Goal: Task Accomplishment & Management: Manage account settings

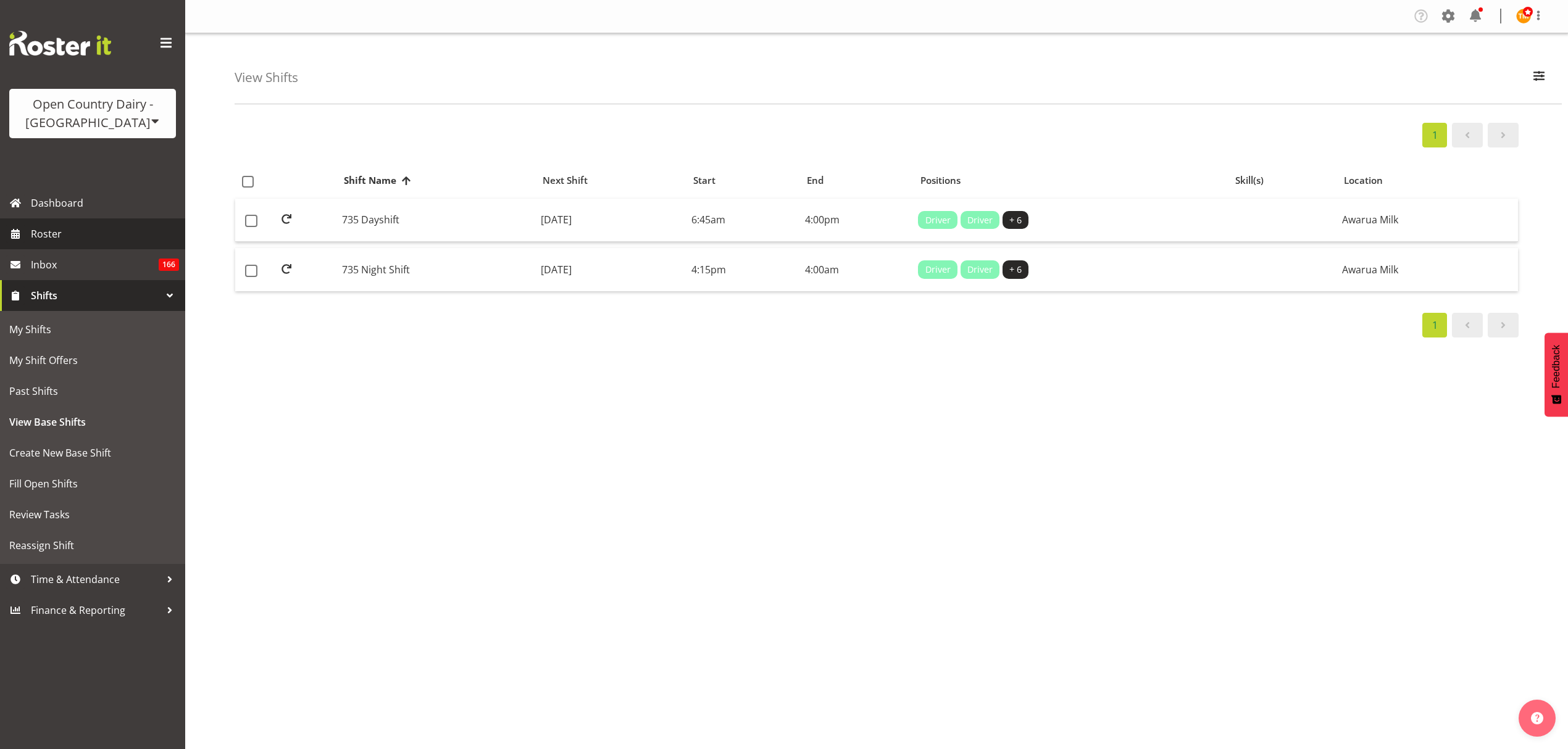
click at [48, 226] on span "Roster" at bounding box center [104, 234] width 148 height 18
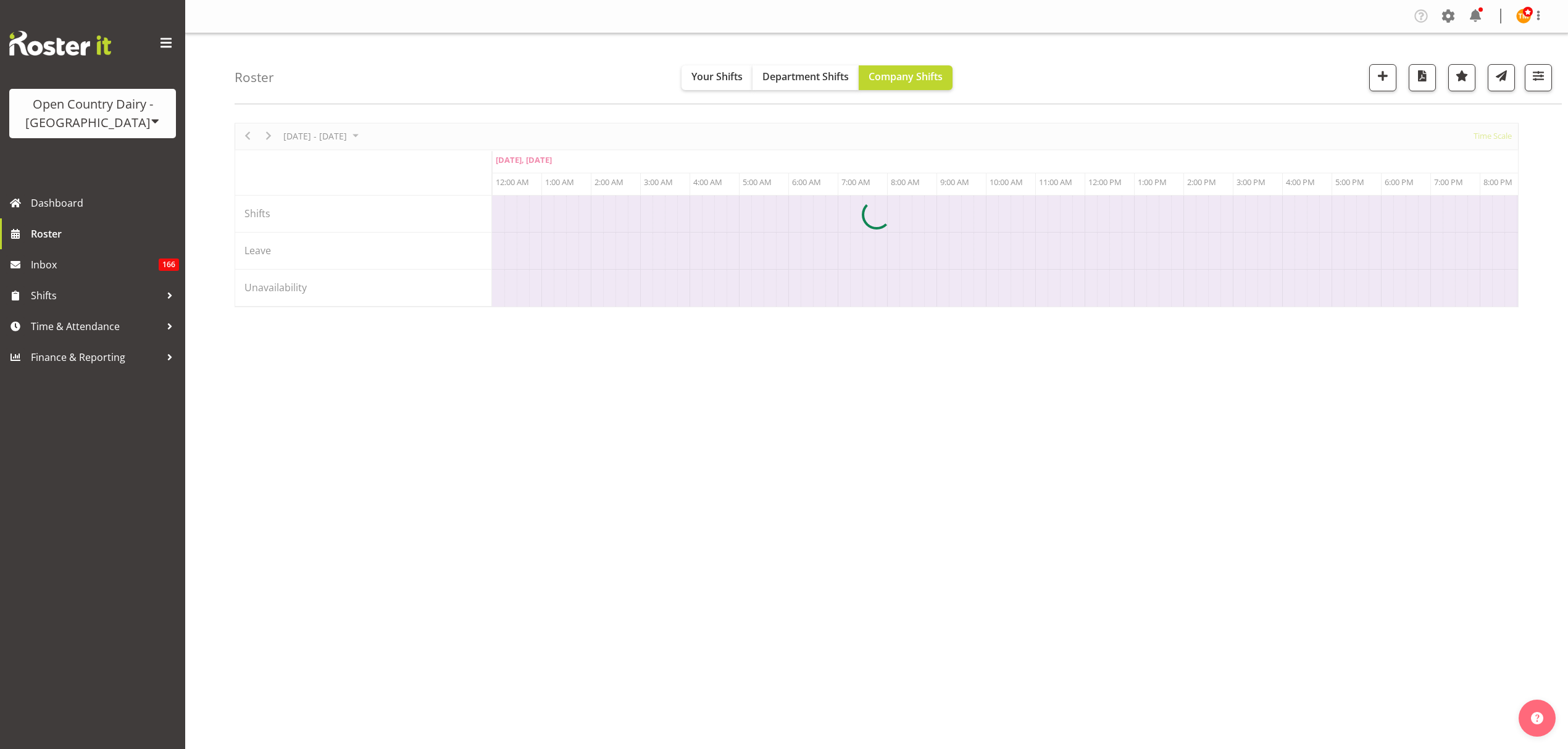
scroll to position [0, 3555]
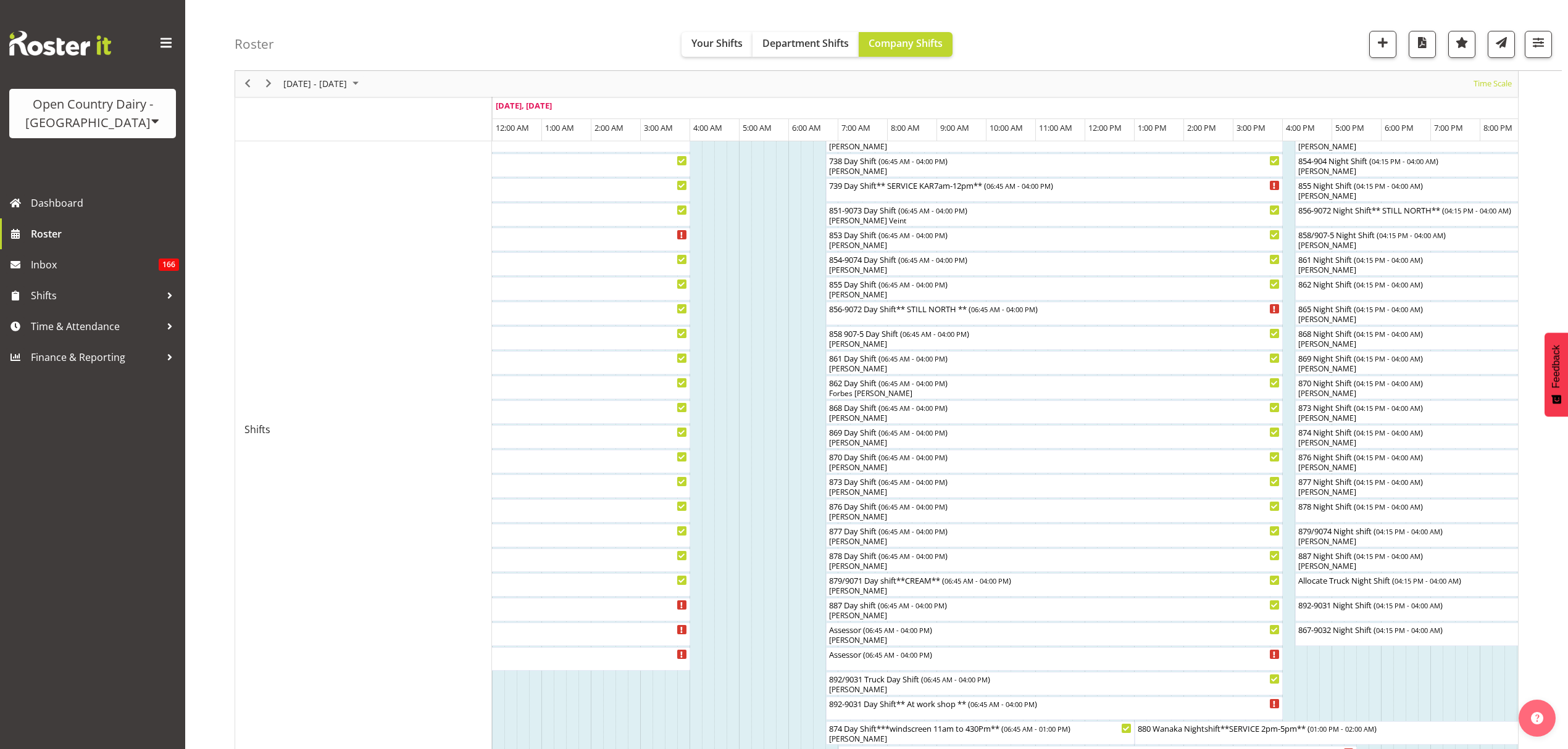
scroll to position [411, 0]
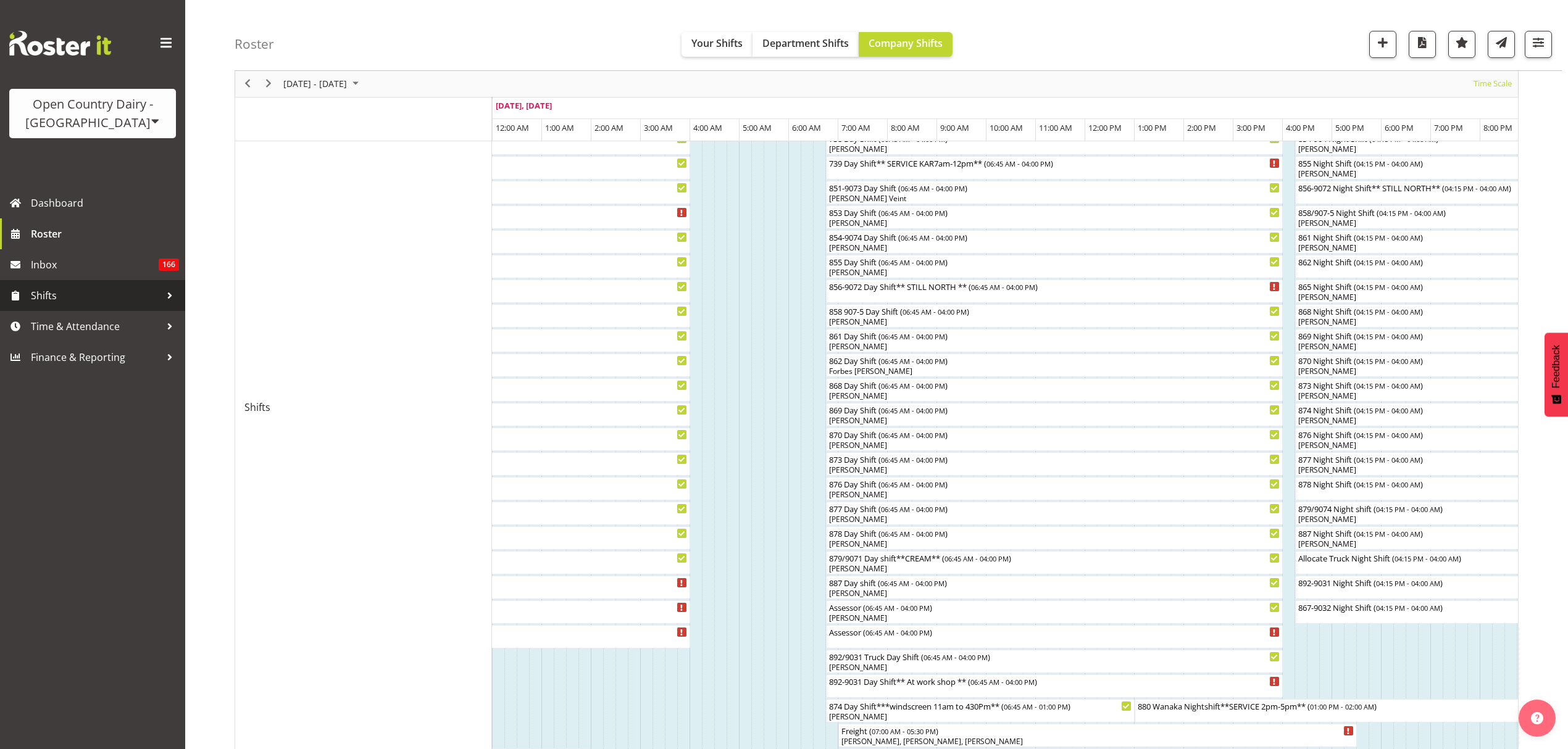
click at [97, 296] on span "Shifts" at bounding box center [95, 296] width 130 height 18
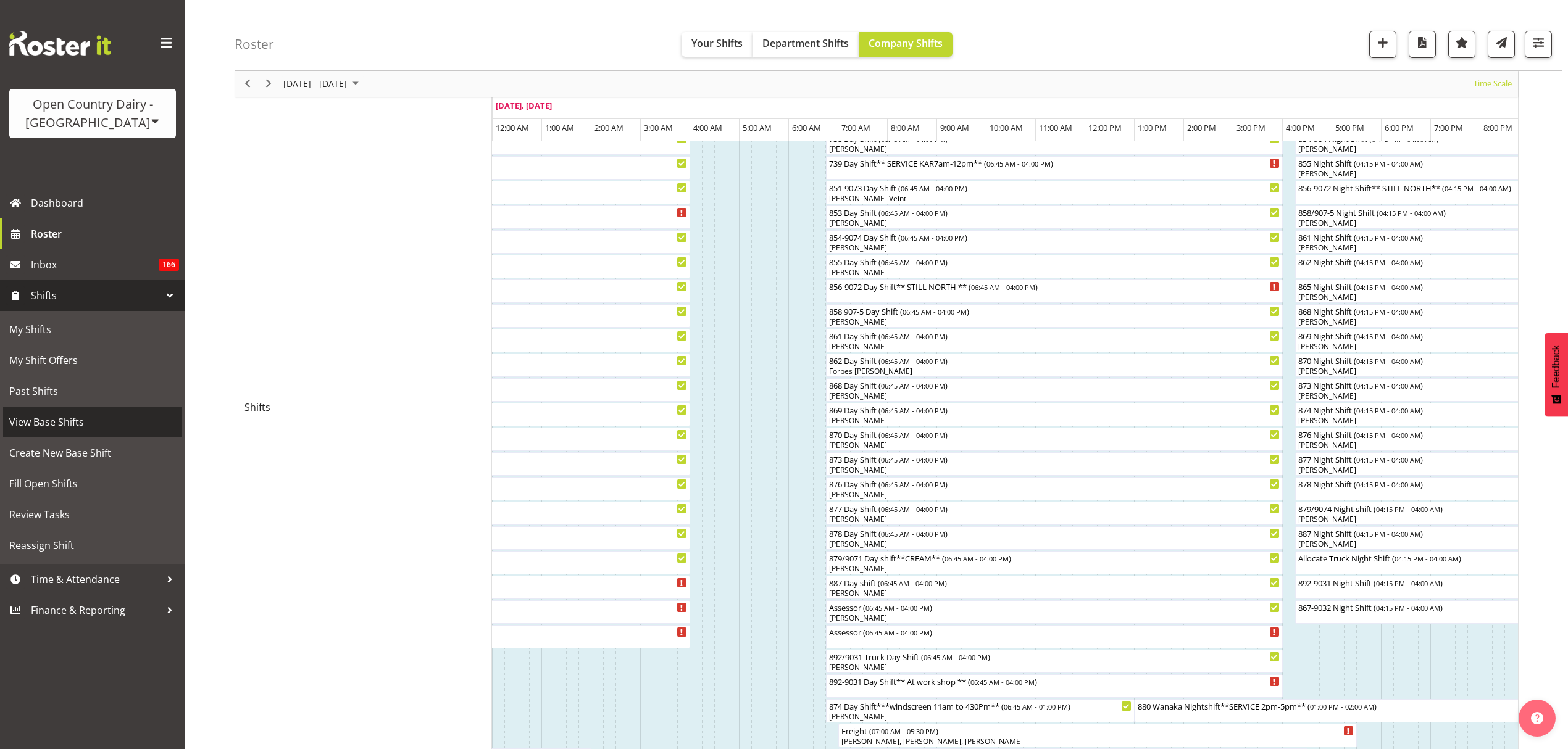
click at [73, 413] on span "View Base Shifts" at bounding box center [92, 422] width 167 height 18
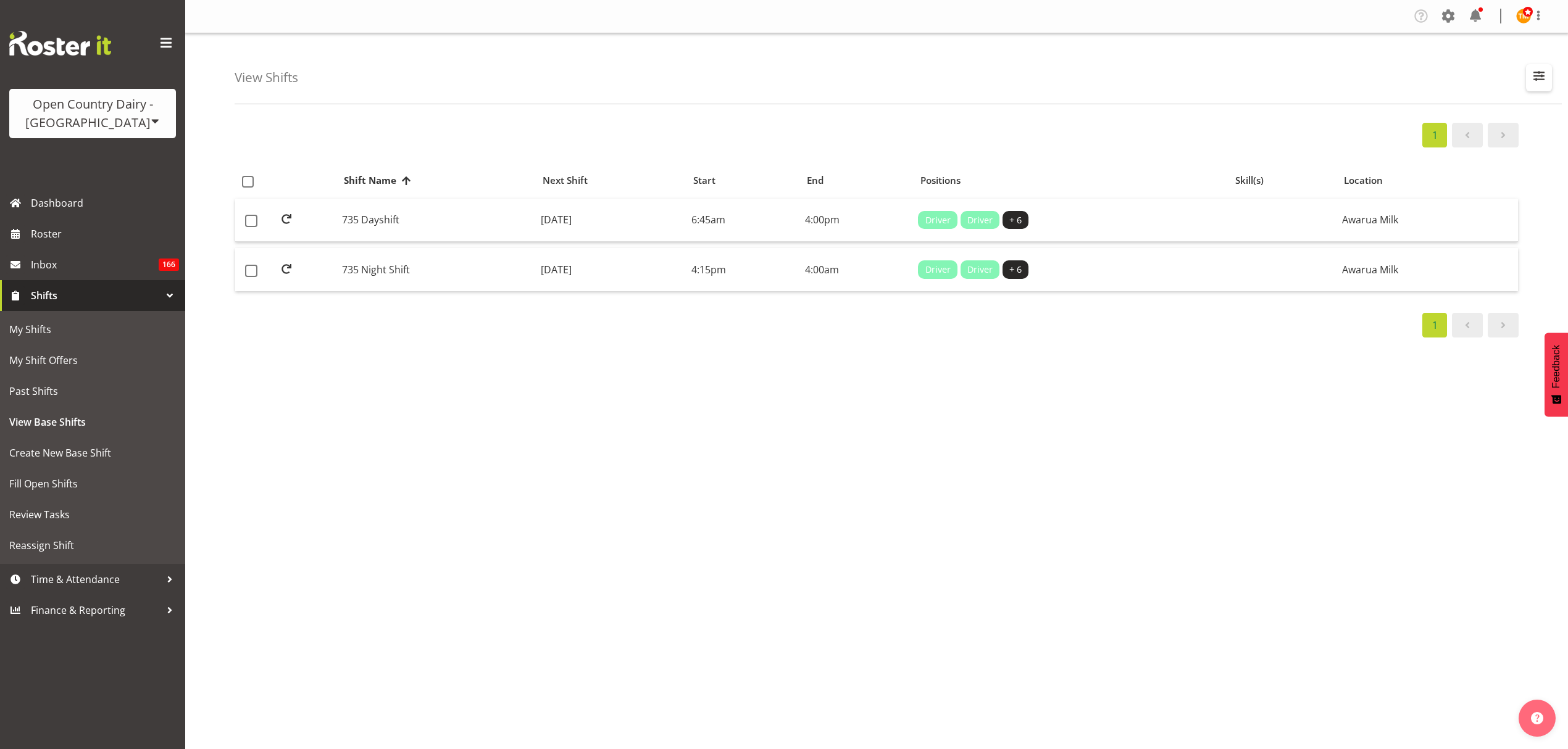
click at [1546, 75] on span "button" at bounding box center [1538, 75] width 16 height 16
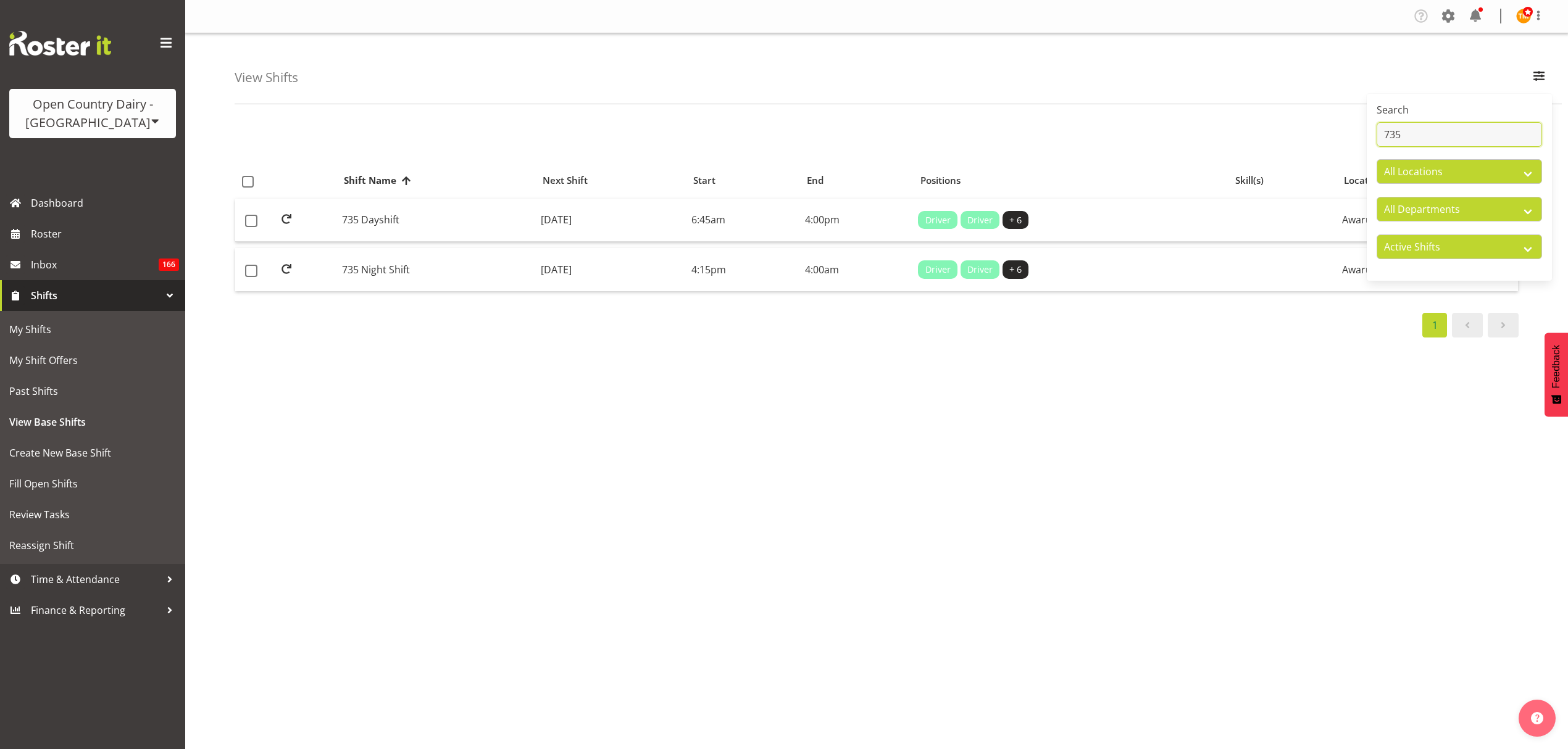
click at [1497, 128] on input "735" at bounding box center [1459, 134] width 165 height 24
type input "7"
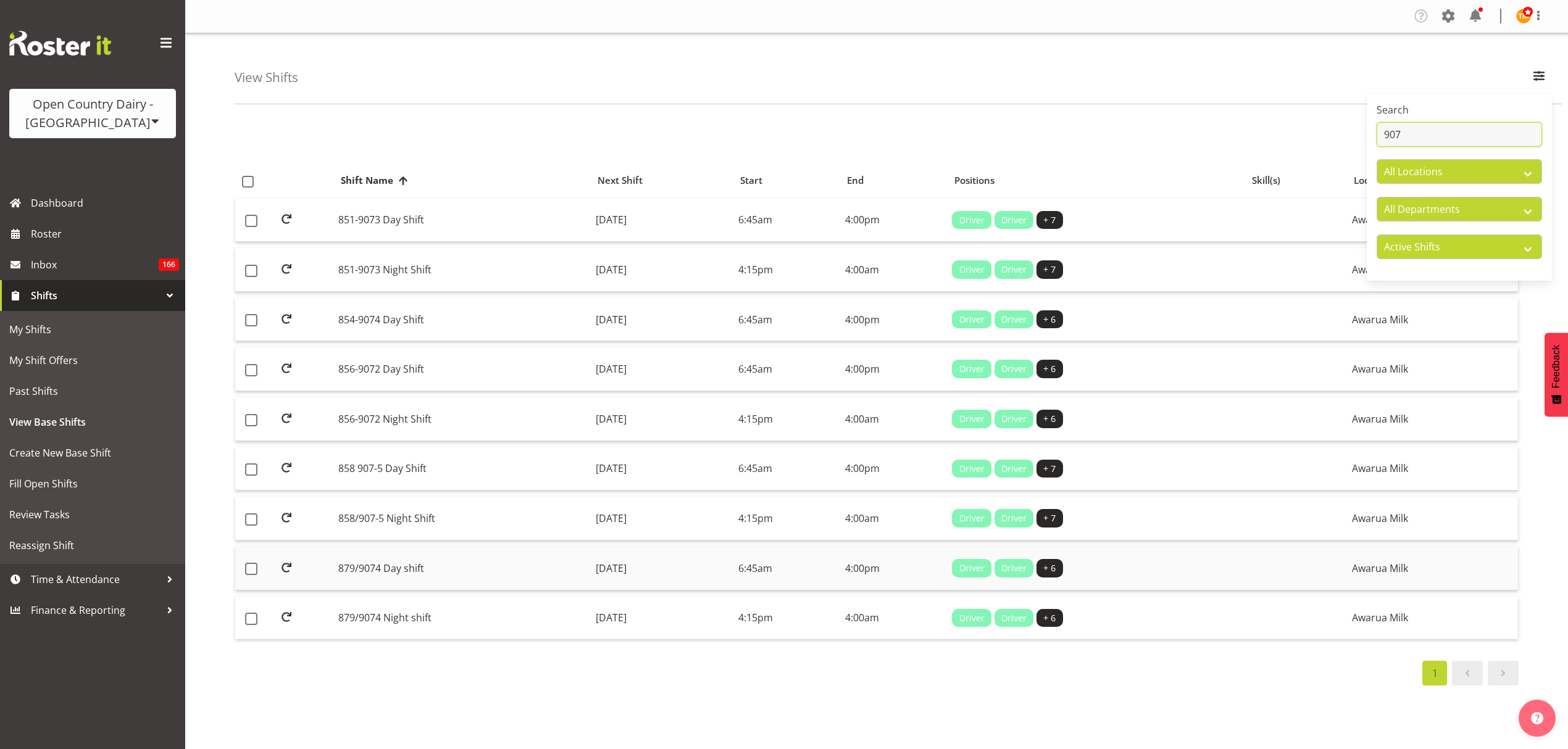
type input "907"
click at [414, 572] on td "879/9074 Day shift" at bounding box center [462, 568] width 258 height 43
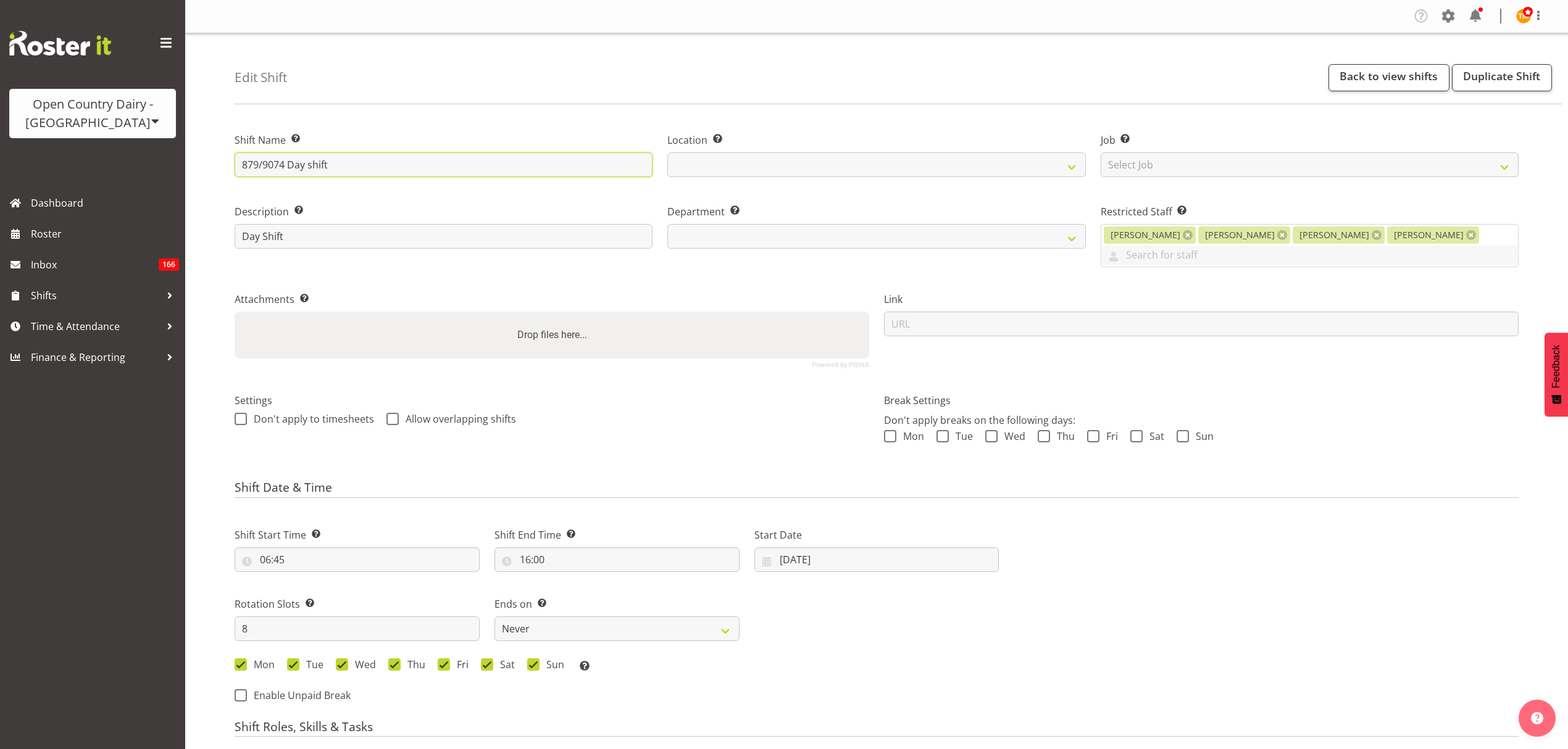
click at [284, 168] on input "879/9074 Day shift" at bounding box center [444, 165] width 418 height 24
select select
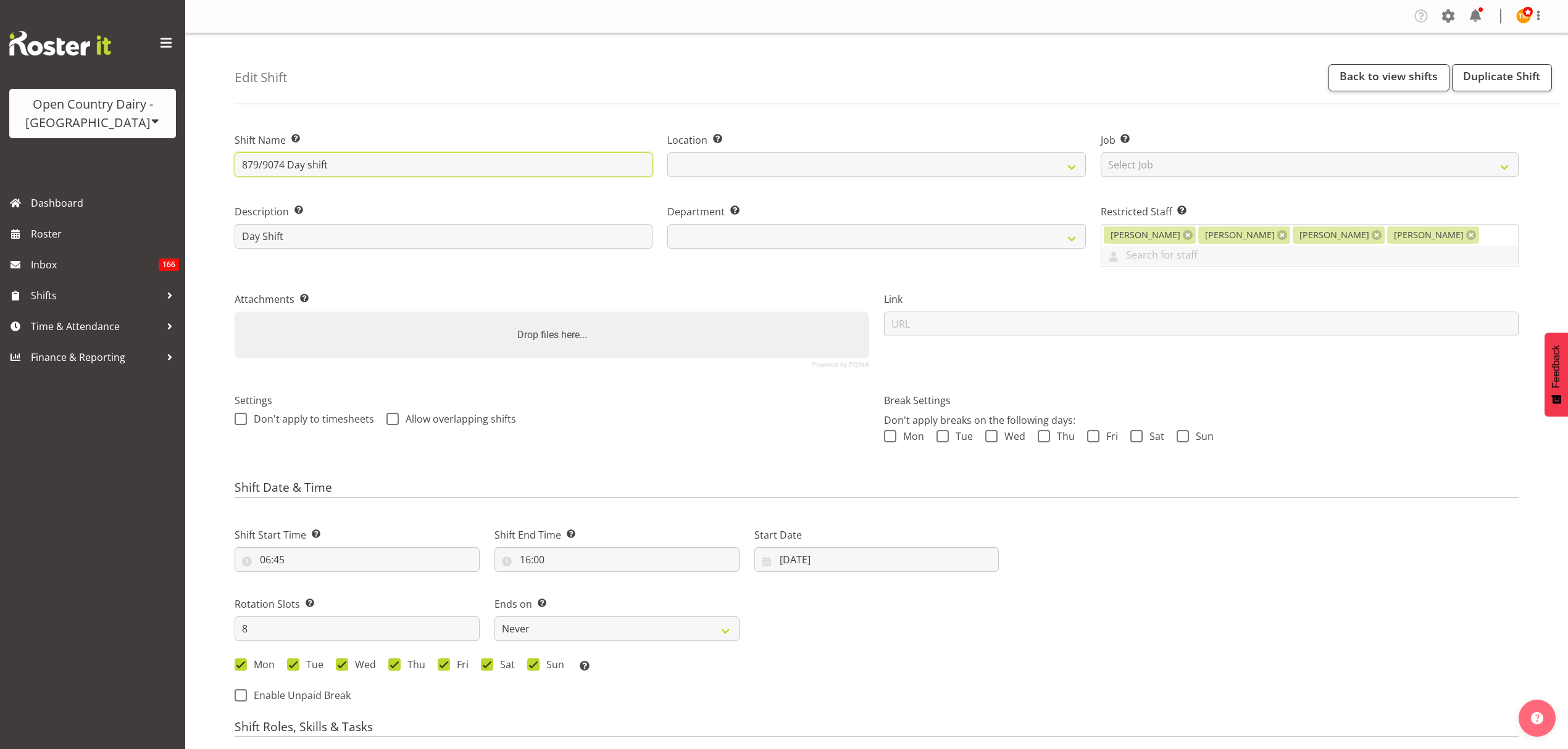
type input "879/907 Day shift"
select select
type input "879/9072 Day shift"
select select
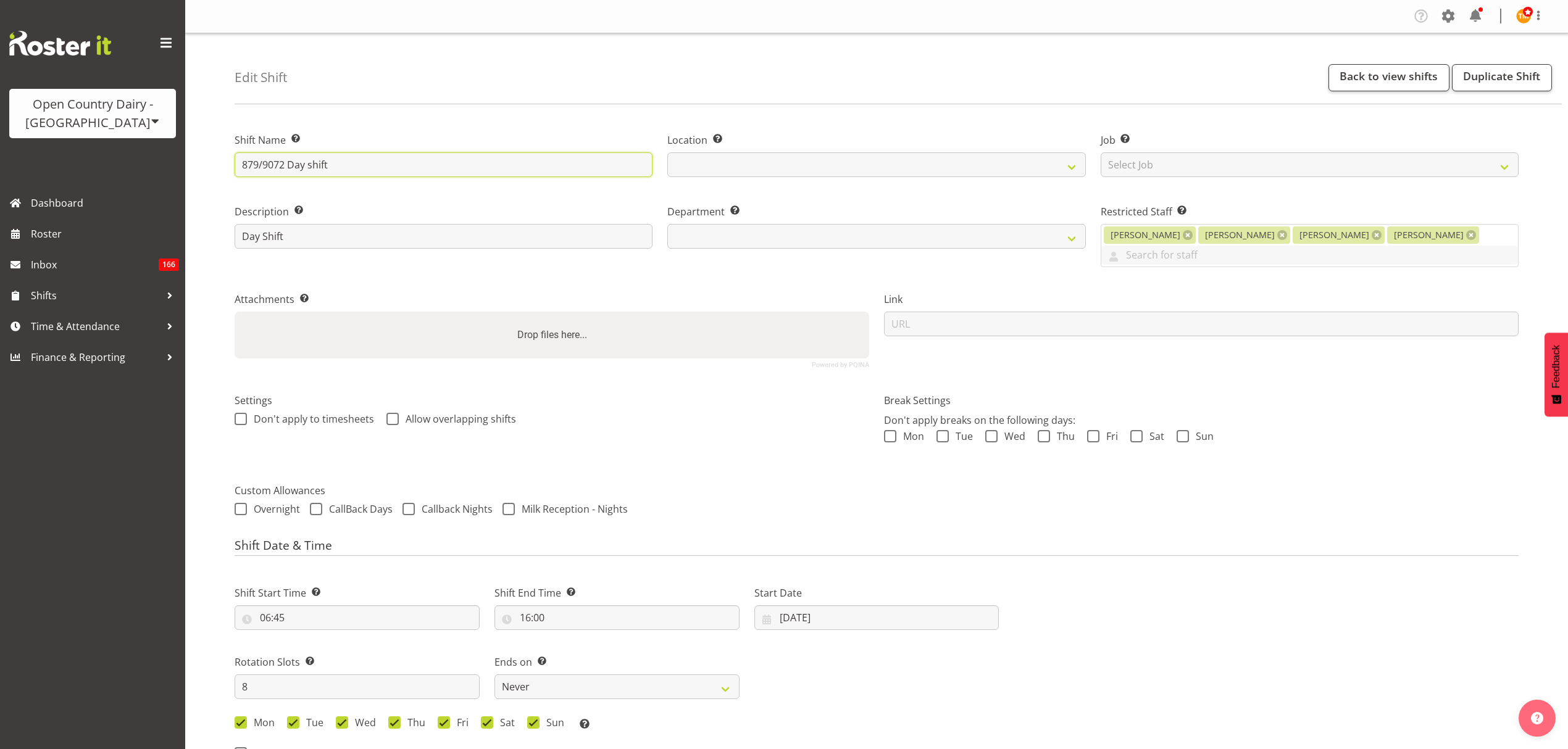
type input "879/9072 Day shift"
drag, startPoint x: 443, startPoint y: 110, endPoint x: 450, endPoint y: 104, distance: 9.2
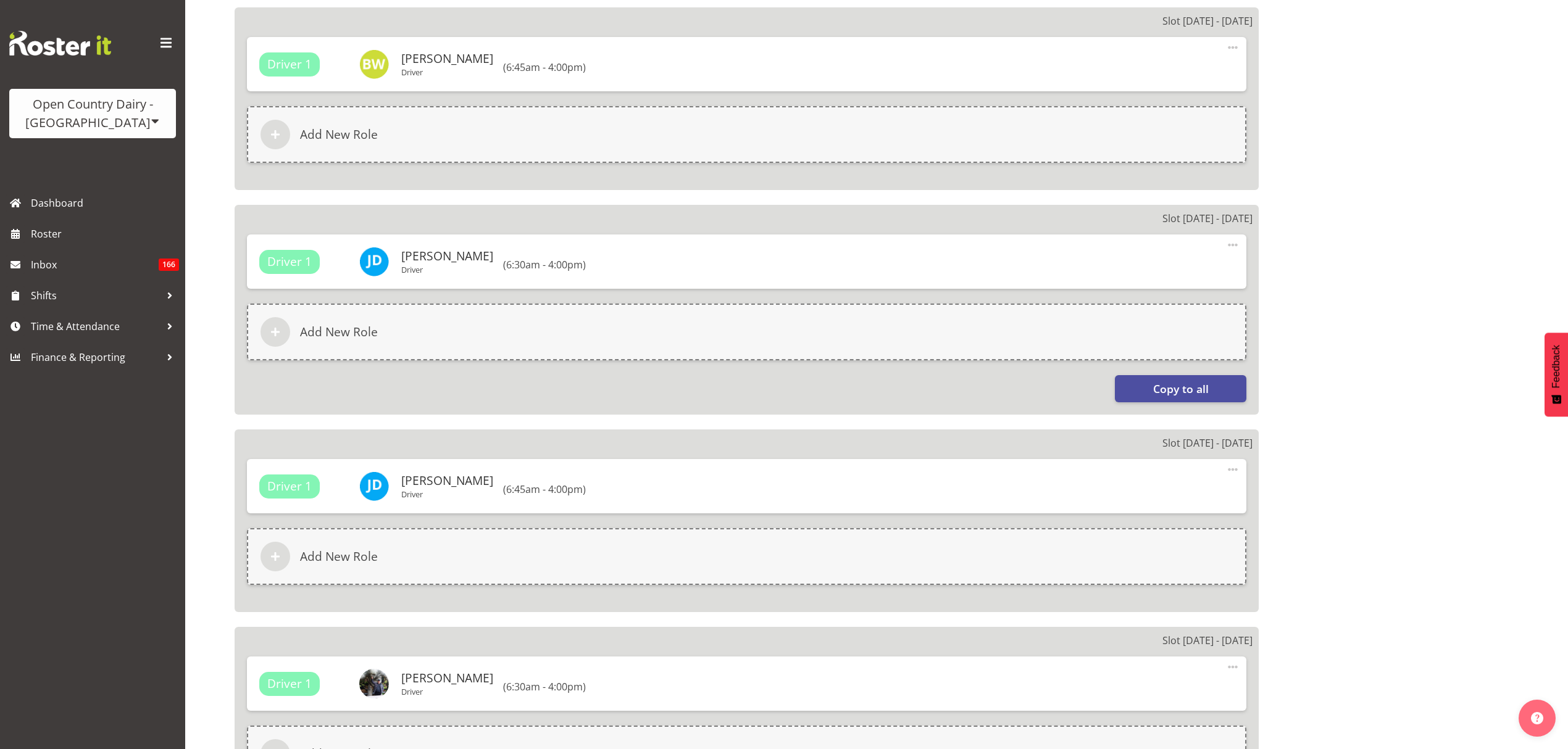
scroll to position [1825, 0]
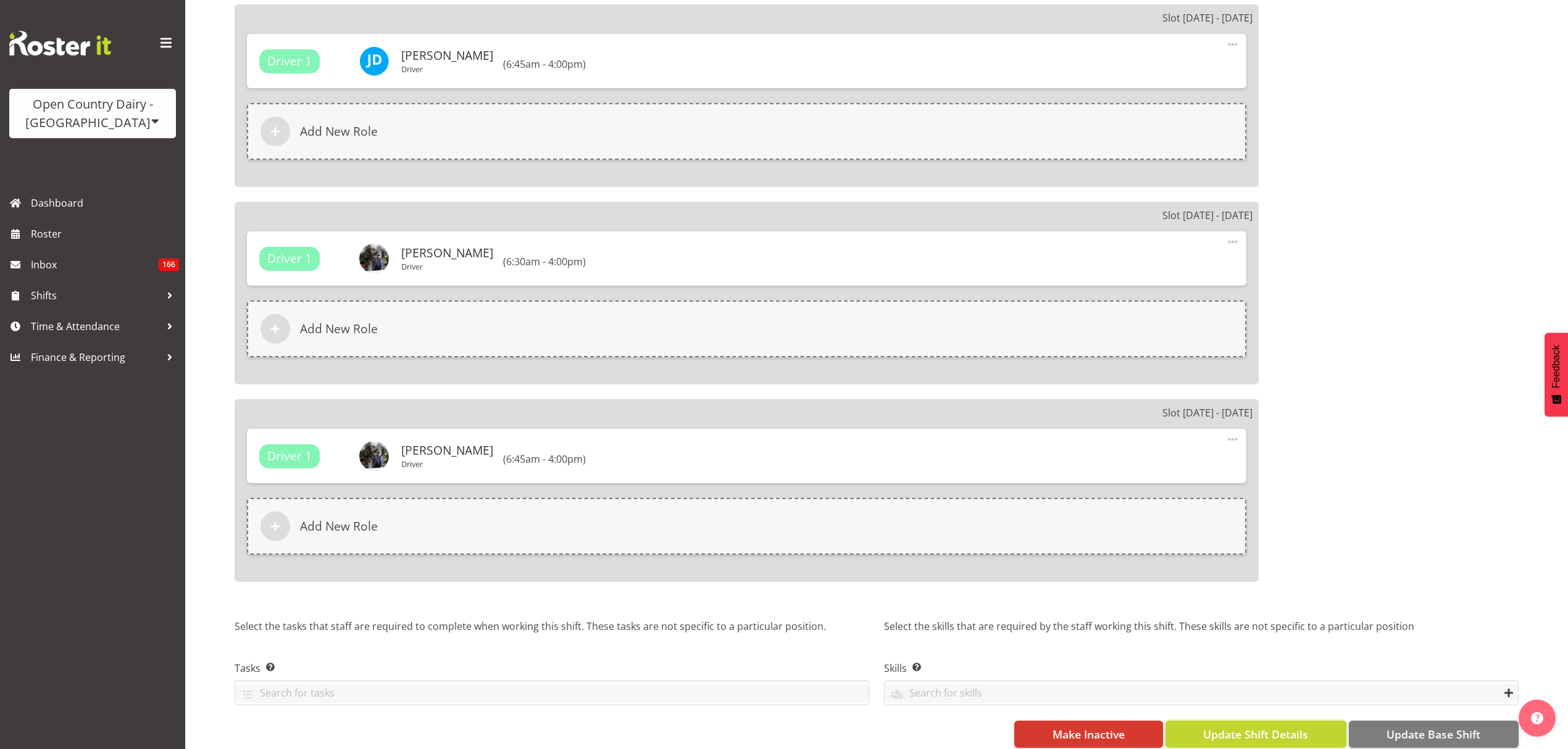
click at [1279, 726] on span "Update Shift Details" at bounding box center [1255, 734] width 105 height 16
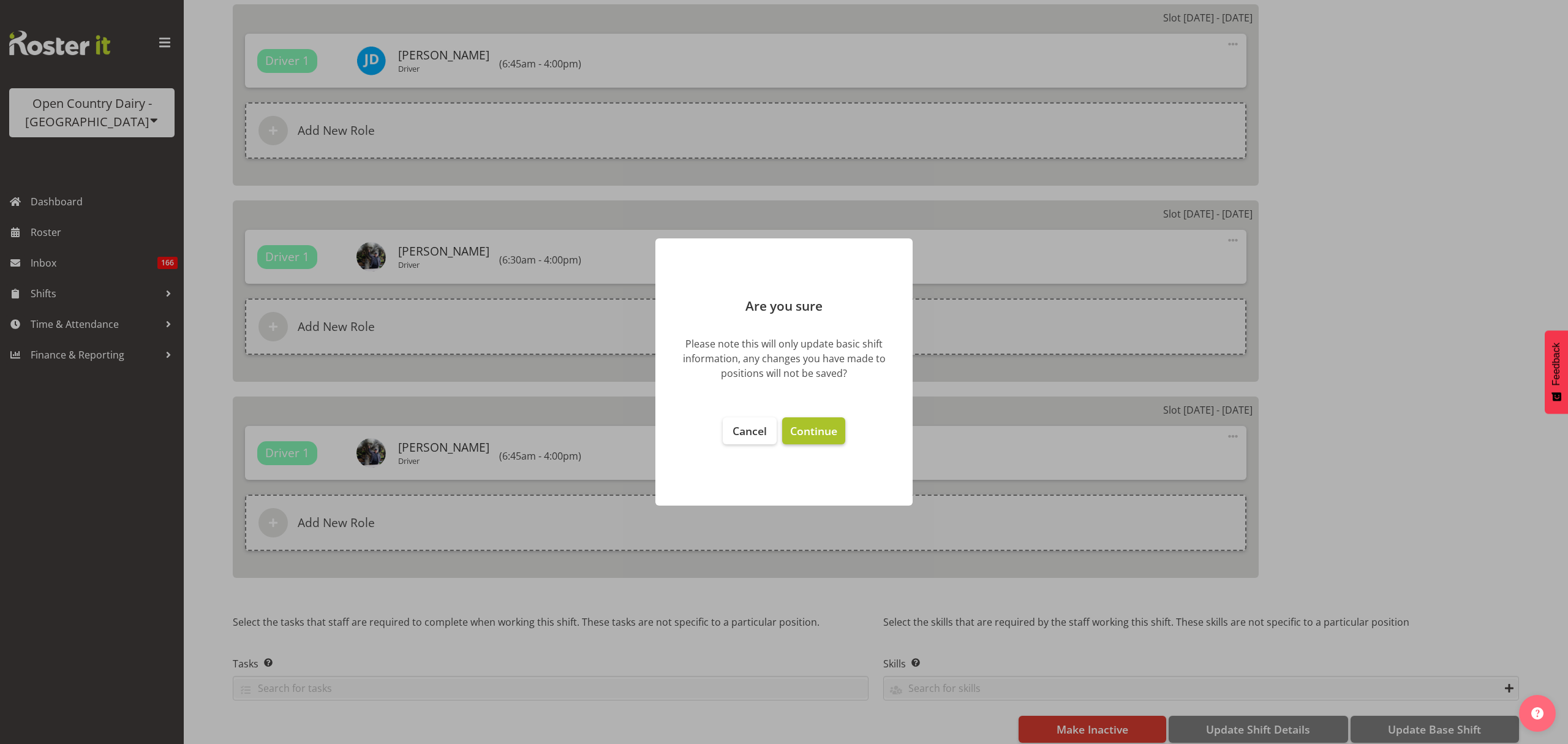
click at [833, 433] on span "Continue" at bounding box center [814, 431] width 47 height 14
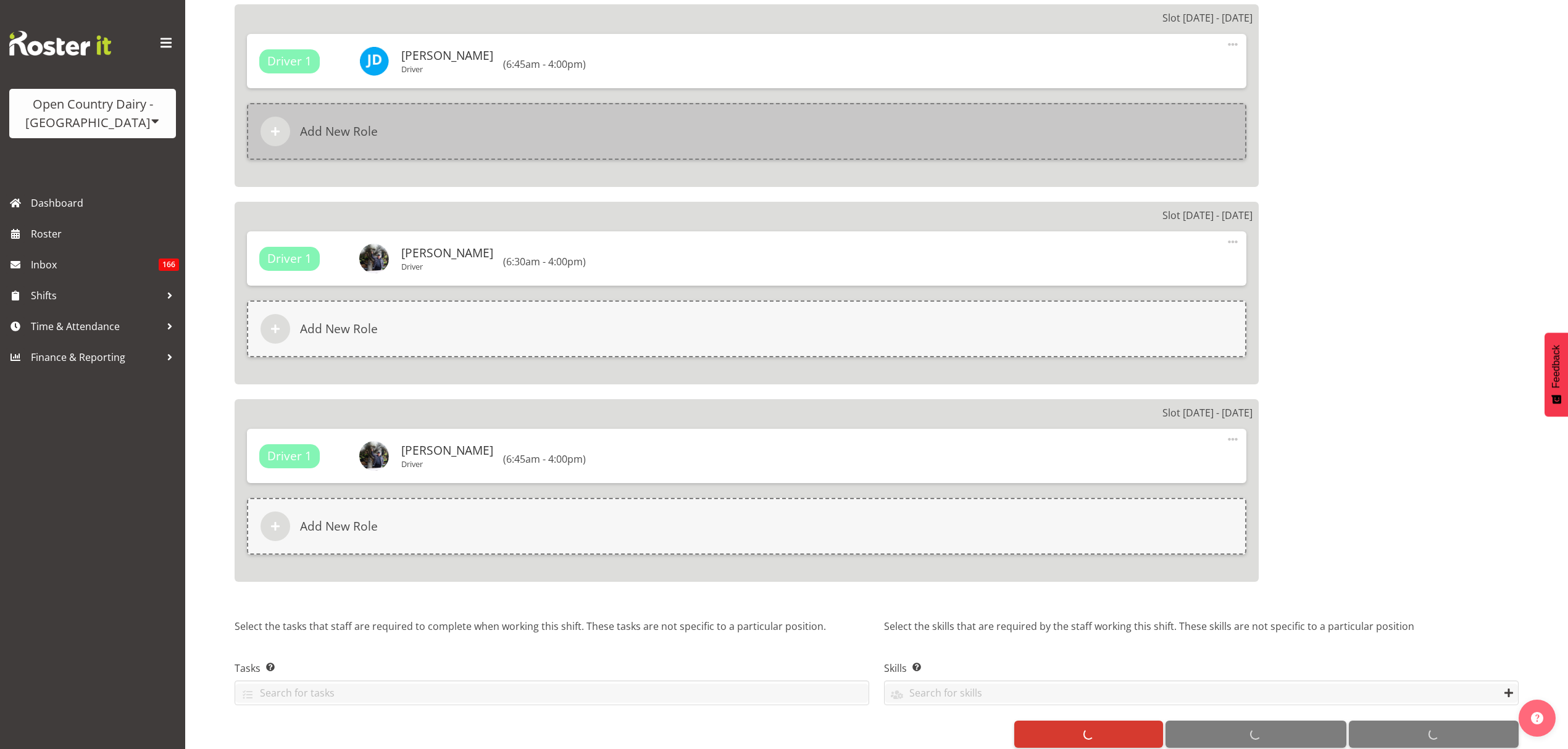
select select "782"
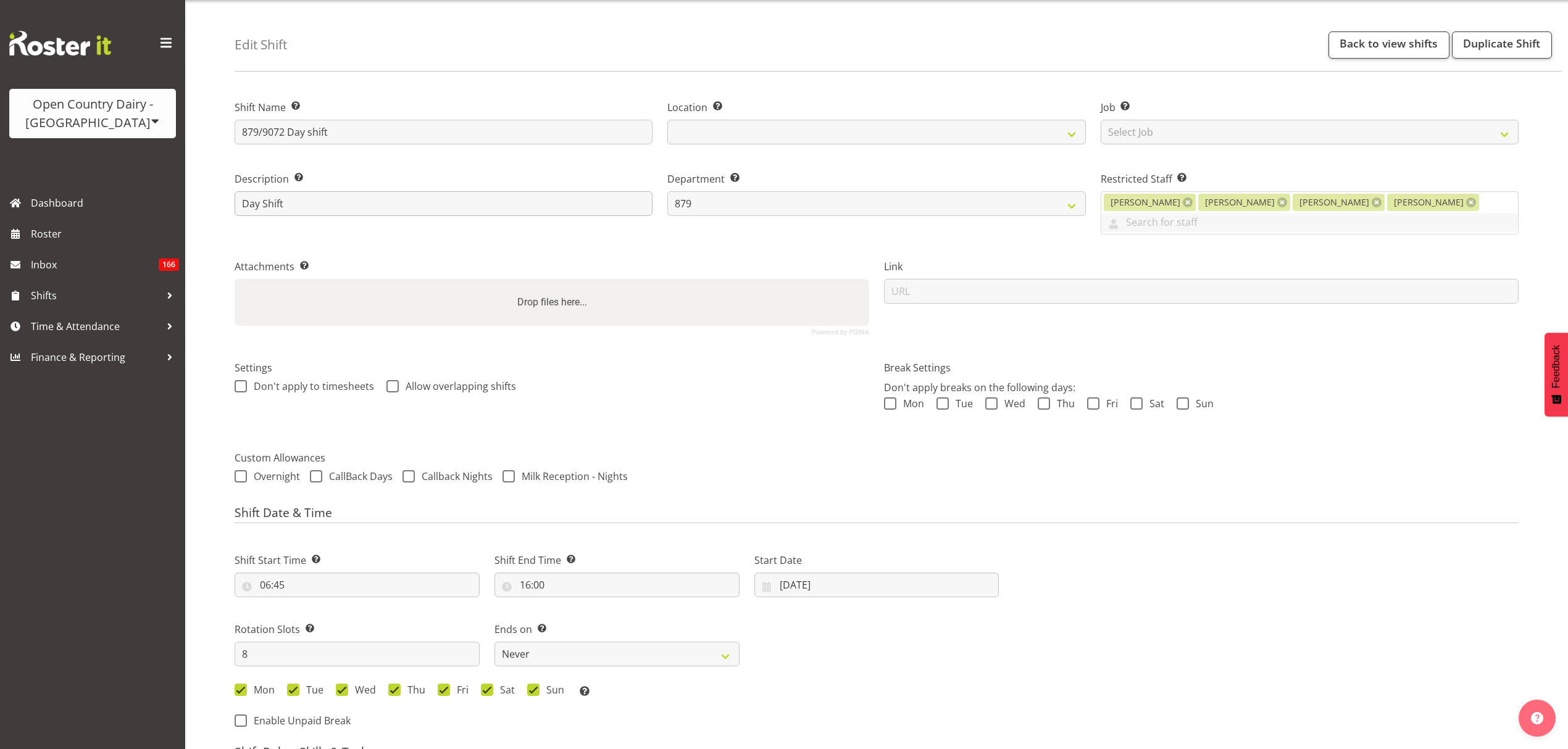
scroll to position [0, 0]
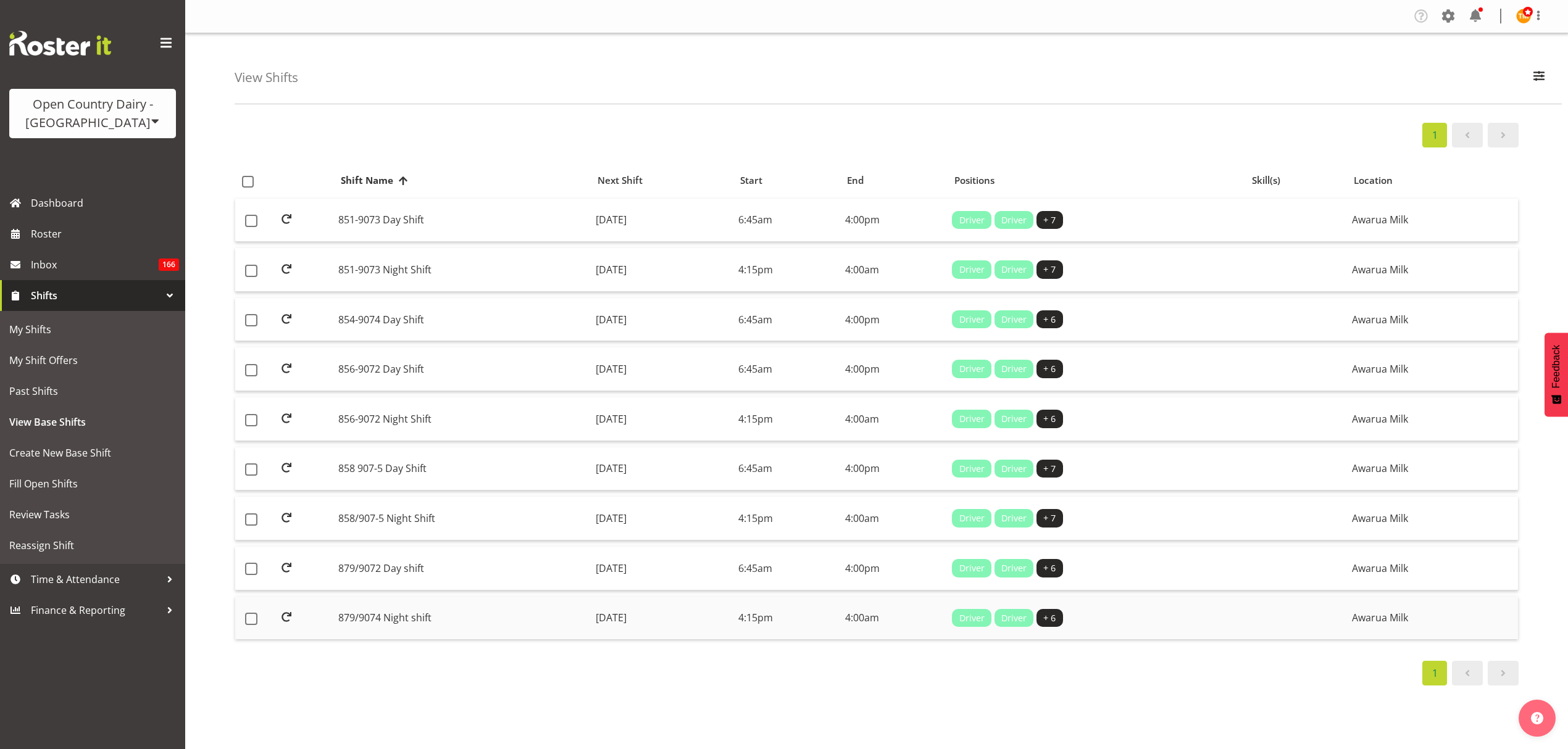
click at [424, 628] on td "879/9074 Night shift" at bounding box center [462, 618] width 258 height 43
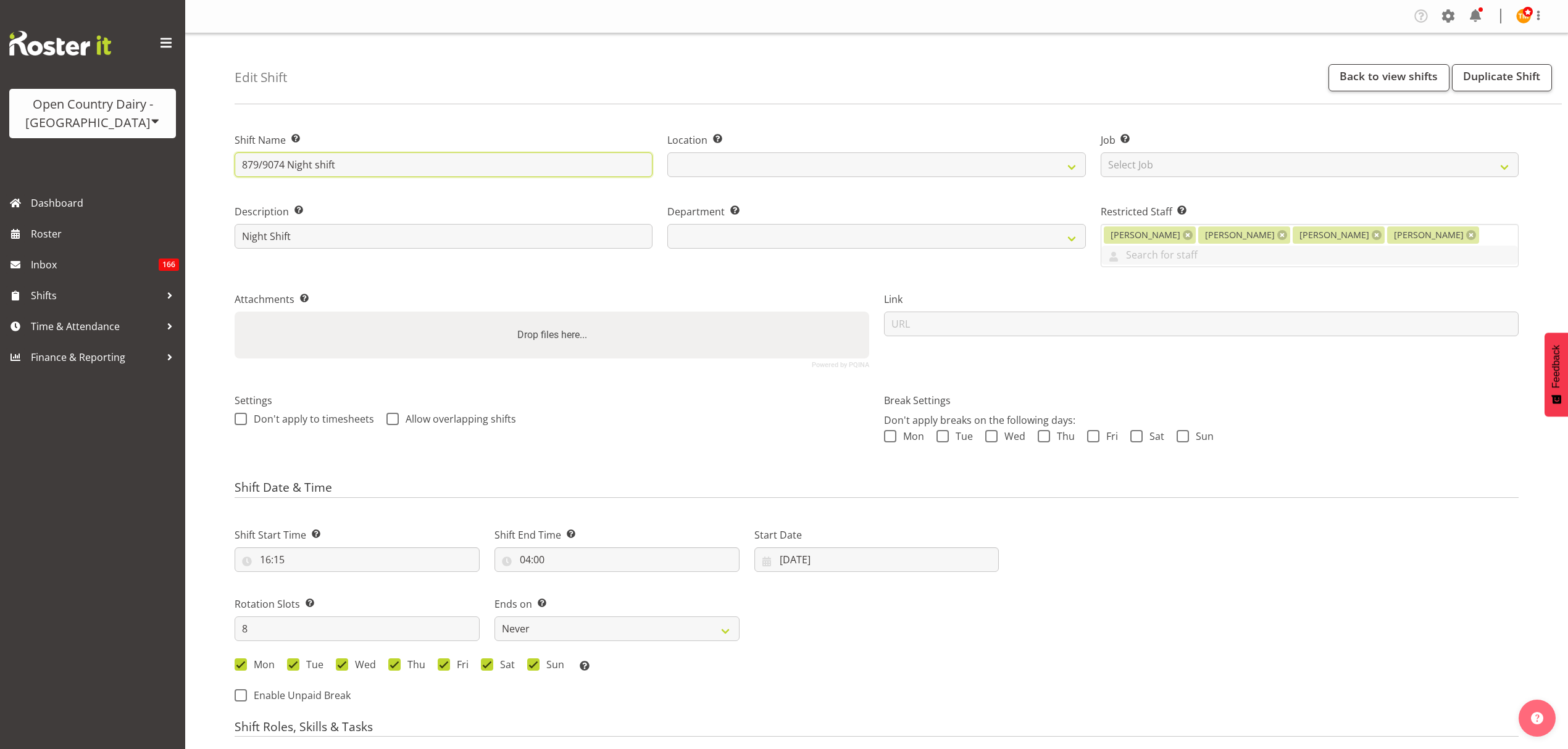
click at [285, 168] on input "879/9074 Night shift" at bounding box center [444, 165] width 418 height 24
select select
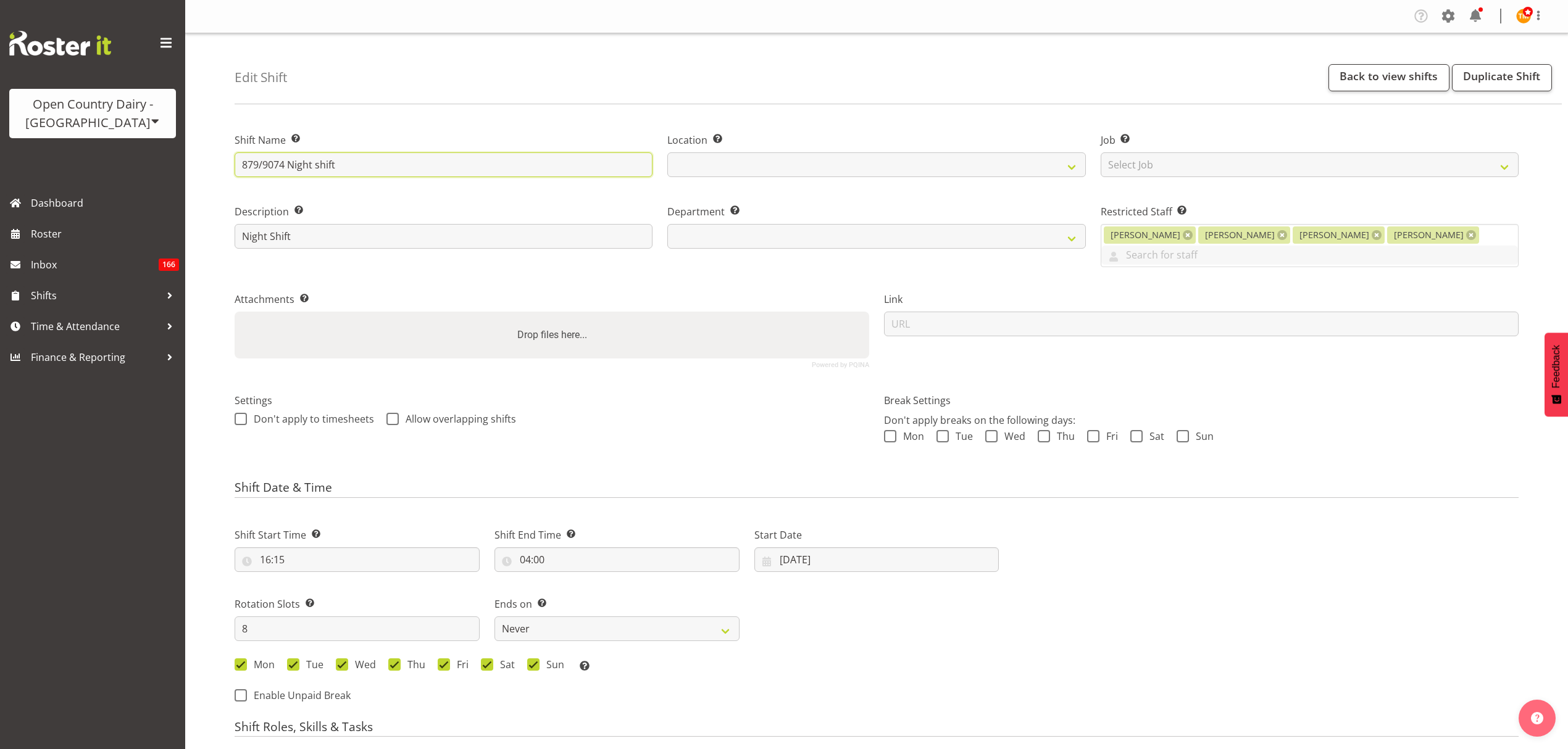
select select
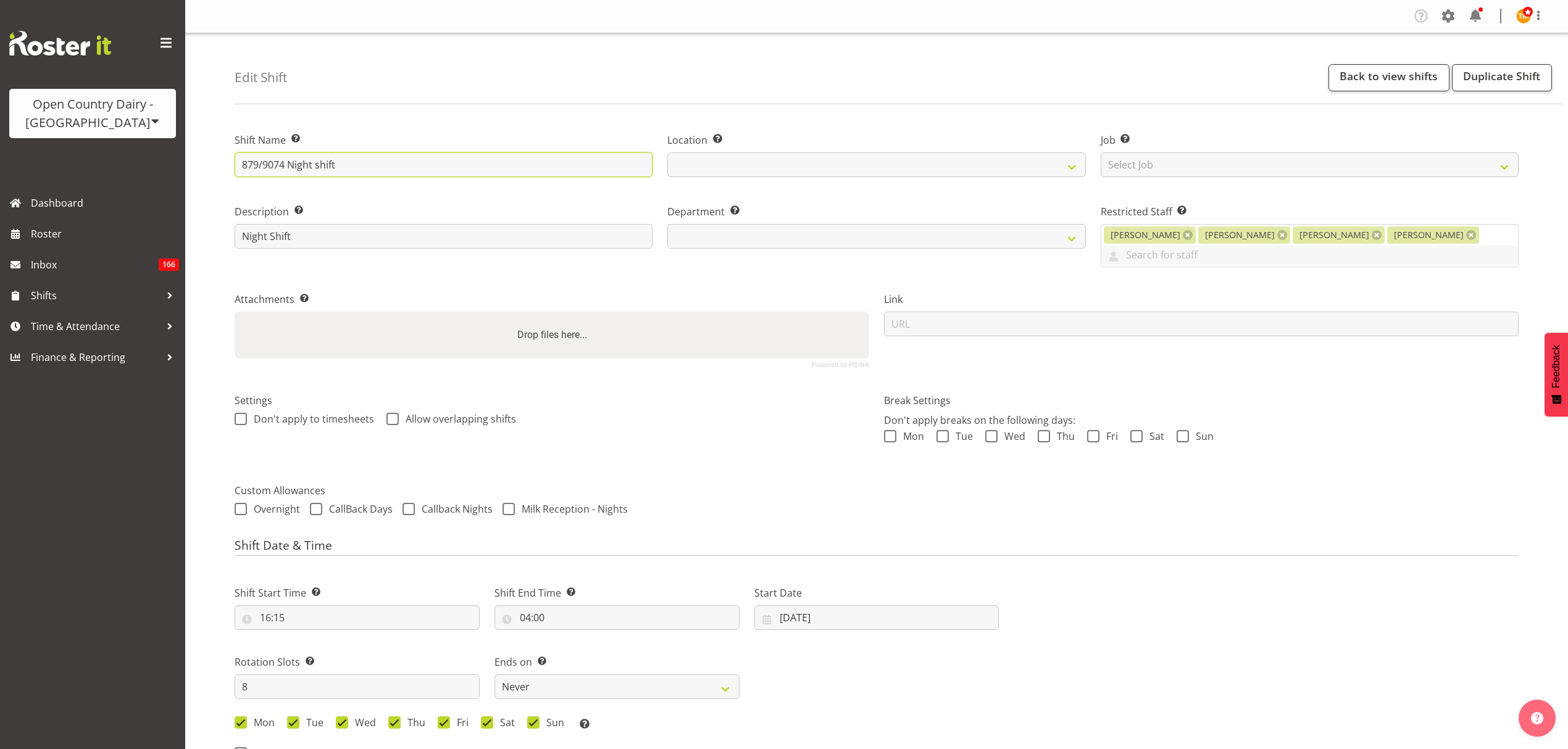
select select
type input "879/907 Night shift"
select select
type input "879/9072 Night shift"
select select
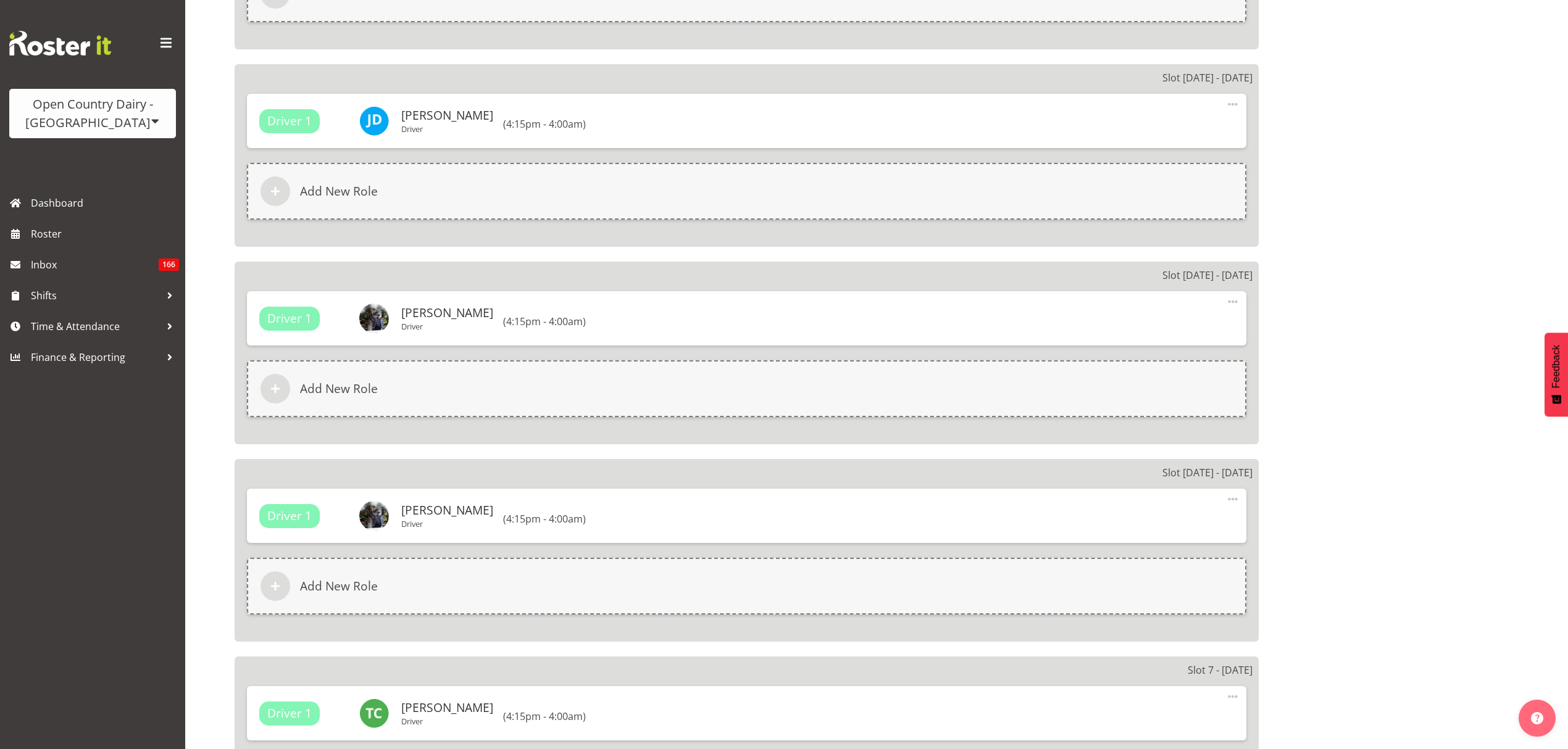
scroll to position [1841, 0]
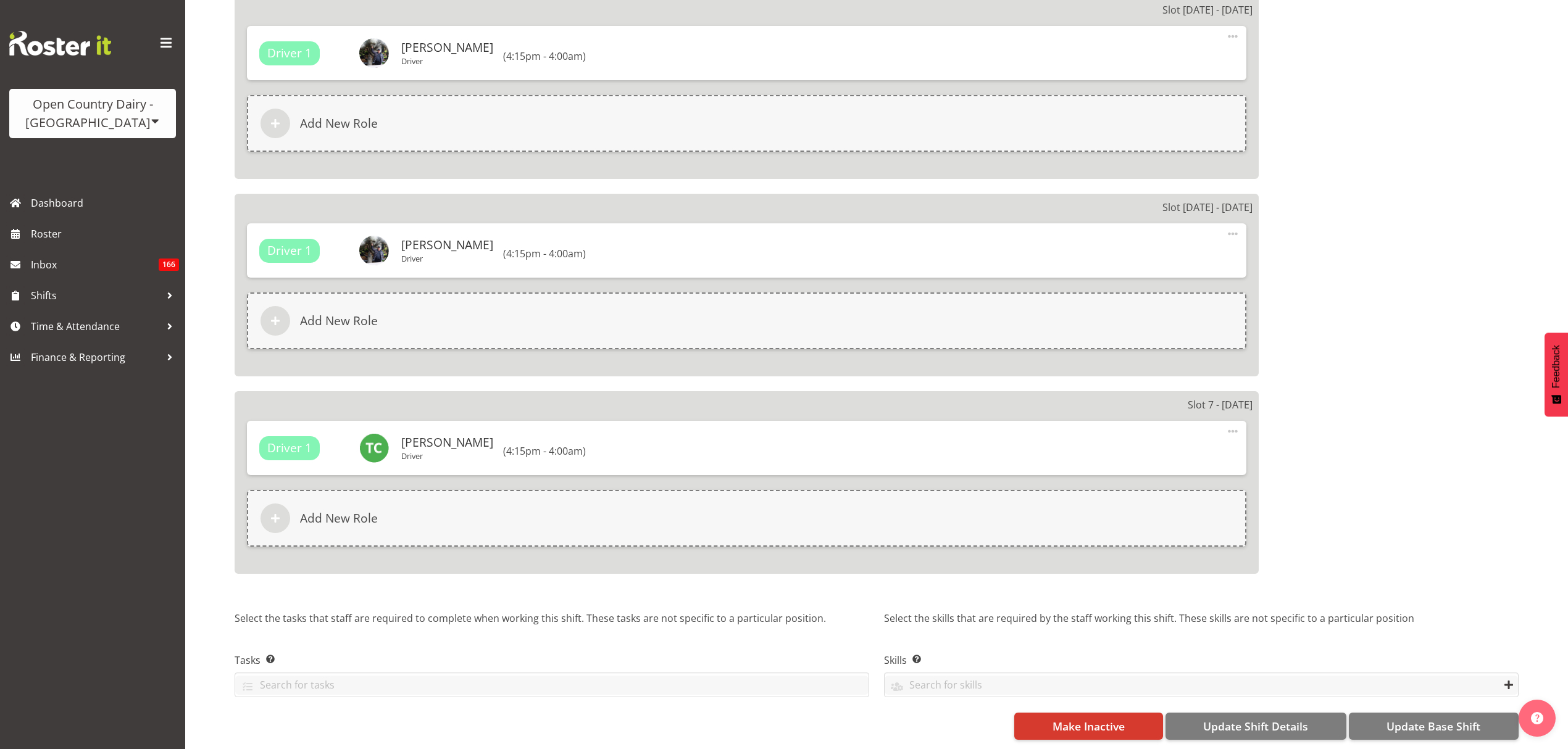
type input "879/9072 Night shift"
click at [1398, 613] on p "Select the skills that are required by the staff working this shift. These skil…" at bounding box center [1201, 627] width 634 height 32
click at [1255, 712] on button "Update Shift Details" at bounding box center [1255, 726] width 181 height 27
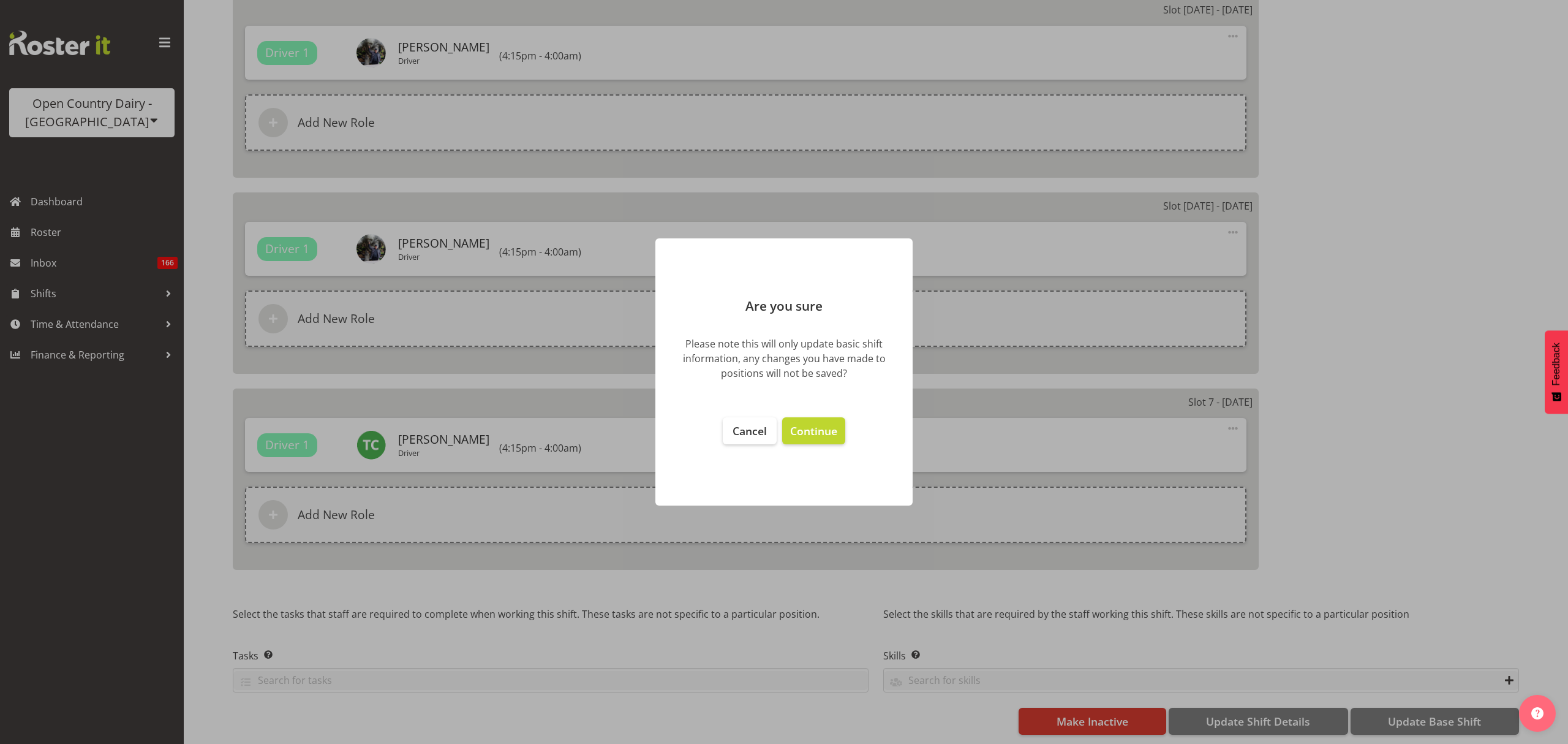
click at [846, 444] on footer "Cancel Continue" at bounding box center [784, 455] width 257 height 101
click at [823, 432] on span "Continue" at bounding box center [814, 431] width 47 height 14
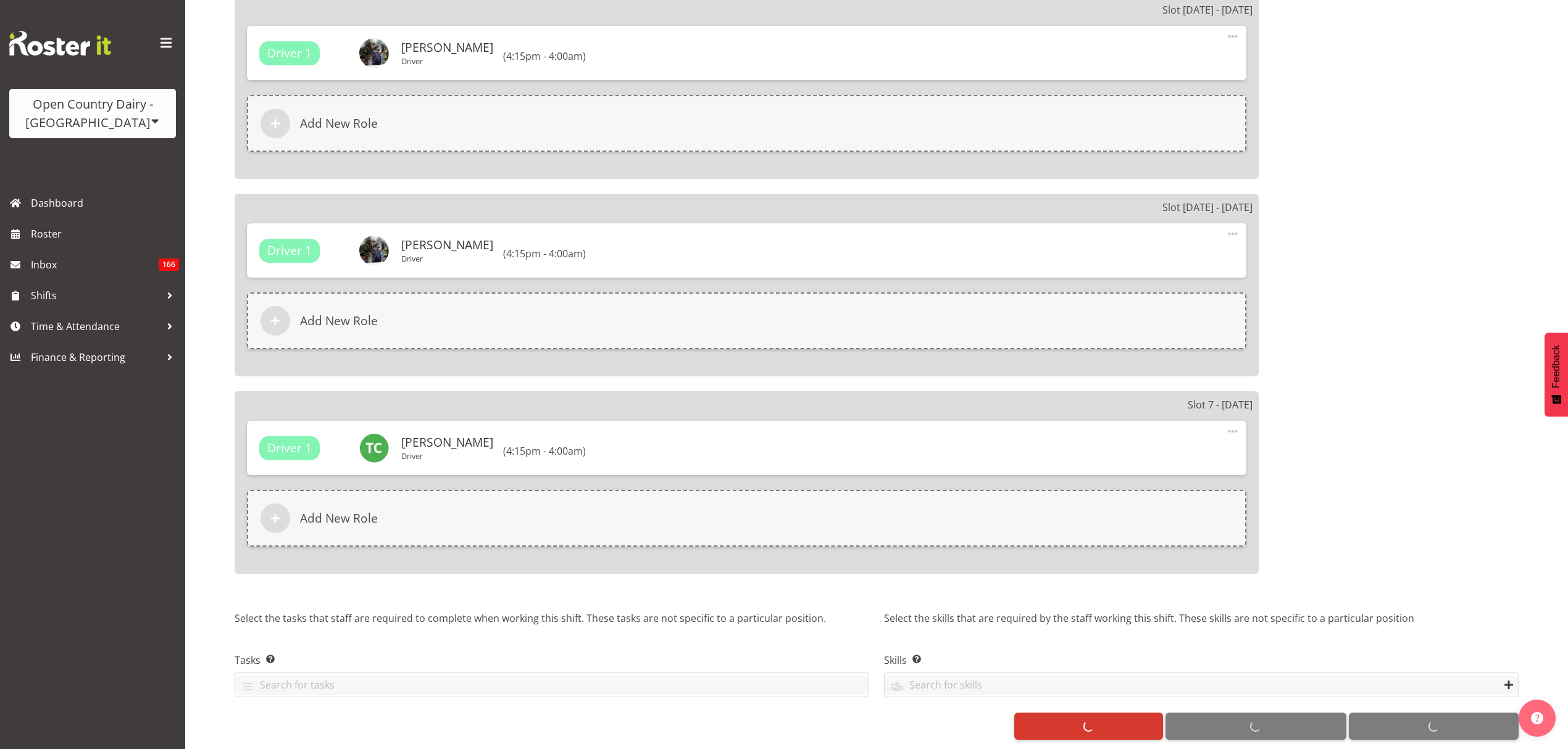
select select "782"
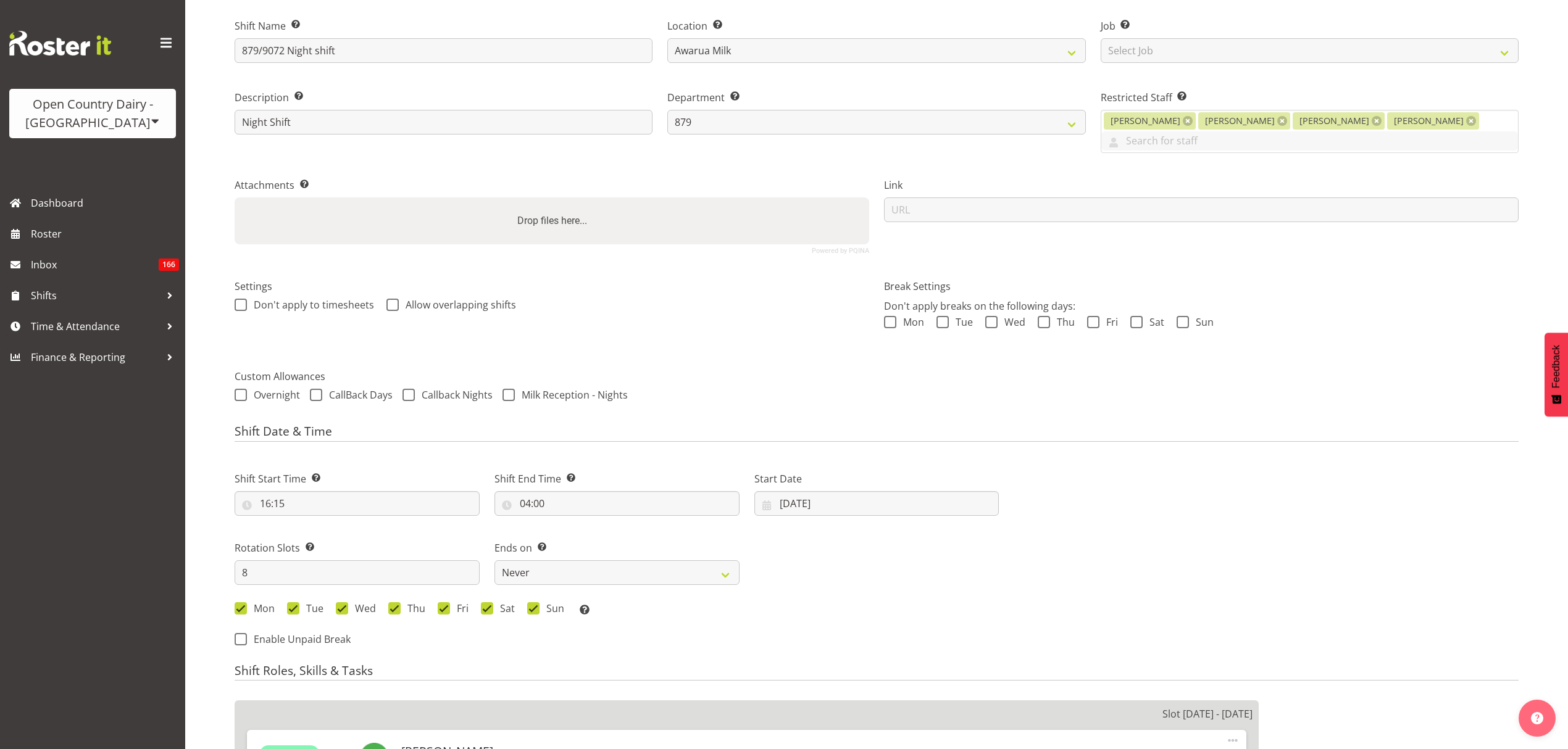
scroll to position [0, 0]
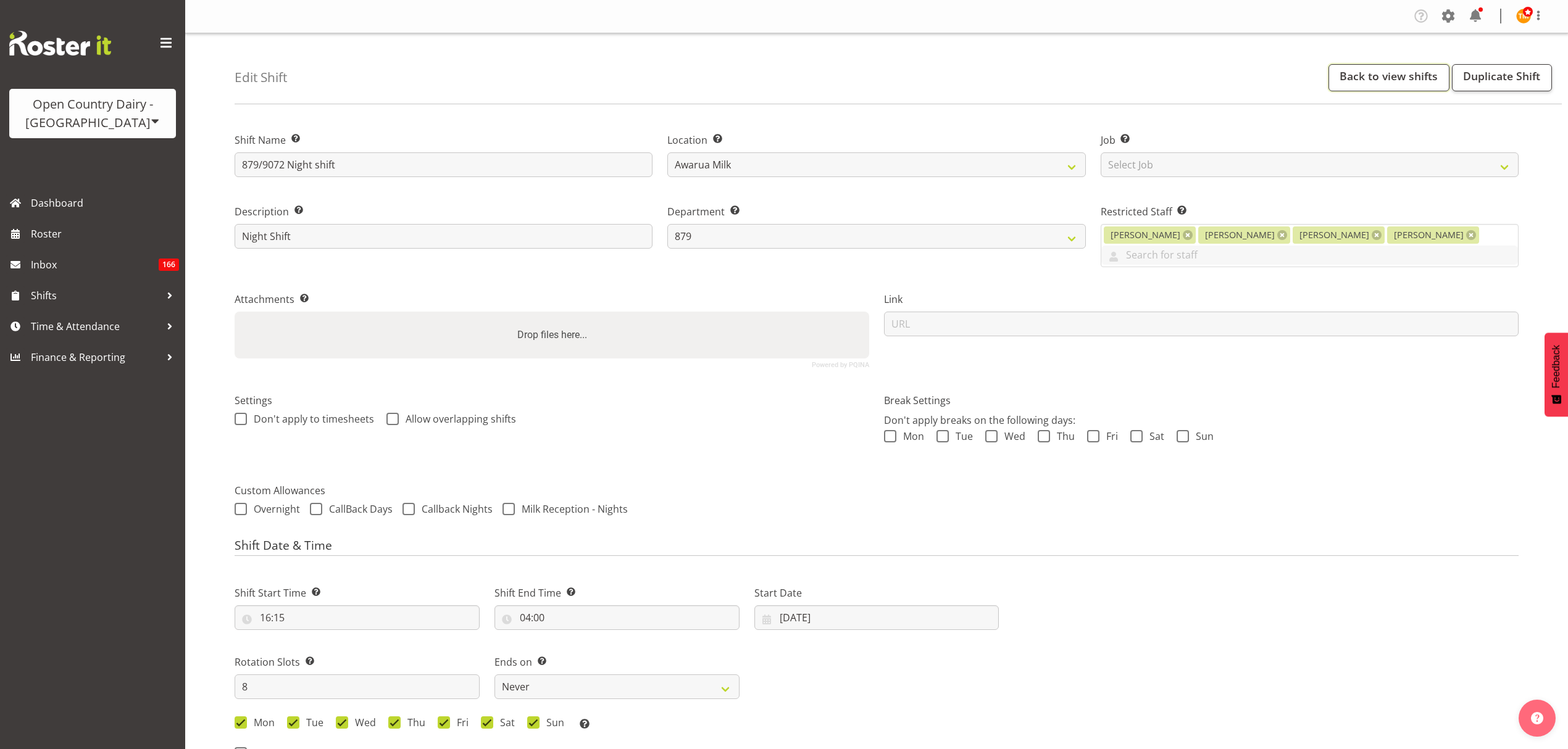
drag, startPoint x: 1364, startPoint y: 85, endPoint x: 1323, endPoint y: 99, distance: 43.3
click at [1364, 85] on link "Back to view shifts" at bounding box center [1389, 78] width 121 height 27
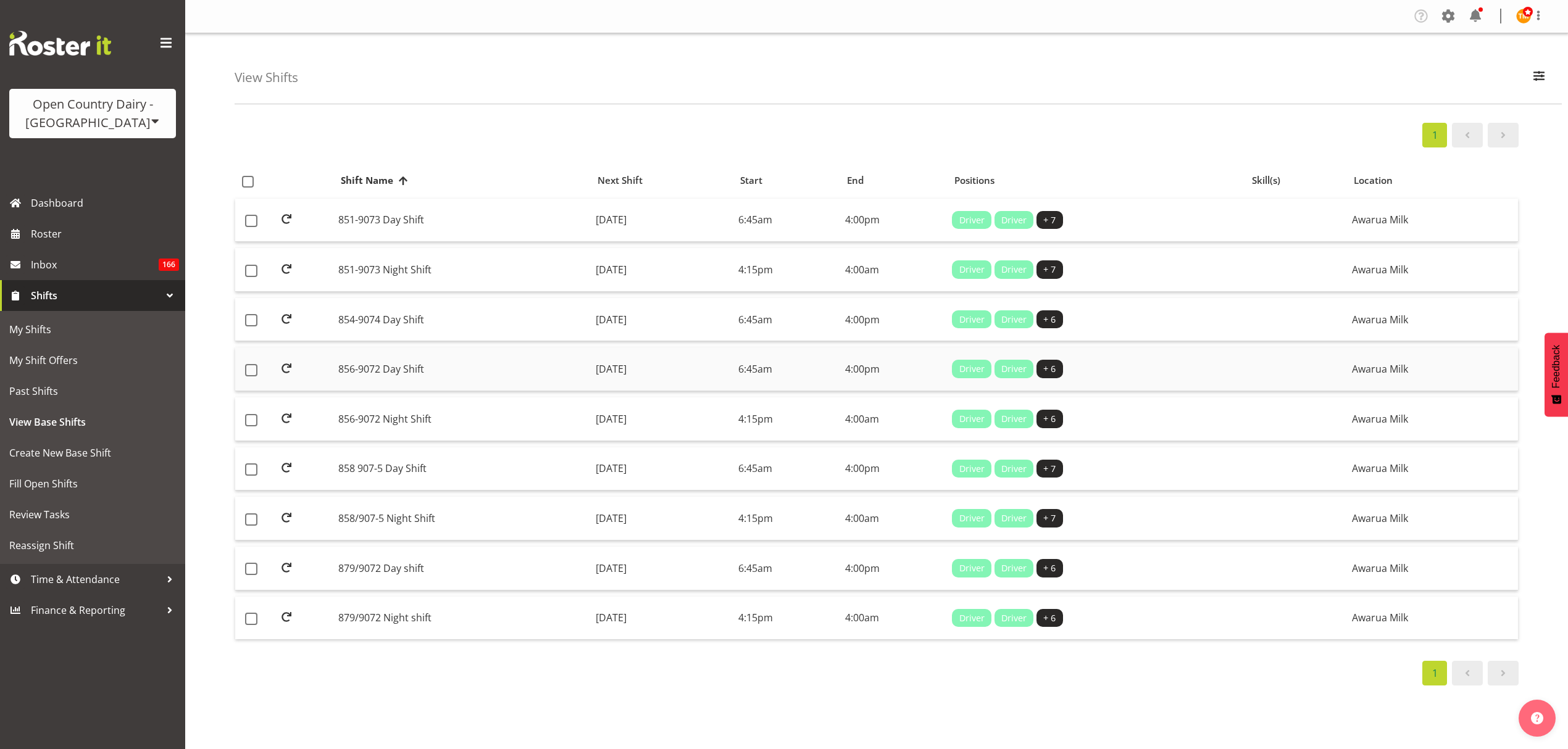
click at [418, 370] on td "856-9072 Day Shift" at bounding box center [462, 369] width 258 height 43
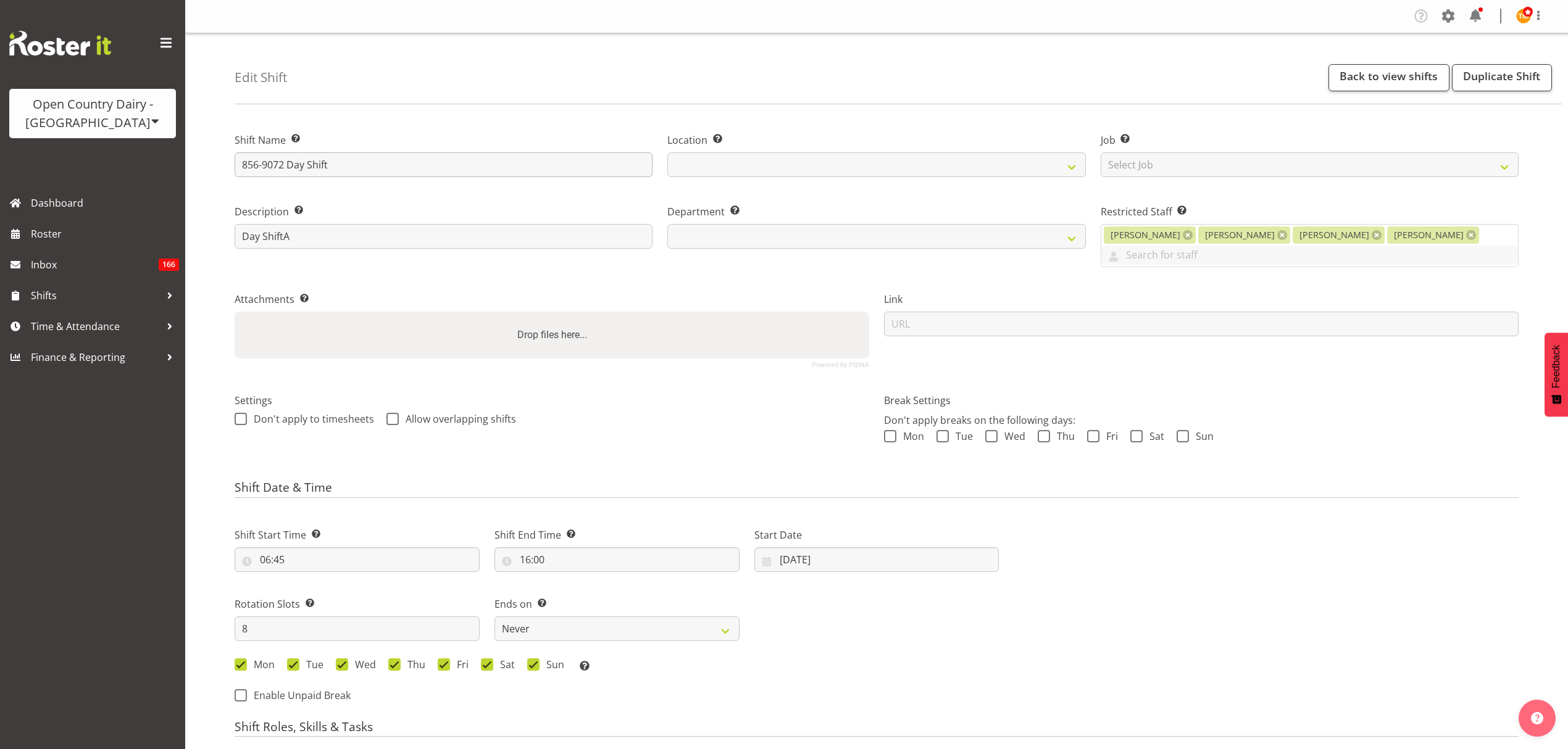
select select
click at [283, 164] on input "856-9072 Day Shift" at bounding box center [444, 165] width 418 height 24
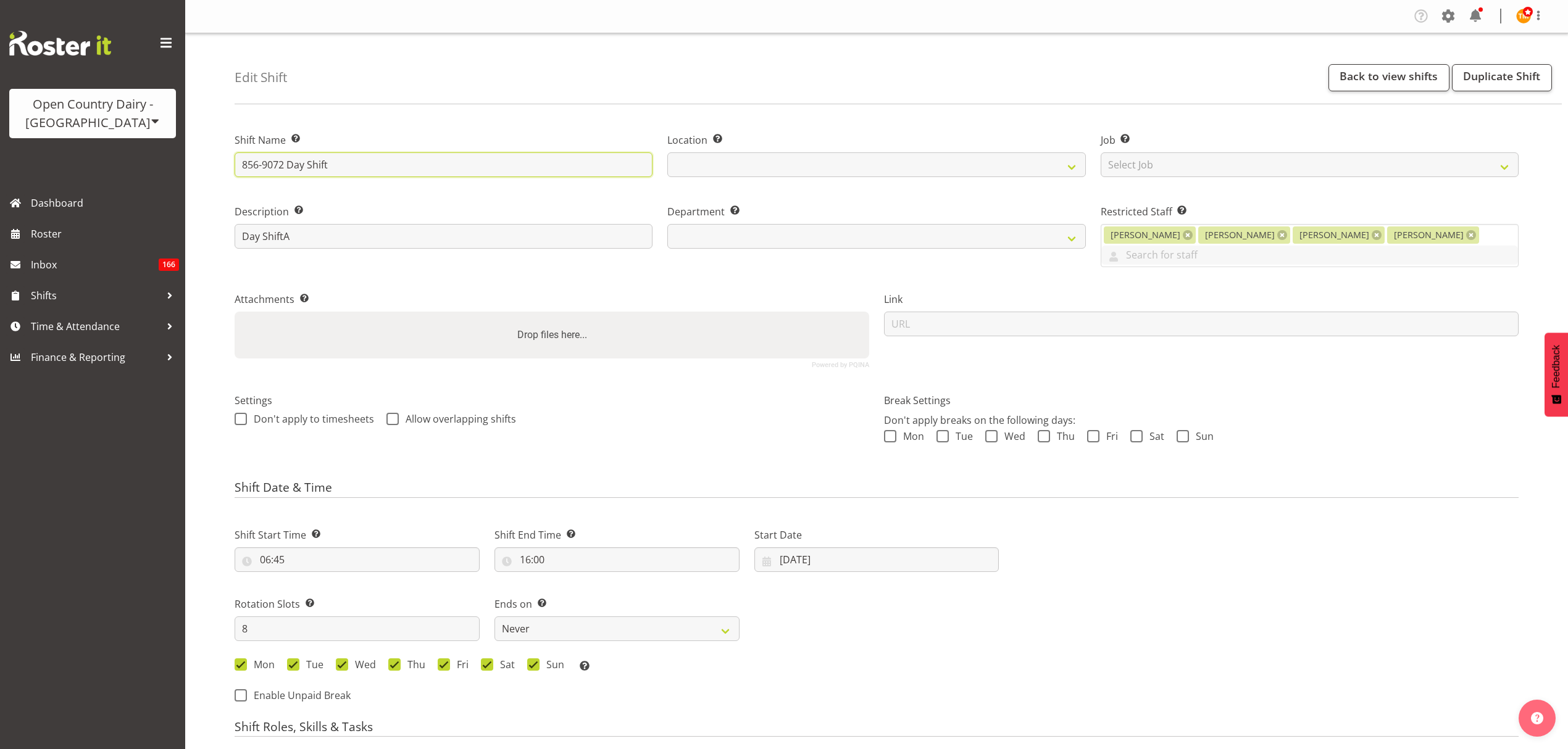
select select
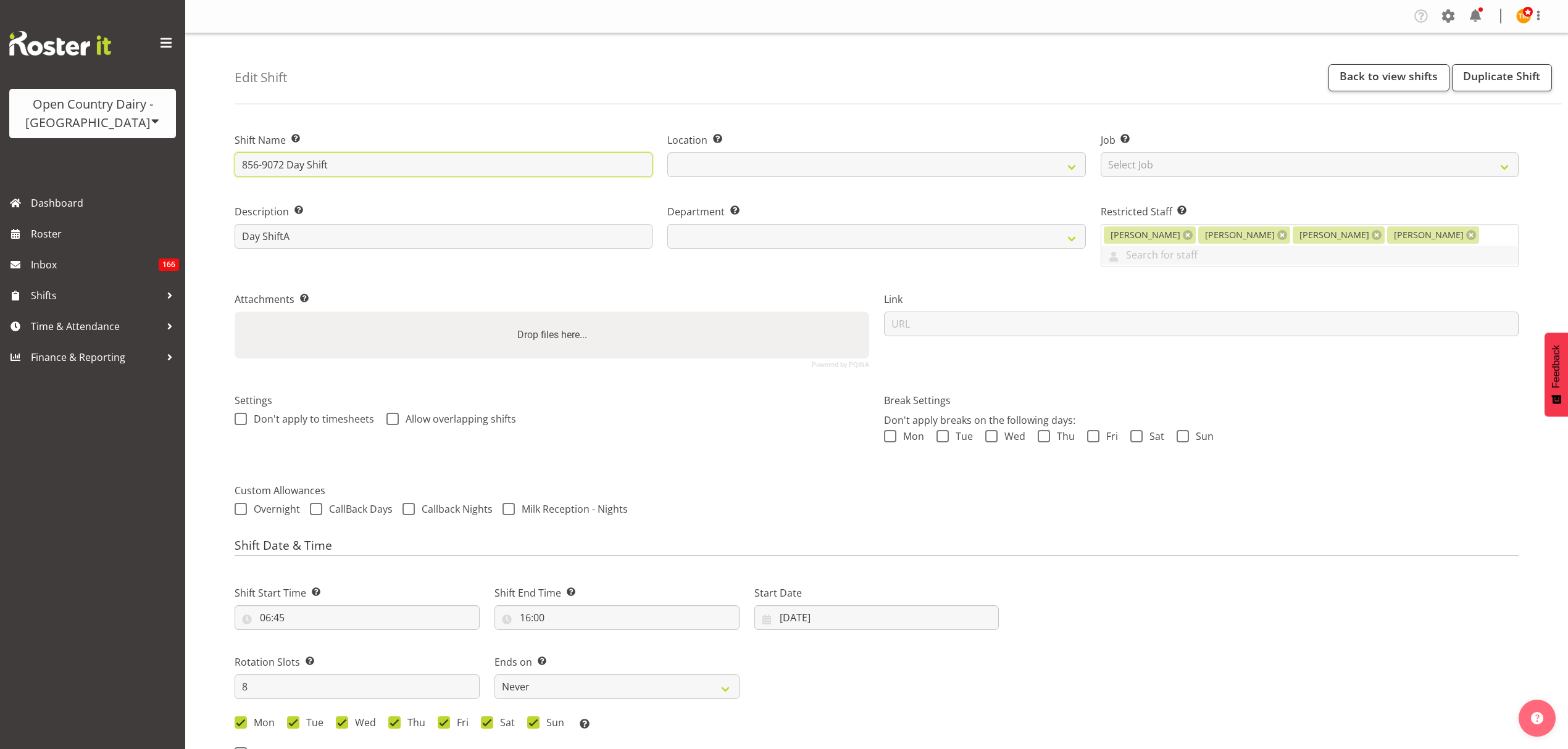
select select
type input "856-907 Day Shift"
select select
type input "856-9076 Day Shift"
select select
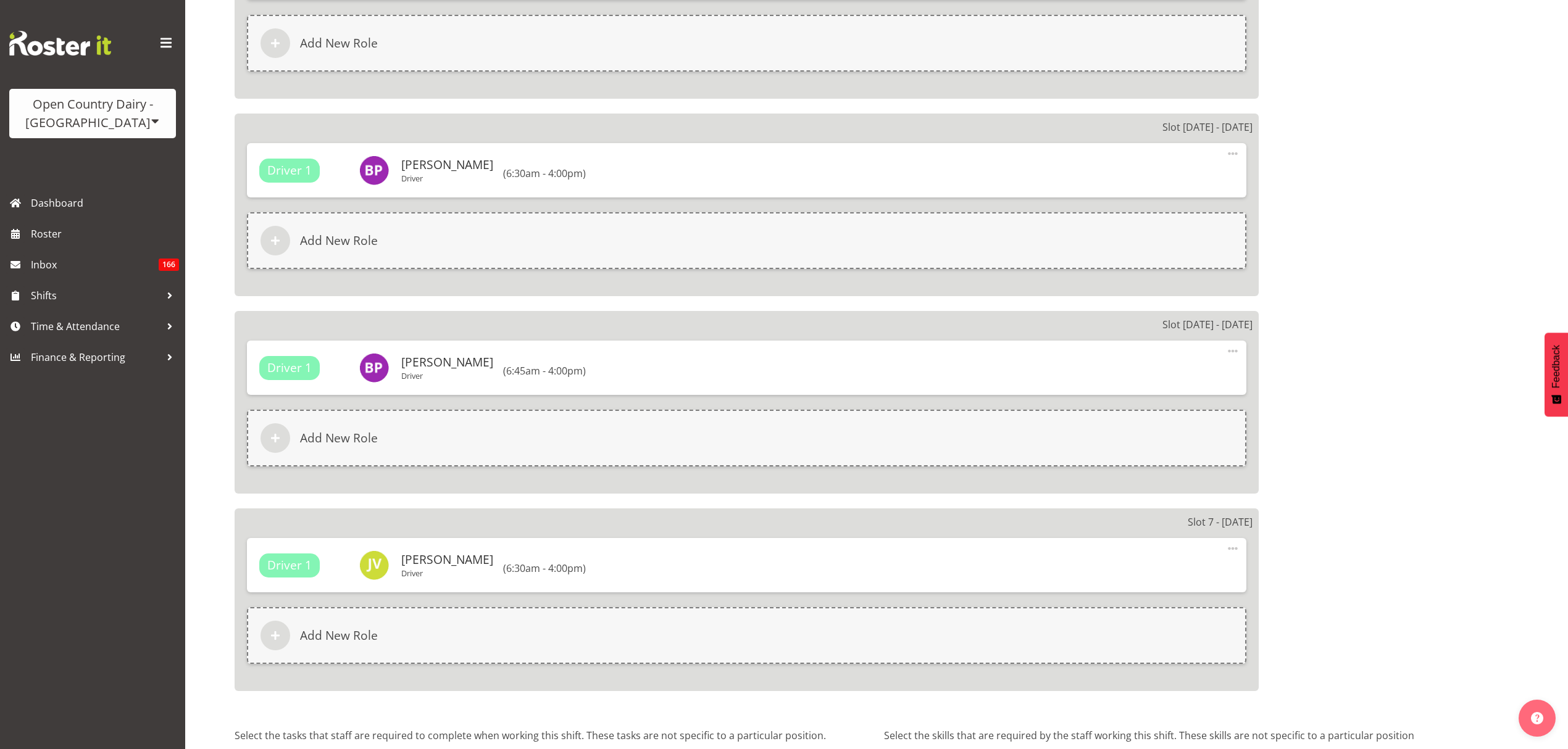
scroll to position [1825, 0]
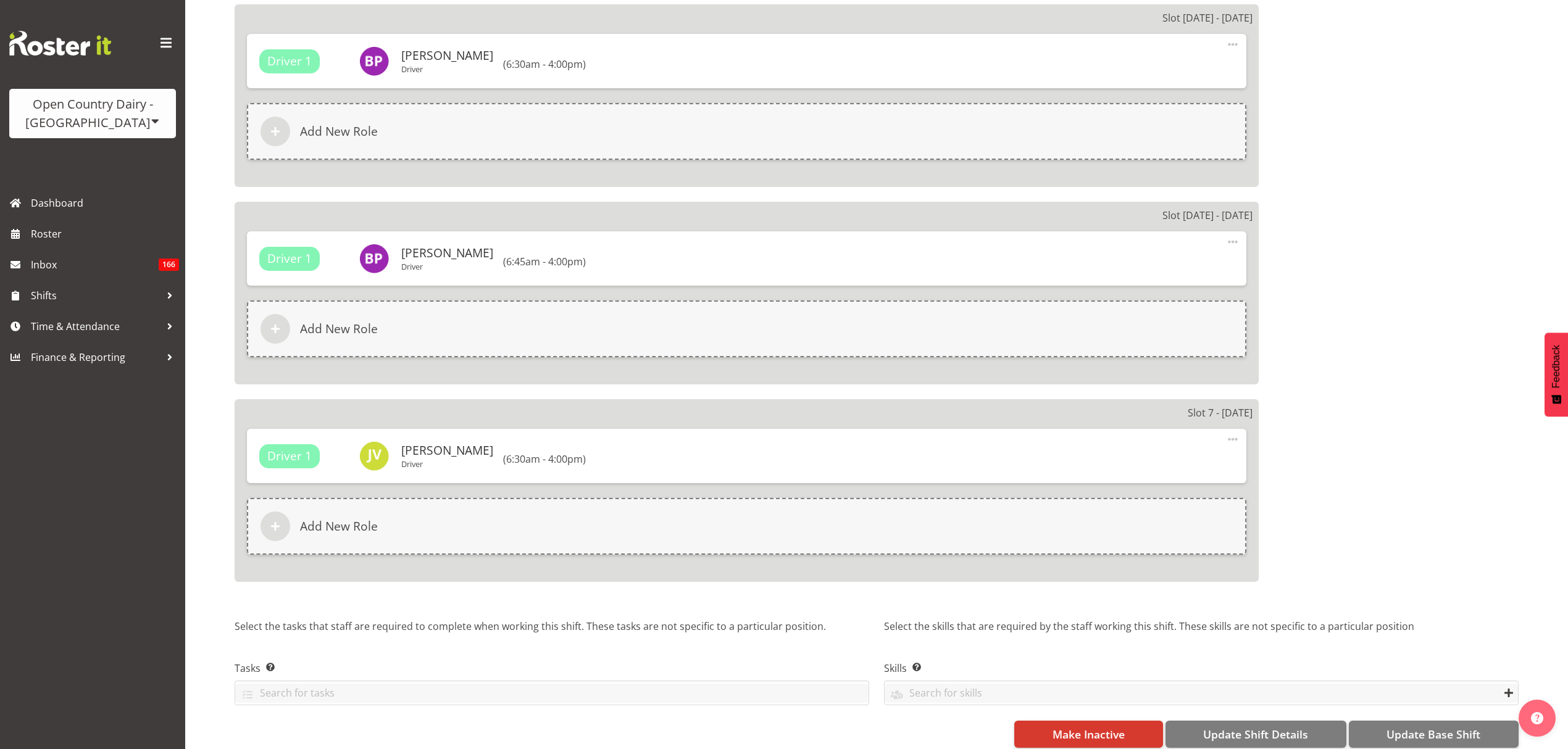
type input "856-9076 Day Shift"
click at [1310, 721] on button "Update Shift Details" at bounding box center [1255, 735] width 181 height 27
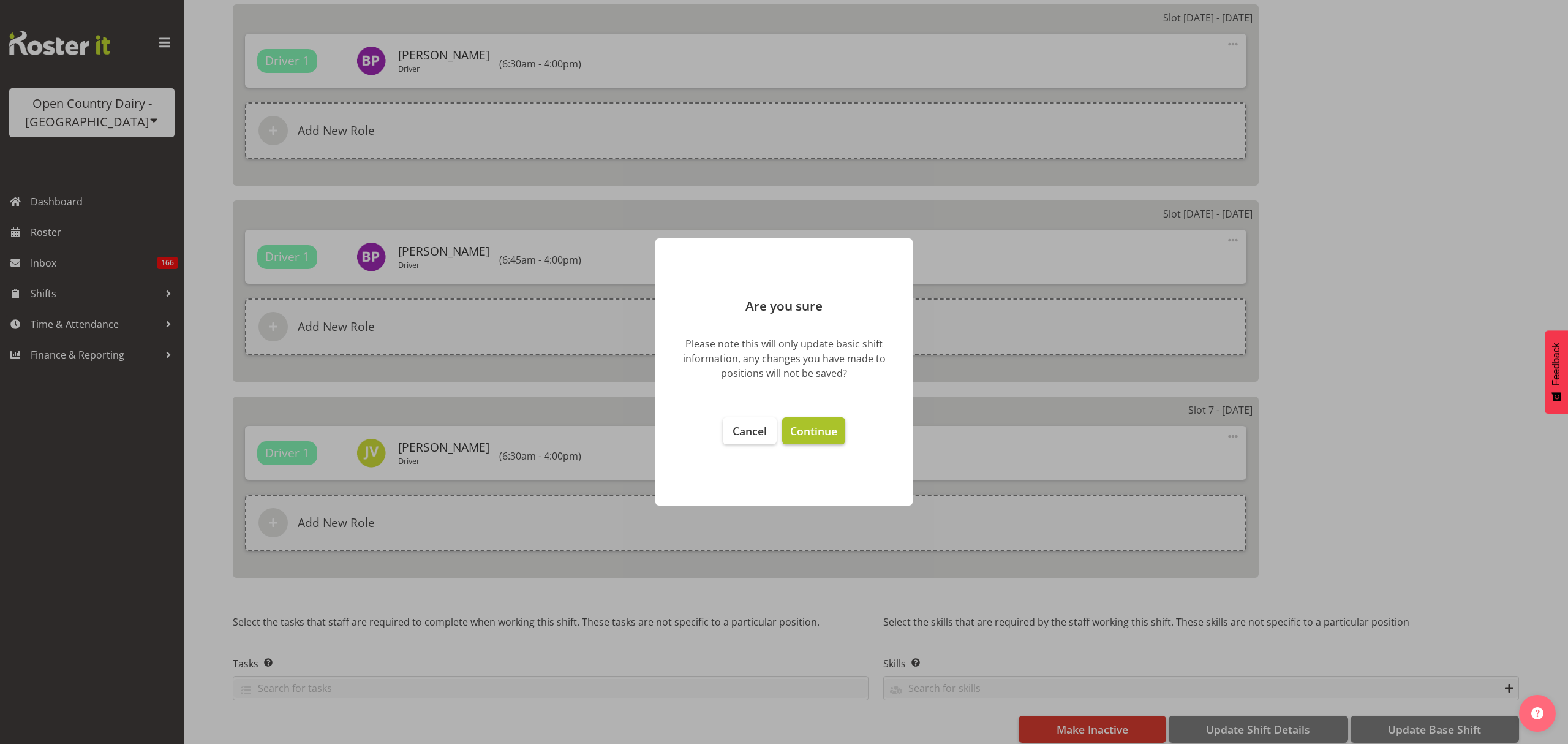
click at [824, 441] on button "Continue" at bounding box center [813, 431] width 63 height 27
select select
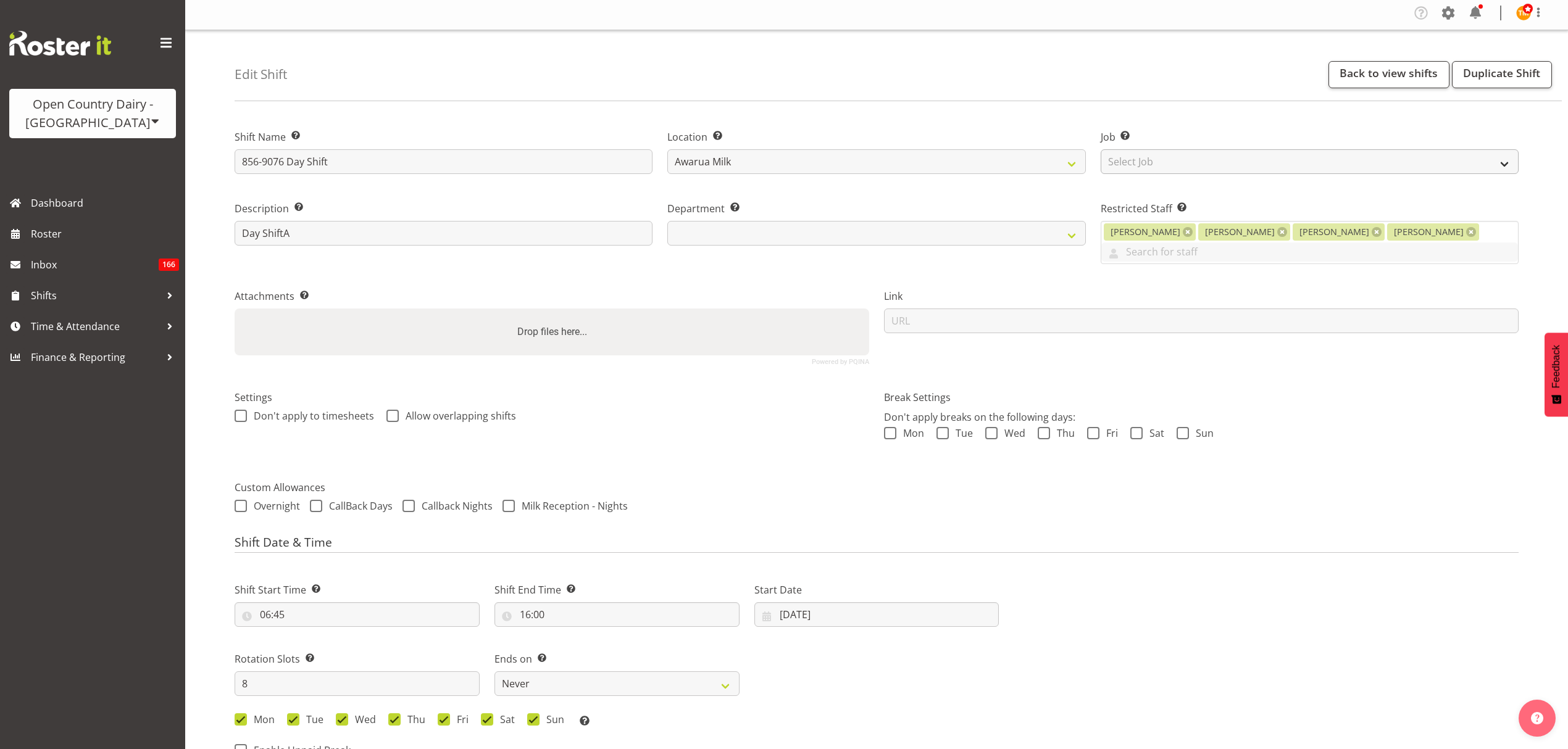
scroll to position [0, 0]
click at [1387, 79] on link "Back to view shifts" at bounding box center [1389, 78] width 121 height 27
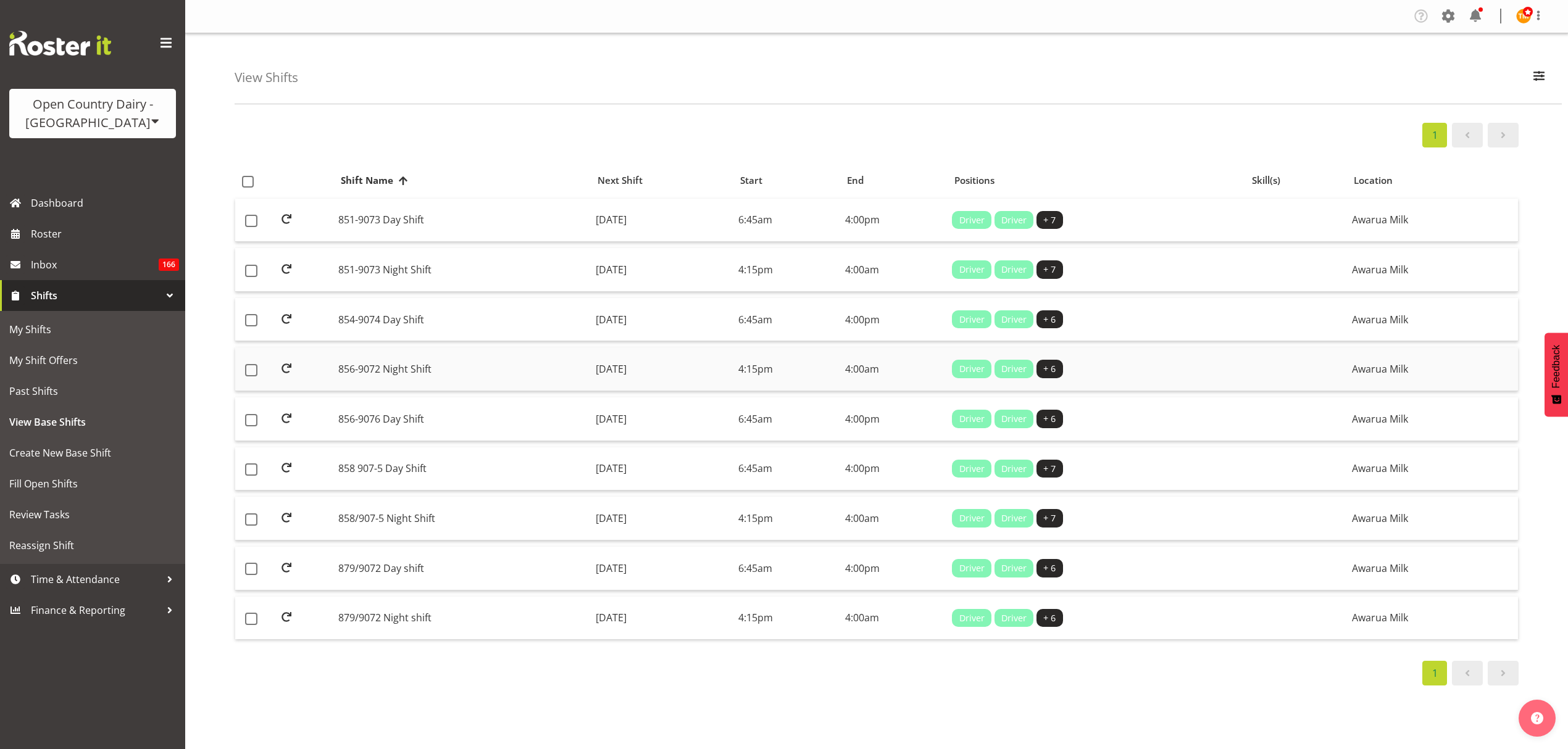
click at [405, 381] on td "856-9072 Night Shift" at bounding box center [462, 369] width 258 height 43
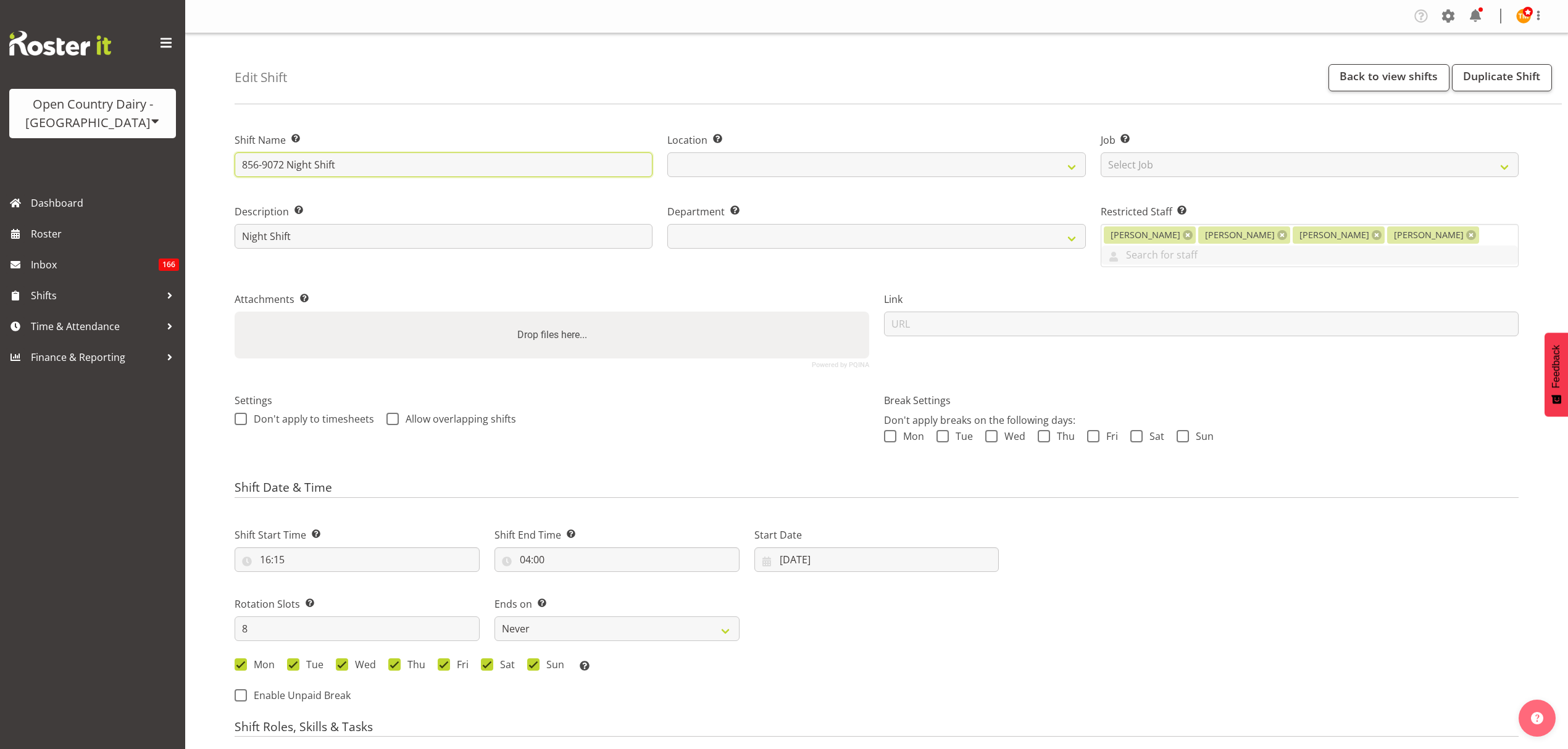
click at [284, 164] on input "856-9072 Night Shift" at bounding box center [444, 165] width 418 height 24
select select
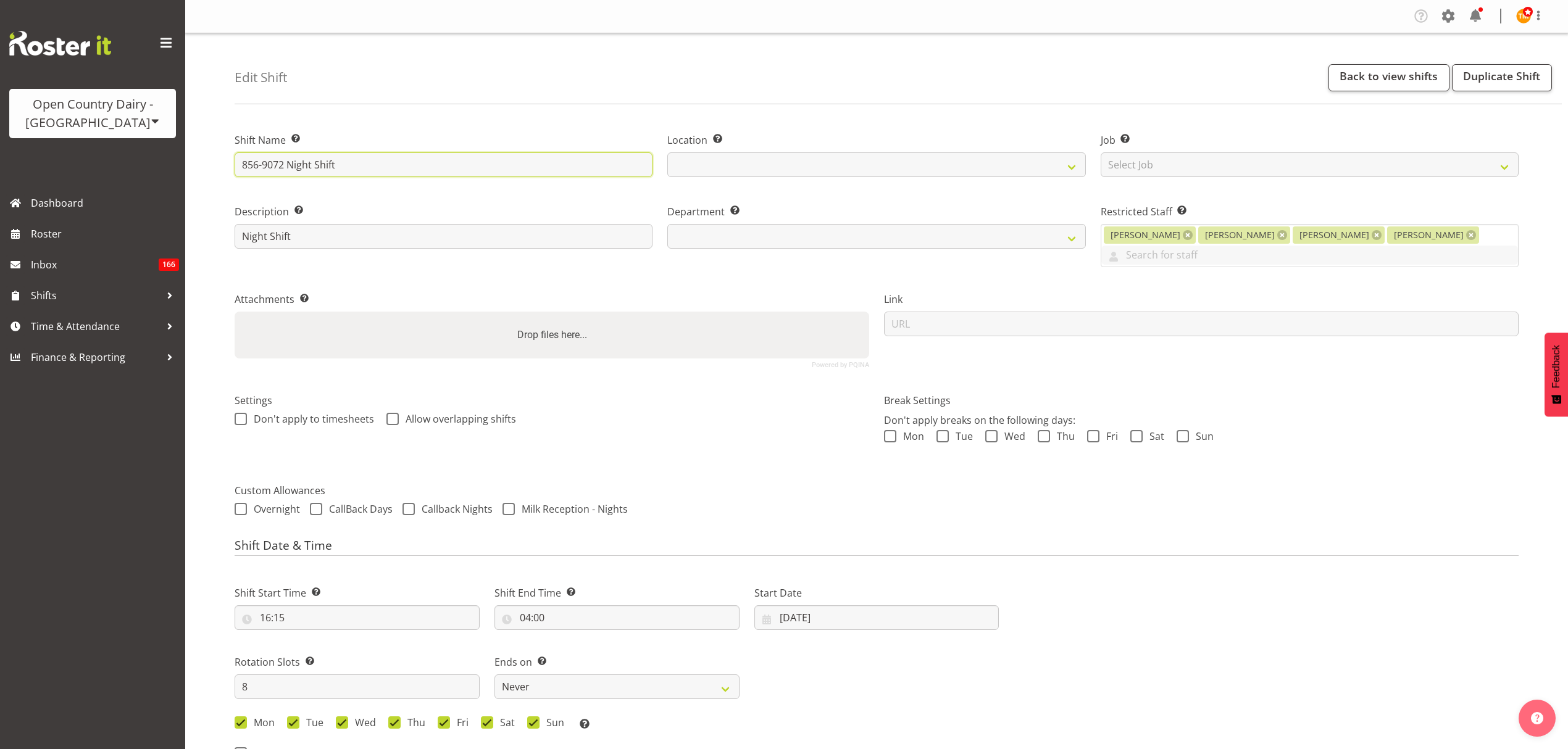
type input "856-907 Night Shift"
select select
type input "856-9076 Night Shift"
select select
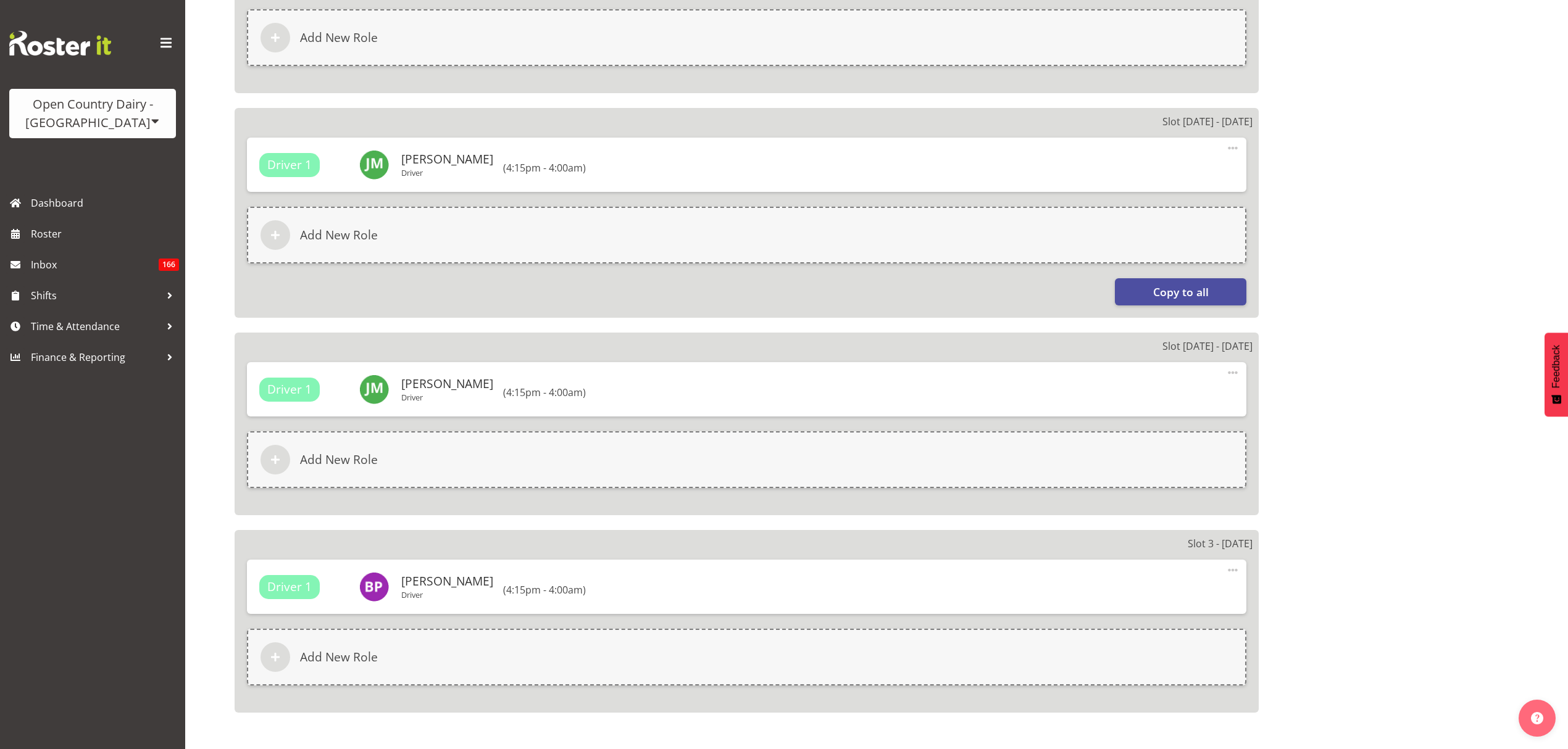
scroll to position [1841, 0]
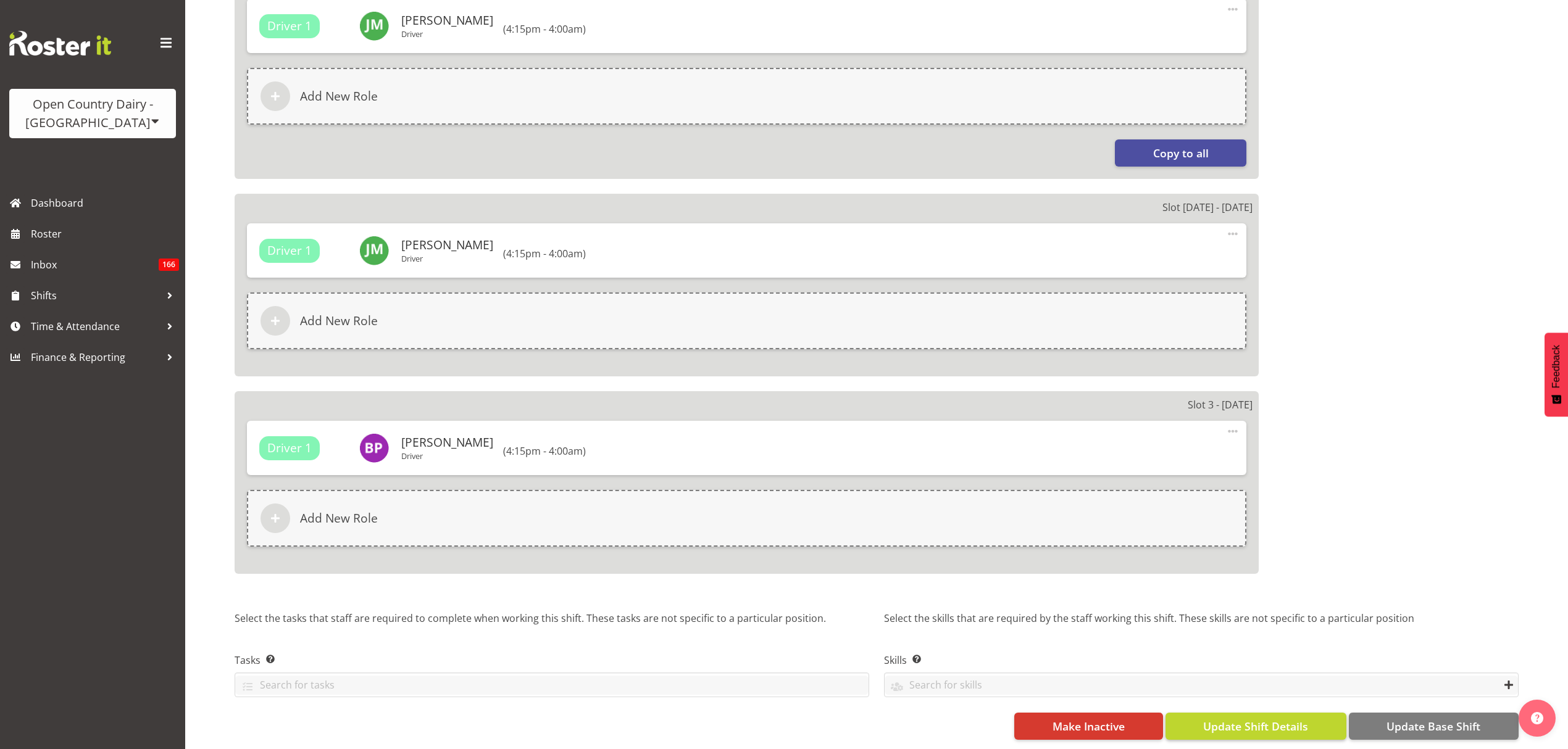
type input "856-9076 Night Shift"
click at [1271, 712] on button "Update Shift Details" at bounding box center [1255, 726] width 181 height 27
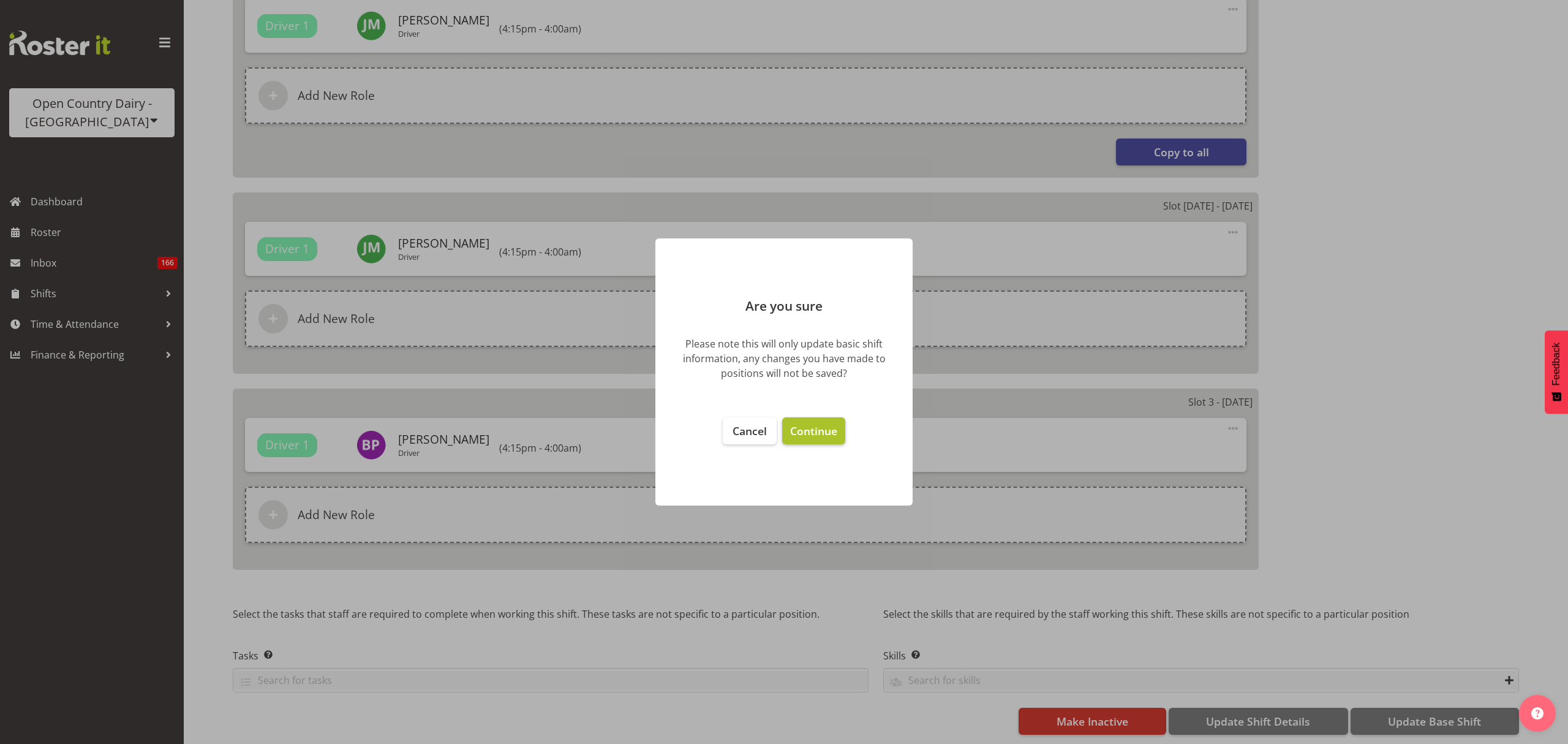
click at [812, 437] on span "Continue" at bounding box center [814, 431] width 47 height 14
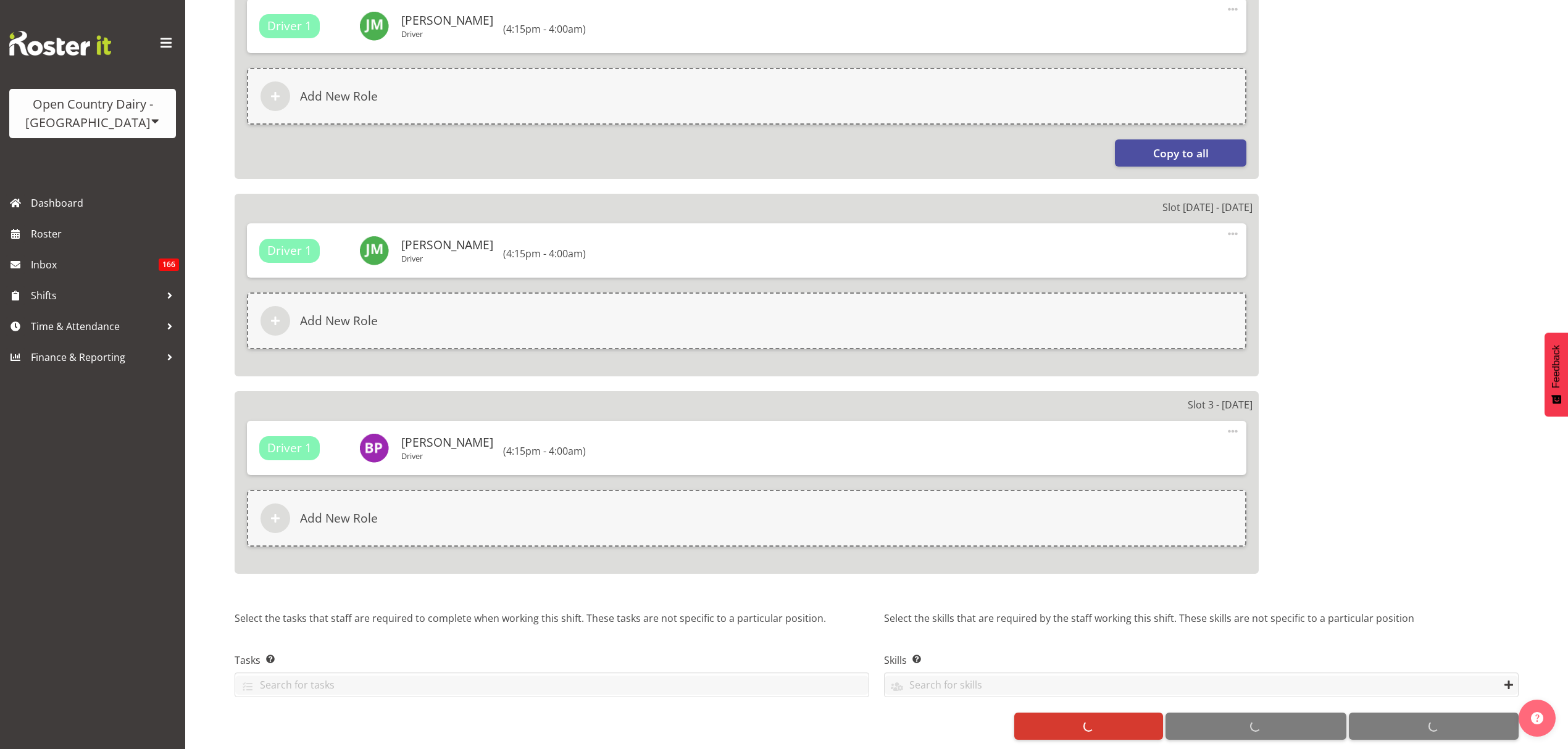
select select "671"
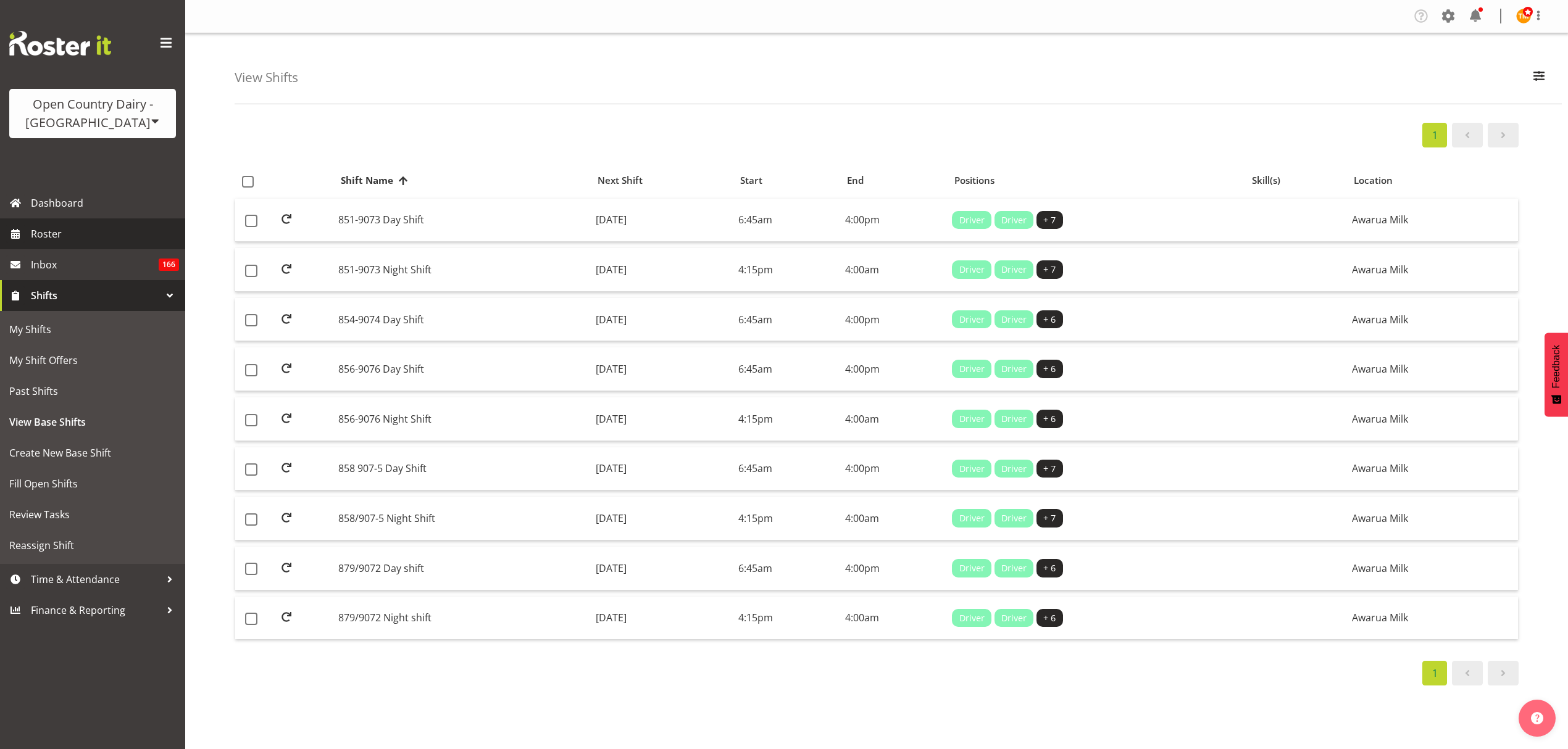
click at [100, 229] on span "Roster" at bounding box center [104, 234] width 148 height 18
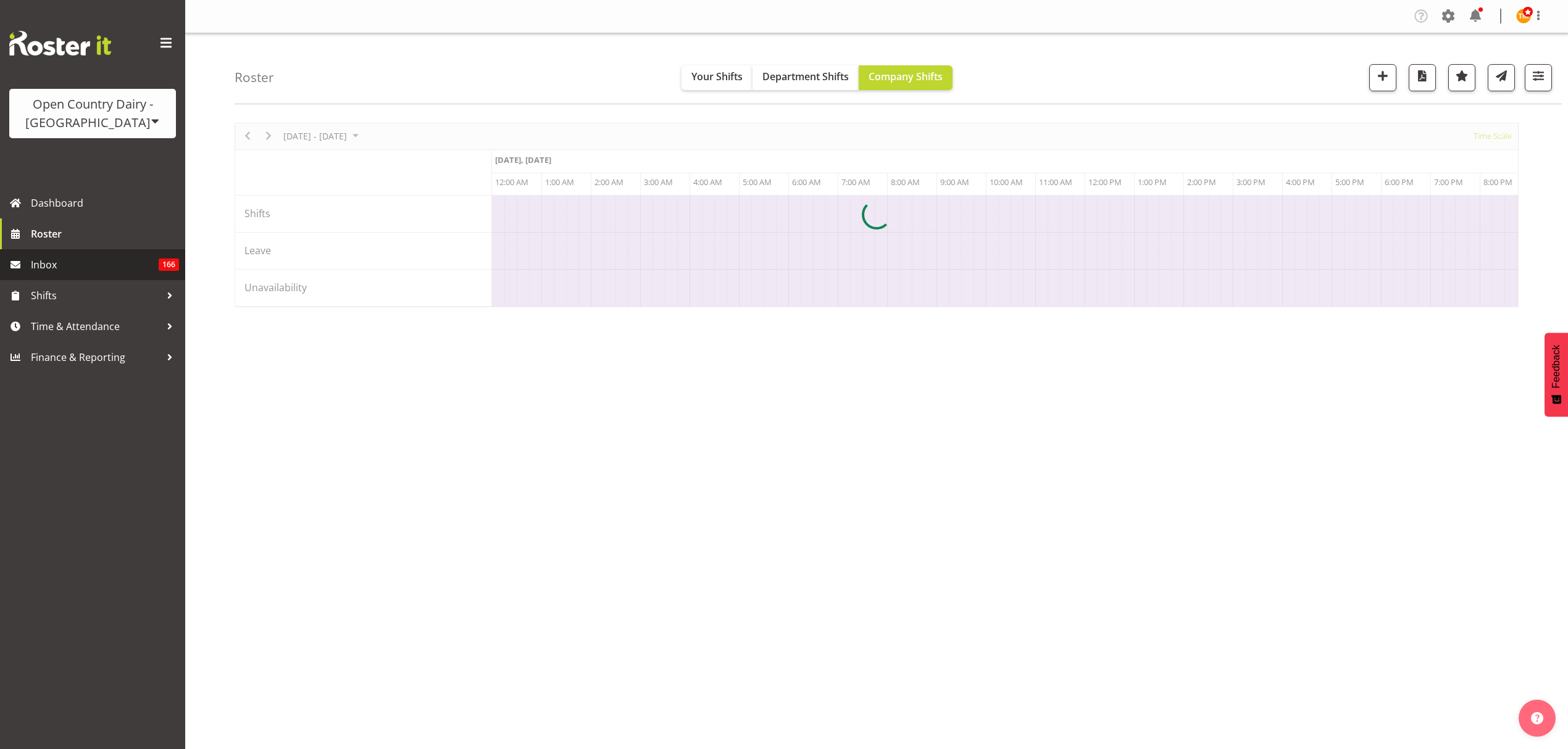
scroll to position [0, 3555]
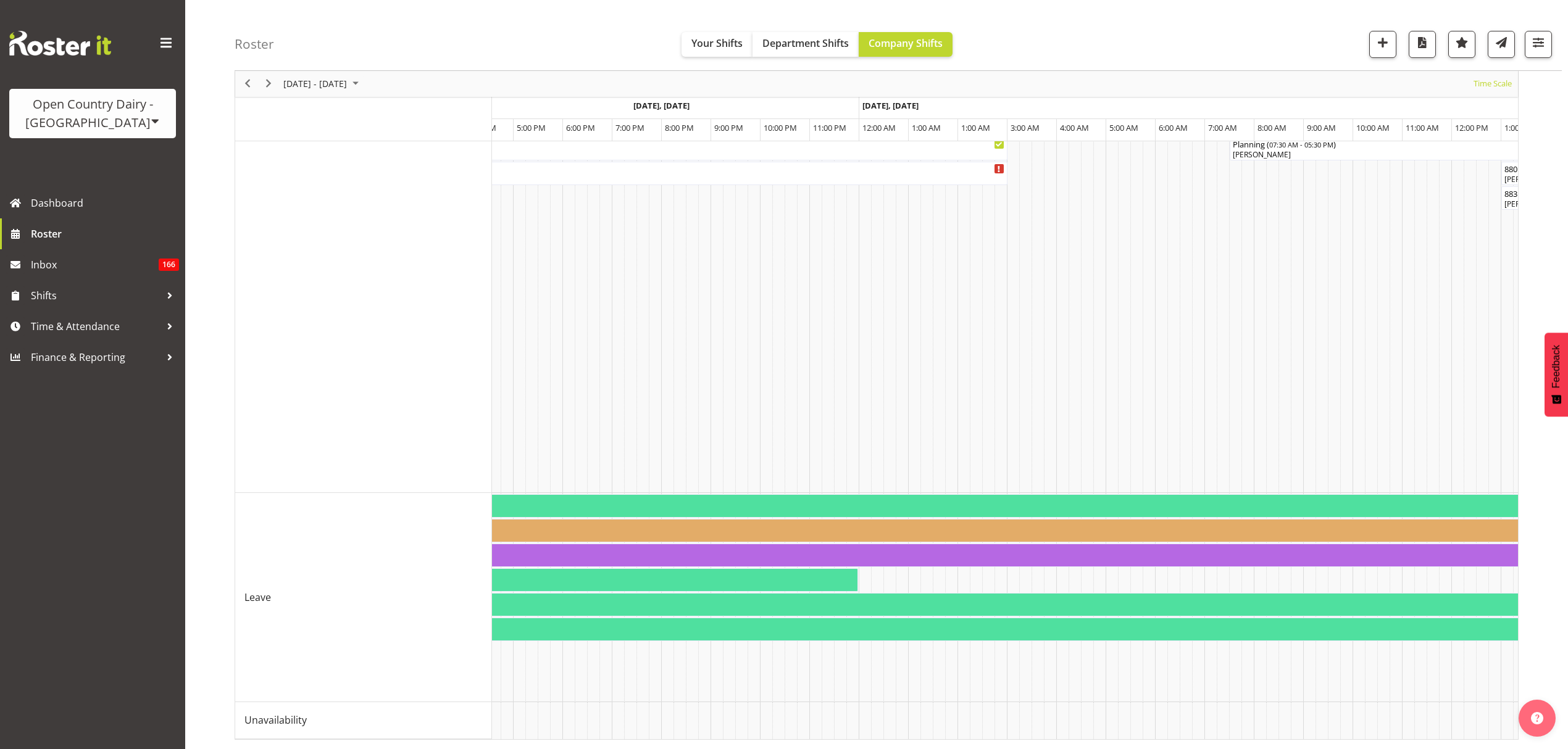
scroll to position [0, 7005]
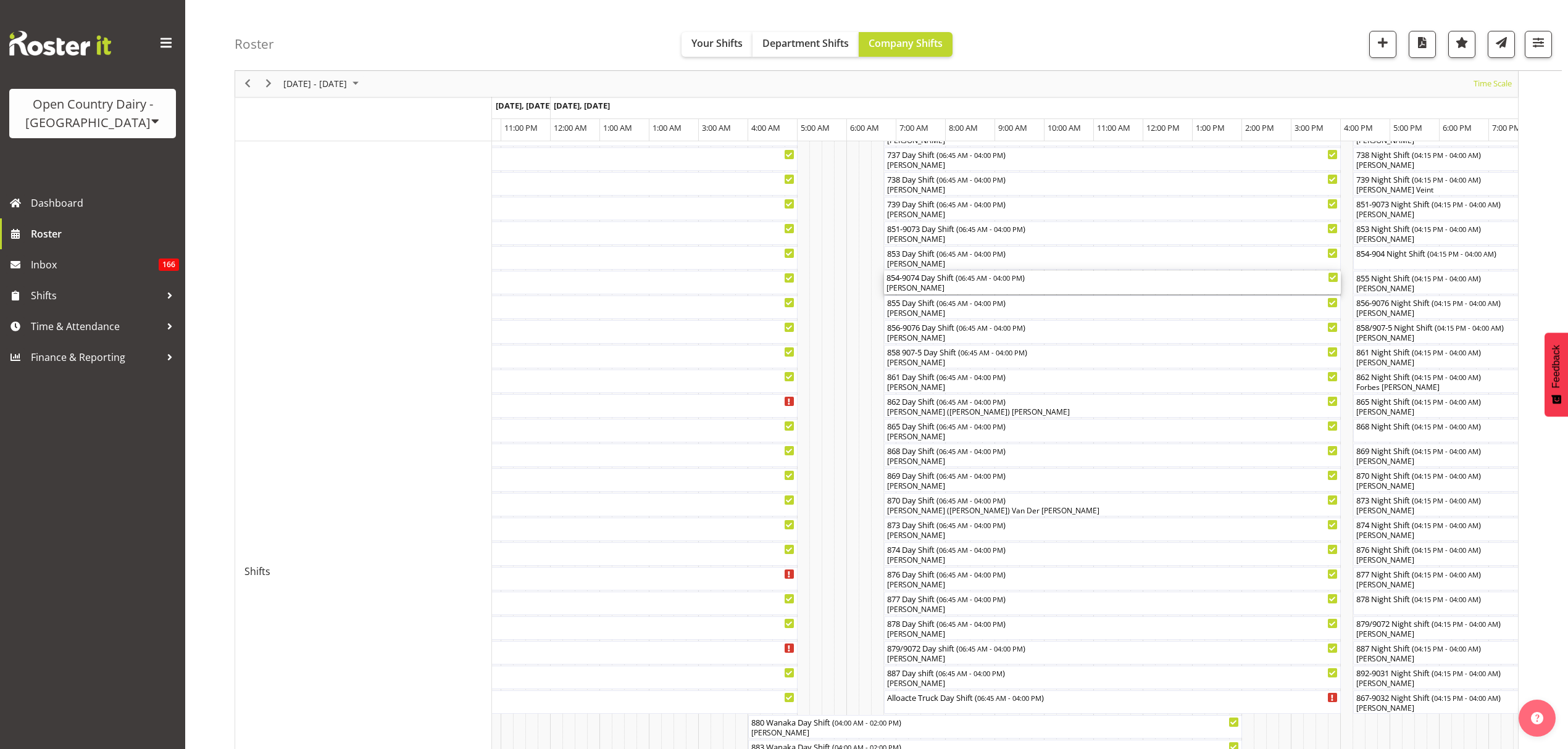
click at [920, 287] on div "Karl Nicol" at bounding box center [1112, 288] width 452 height 11
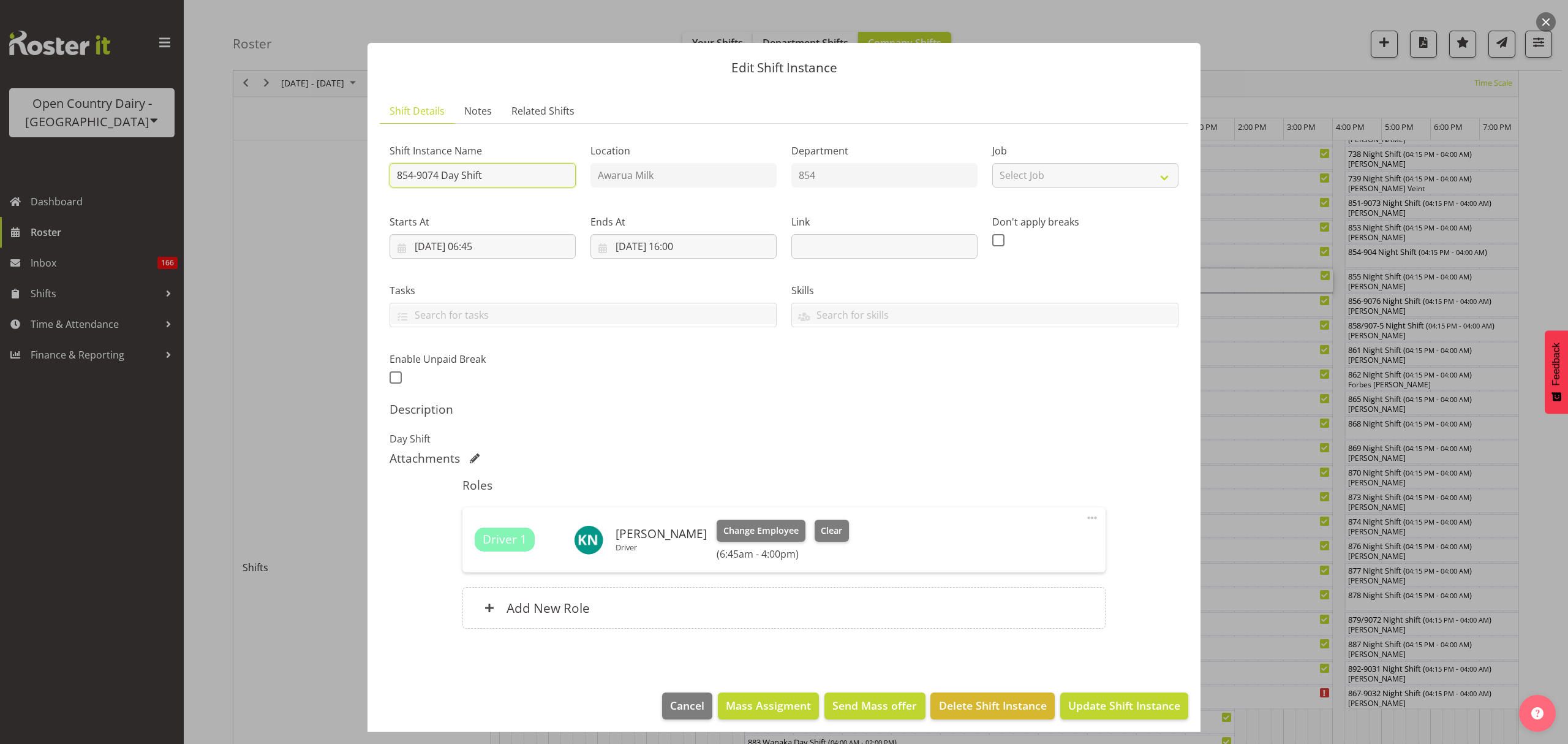
click at [511, 182] on input "854-9074 Day Shift" at bounding box center [483, 175] width 186 height 24
drag, startPoint x: 508, startPoint y: 180, endPoint x: 442, endPoint y: 178, distance: 66.0
click at [442, 178] on input "854-9074 Day Shift" at bounding box center [483, 175] width 186 height 24
click at [400, 172] on input "854-9074 Day Shift" at bounding box center [483, 175] width 186 height 24
click at [397, 172] on input "854-9074 Day Shift" at bounding box center [483, 175] width 186 height 24
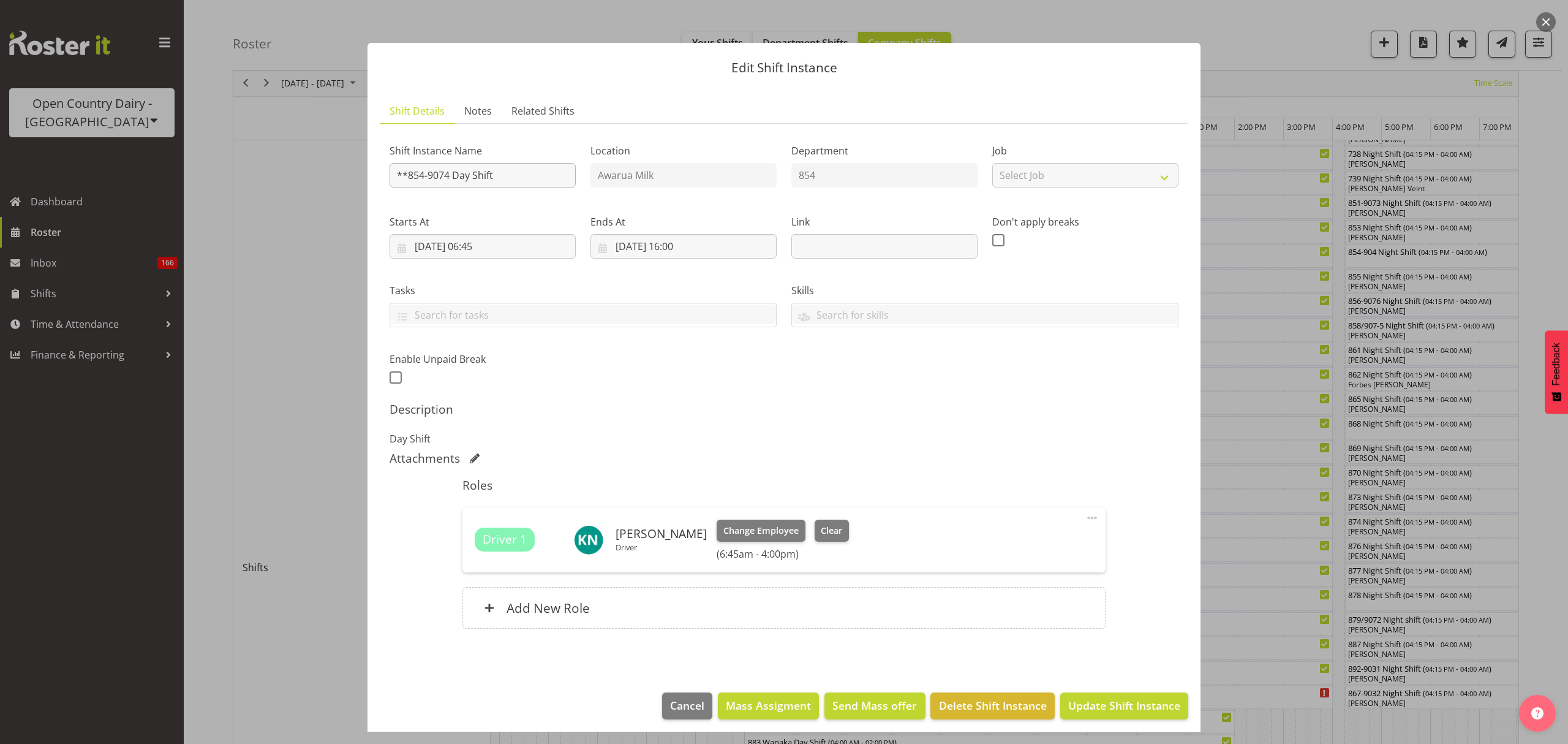
click at [513, 162] on div "Shift Instance Name **854-9074 Day Shift" at bounding box center [483, 165] width 186 height 44
drag, startPoint x: 515, startPoint y: 168, endPoint x: 452, endPoint y: 167, distance: 63.0
click at [452, 167] on input "**854-9074 Day Shift" at bounding box center [483, 175] width 186 height 24
click at [965, 408] on h5 "Description" at bounding box center [784, 409] width 789 height 14
drag, startPoint x: 501, startPoint y: 175, endPoint x: 453, endPoint y: 173, distance: 48.0
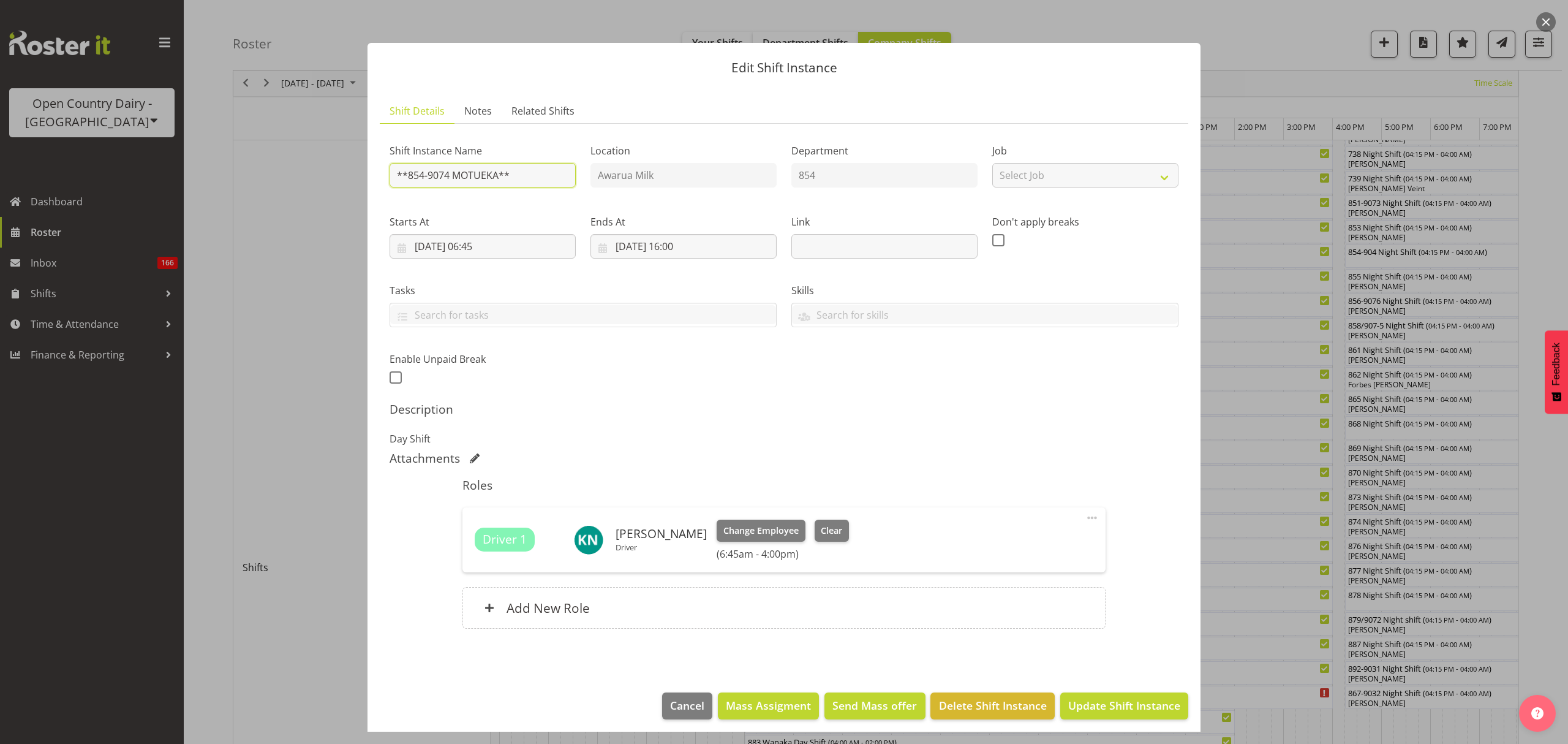
click at [453, 173] on input "**854-9074 MOTUEKA**" at bounding box center [483, 175] width 186 height 24
type input "**854-9074 TALLEYS LOAD **"
click at [836, 402] on div "Shift Instance Name **854-9074 TALLEYS LOAD ** Location Awarua Milk Department …" at bounding box center [784, 389] width 789 height 510
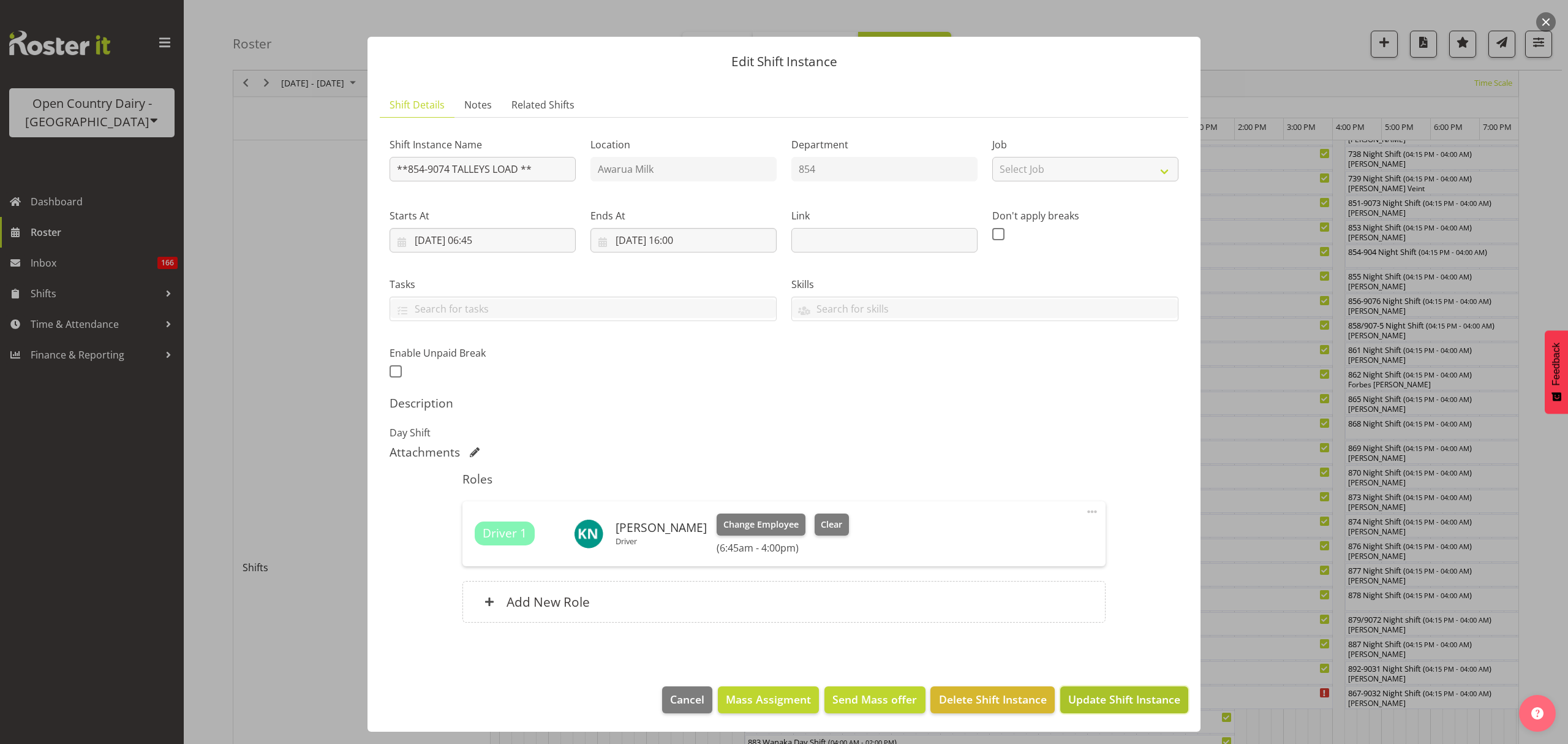
click at [1154, 701] on span "Update Shift Instance" at bounding box center [1124, 699] width 112 height 16
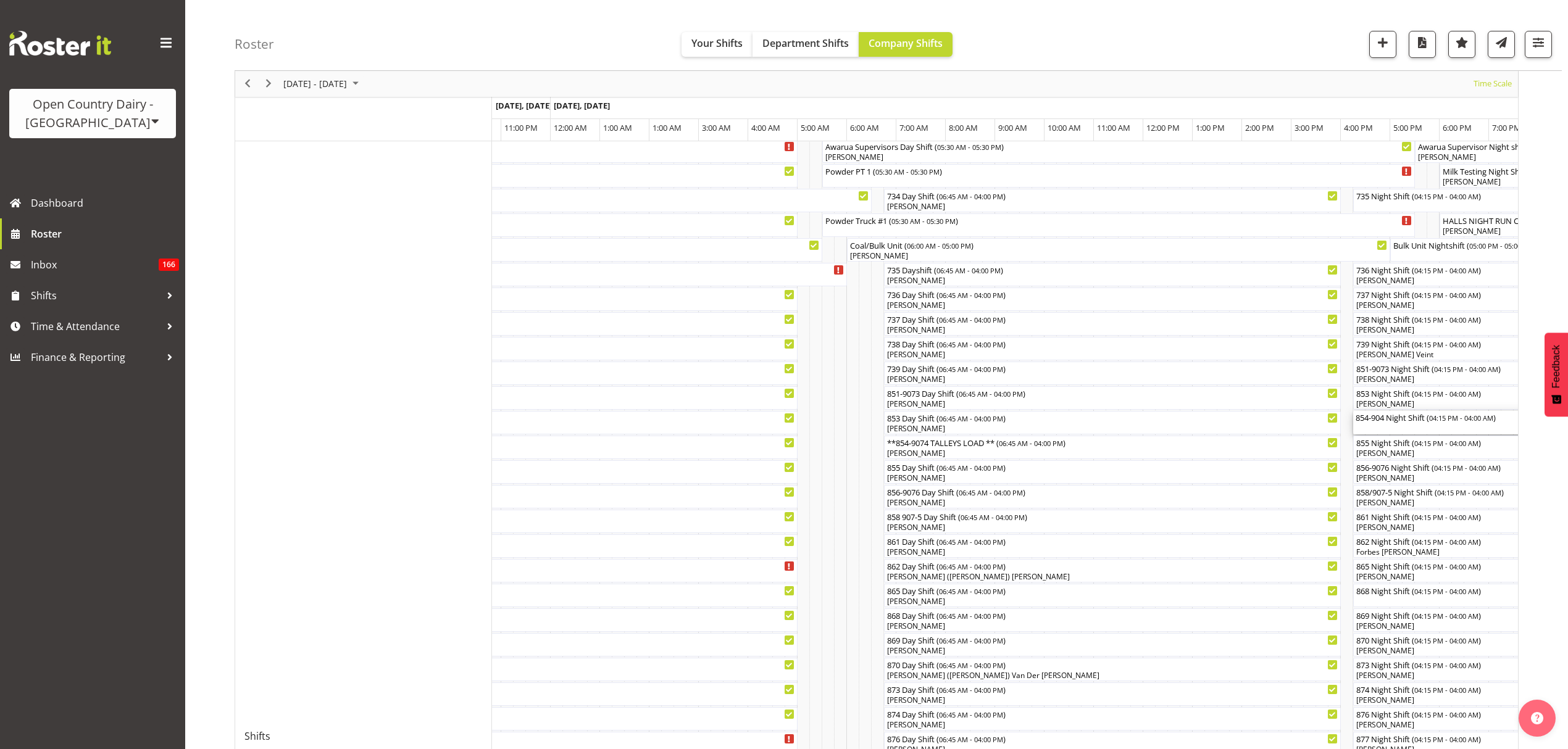
click at [1432, 426] on div "854-904 Night Shift ( 04:15 PM - 04:00 AM )" at bounding box center [1533, 422] width 356 height 24
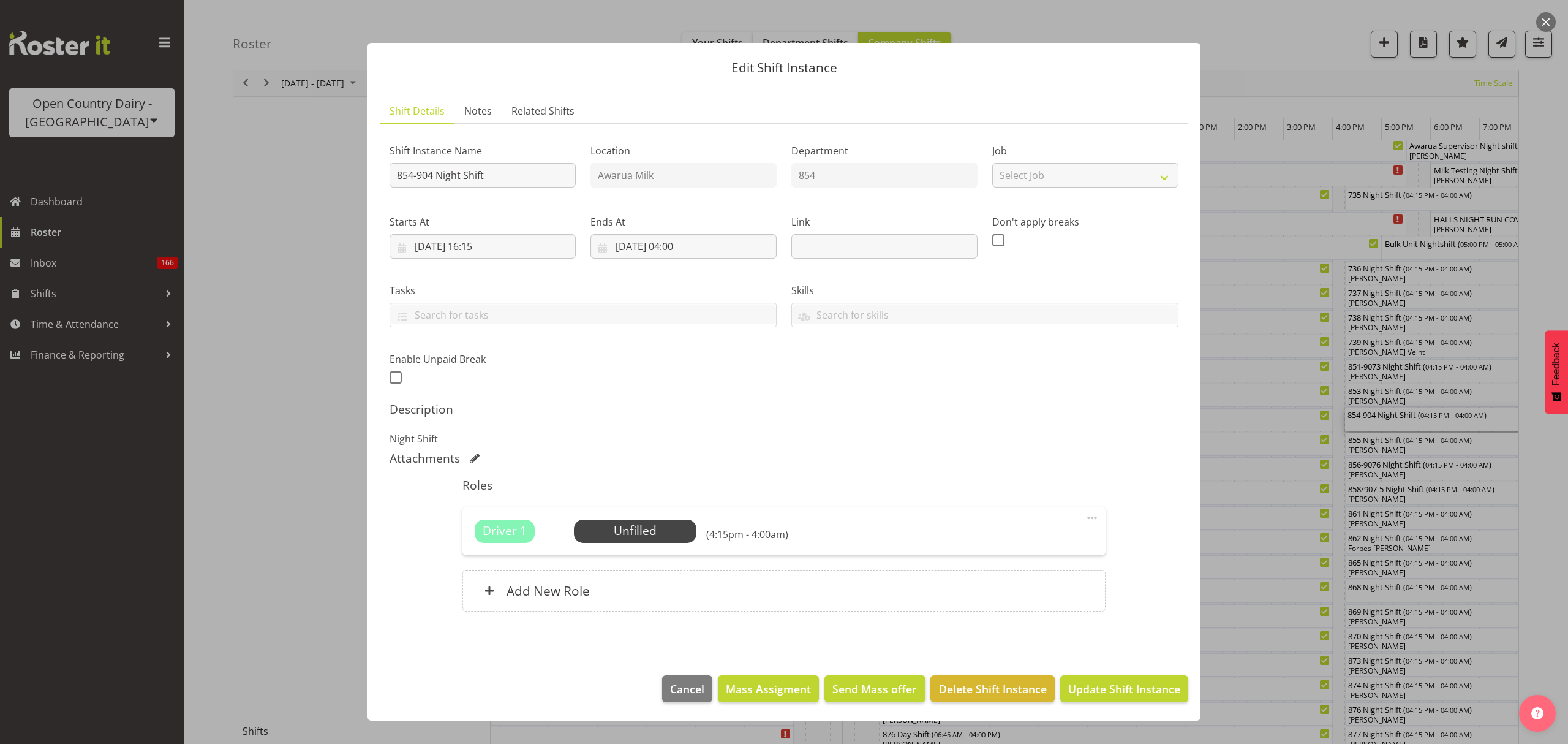
click at [1417, 425] on div at bounding box center [784, 372] width 1568 height 744
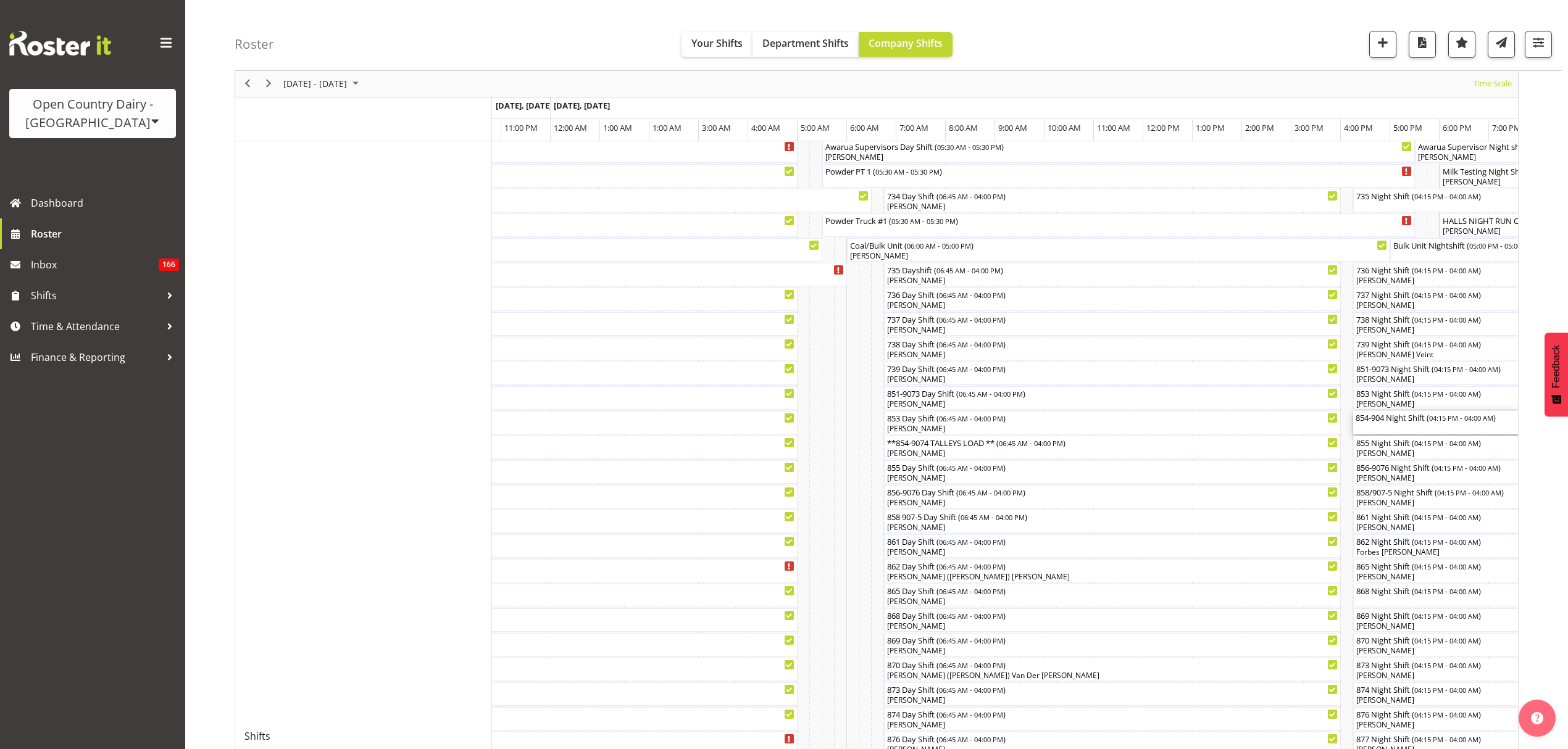
click at [1421, 431] on div "854-904 Night Shift ( 04:15 PM - 04:00 AM )" at bounding box center [1533, 422] width 356 height 24
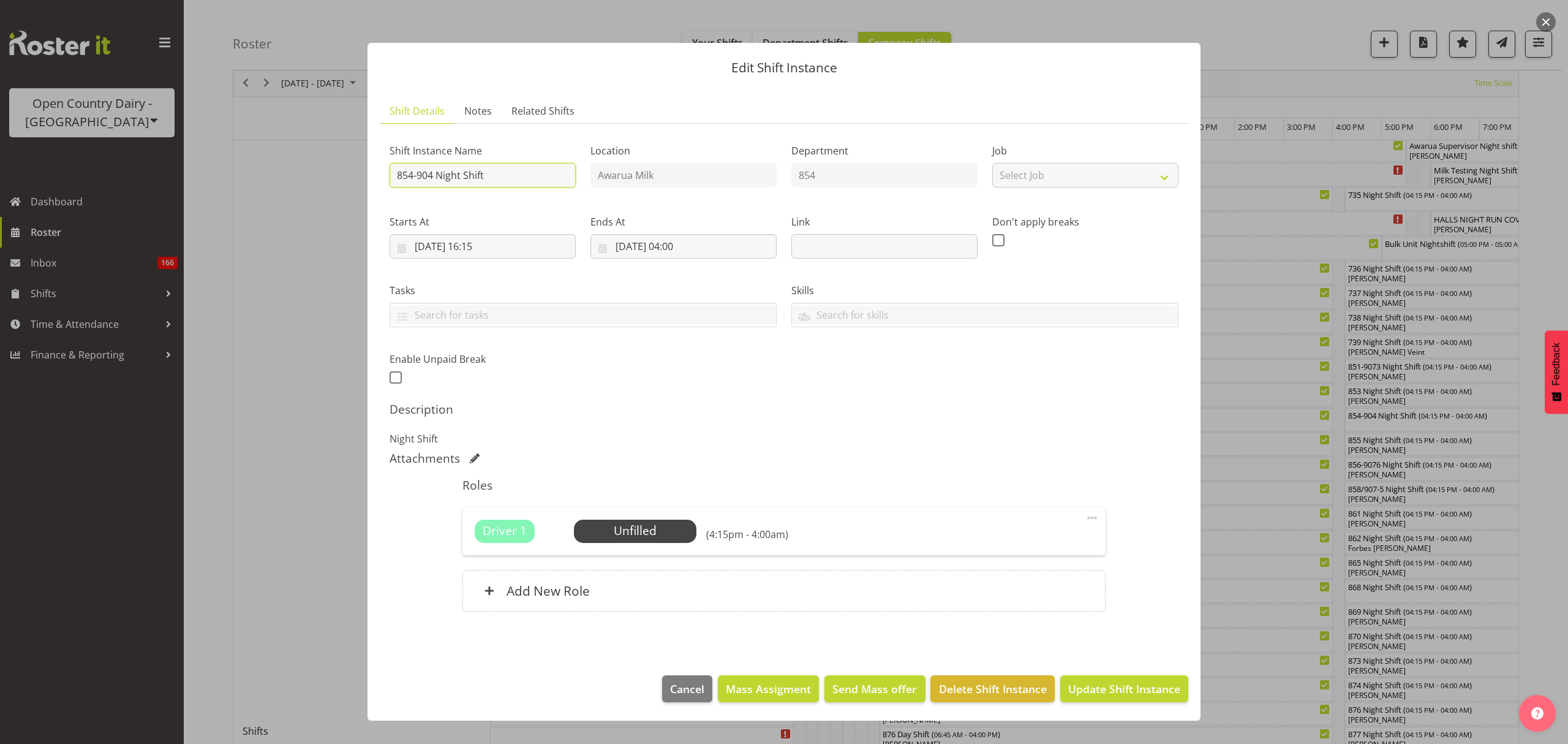
drag, startPoint x: 490, startPoint y: 176, endPoint x: 433, endPoint y: 173, distance: 57.1
click at [433, 173] on input "854-904 Night Shift" at bounding box center [483, 175] width 186 height 24
type input "**854-9074 TALLEYS LOAD**"
click at [759, 363] on div "Shift Instance Name **854-9074 TALLEYS LOAD** Location Awarua Milk Department 8…" at bounding box center [784, 260] width 803 height 269
click at [1119, 690] on span "Update Shift Instance" at bounding box center [1124, 689] width 112 height 16
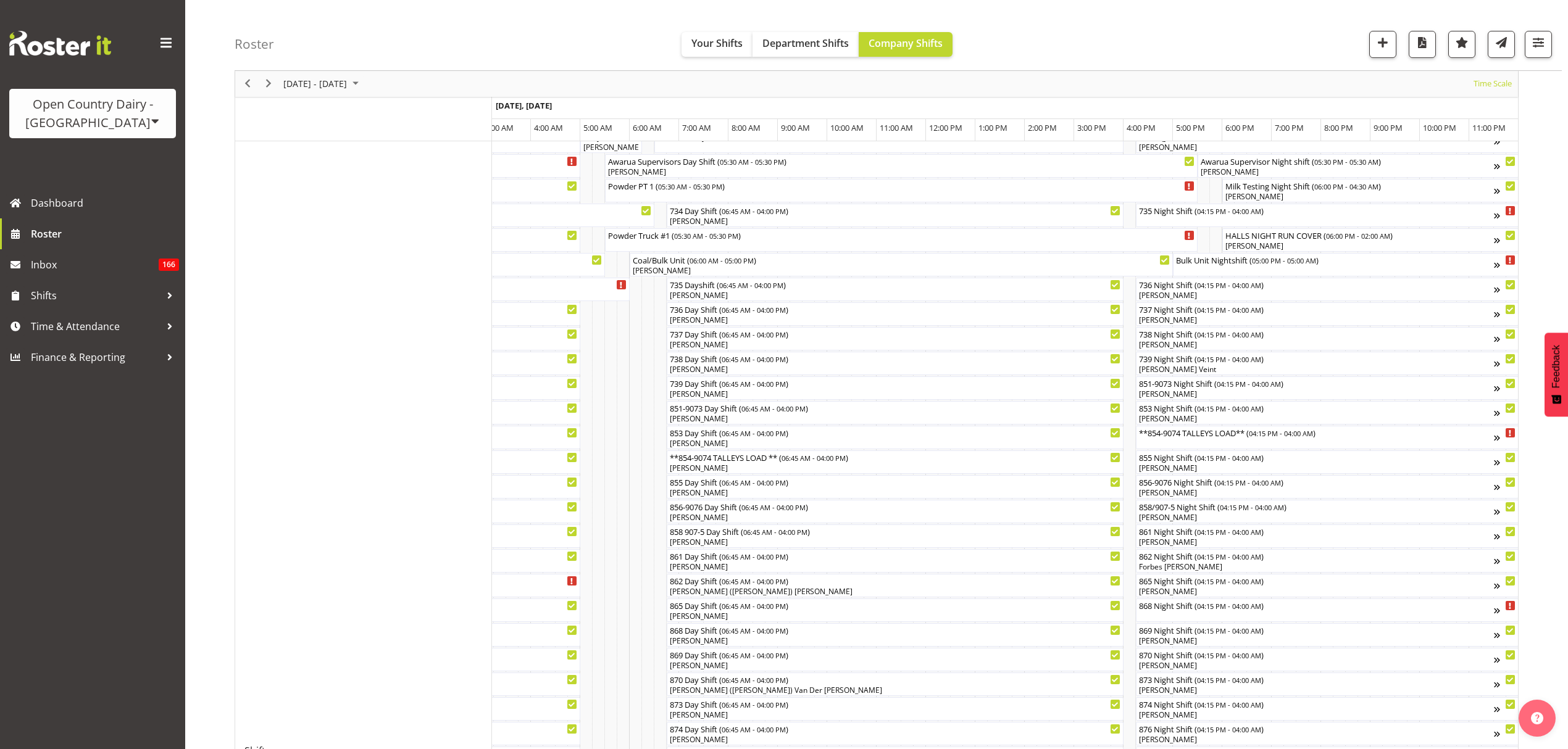
scroll to position [0, 0]
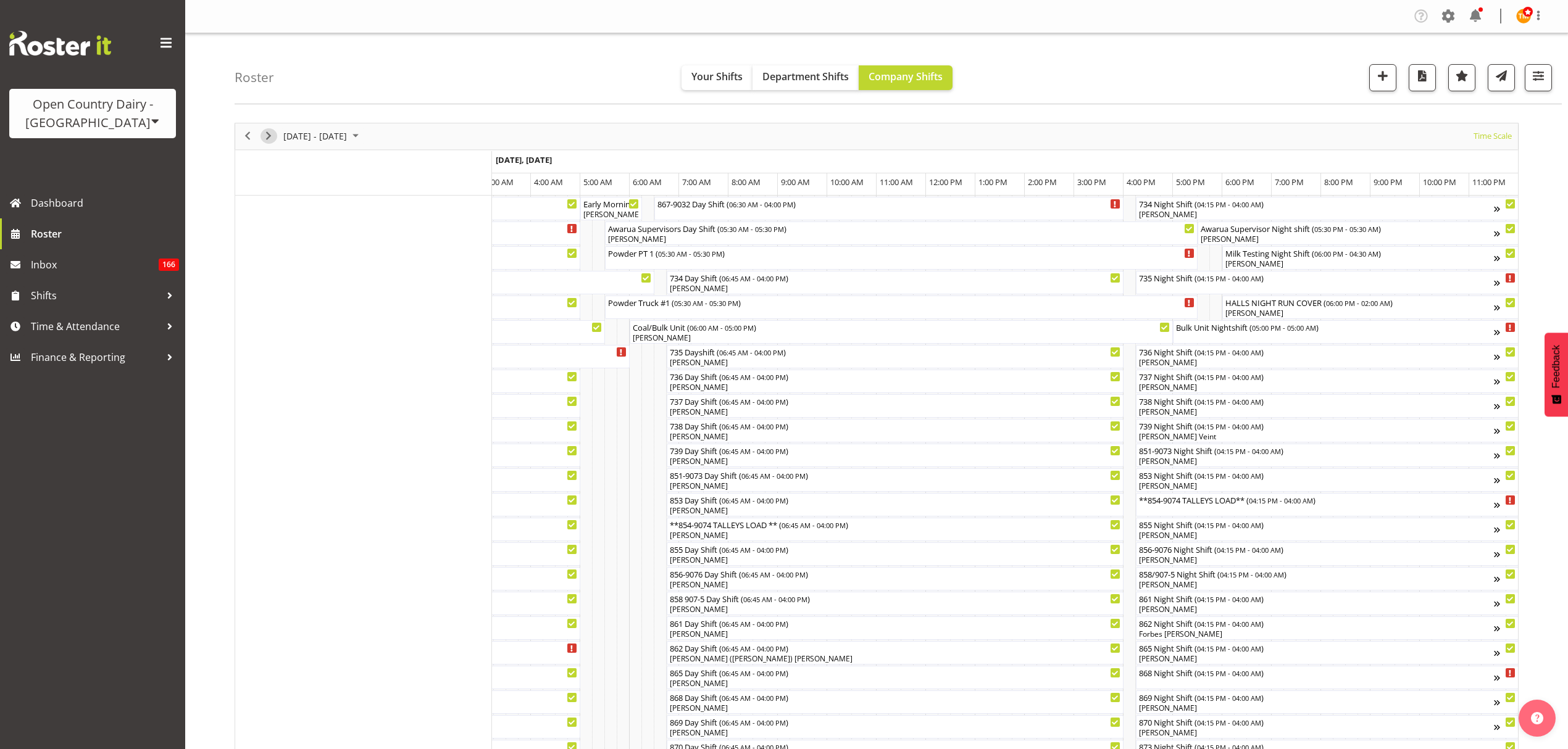
click at [270, 137] on span "Next" at bounding box center [268, 136] width 14 height 15
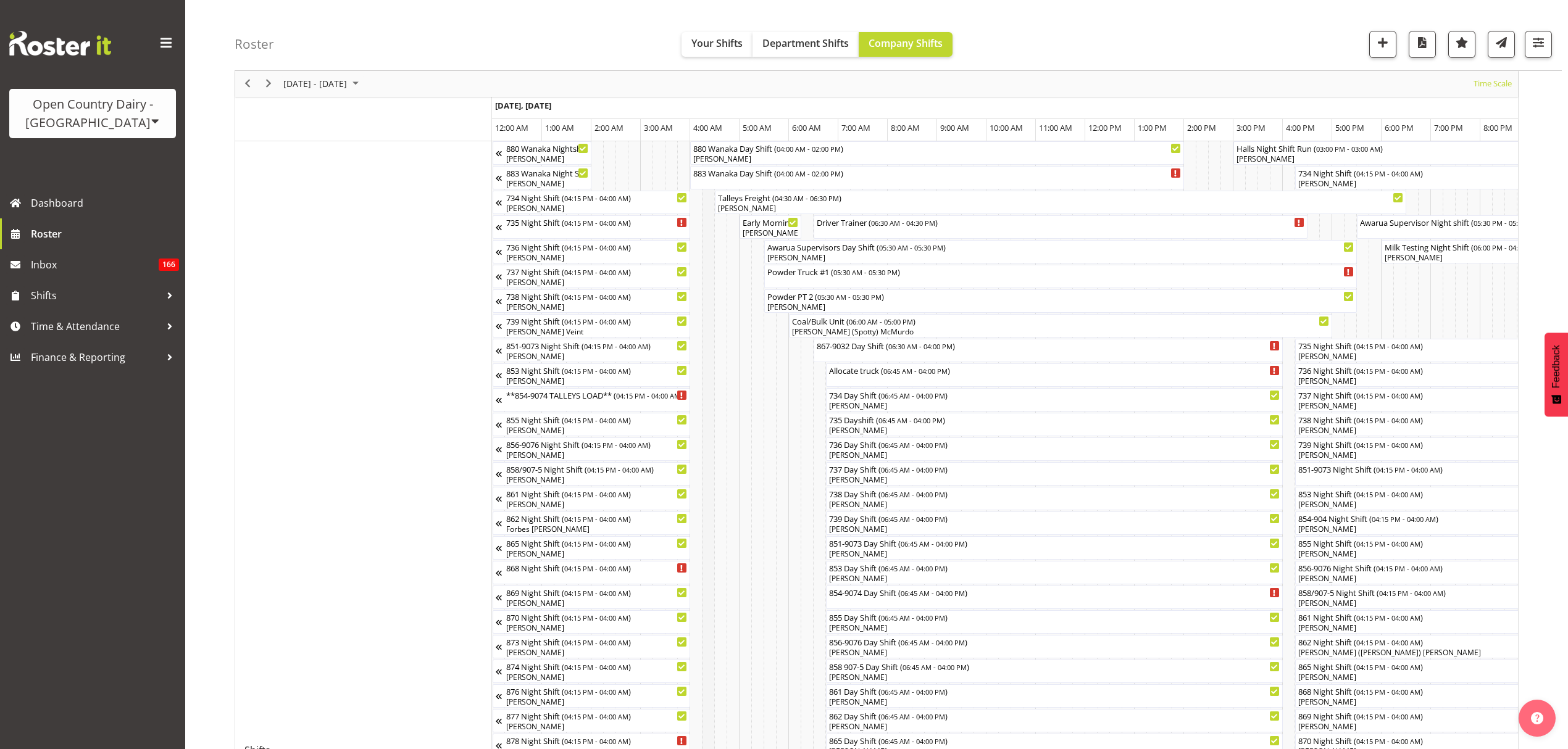
scroll to position [82, 0]
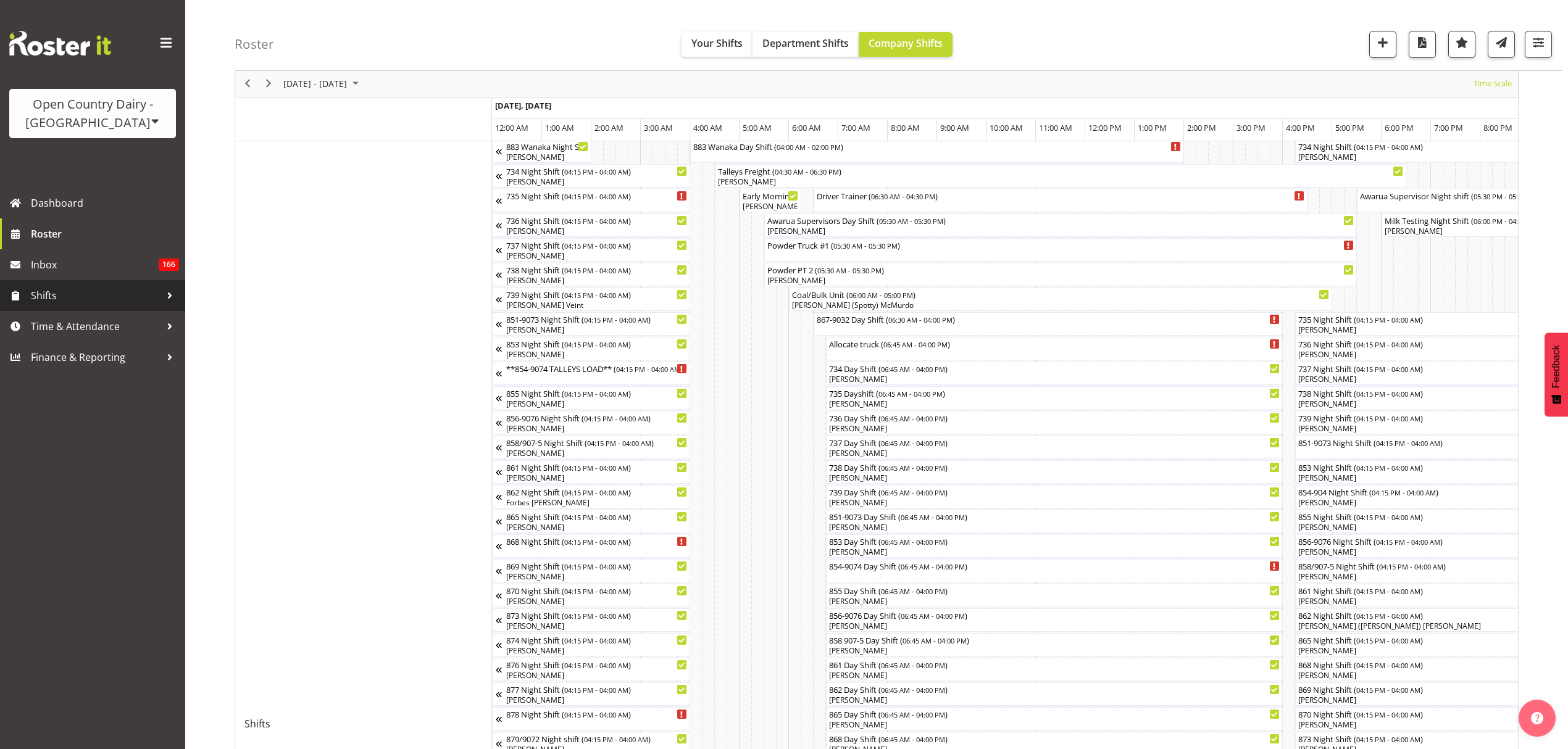
click at [95, 303] on span "Shifts" at bounding box center [95, 296] width 130 height 18
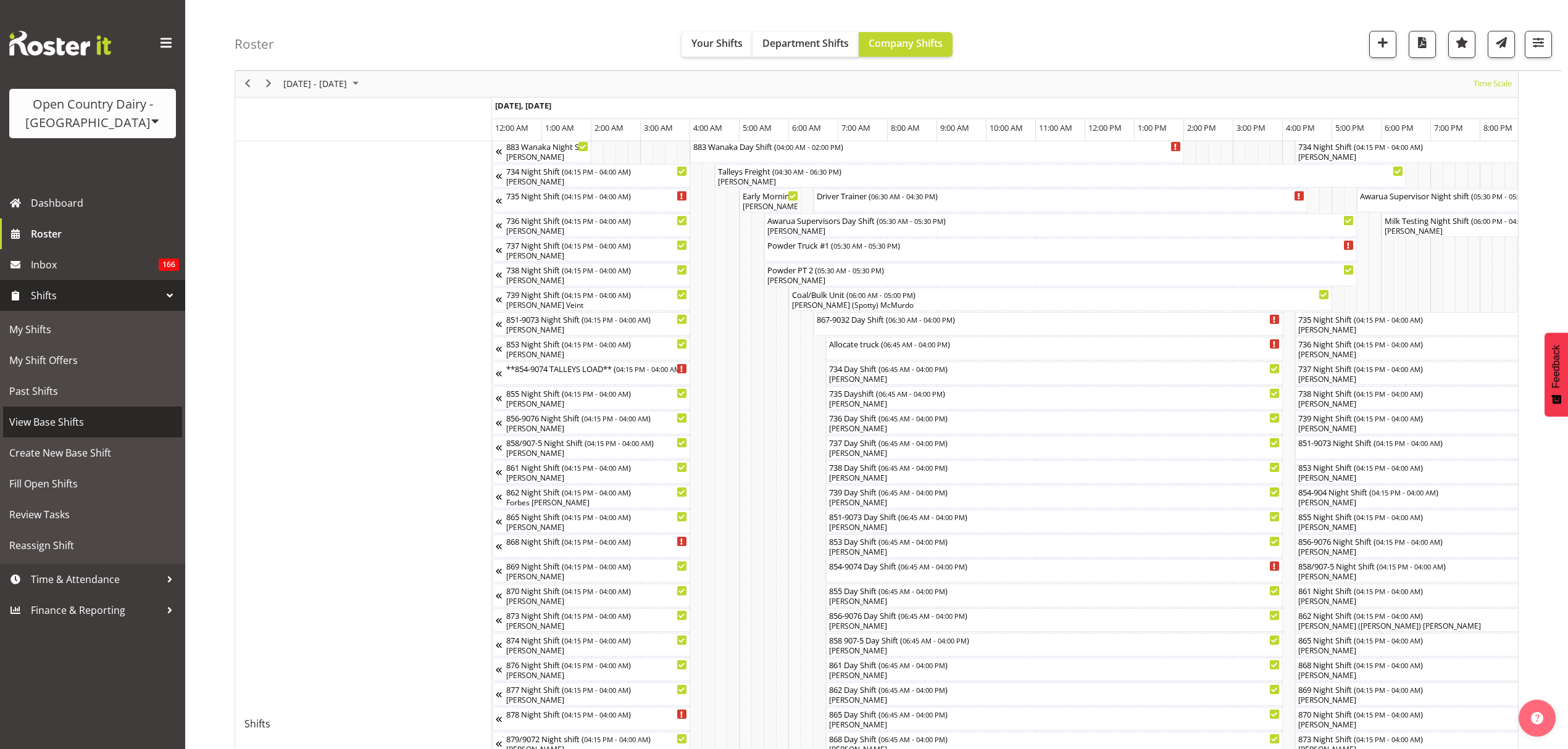
click at [69, 428] on span "View Base Shifts" at bounding box center [92, 422] width 167 height 18
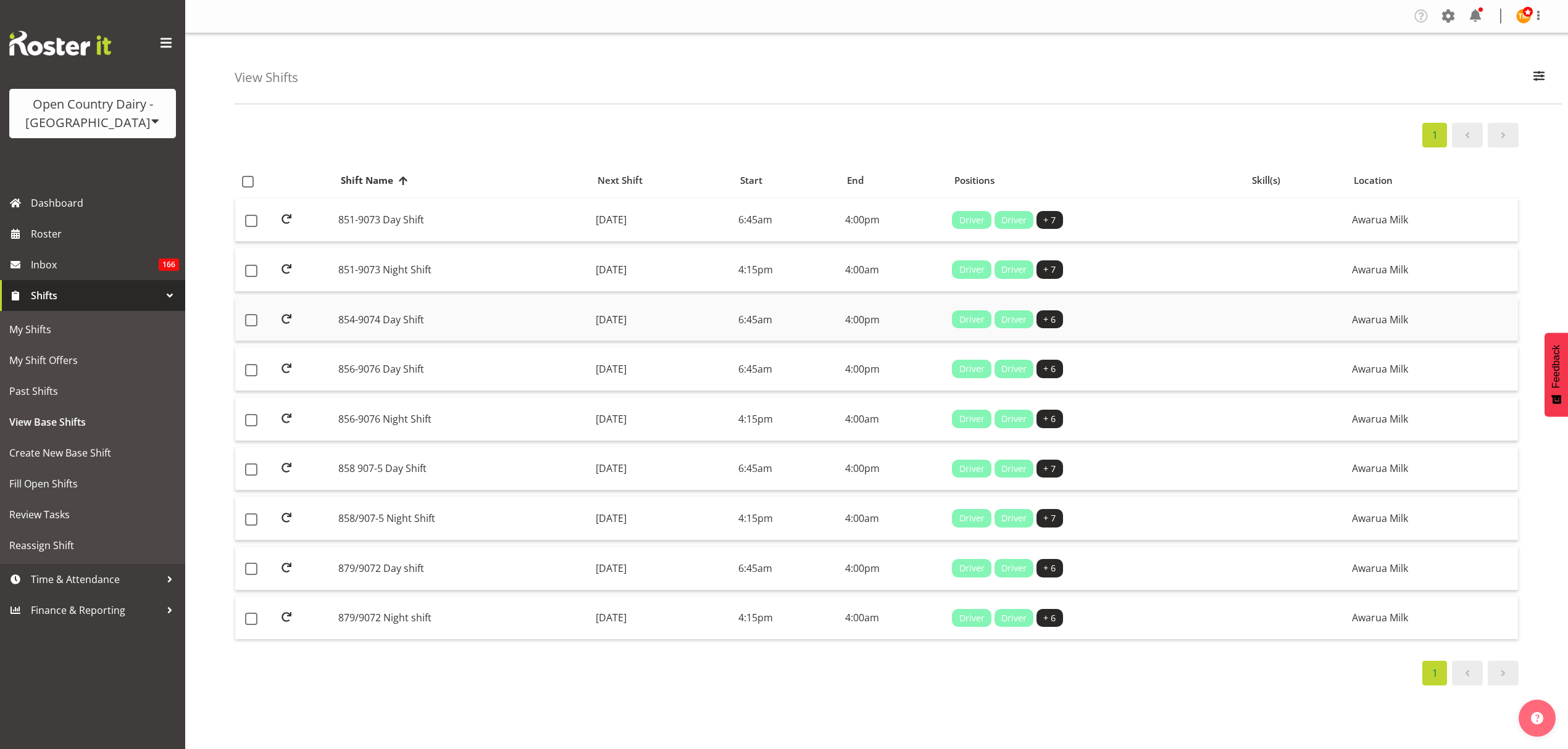
click at [399, 323] on td "854-9074 Day Shift" at bounding box center [462, 319] width 258 height 43
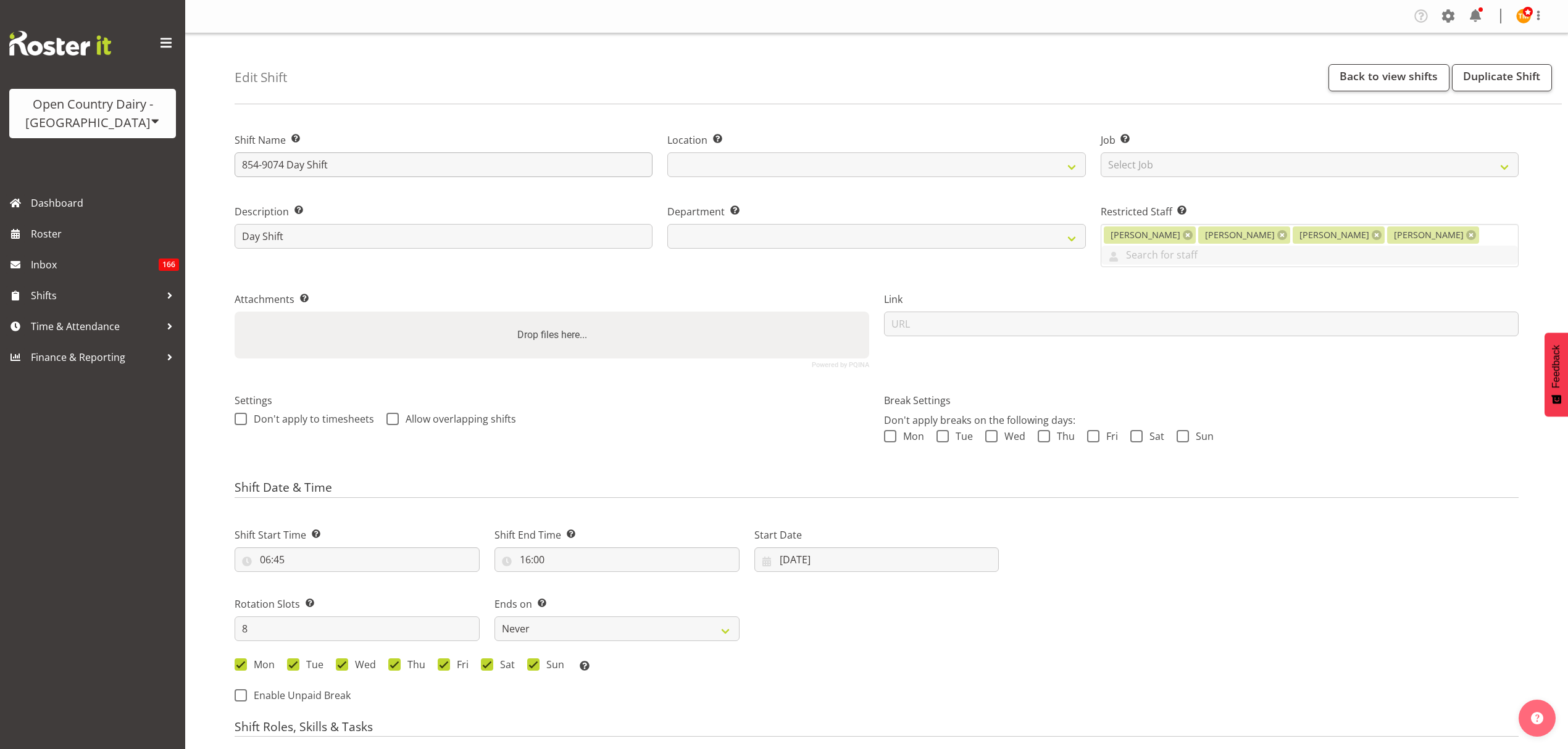
select select
click at [309, 161] on input "854-9074 Day Shift" at bounding box center [444, 165] width 418 height 24
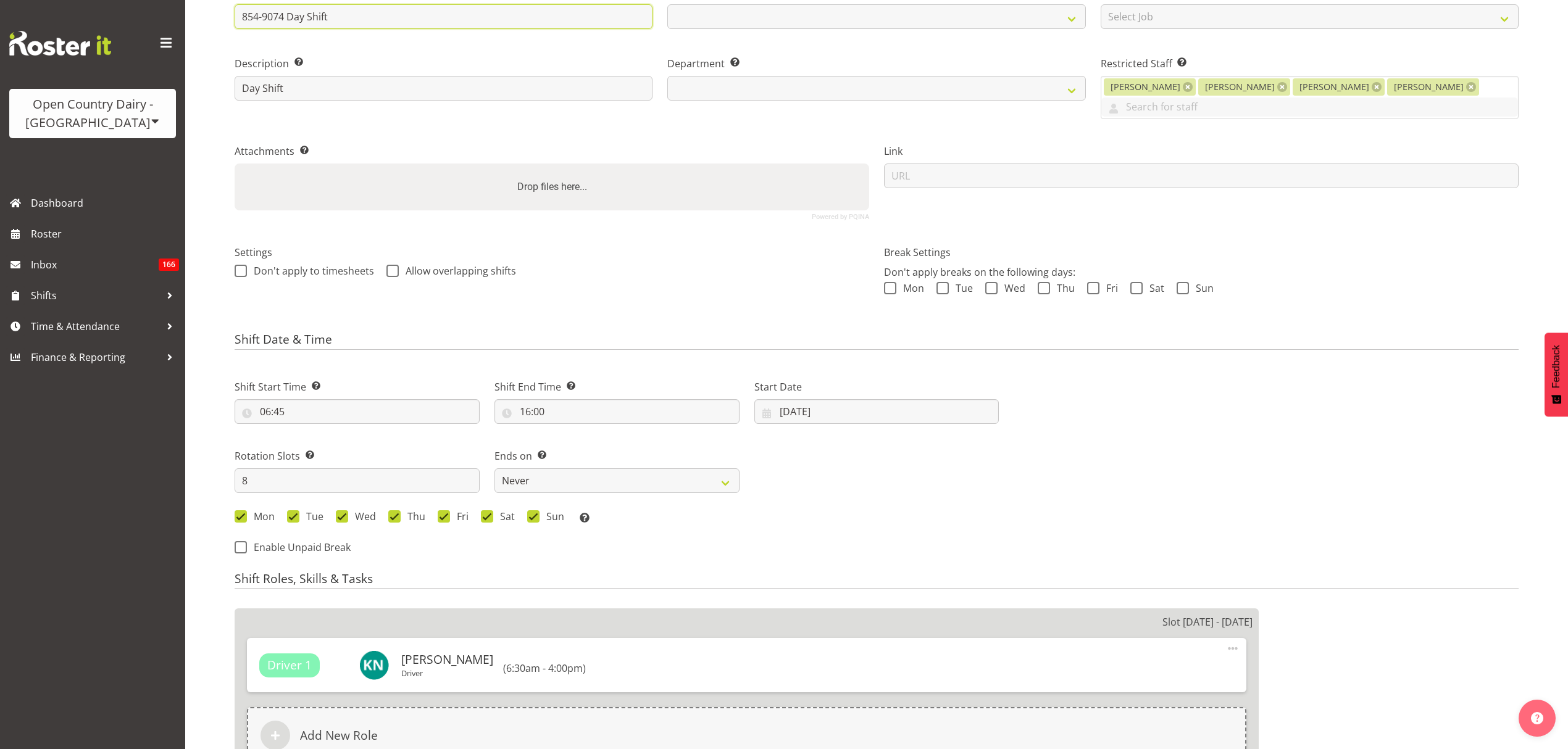
select select
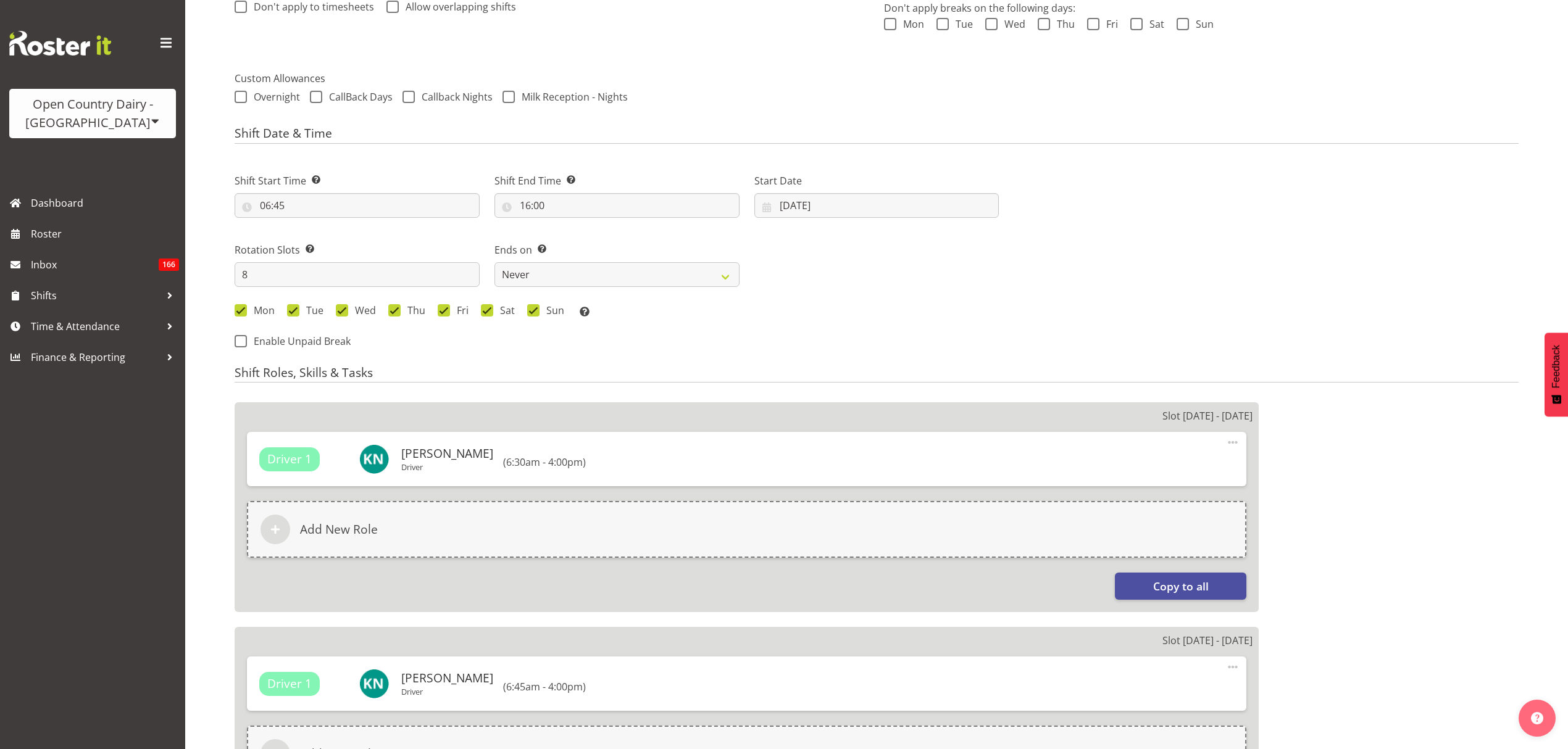
select select
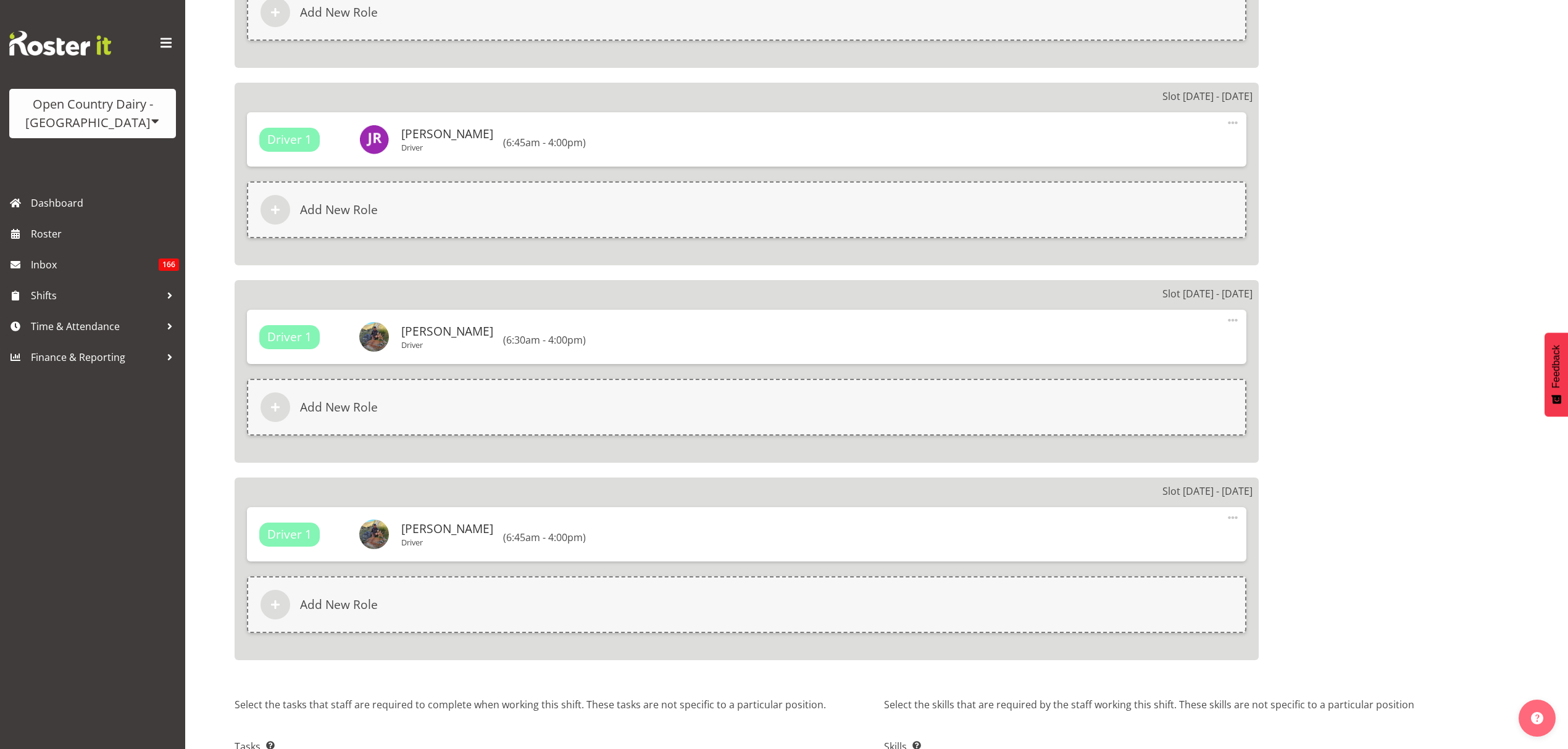
scroll to position [1825, 0]
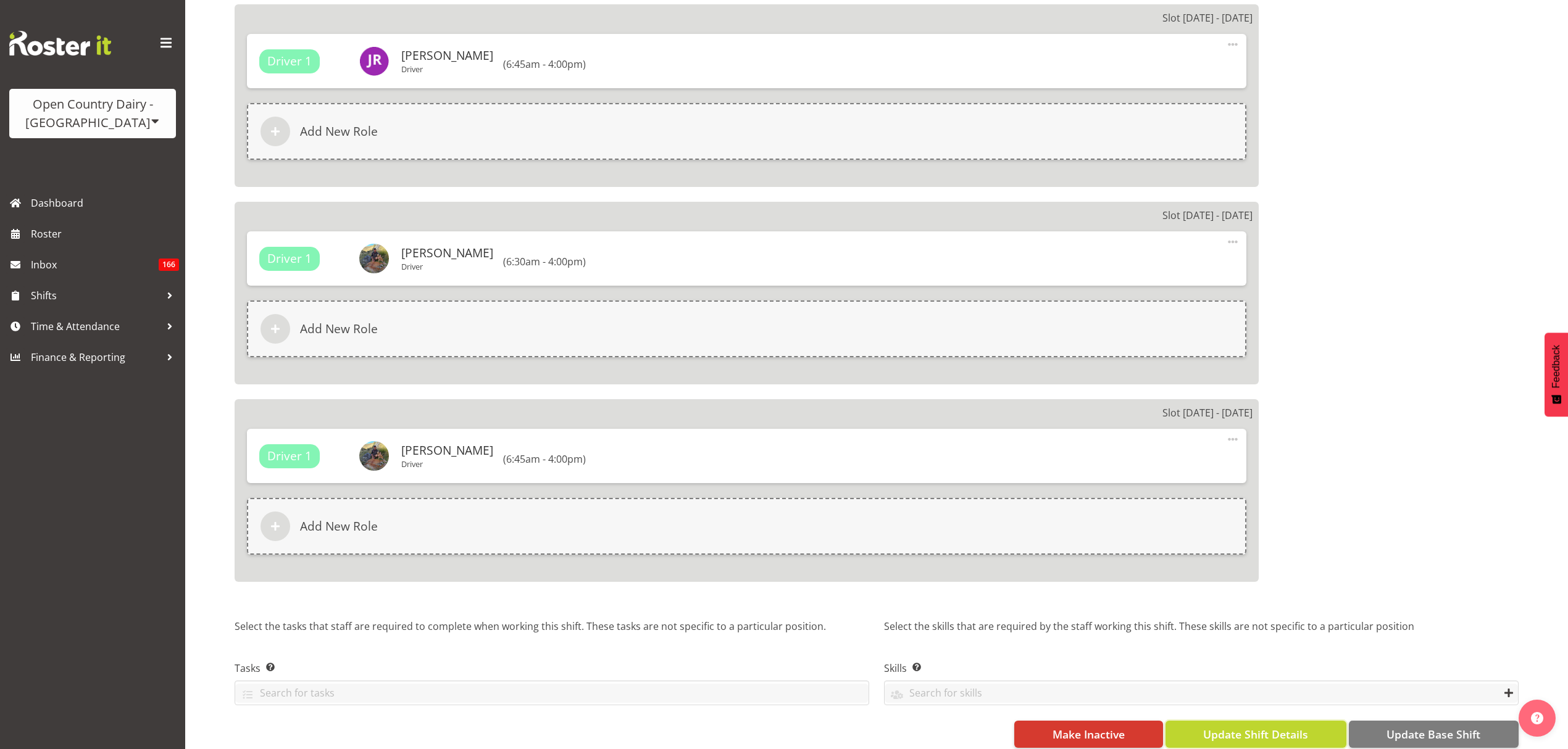
click at [1257, 726] on span "Update Shift Details" at bounding box center [1255, 734] width 105 height 16
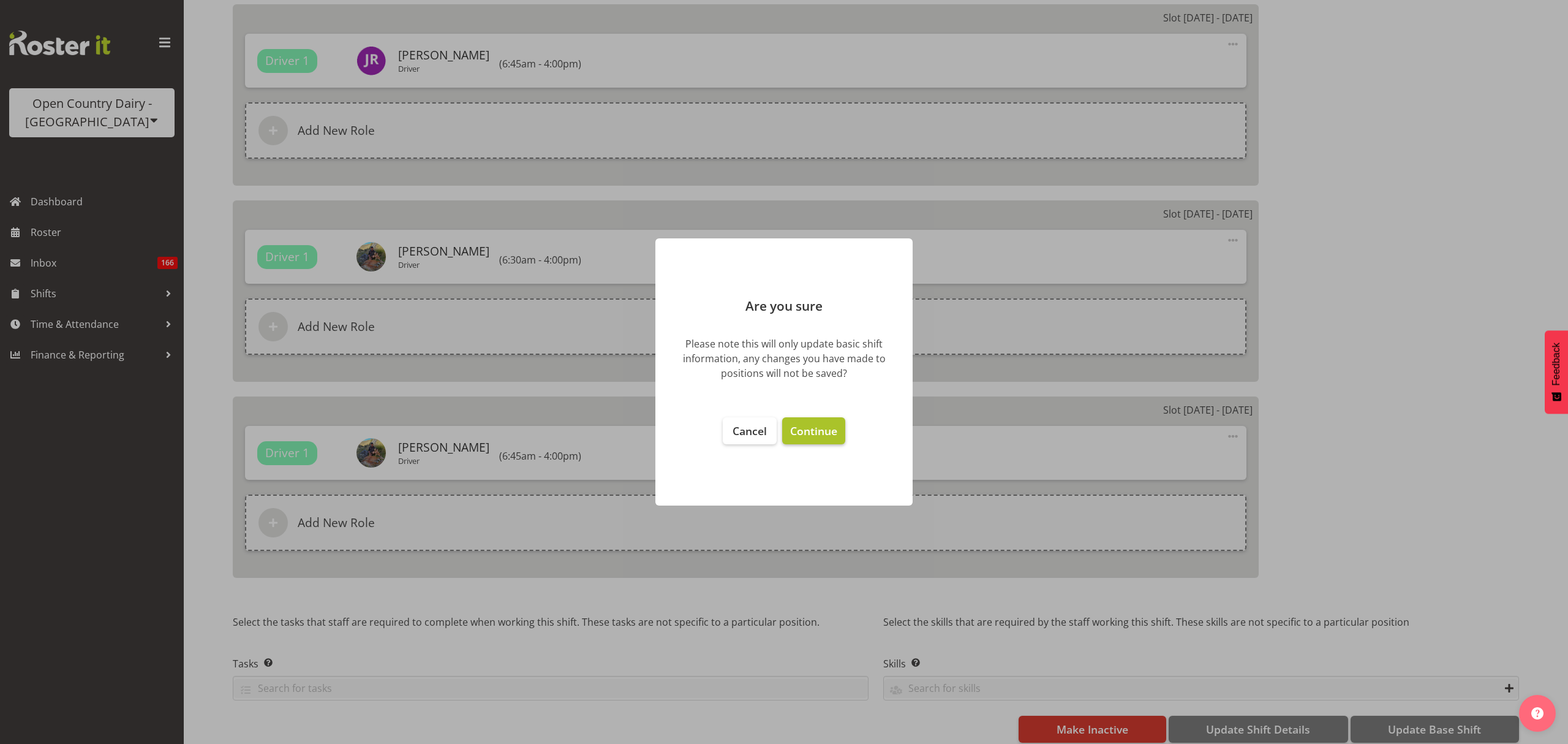
click at [802, 424] on span "Continue" at bounding box center [814, 431] width 47 height 14
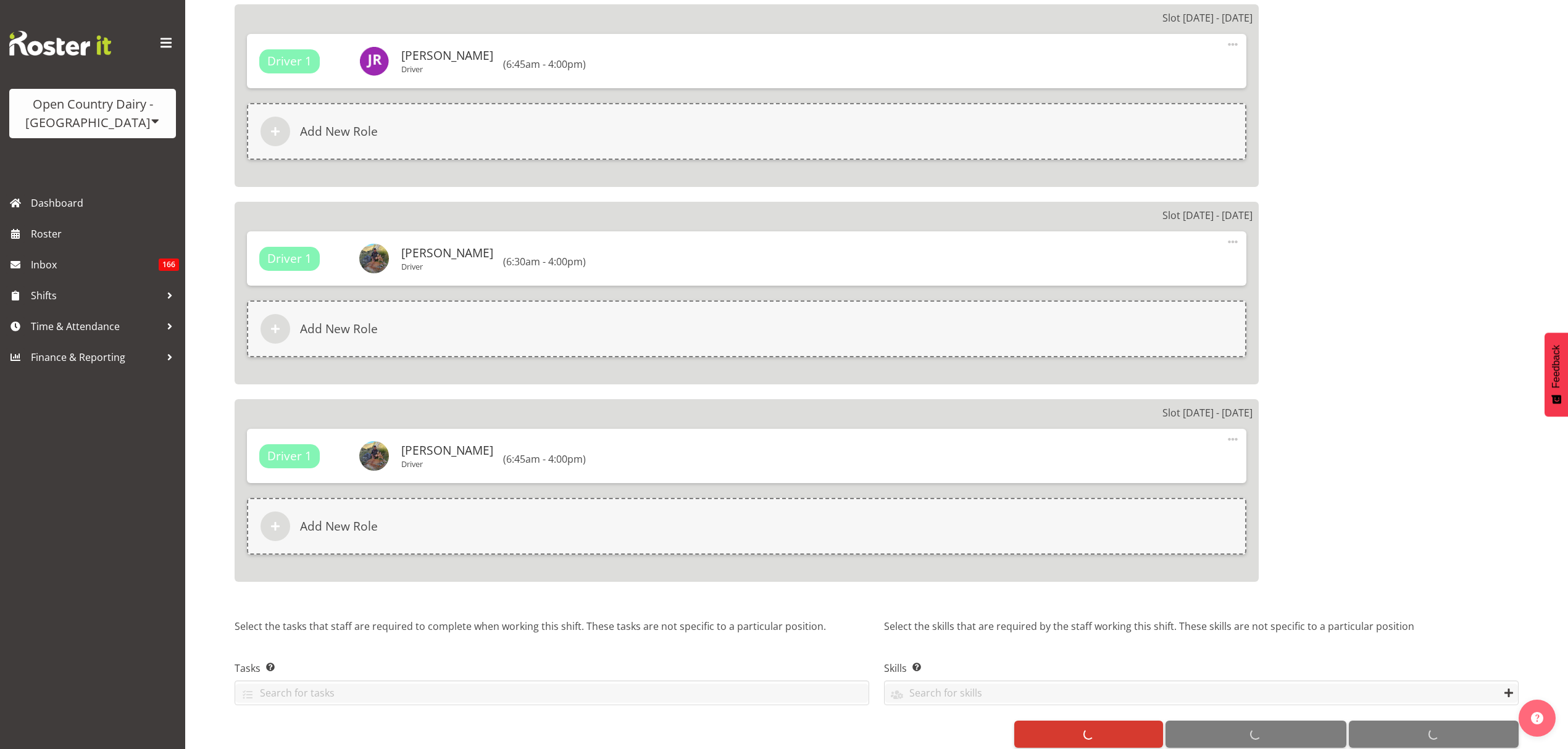
select select "755"
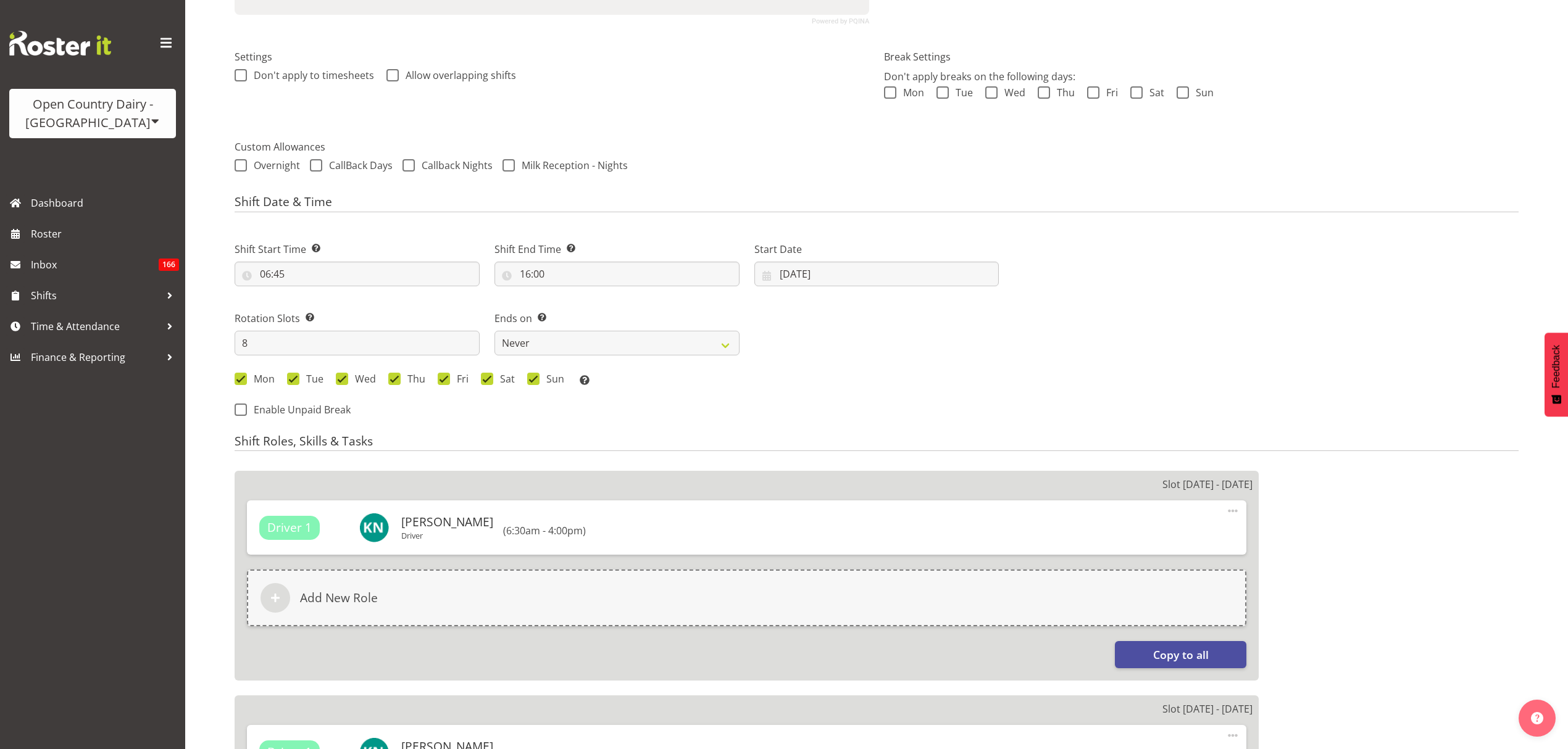
scroll to position [0, 0]
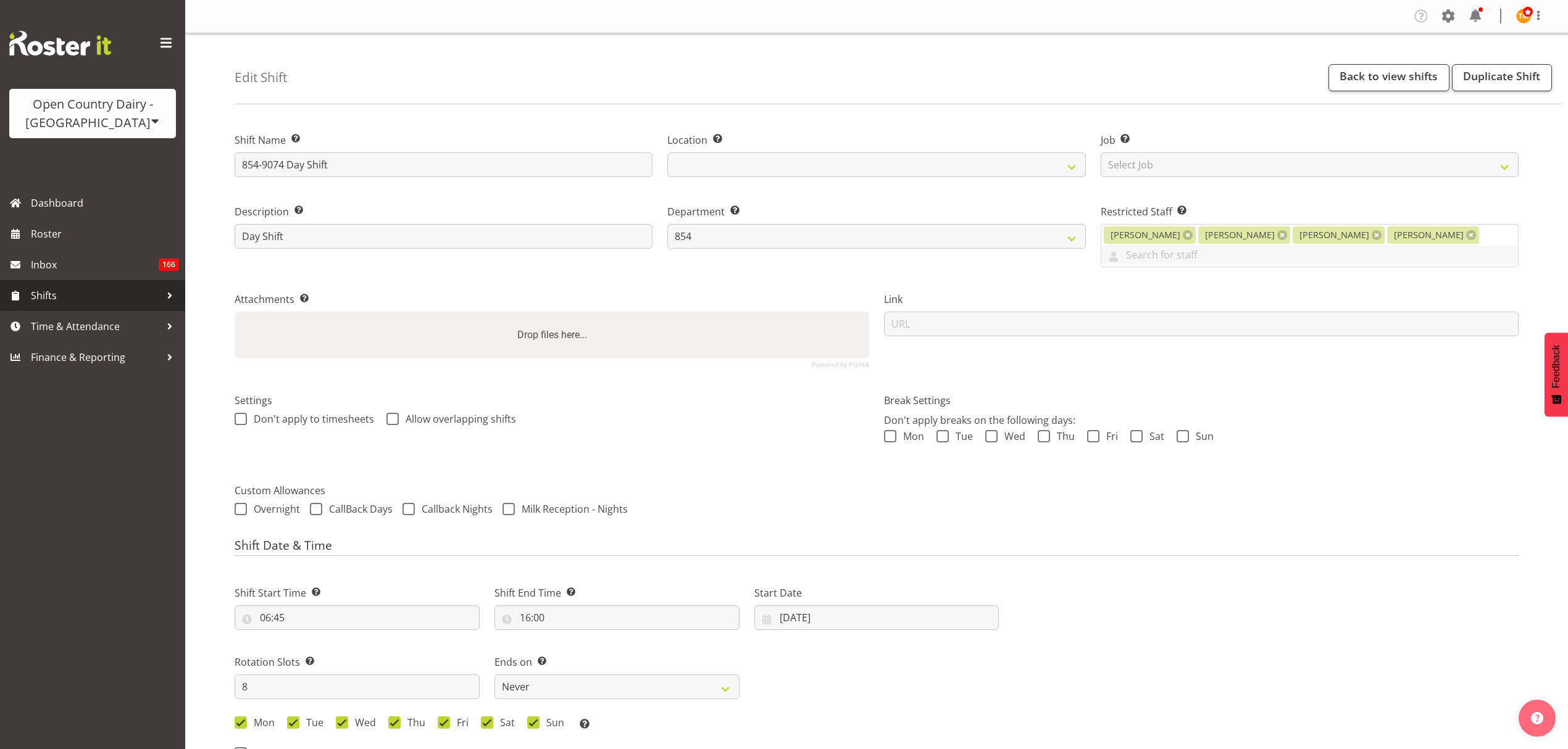
click at [98, 295] on span "Shifts" at bounding box center [95, 296] width 130 height 18
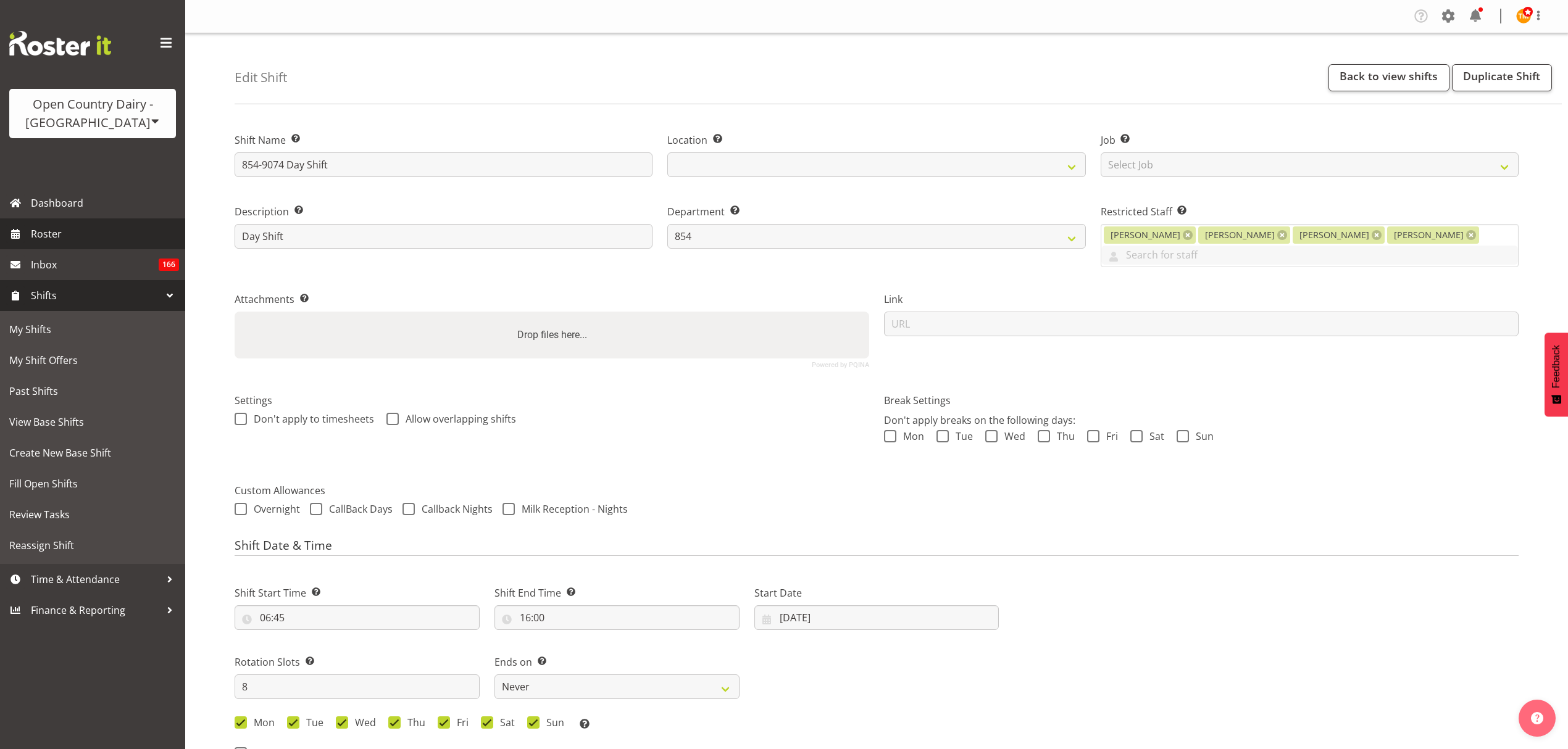
click at [47, 223] on link "Roster" at bounding box center [92, 234] width 185 height 30
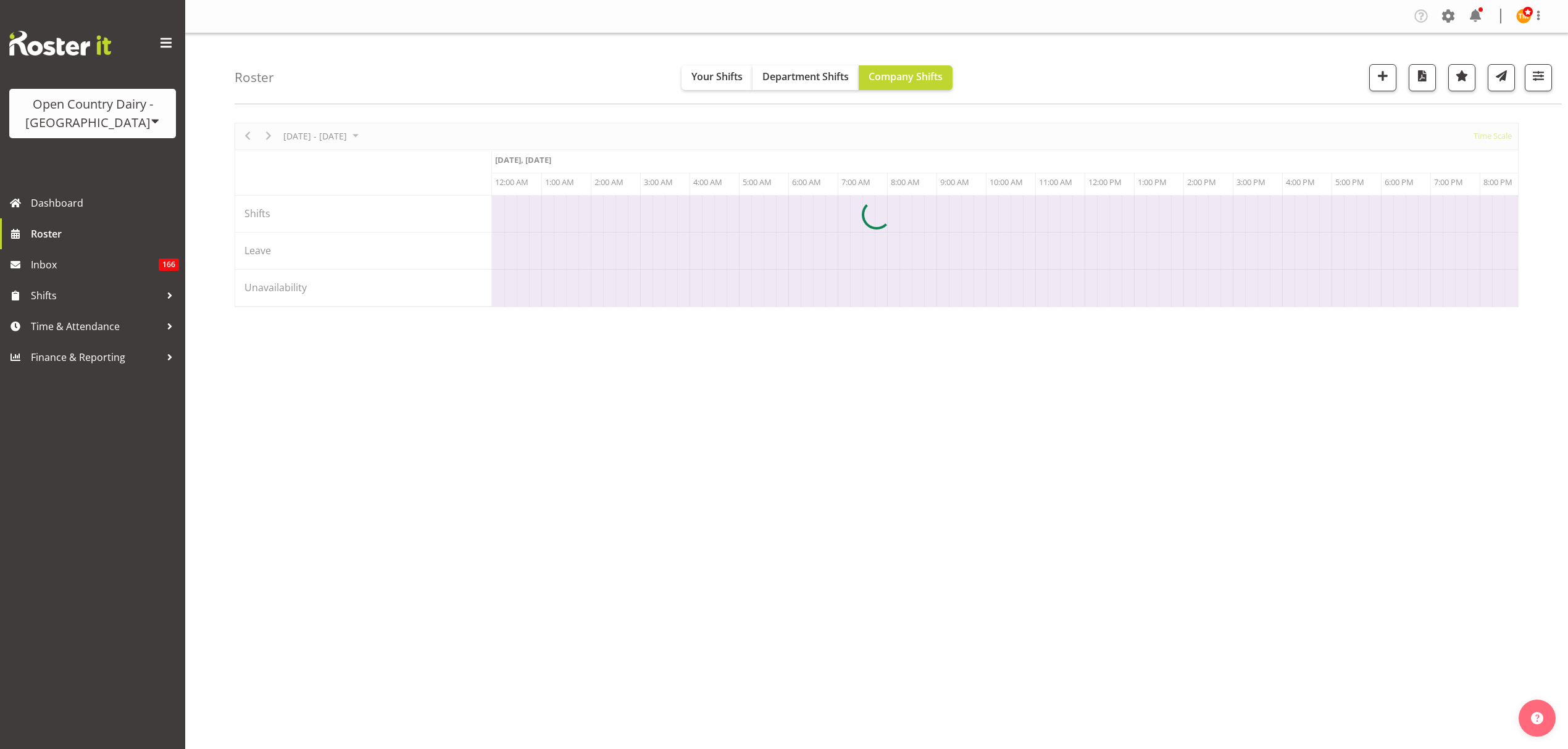
scroll to position [0, 3555]
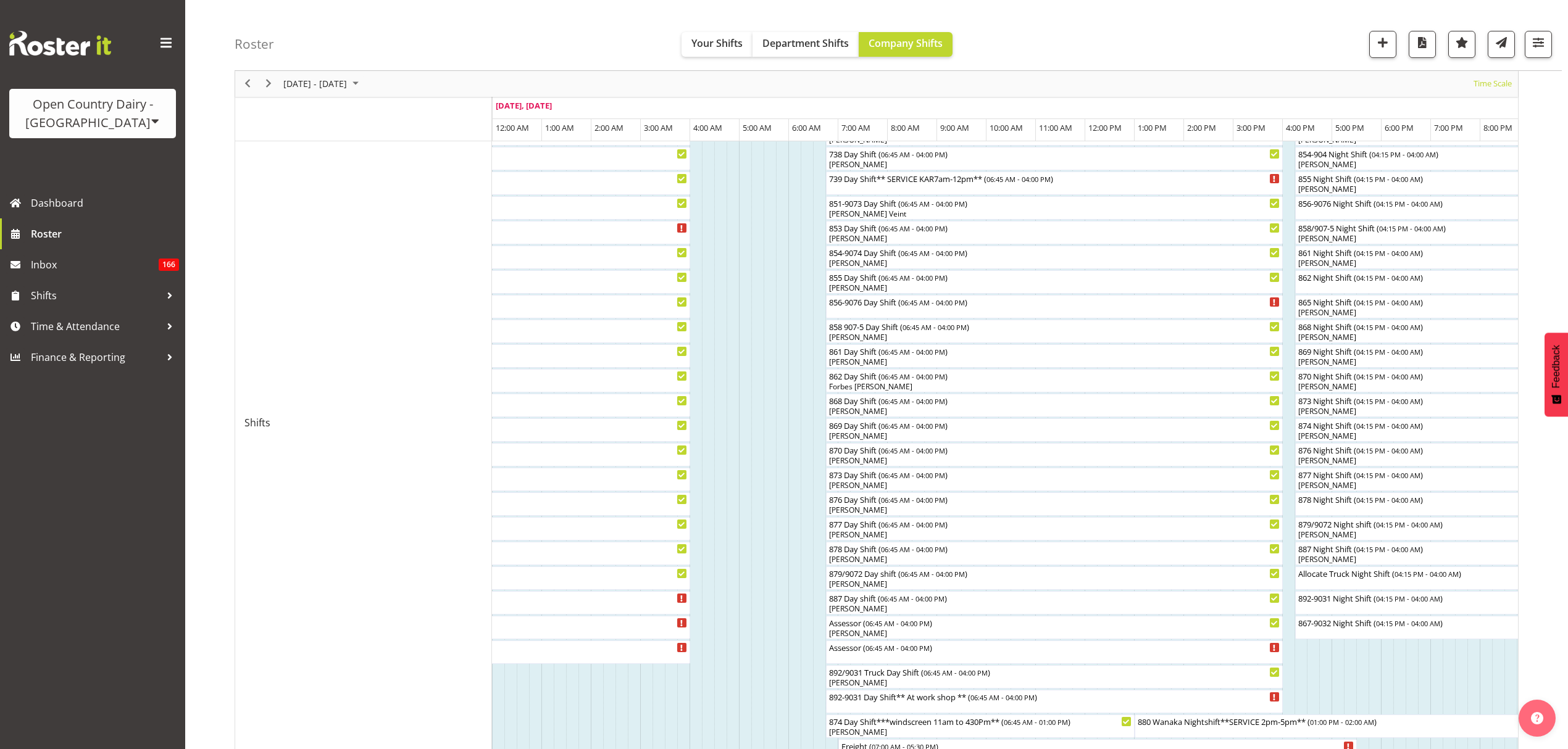
scroll to position [247, 0]
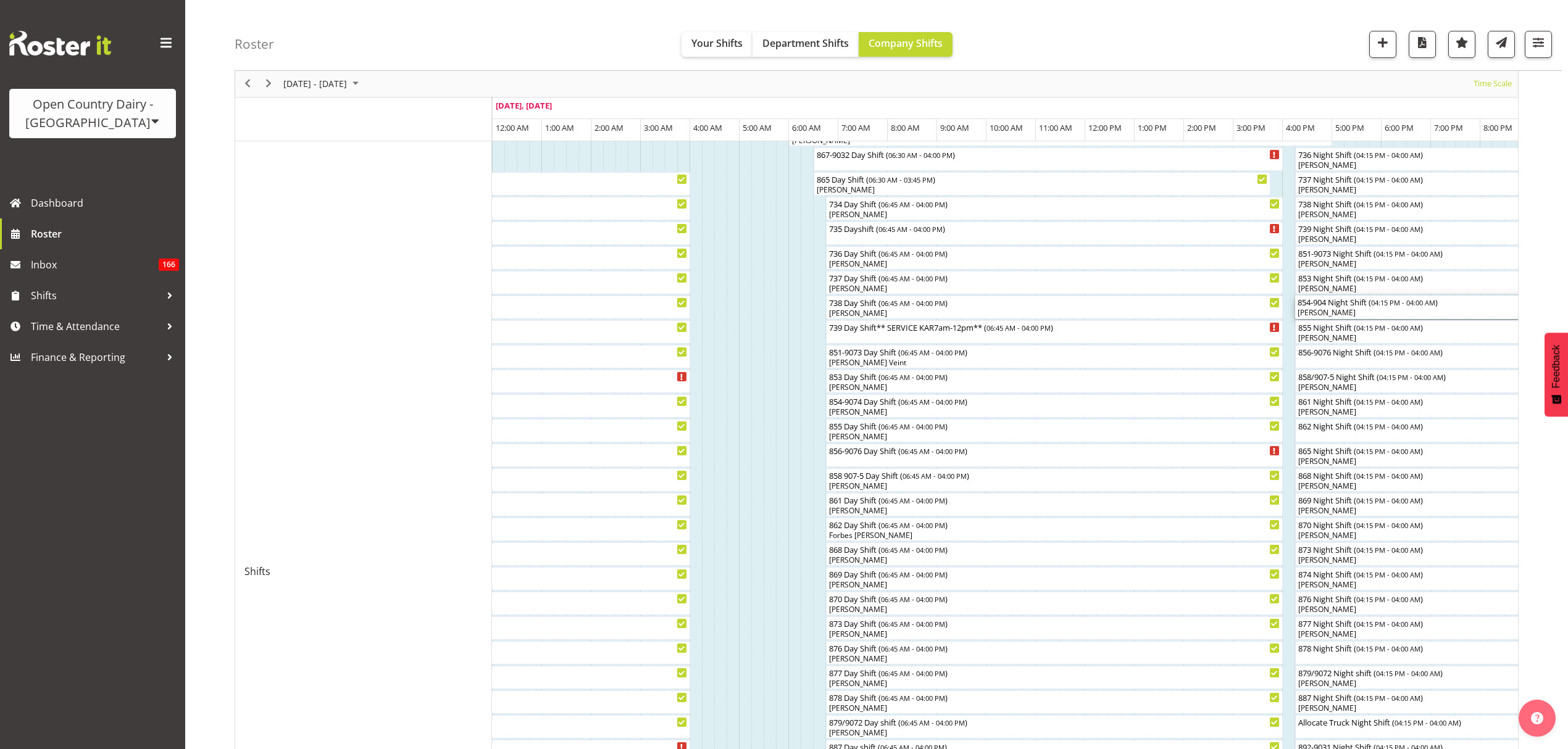
click at [1339, 309] on div "[PERSON_NAME]" at bounding box center [1585, 312] width 576 height 11
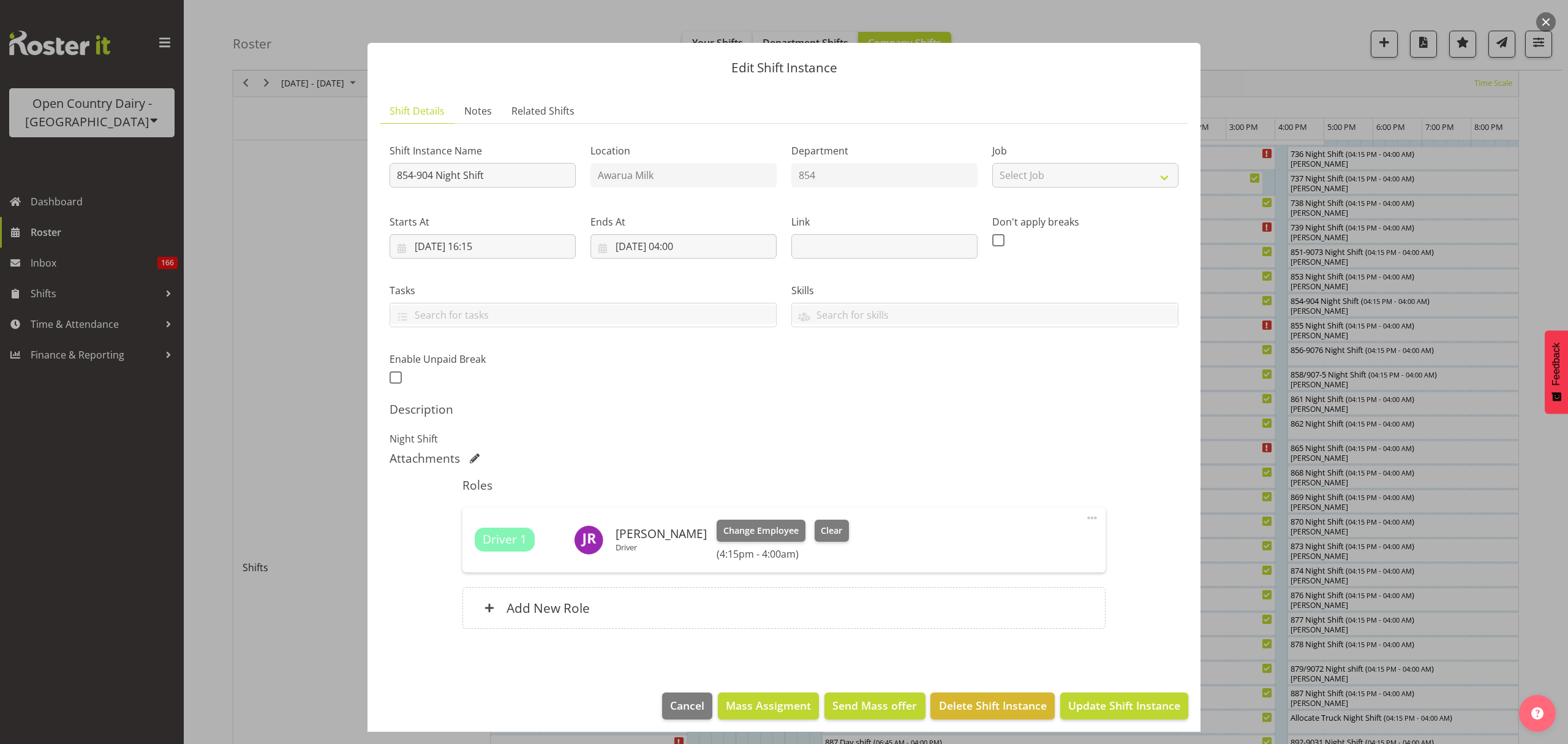
click at [1333, 308] on div at bounding box center [784, 372] width 1568 height 744
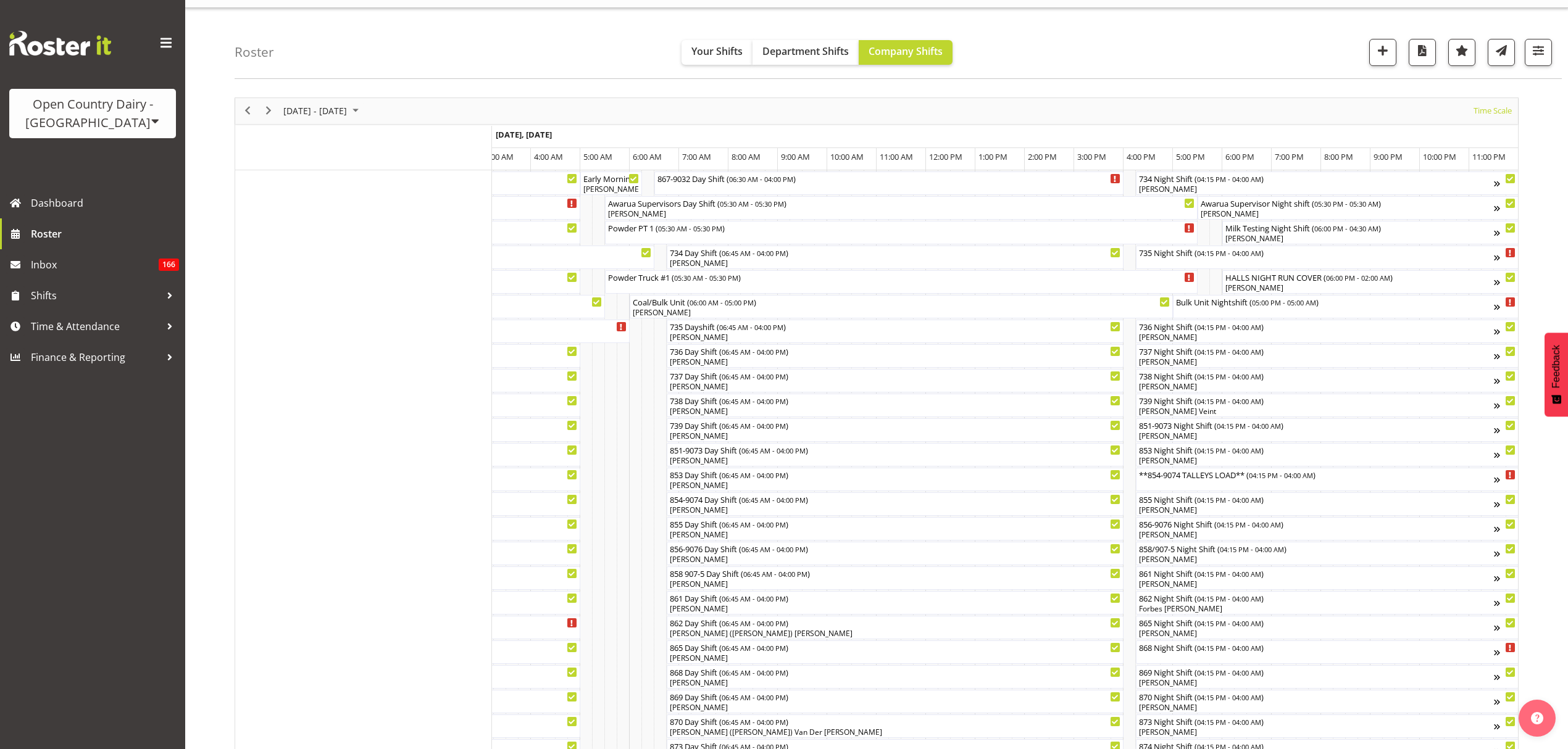
scroll to position [0, 0]
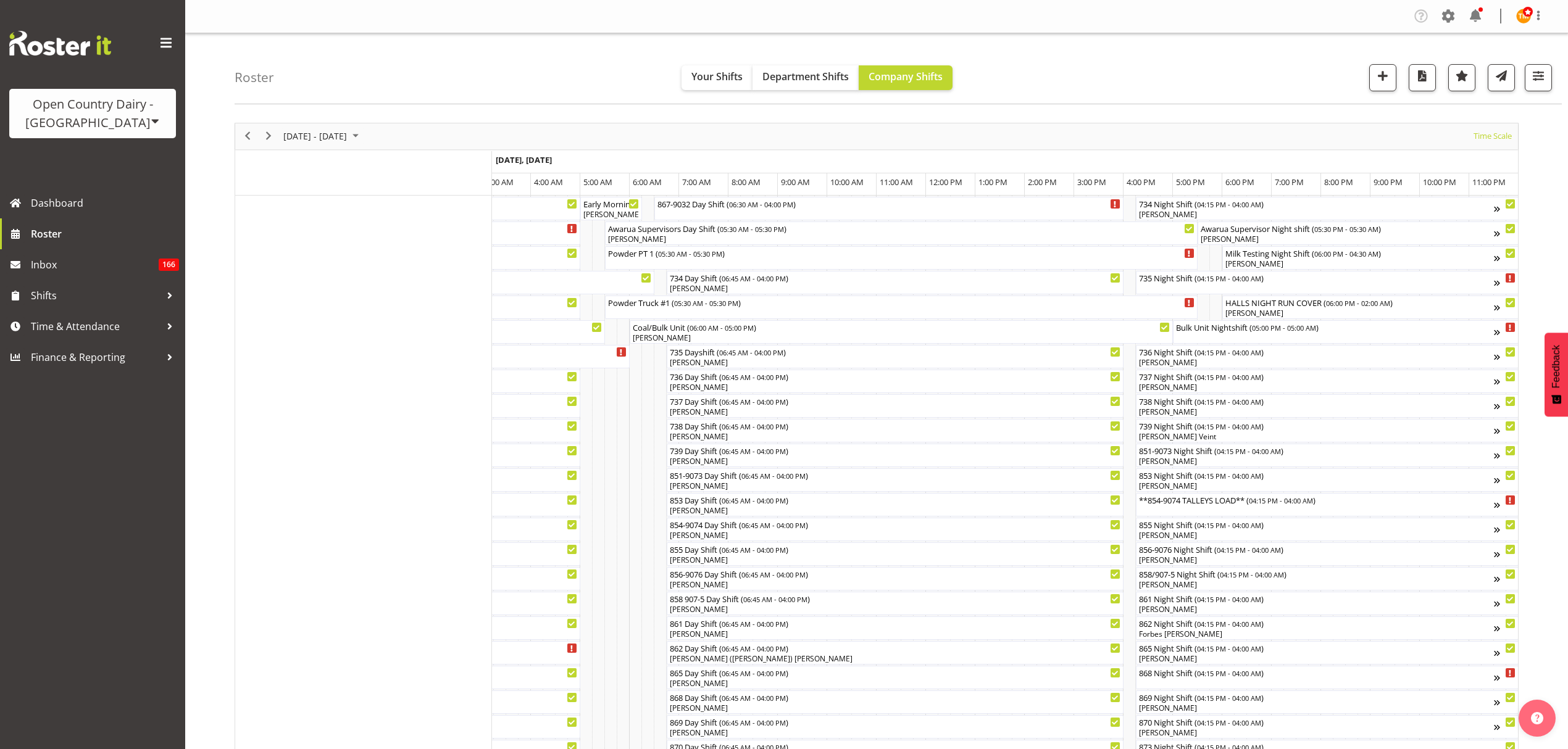
click at [1182, 97] on div "Roster Your Shifts Department Shifts Company Shifts All Locations Clear Awarua …" at bounding box center [898, 69] width 1327 height 71
click at [268, 141] on span "Next" at bounding box center [268, 136] width 14 height 15
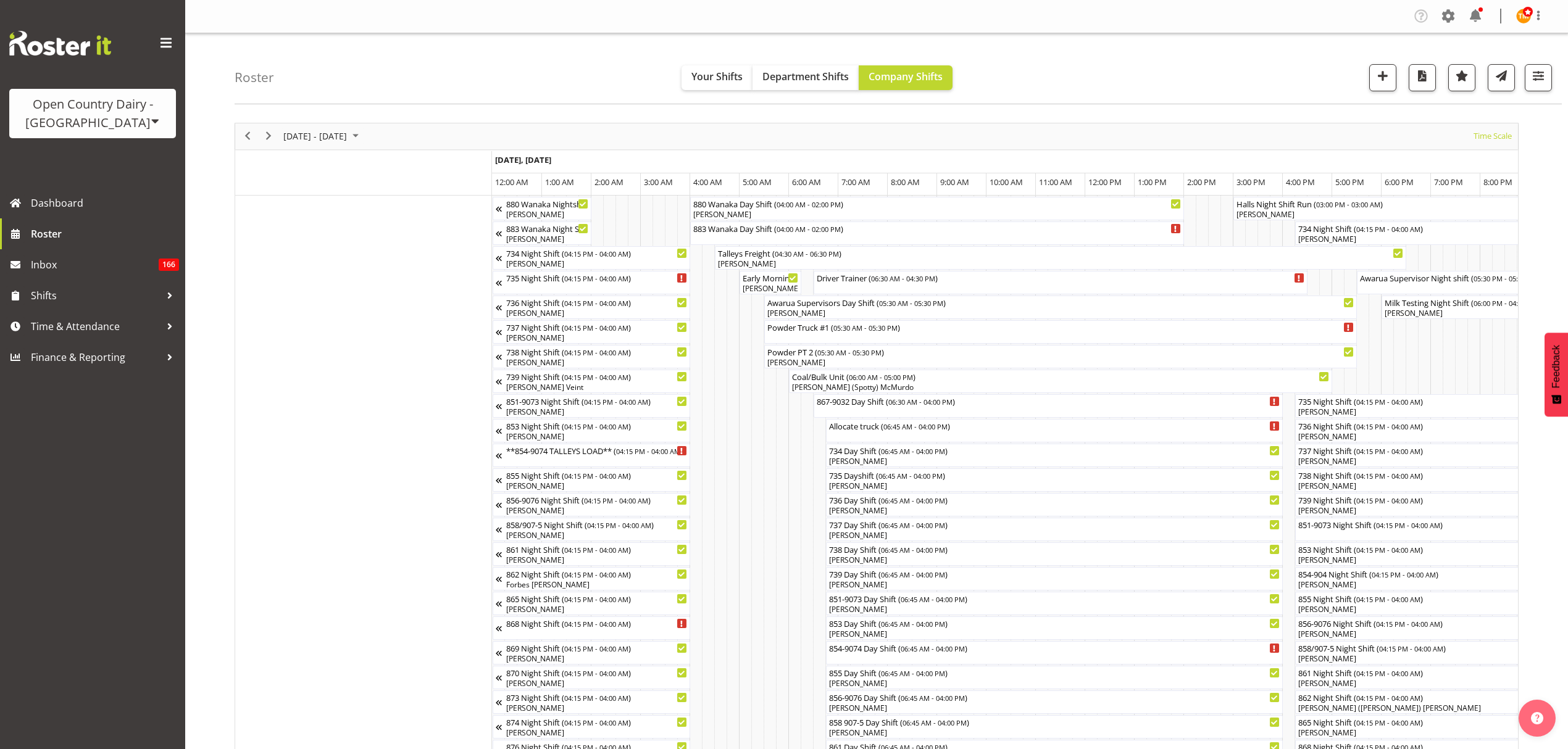
click at [606, 96] on div "Roster Your Shifts Department Shifts Company Shifts All Locations Clear Awarua …" at bounding box center [898, 69] width 1327 height 71
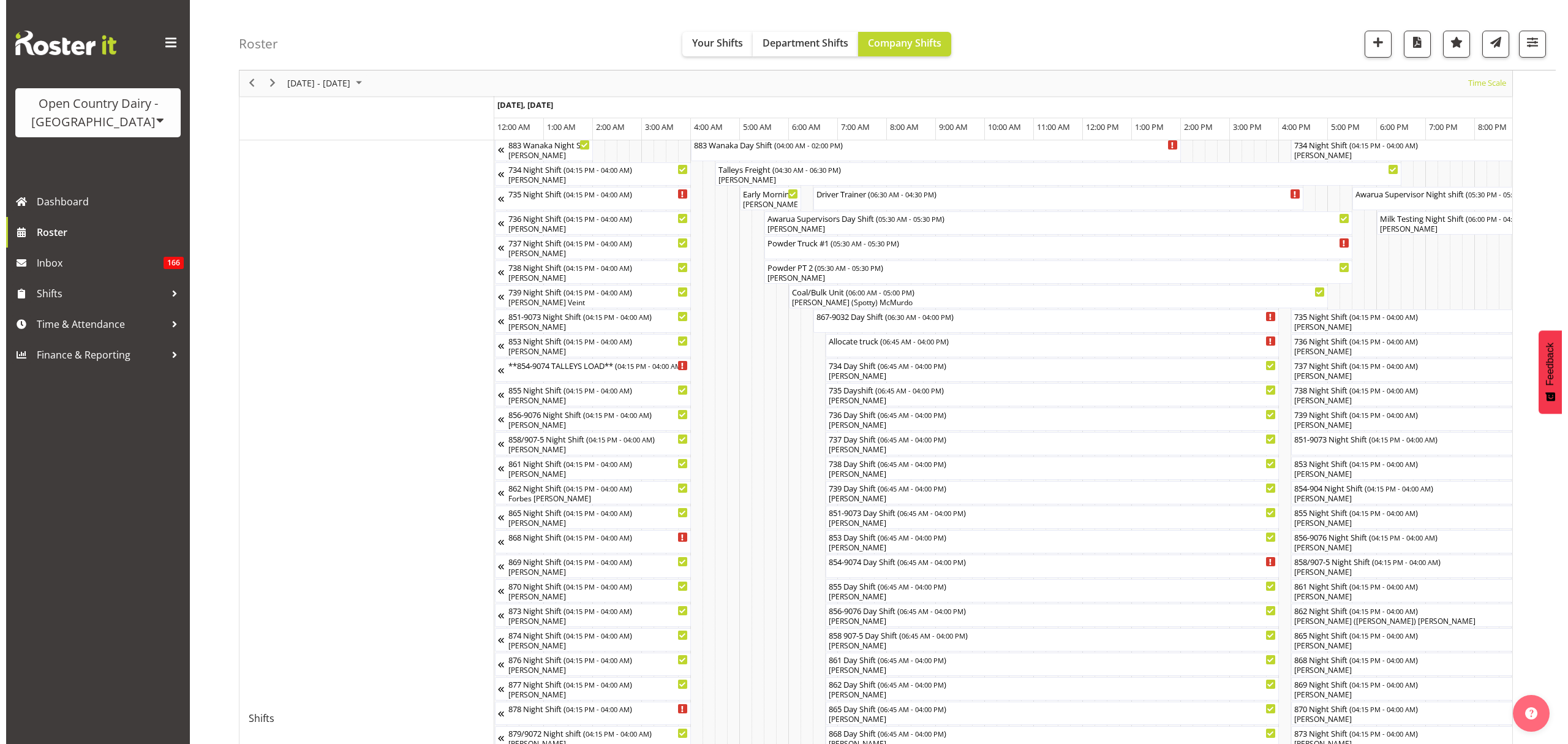
scroll to position [82, 0]
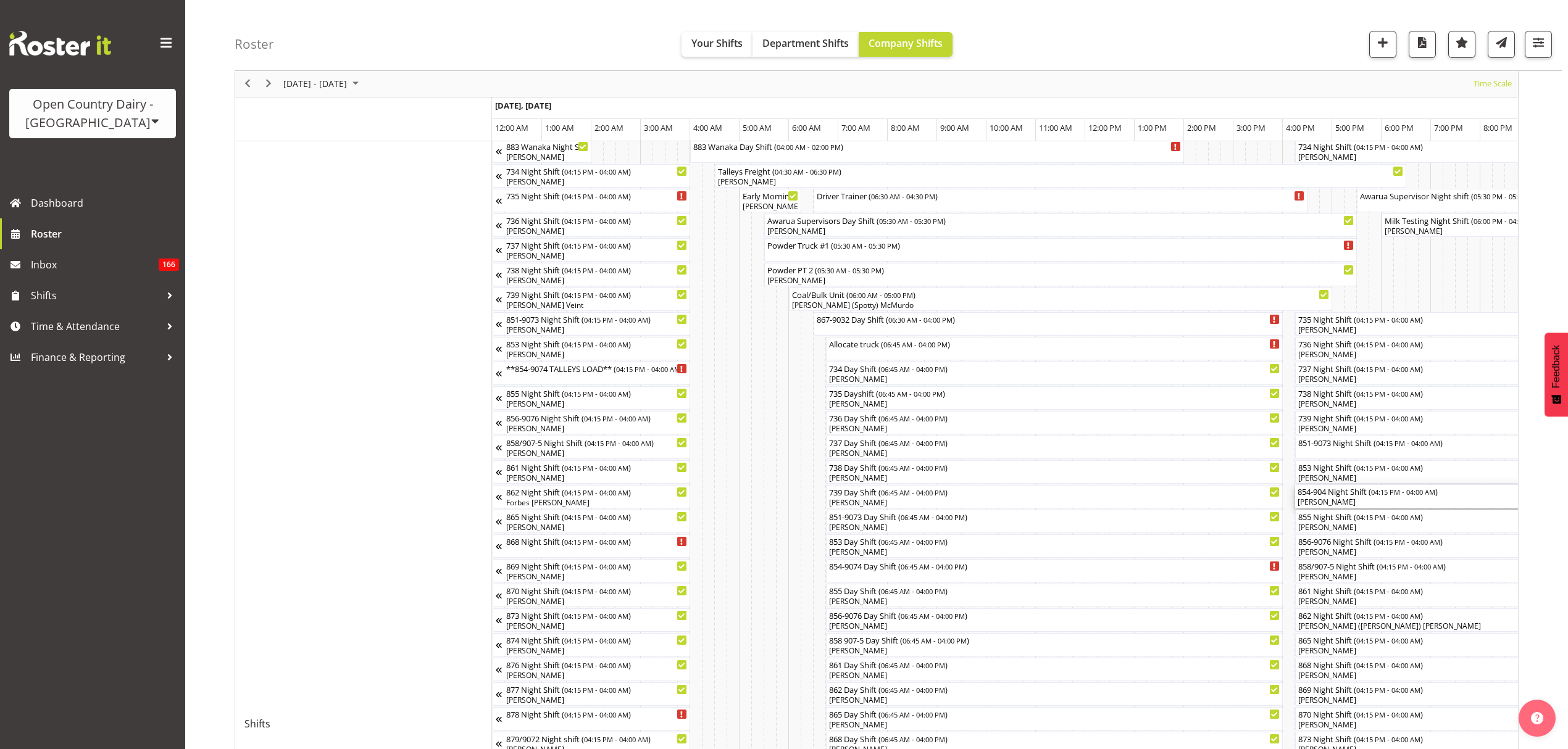
click at [1391, 496] on span "04:15 PM - 04:00 AM" at bounding box center [1403, 491] width 64 height 10
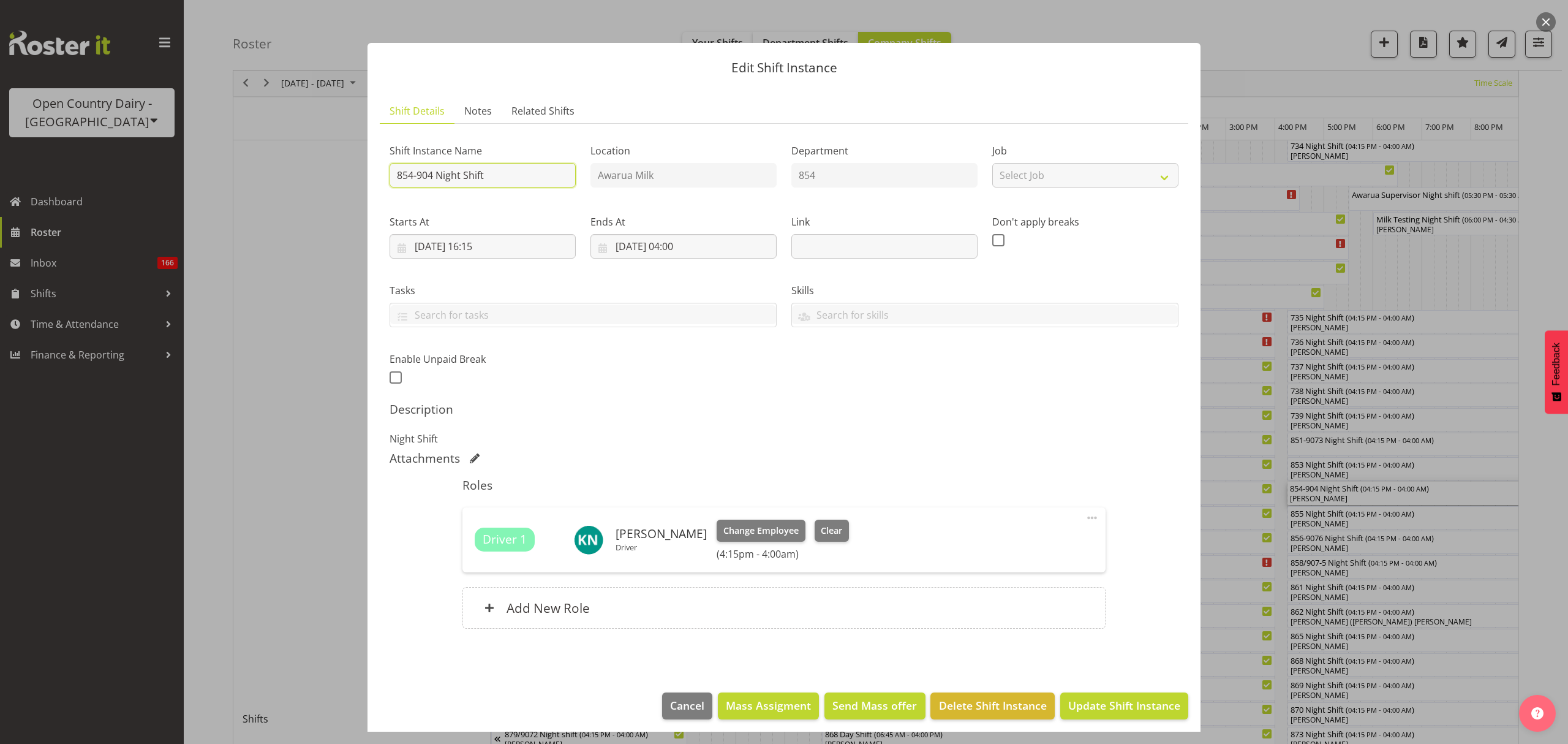
click at [546, 176] on input "854-904 Night Shift" at bounding box center [483, 175] width 186 height 24
click at [393, 175] on input "854-904 Night Shift" at bounding box center [483, 175] width 186 height 24
click at [433, 170] on input "**854-904 Night Shift" at bounding box center [483, 175] width 186 height 24
click at [437, 170] on input "**854-904 Night Shift" at bounding box center [483, 175] width 186 height 24
drag, startPoint x: 510, startPoint y: 176, endPoint x: 455, endPoint y: 166, distance: 55.9
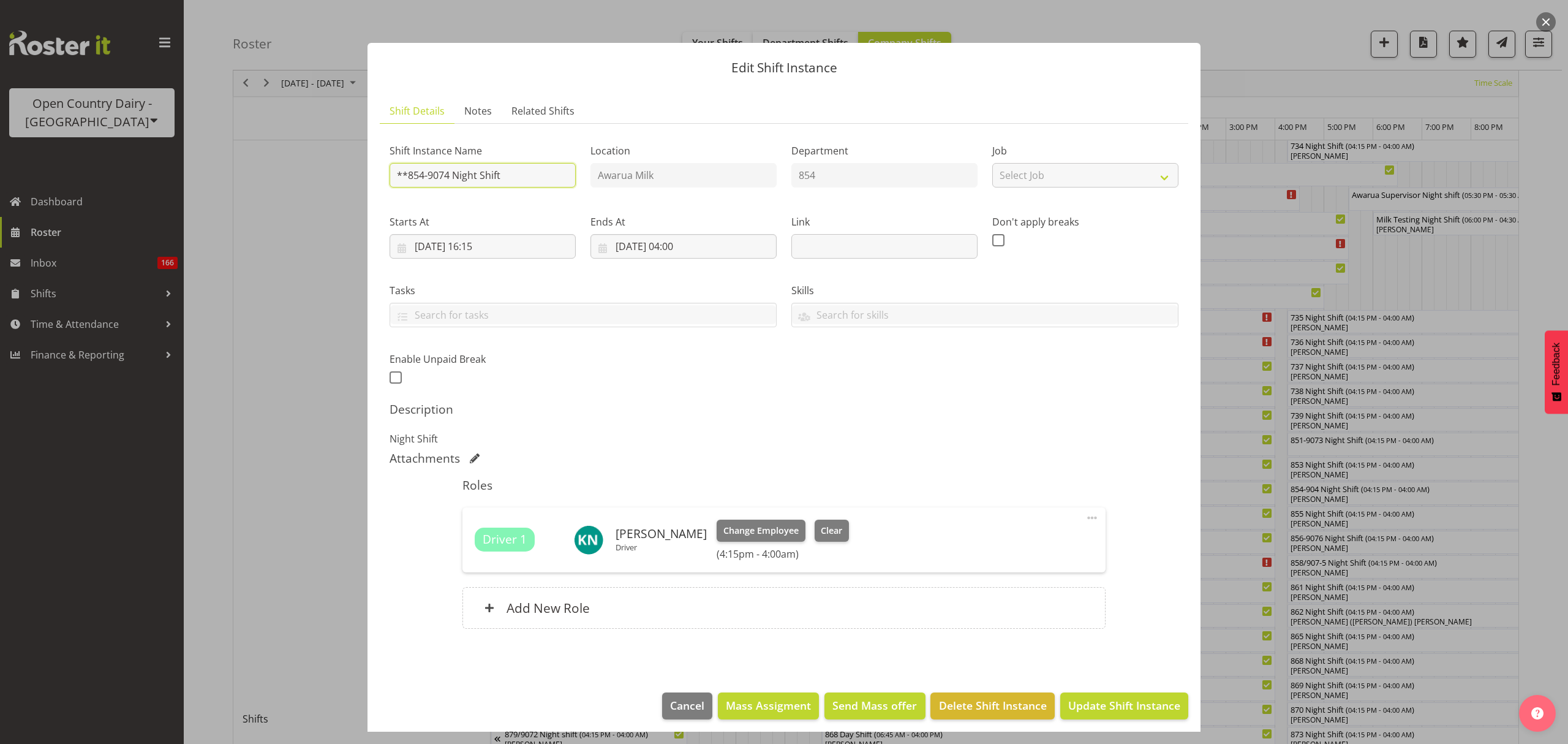
click at [455, 166] on input "**854-9074 Night Shift" at bounding box center [483, 175] width 186 height 24
type input "**854-9074 TALLEYS RETURN**"
click at [507, 206] on div "Starts At 29/09/2025, 16:15 January February March April May June July August S…" at bounding box center [483, 232] width 201 height 69
click at [1140, 714] on button "Update Shift Instance" at bounding box center [1124, 706] width 128 height 27
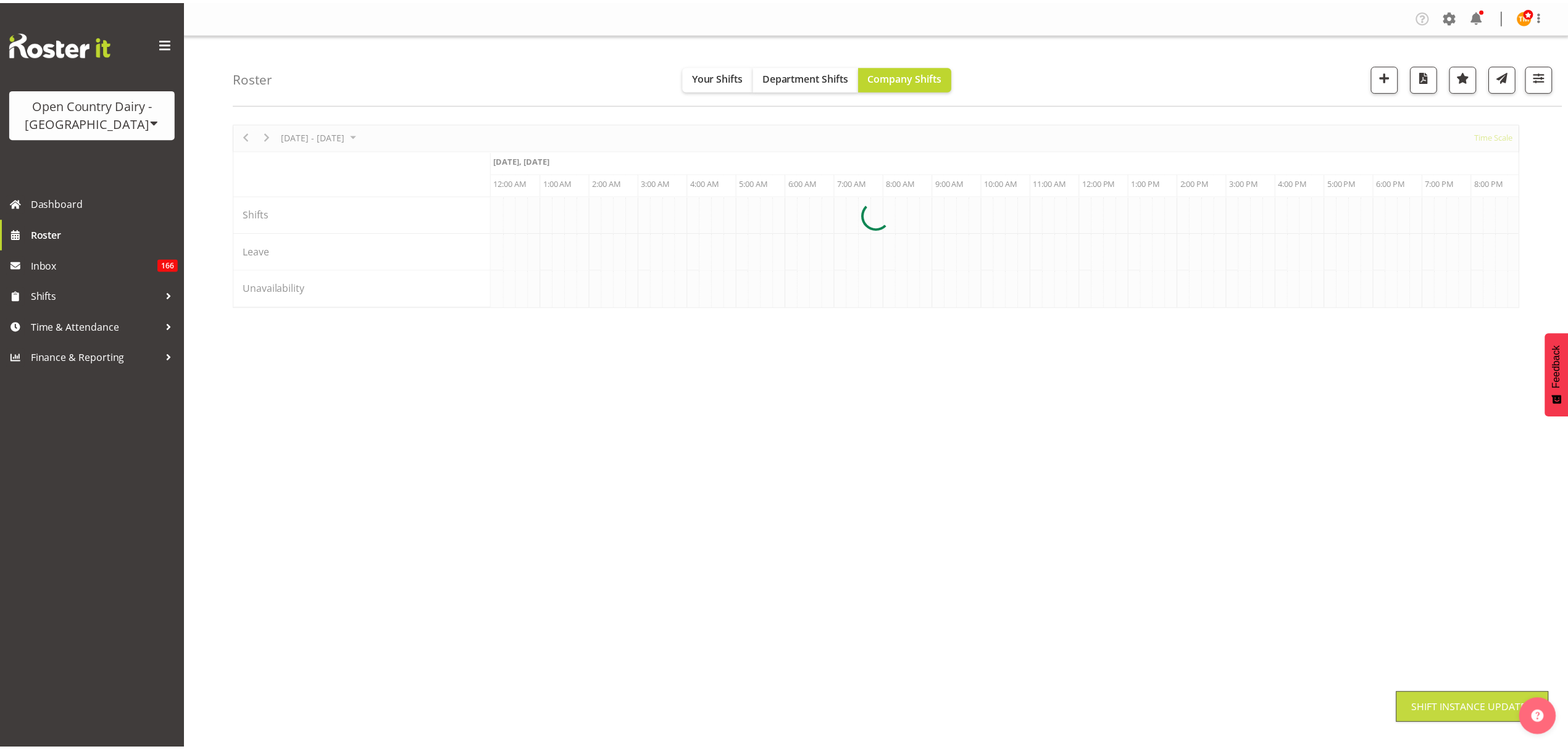
scroll to position [0, 0]
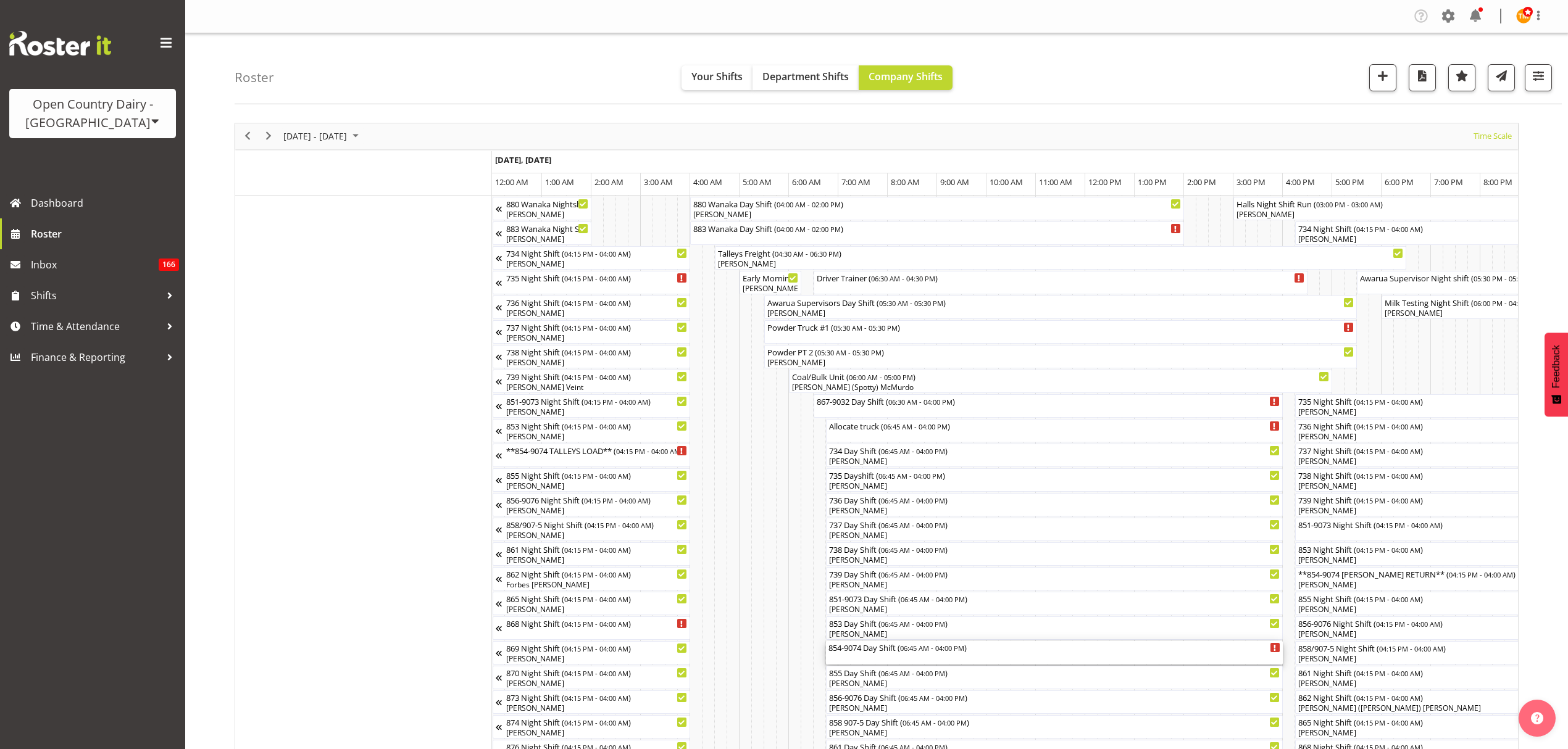
click at [926, 658] on div "854-9074 Day Shift ( 06:45 AM - 04:00 PM )" at bounding box center [1054, 652] width 452 height 24
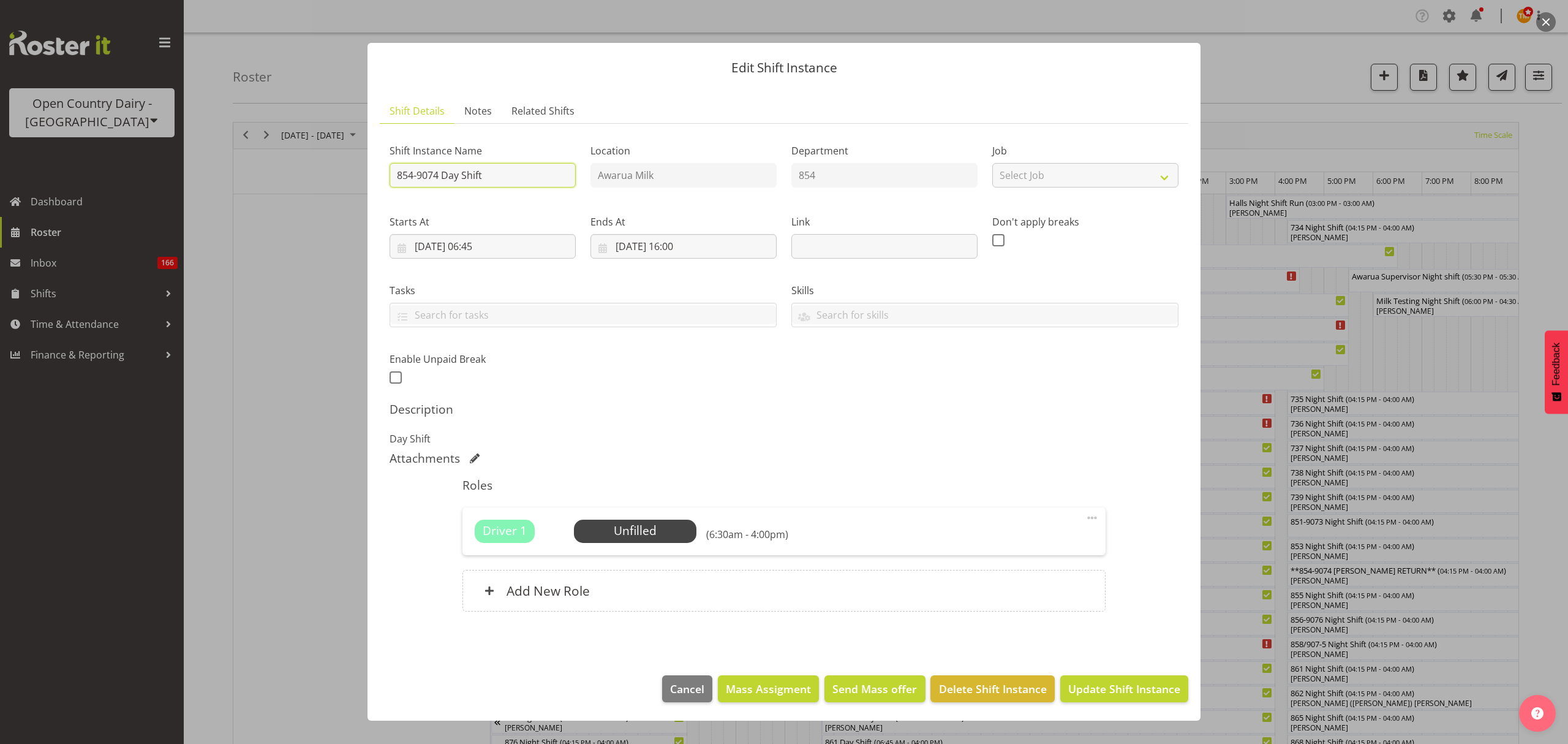
drag, startPoint x: 481, startPoint y: 175, endPoint x: 427, endPoint y: 173, distance: 54.0
click at [427, 173] on input "854-9074 Day Shift" at bounding box center [483, 175] width 186 height 24
click at [395, 173] on input "854-9074 Day Shift" at bounding box center [483, 175] width 186 height 24
drag, startPoint x: 528, startPoint y: 175, endPoint x: 451, endPoint y: 167, distance: 77.4
click at [451, 167] on input "**854-9074 Day Shift" at bounding box center [483, 175] width 186 height 24
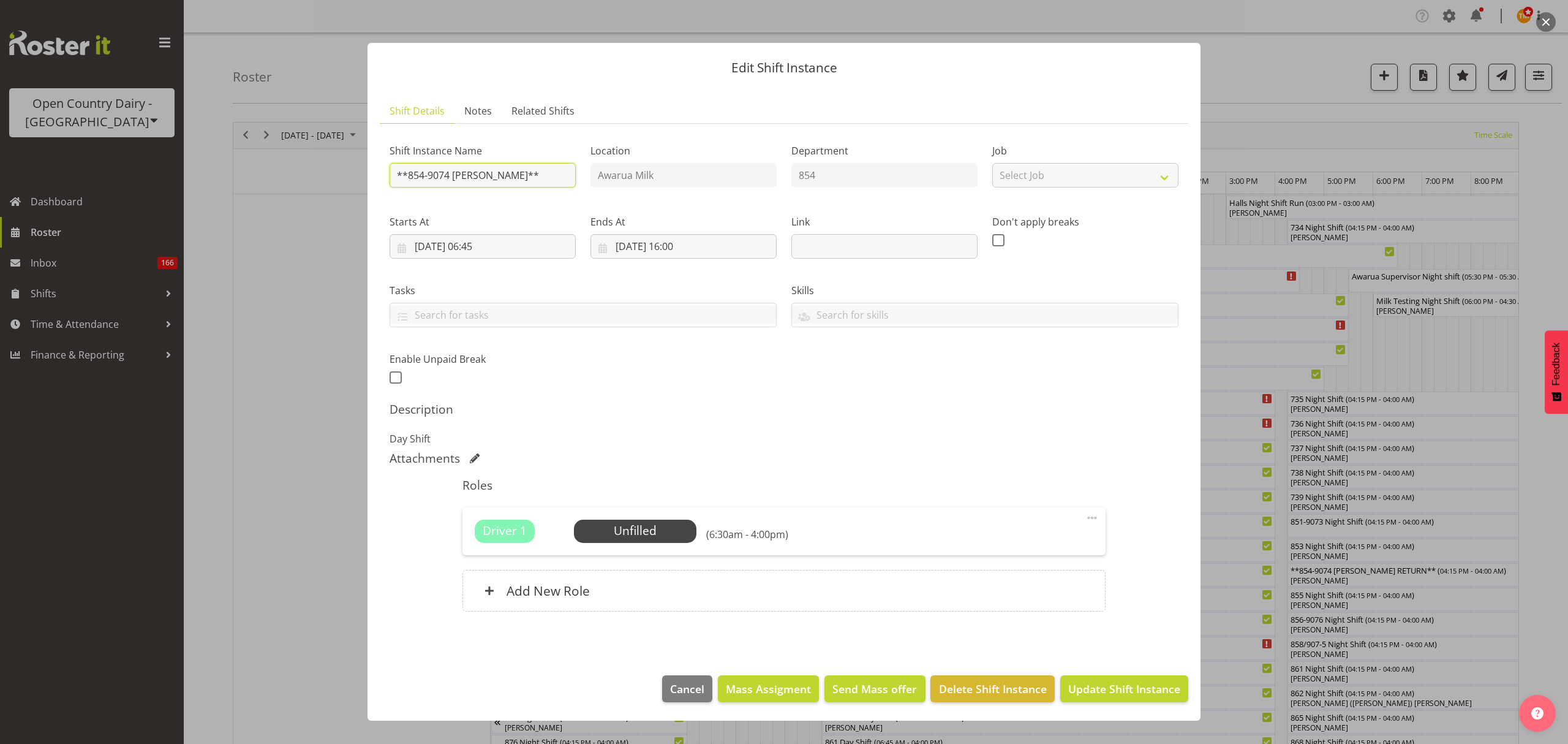
type input "**854-9074 TALLEYS**"
click at [678, 373] on div "Shift Instance Name **854-9074 TALLEYS** Location Awarua Milk Department 854 Jo…" at bounding box center [784, 260] width 803 height 269
click at [1145, 690] on span "Update Shift Instance" at bounding box center [1124, 689] width 112 height 16
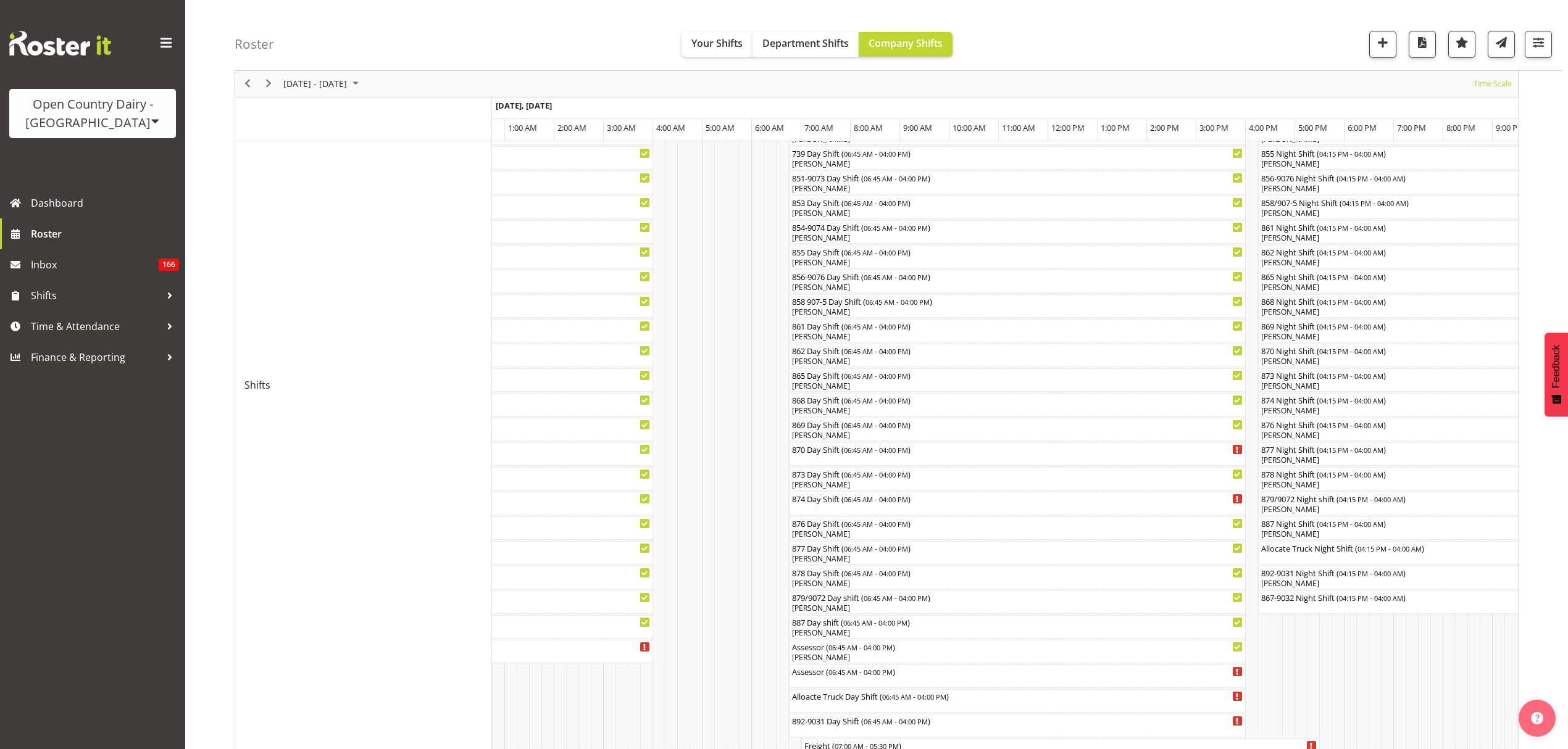
scroll to position [344, 0]
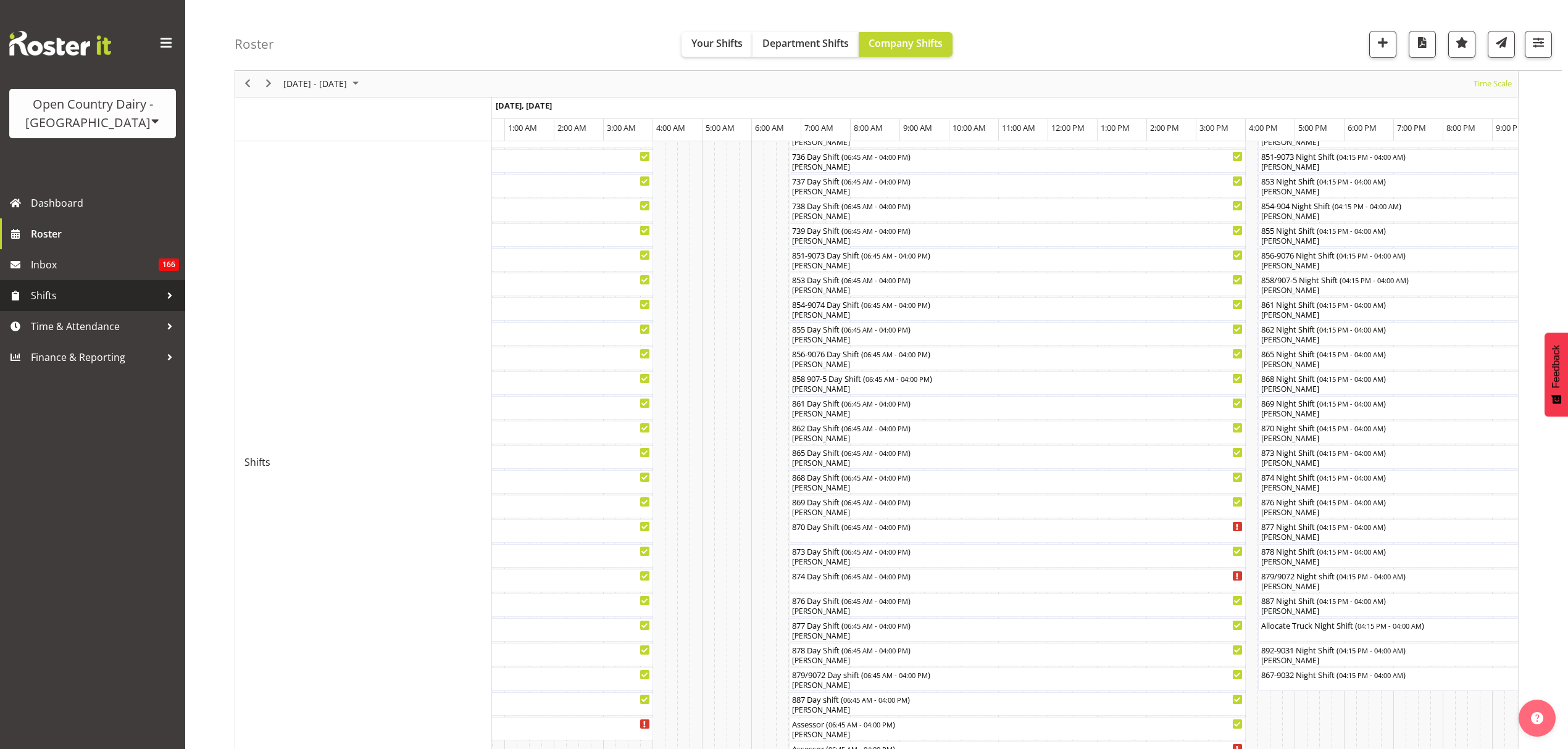
click at [92, 290] on span "Shifts" at bounding box center [95, 296] width 130 height 18
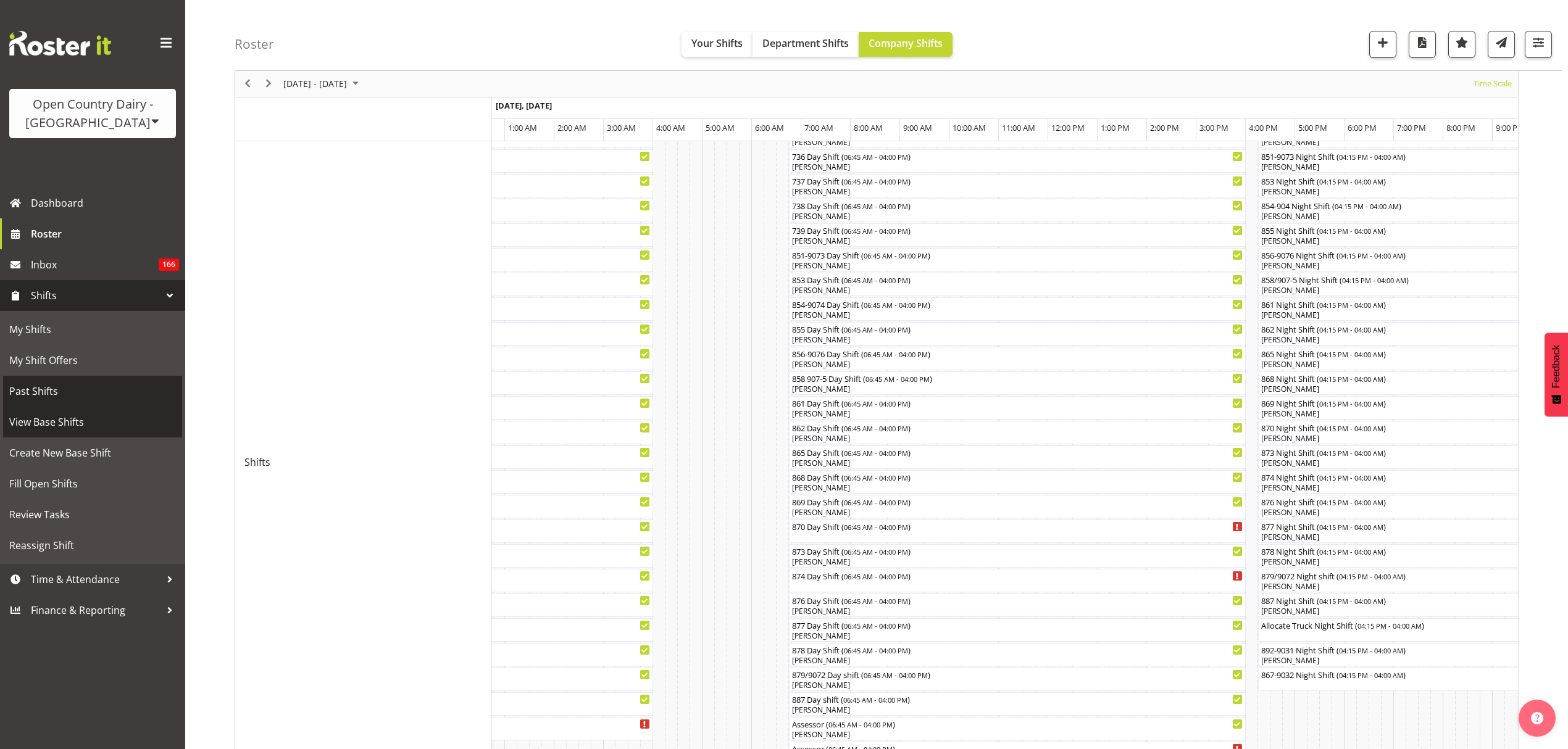
click at [62, 414] on span "View Base Shifts" at bounding box center [92, 422] width 167 height 18
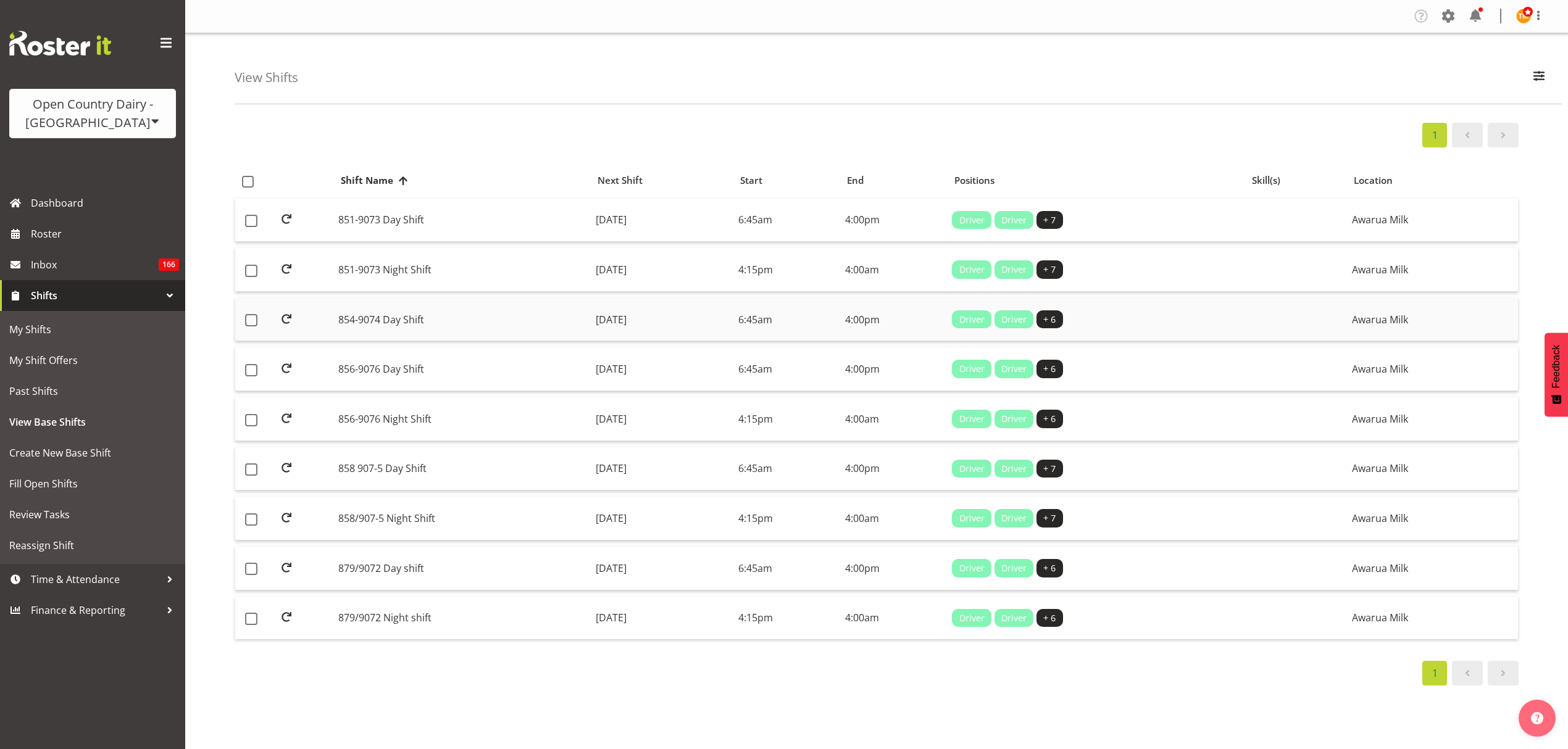
click at [467, 311] on td "854-9074 Day Shift" at bounding box center [462, 319] width 258 height 43
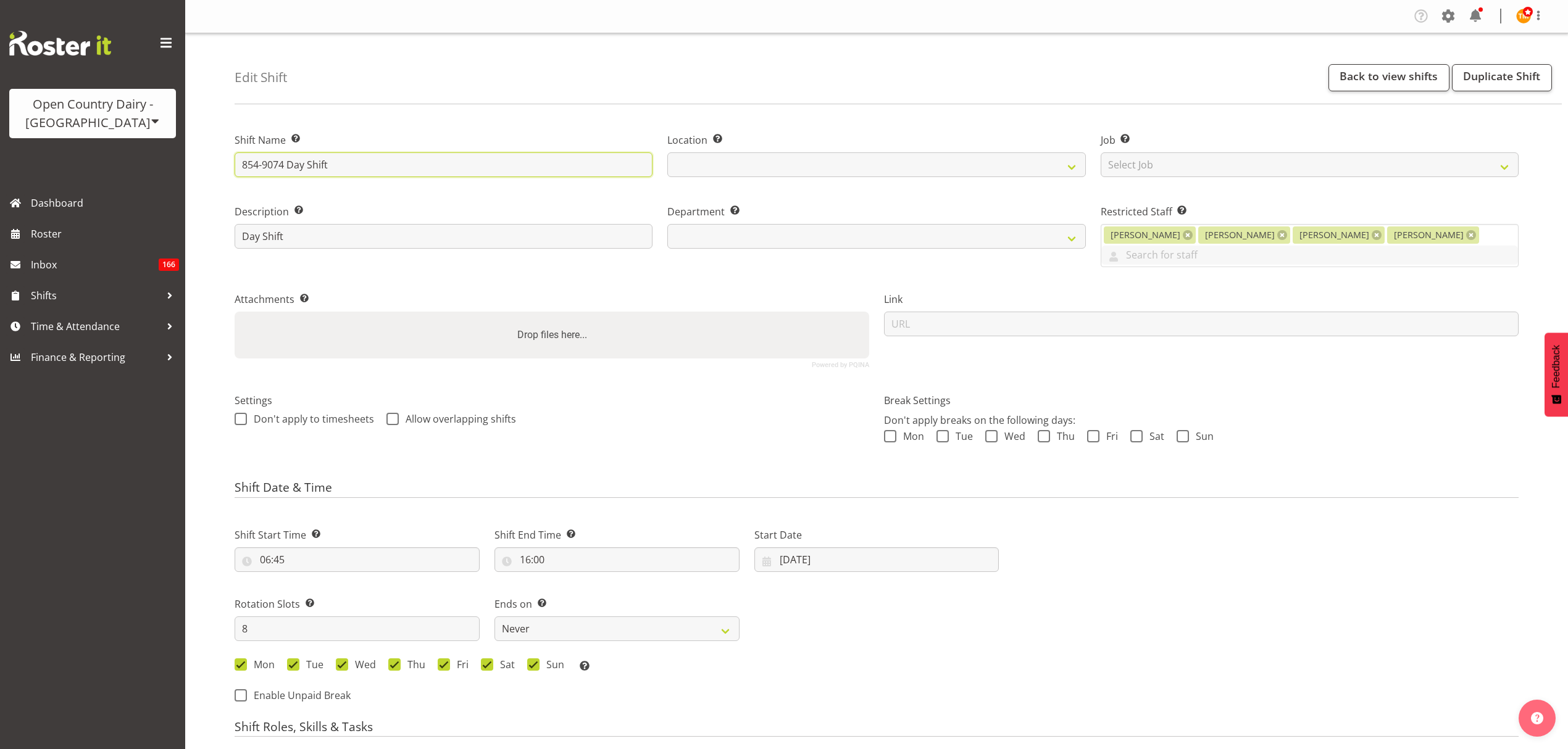
click at [287, 170] on input "854-9074 Day Shift" at bounding box center [444, 165] width 418 height 24
select select
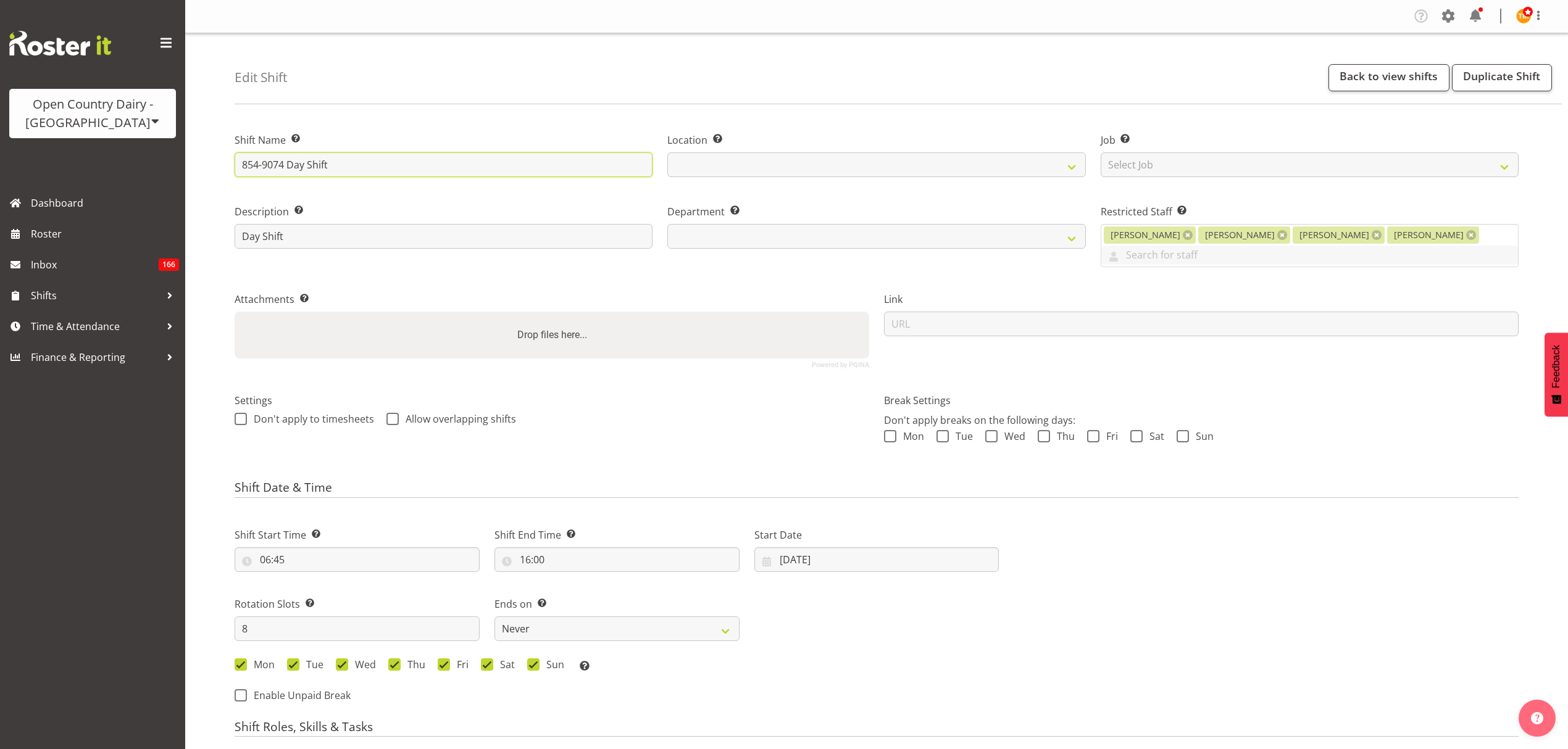
select select
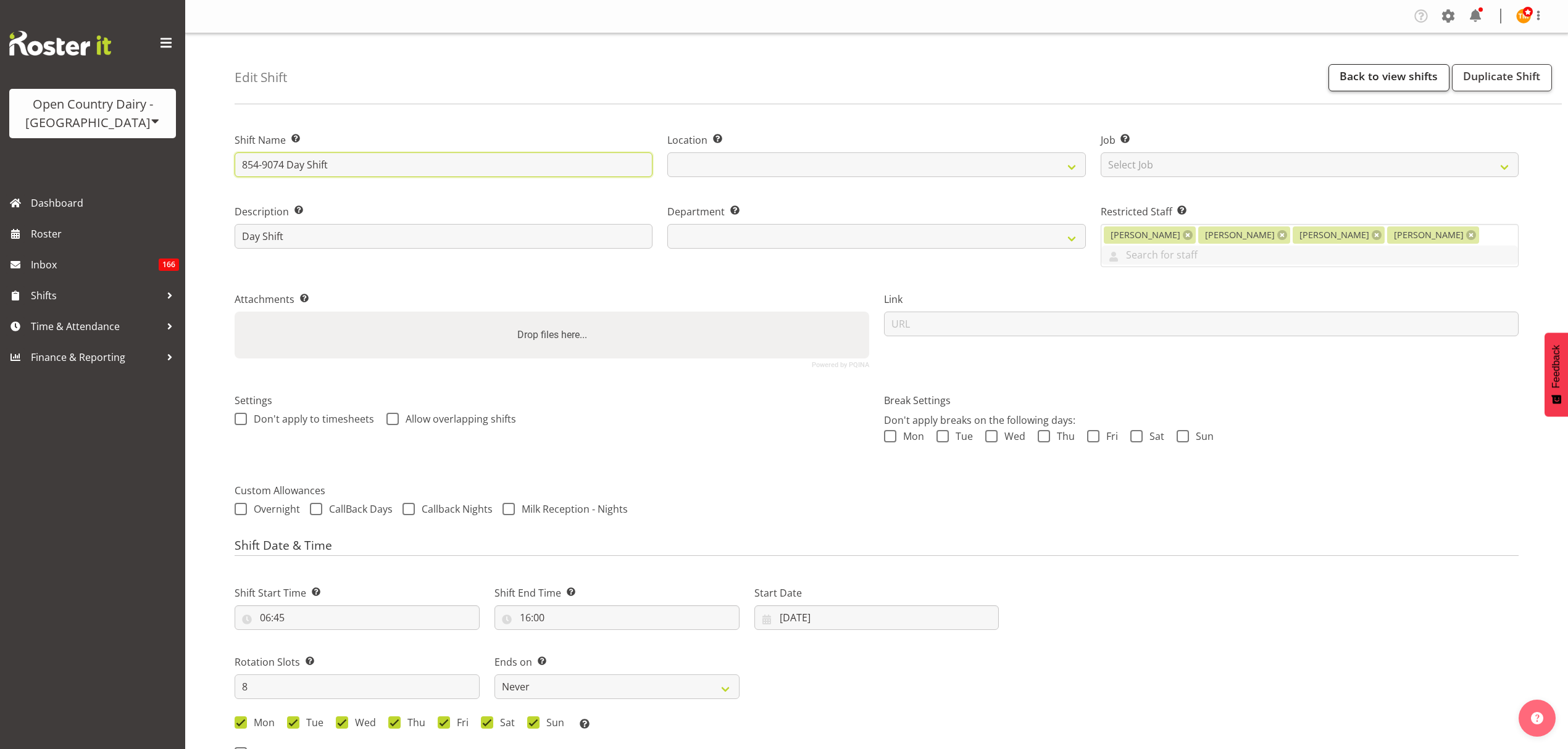
select select
click at [1393, 77] on link "Back to view shifts" at bounding box center [1389, 78] width 121 height 27
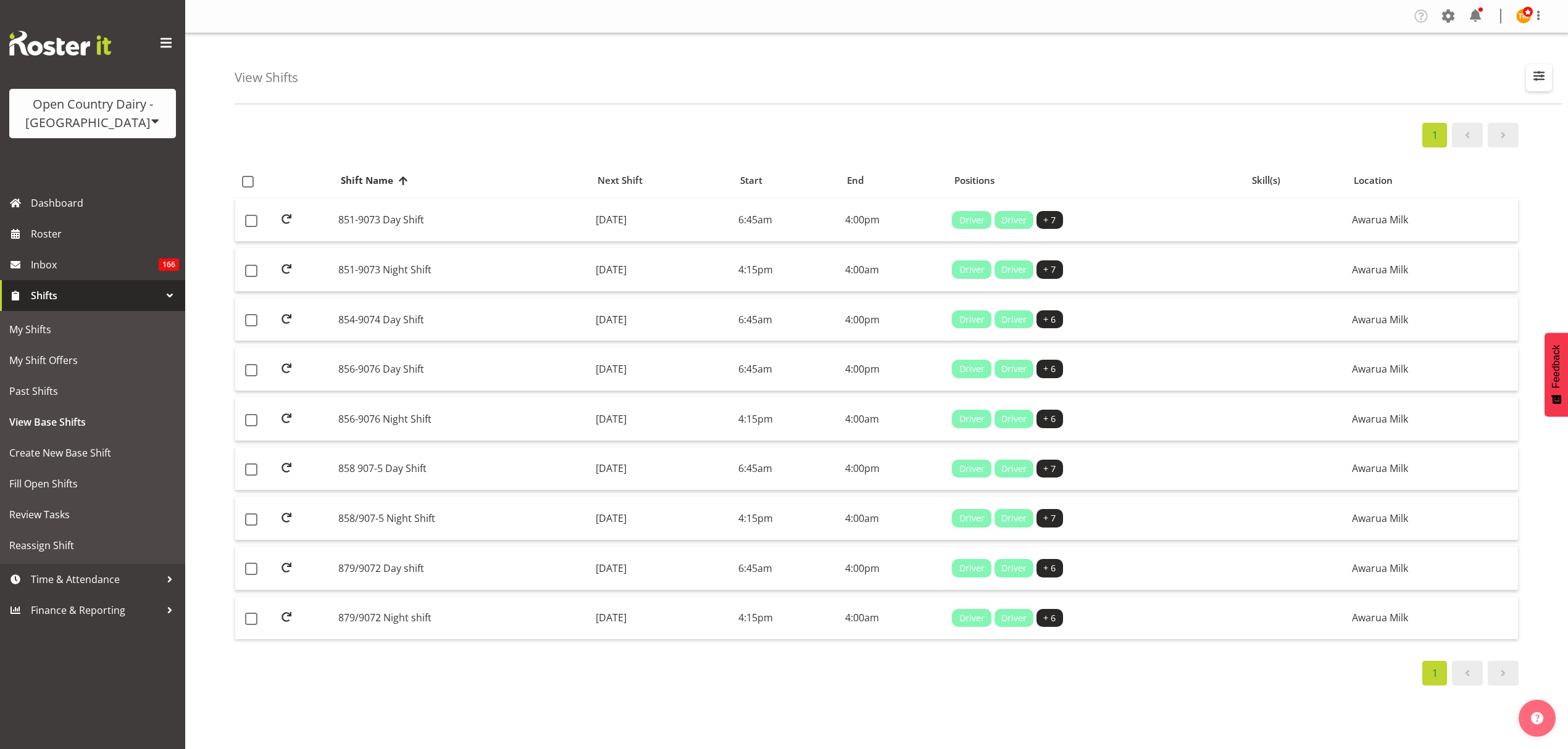
click at [1527, 74] on button "button" at bounding box center [1539, 78] width 26 height 27
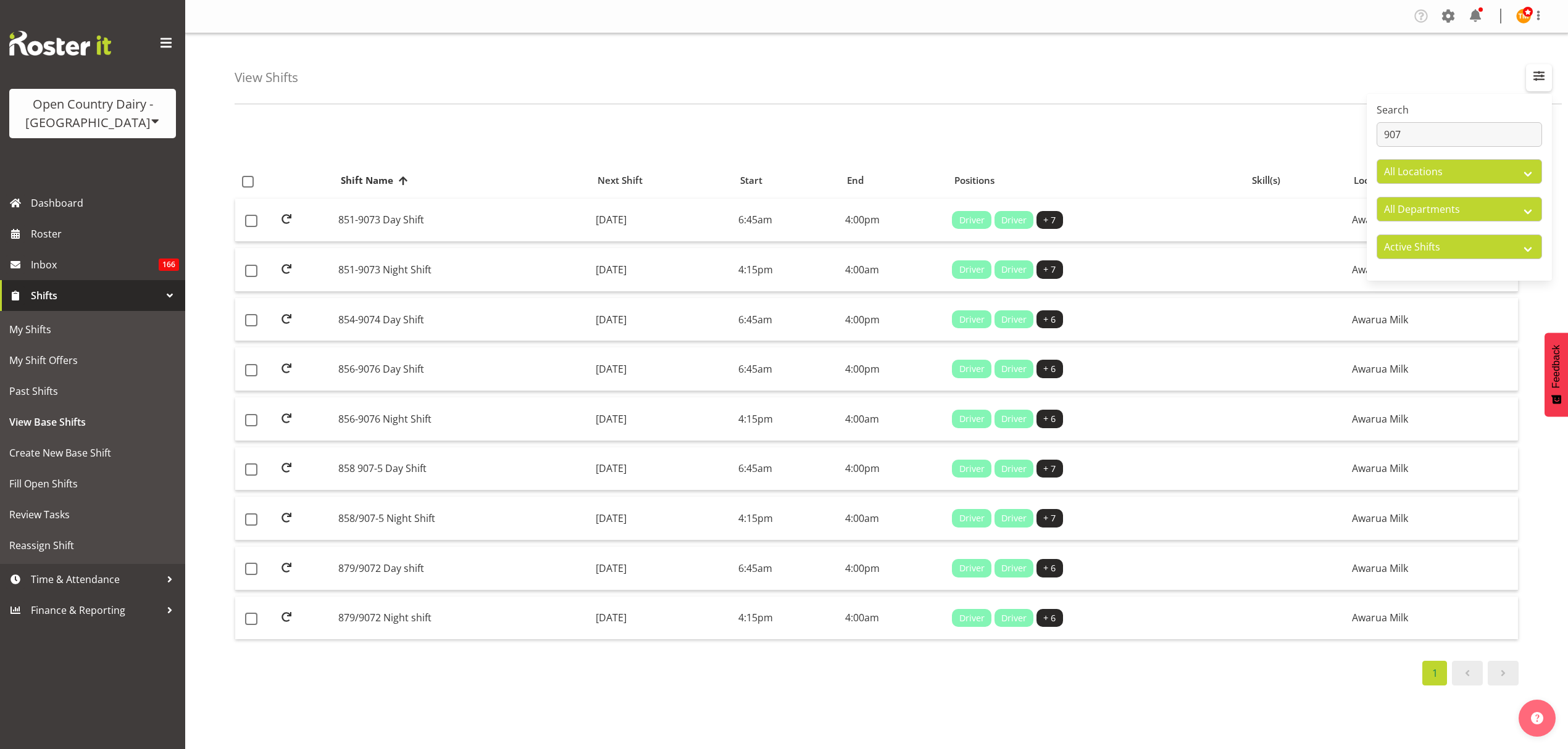
click at [1542, 82] on span "button" at bounding box center [1538, 75] width 16 height 16
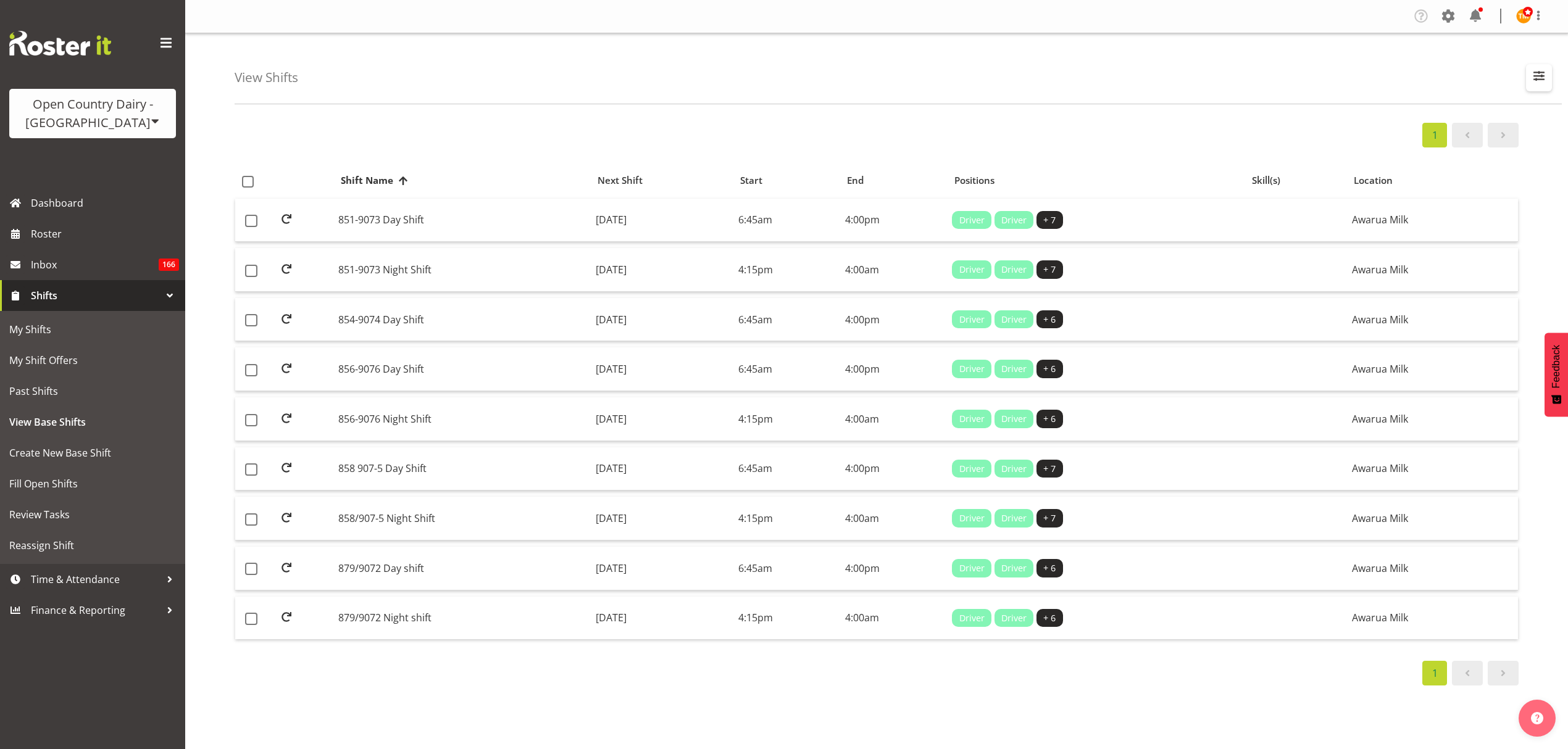
click at [1534, 83] on span "button" at bounding box center [1538, 75] width 16 height 16
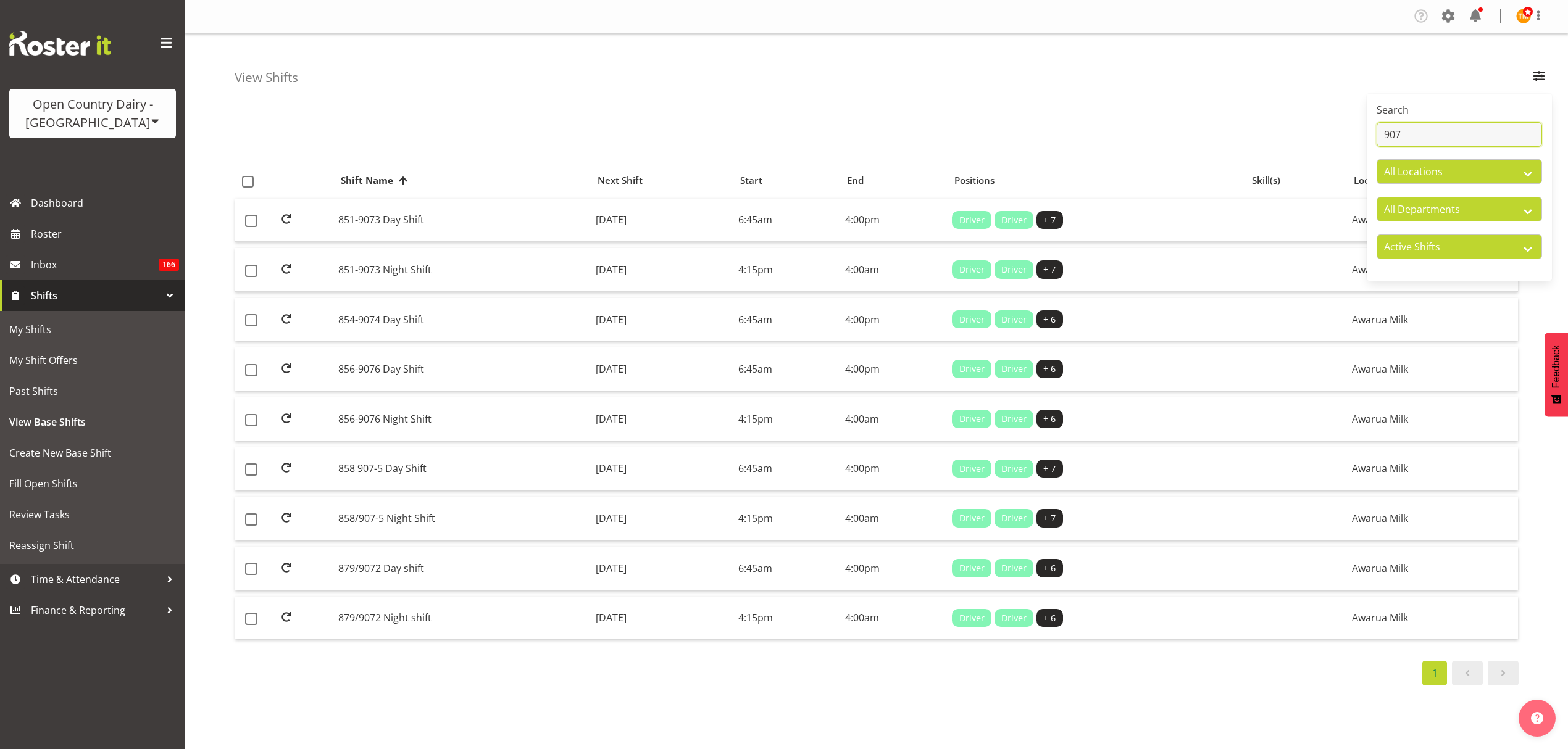
click at [1442, 130] on input "907" at bounding box center [1459, 134] width 165 height 24
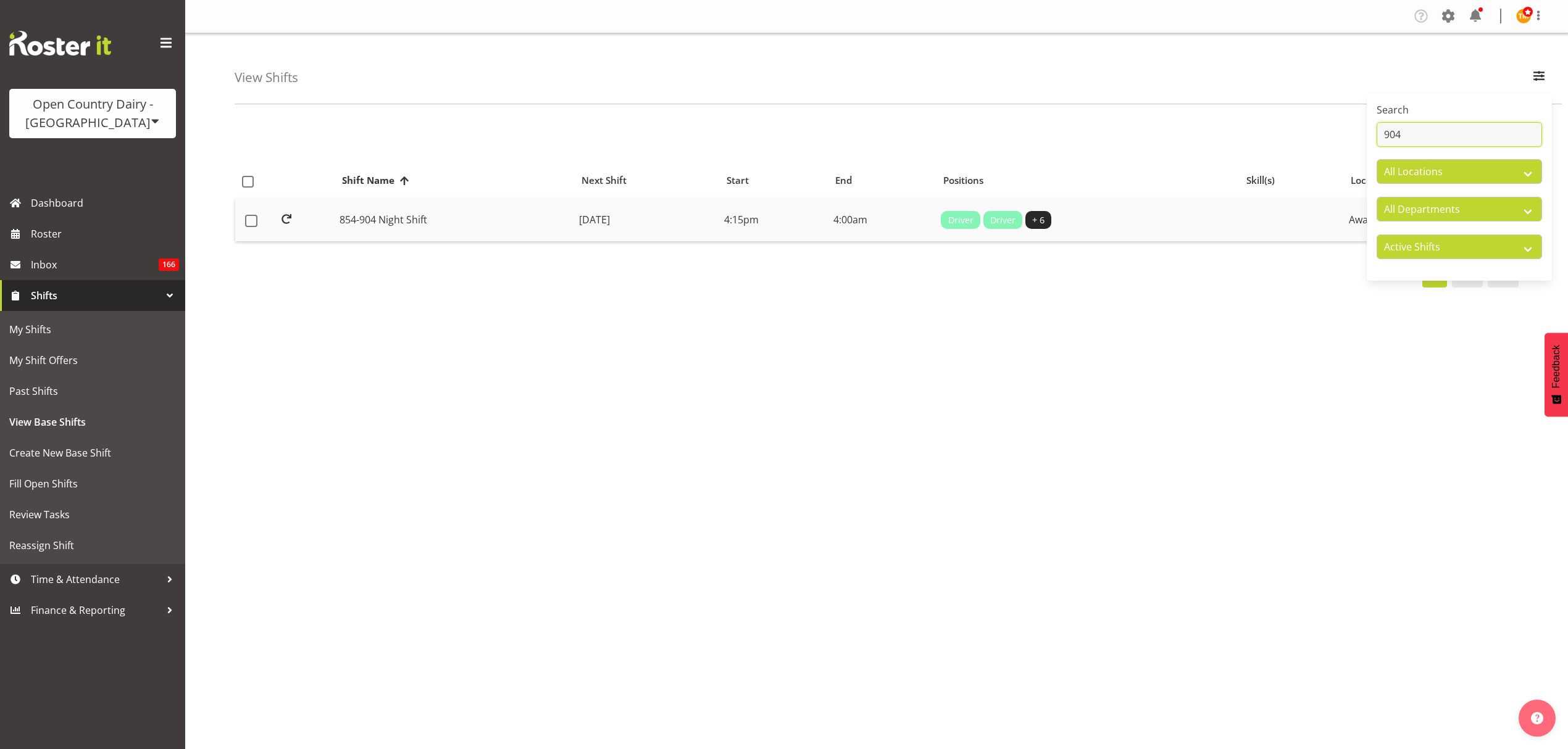
type input "904"
click at [413, 226] on td "854-904 Night Shift" at bounding box center [454, 220] width 239 height 43
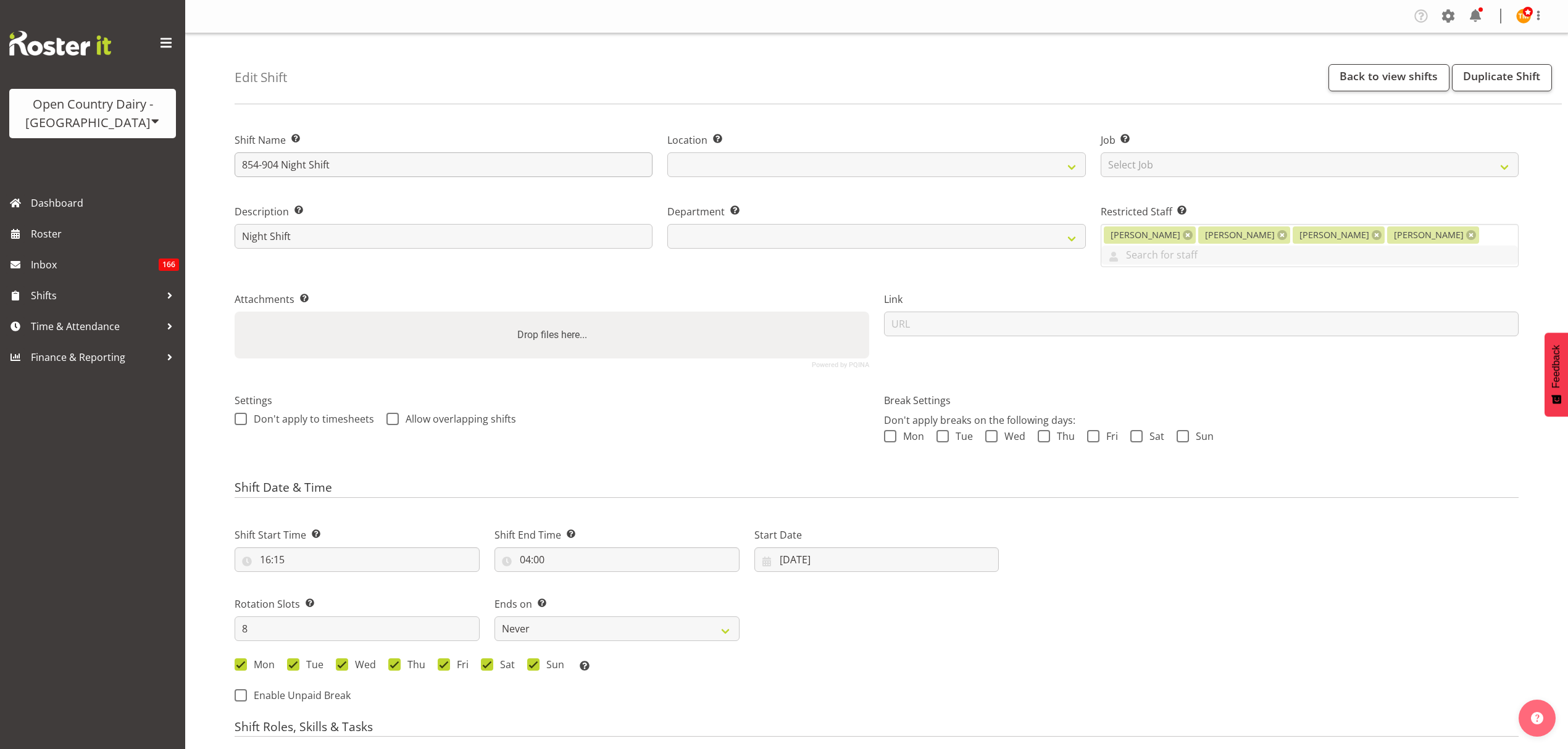
select select
click at [272, 159] on input "854-904 Night Shift" at bounding box center [444, 165] width 418 height 24
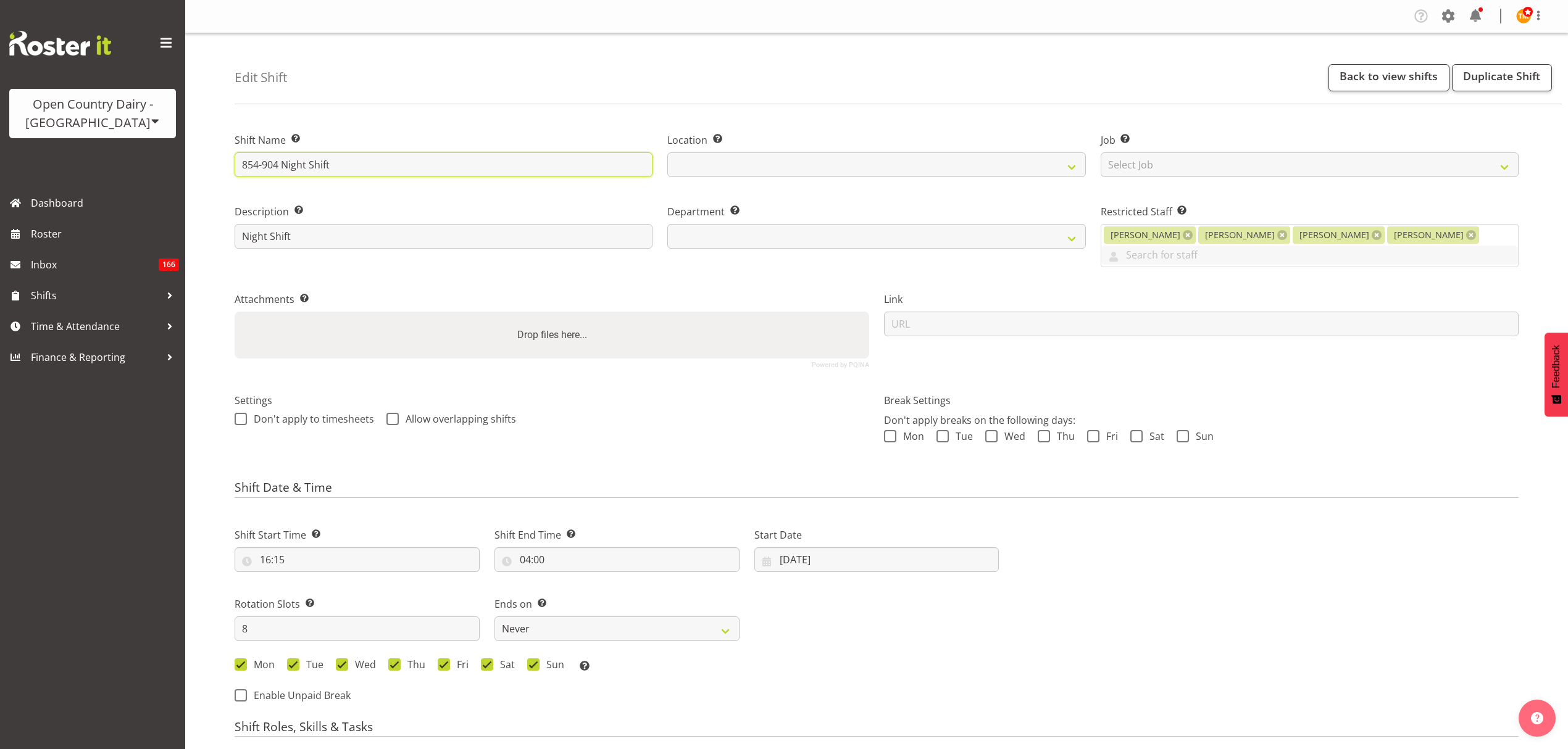
select select
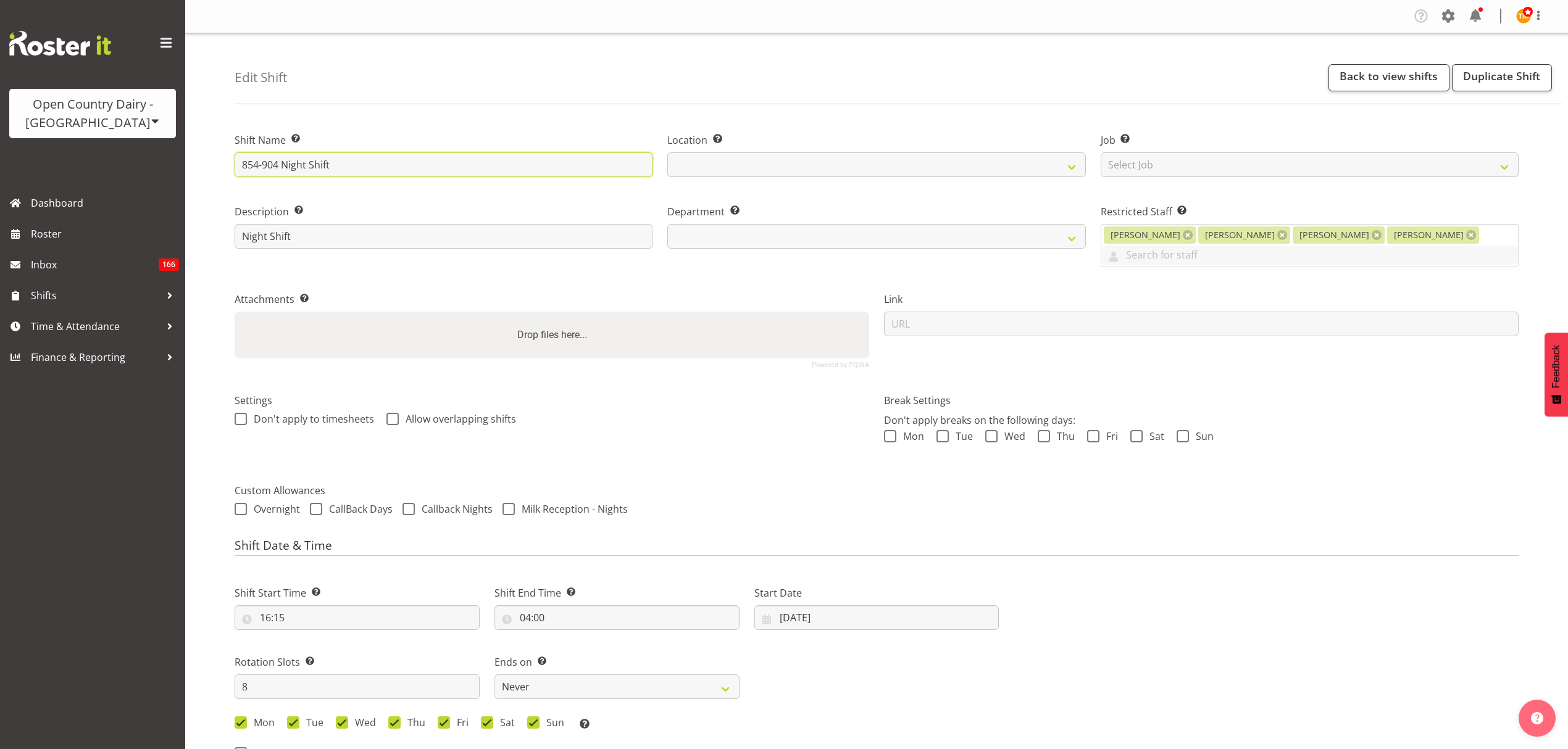
type input "854-9074 Night Shift"
select select
type input "854-9074 Night Shift"
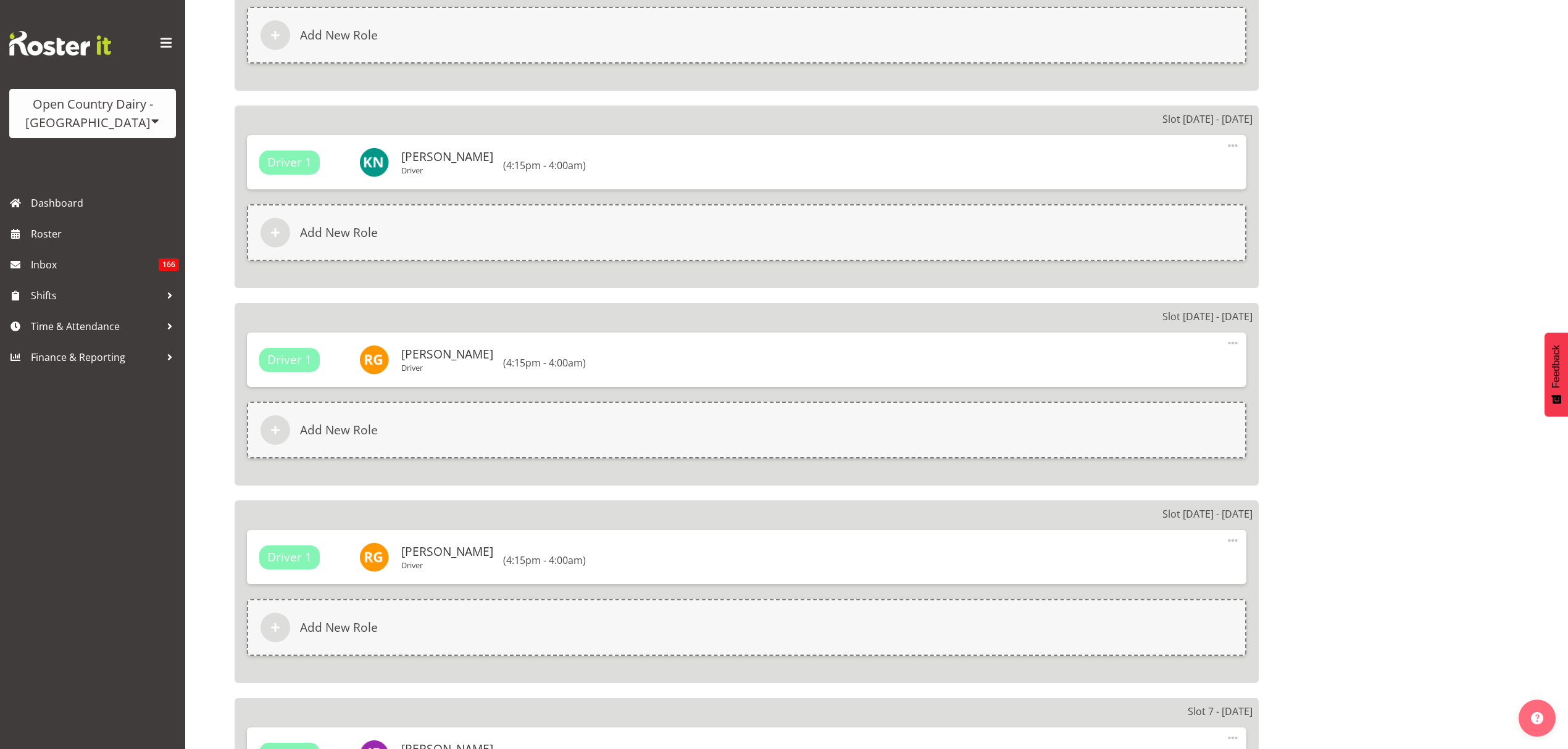
scroll to position [1841, 0]
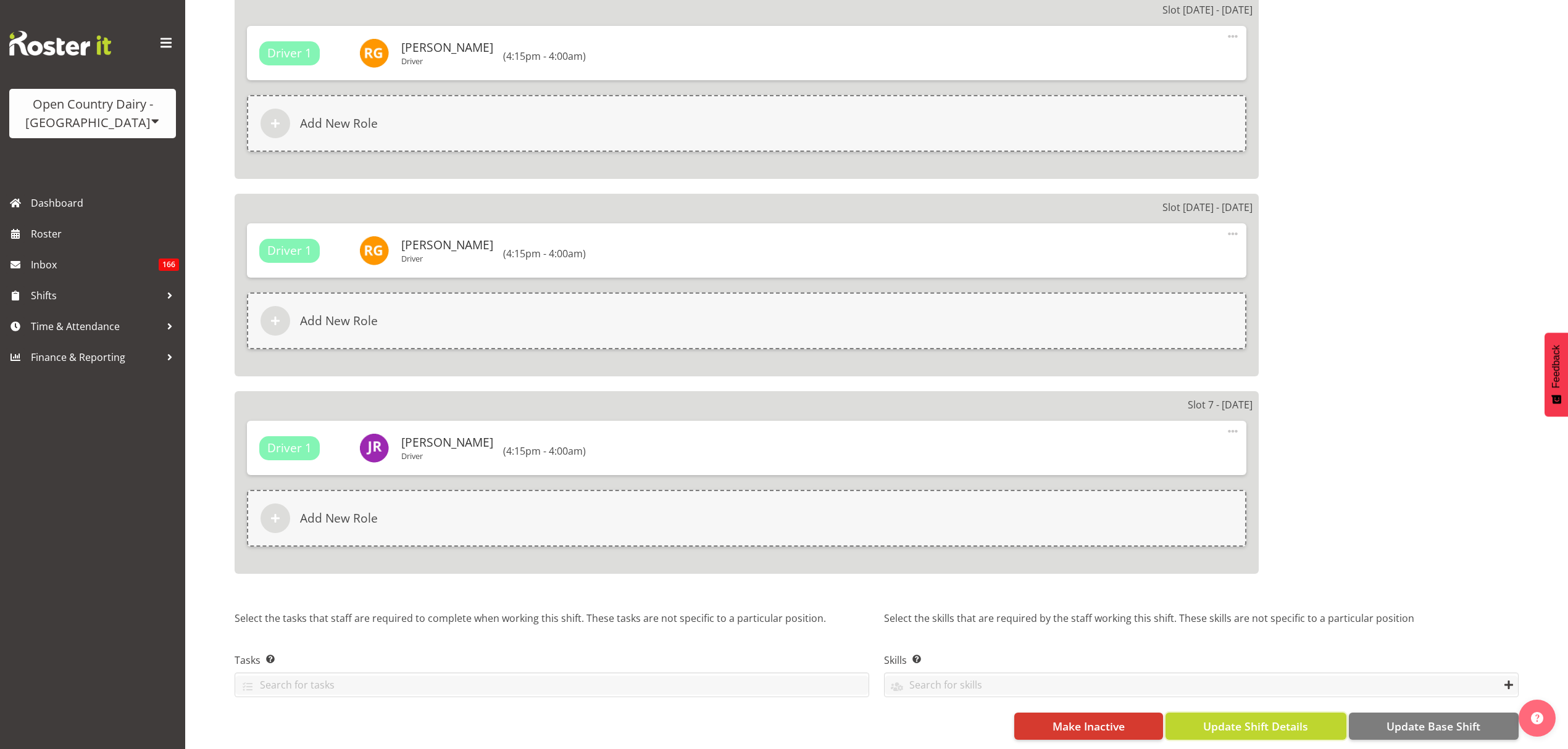
click at [1284, 719] on span "Update Shift Details" at bounding box center [1255, 726] width 105 height 16
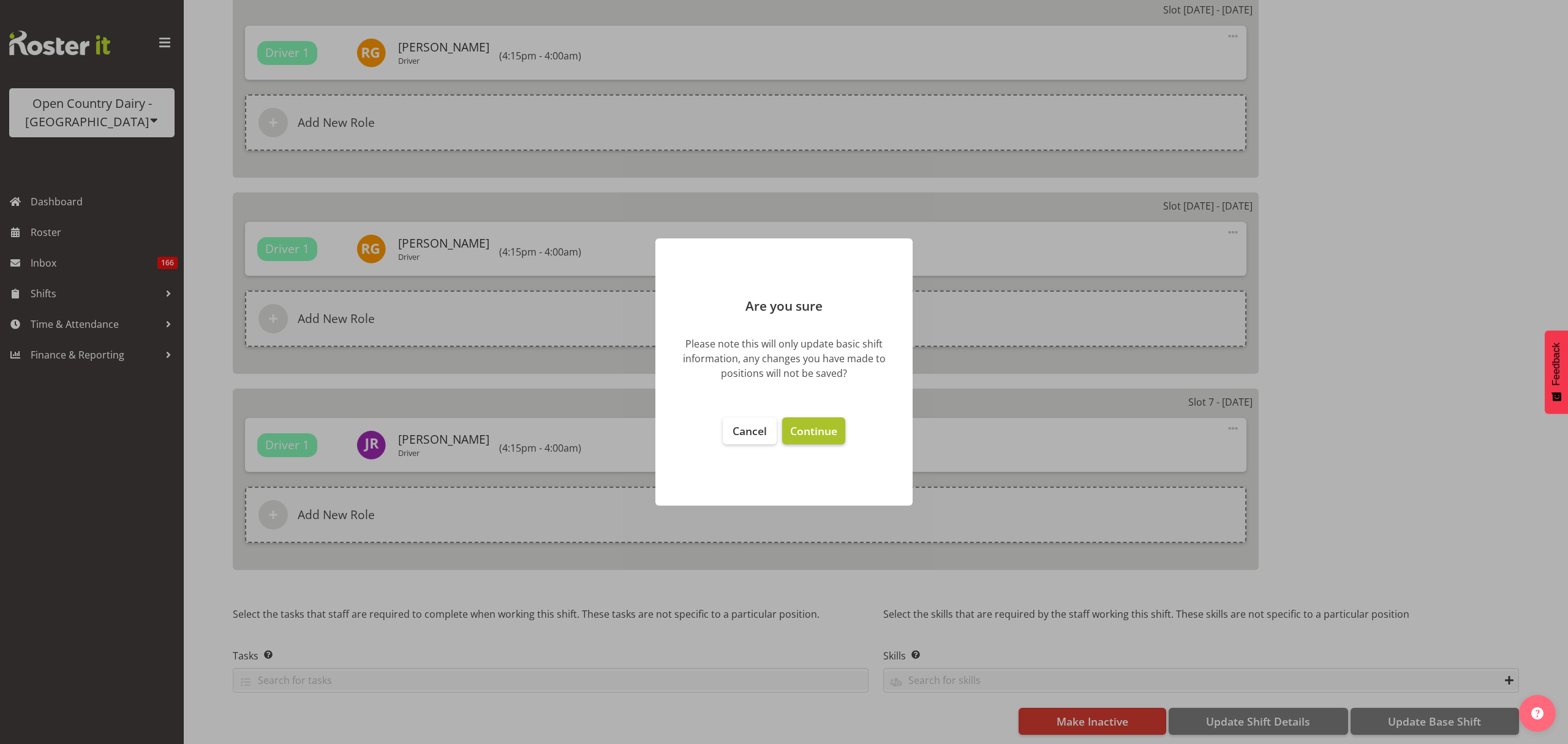
click at [812, 433] on span "Continue" at bounding box center [814, 431] width 47 height 14
select select
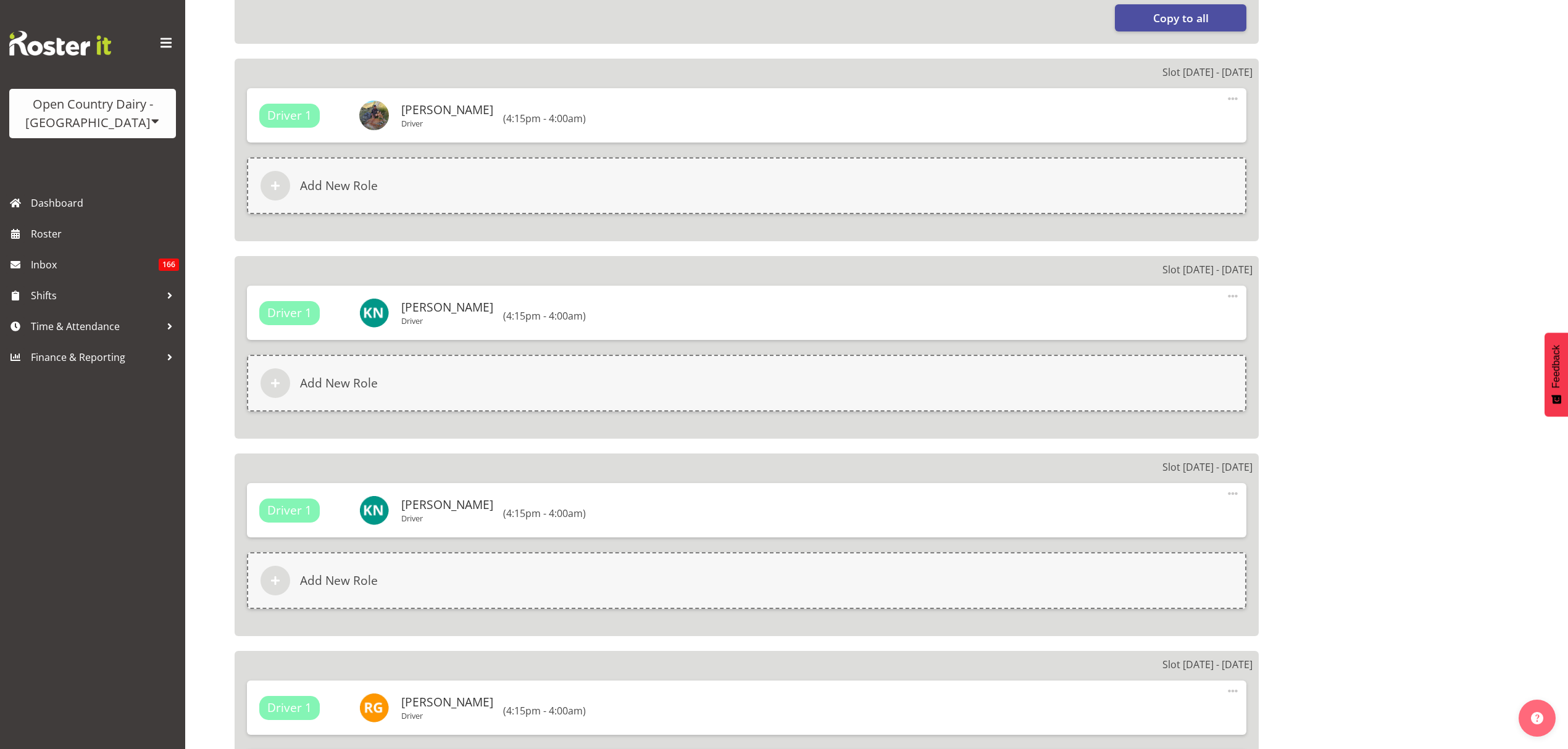
scroll to position [1101, 0]
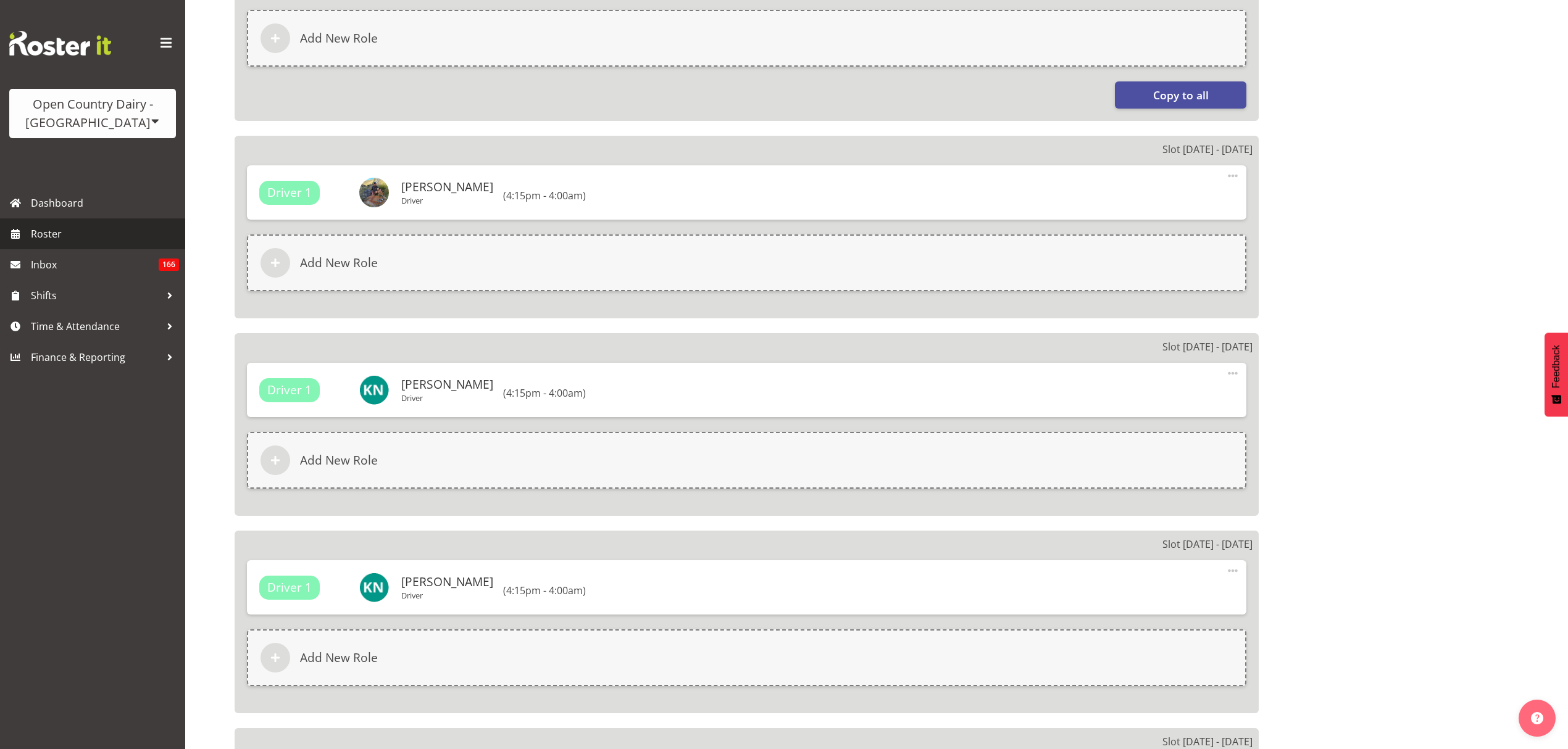
click at [86, 237] on span "Roster" at bounding box center [104, 234] width 148 height 18
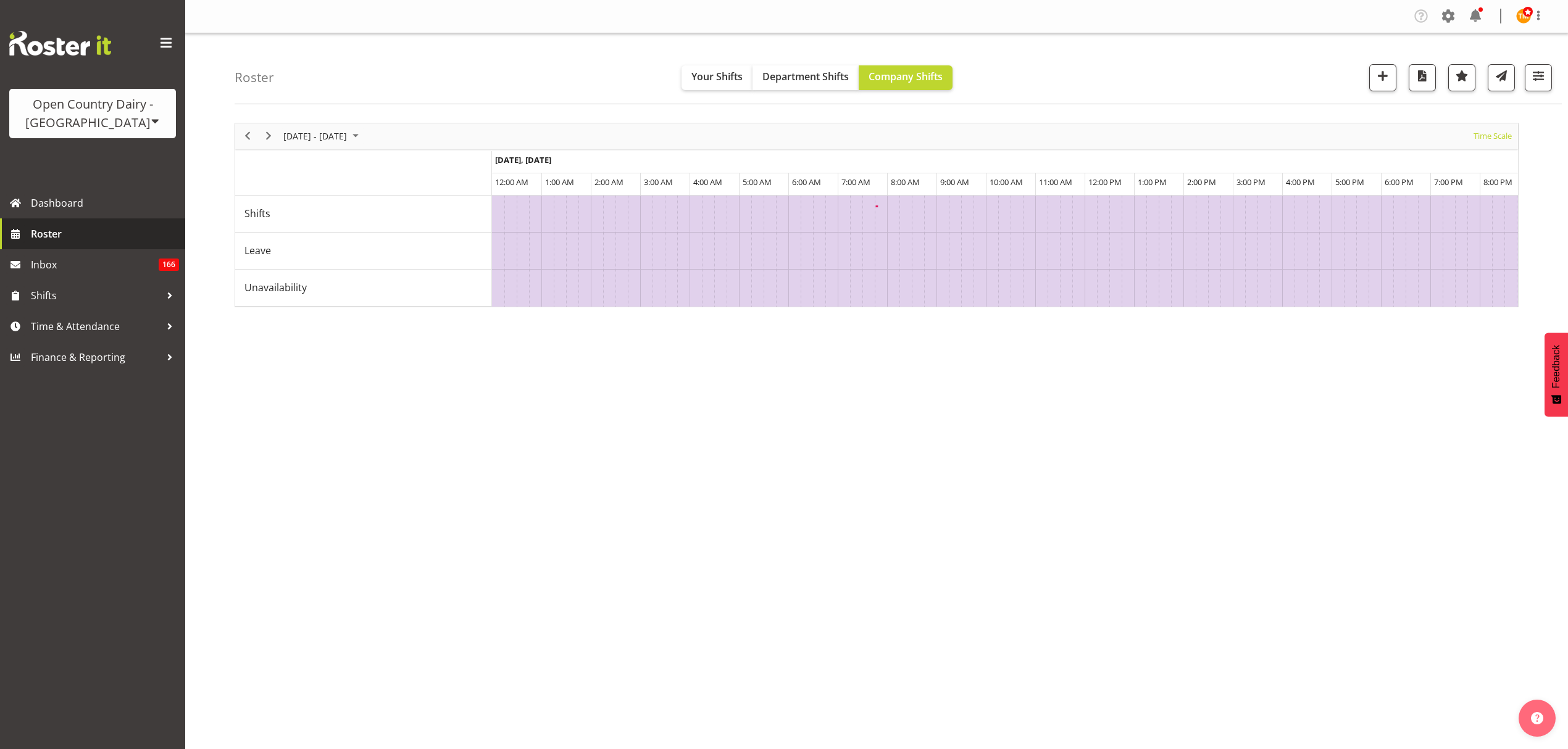
scroll to position [0, 3555]
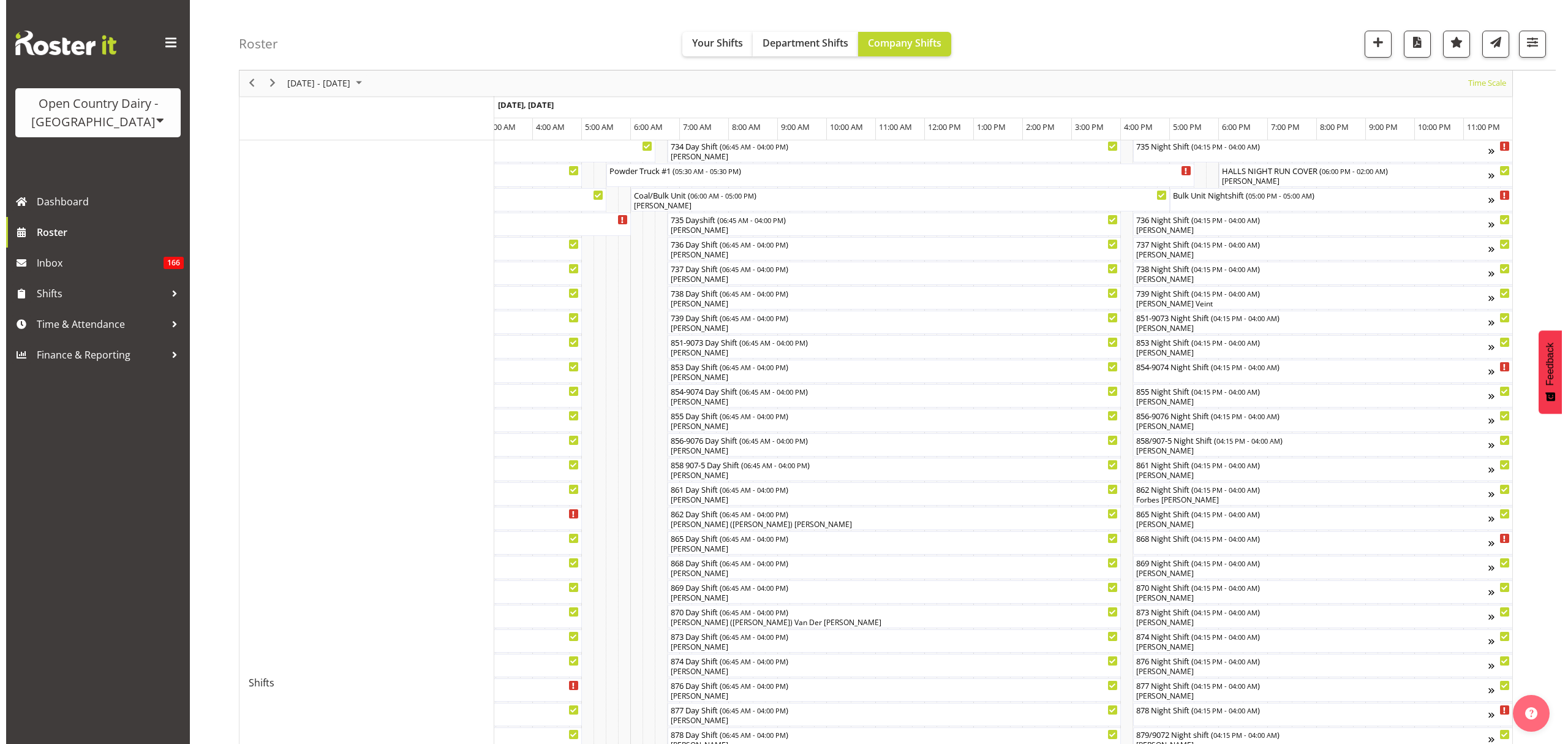
scroll to position [219, 0]
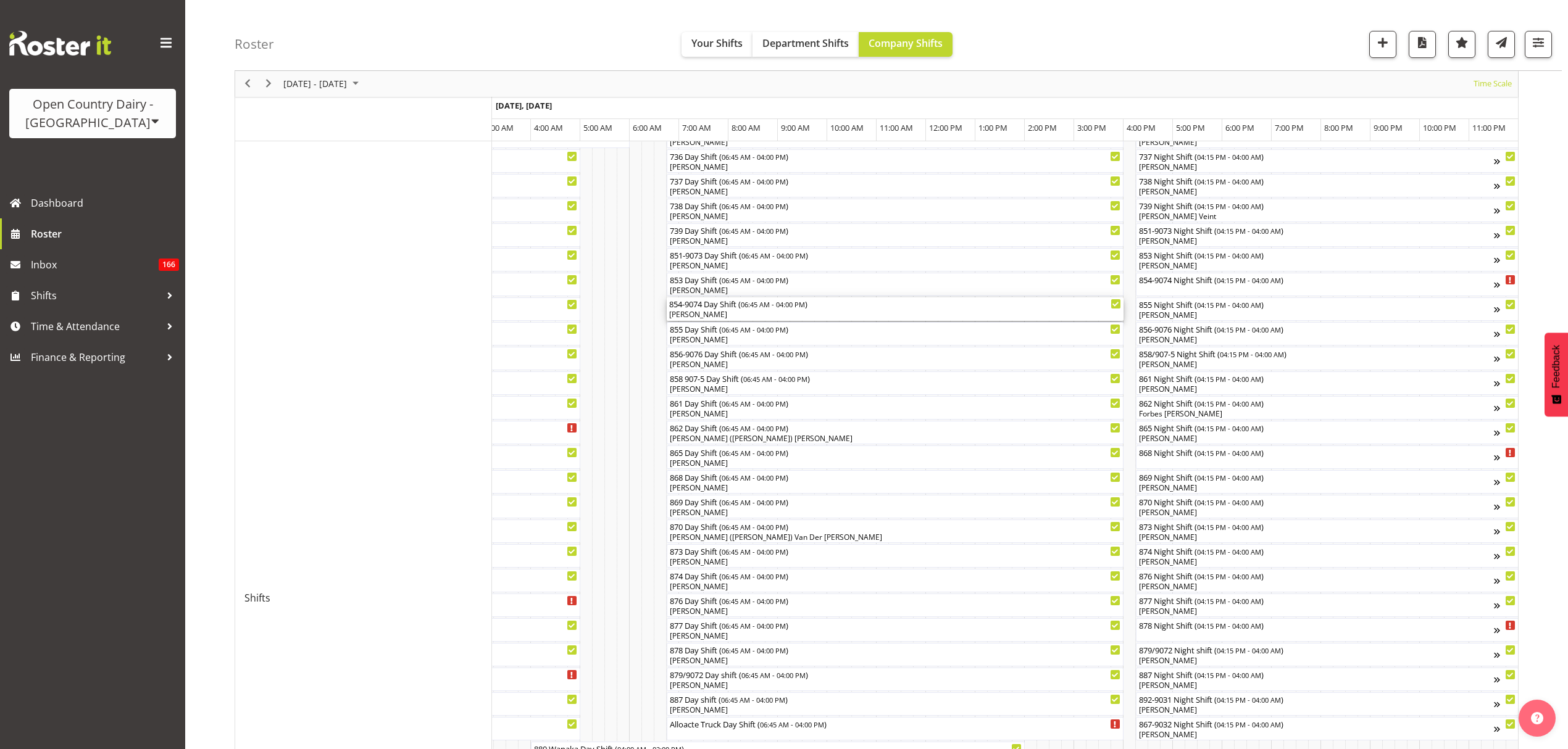
click at [703, 314] on div "[PERSON_NAME]" at bounding box center [895, 315] width 452 height 11
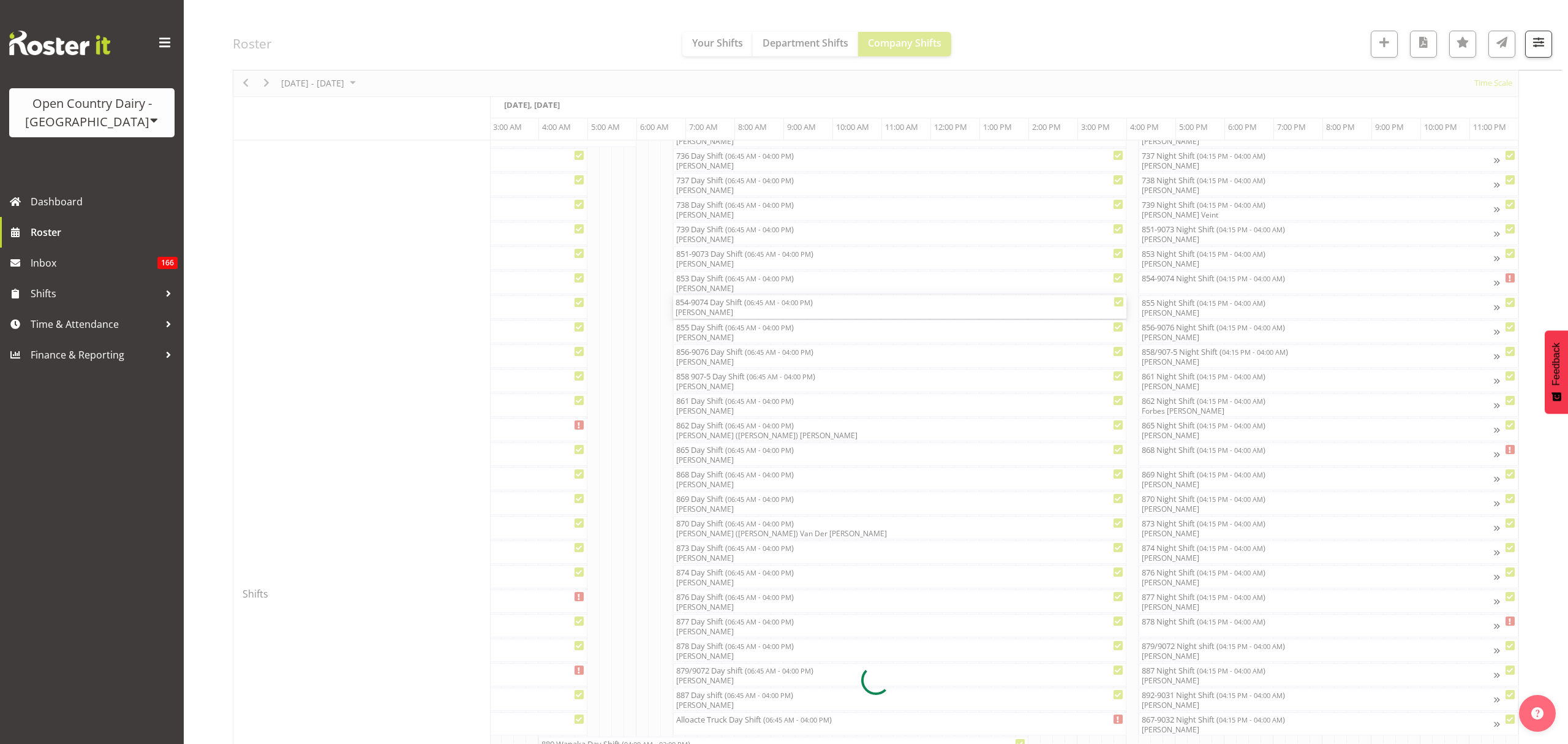
scroll to position [0, 7205]
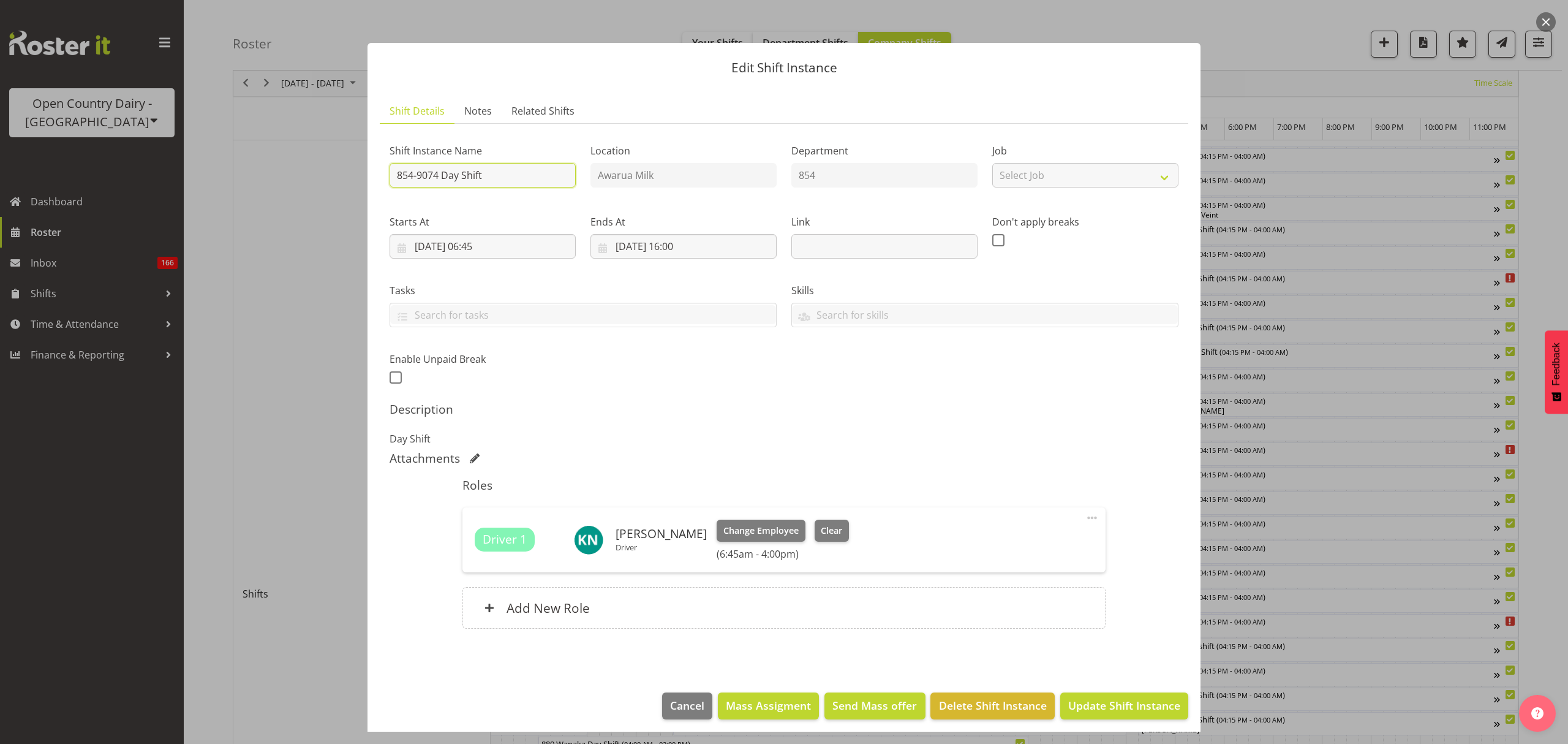
click at [393, 174] on input "854-9074 Day Shift" at bounding box center [483, 175] width 186 height 24
drag, startPoint x: 494, startPoint y: 180, endPoint x: 454, endPoint y: 173, distance: 40.6
click at [454, 173] on input "**854-9074 Day Shift" at bounding box center [483, 175] width 186 height 24
type input "**854-9074 TALLEYS**"
drag, startPoint x: 1138, startPoint y: 690, endPoint x: 1144, endPoint y: 707, distance: 18.0
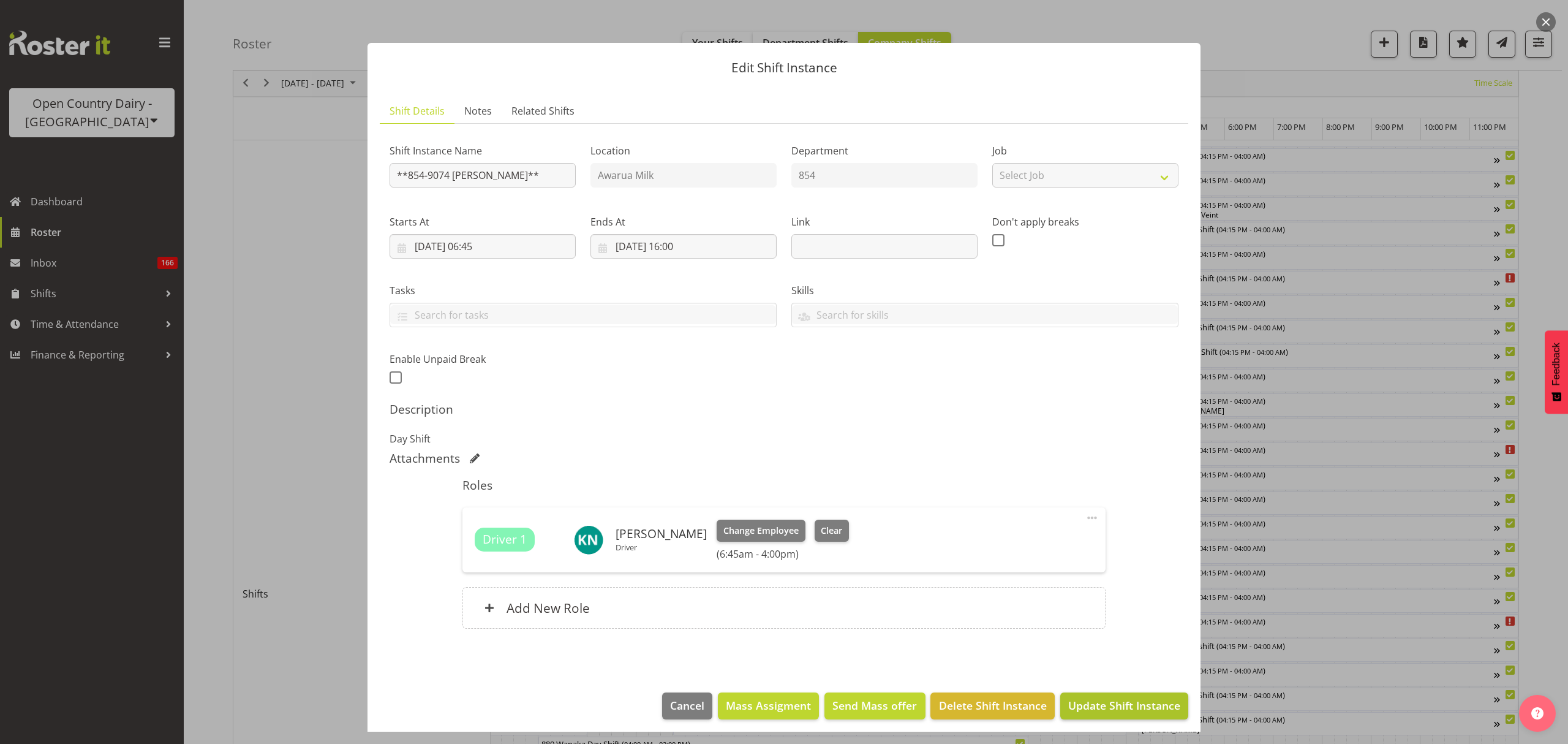
click at [1138, 691] on footer "Cancel Mass Assigment Send Mass offer Delete Shift Instance Update Shift Instan…" at bounding box center [784, 709] width 833 height 58
click at [1144, 708] on span "Update Shift Instance" at bounding box center [1124, 705] width 112 height 16
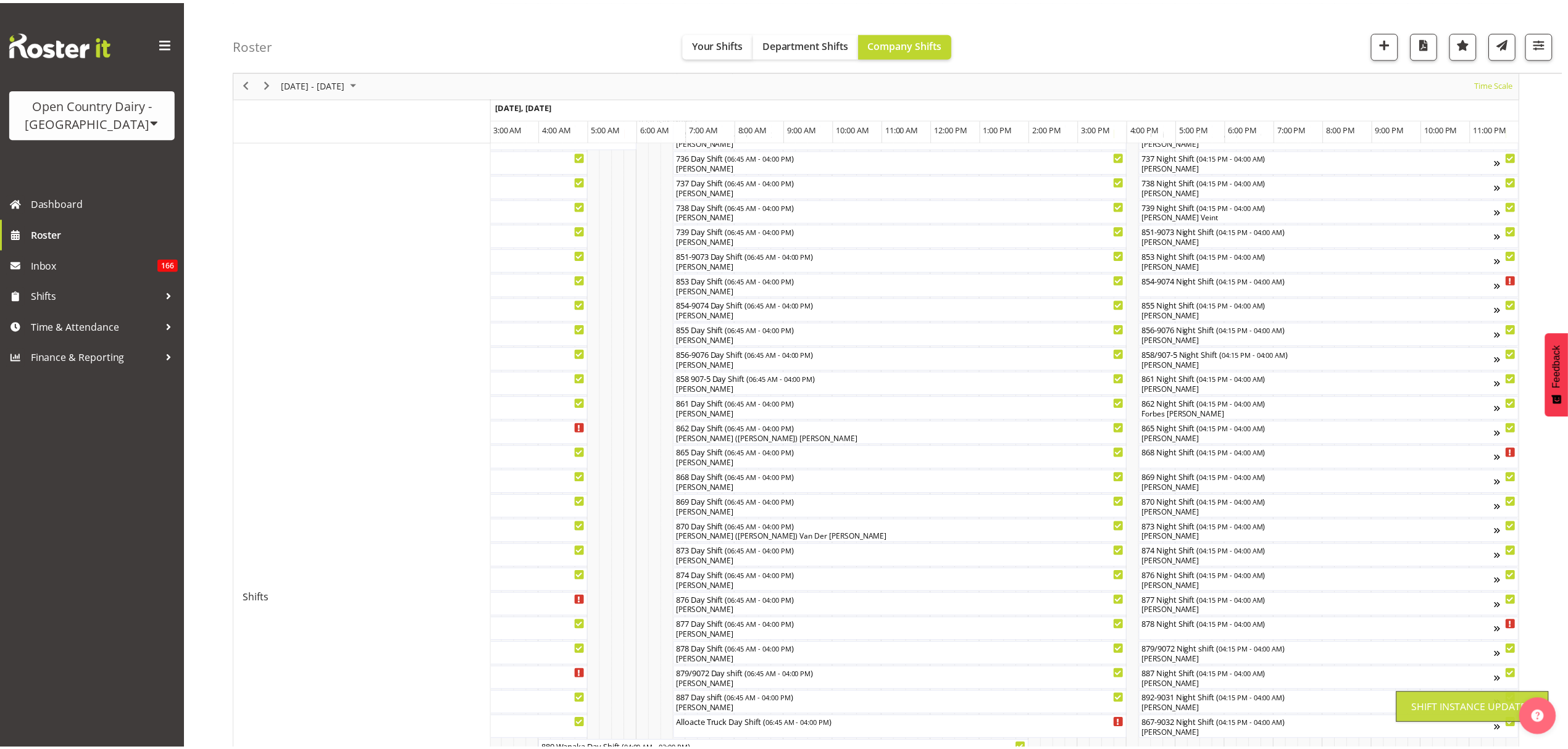
scroll to position [0, 0]
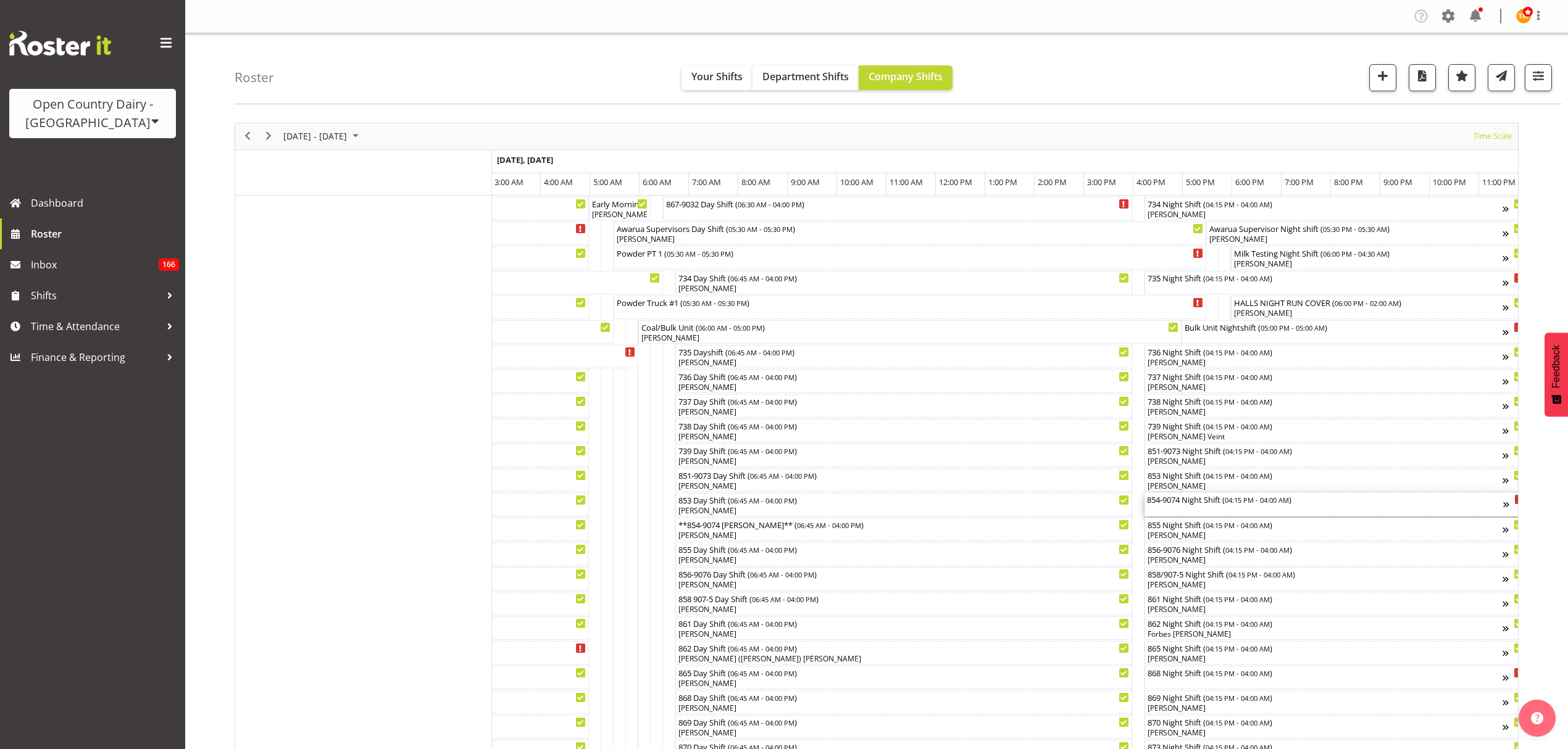
click at [1202, 509] on div "854-9074 Night Shift ( 04:15 PM - 04:00 AM )" at bounding box center [1325, 504] width 356 height 24
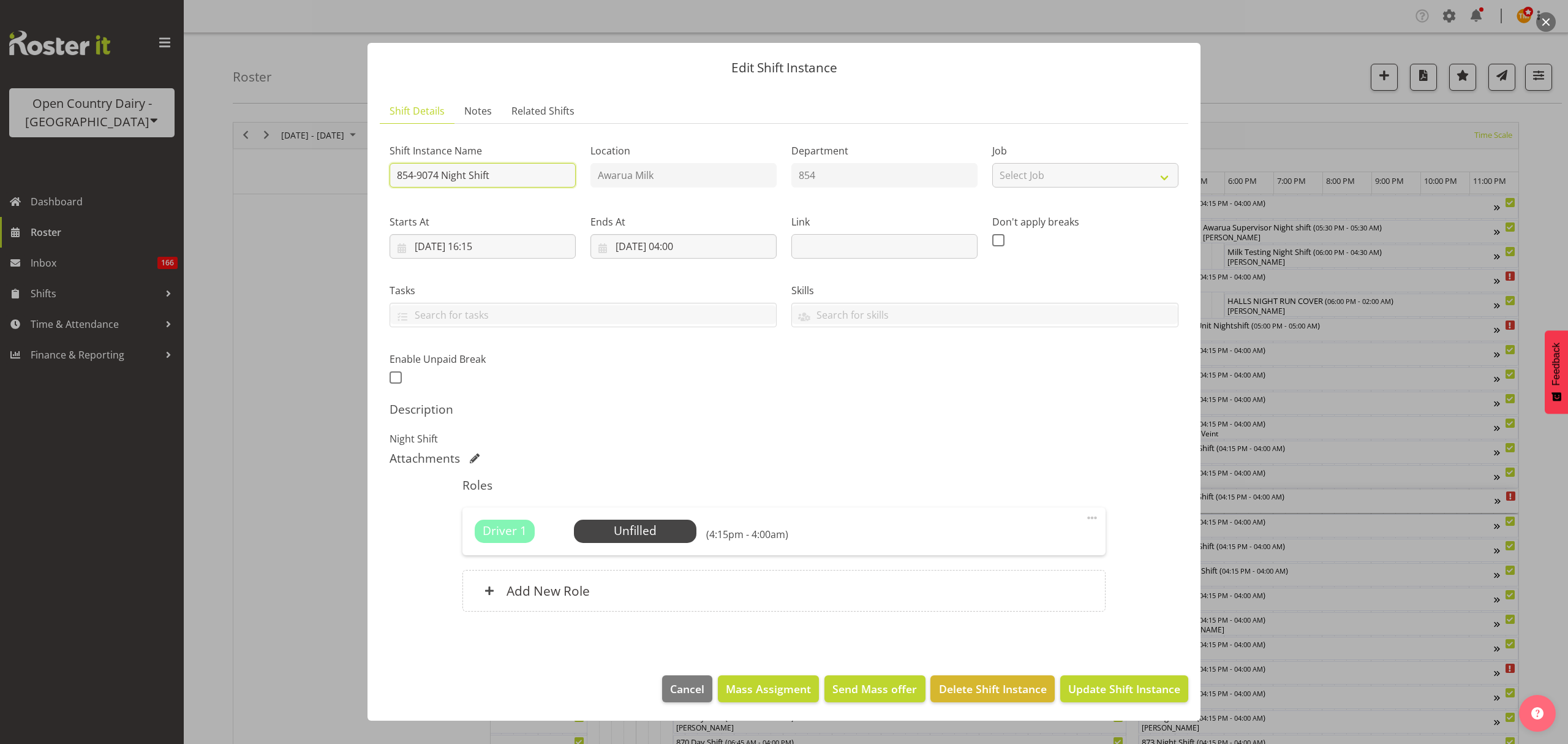
click at [459, 169] on input "854-9074 Night Shift" at bounding box center [483, 175] width 186 height 24
drag, startPoint x: 505, startPoint y: 177, endPoint x: 385, endPoint y: 177, distance: 120.0
click at [385, 177] on div "Shift Instance Name 854-9074 Night Shift" at bounding box center [483, 162] width 201 height 71
click at [393, 176] on input "854-9074 Night Shift" at bounding box center [483, 175] width 186 height 24
click at [395, 176] on input "854-9074 Night Shift" at bounding box center [483, 175] width 186 height 24
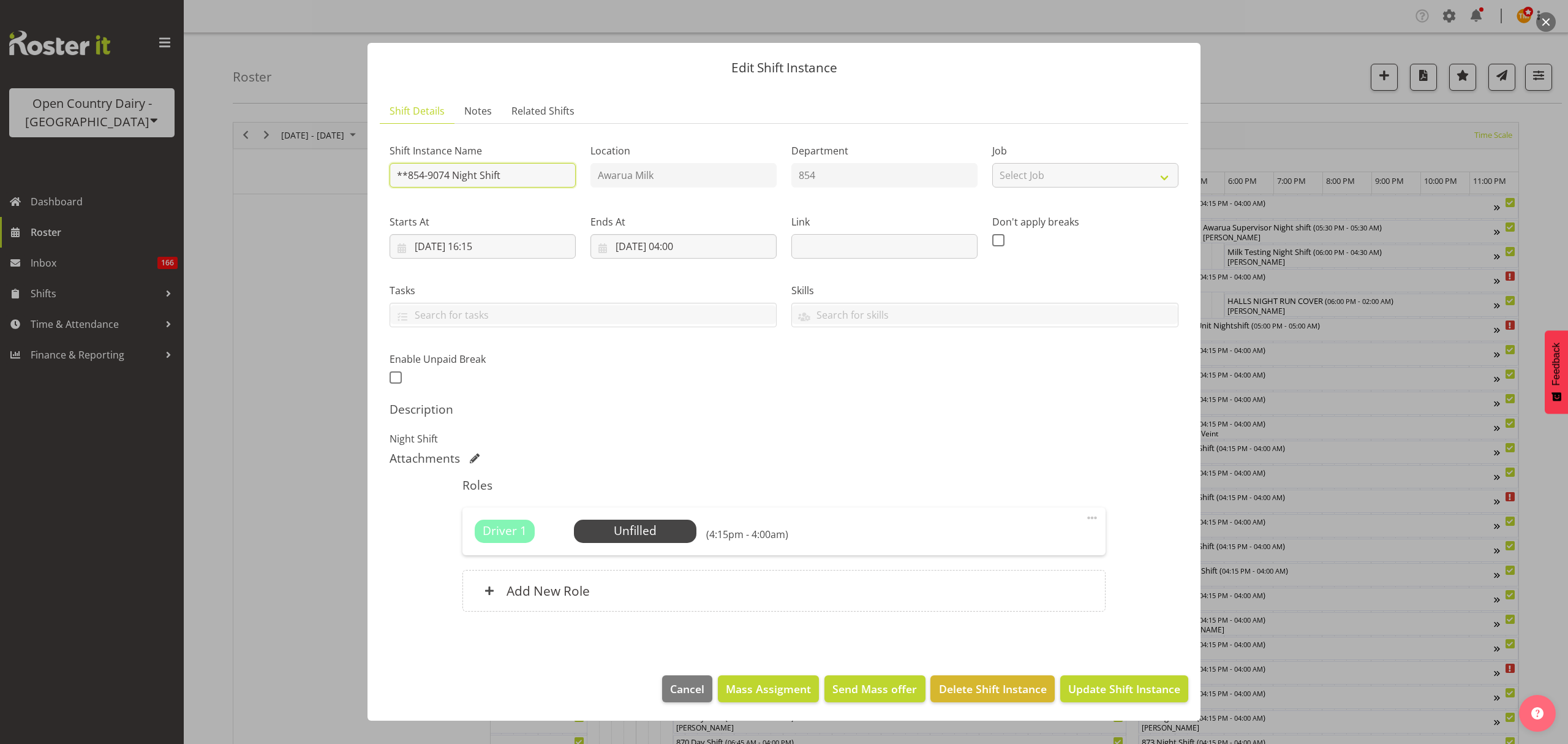
drag, startPoint x: 520, startPoint y: 178, endPoint x: 453, endPoint y: 173, distance: 67.2
click at [453, 173] on input "**854-9074 Night Shift" at bounding box center [483, 175] width 186 height 24
type input "**854-9074 TALLEYS **"
click at [1025, 435] on p "Night Shift" at bounding box center [784, 438] width 789 height 14
click at [1113, 677] on button "Update Shift Instance" at bounding box center [1124, 689] width 128 height 27
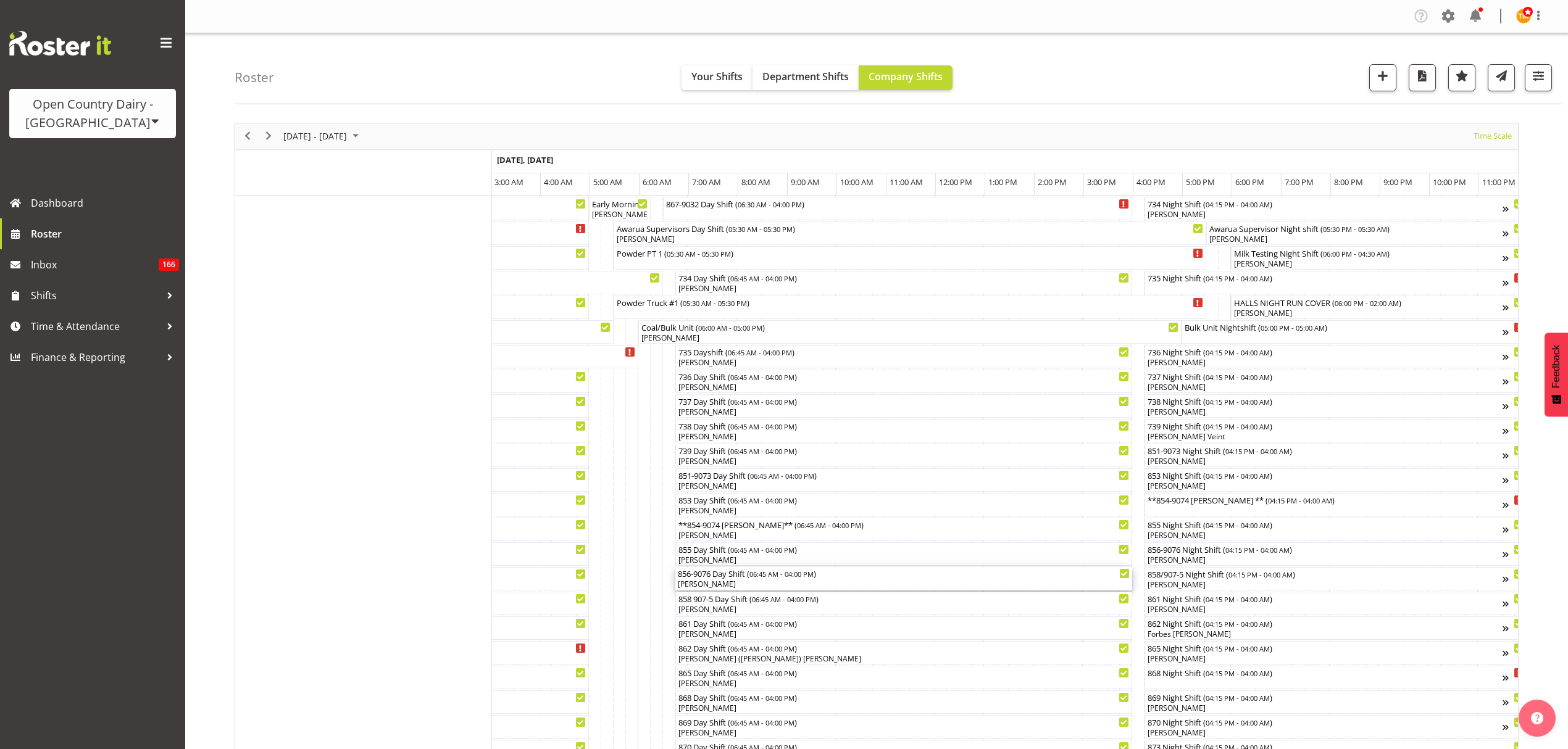
click at [732, 576] on div "856-9076 Day Shift ( 06:45 AM - 04:00 PM )" at bounding box center [903, 573] width 452 height 12
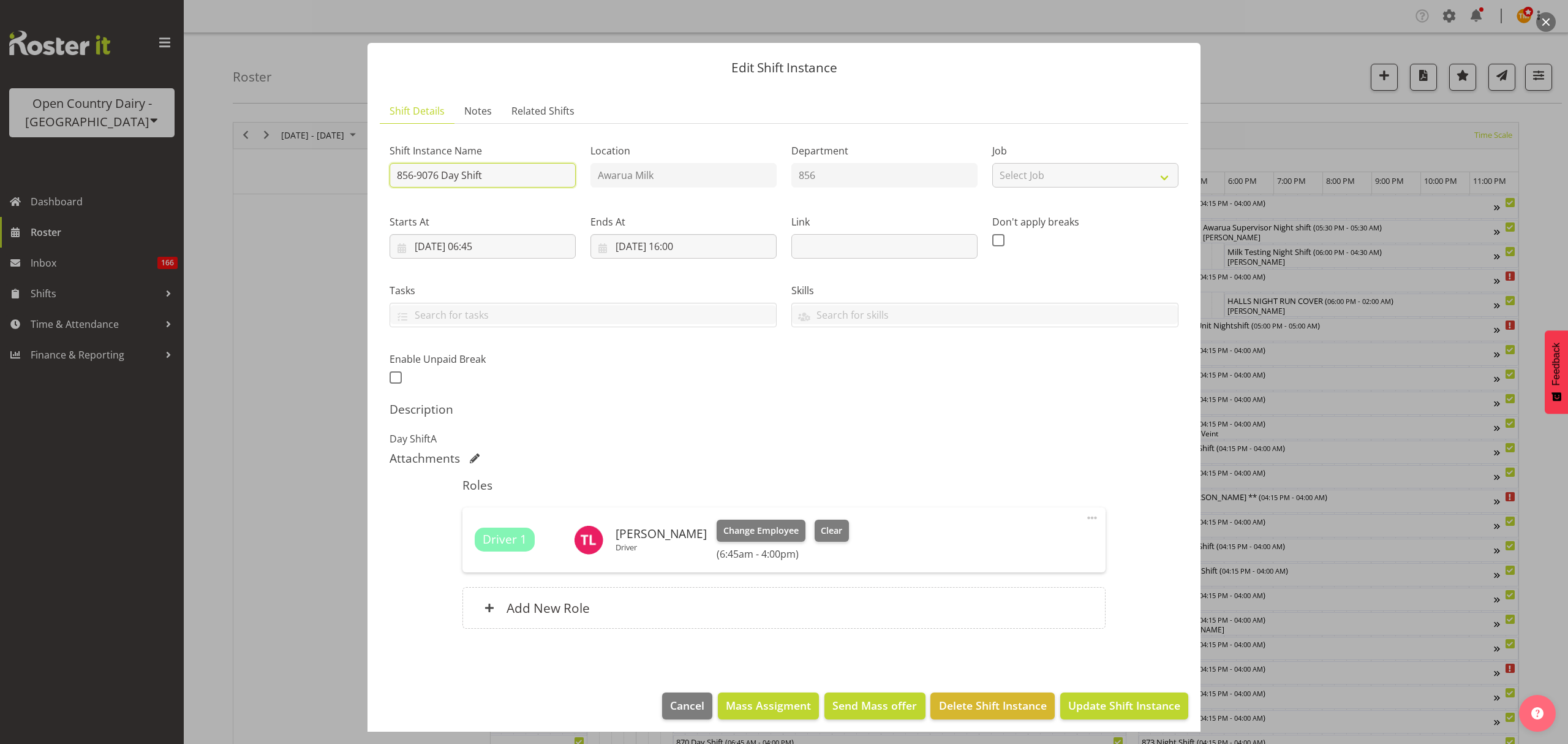
click at [488, 184] on input "856-9076 Day Shift" at bounding box center [483, 175] width 186 height 24
drag, startPoint x: 493, startPoint y: 182, endPoint x: 444, endPoint y: 176, distance: 49.4
click at [444, 176] on input "856-9076 Day Shift" at bounding box center [483, 175] width 186 height 24
click at [398, 170] on input "856-9076 CREAM MVM 0700AM**" at bounding box center [483, 175] width 186 height 24
type input "**856-9076 CREAM MVM 0700AM**"
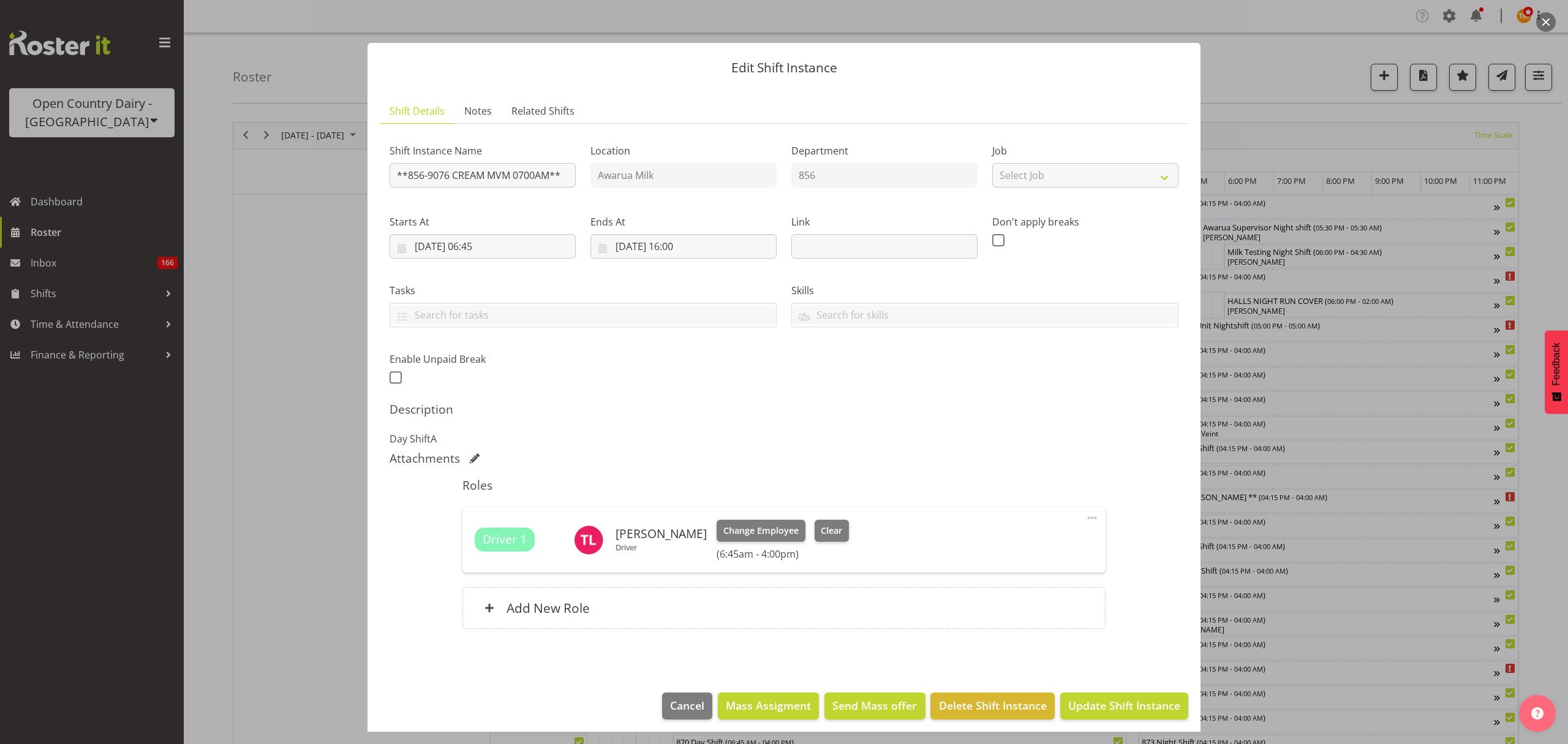
drag, startPoint x: 838, startPoint y: 385, endPoint x: 942, endPoint y: 481, distance: 141.5
click at [838, 385] on div "Shift Instance Name **856-9076 CREAM MVM 0700AM** Location Awarua Milk Departme…" at bounding box center [784, 260] width 803 height 269
click at [1135, 709] on span "Update Shift Instance" at bounding box center [1124, 705] width 112 height 16
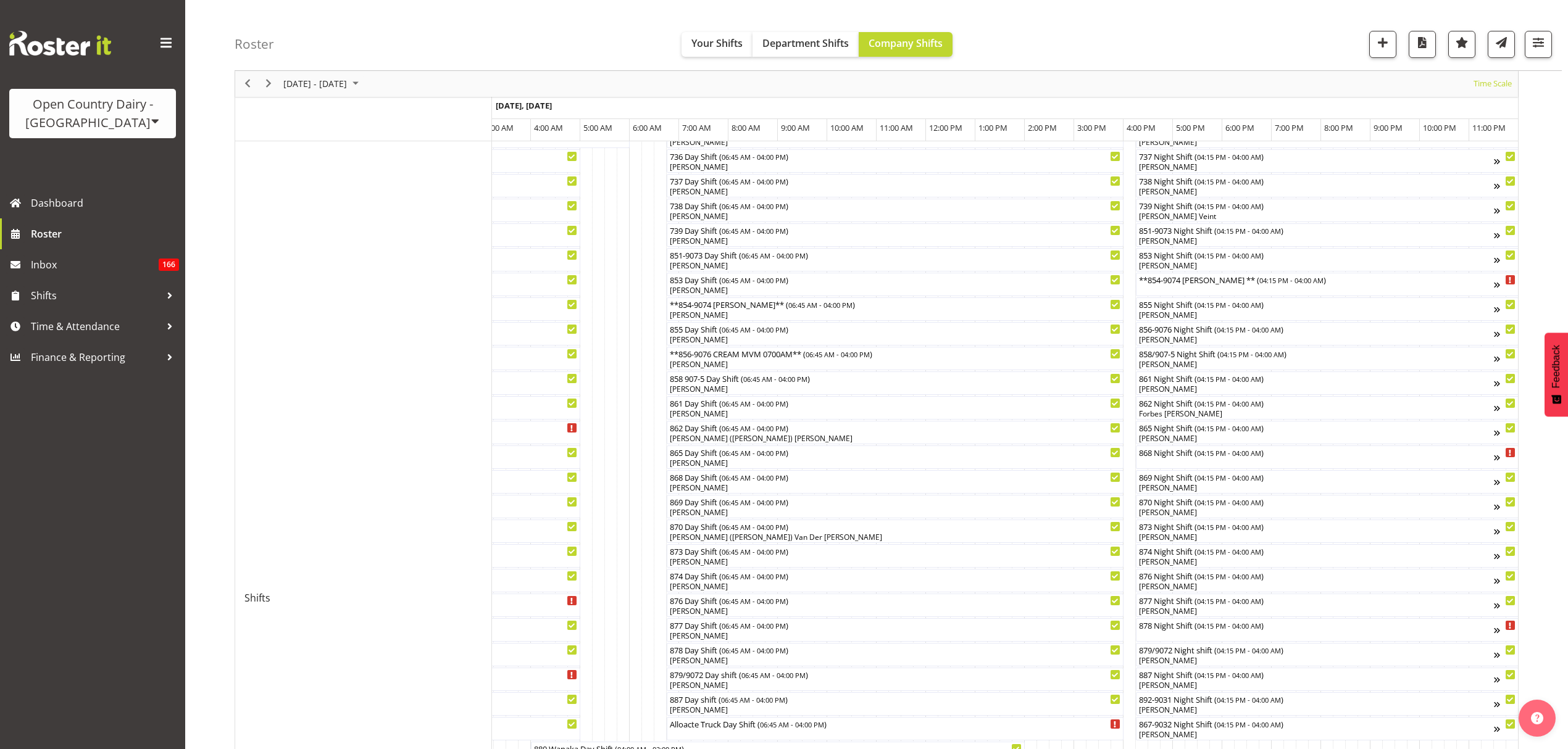
scroll to position [138, 0]
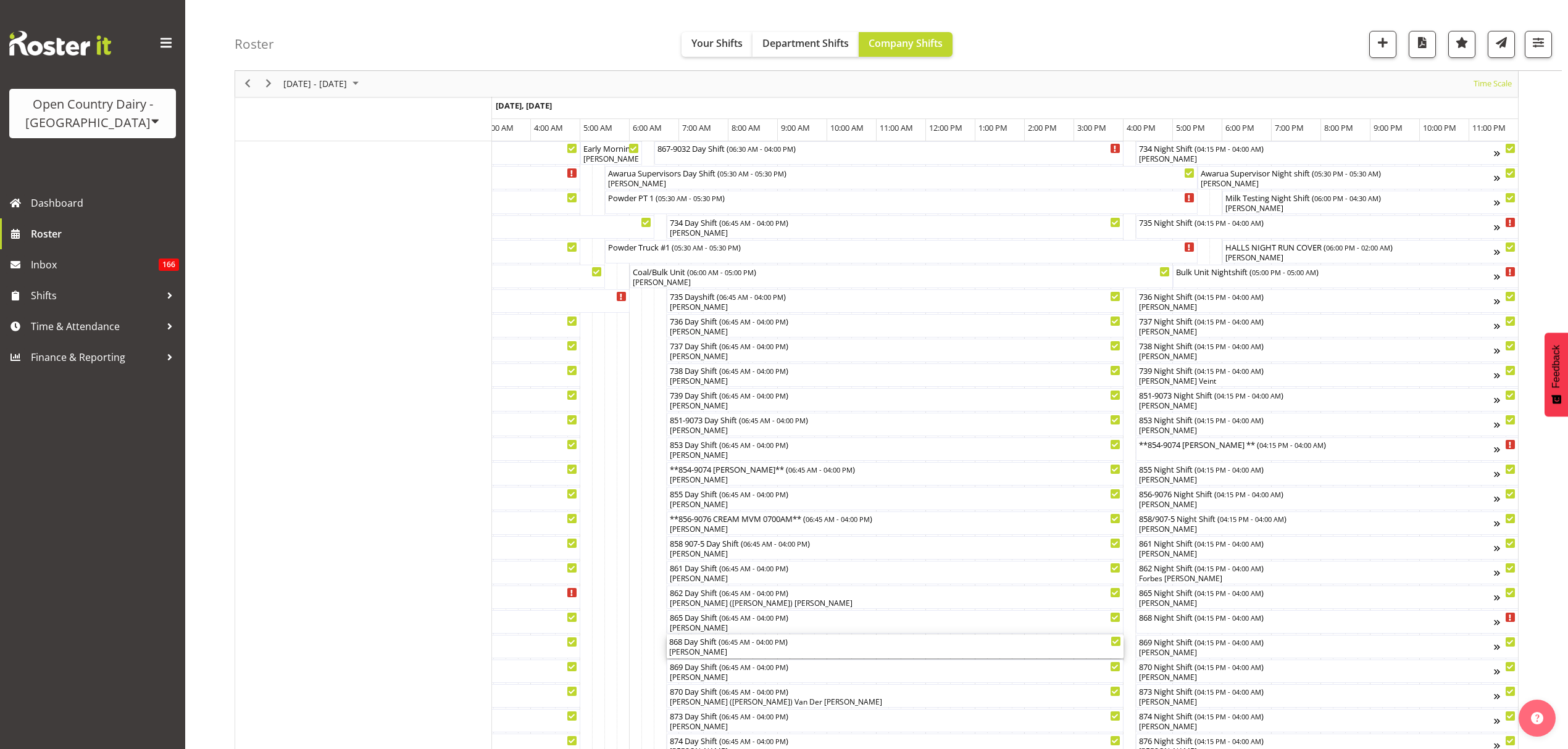
click at [716, 648] on div "Alan Rolton" at bounding box center [895, 652] width 452 height 11
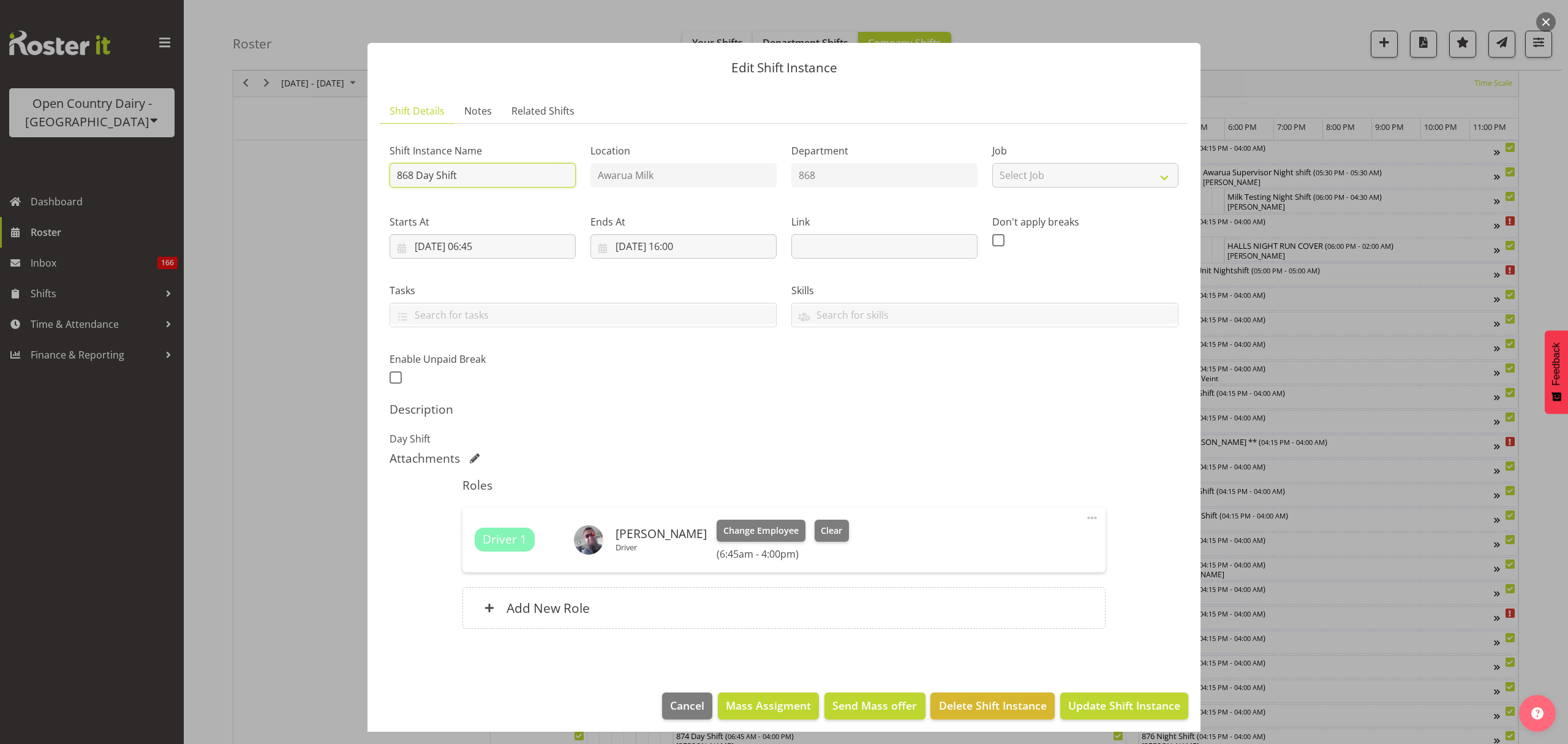
click at [504, 176] on input "868 Day Shift" at bounding box center [483, 175] width 186 height 24
click at [399, 173] on input "868 Day Shift 11AM START MVM**" at bounding box center [483, 175] width 186 height 24
type input "**868 Day Shift 11AM START MVM**"
click at [771, 376] on div "Shift Instance Name **868 Day Shift 11AM START MVM** Location Awarua Milk Depar…" at bounding box center [784, 260] width 803 height 269
click at [1111, 706] on span "Update Shift Instance" at bounding box center [1124, 705] width 112 height 16
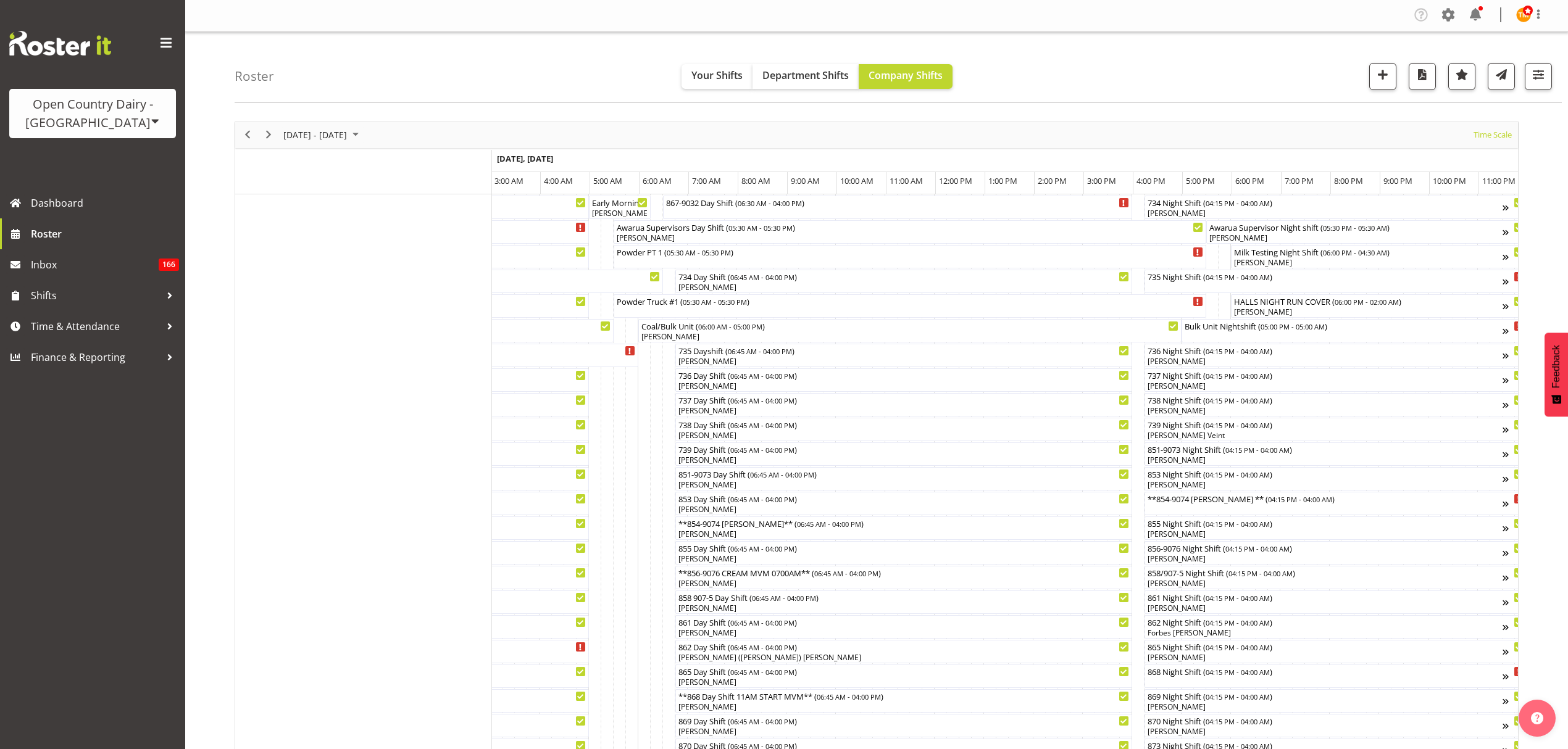
scroll to position [0, 0]
click at [640, 84] on div "Roster Your Shifts Department Shifts Company Shifts All Locations Clear Awarua …" at bounding box center [898, 69] width 1327 height 71
click at [115, 334] on span "Time & Attendance" at bounding box center [95, 326] width 130 height 18
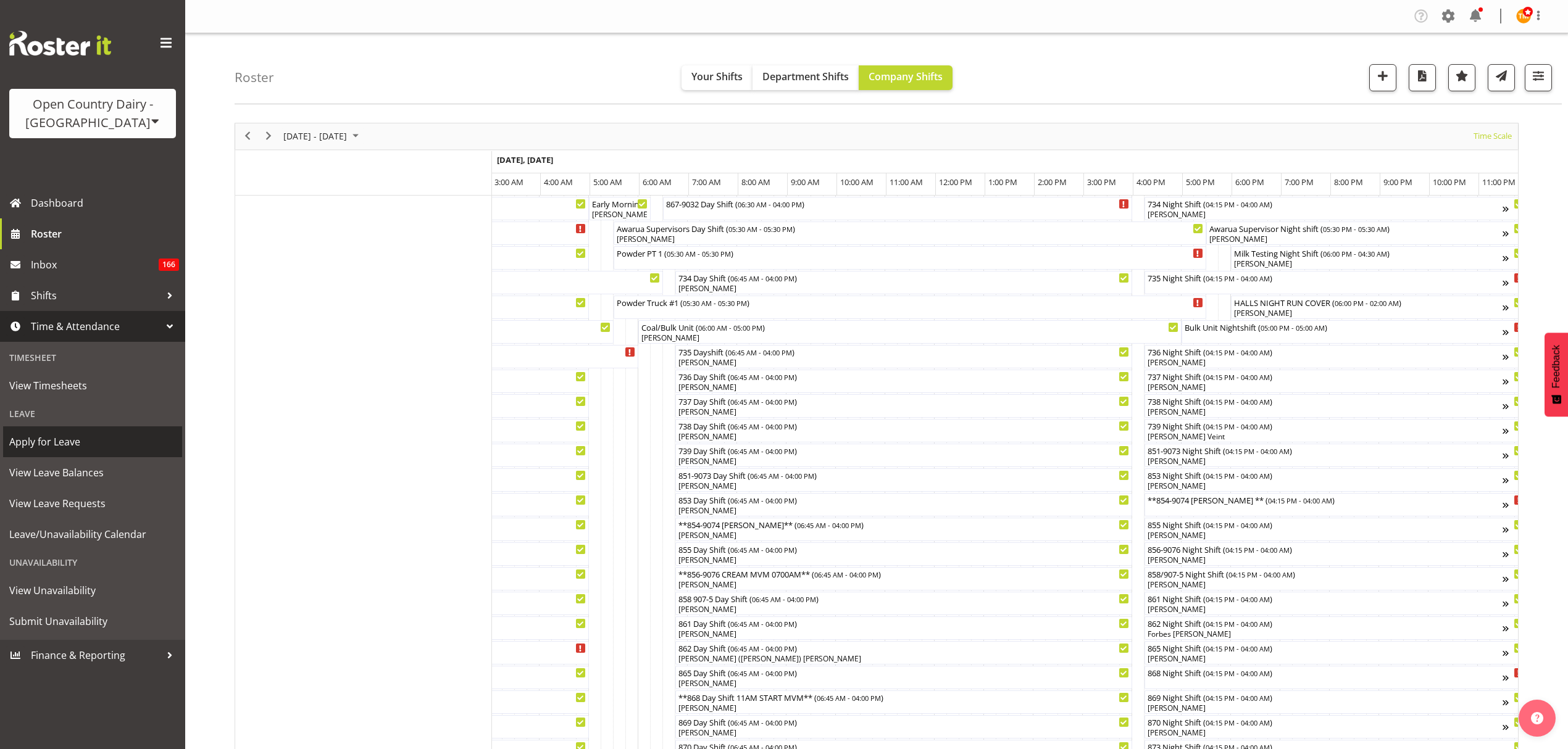
click at [82, 447] on span "Apply for Leave" at bounding box center [92, 442] width 167 height 18
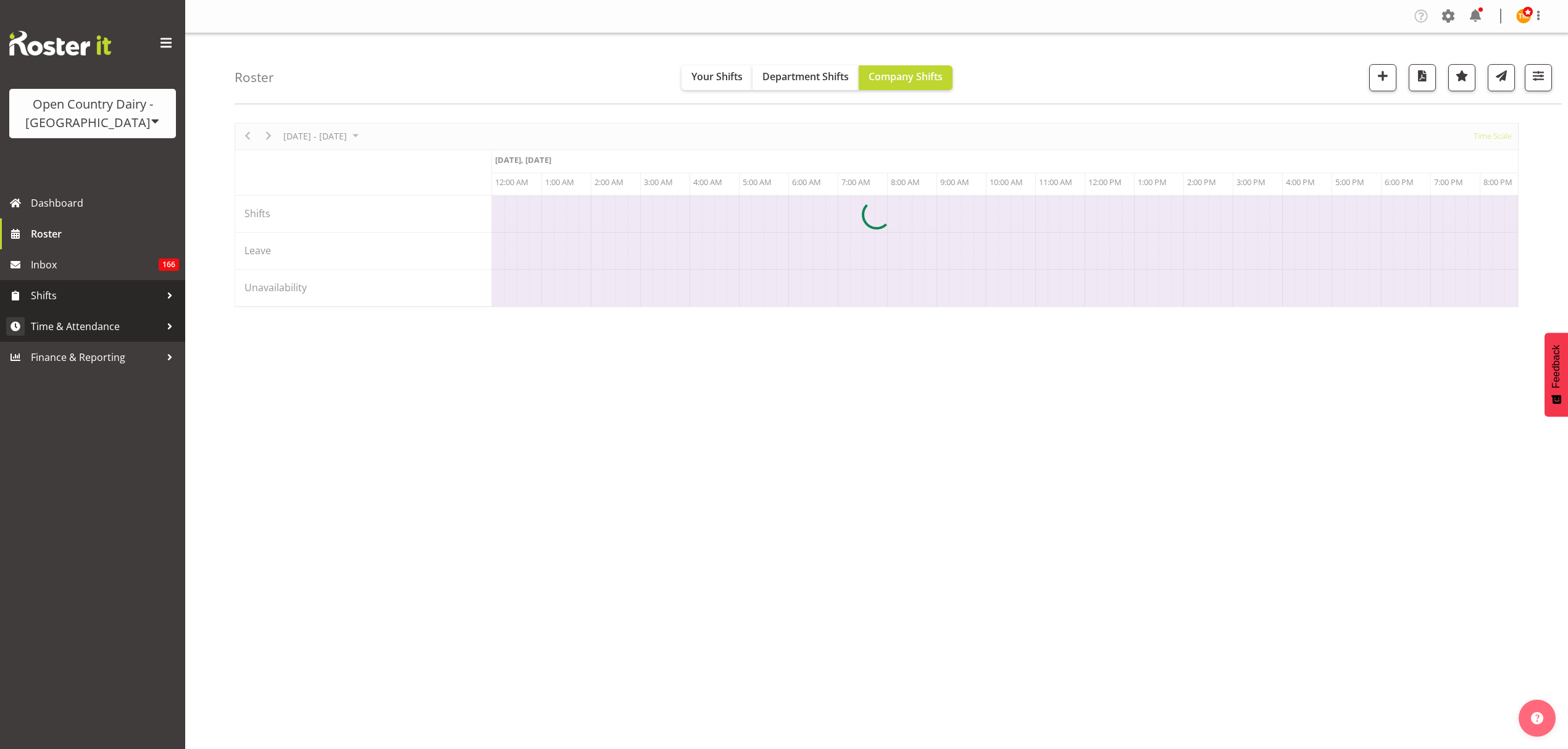
scroll to position [0, 3555]
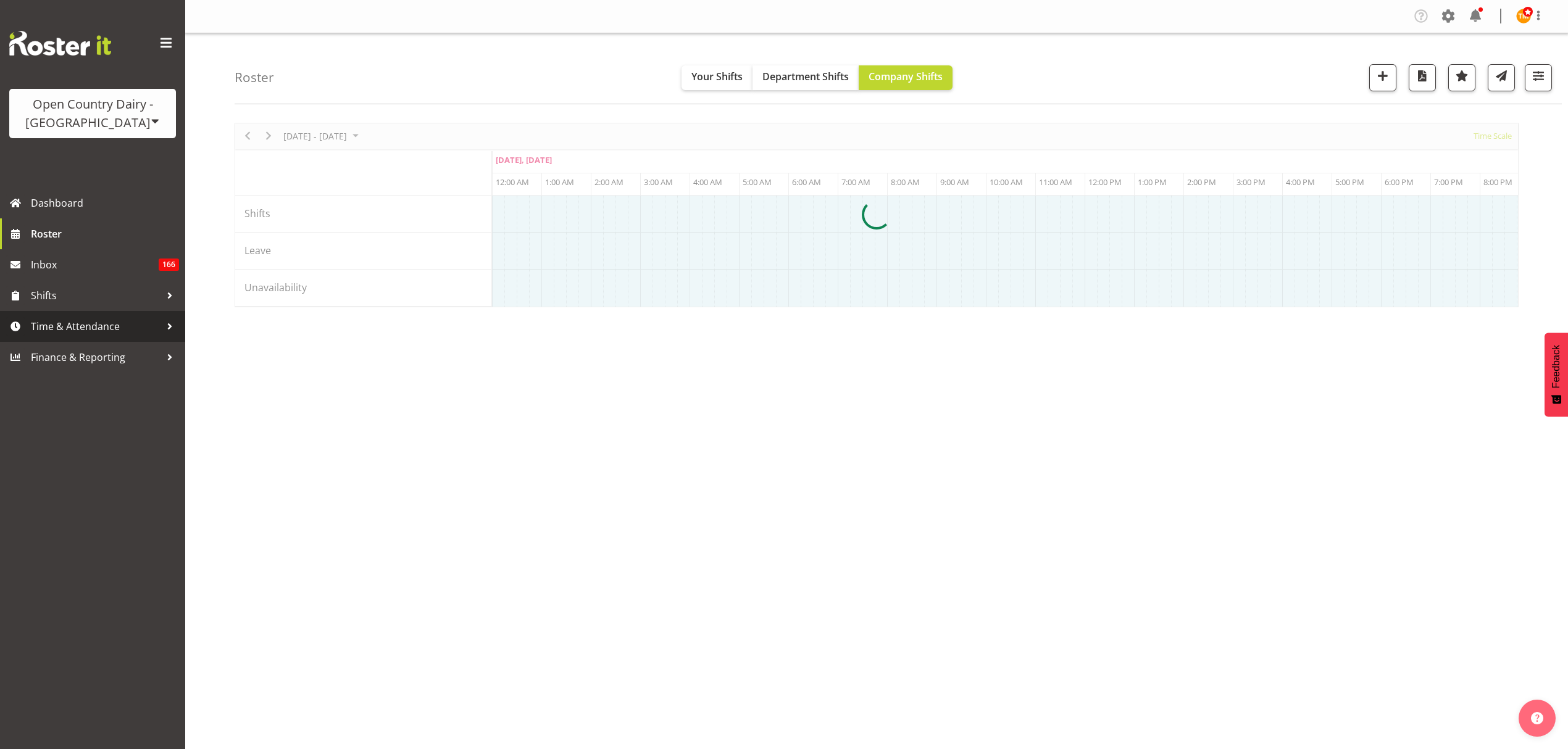
click at [100, 313] on link "Time & Attendance" at bounding box center [92, 326] width 185 height 30
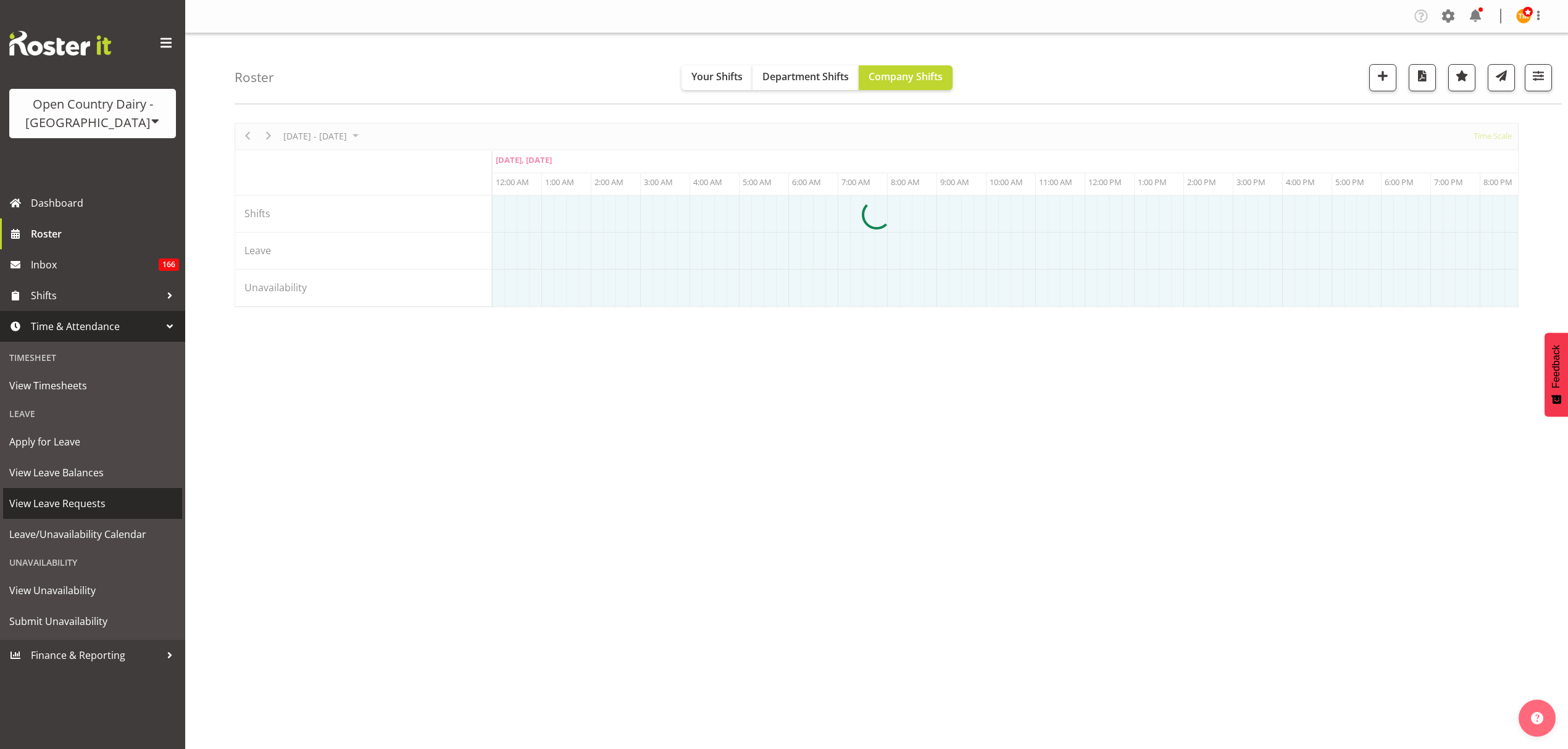
click at [90, 499] on span "View Leave Requests" at bounding box center [92, 504] width 167 height 18
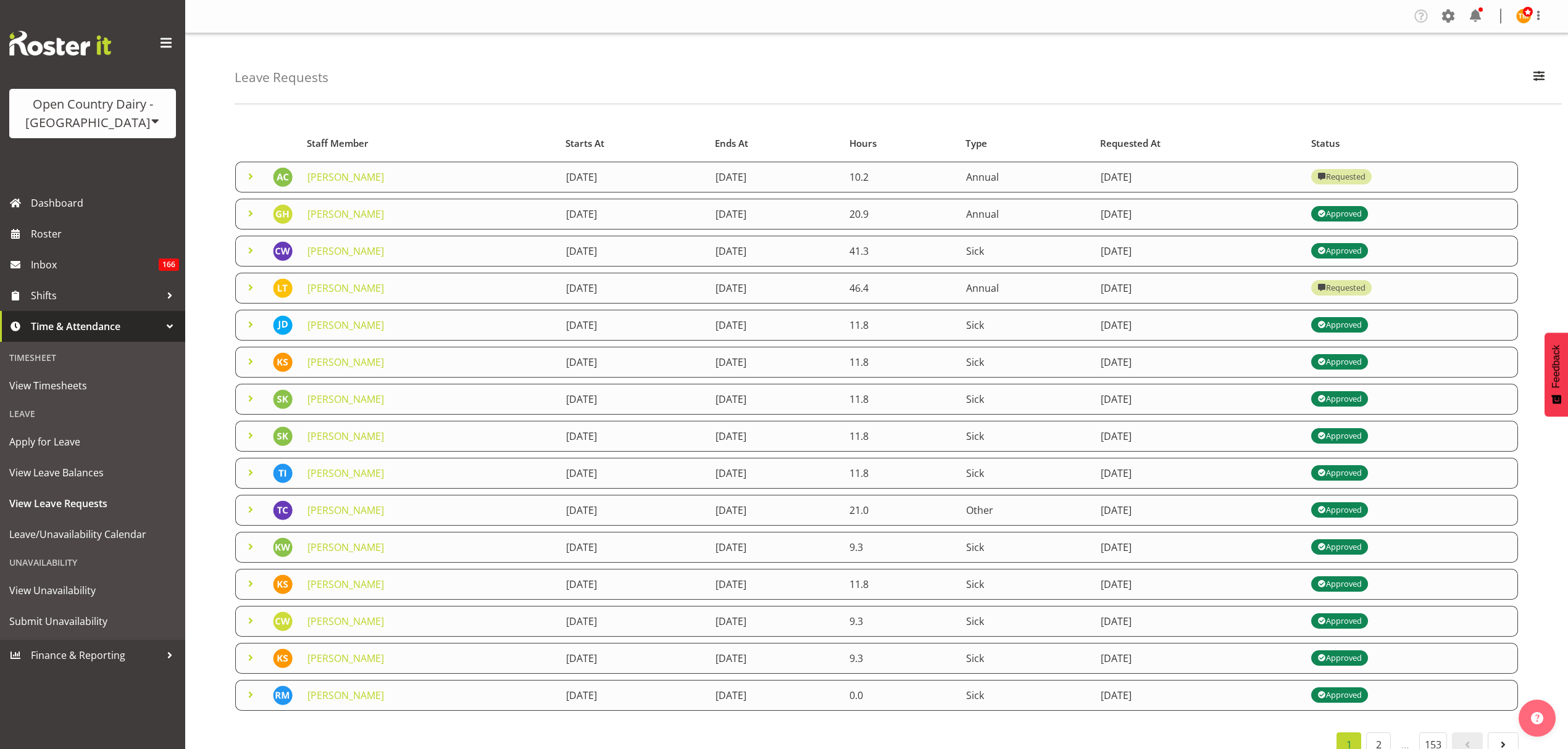
click at [252, 178] on span at bounding box center [250, 176] width 14 height 14
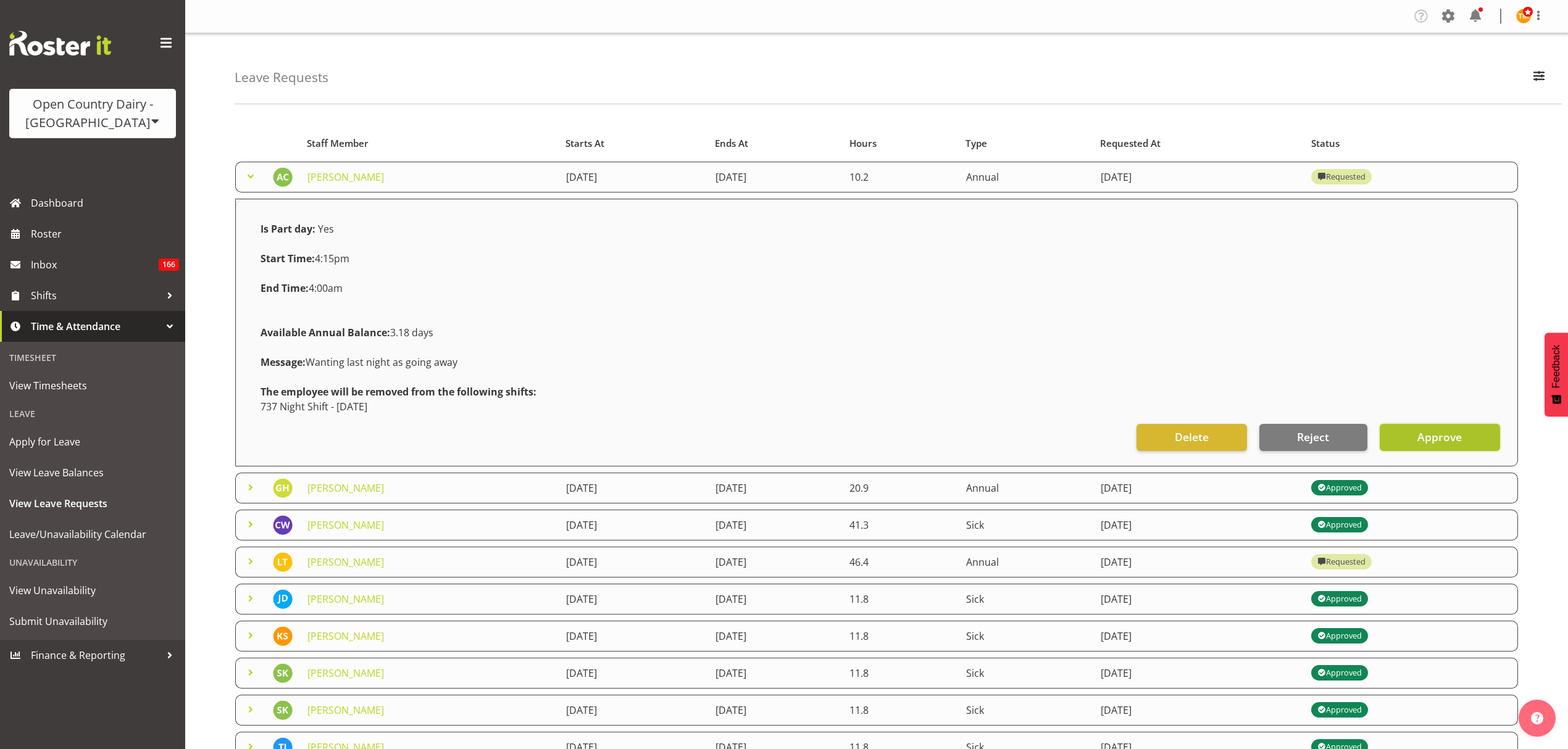
click at [1423, 437] on span "Approve" at bounding box center [1439, 437] width 44 height 16
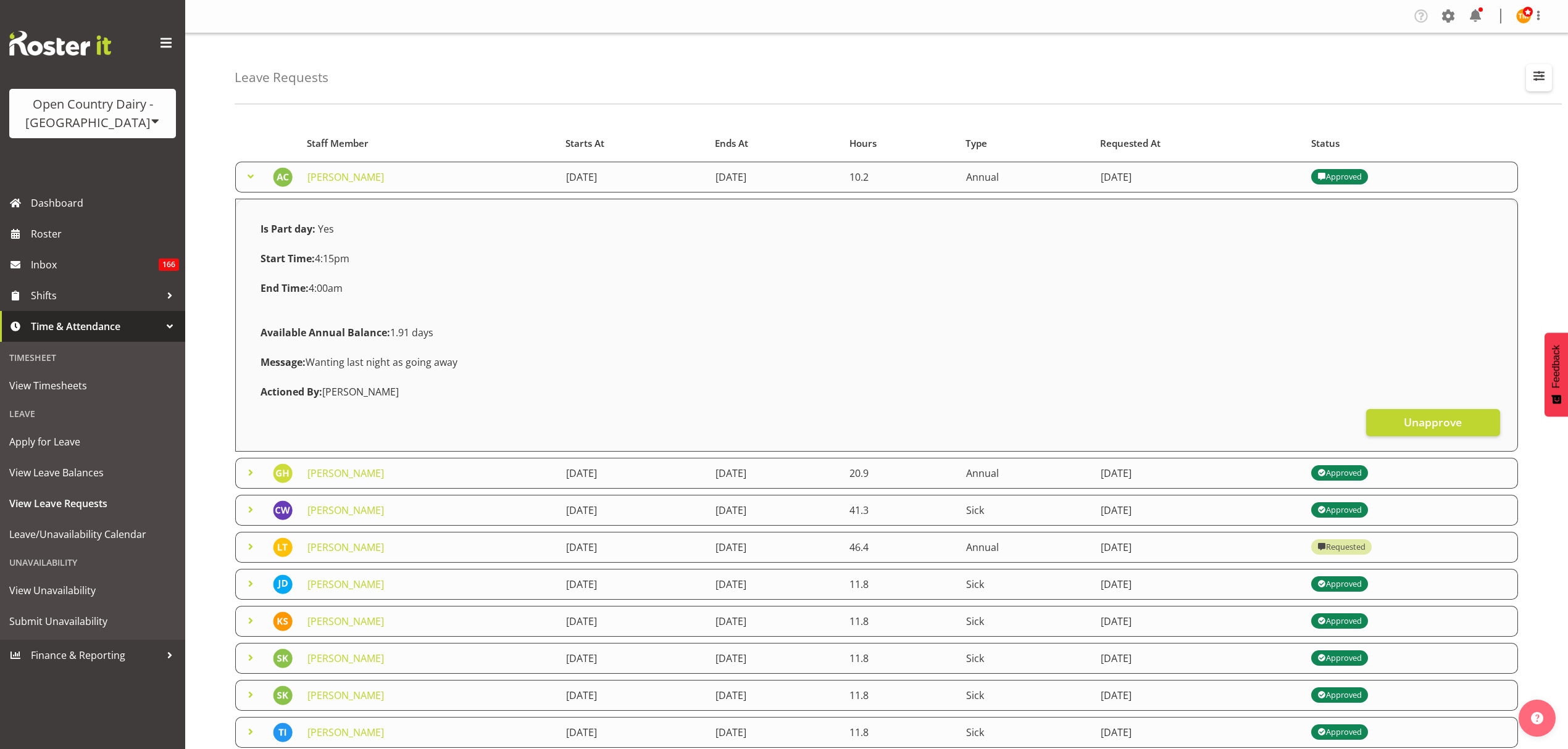
click at [1534, 83] on span "button" at bounding box center [1538, 75] width 16 height 16
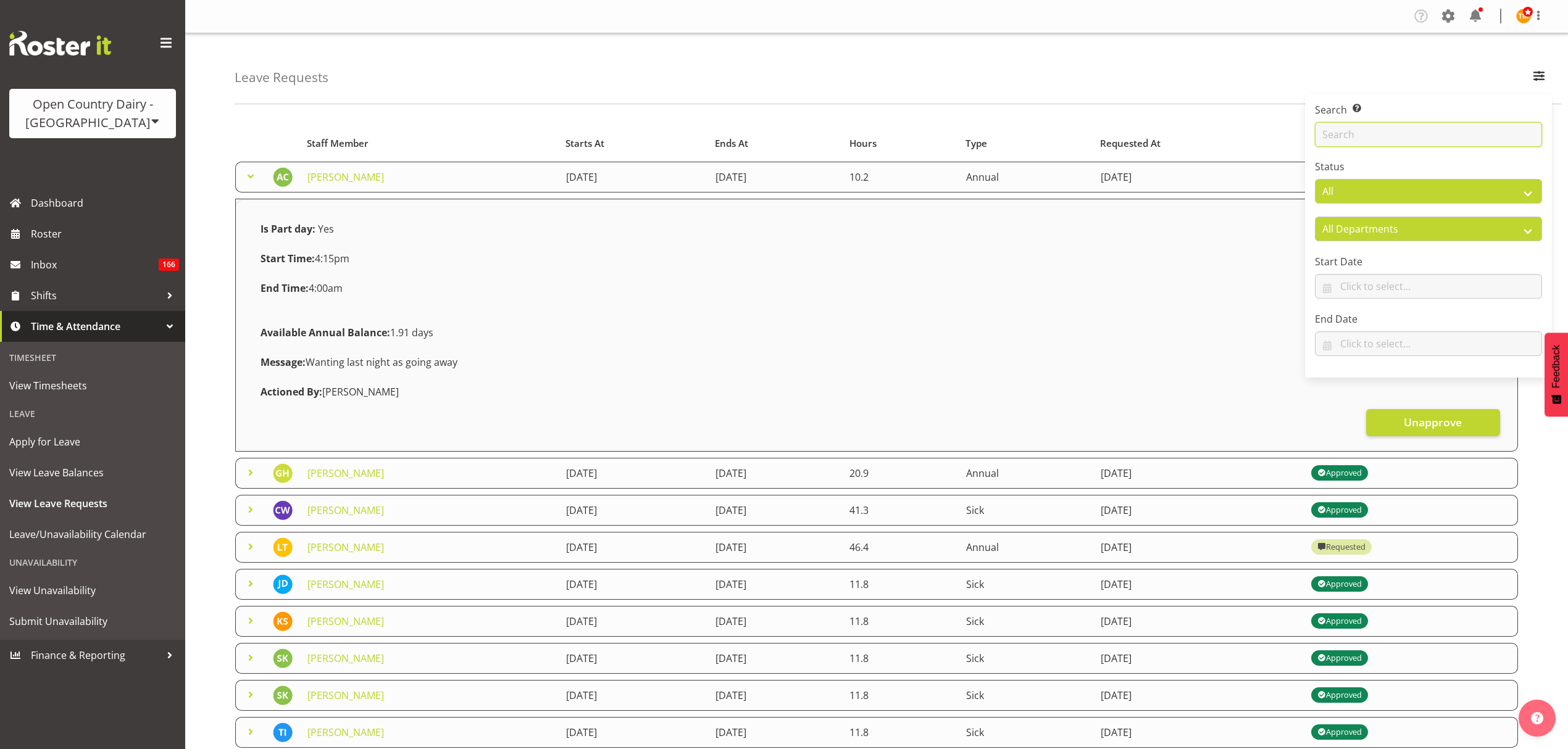
click at [1462, 131] on input "text" at bounding box center [1429, 134] width 227 height 24
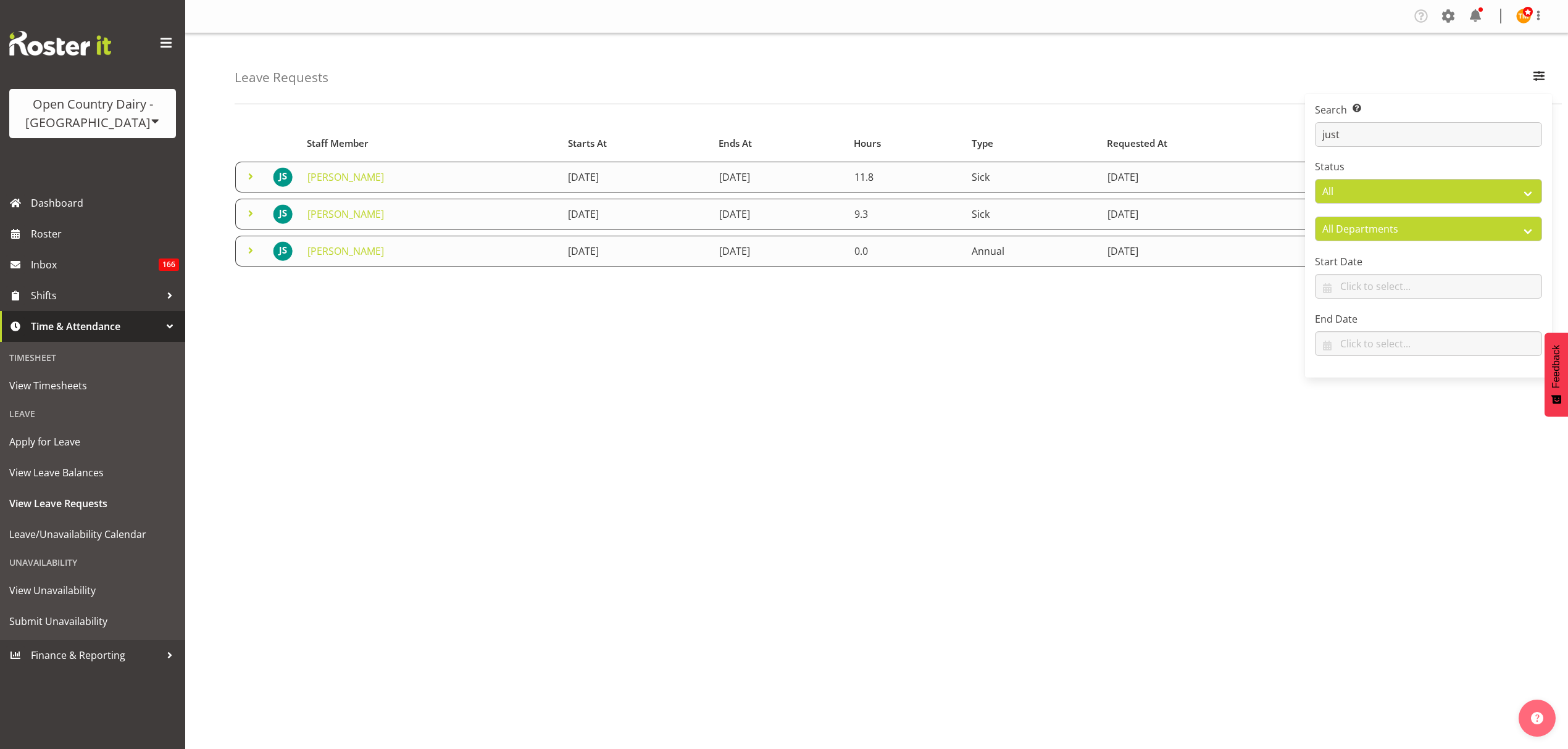
click at [482, 101] on div "Leave Requests Search Search for a particular employee just Status All Approved…" at bounding box center [898, 69] width 1327 height 71
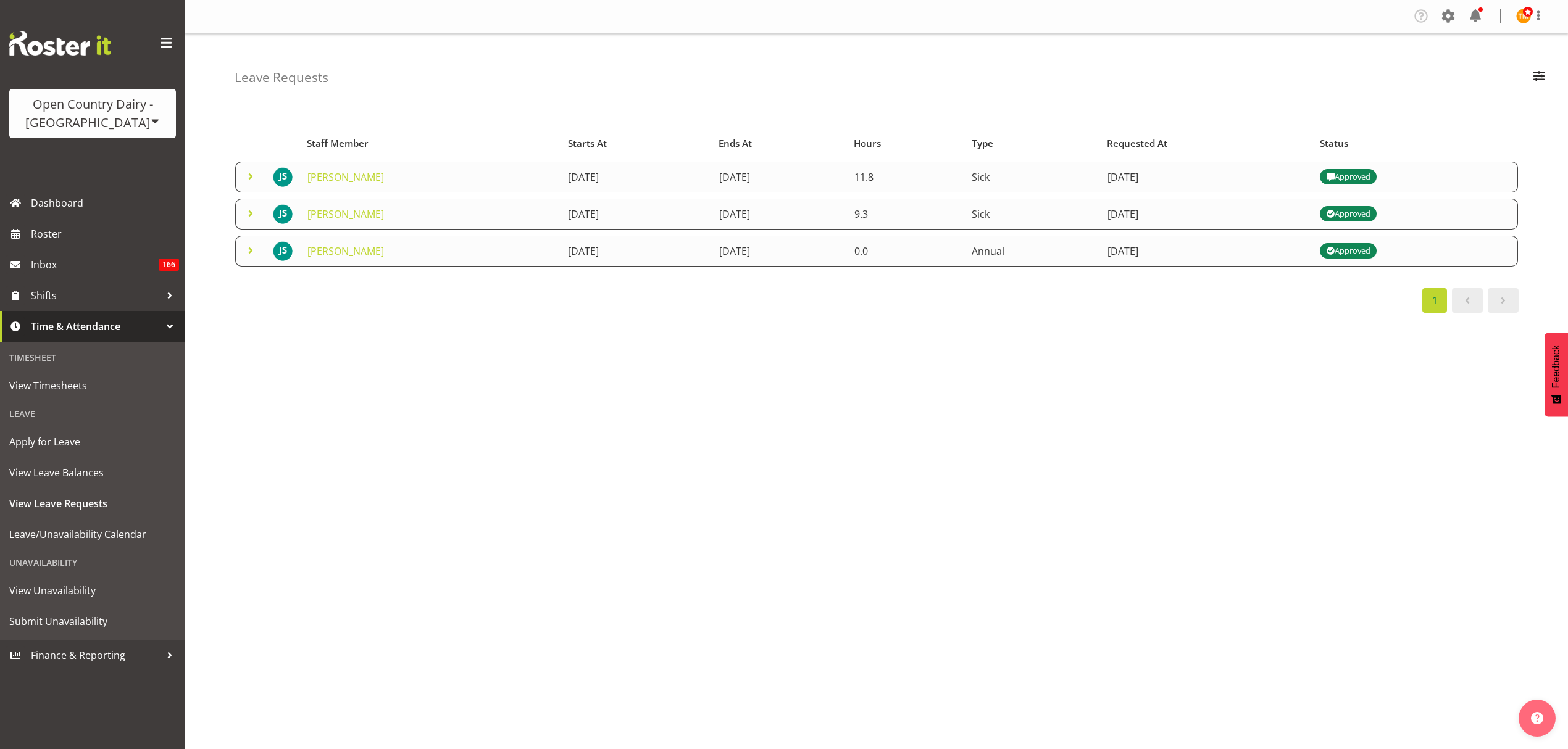
click at [247, 175] on span at bounding box center [250, 176] width 14 height 14
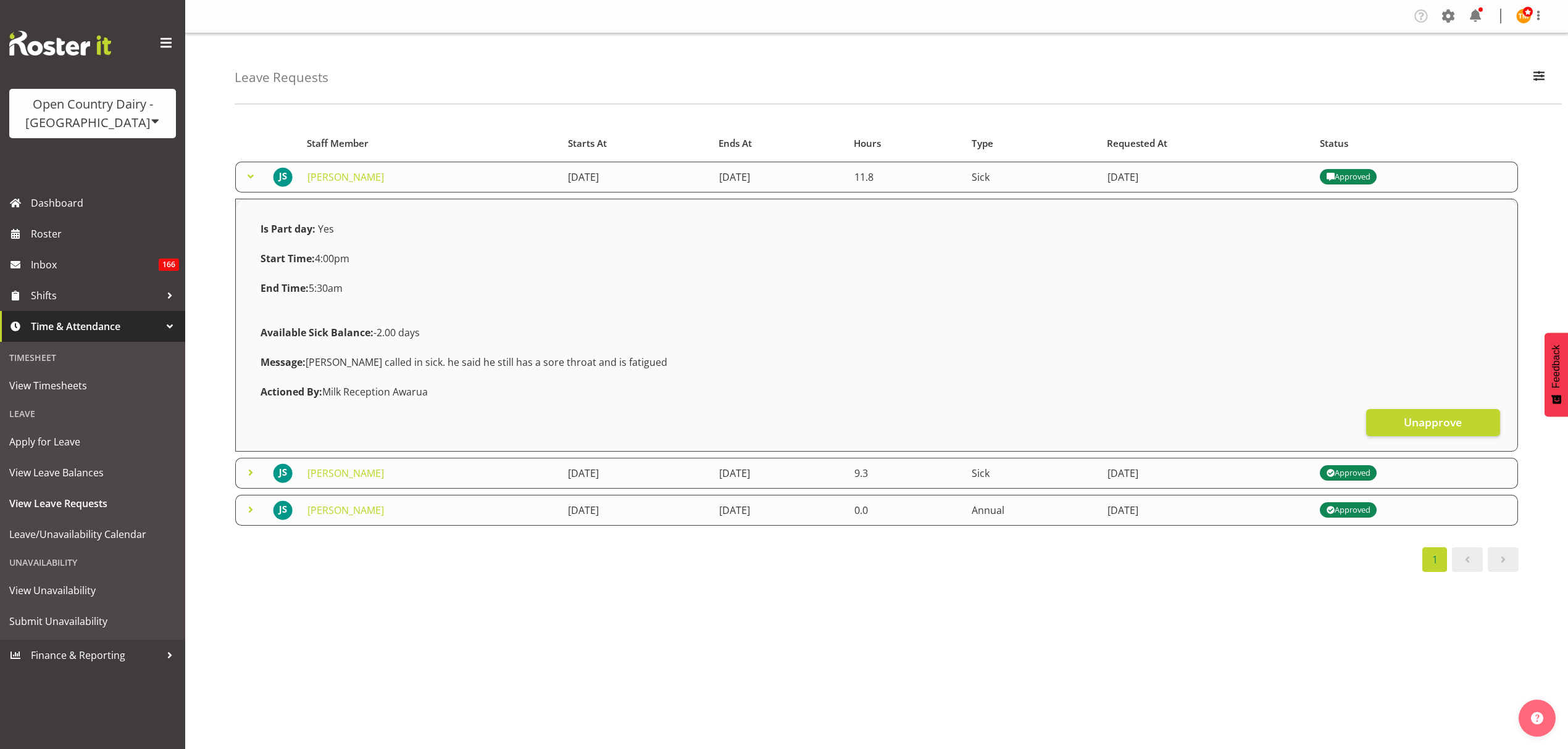
click at [247, 175] on span at bounding box center [250, 176] width 14 height 14
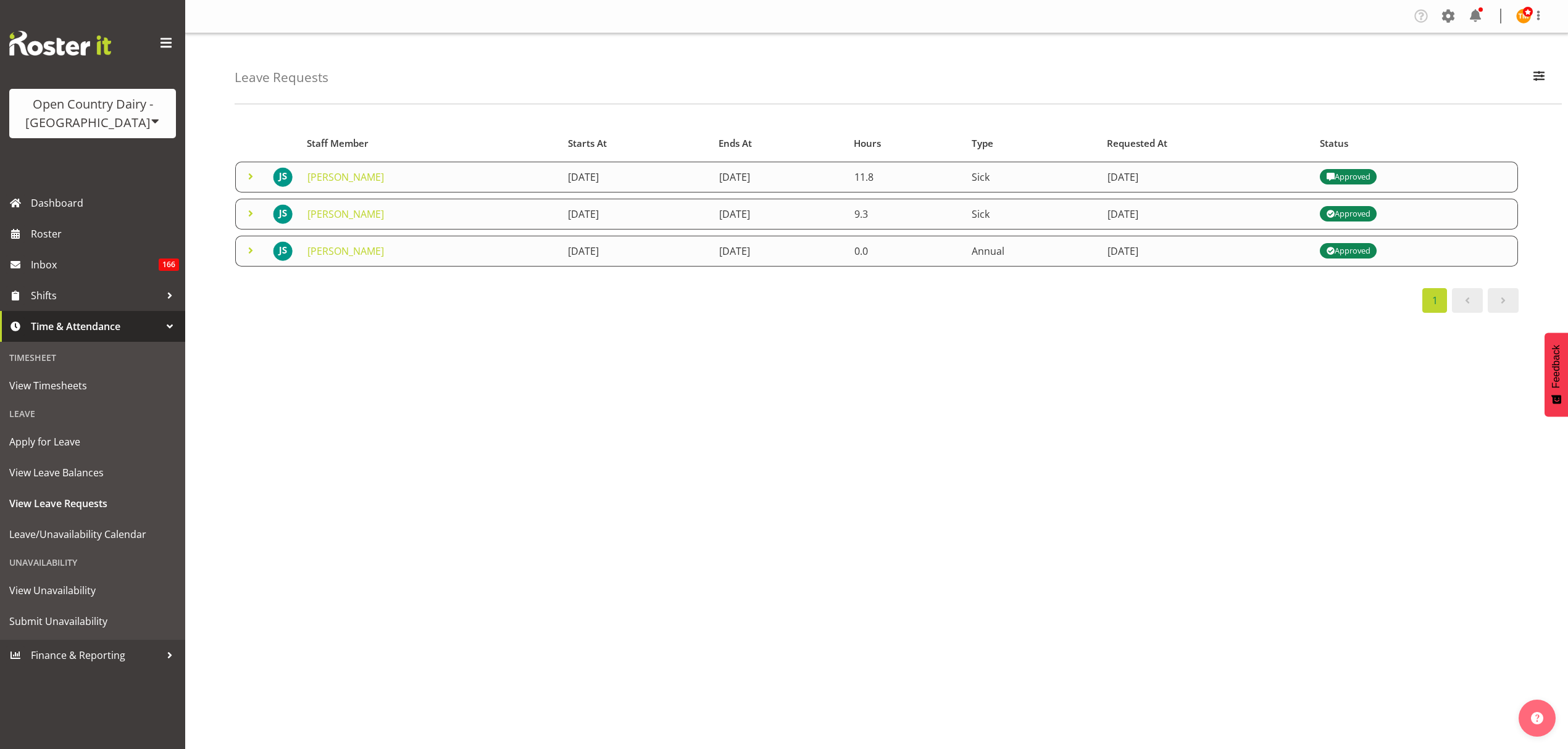
click at [249, 248] on span at bounding box center [250, 250] width 14 height 14
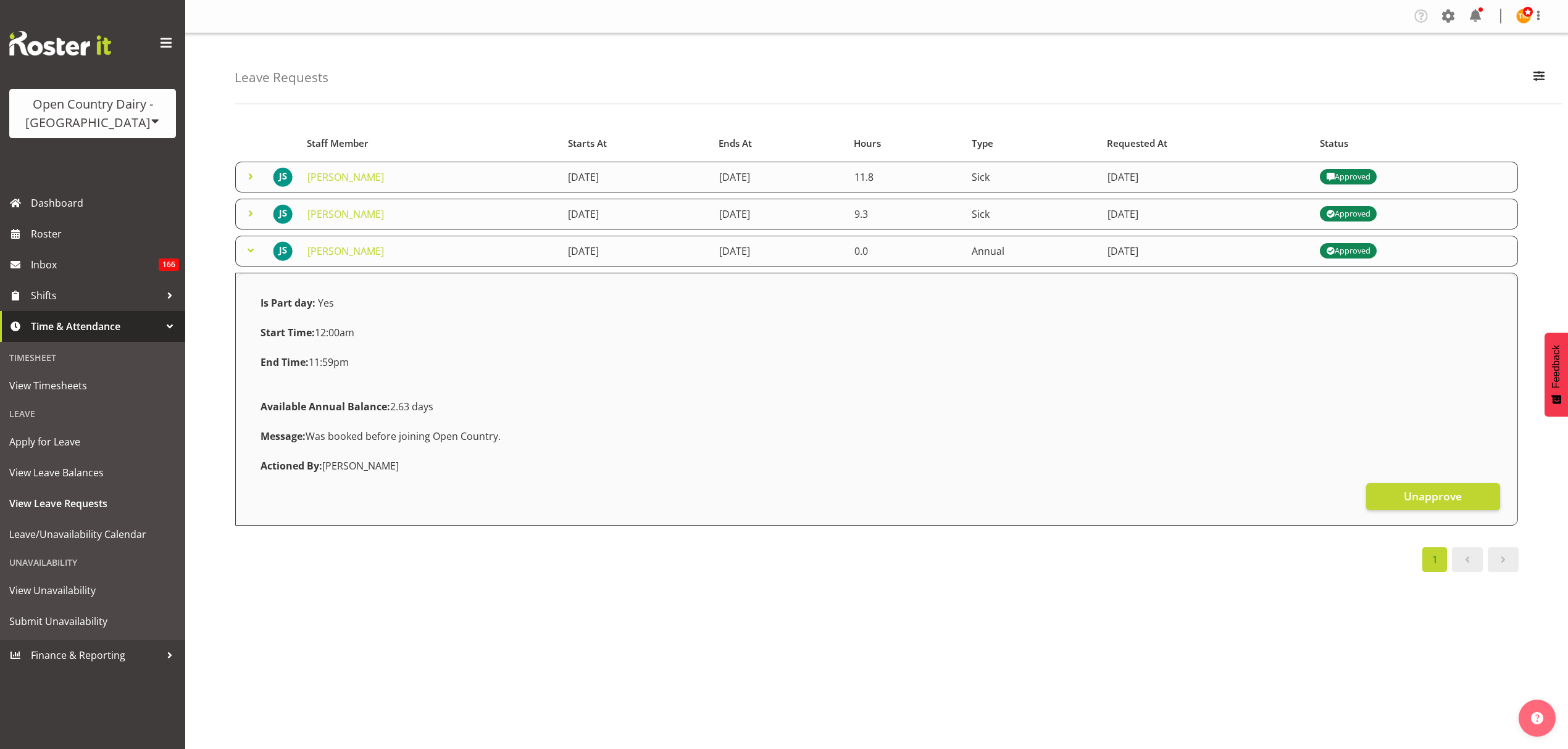
click at [252, 251] on span at bounding box center [250, 250] width 14 height 14
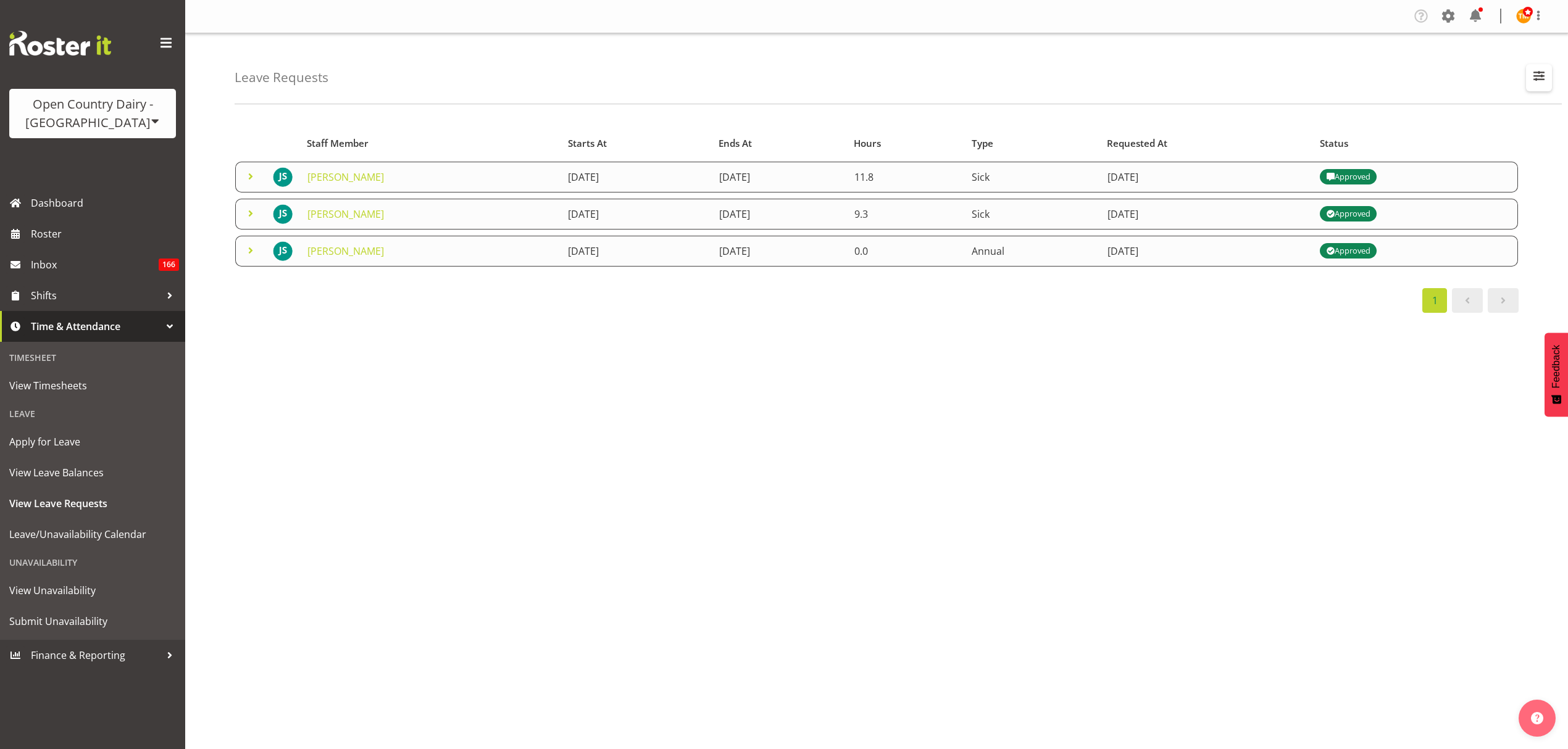
click at [1531, 74] on span "button" at bounding box center [1538, 75] width 16 height 16
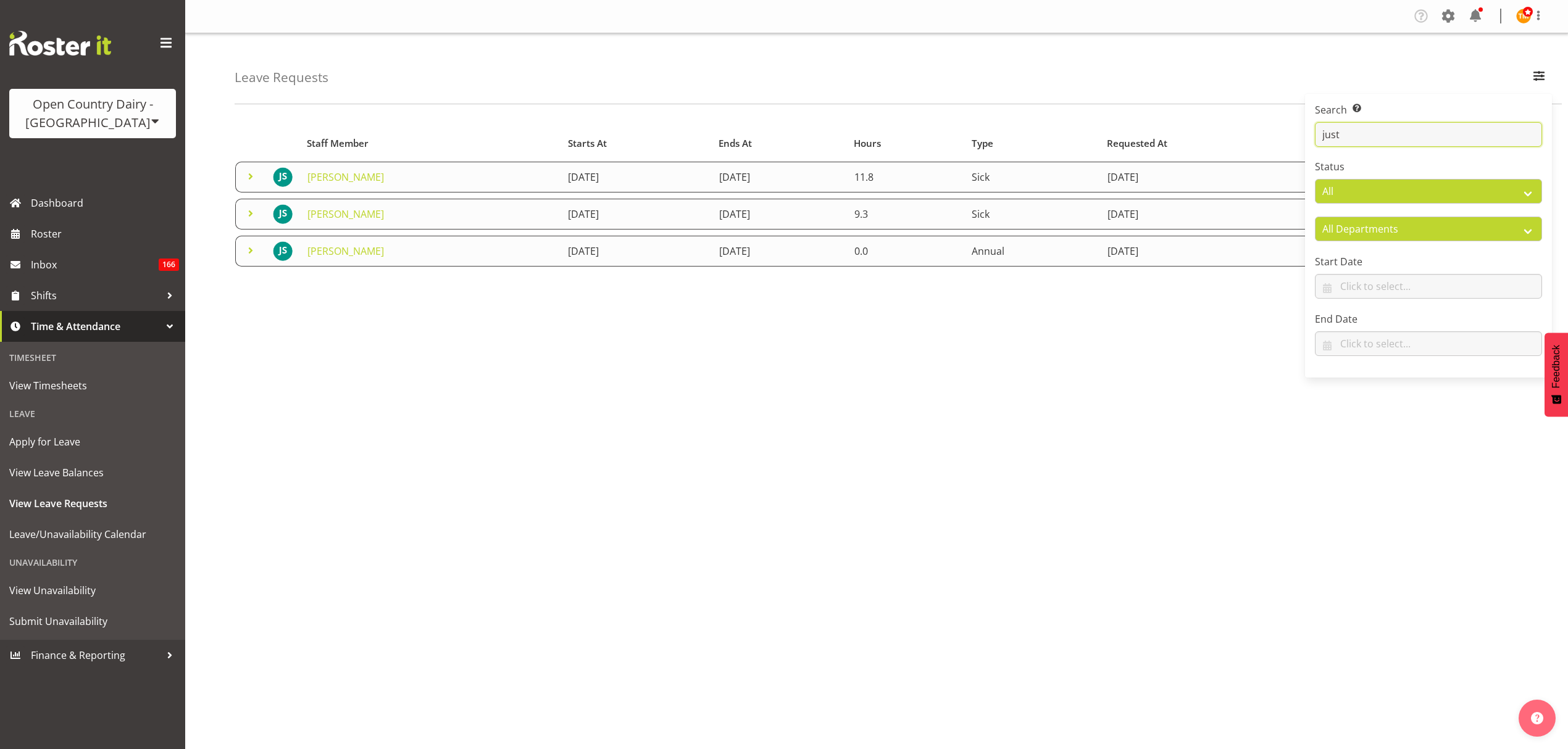
click at [1429, 138] on input "just" at bounding box center [1429, 134] width 227 height 24
type input "jus"
click at [574, 285] on div "Starts At Type Requested At Status Staff Member Starts At Ends At Hours Type Re…" at bounding box center [877, 219] width 1284 height 187
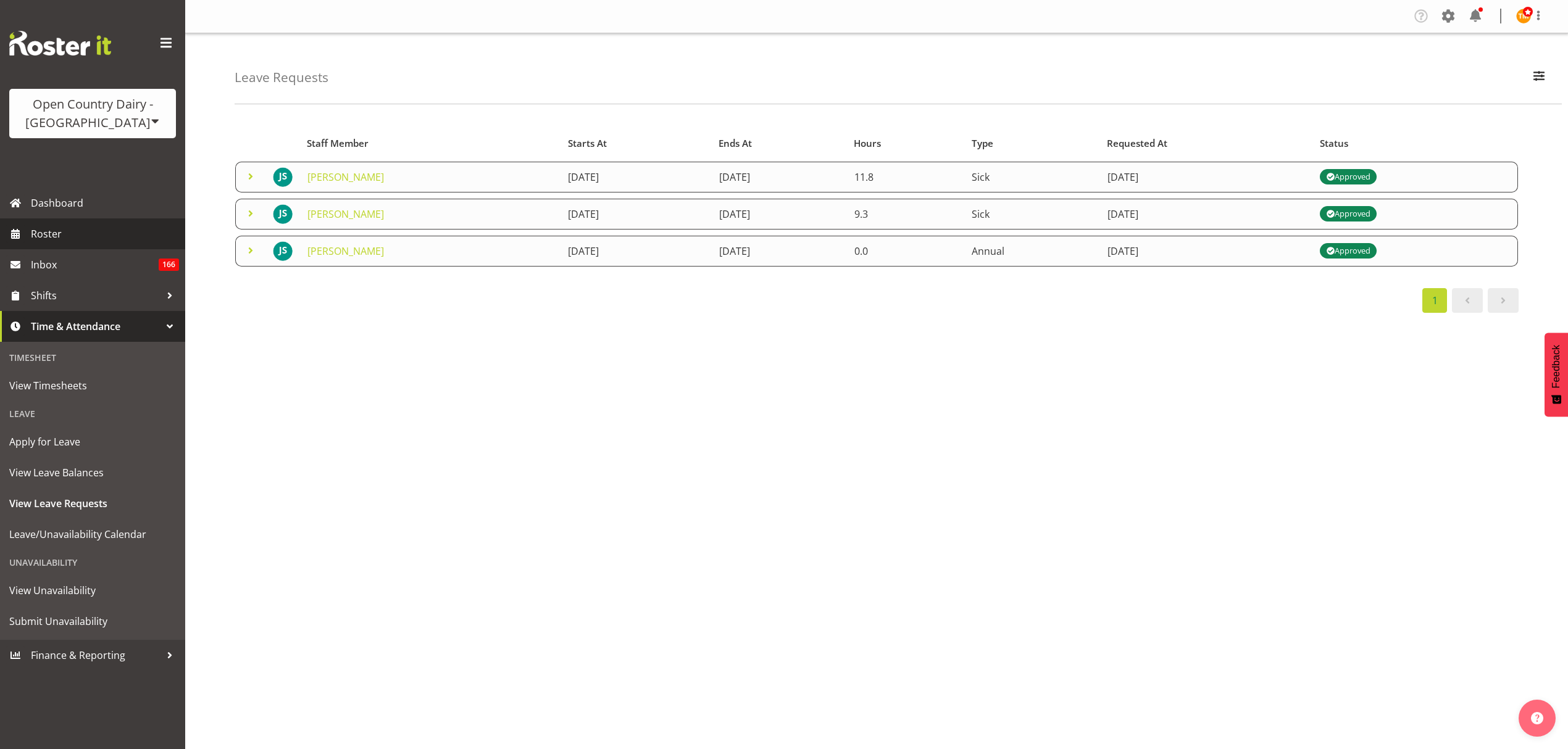
click at [80, 241] on span "Roster" at bounding box center [104, 234] width 148 height 18
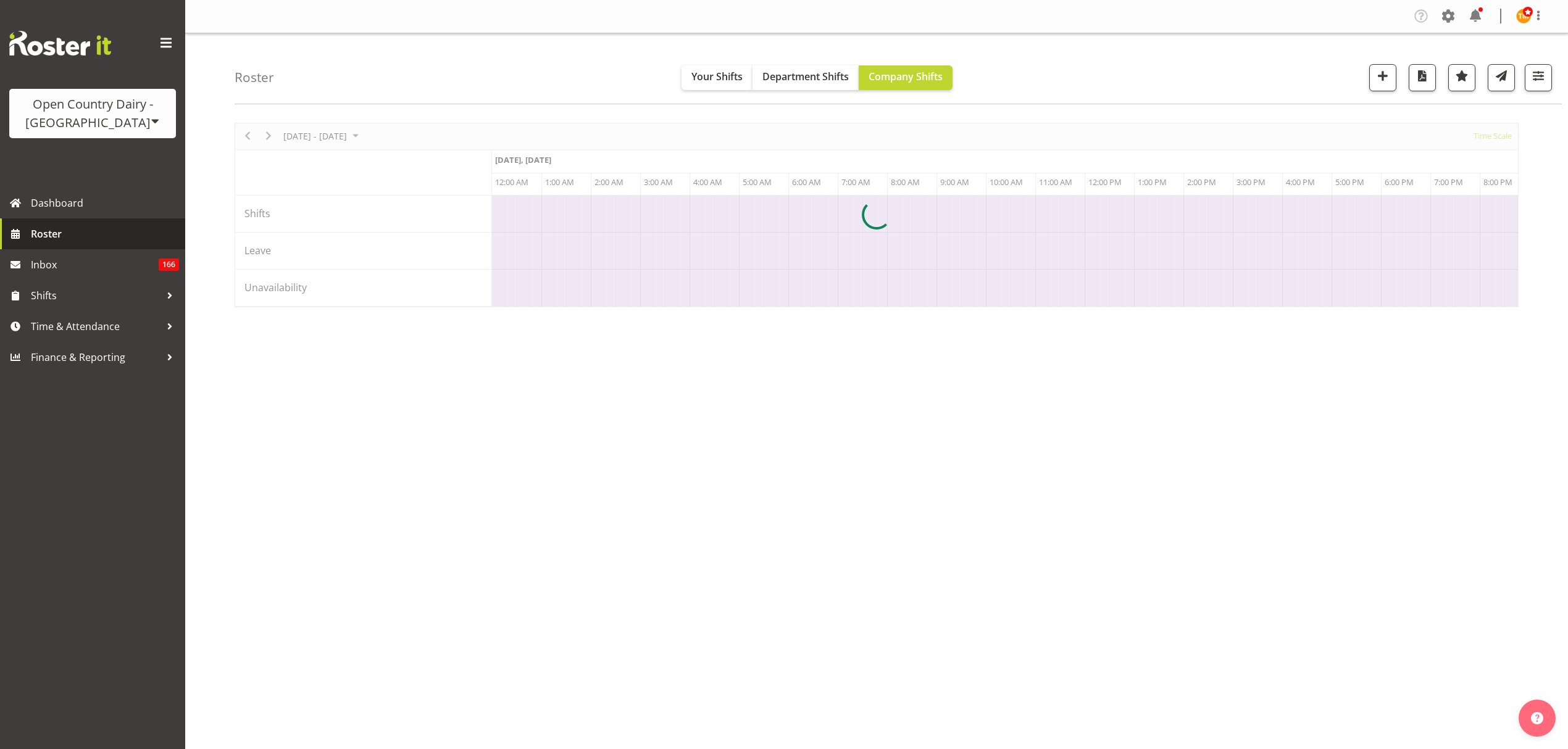
scroll to position [0, 4000]
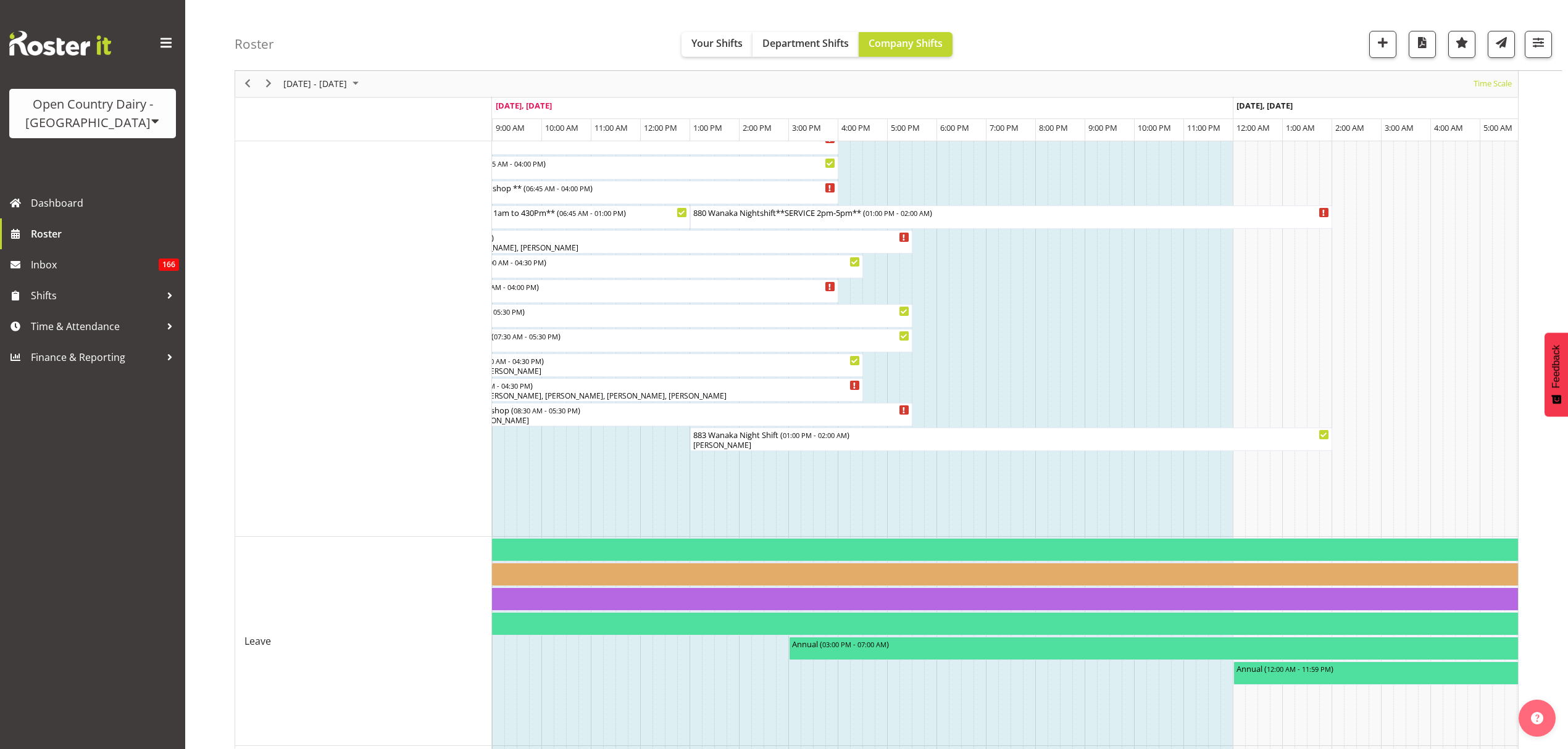
click at [1069, 675] on td "Timeline Week of September 25, 2025" at bounding box center [1066, 642] width 12 height 210
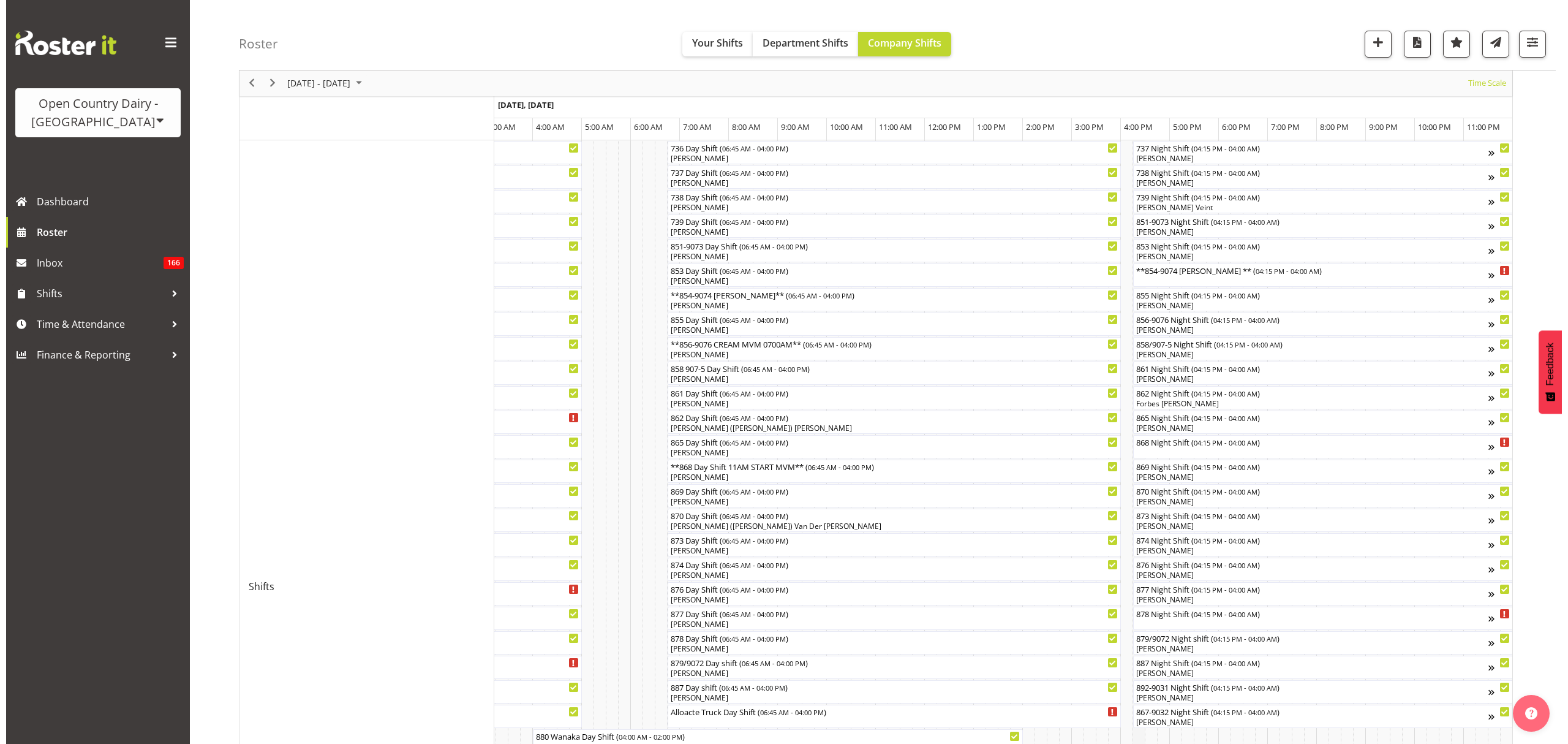
scroll to position [219, 0]
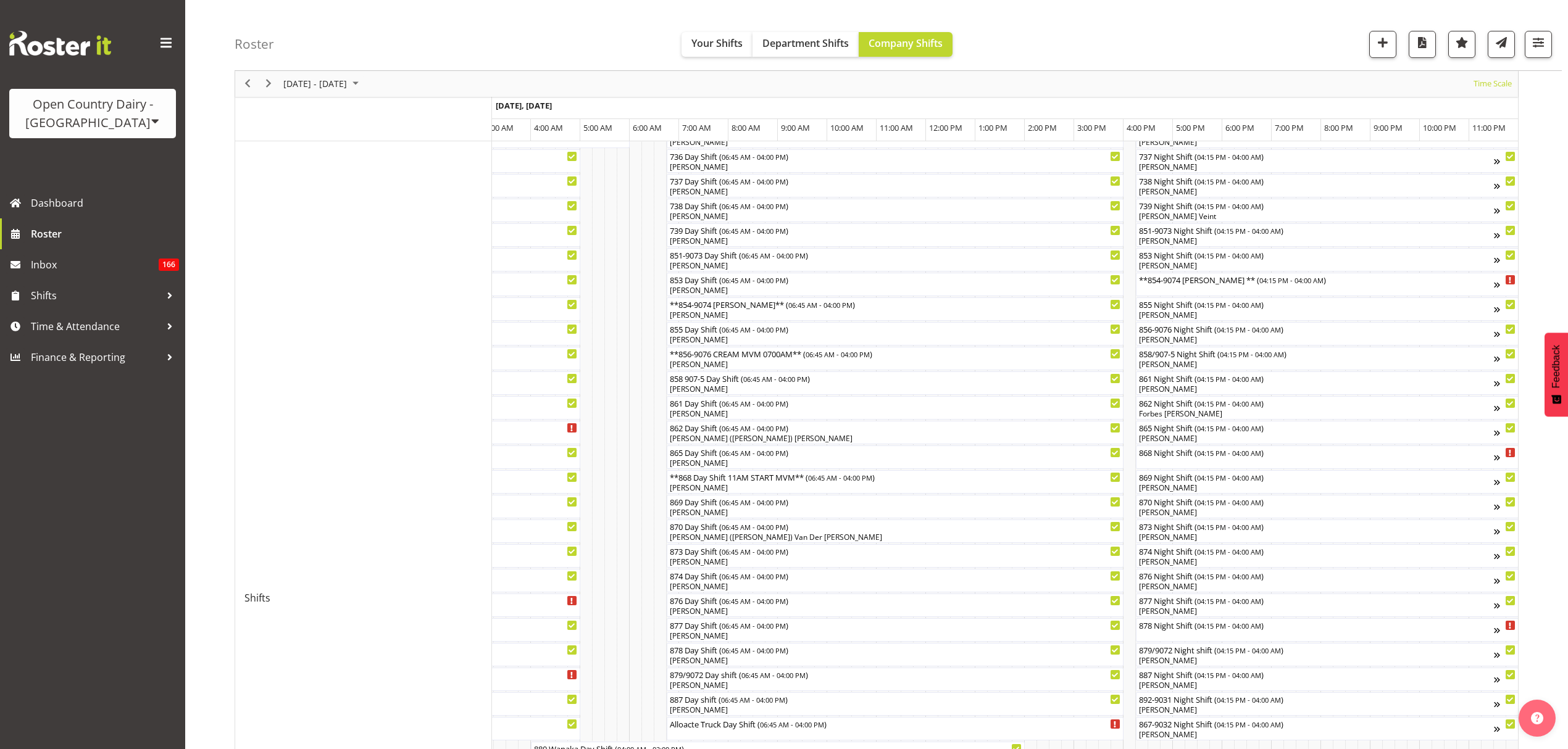
click at [1088, 47] on div "Roster Your Shifts Department Shifts Company Shifts All Locations Clear Awarua …" at bounding box center [898, 35] width 1327 height 71
click at [787, 306] on span "06:45 AM - 04:00 PM" at bounding box center [819, 304] width 64 height 10
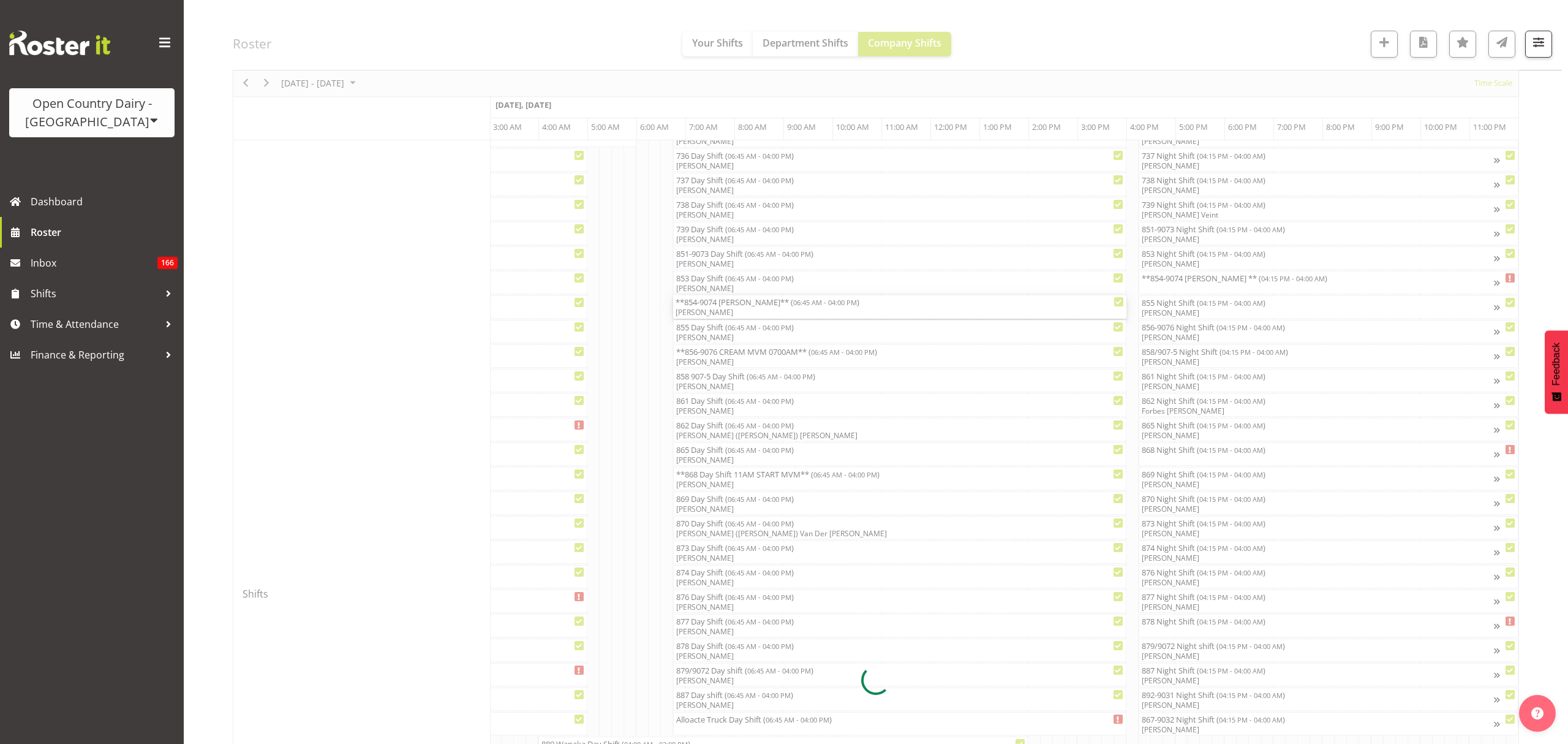
scroll to position [0, 7205]
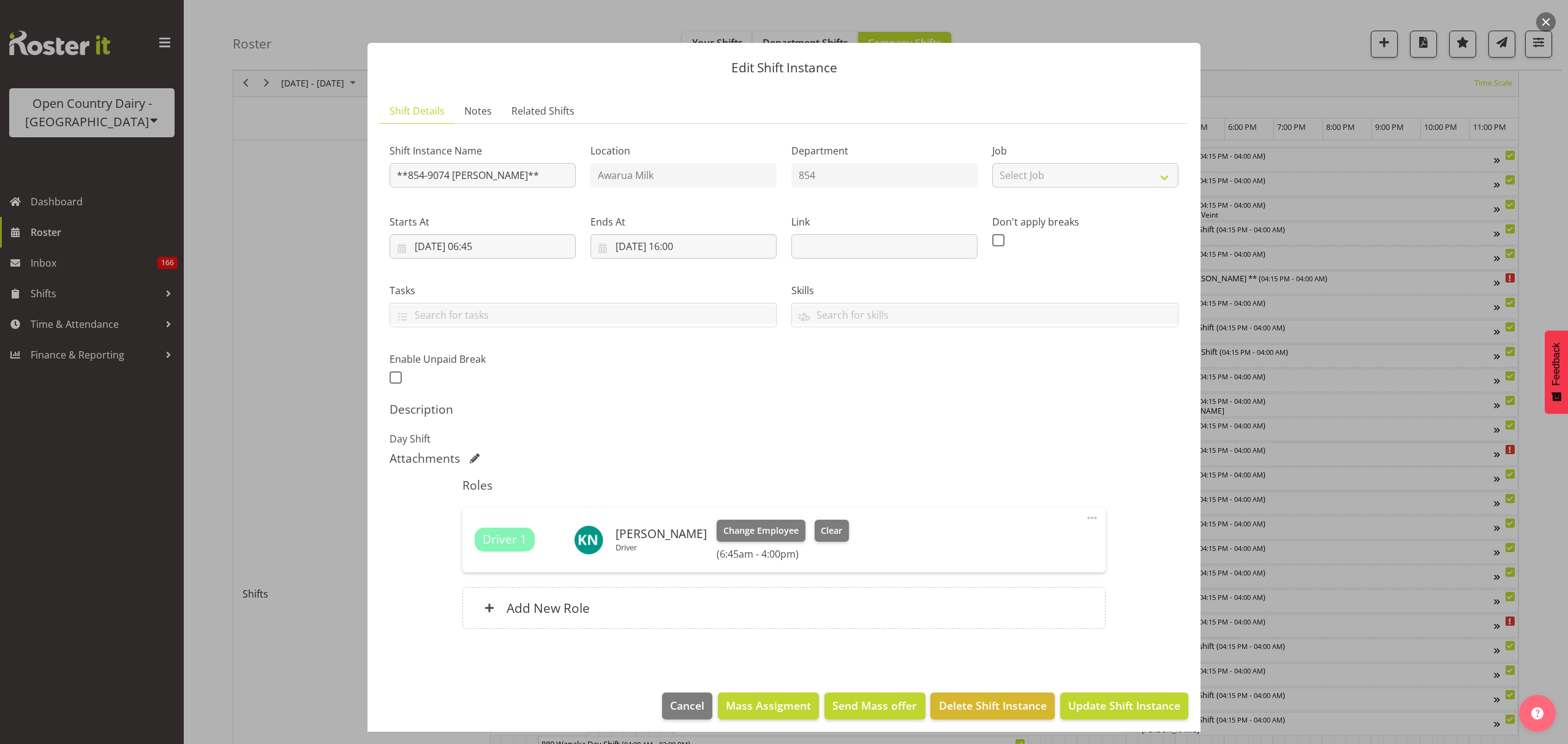
click at [1396, 107] on div at bounding box center [784, 372] width 1568 height 744
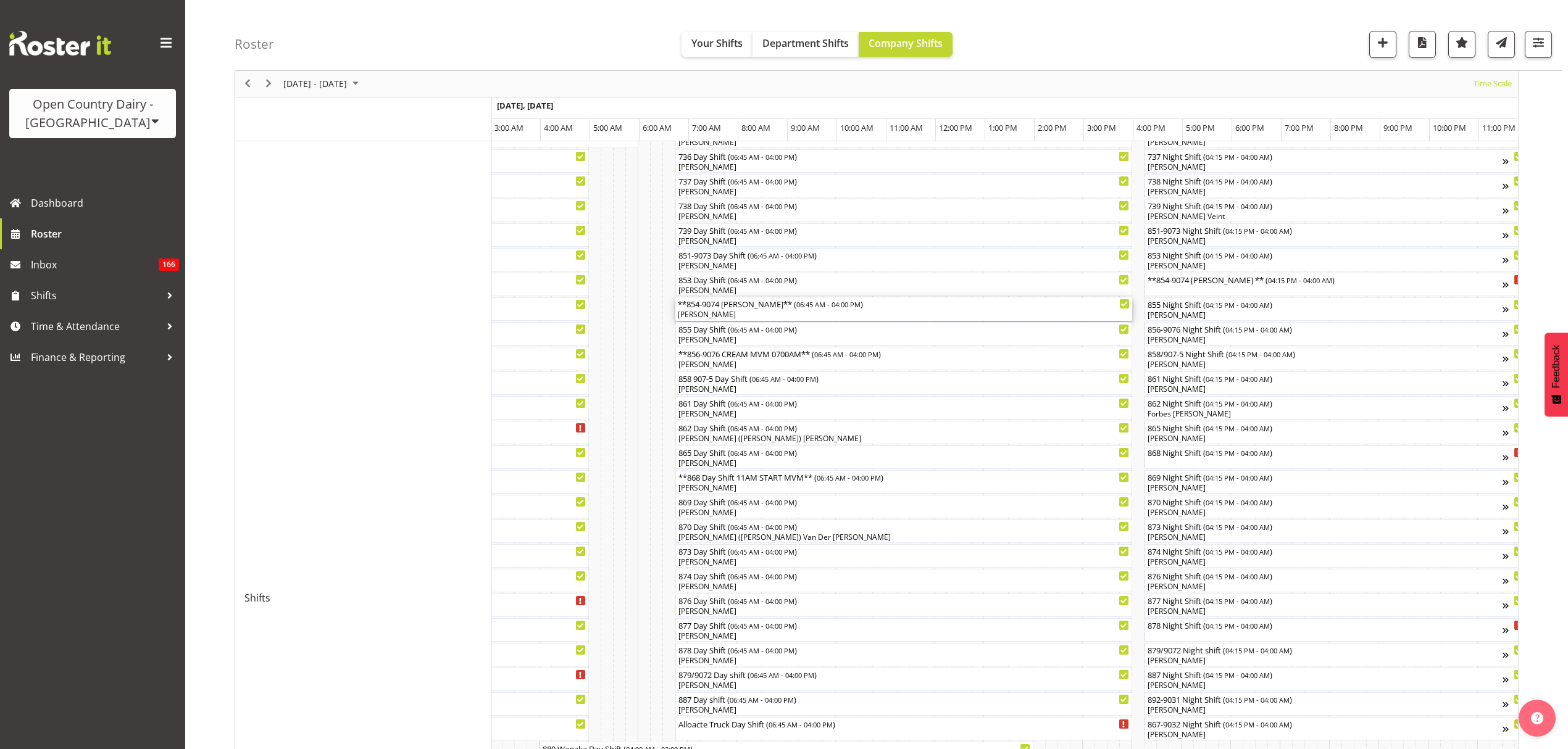
click at [820, 313] on div "[PERSON_NAME]" at bounding box center [903, 315] width 452 height 11
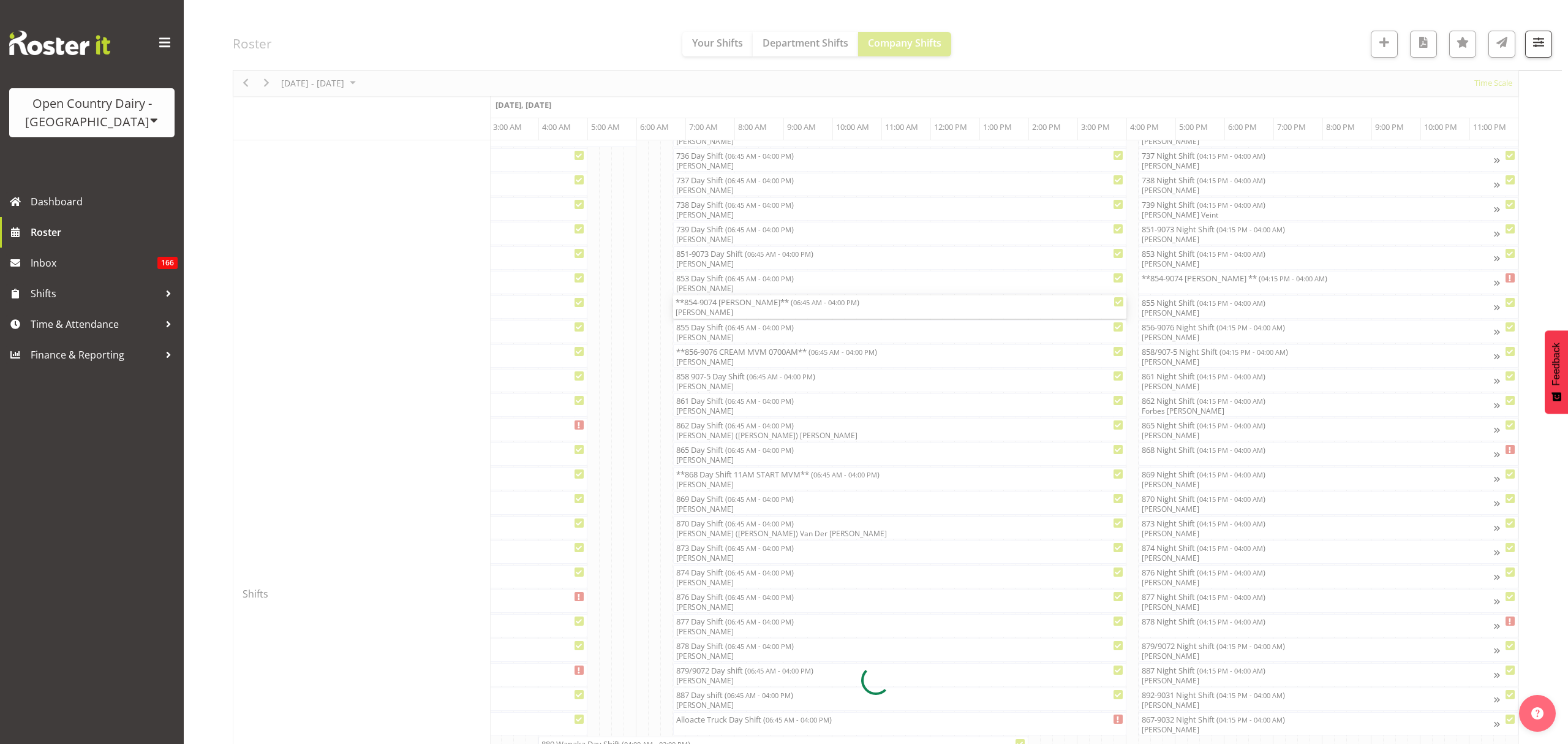
select select "8"
select select "2025"
select select "6"
select select "45"
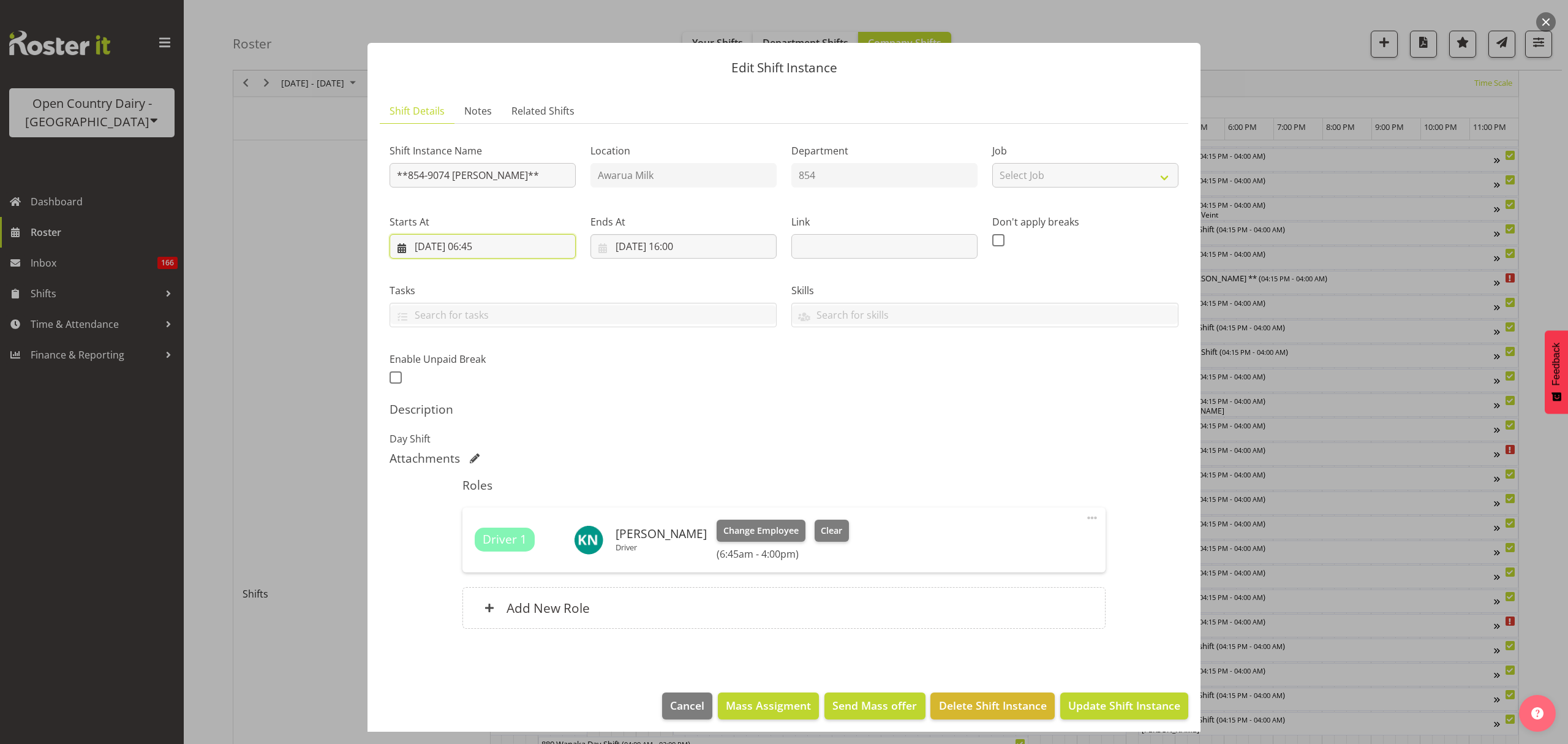
click at [524, 241] on input "28/09/2025, 06:45" at bounding box center [483, 246] width 186 height 24
click at [481, 511] on select "00 01 02 03 04 05 06 07 08 09 10 11 12 13 14 15 16 17 18 19 20 21 22 23" at bounding box center [483, 506] width 27 height 24
select select "11"
click at [469, 495] on select "00 01 02 03 04 05 06 07 08 09 10 11 12 13 14 15 16 17 18 19 20 21 22 23" at bounding box center [483, 506] width 27 height 24
type input "28/09/2025, 11:45"
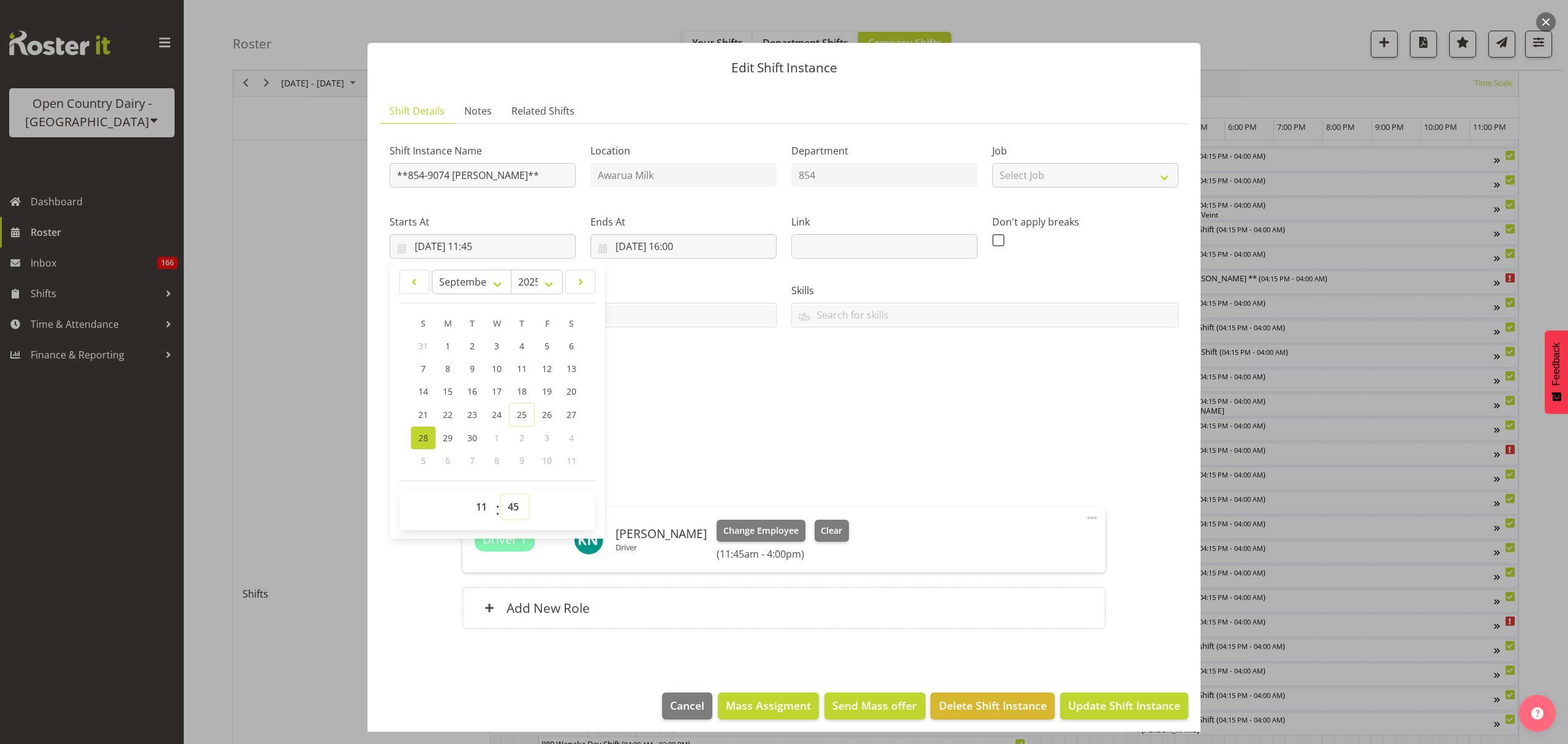
click at [516, 507] on select "00 01 02 03 04 05 06 07 08 09 10 11 12 13 14 15 16 17 18 19 20 21 22 23 24 25 2…" at bounding box center [514, 506] width 27 height 24
click at [522, 498] on select "00 01 02 03 04 05 06 07 08 09 10 11 12 13 14 15 16 17 18 19 20 21 22 23 24 25 2…" at bounding box center [514, 506] width 27 height 24
select select "0"
click at [501, 495] on select "00 01 02 03 04 05 06 07 08 09 10 11 12 13 14 15 16 17 18 19 20 21 22 23 24 25 2…" at bounding box center [514, 506] width 27 height 24
type input "28/09/2025, 11:00"
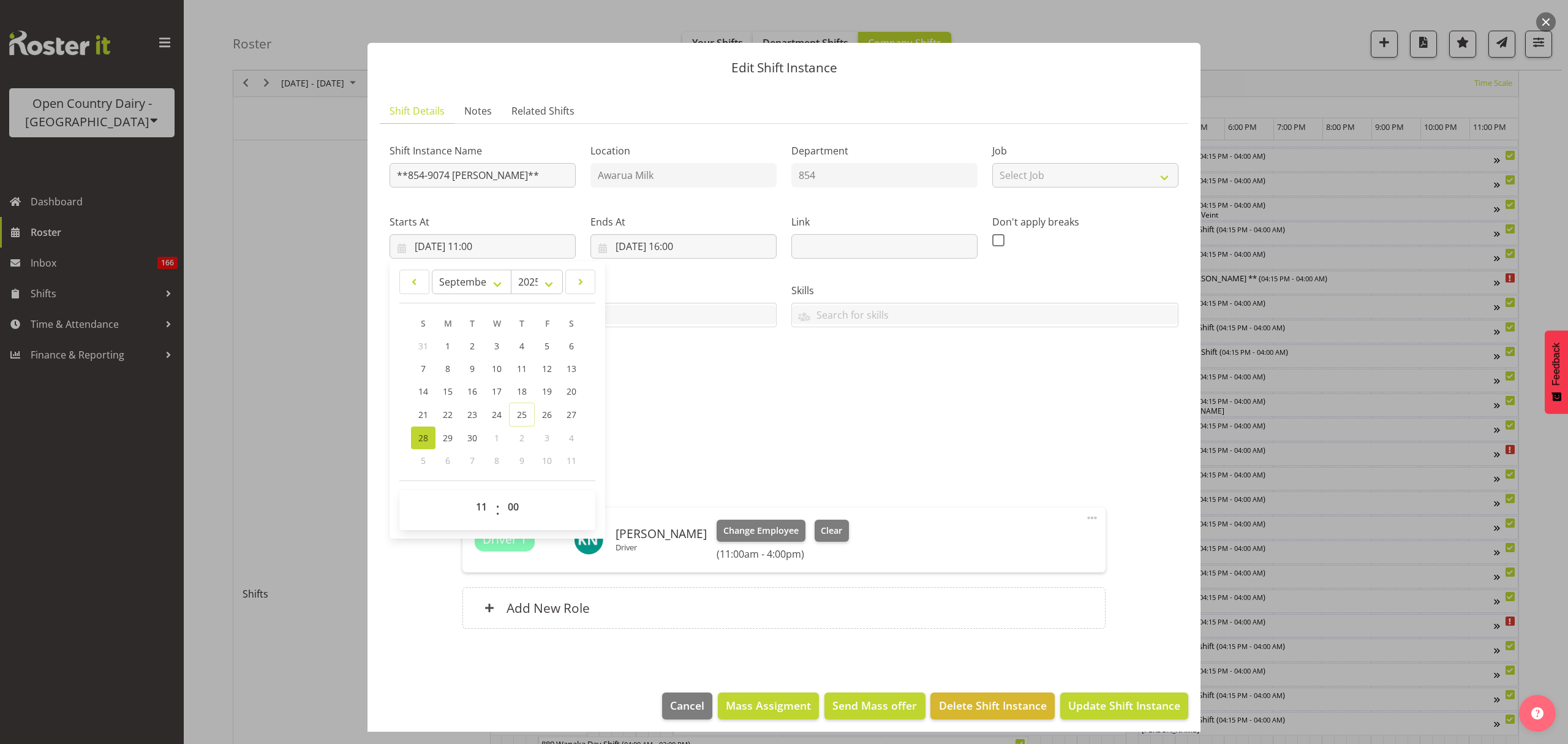
click at [807, 372] on div "Shift Instance Name **854-9074 TALLEYS** Location Awarua Milk Department 854 Jo…" at bounding box center [784, 260] width 803 height 269
click at [700, 256] on input "28/09/2025, 16:00" at bounding box center [684, 246] width 186 height 24
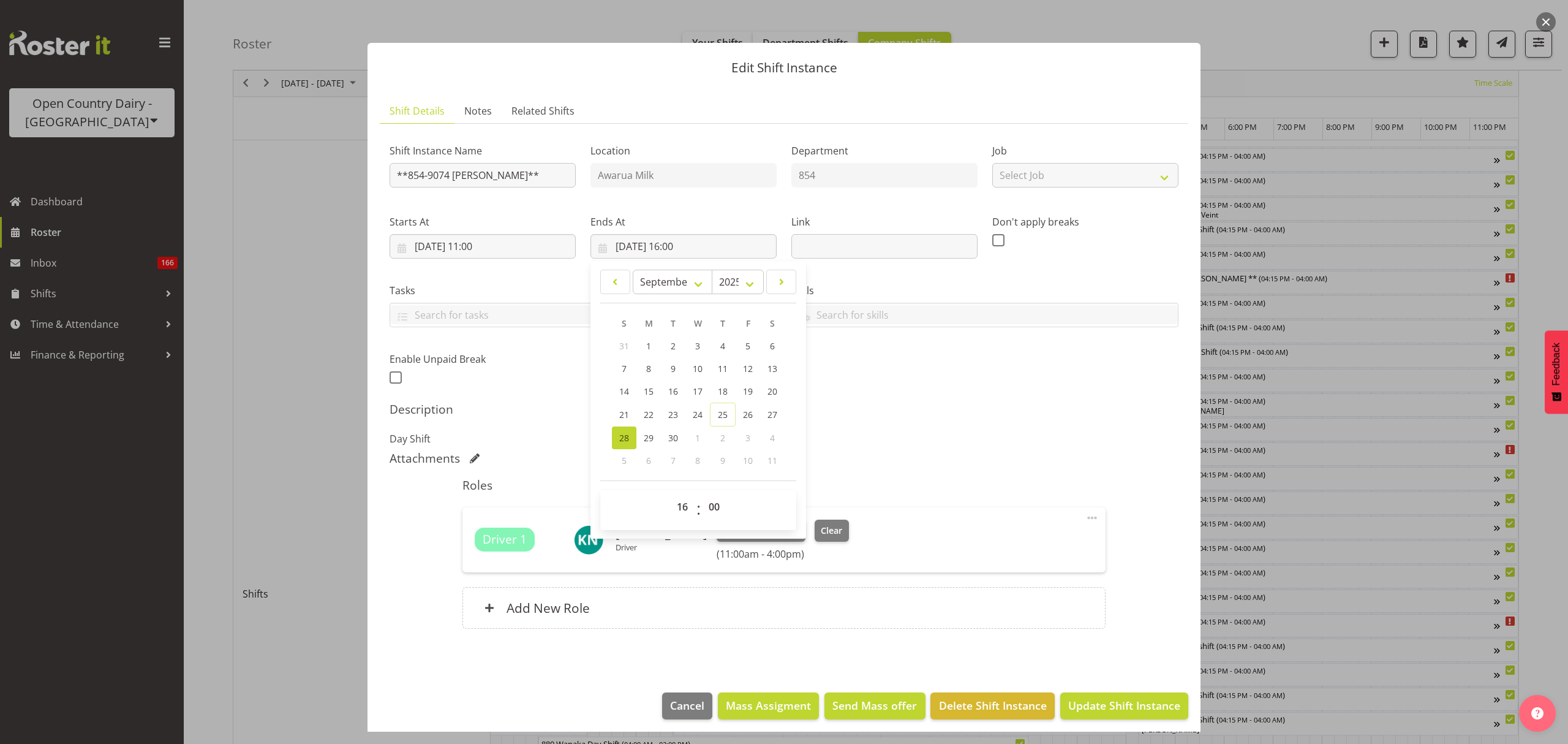
click at [910, 408] on h5 "Description" at bounding box center [784, 409] width 789 height 14
click at [678, 241] on input "28/09/2025, 16:00" at bounding box center [684, 246] width 186 height 24
click at [688, 249] on input "28/09/2025, 16:00" at bounding box center [684, 246] width 186 height 24
click at [690, 516] on select "00 01 02 03 04 05 06 07 08 09 10 11 12 13 14 15 16 17 18 19 20 21 22 23" at bounding box center [684, 506] width 27 height 24
select select "22"
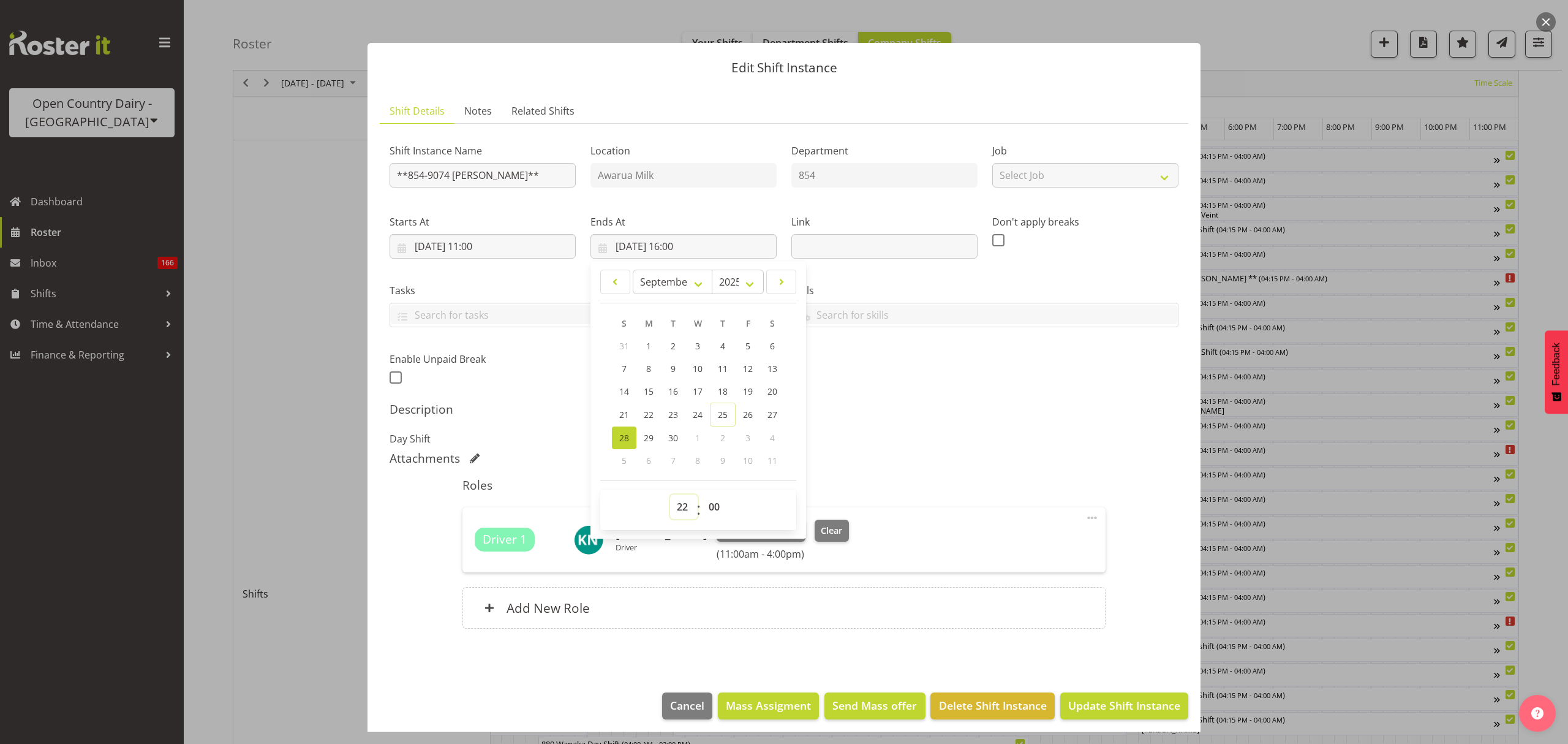
click at [670, 495] on select "00 01 02 03 04 05 06 07 08 09 10 11 12 13 14 15 16 17 18 19 20 21 22 23" at bounding box center [684, 506] width 27 height 24
type input "28/09/2025, 22:00"
click at [897, 447] on div "Shift Instance Name **854-9074 TALLEYS** Location Awarua Milk Department 854 Jo…" at bounding box center [784, 389] width 789 height 510
click at [1110, 699] on button "Update Shift Instance" at bounding box center [1124, 706] width 128 height 27
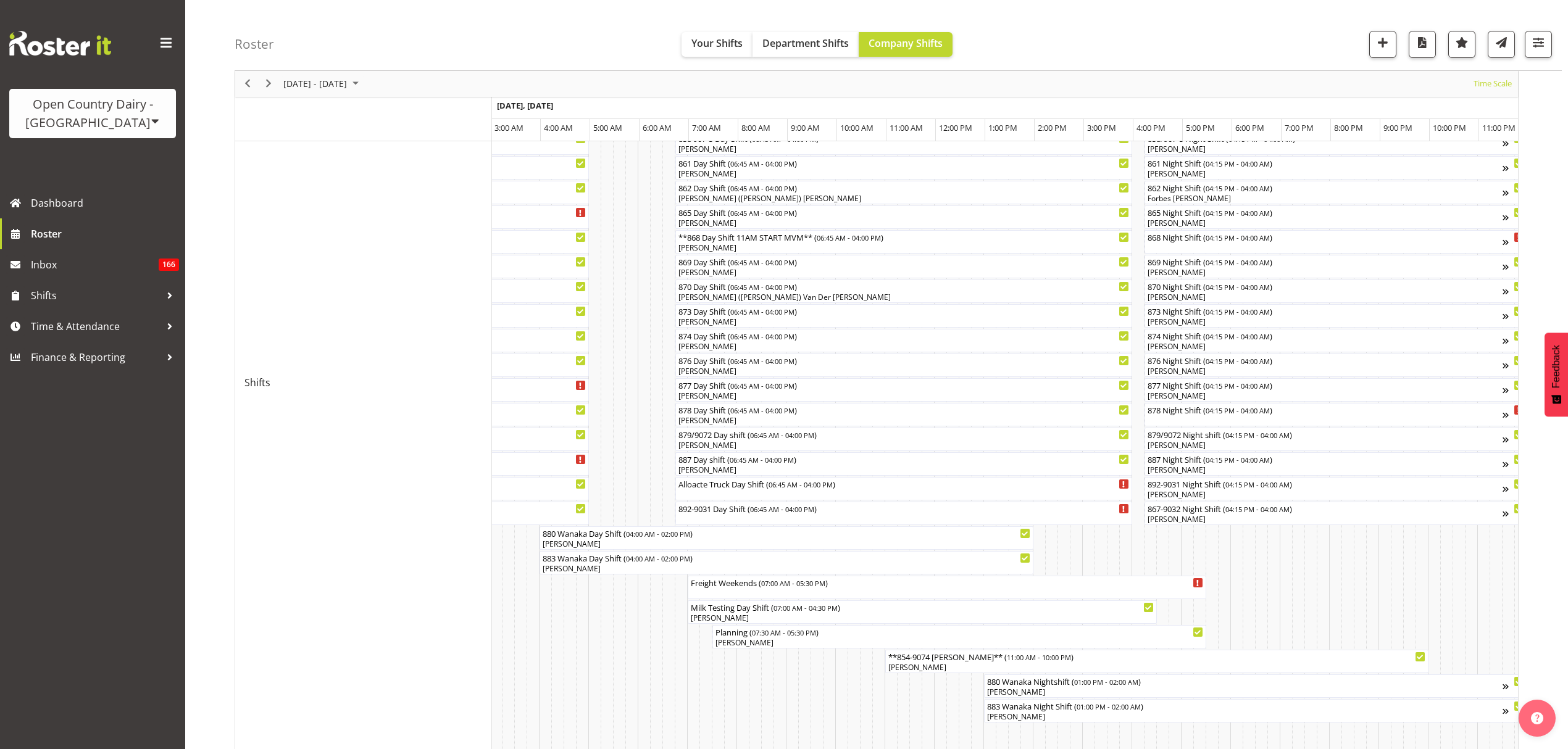
scroll to position [411, 0]
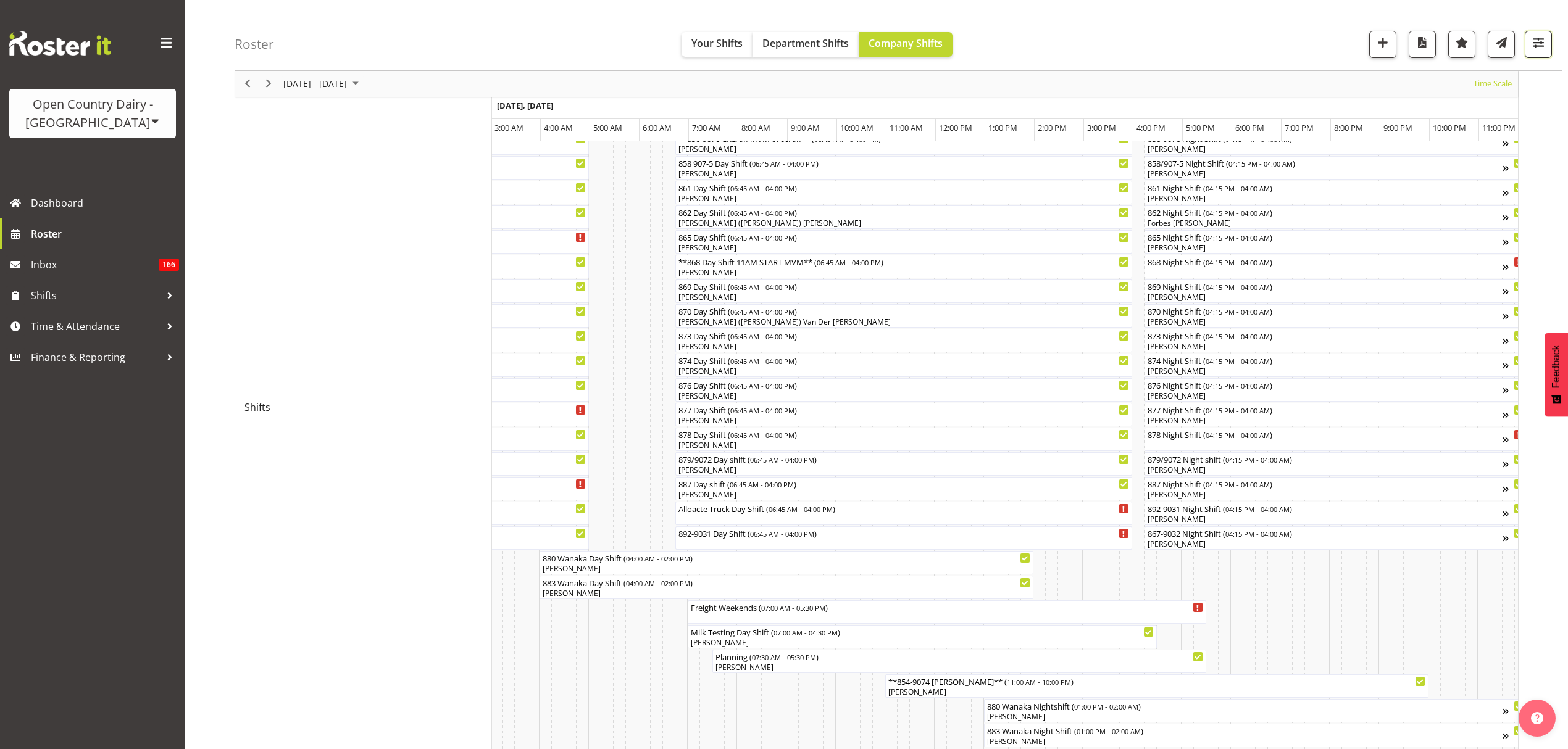
click at [1539, 47] on span "button" at bounding box center [1538, 42] width 16 height 16
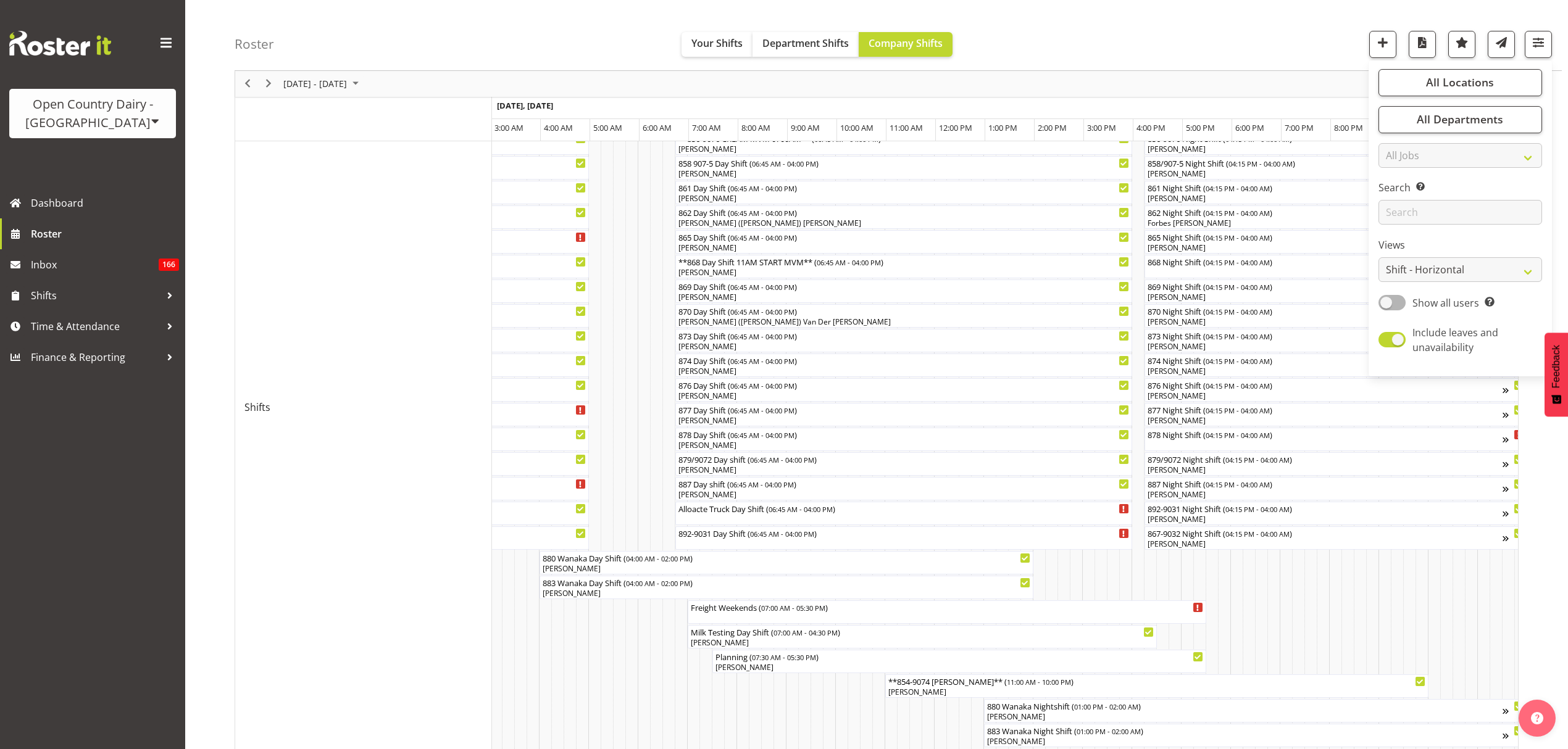
click at [1137, 53] on div "Roster Your Shifts Department Shifts Company Shifts All Locations Clear Awarua …" at bounding box center [898, 35] width 1327 height 71
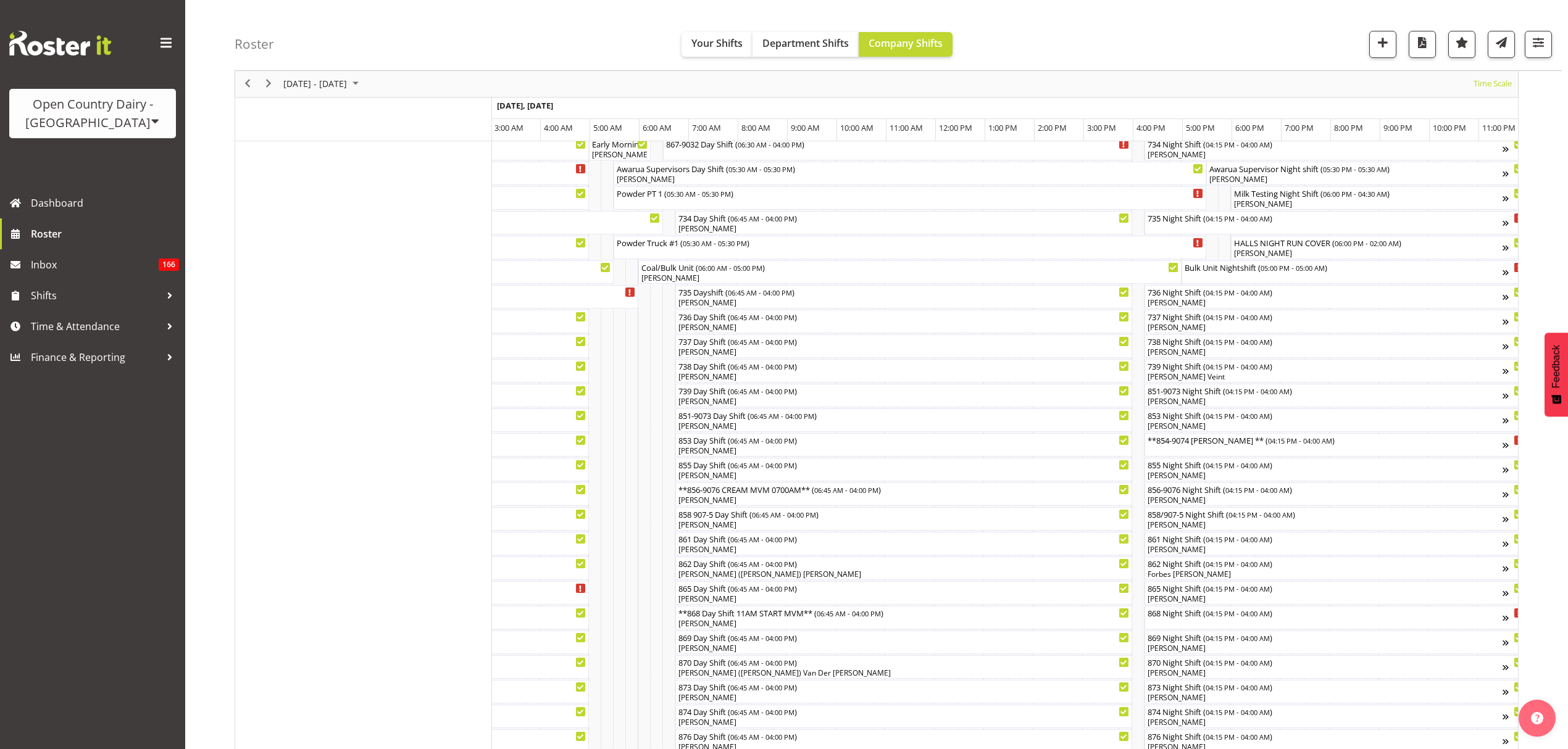
scroll to position [82, 0]
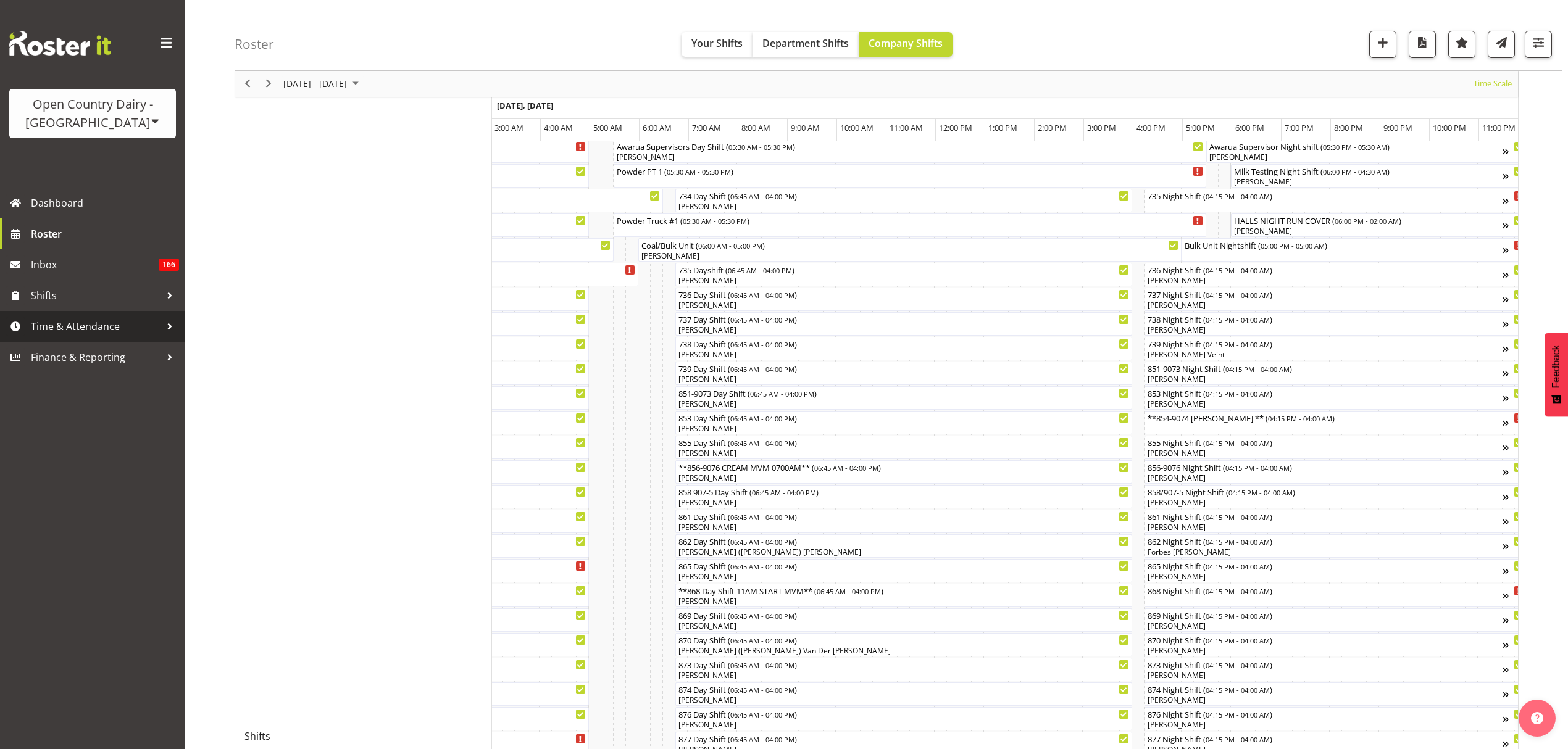
click at [118, 325] on span "Time & Attendance" at bounding box center [95, 326] width 130 height 18
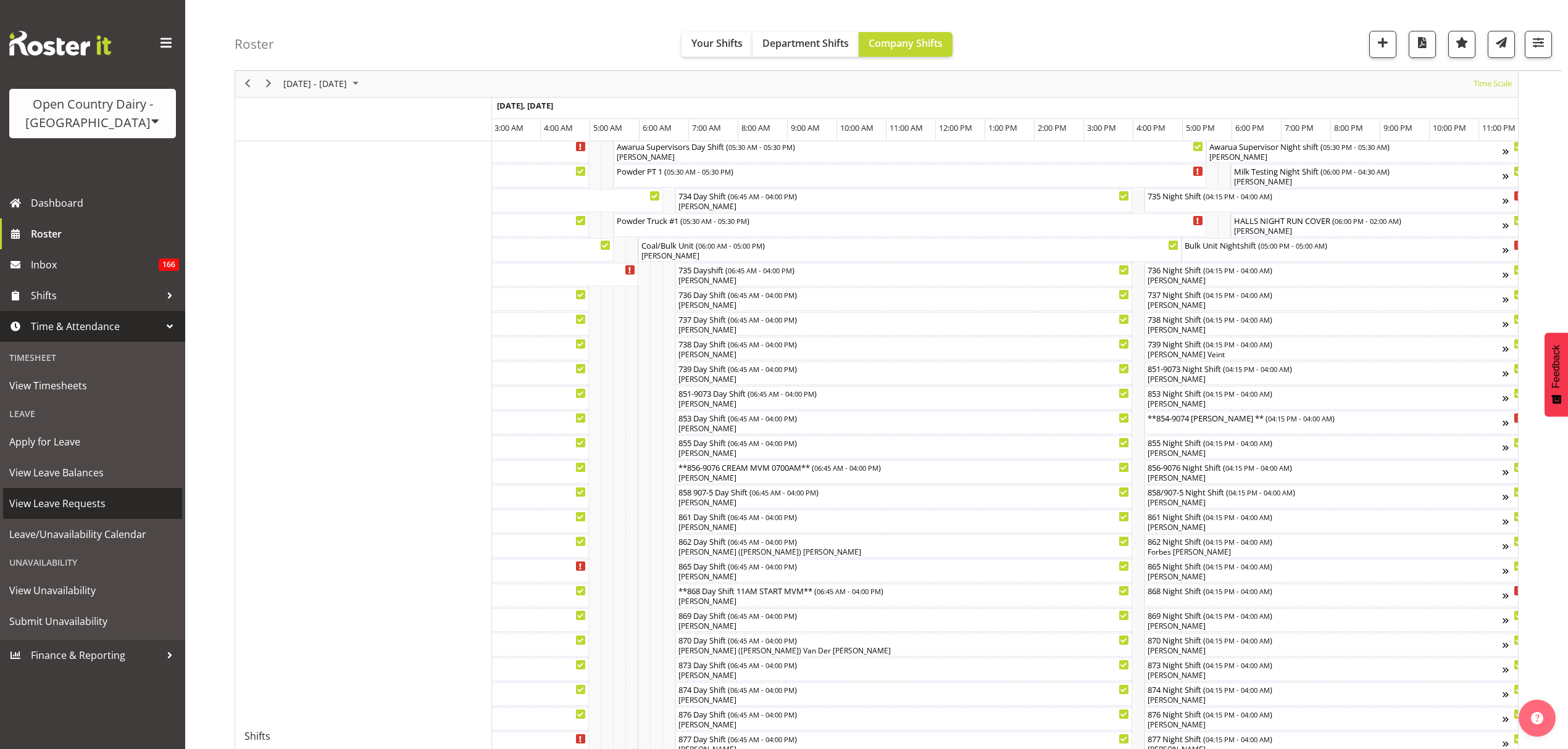
click at [63, 502] on span "View Leave Requests" at bounding box center [92, 504] width 167 height 18
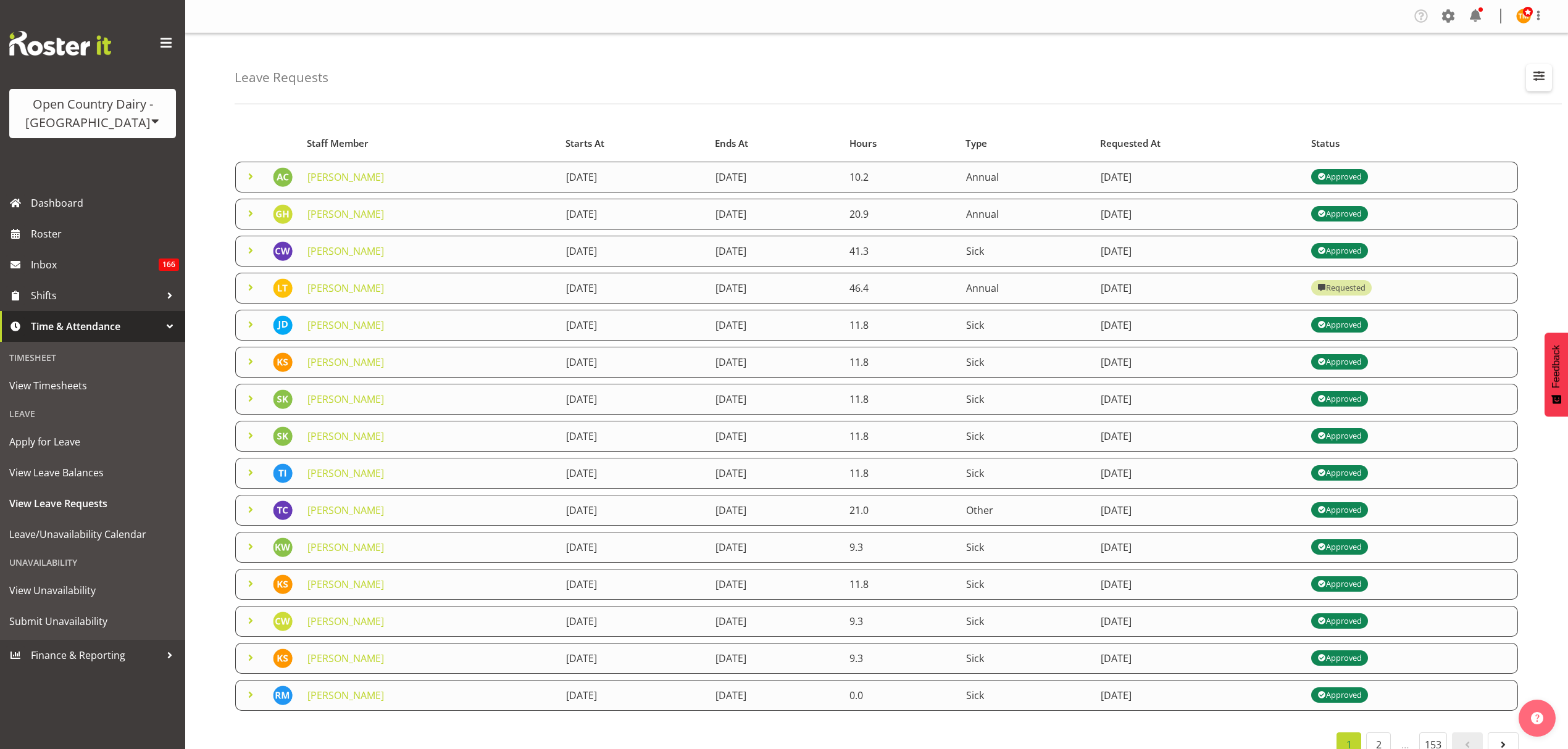
click at [1537, 82] on span "button" at bounding box center [1538, 75] width 16 height 16
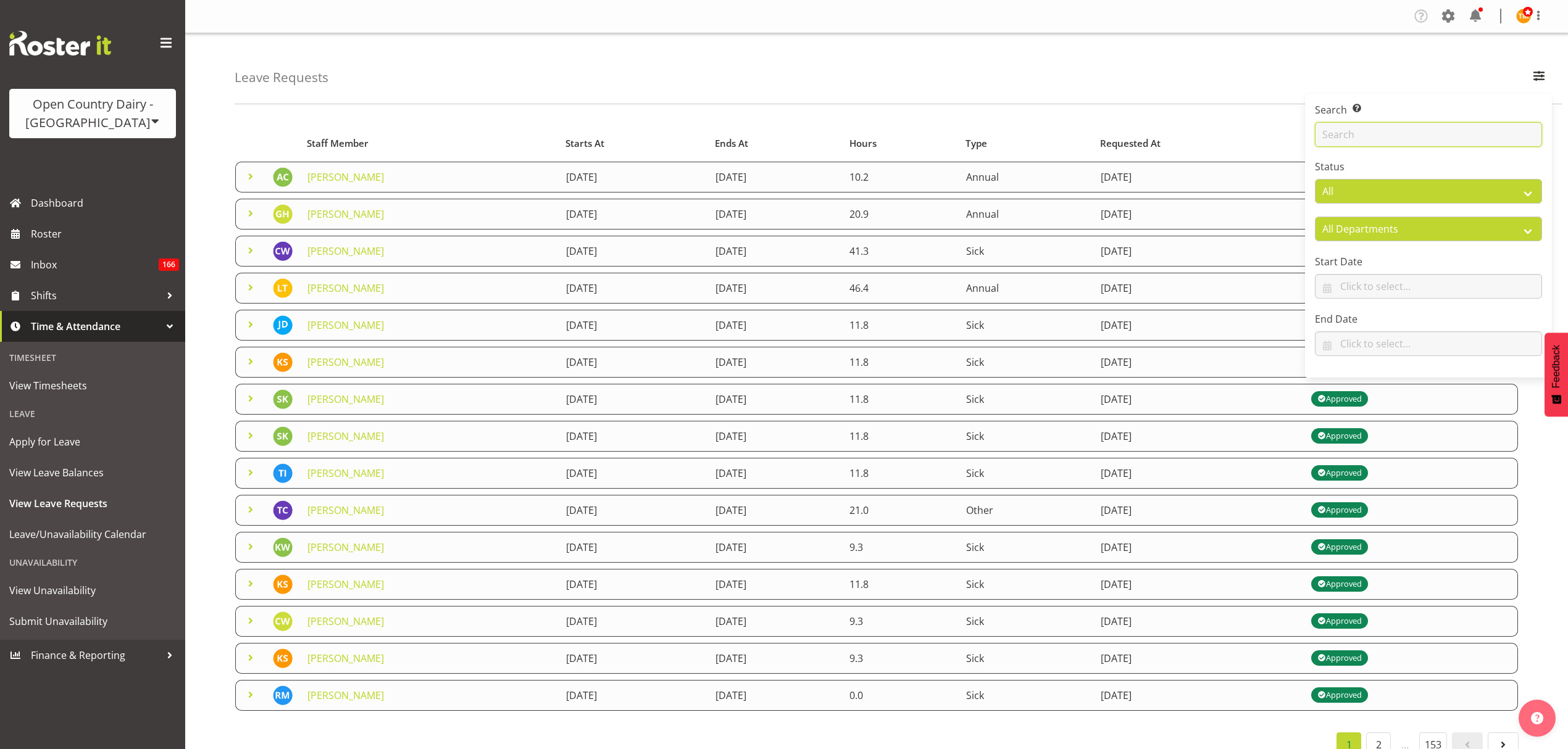
click at [1485, 137] on input "text" at bounding box center [1429, 134] width 227 height 24
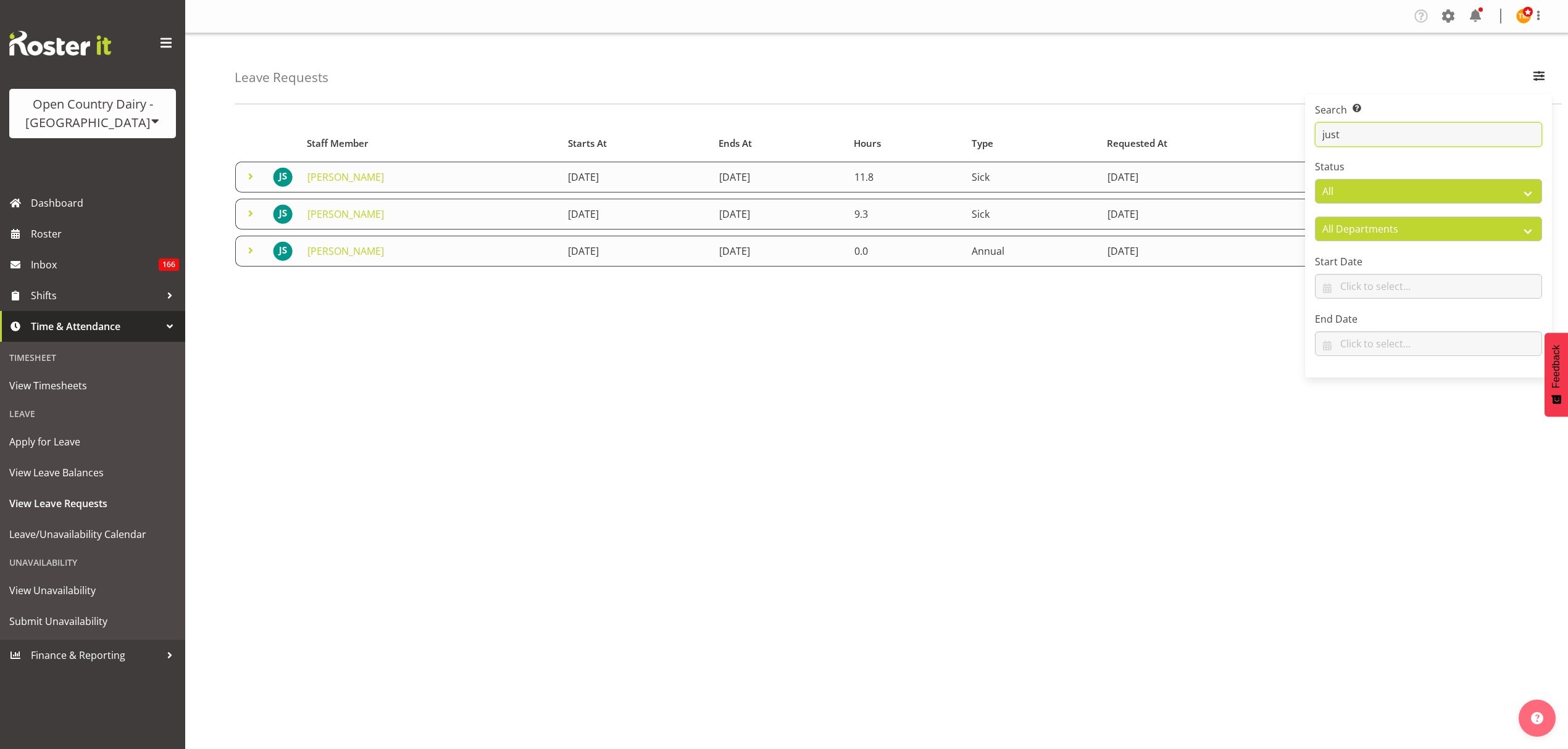
type input "just"
click at [810, 75] on div "Leave Requests Search Search for a particular employee just Status All Approved…" at bounding box center [898, 69] width 1327 height 71
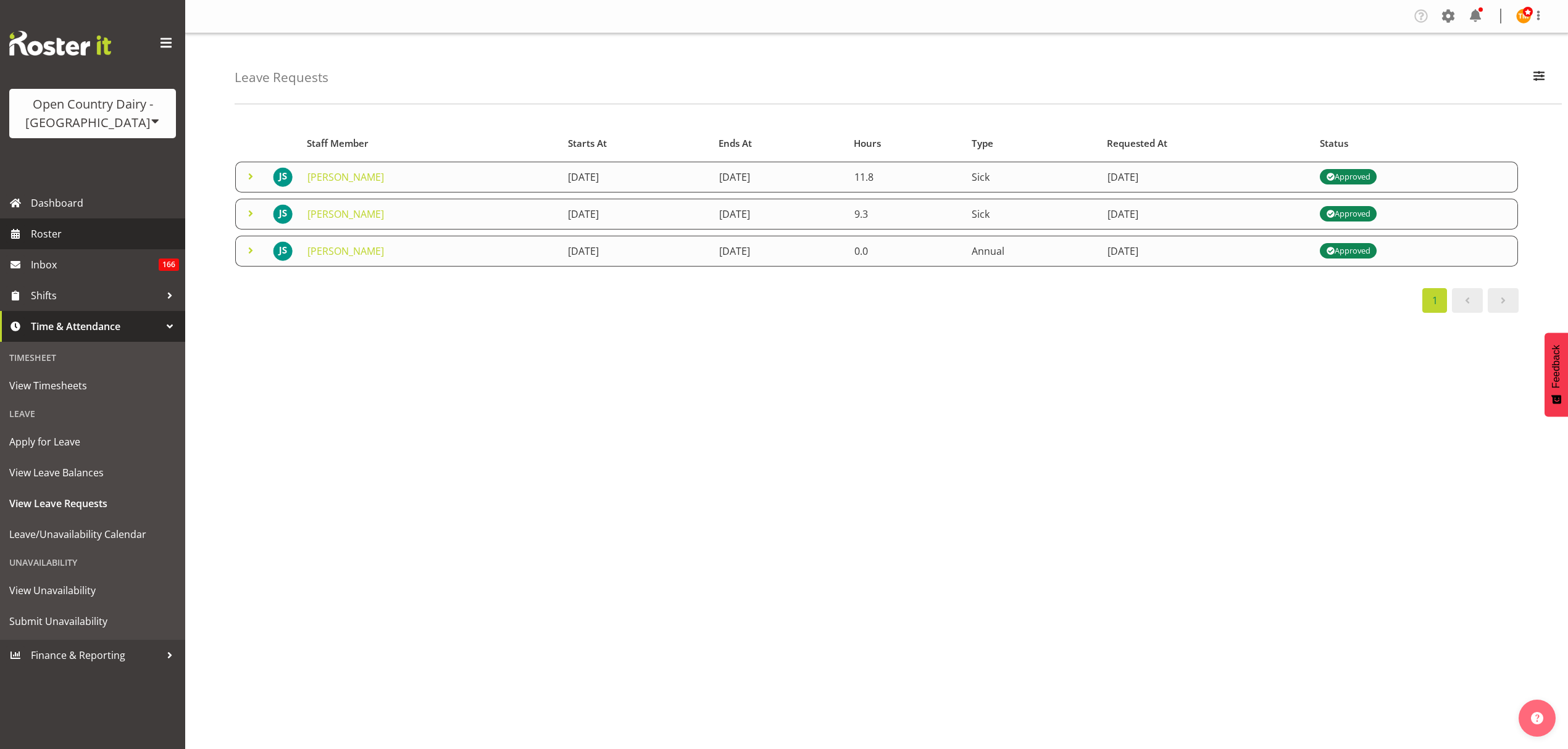
click at [107, 231] on span "Roster" at bounding box center [104, 234] width 148 height 18
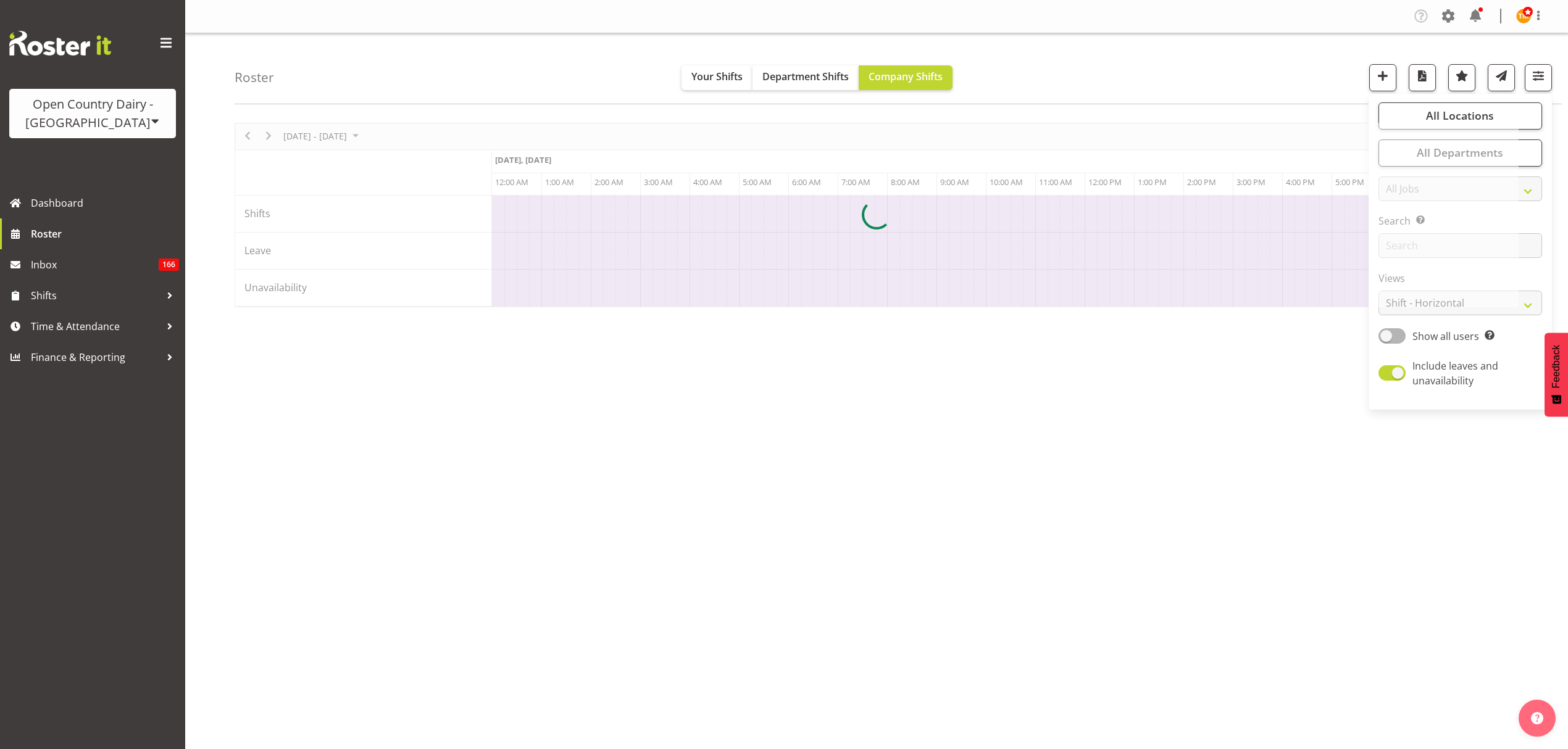
scroll to position [0, 3555]
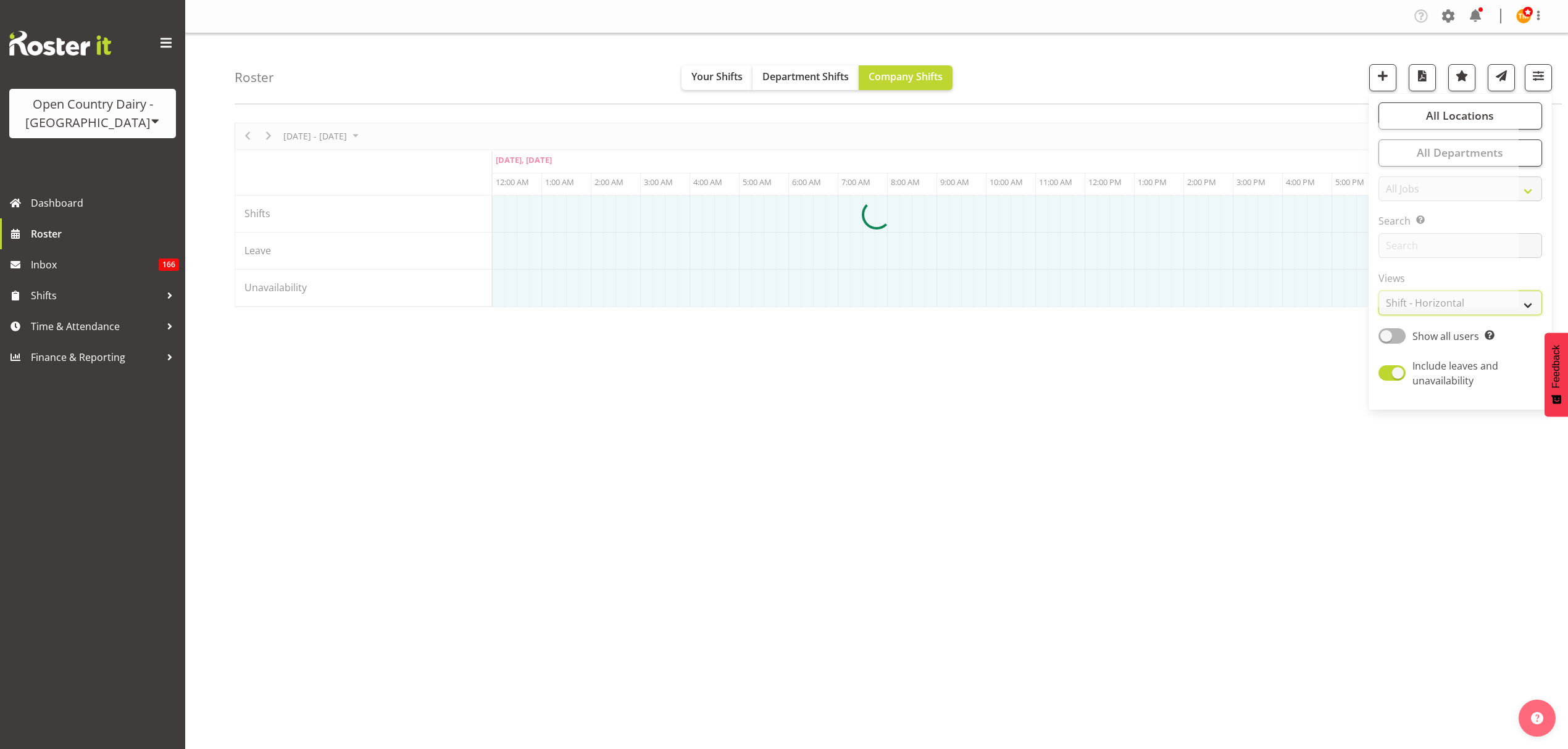
click at [1537, 311] on select "Staff Role Shift - Horizontal Shift - Vertical Staff - Location" at bounding box center [1460, 302] width 164 height 24
select select "staff"
click at [1378, 291] on select "Staff Role Shift - Horizontal Shift - Vertical Staff - Location" at bounding box center [1460, 302] width 164 height 24
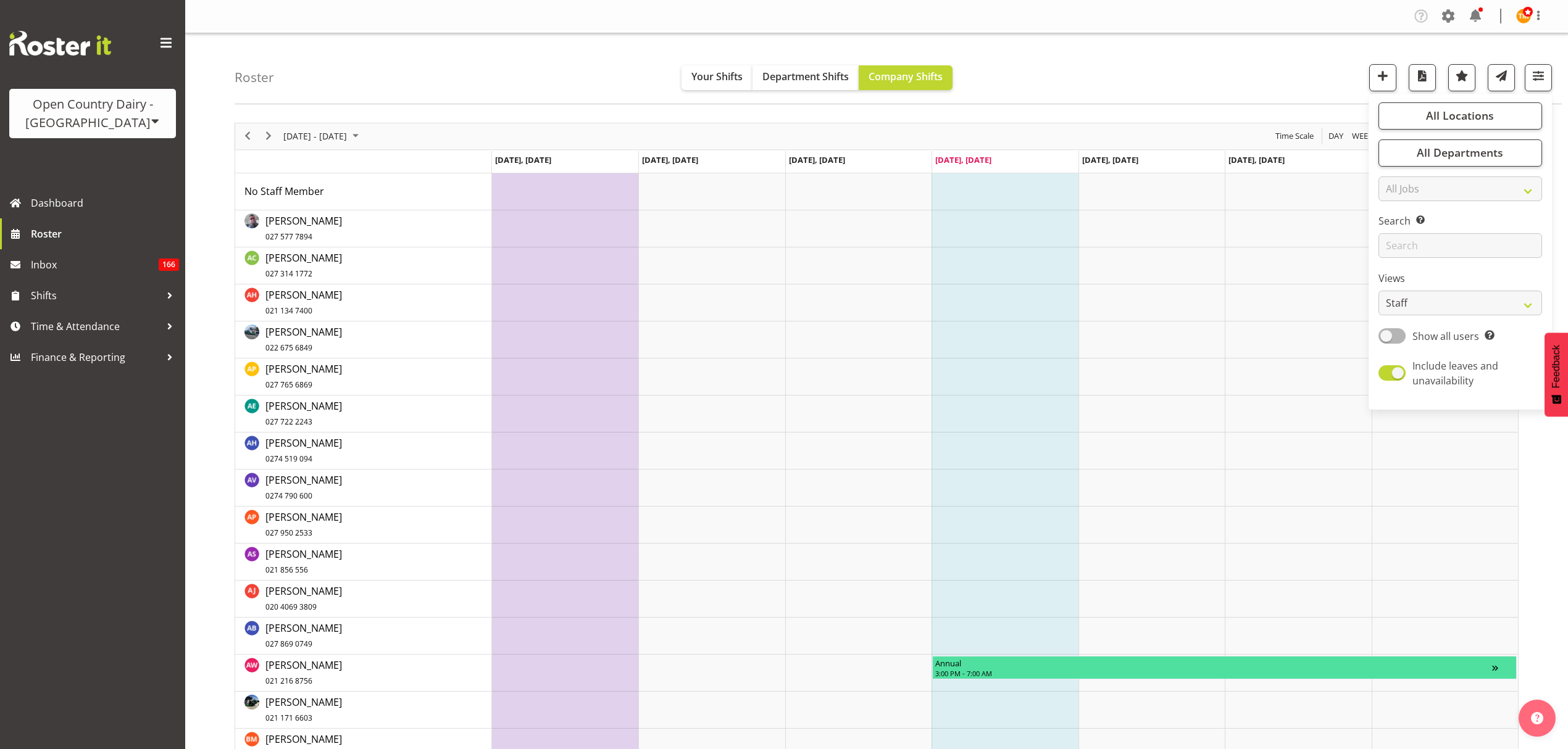
click at [1196, 94] on div "Roster Your Shifts Department Shifts Company Shifts All Locations Clear Awarua …" at bounding box center [898, 69] width 1327 height 71
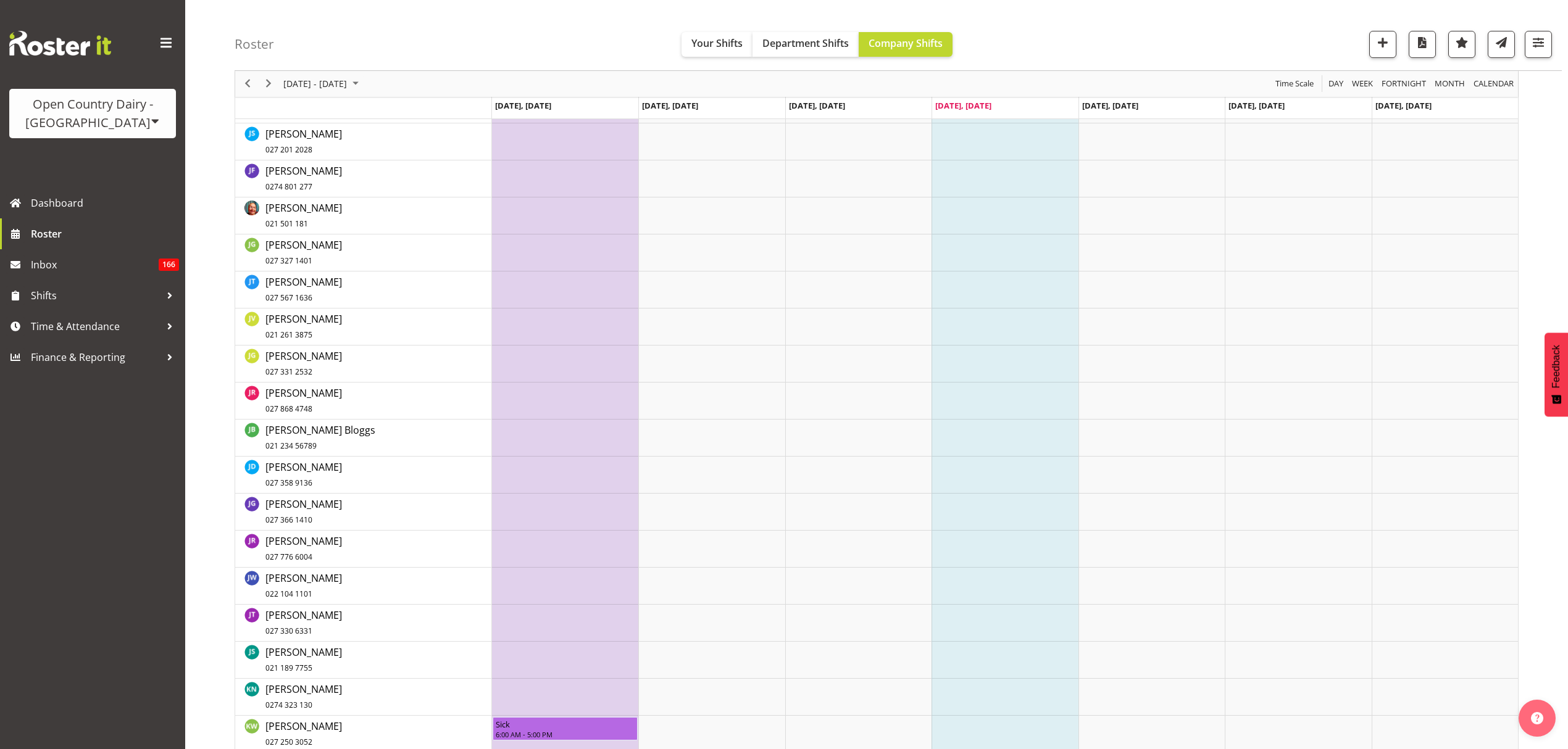
scroll to position [2386, 0]
click at [1544, 57] on div "Roster Your Shifts Department Shifts Company Shifts All Locations Clear Awarua …" at bounding box center [898, 35] width 1327 height 71
click at [1541, 52] on button "button" at bounding box center [1538, 44] width 27 height 27
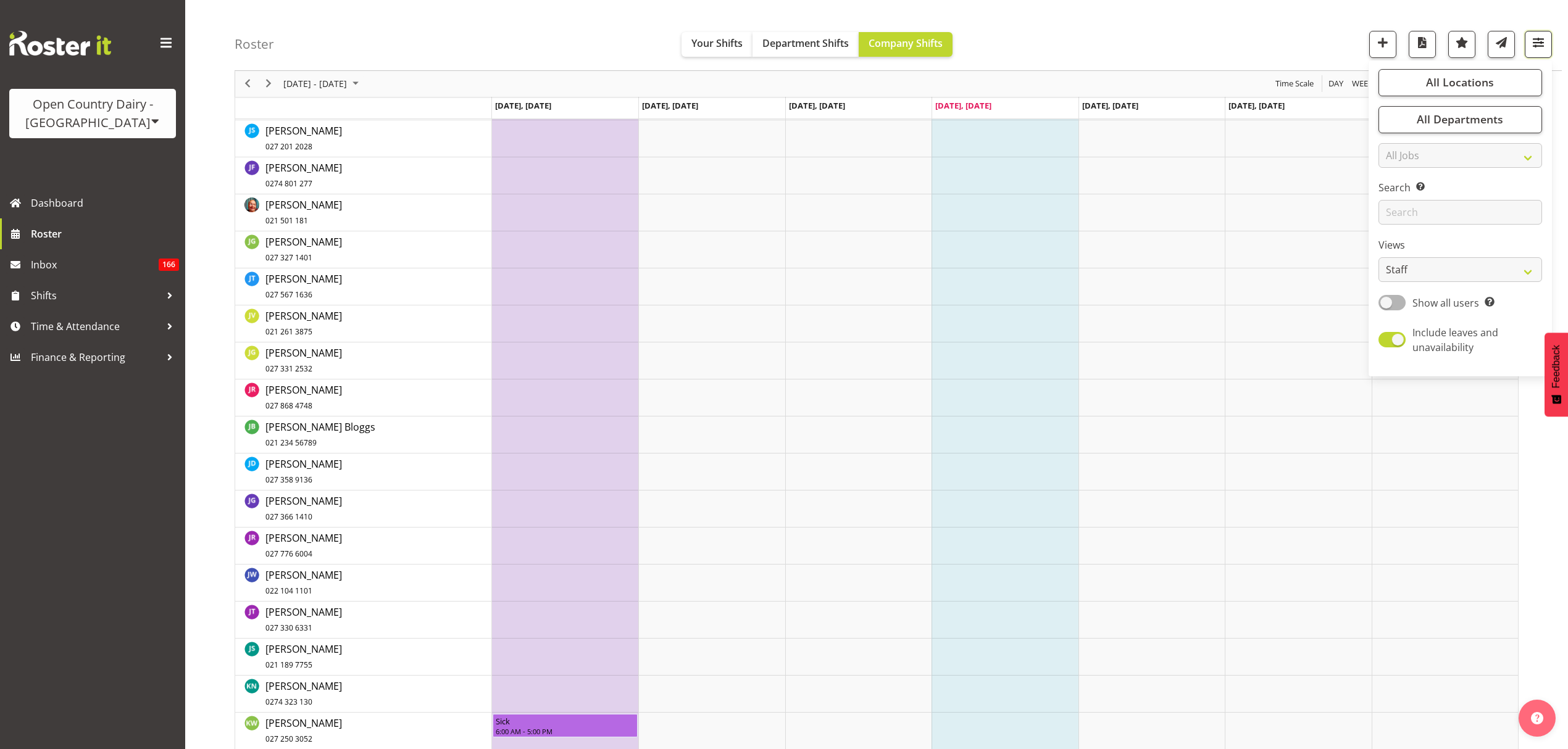
click at [1540, 52] on button "button" at bounding box center [1538, 44] width 27 height 27
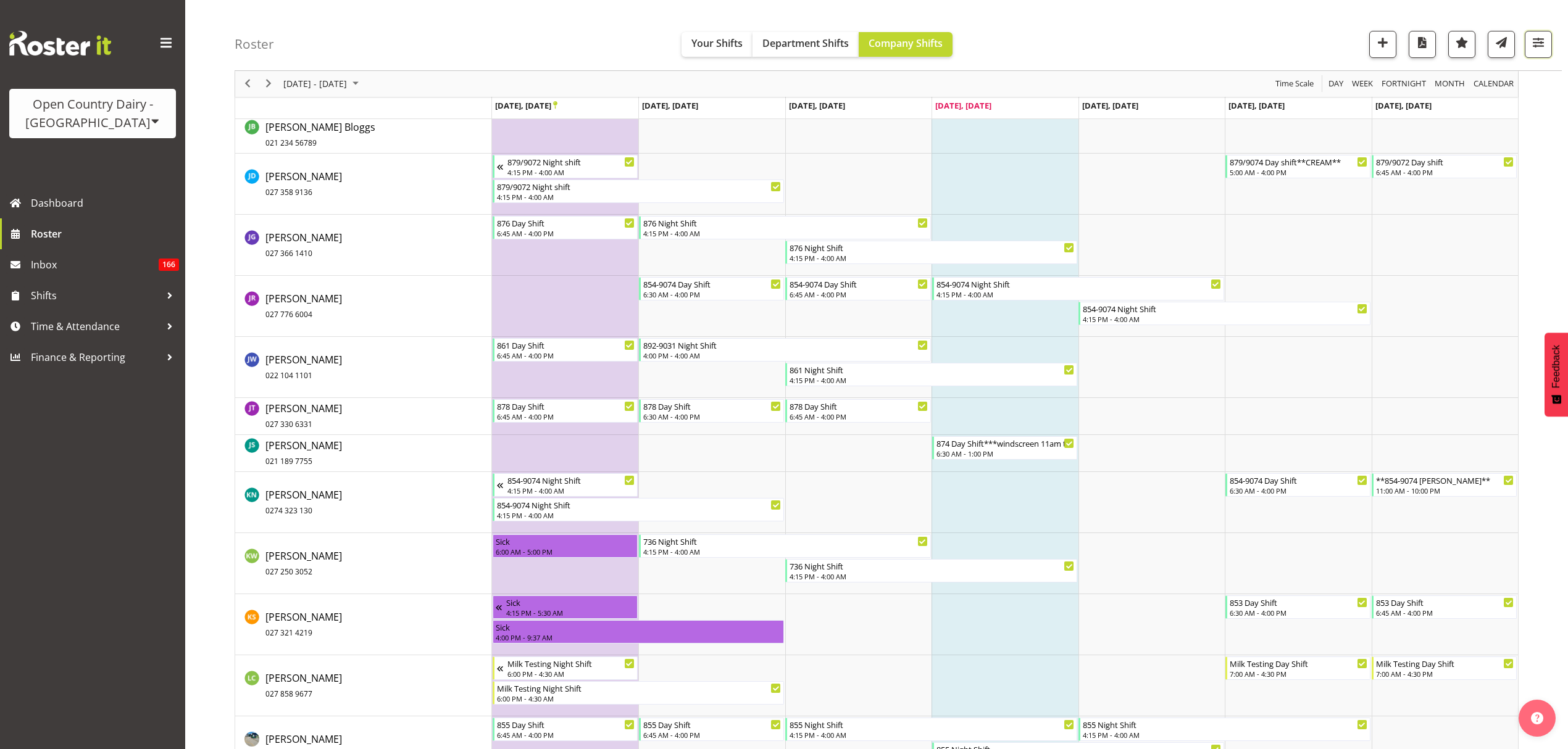
scroll to position [4485, 0]
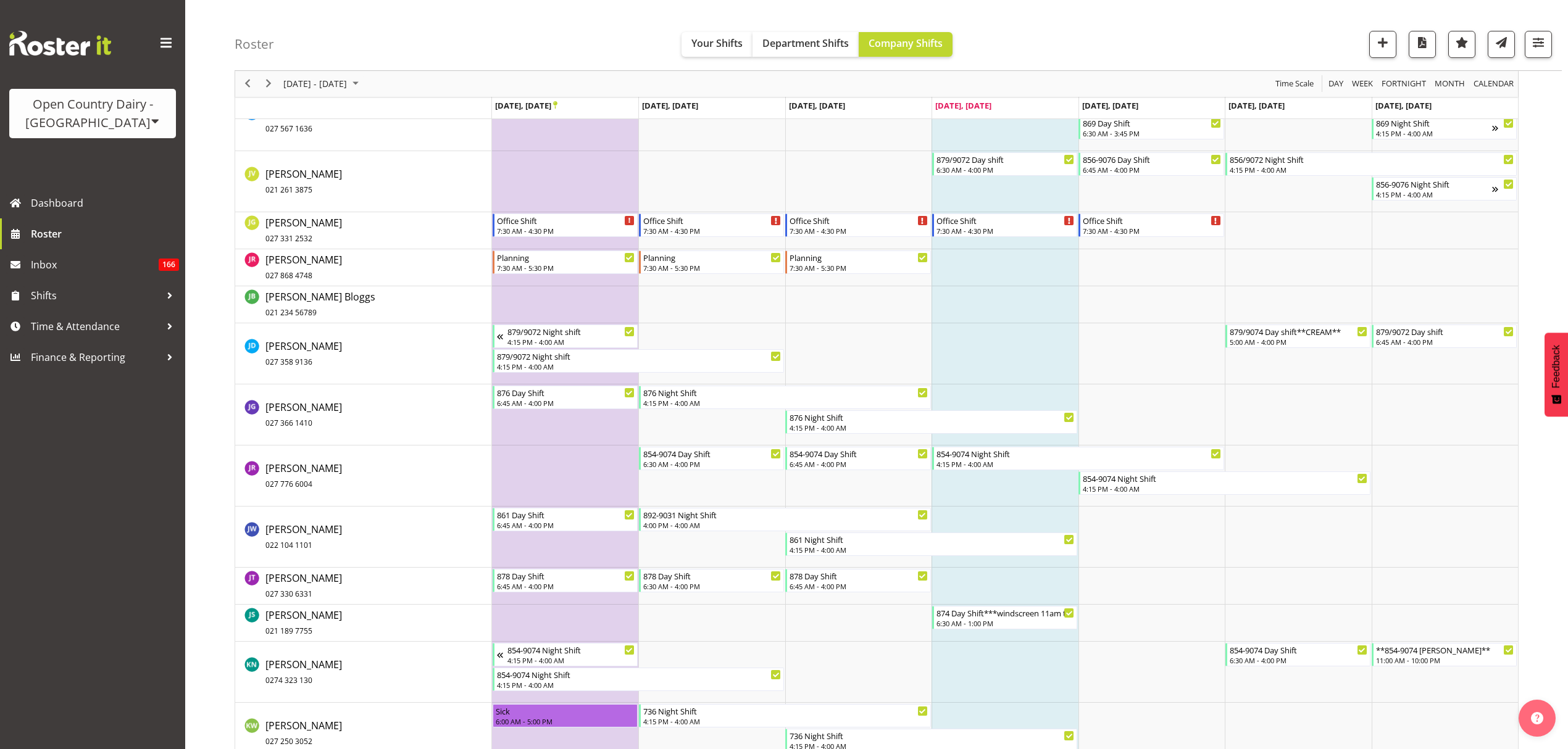
click at [566, 611] on td "Timeline Week of September 25, 2025" at bounding box center [565, 623] width 146 height 37
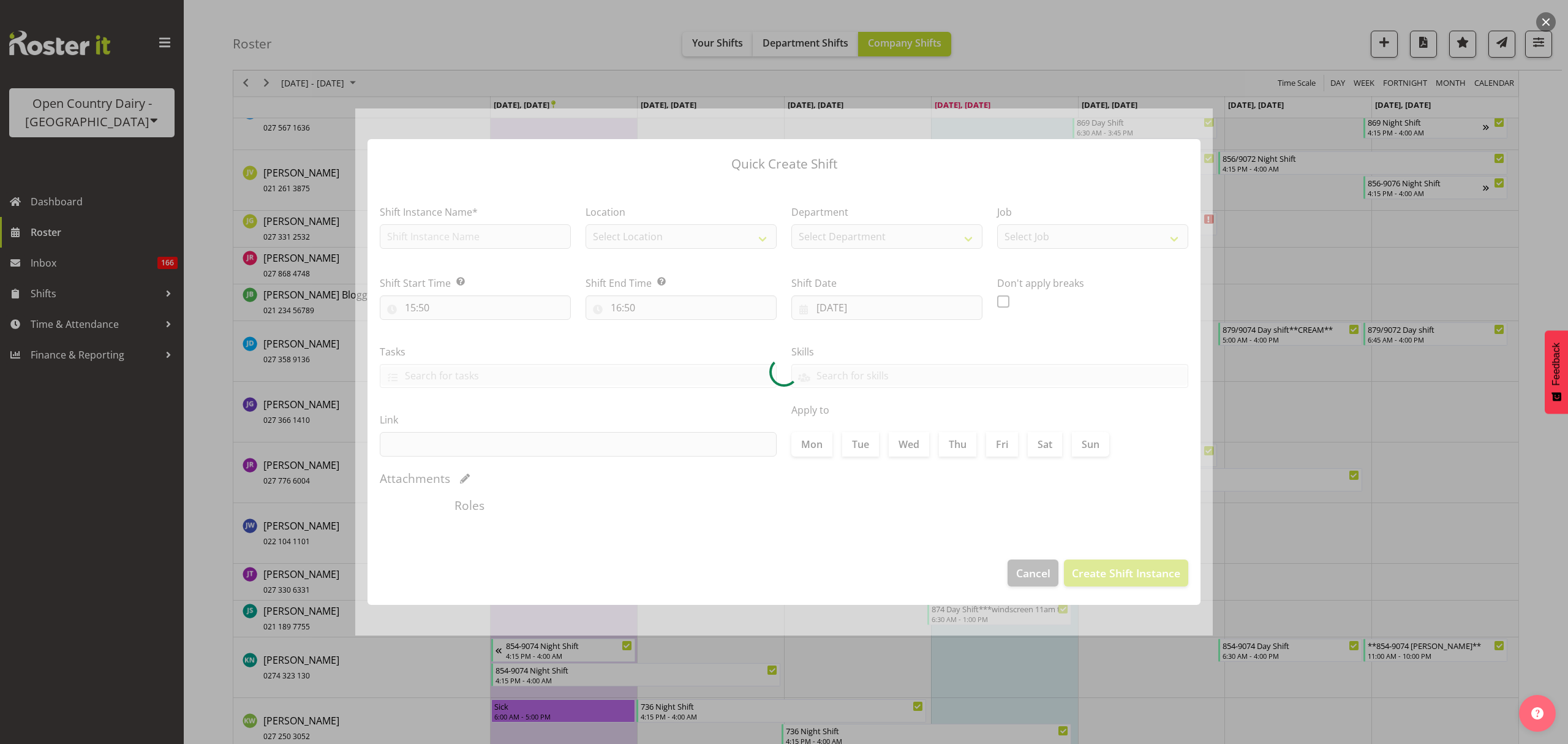
type input "22/09/2025"
checkbox input "true"
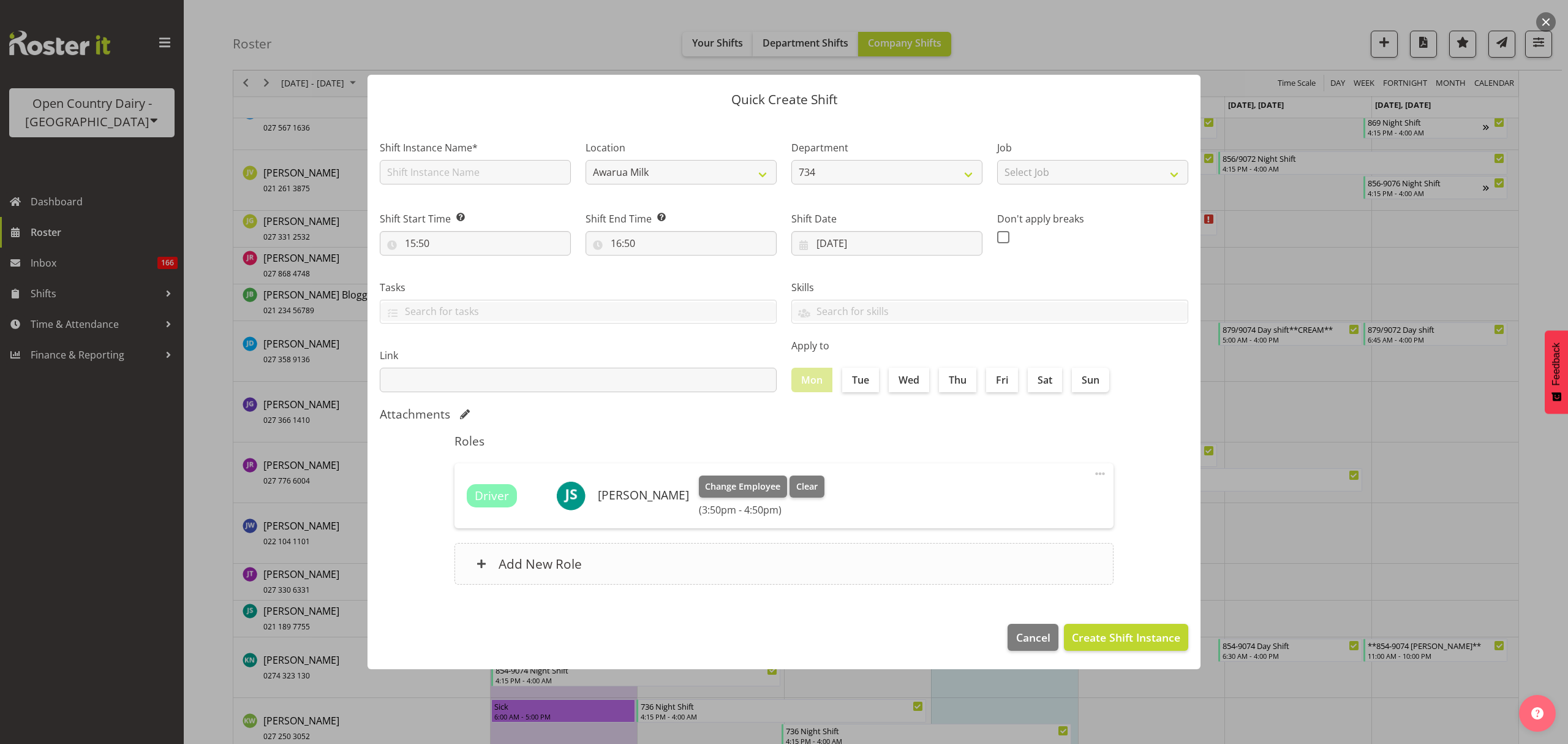
click at [1015, 567] on div "Add New Role" at bounding box center [784, 563] width 659 height 42
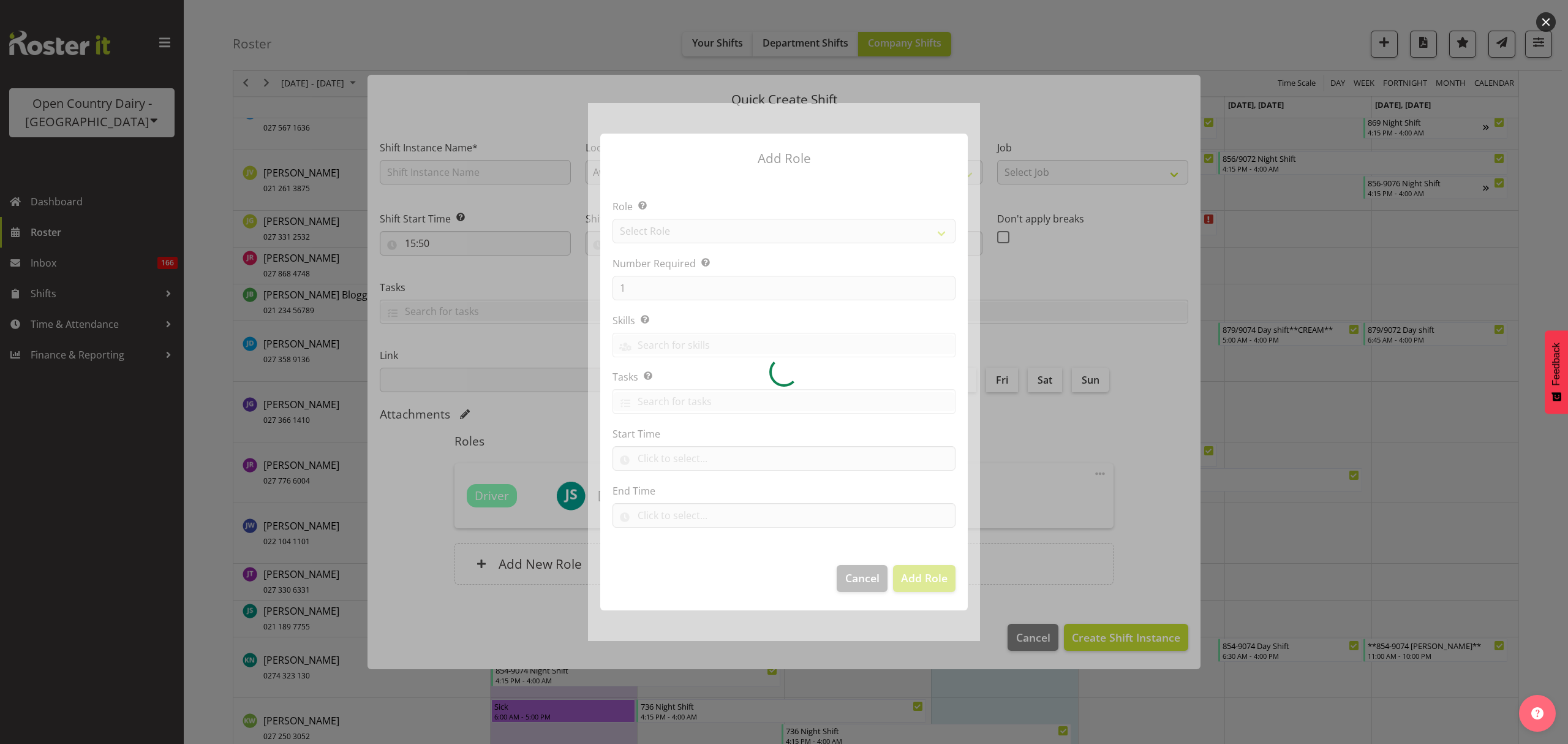
click at [1032, 646] on div at bounding box center [784, 372] width 1568 height 744
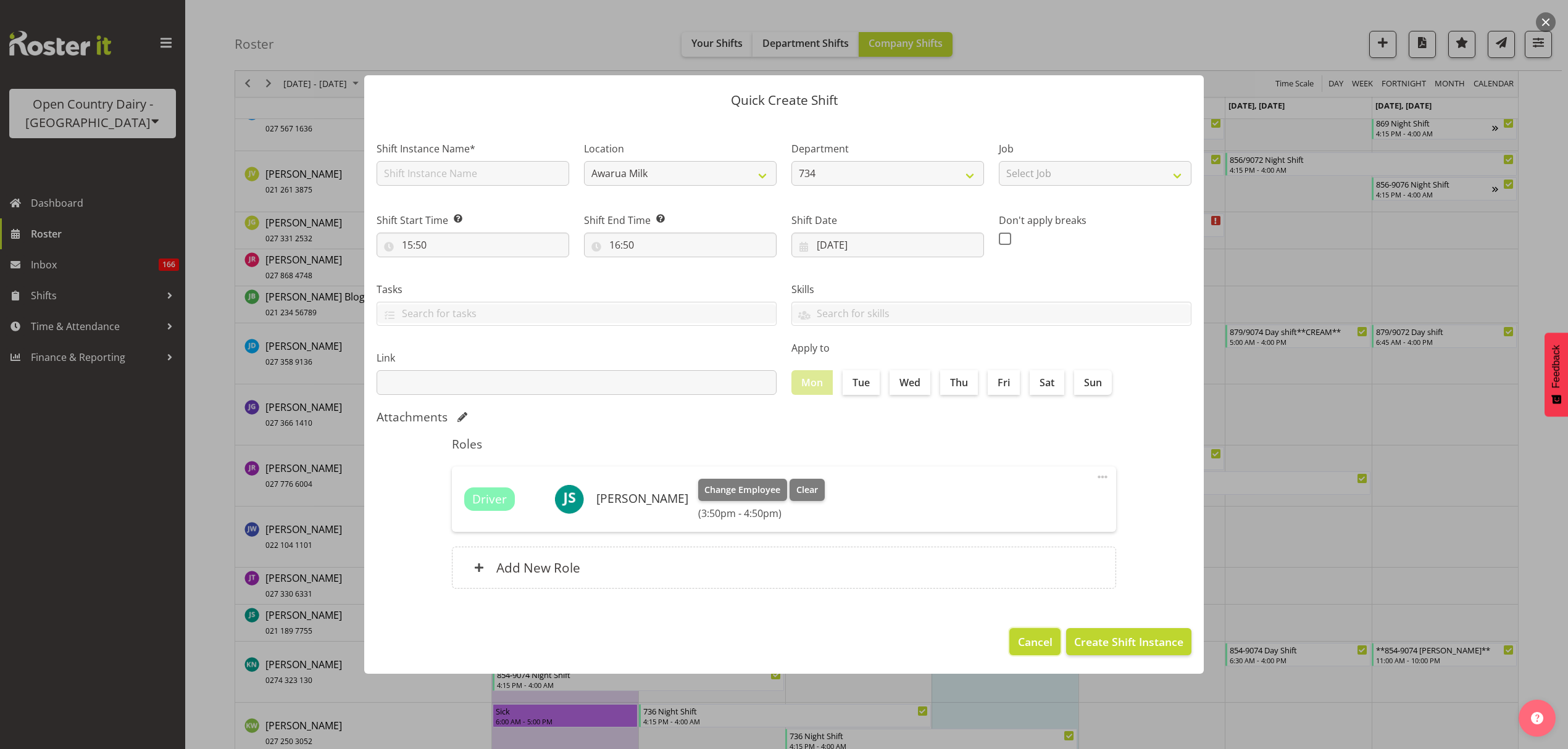
click at [1047, 642] on span "Cancel" at bounding box center [1034, 642] width 34 height 16
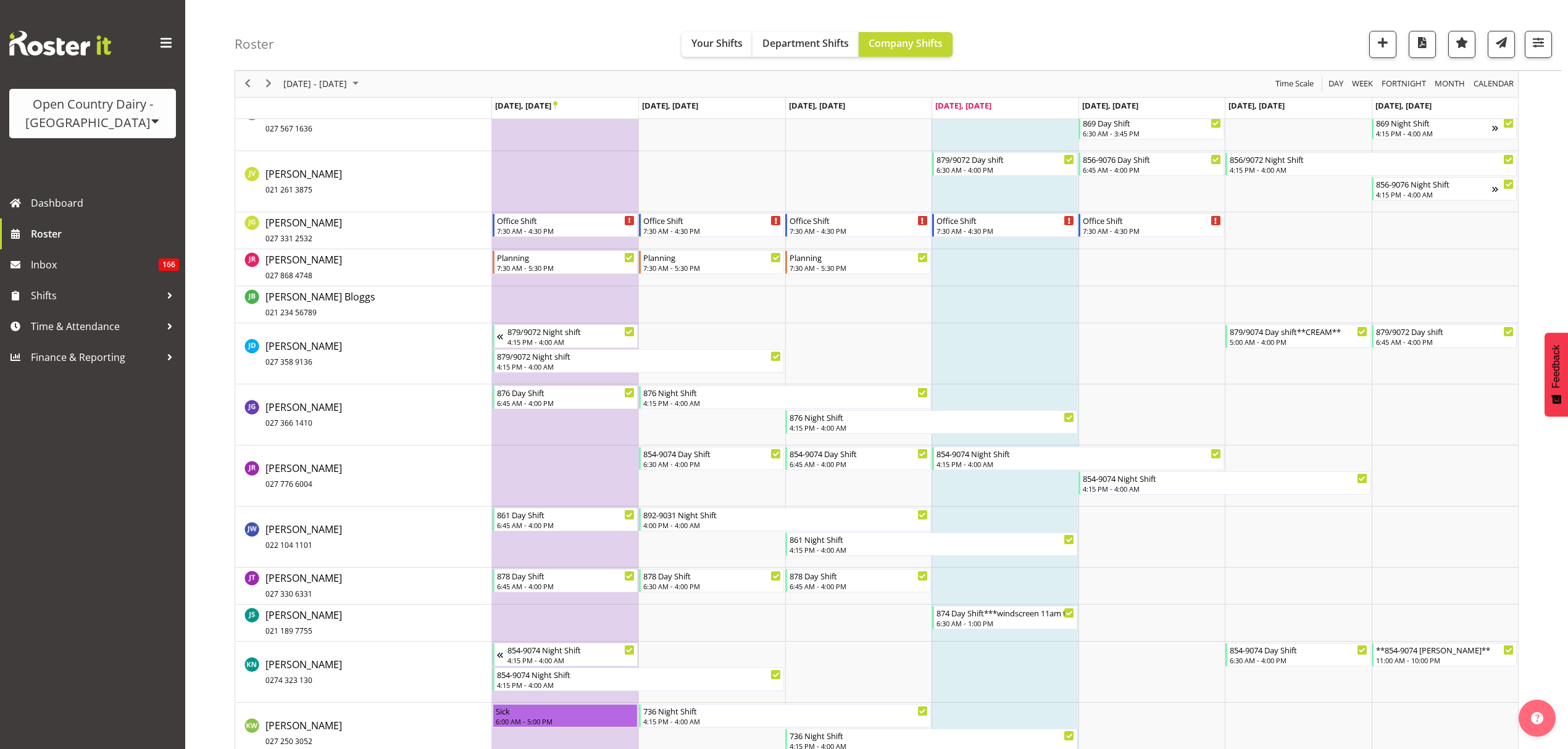
click at [560, 624] on td "Timeline Week of September 25, 2025" at bounding box center [565, 623] width 146 height 37
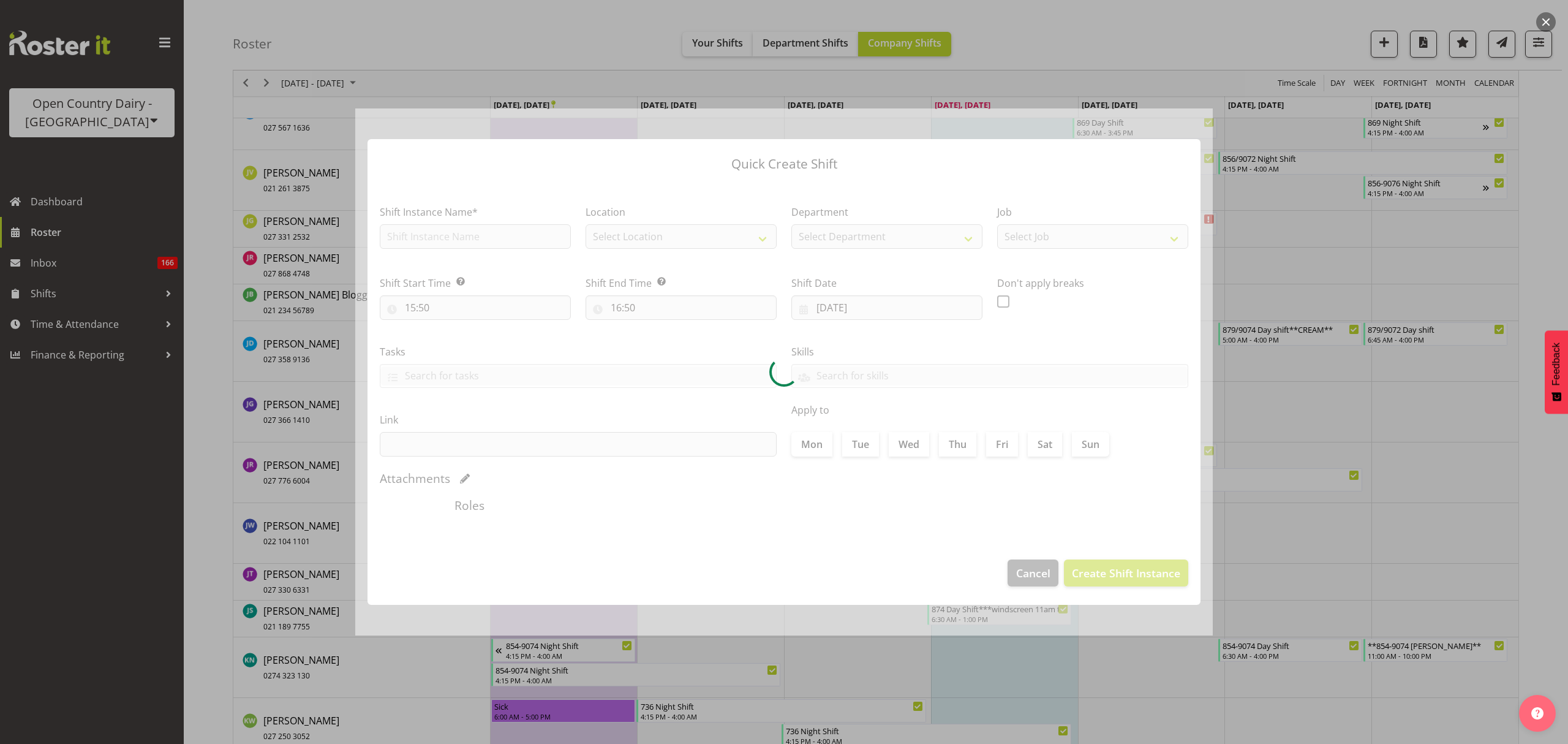
type input "22/09/2025"
checkbox input "true"
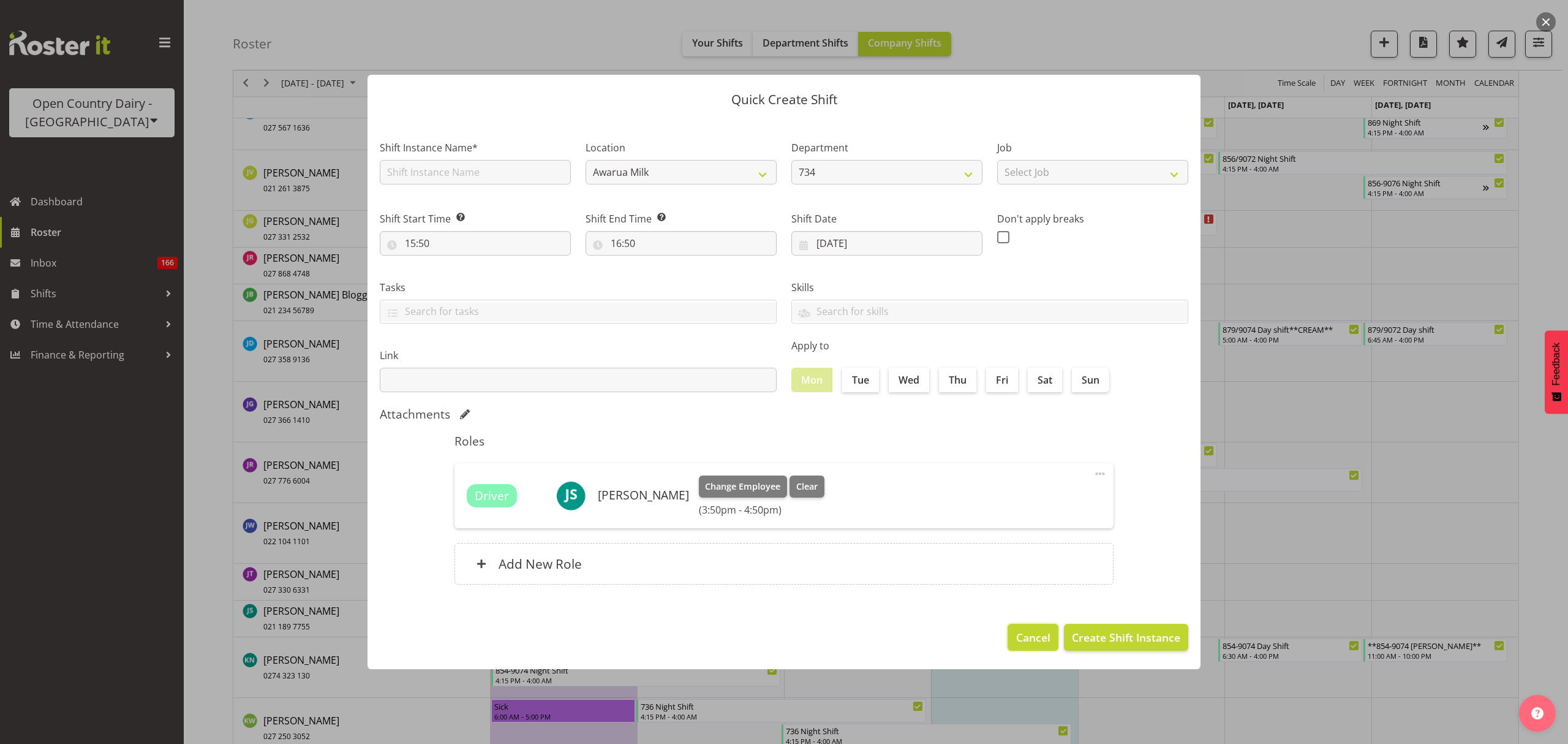
click at [1020, 639] on span "Cancel" at bounding box center [1032, 637] width 34 height 16
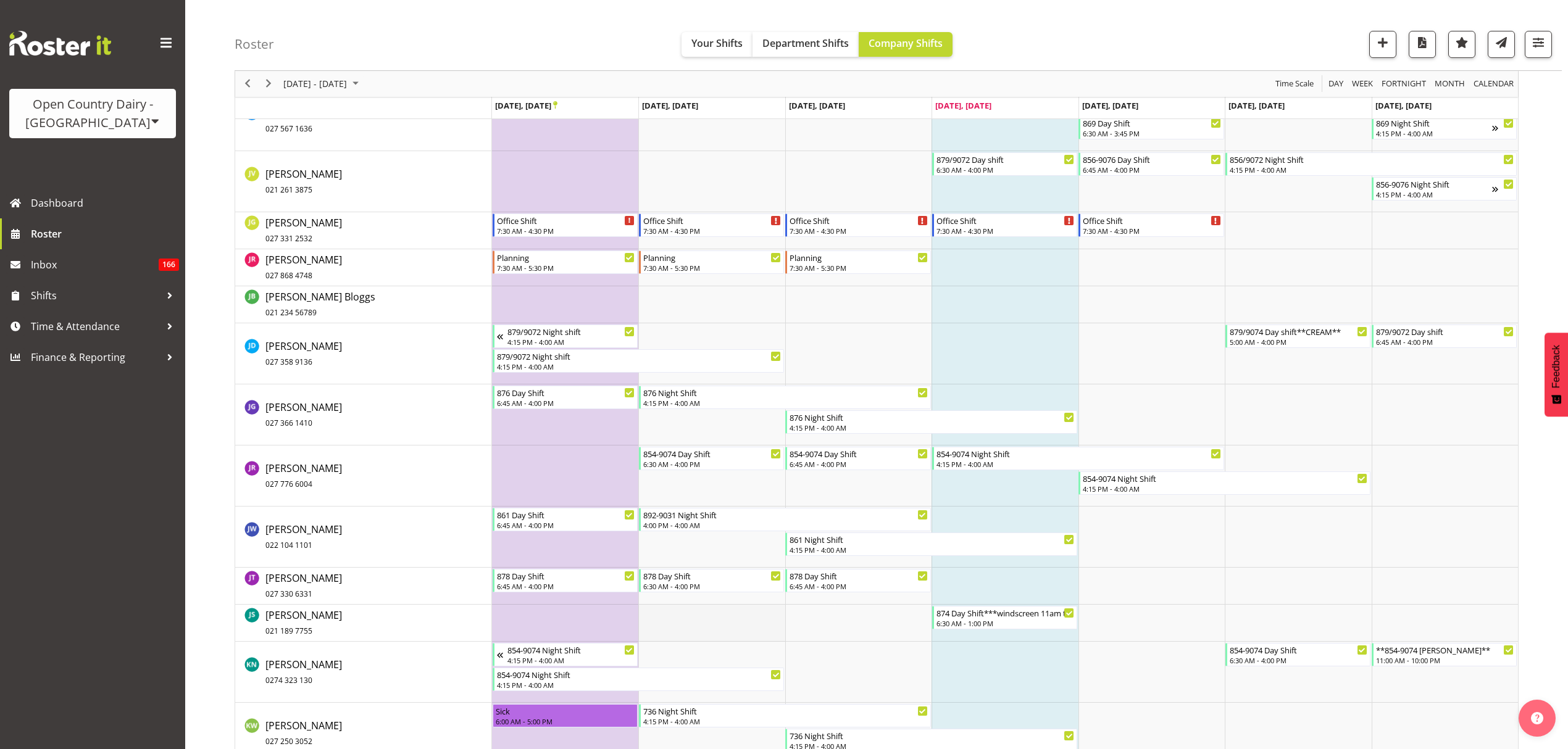
click at [695, 620] on td "Timeline Week of September 25, 2025" at bounding box center [711, 623] width 146 height 37
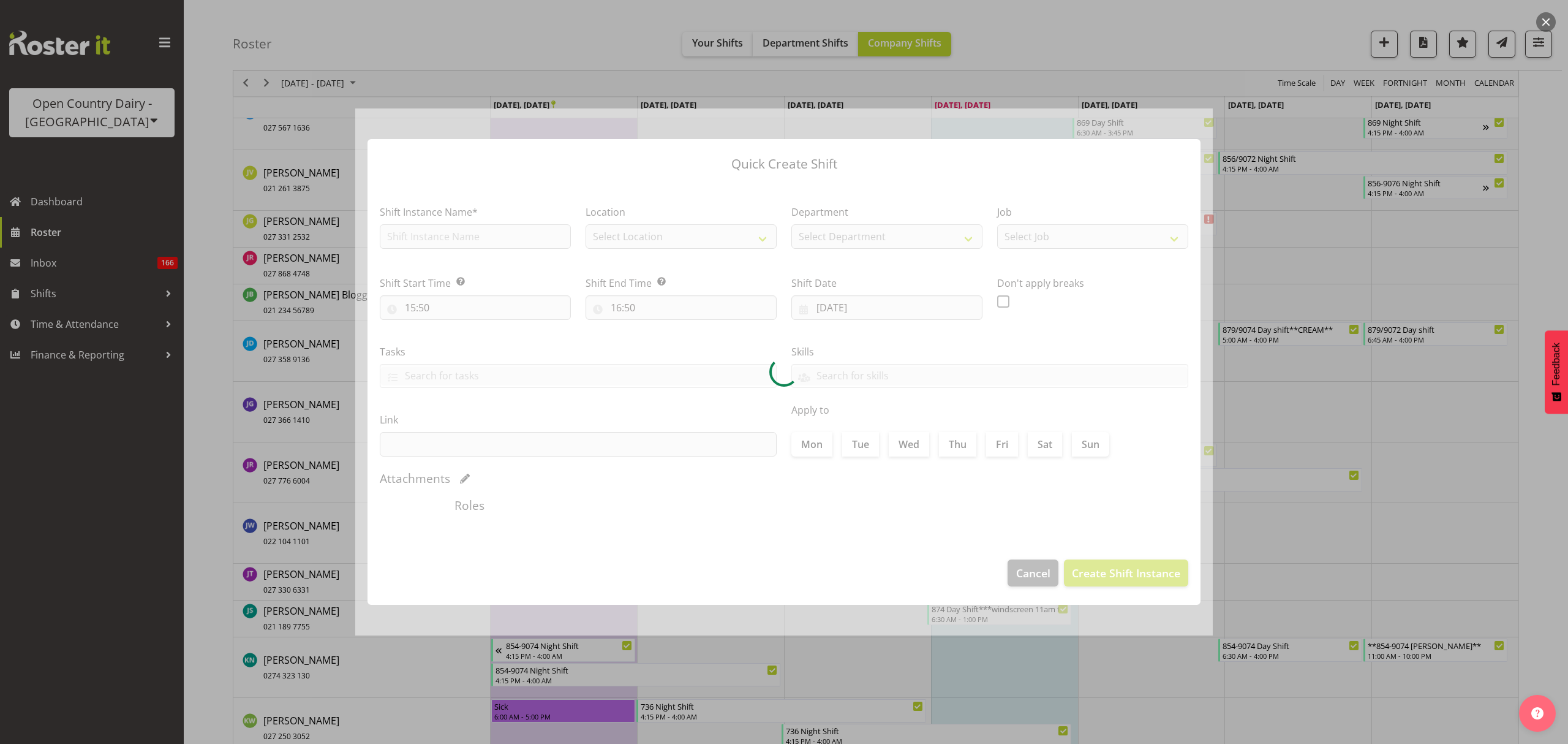
type input "23/09/2025"
checkbox input "true"
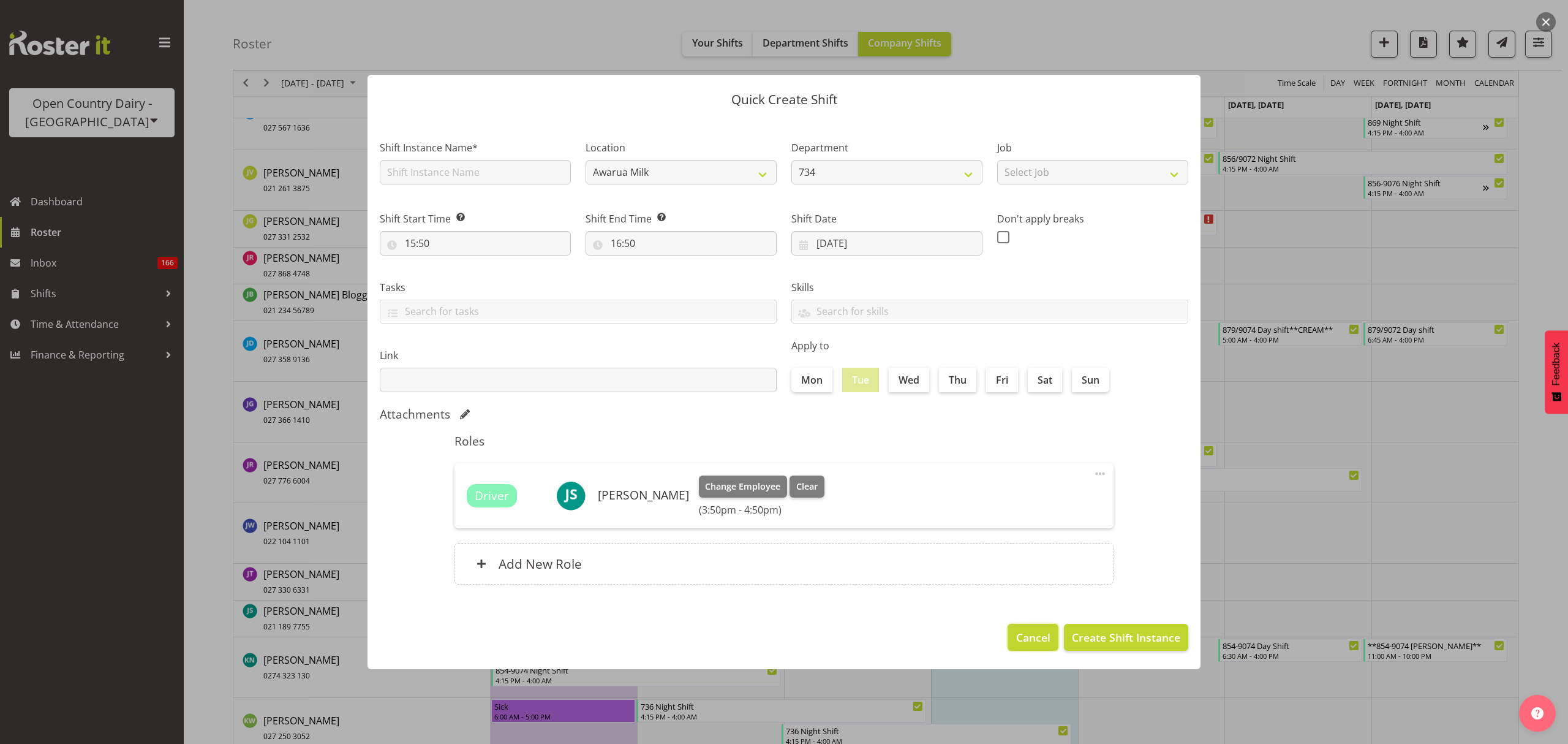
click at [1044, 633] on span "Cancel" at bounding box center [1032, 637] width 34 height 16
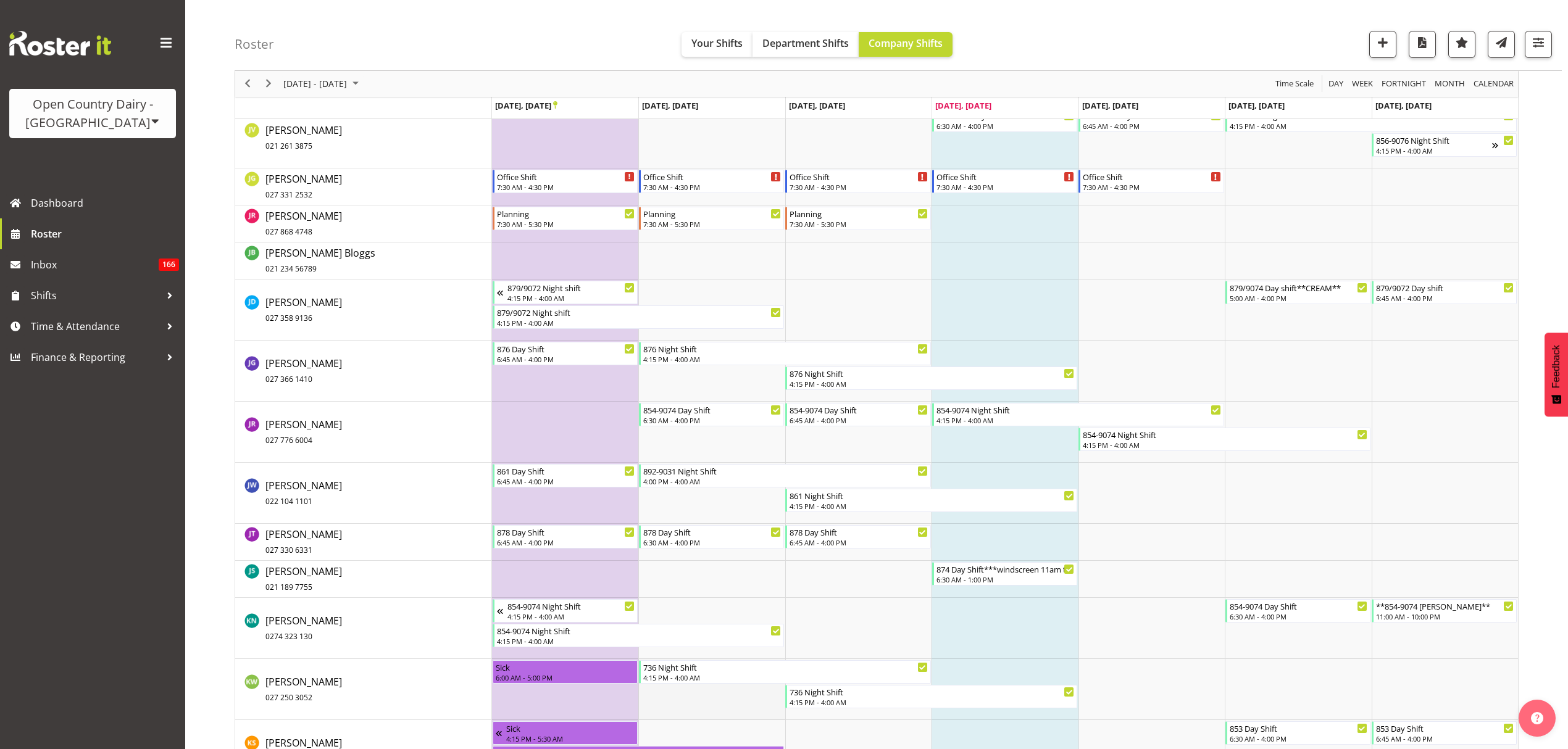
scroll to position [4567, 0]
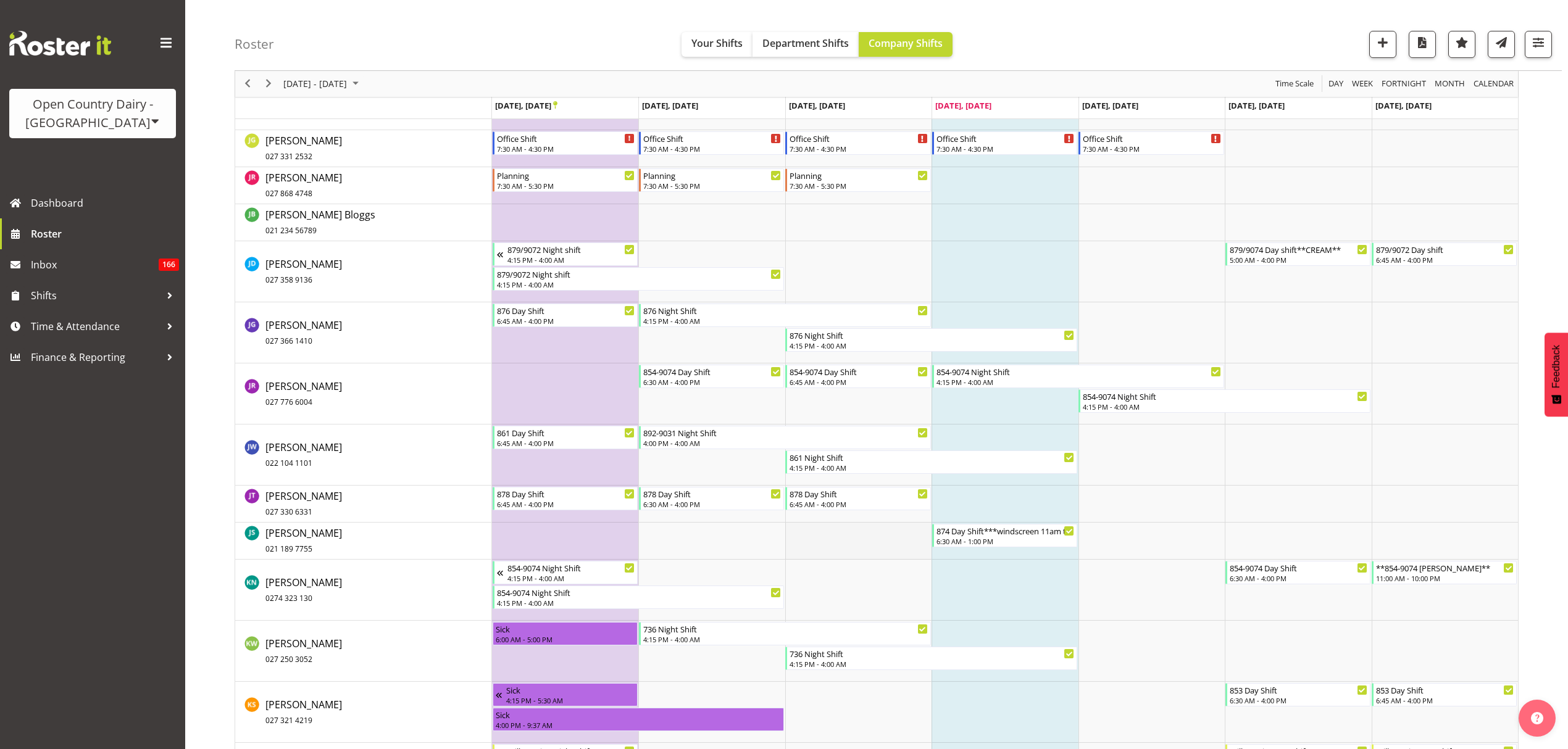
click at [829, 537] on td "Timeline Week of September 25, 2025" at bounding box center [858, 541] width 146 height 37
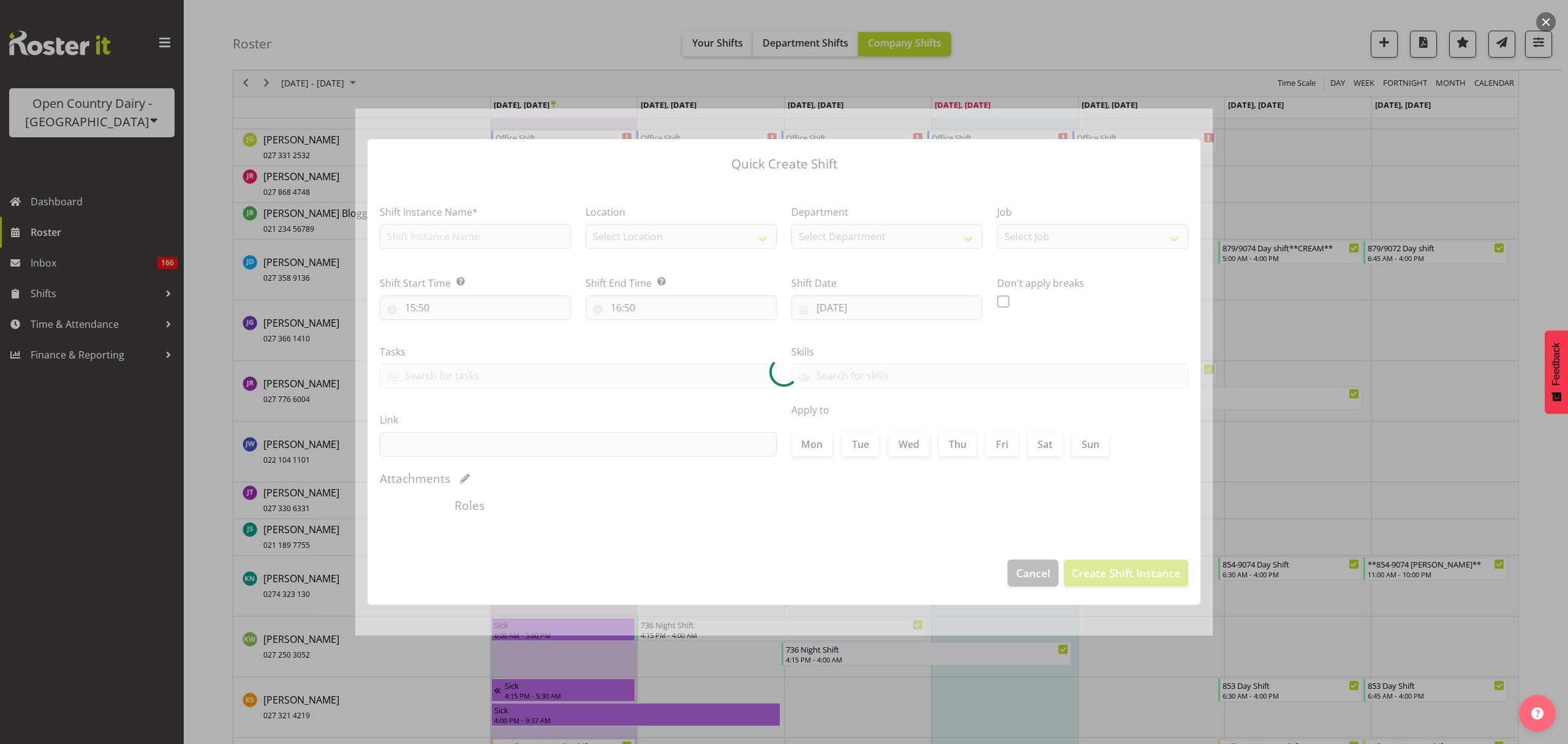
type input "24/09/2025"
checkbox input "true"
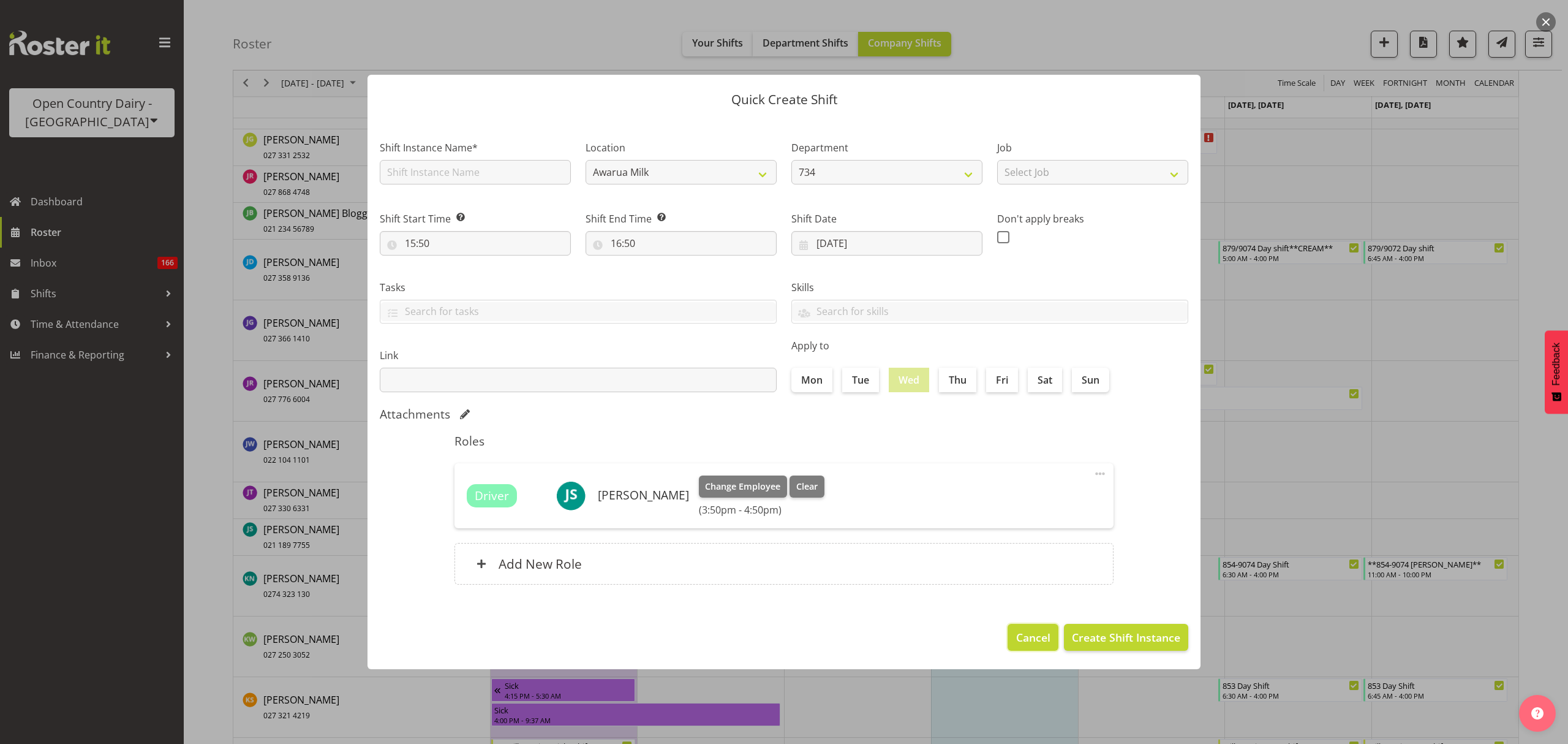
click at [1027, 643] on span "Cancel" at bounding box center [1032, 637] width 34 height 16
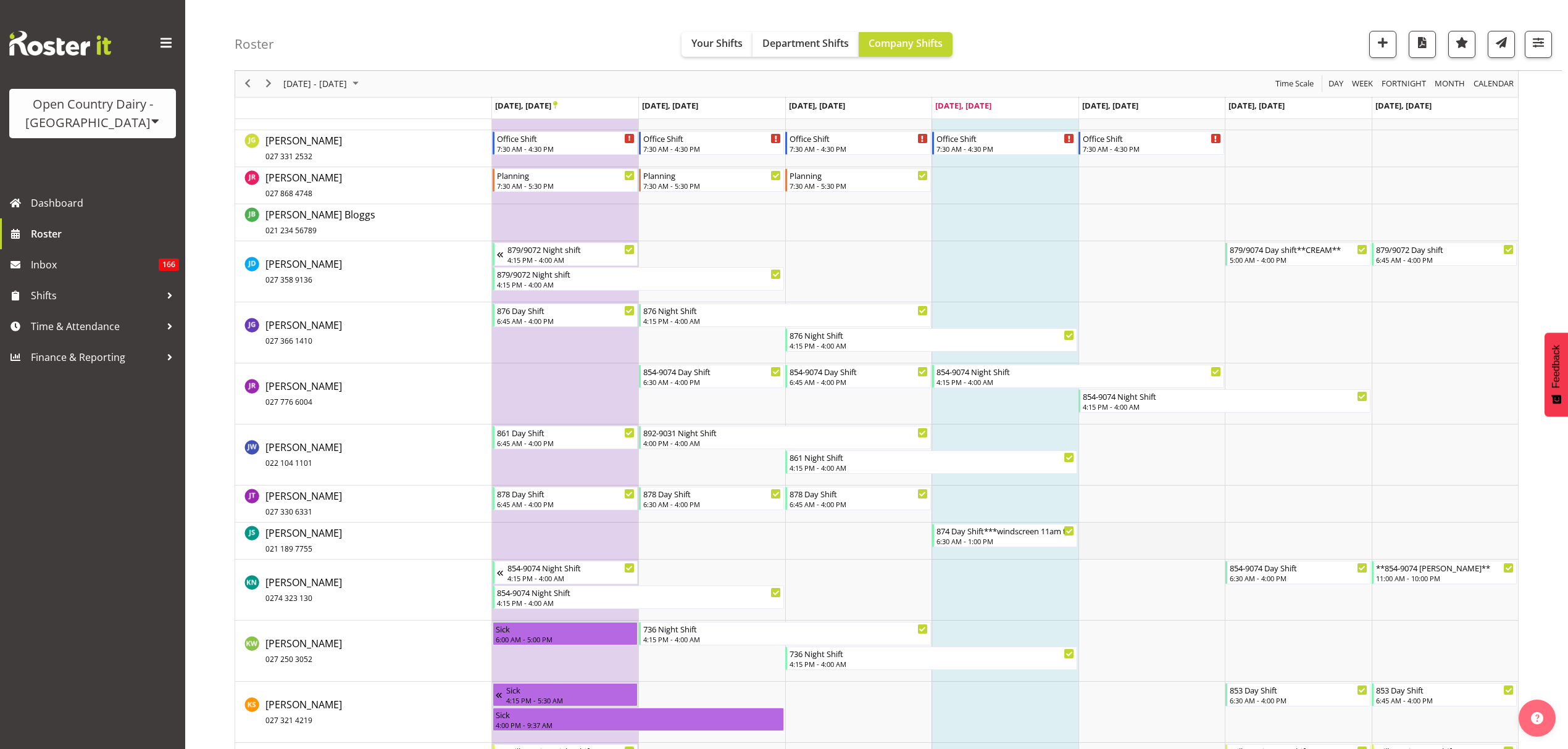
click at [1099, 537] on td "Timeline Week of September 25, 2025" at bounding box center [1152, 541] width 146 height 37
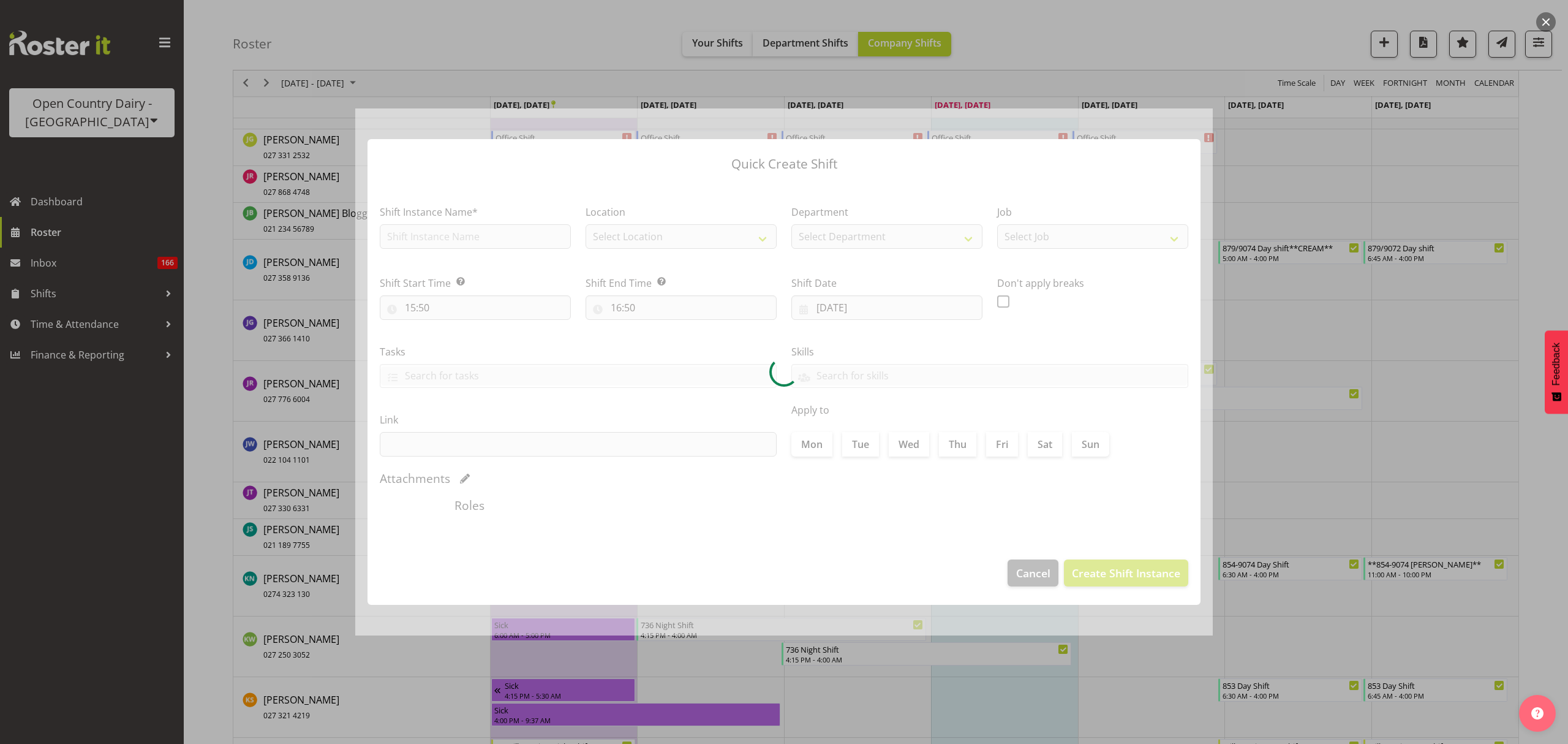
type input "26/09/2025"
checkbox input "true"
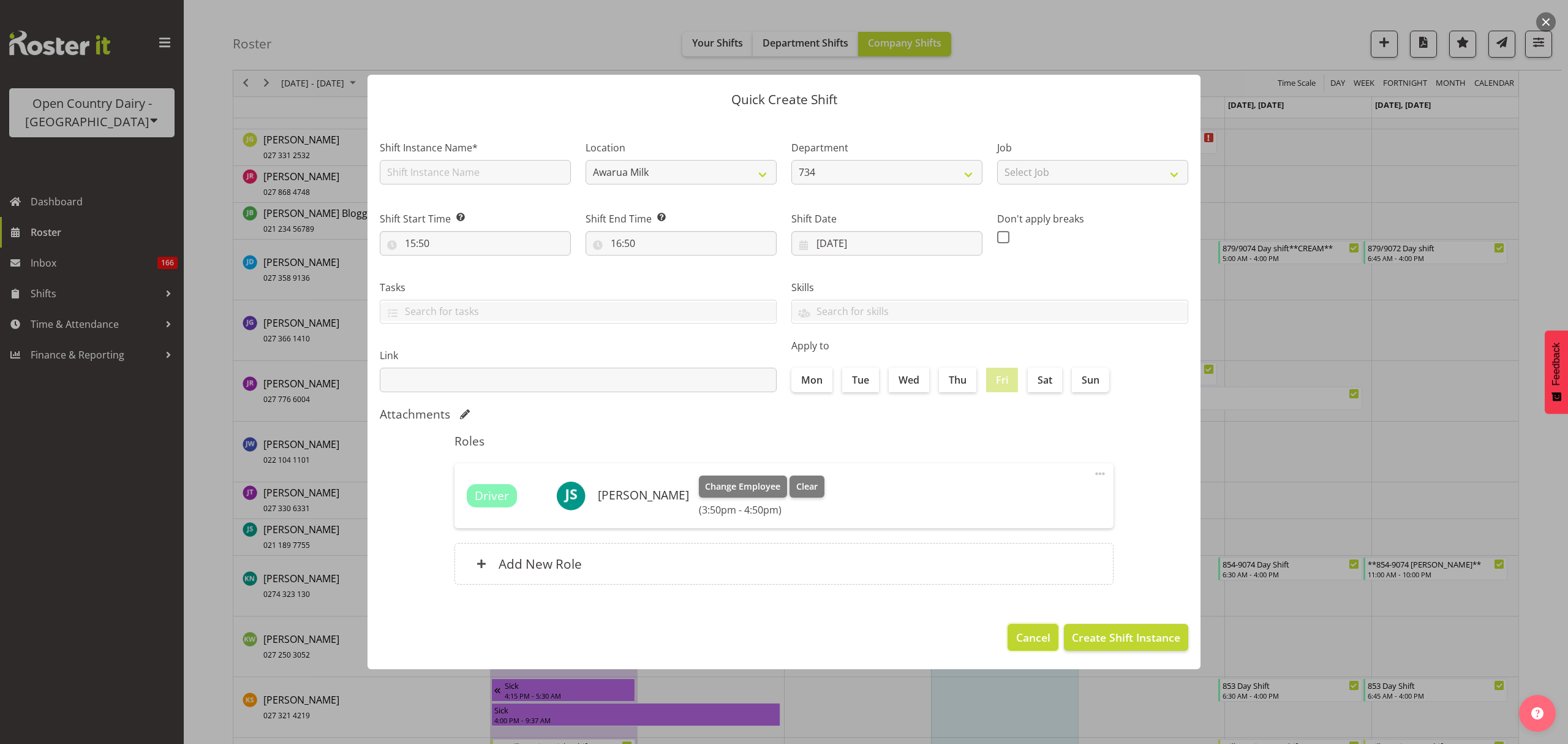
click at [1027, 639] on span "Cancel" at bounding box center [1032, 637] width 34 height 16
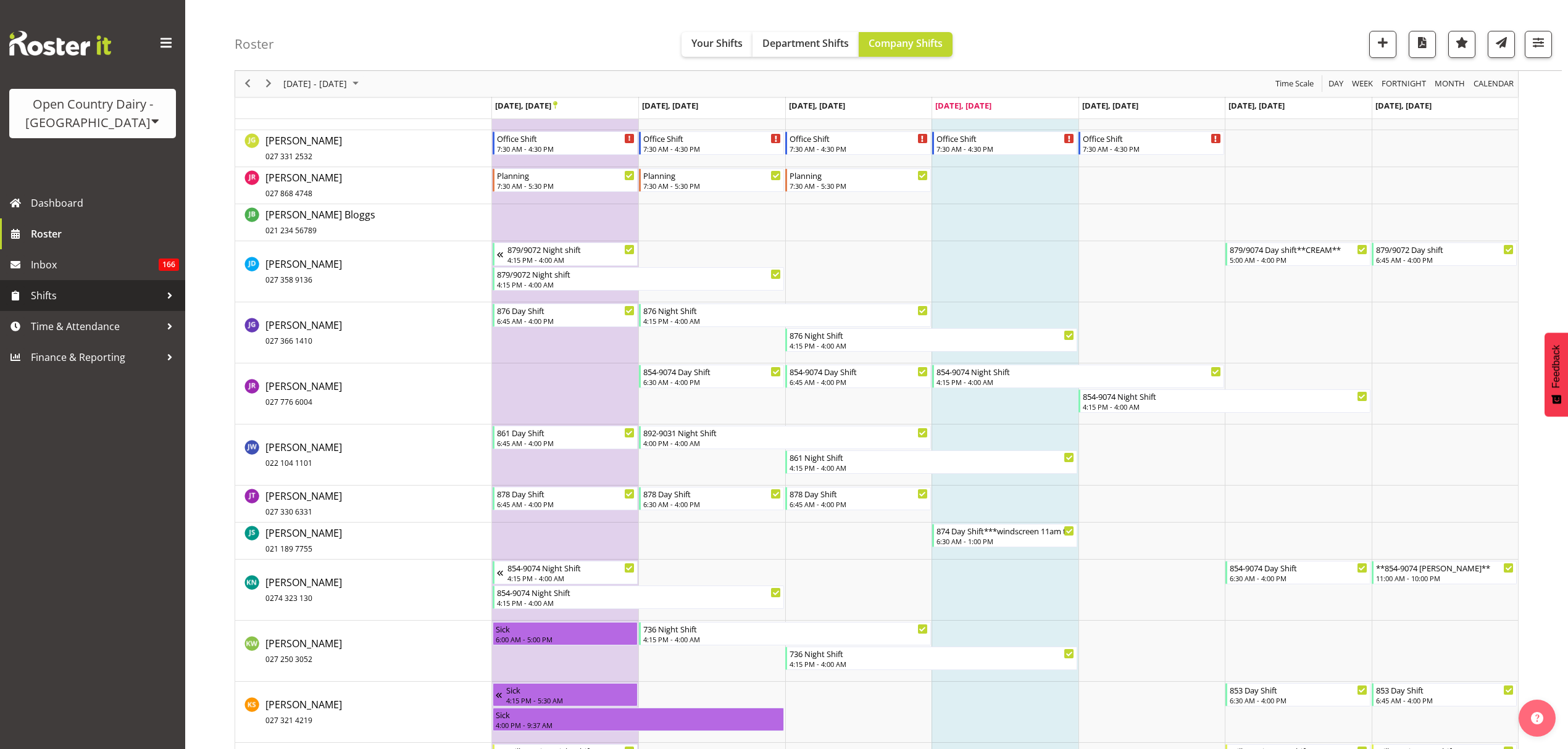
click at [127, 302] on span "Shifts" at bounding box center [95, 296] width 130 height 18
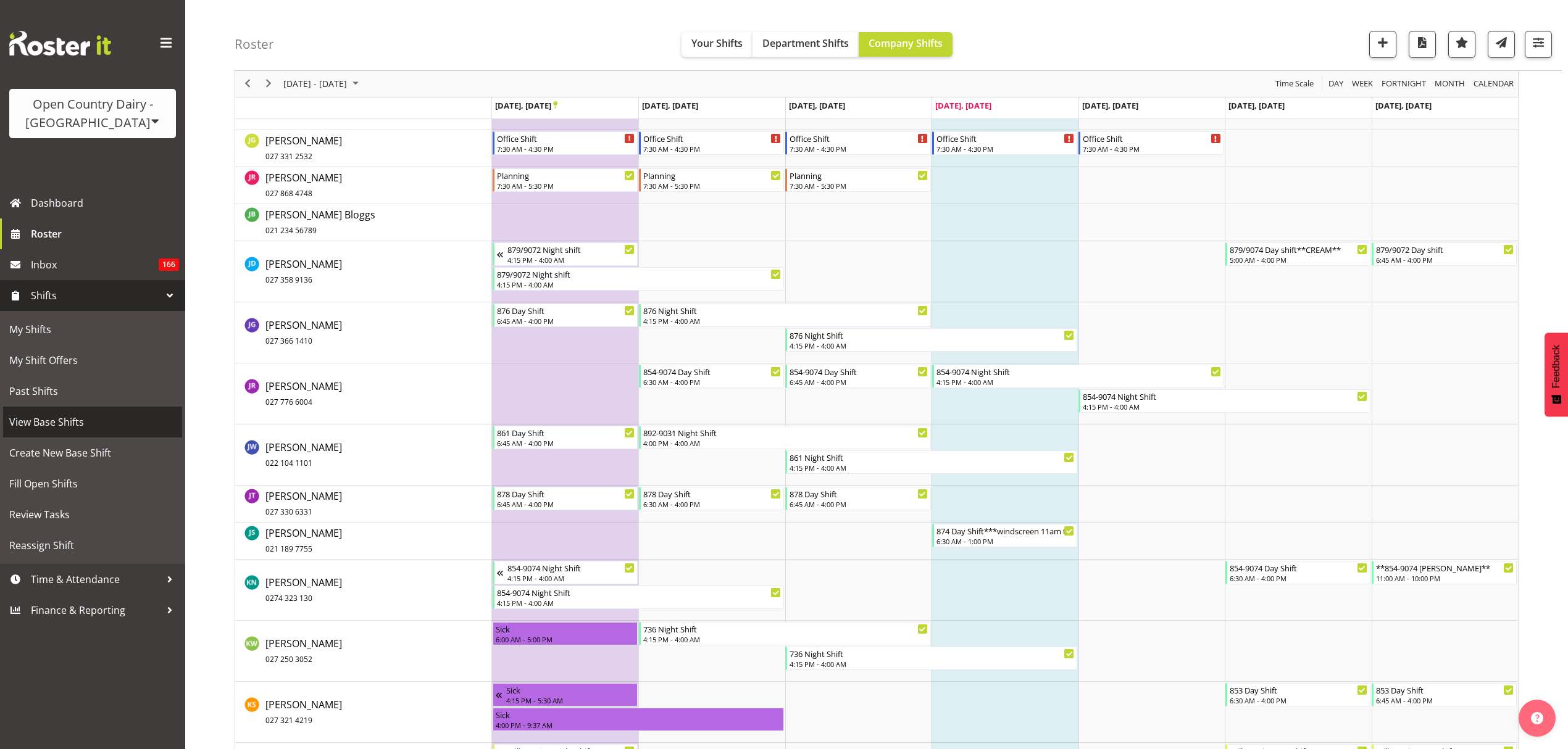
click at [82, 418] on span "View Base Shifts" at bounding box center [92, 422] width 167 height 18
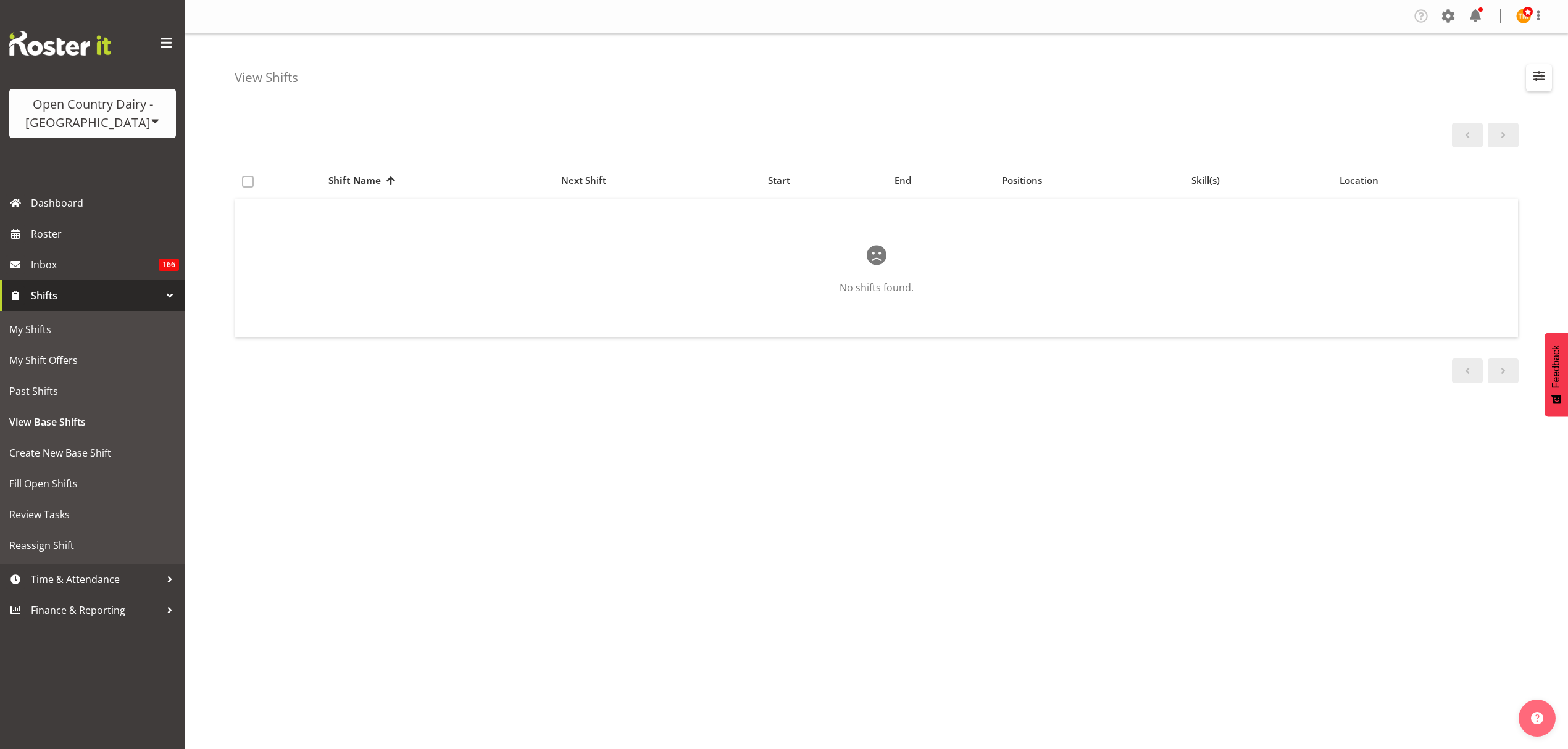
click at [1538, 78] on span "button" at bounding box center [1538, 75] width 16 height 16
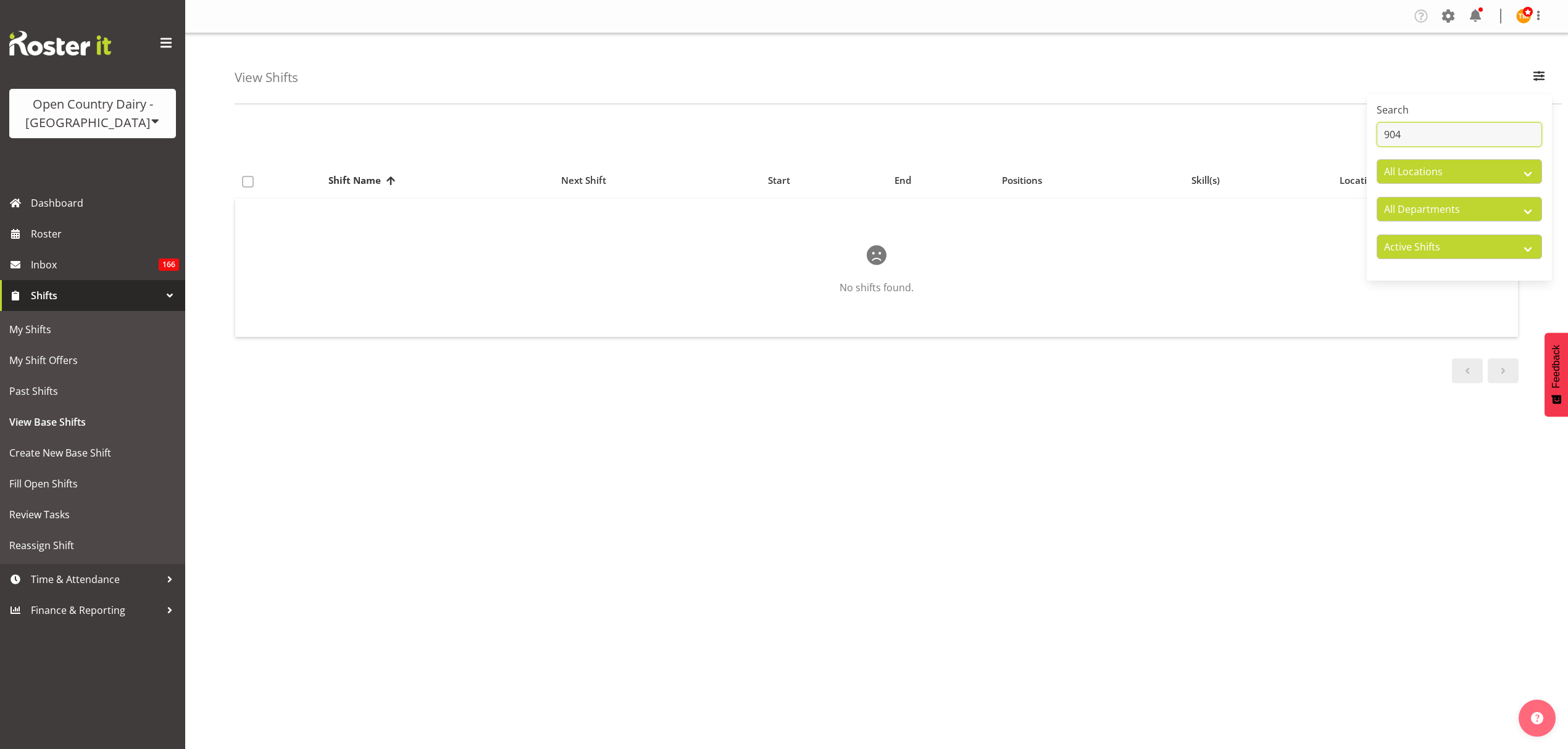
click at [1473, 136] on input "904" at bounding box center [1459, 134] width 165 height 24
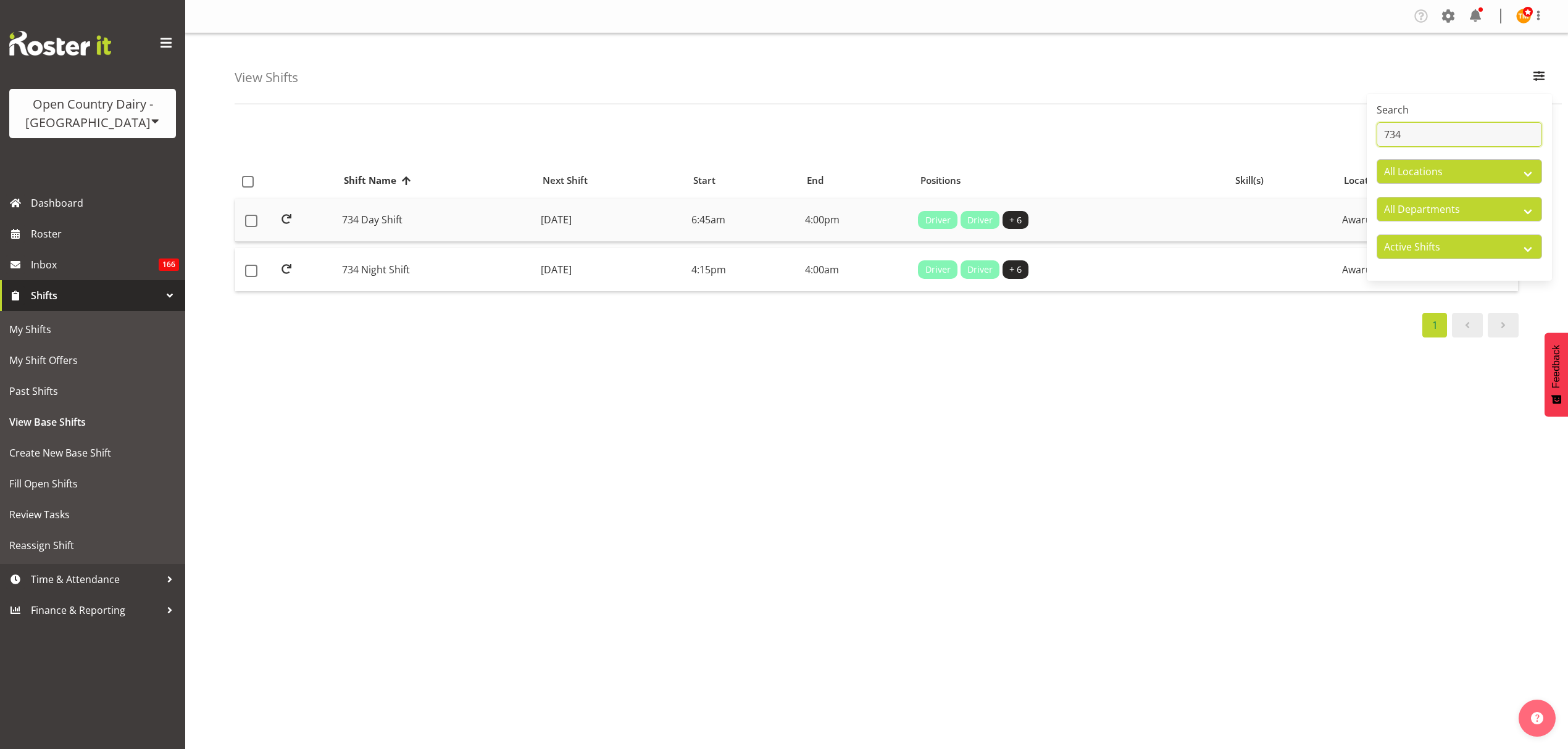
type input "734"
click at [452, 205] on td "734 Day Shift" at bounding box center [436, 220] width 199 height 43
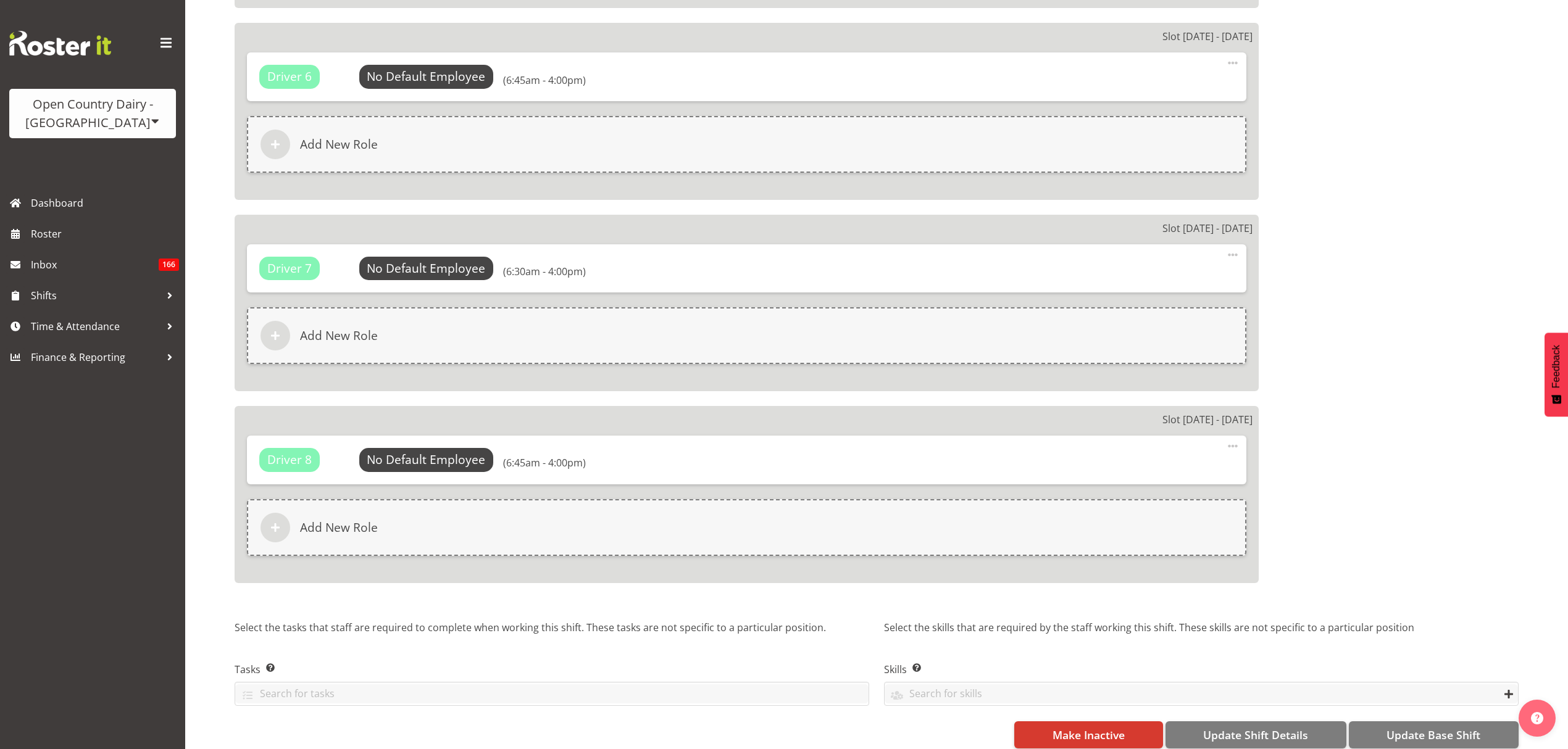
select select
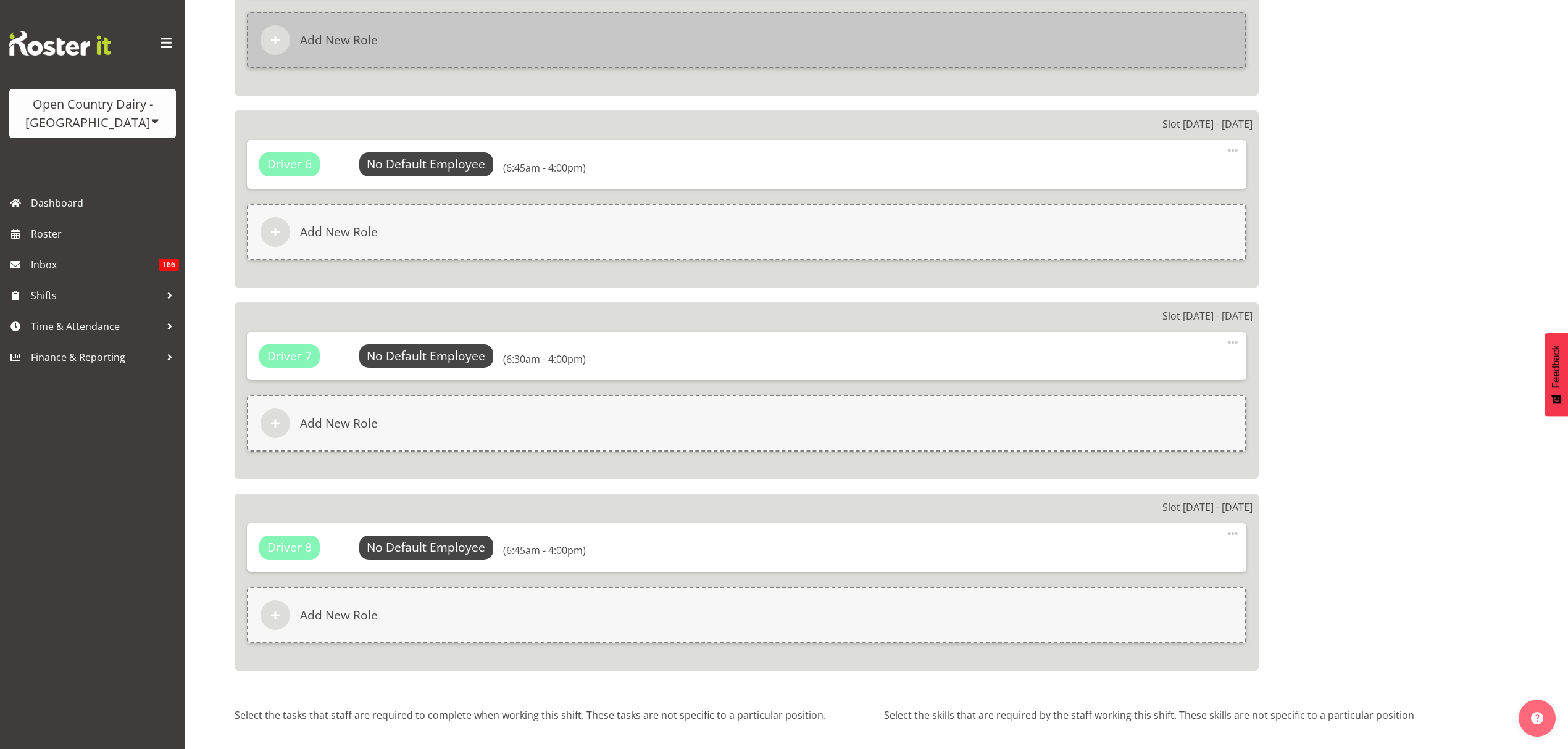
select select
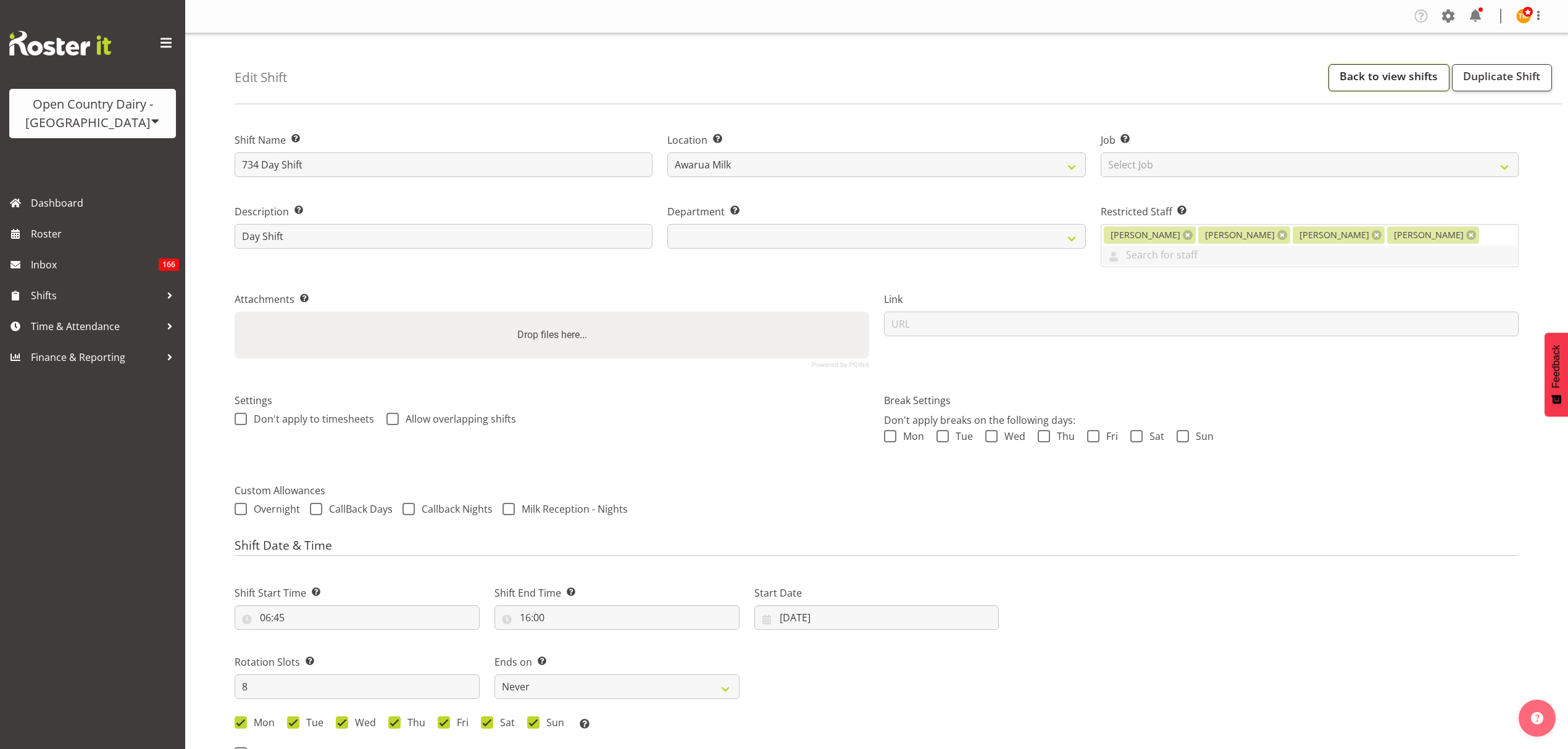
click at [1384, 87] on link "Back to view shifts" at bounding box center [1389, 78] width 121 height 27
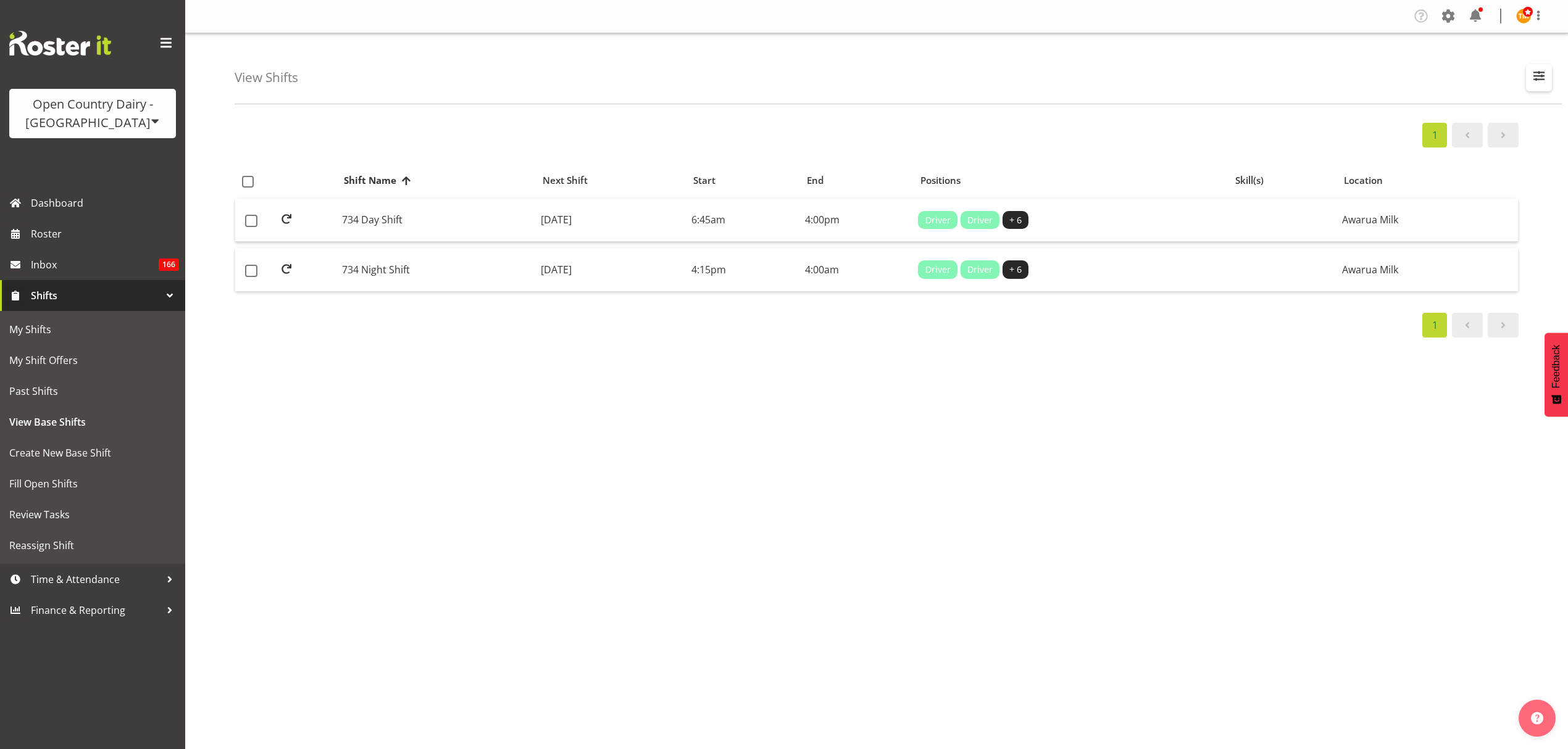
click at [1531, 84] on span "button" at bounding box center [1538, 75] width 16 height 16
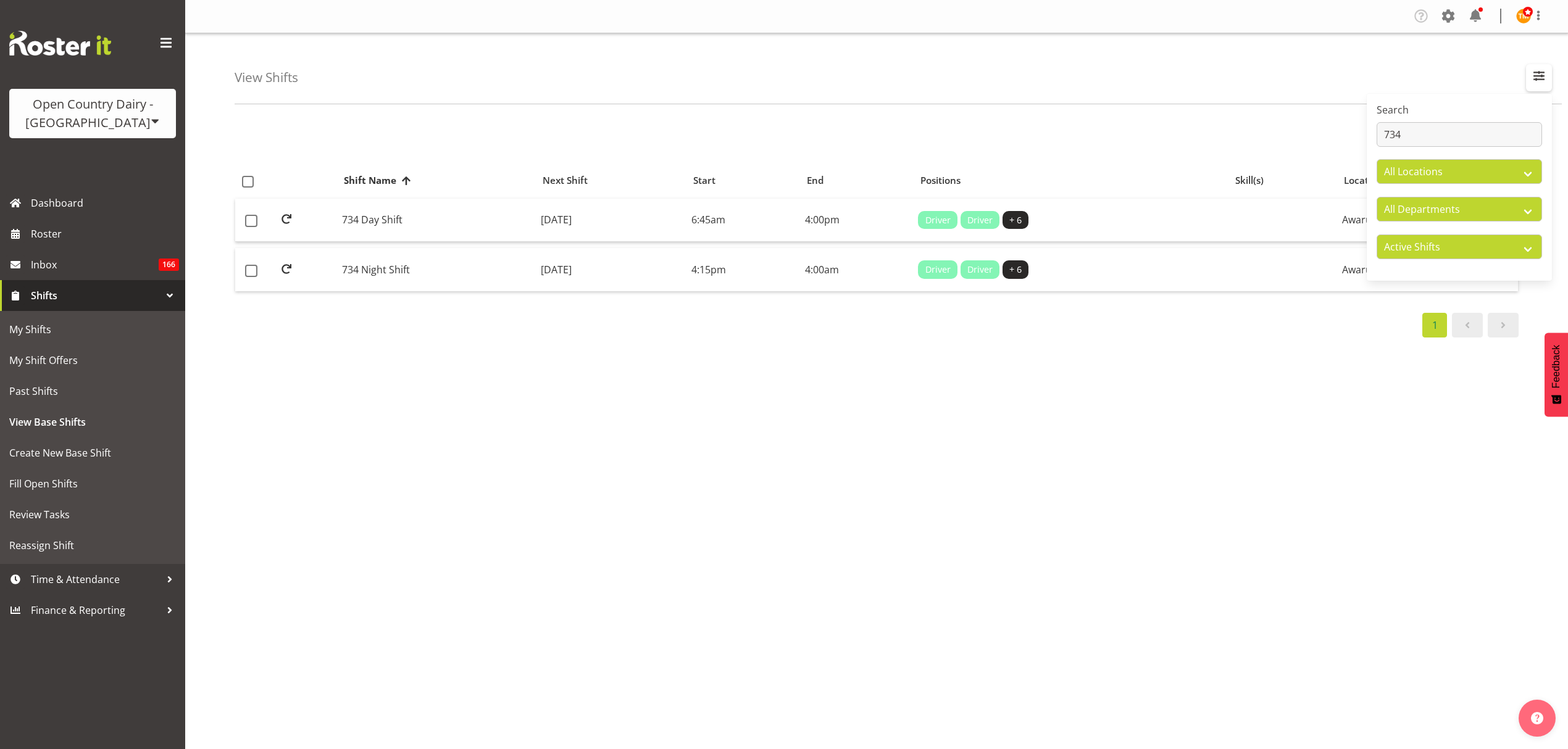
click at [1534, 82] on span "button" at bounding box center [1538, 75] width 16 height 16
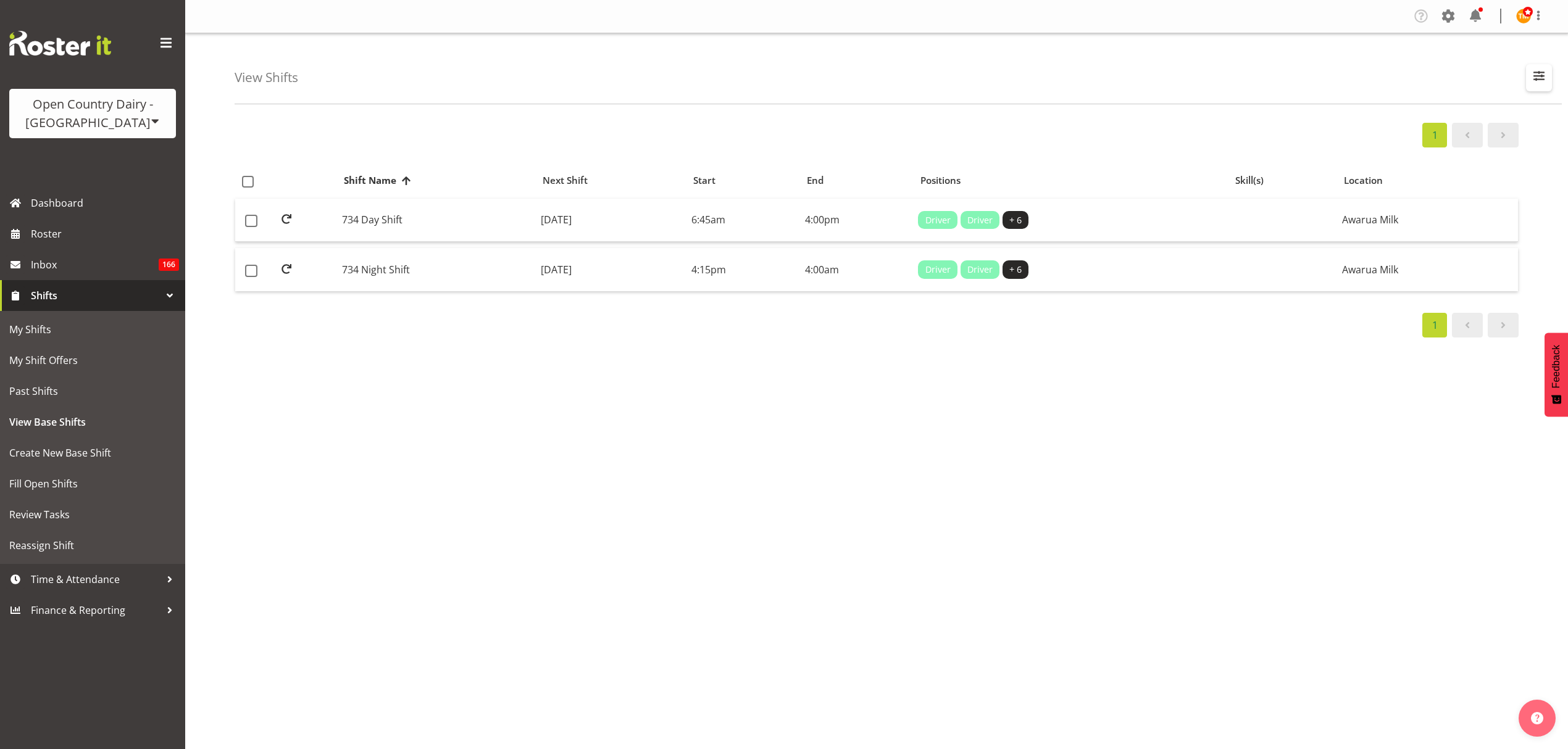
click at [1534, 82] on span "button" at bounding box center [1538, 75] width 16 height 16
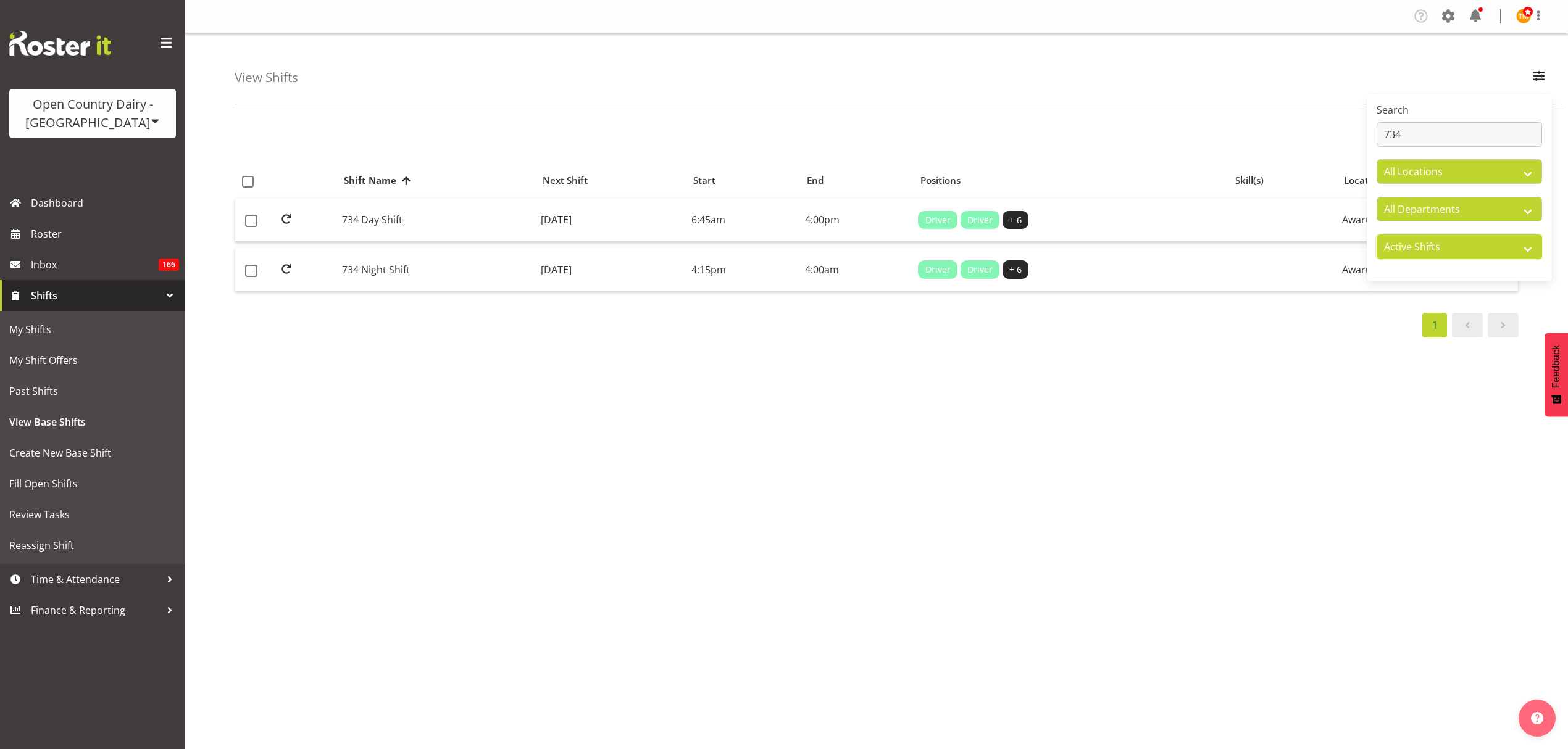
click at [1429, 242] on select "Active Shifts Inactive Shifts" at bounding box center [1459, 247] width 165 height 24
click at [1377, 235] on select "Active Shifts Inactive Shifts" at bounding box center [1459, 247] width 165 height 24
click at [1442, 249] on select "Active Shifts Inactive Shifts" at bounding box center [1459, 247] width 165 height 24
click at [1377, 235] on select "Active Shifts Inactive Shifts" at bounding box center [1459, 247] width 165 height 24
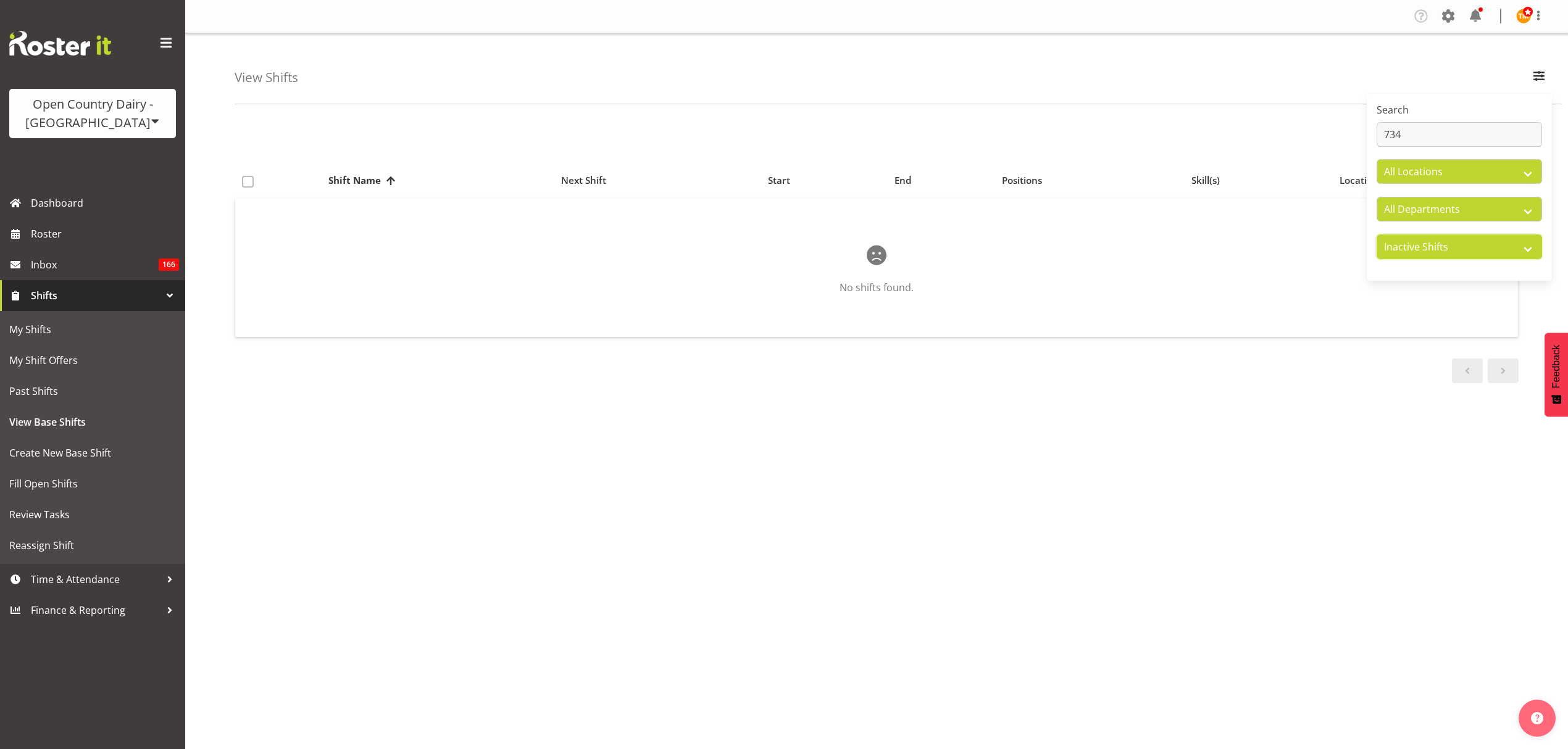
click at [1448, 258] on select "Active Shifts Inactive Shifts" at bounding box center [1459, 247] width 165 height 24
select select "active"
click at [1377, 235] on select "Active Shifts Inactive Shifts" at bounding box center [1459, 247] width 165 height 24
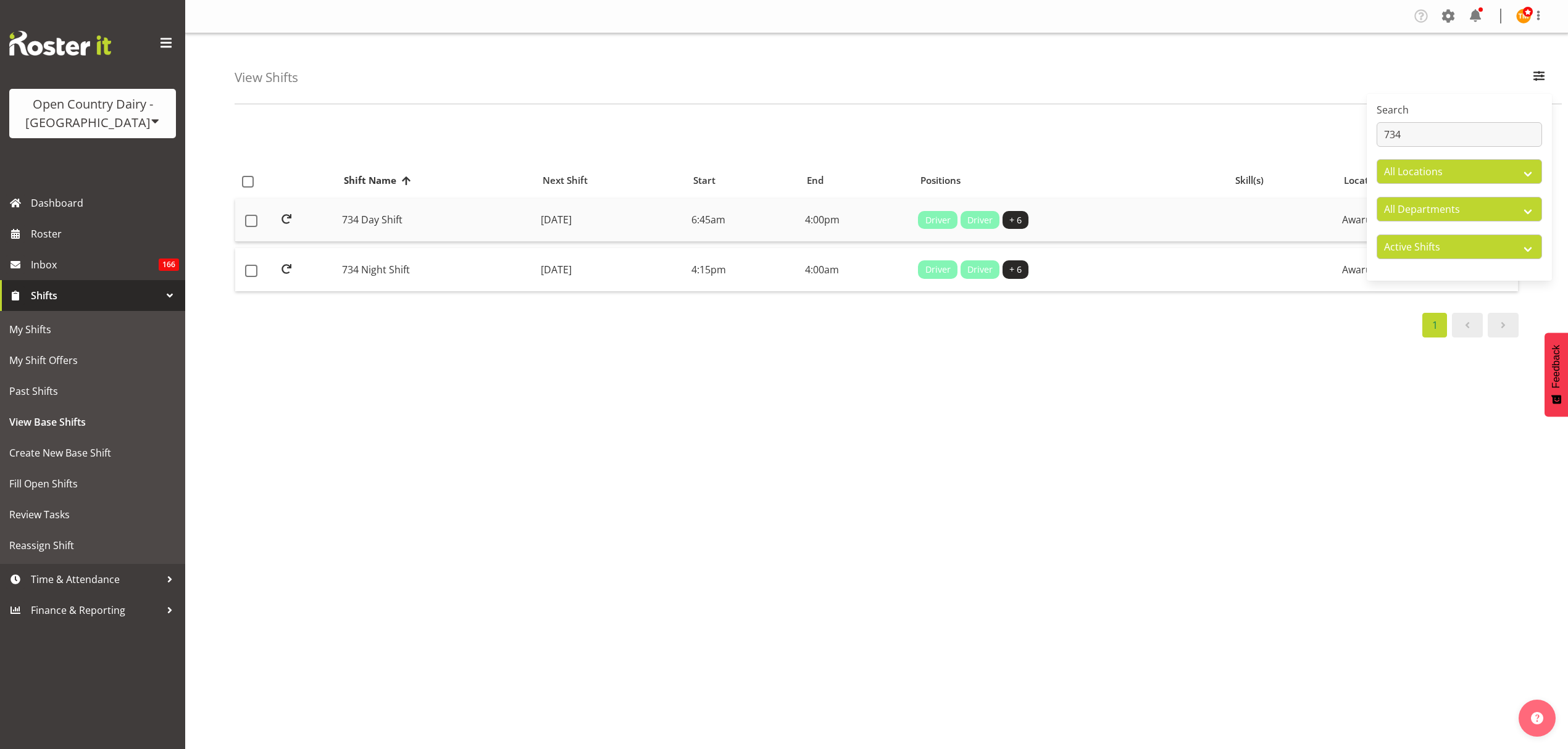
click at [472, 205] on td "734 Day Shift" at bounding box center [436, 220] width 199 height 43
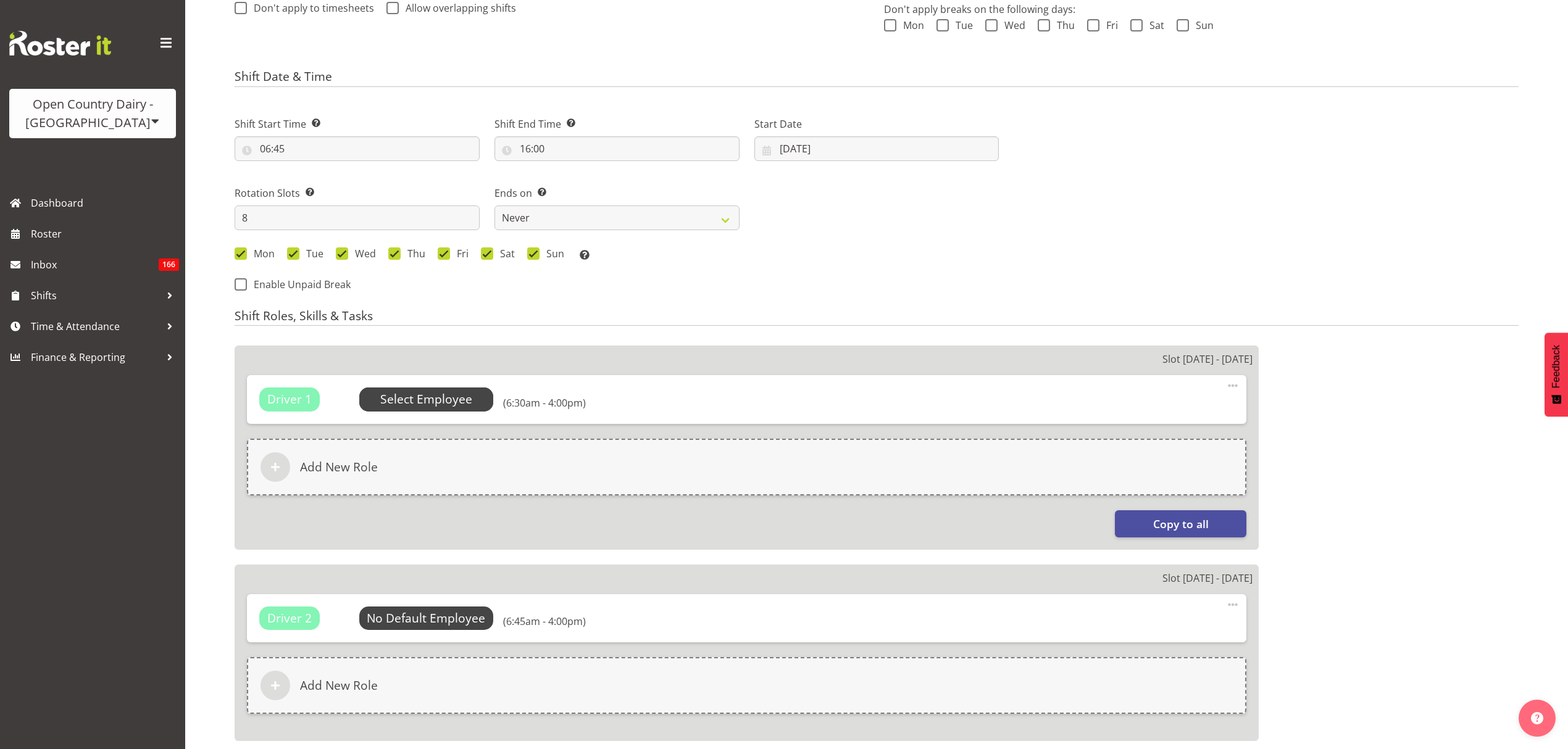
select select
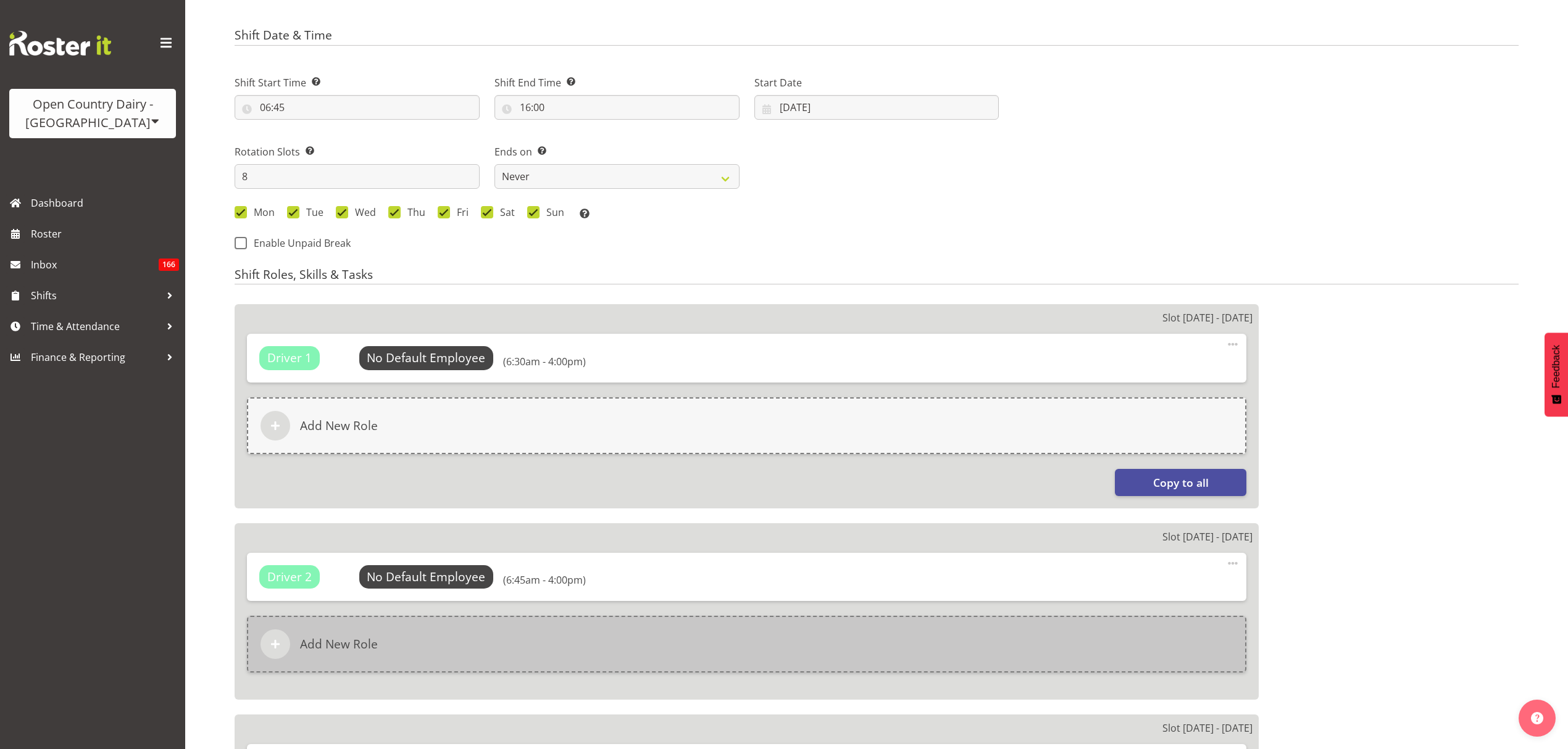
select select
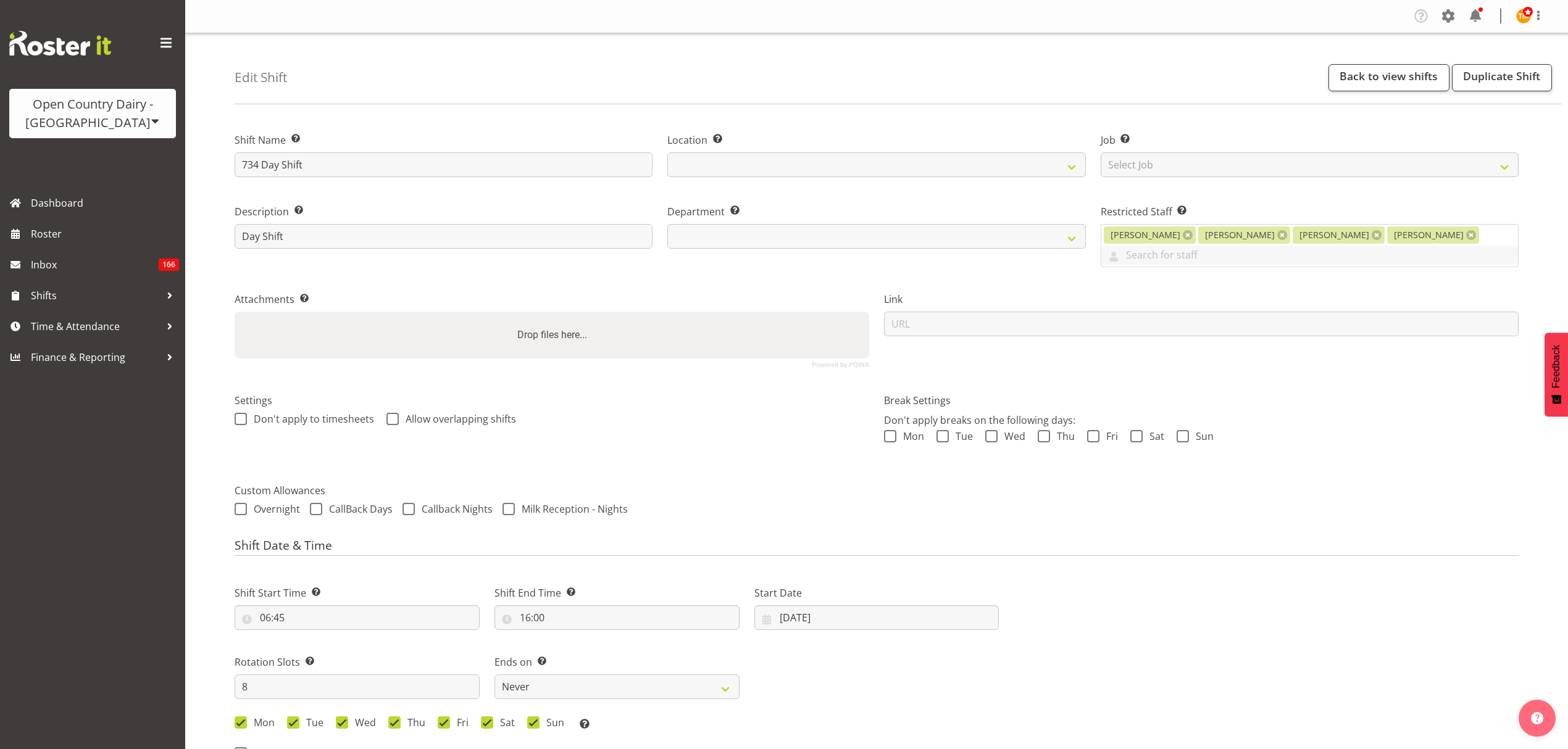
select select
click at [1389, 74] on link "Back to view shifts" at bounding box center [1389, 78] width 121 height 27
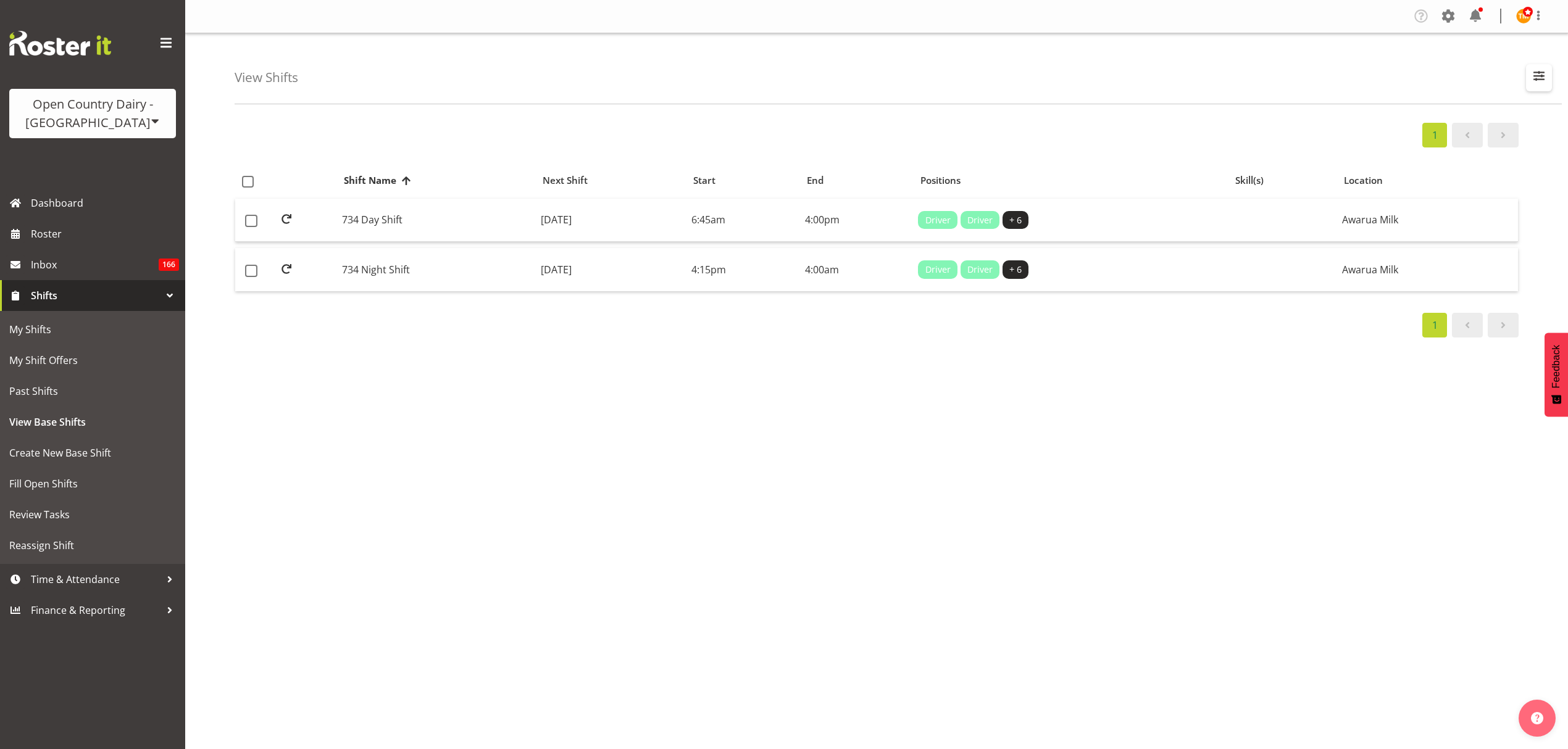
click at [1540, 80] on span "button" at bounding box center [1538, 75] width 16 height 16
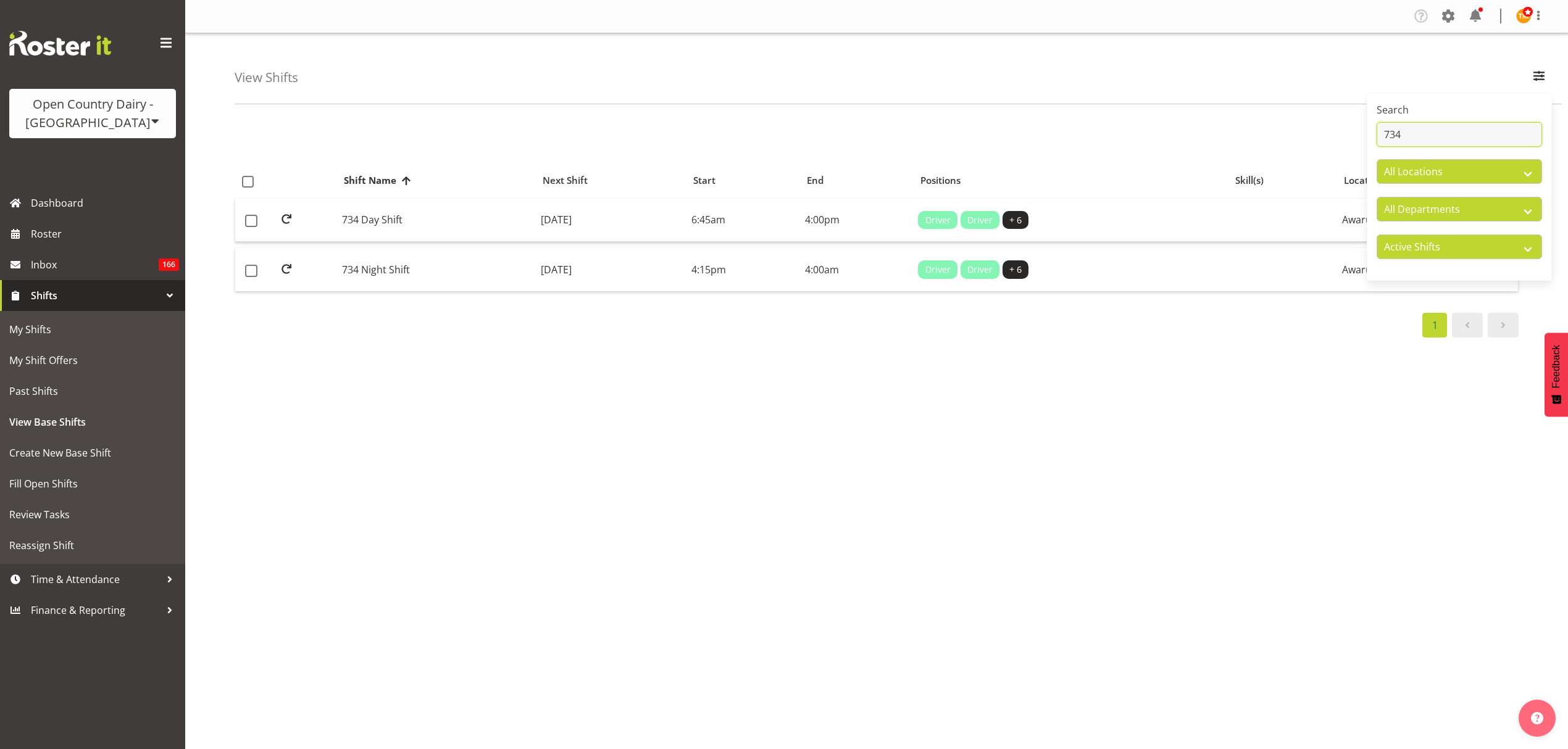
click at [1461, 139] on input "734" at bounding box center [1459, 134] width 165 height 24
type input "735"
click at [440, 226] on td "735 Dayshift" at bounding box center [436, 220] width 199 height 43
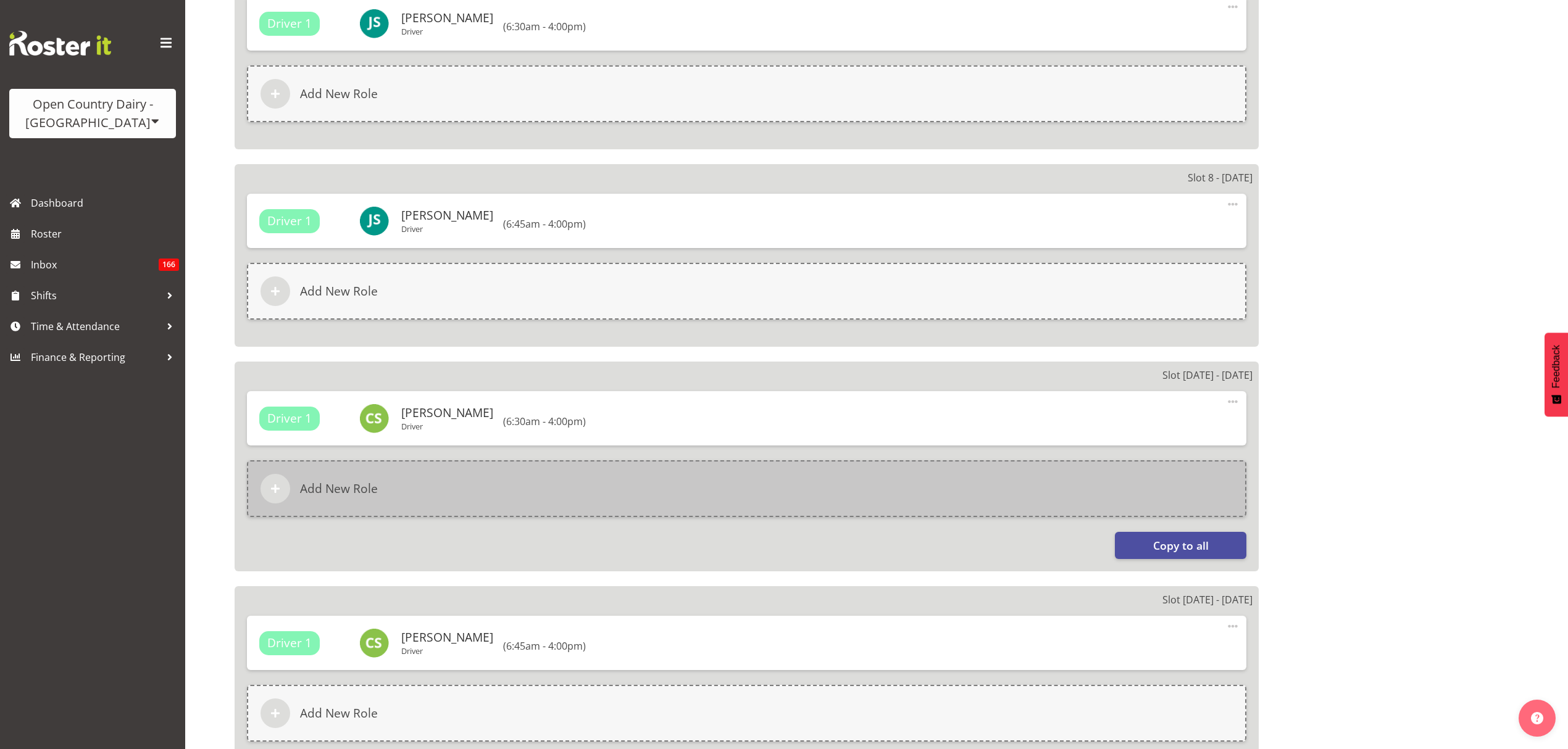
select select
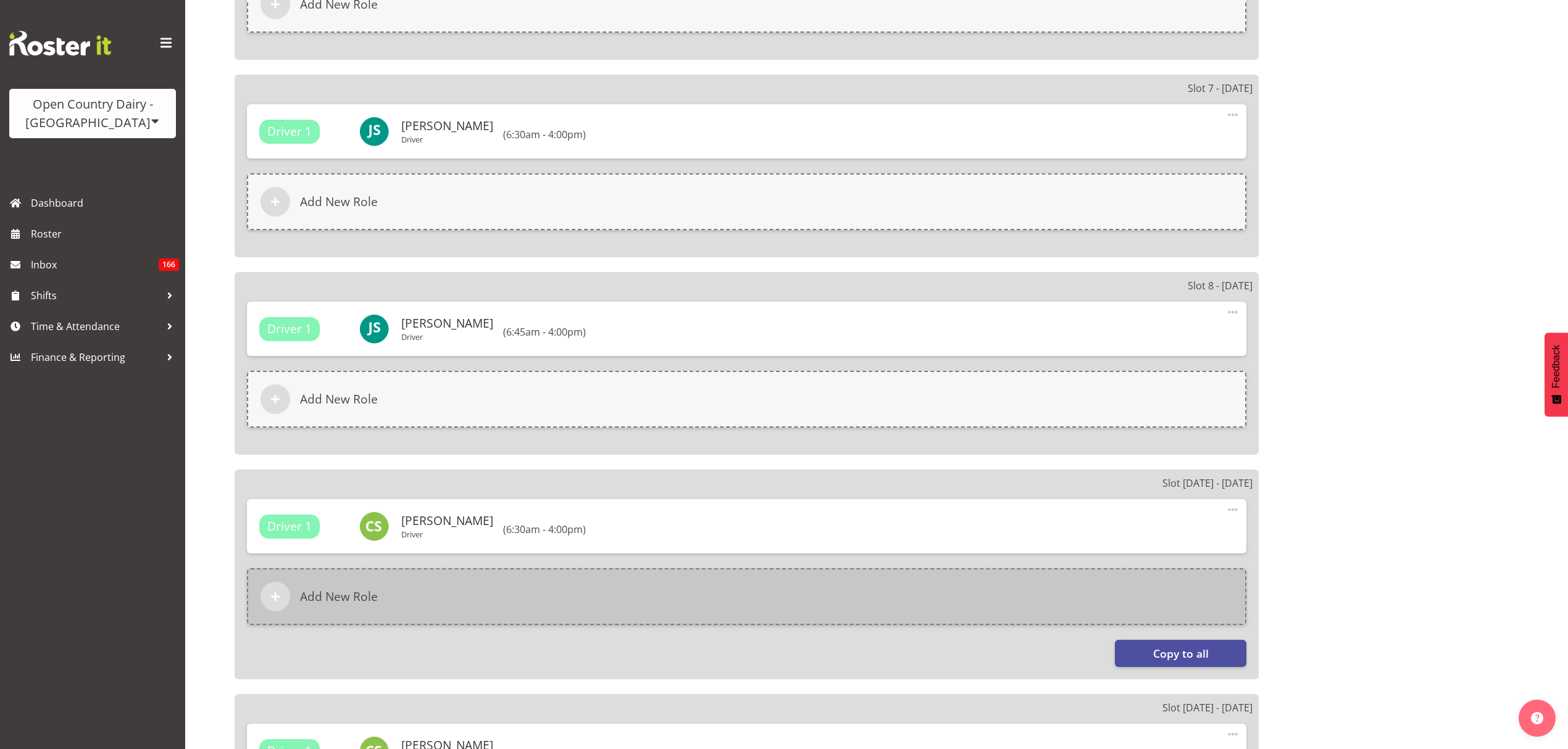
scroll to position [716, 0]
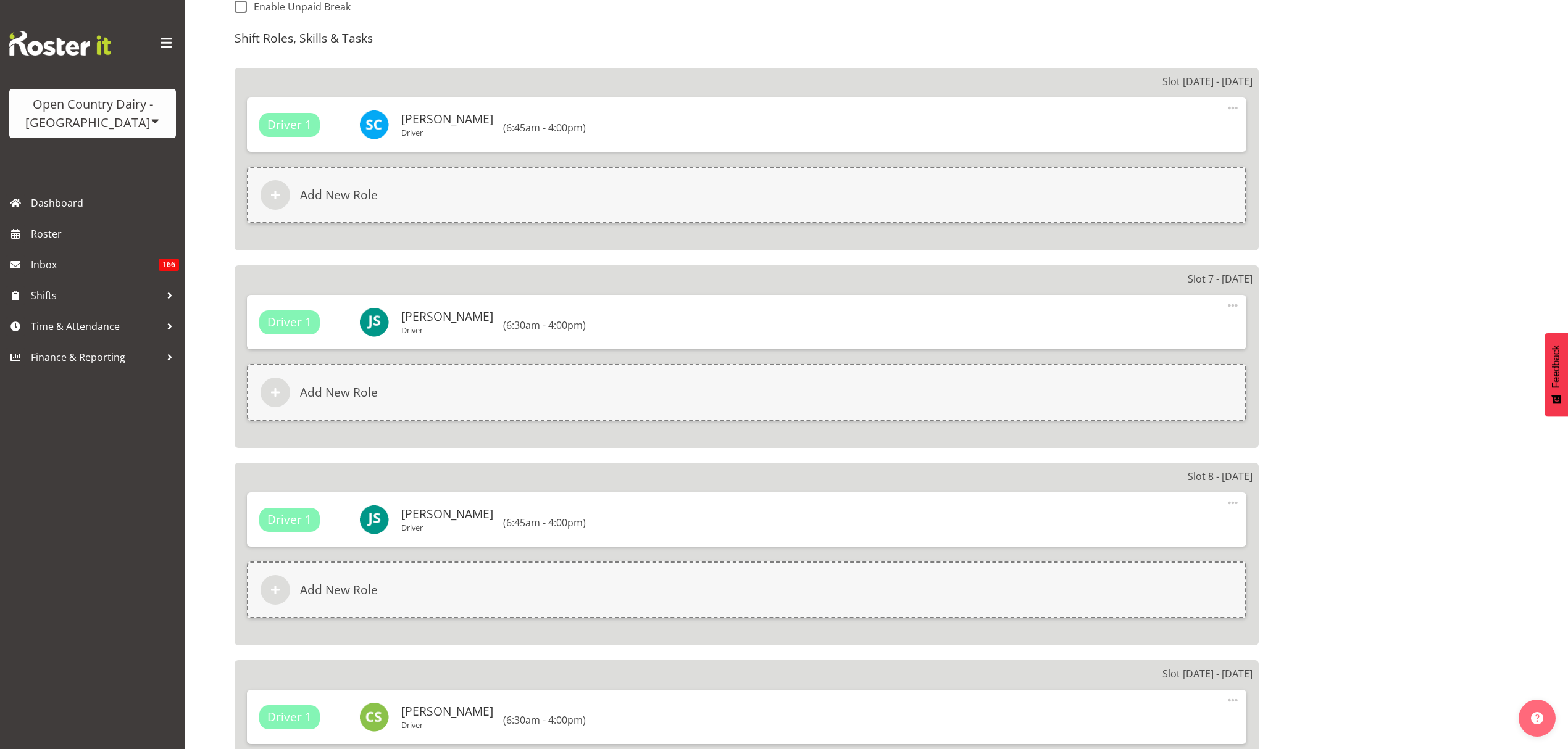
select select
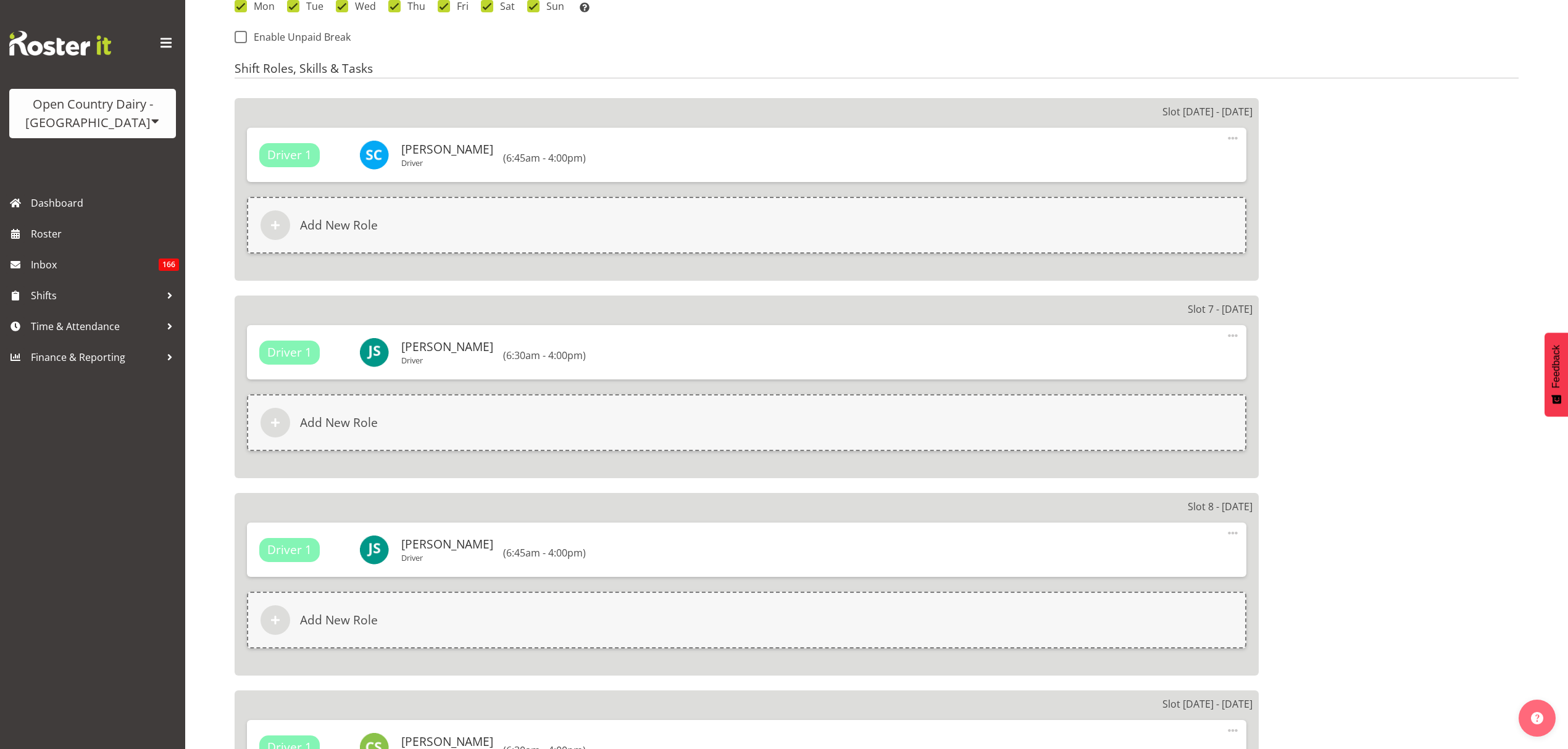
select select
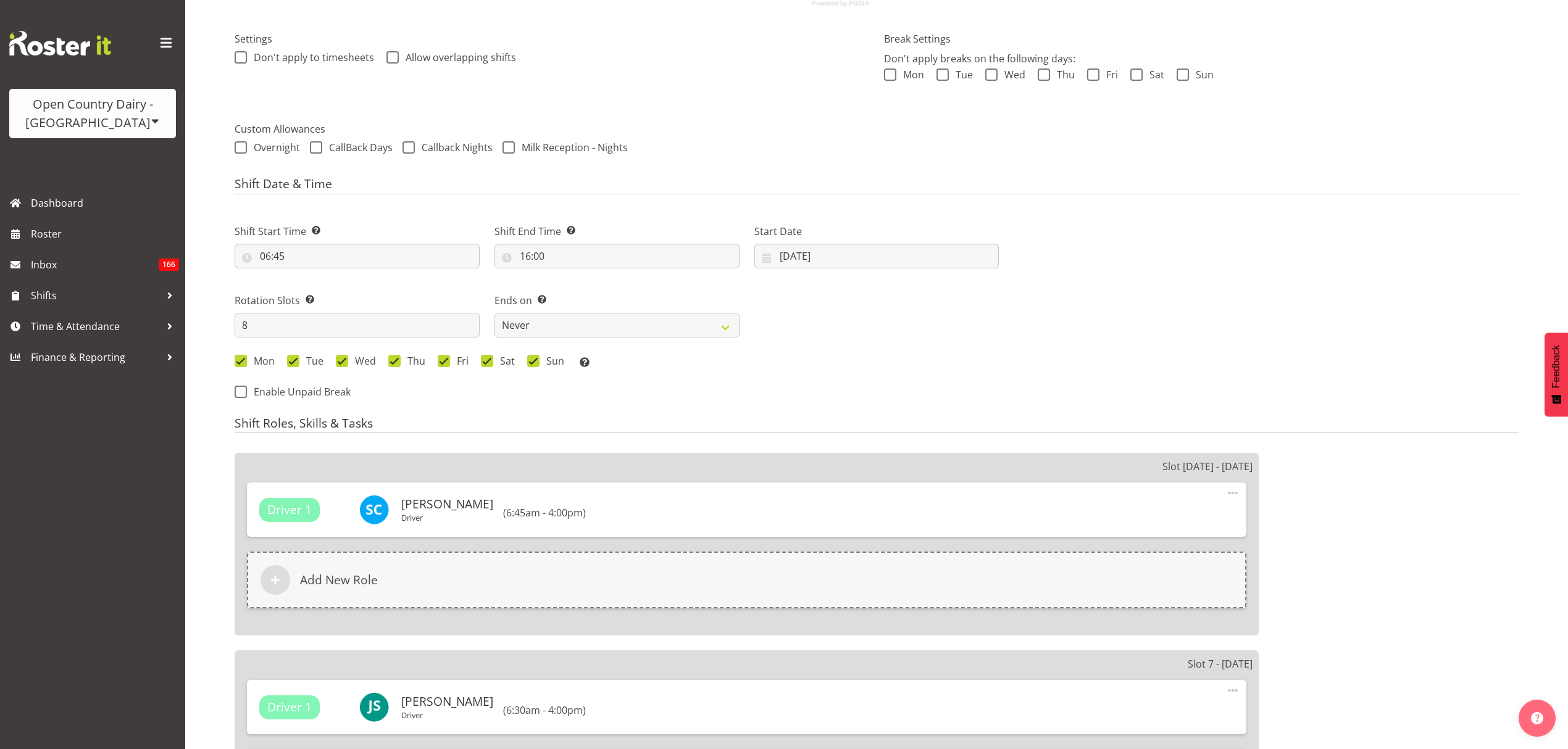
scroll to position [305, 0]
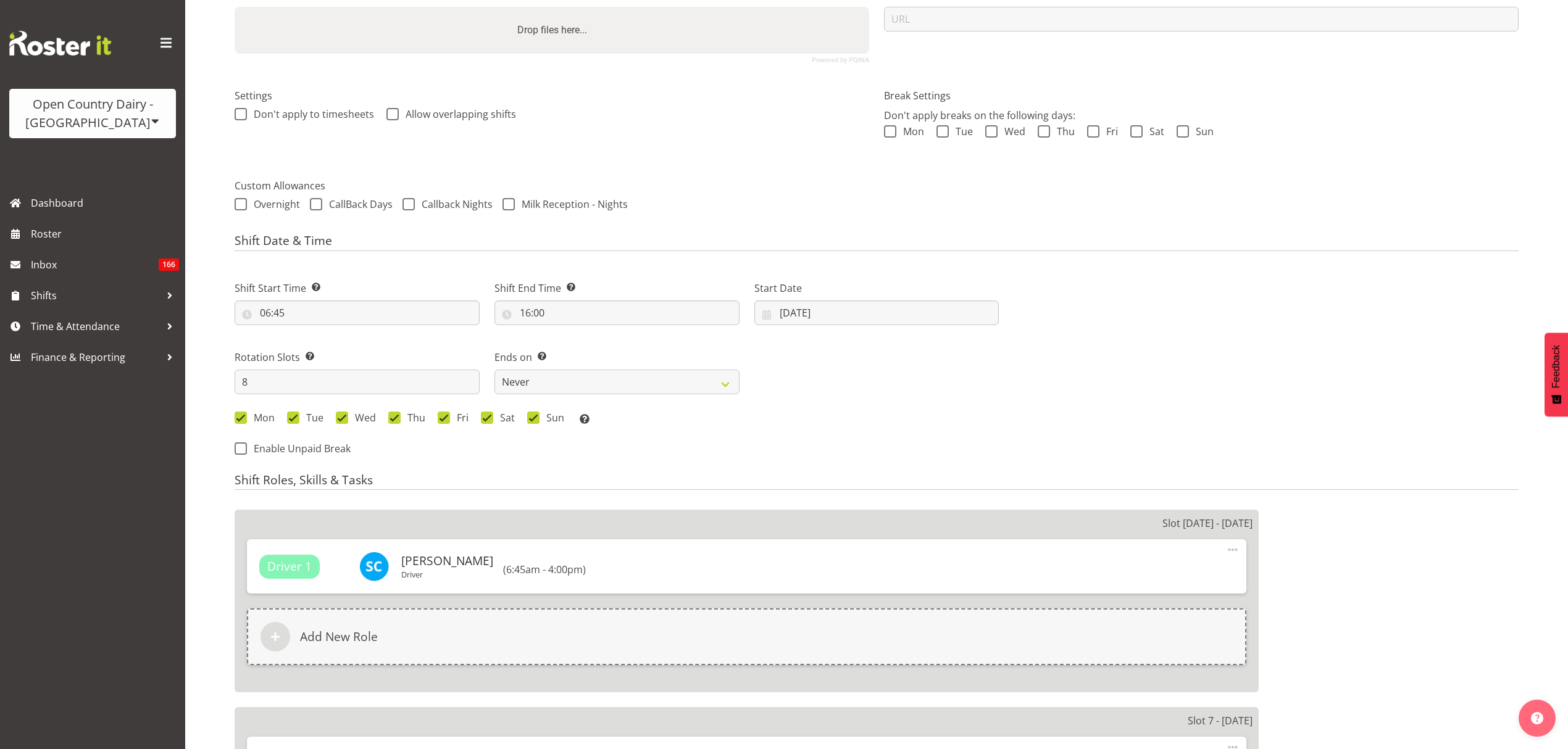
click at [822, 280] on div "Start Date [DATE] January February March April May June July August September O…" at bounding box center [877, 302] width 245 height 44
click at [828, 300] on input "[DATE]" at bounding box center [877, 312] width 245 height 24
click at [951, 328] on div "January February March April May June July August September October November [D…" at bounding box center [867, 437] width 226 height 219
click at [959, 341] on span at bounding box center [954, 348] width 14 height 14
select select "8"
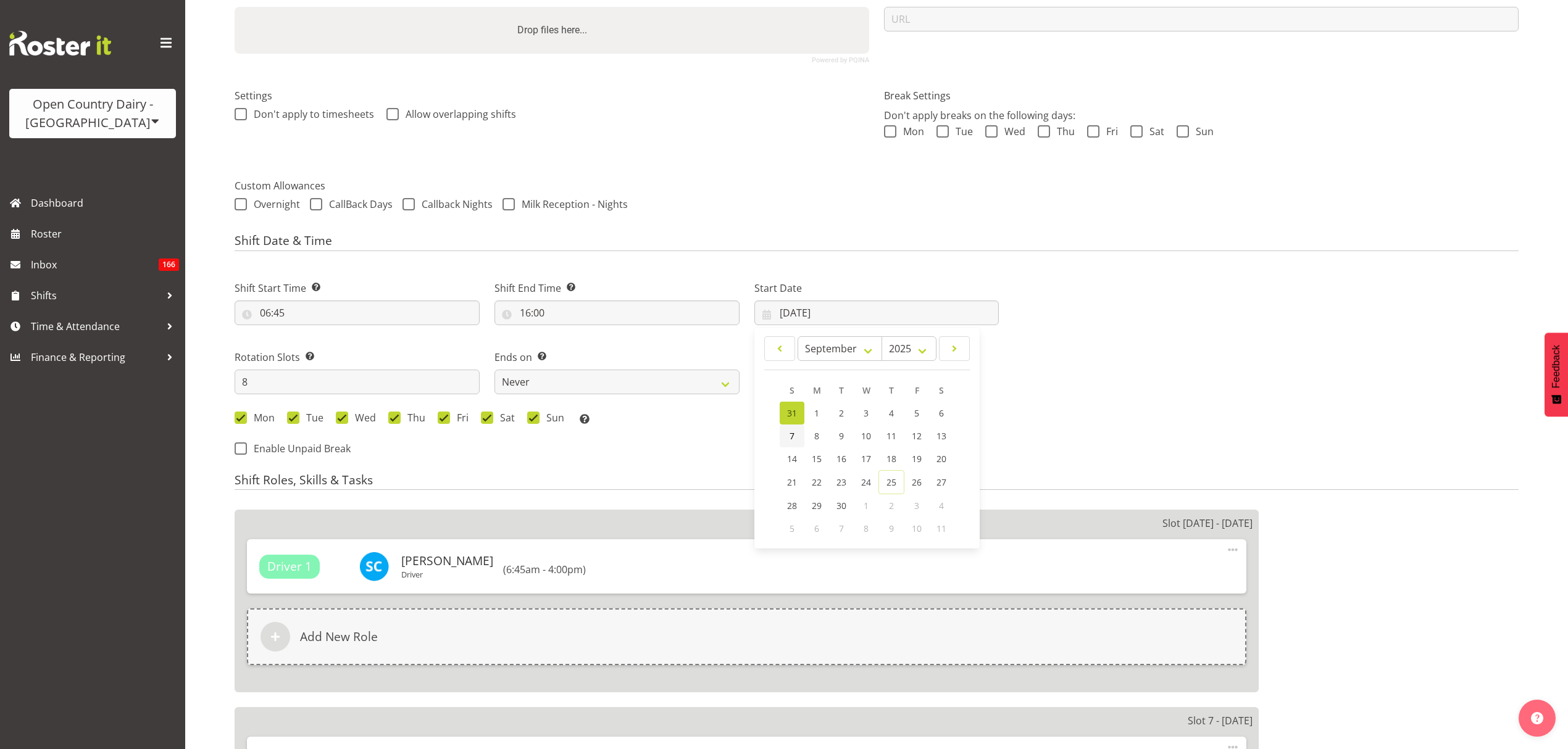
click at [798, 424] on link "7" at bounding box center [792, 436] width 24 height 23
select select
type input "[DATE]"
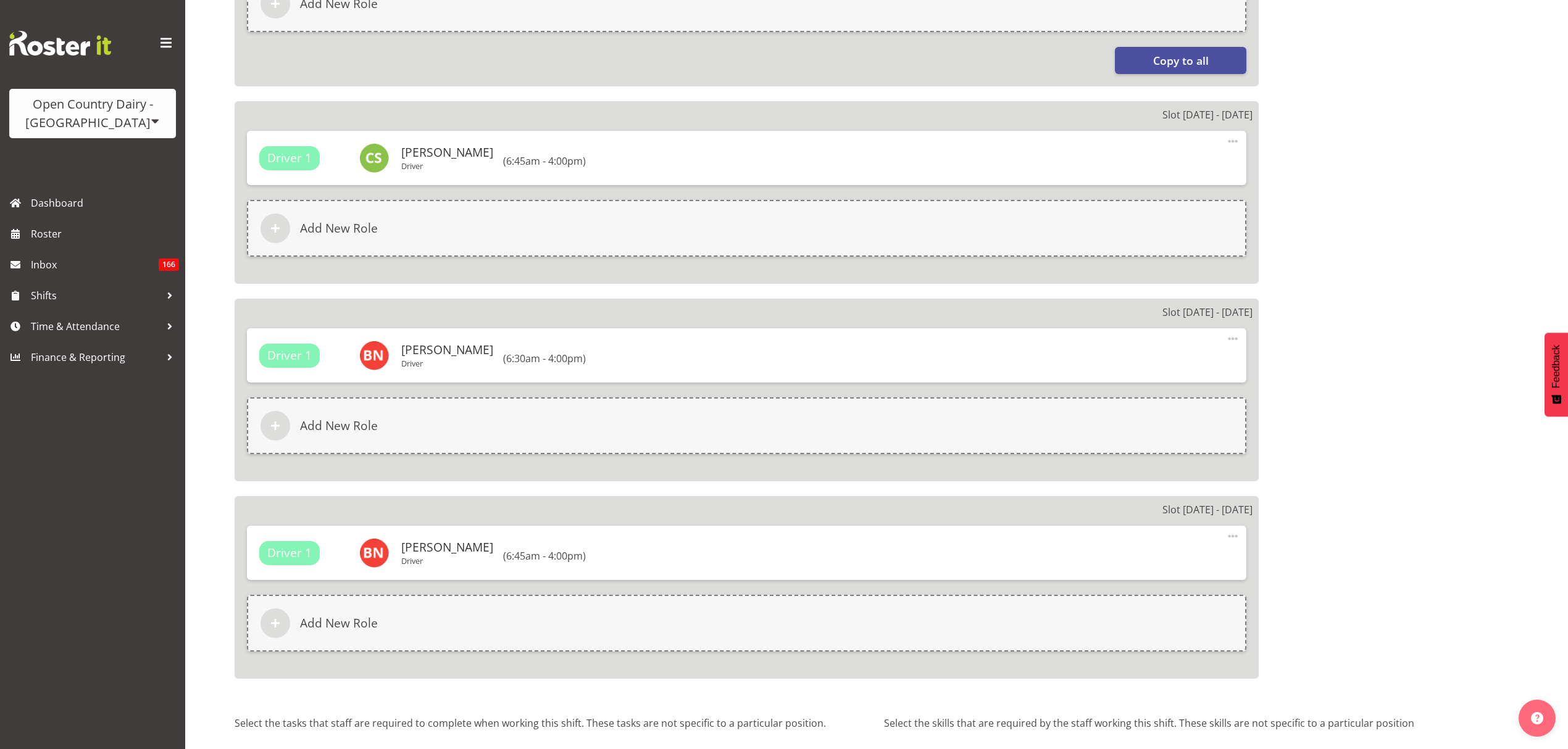
scroll to position [1825, 0]
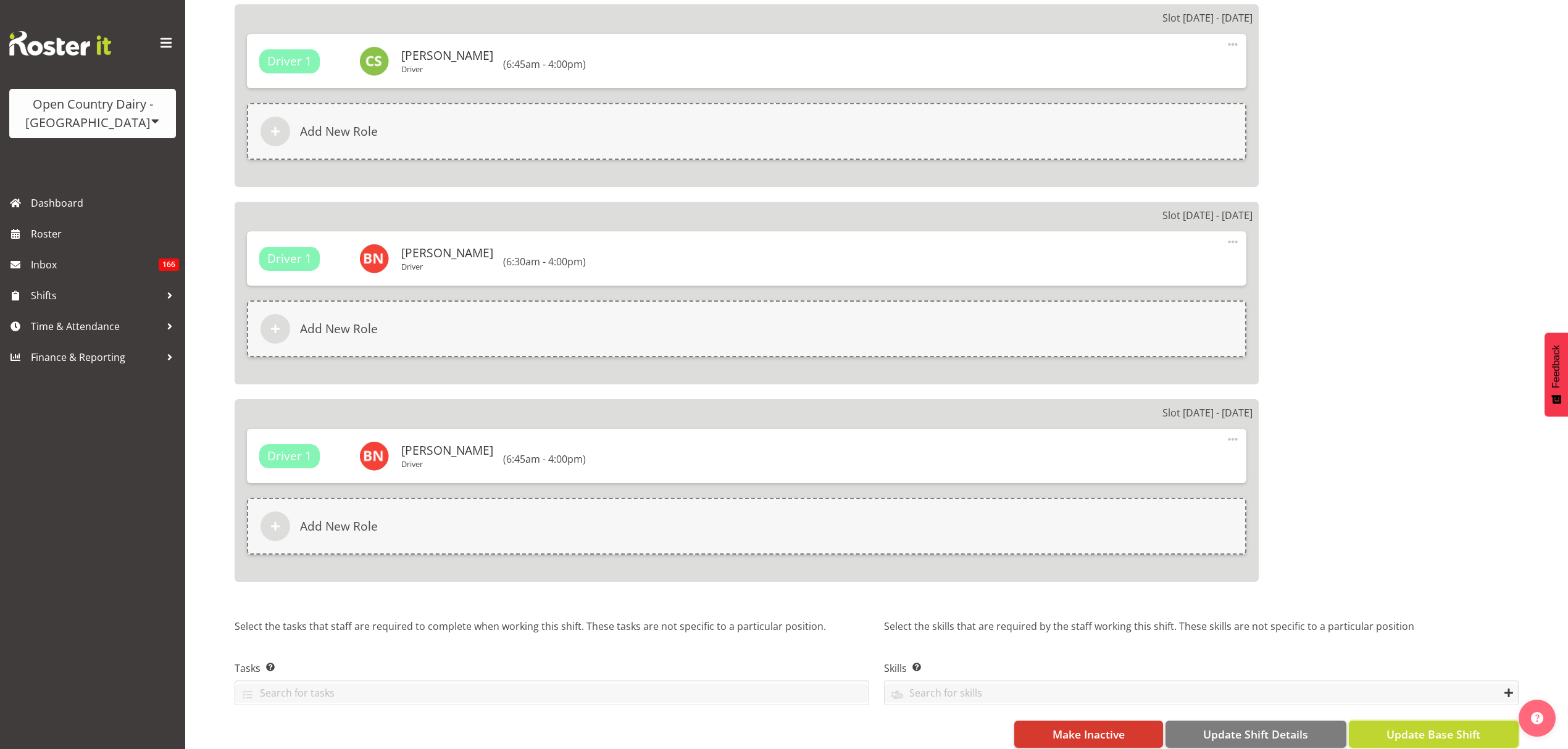
click at [1420, 726] on span "Update Base Shift" at bounding box center [1433, 734] width 94 height 16
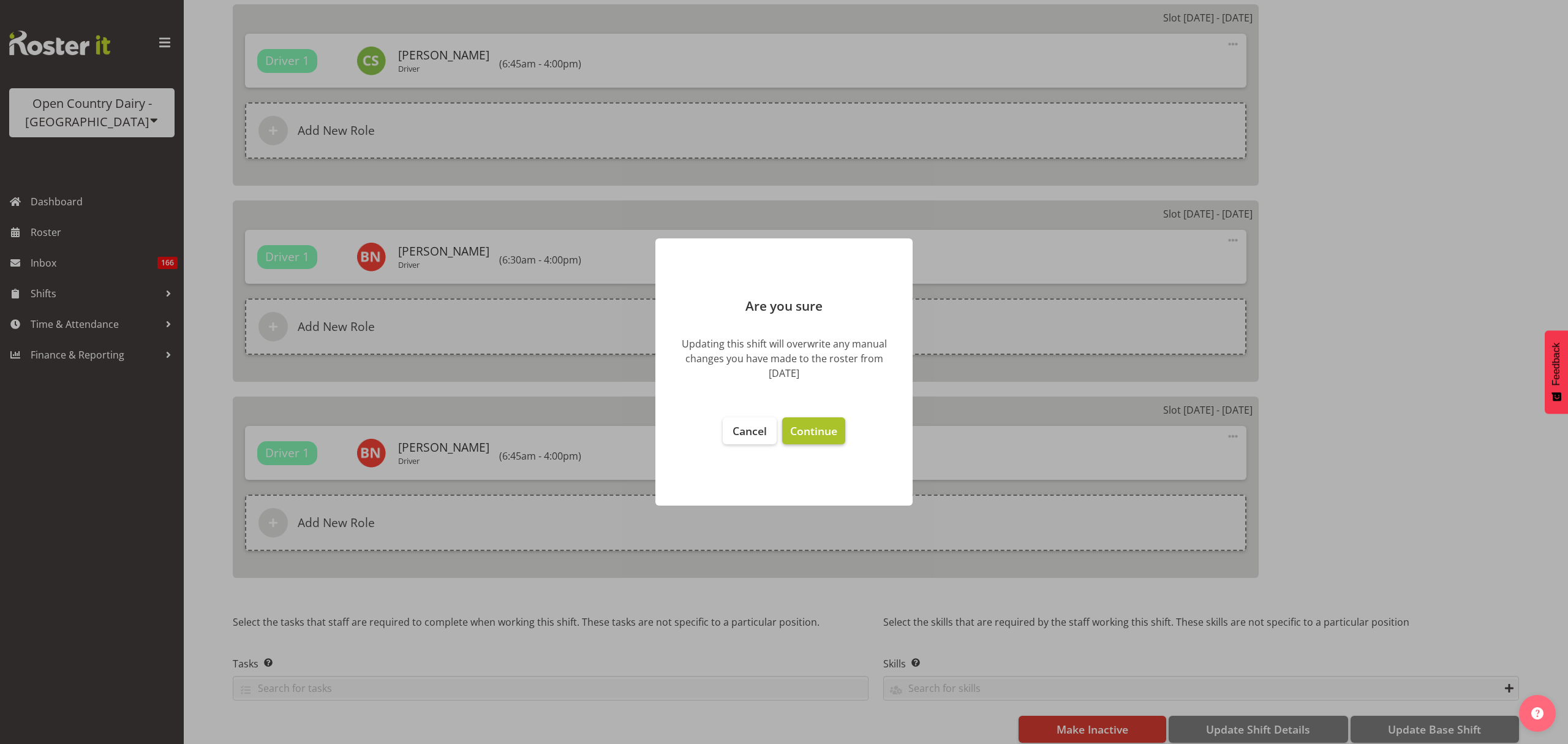
click at [833, 431] on span "Continue" at bounding box center [814, 431] width 47 height 14
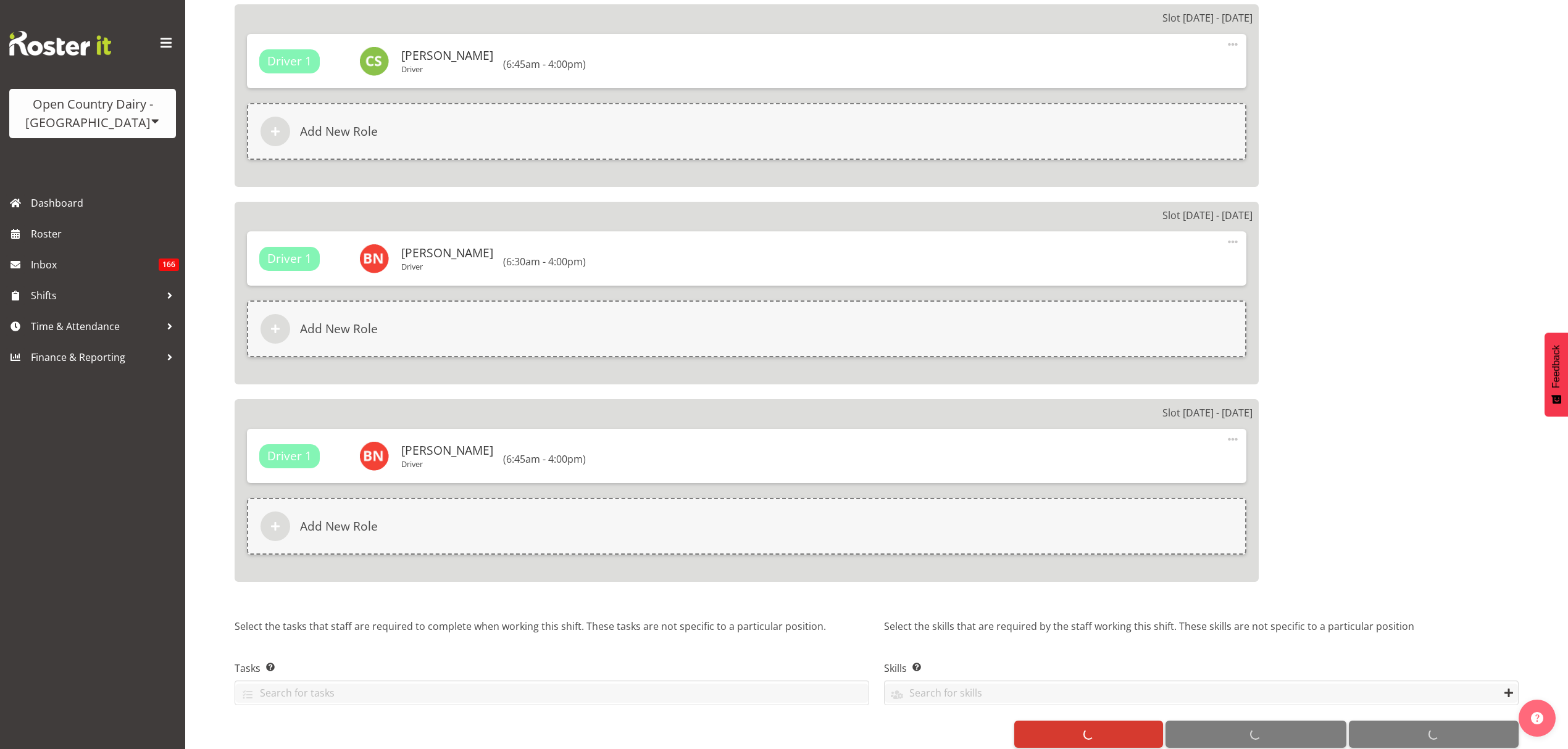
select select
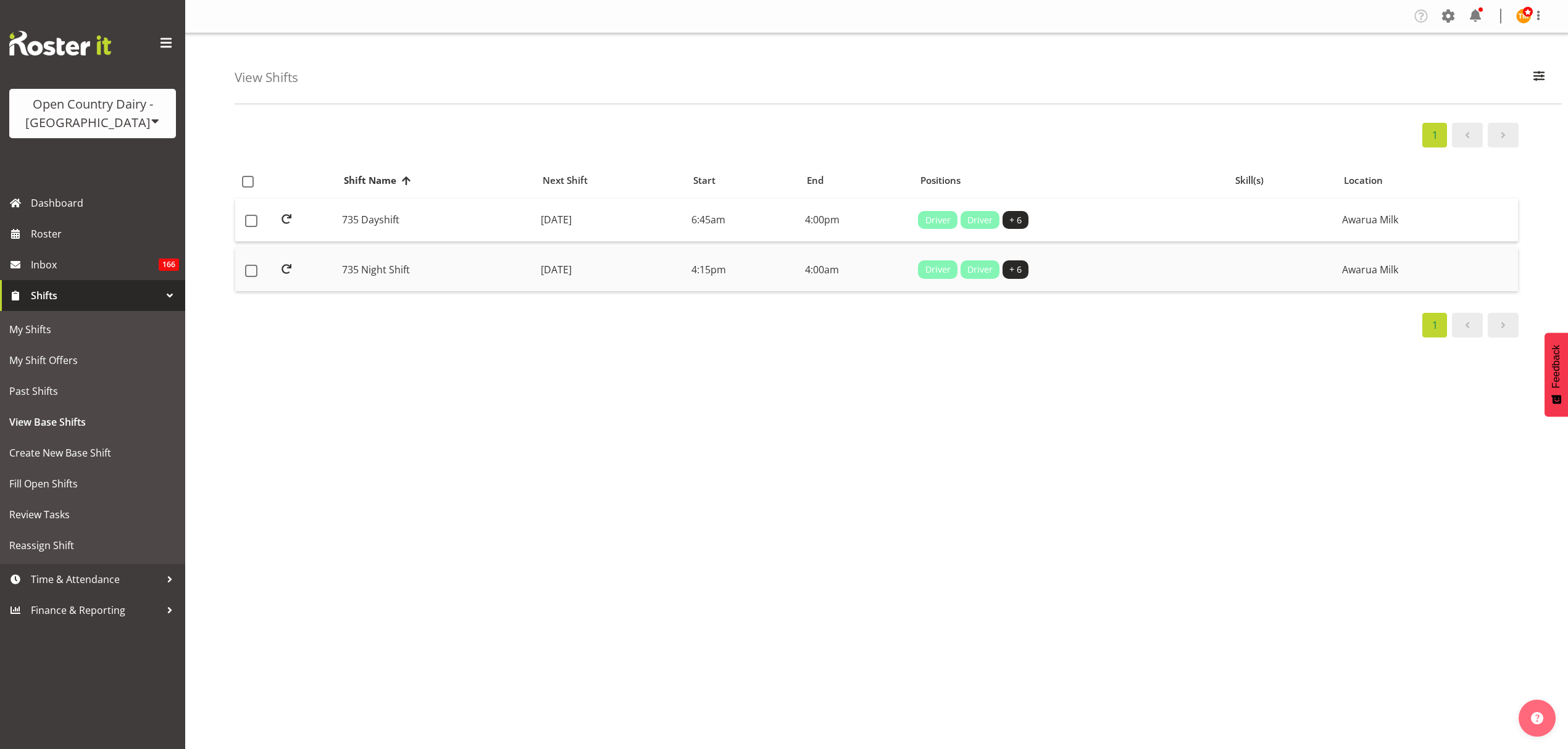
click at [536, 274] on td "[DATE]" at bounding box center [611, 270] width 151 height 43
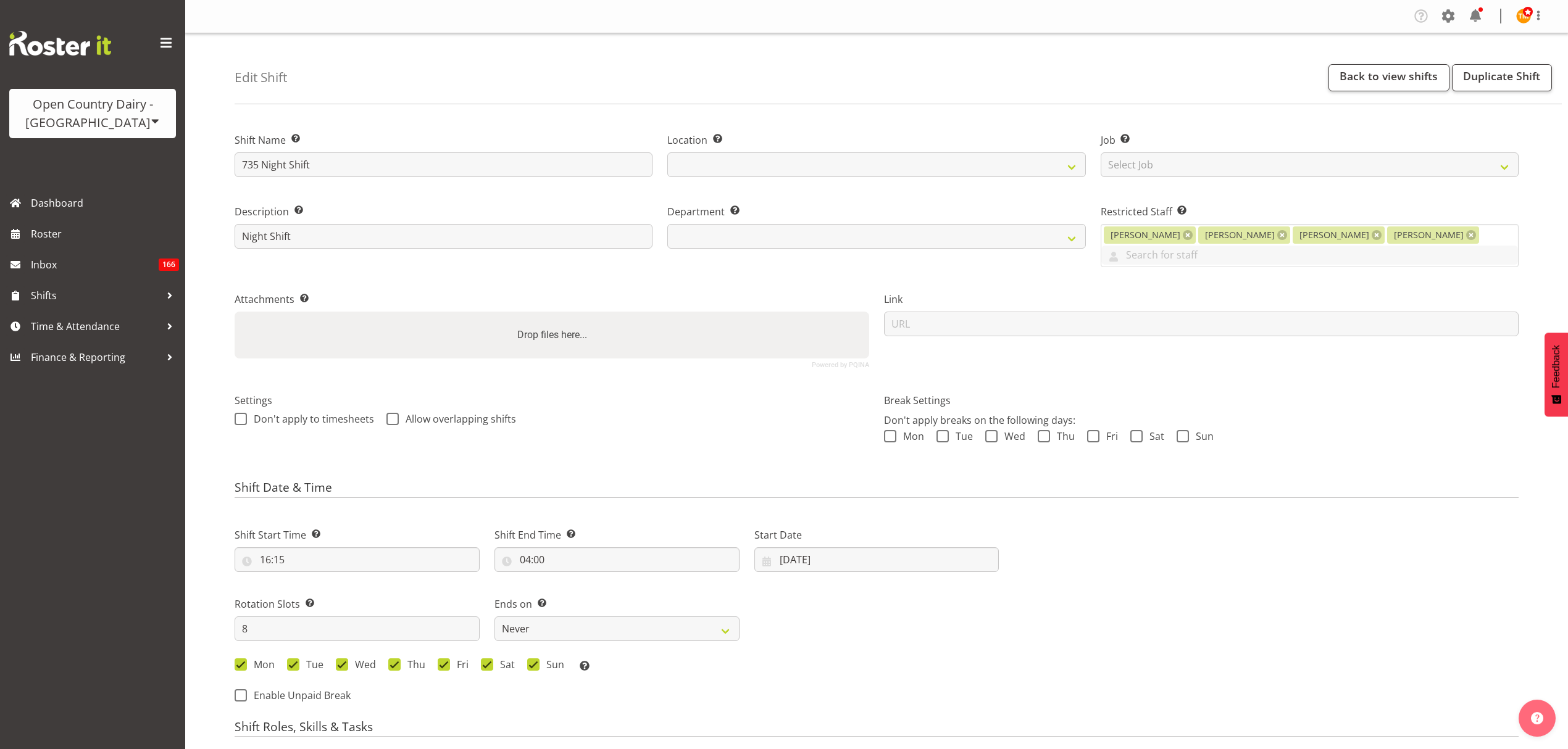
select select
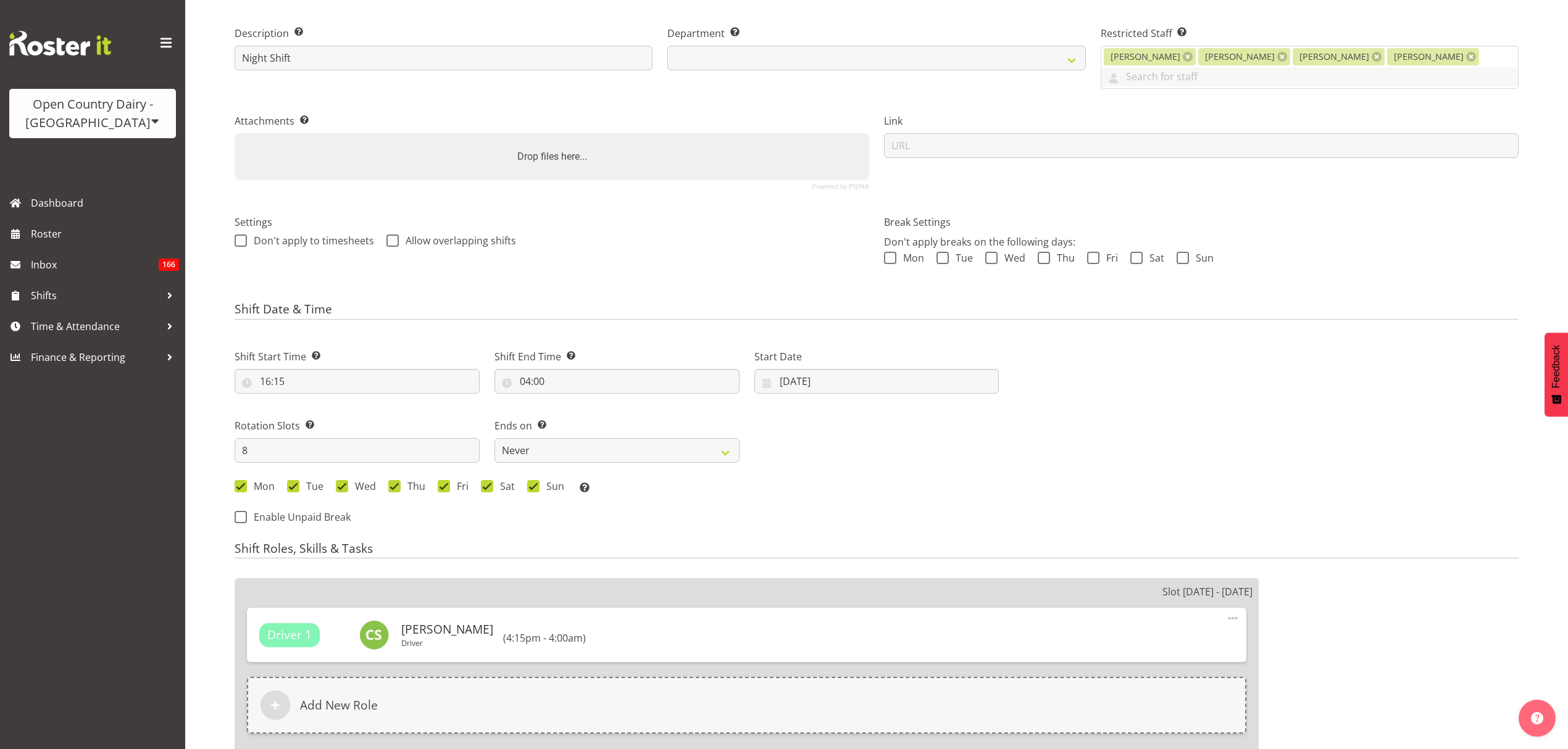
select select
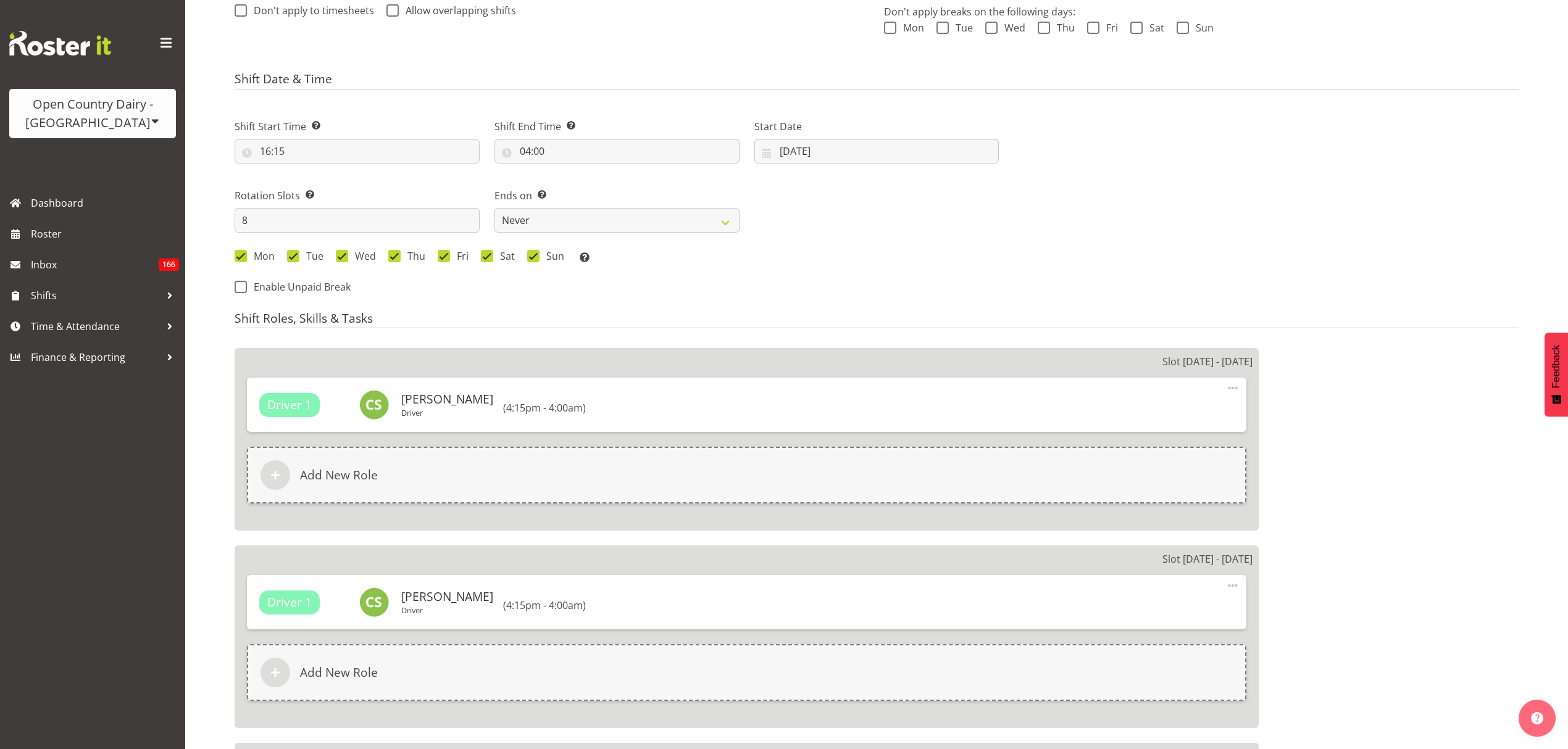
select select
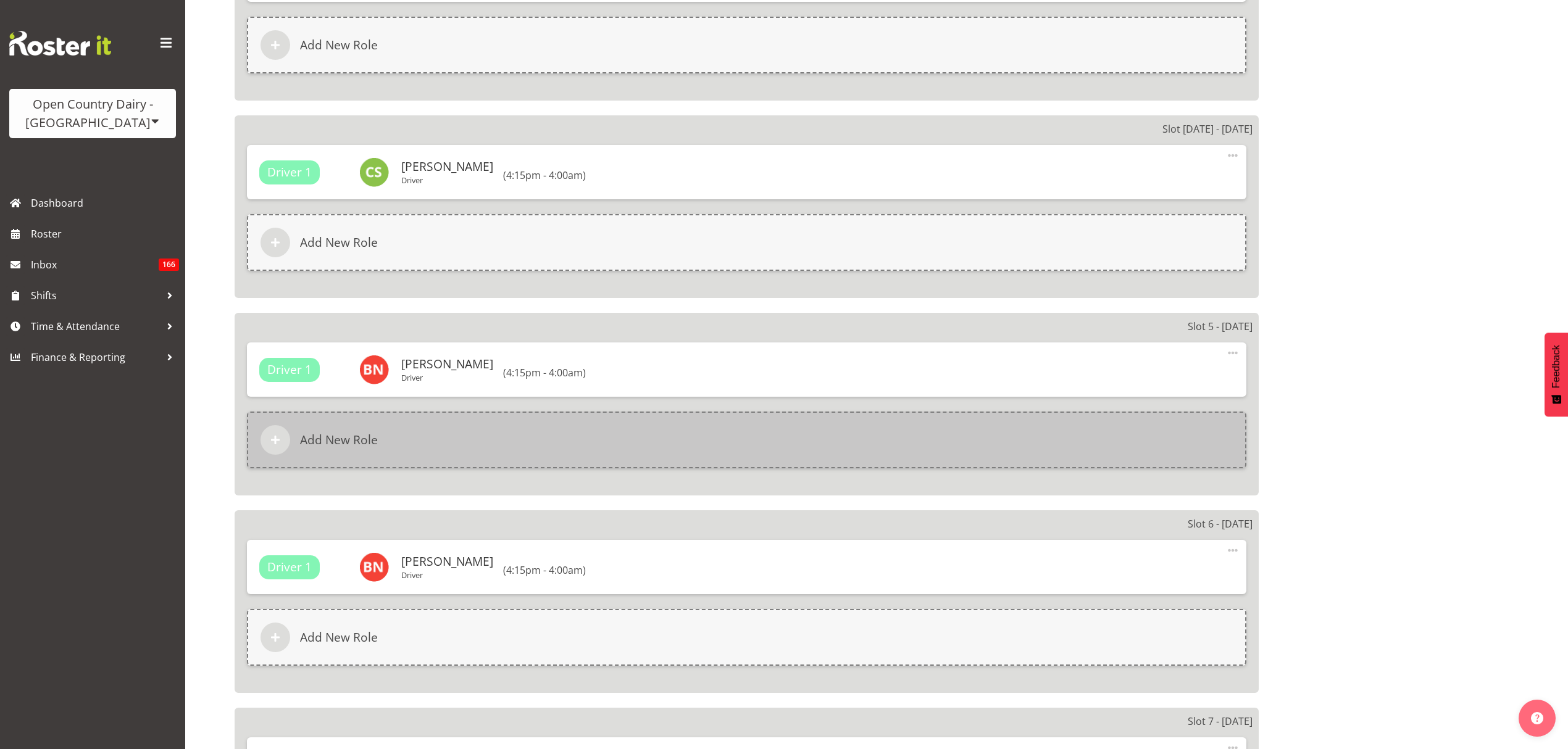
select select
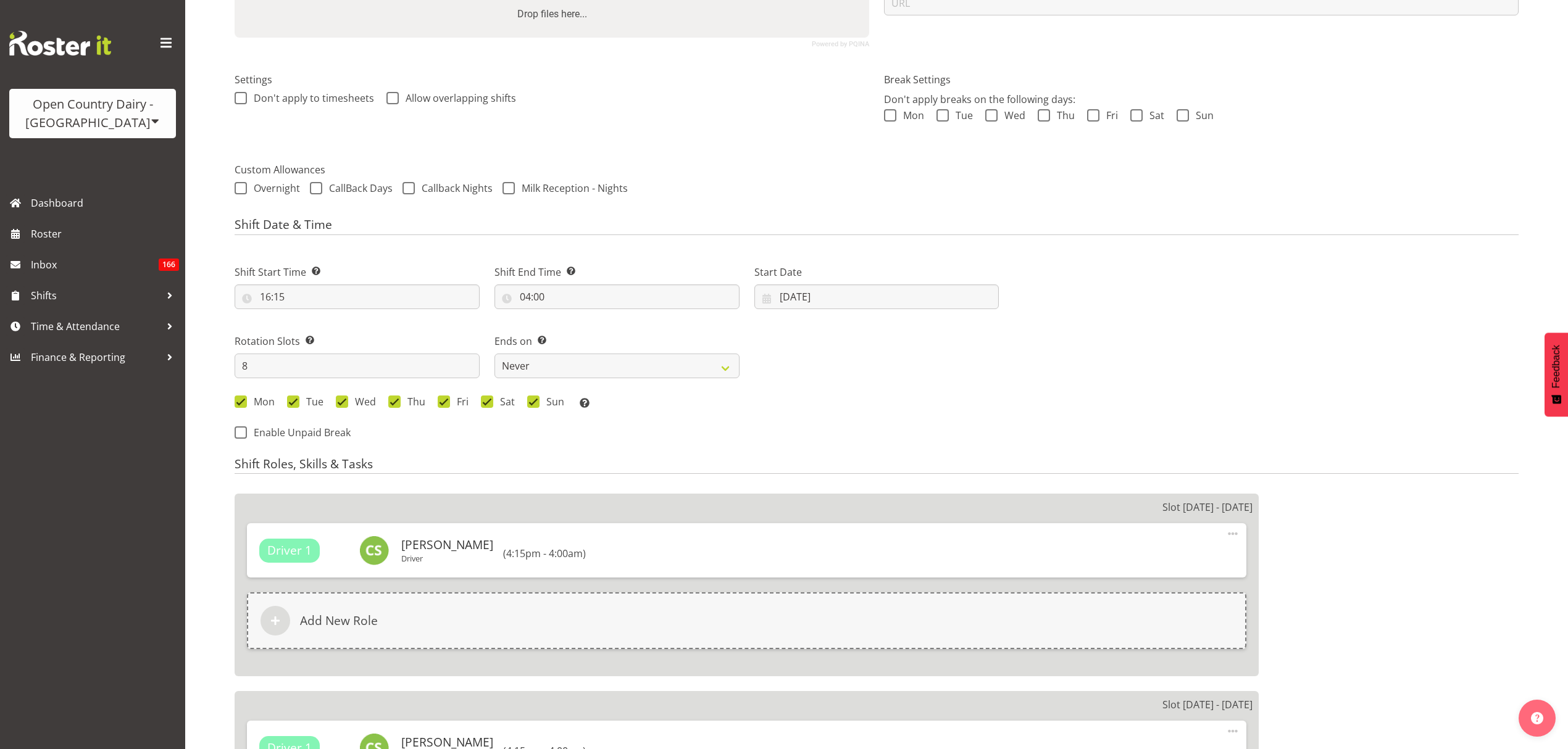
select select
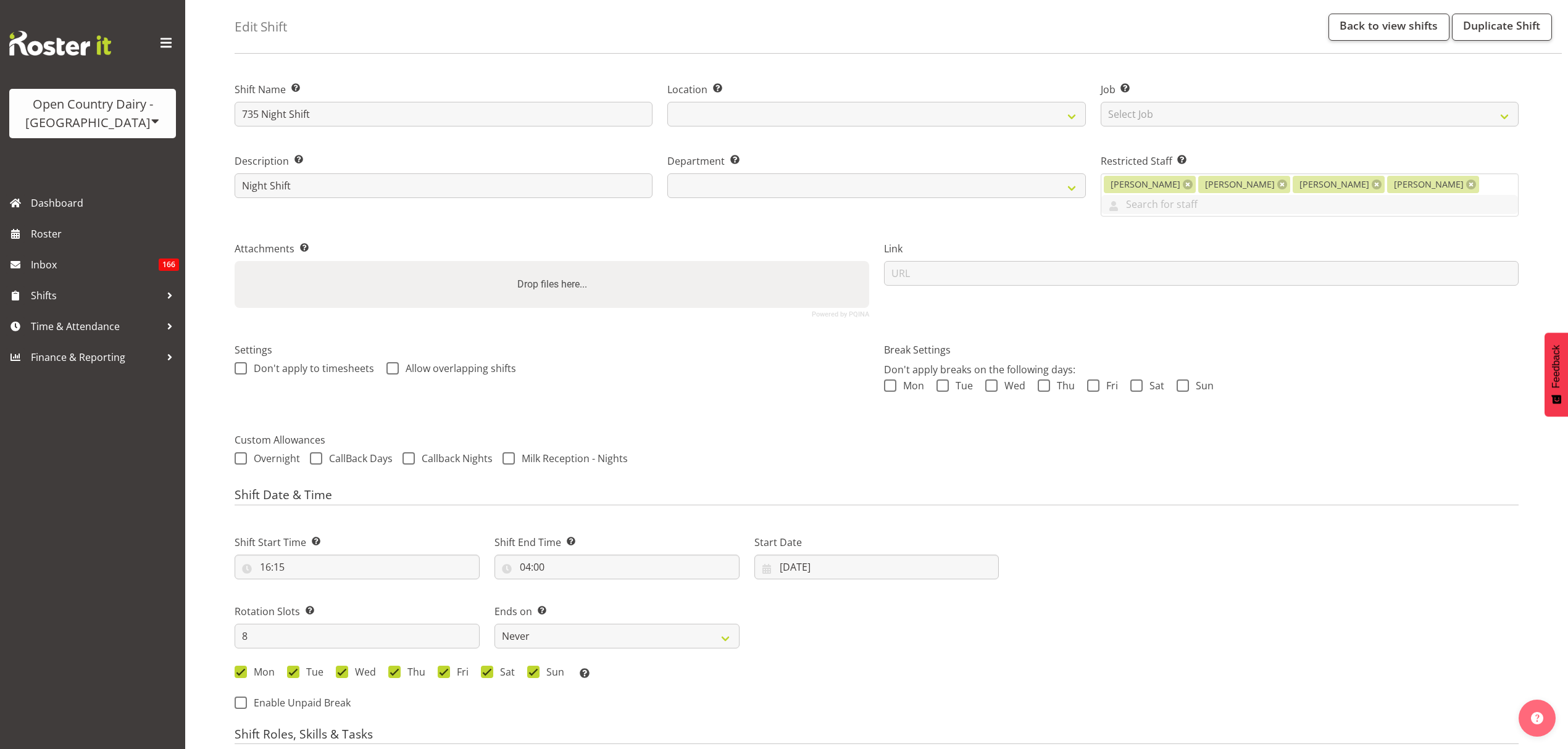
scroll to position [0, 0]
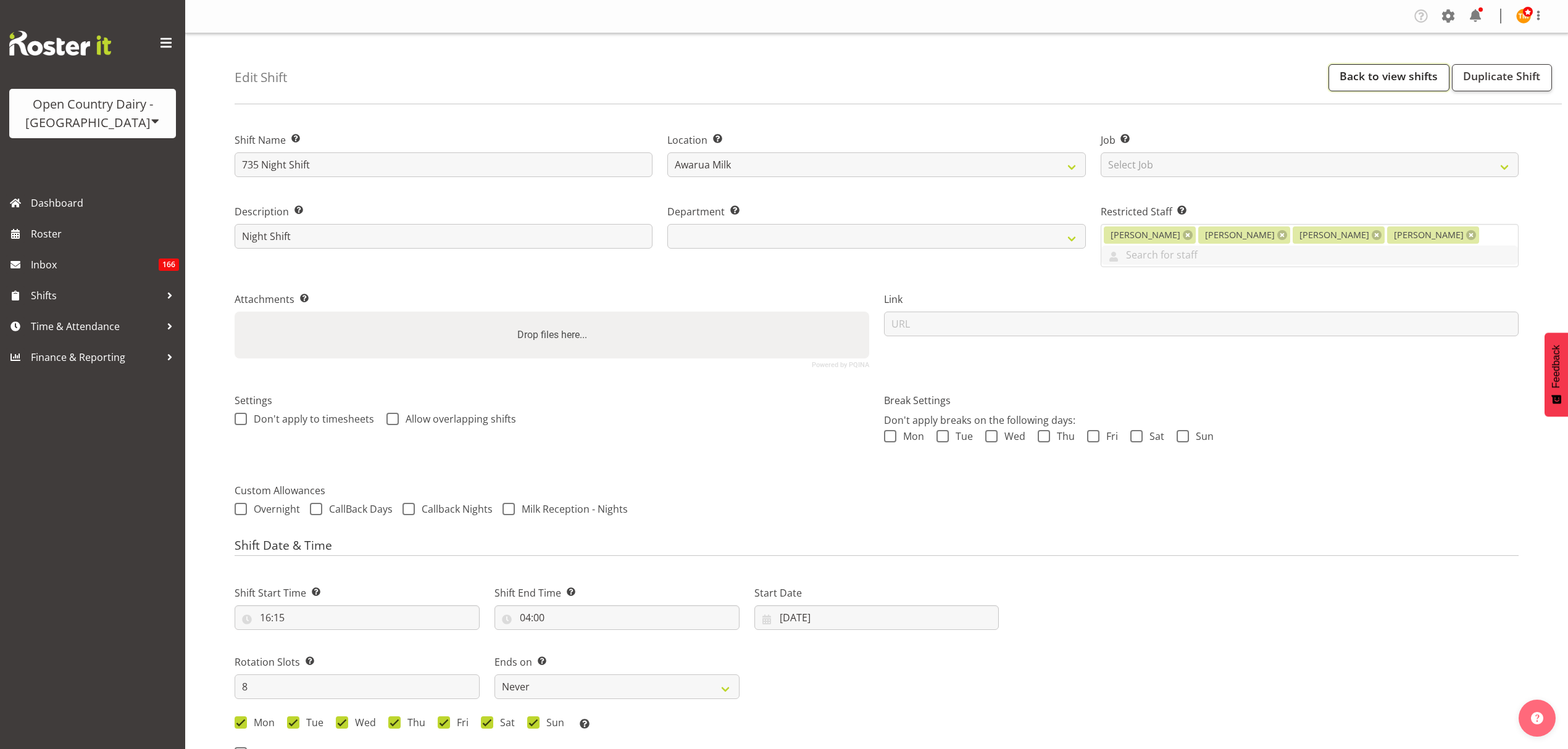
click at [1352, 88] on link "Back to view shifts" at bounding box center [1389, 78] width 121 height 27
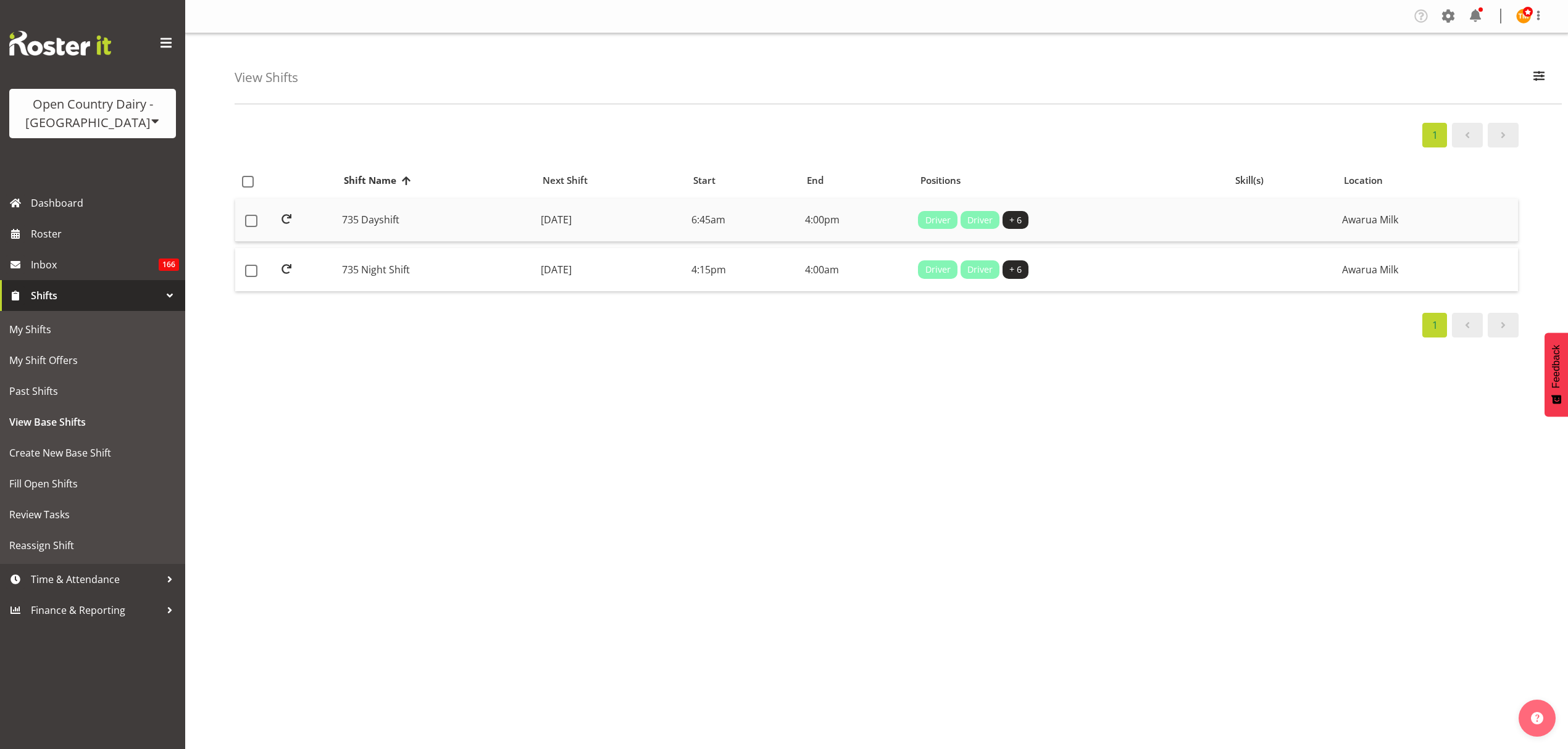
click at [420, 231] on td "735 Dayshift" at bounding box center [436, 220] width 199 height 43
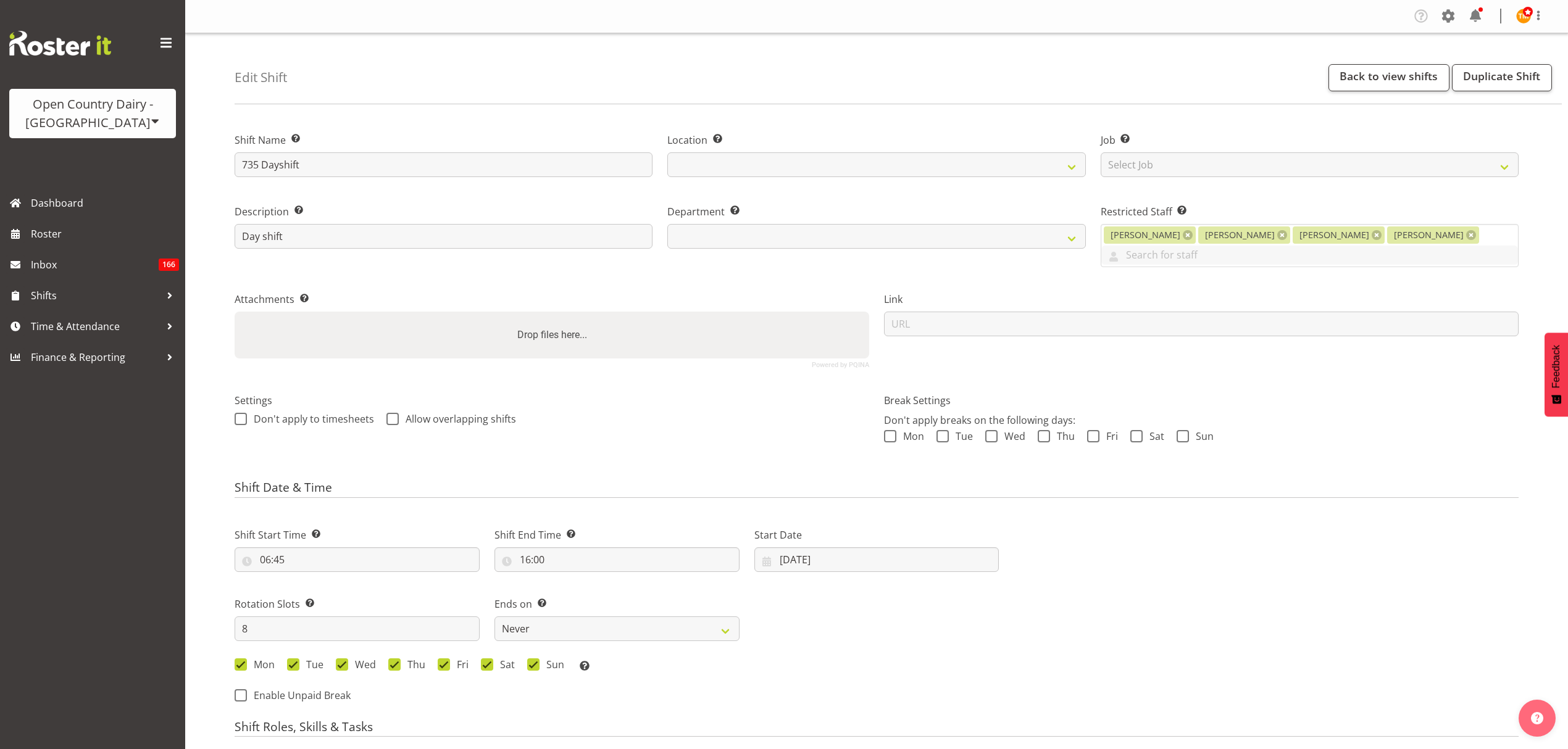
select select "8"
select select "2025"
select select
click at [845, 560] on div "Start Date [DATE] January February March April May June July August September O…" at bounding box center [877, 545] width 260 height 69
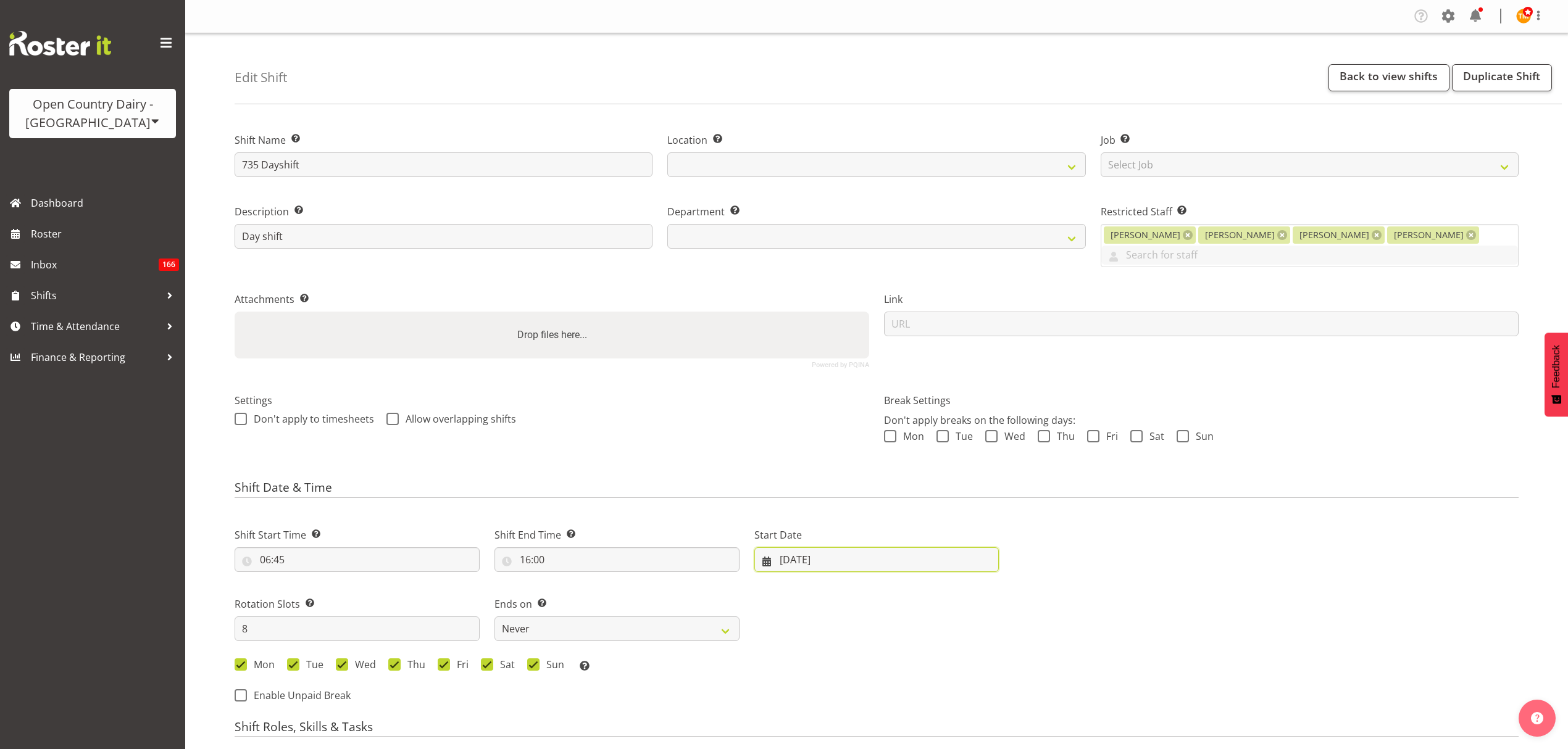
click at [842, 549] on input "[DATE]" at bounding box center [877, 559] width 245 height 24
select select
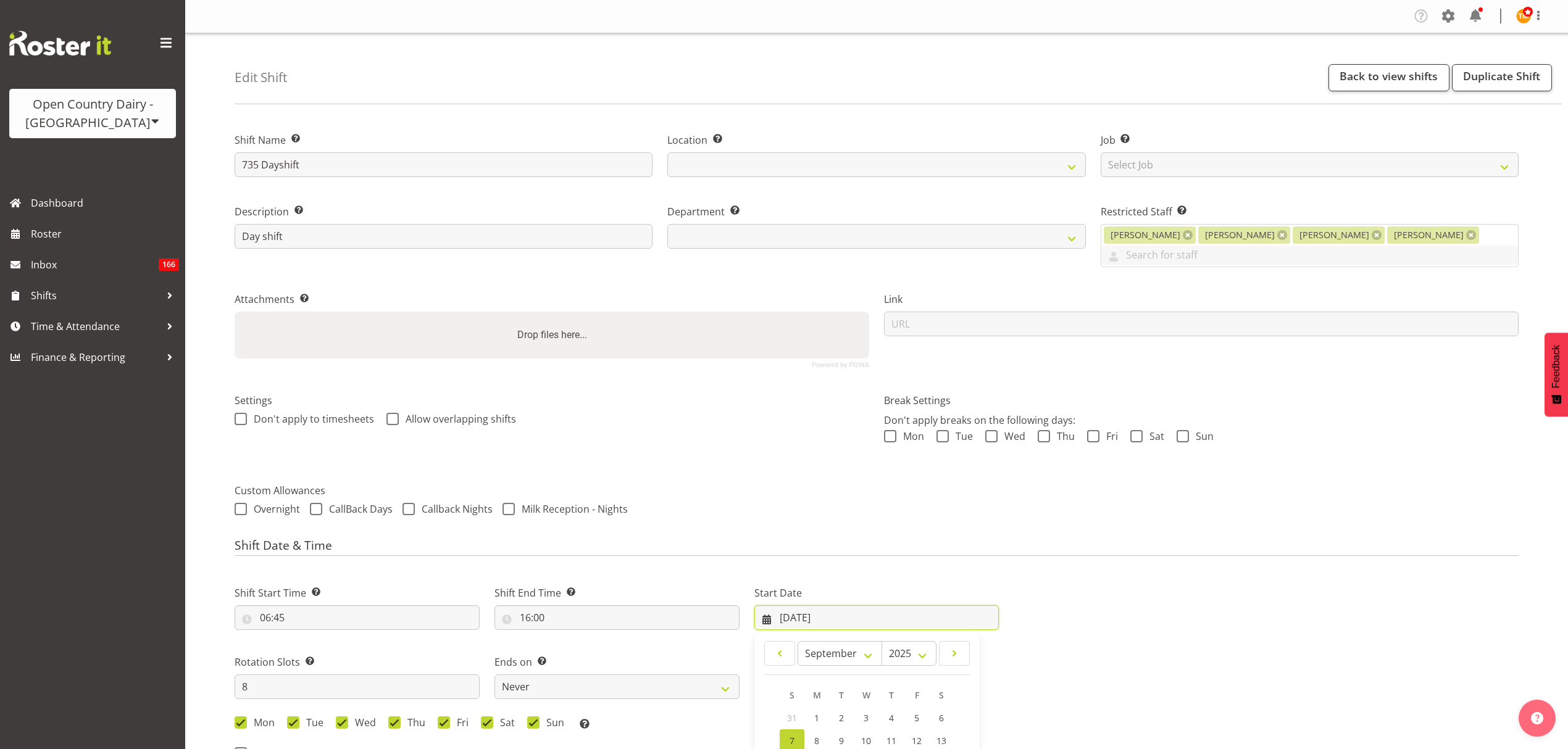
scroll to position [247, 0]
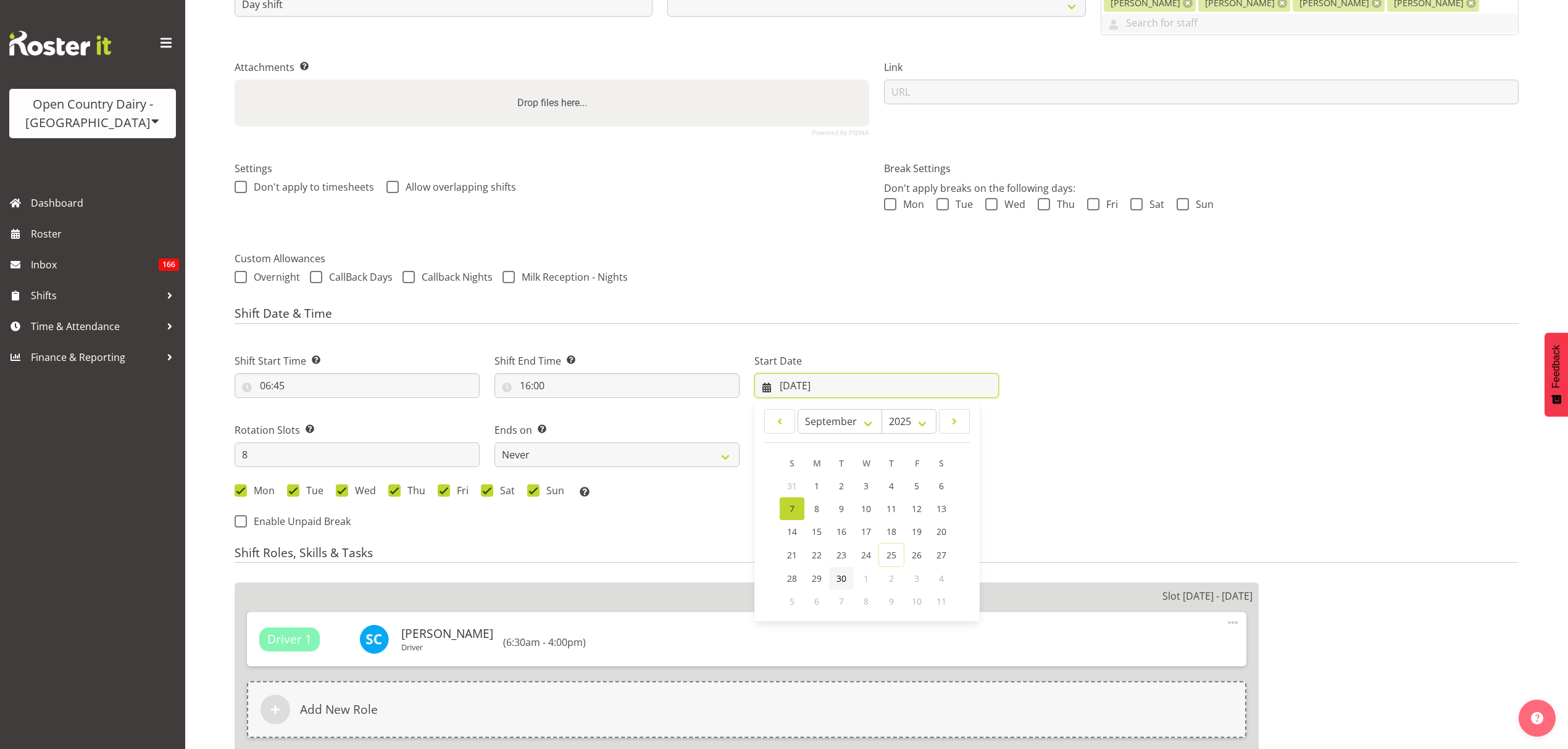
select select
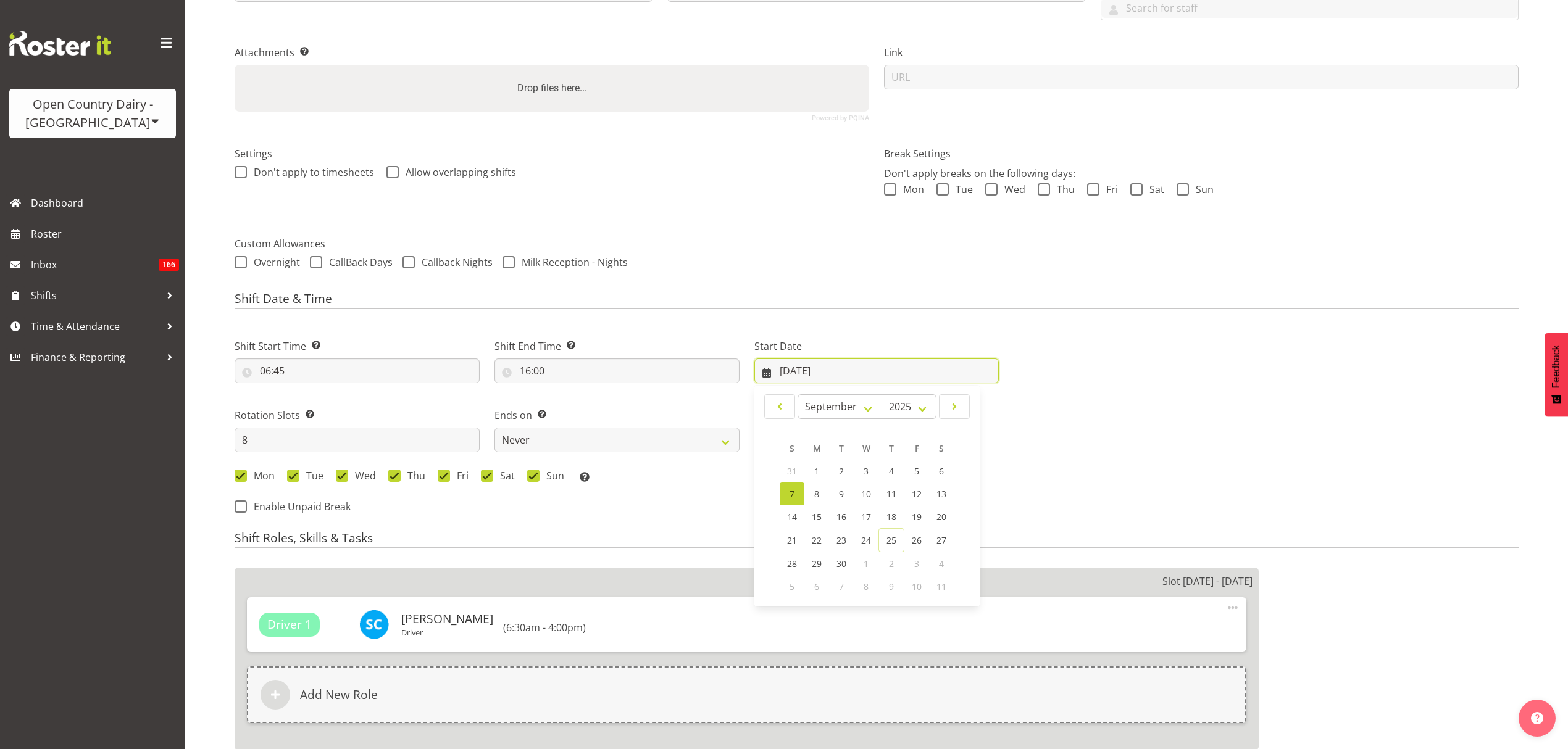
select select
click at [841, 558] on span "30" at bounding box center [841, 563] width 10 height 11
select select
type input "[DATE]"
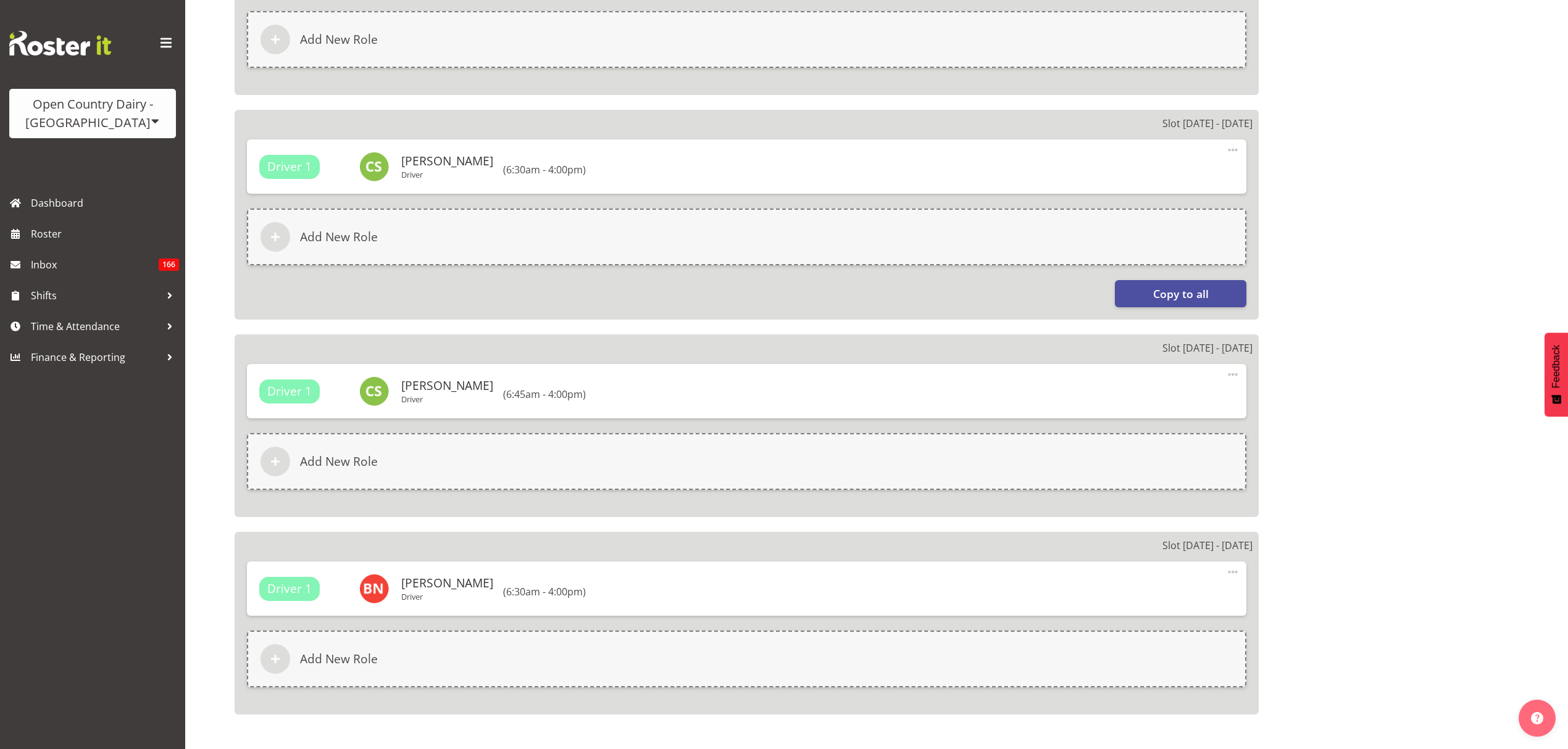
scroll to position [1825, 0]
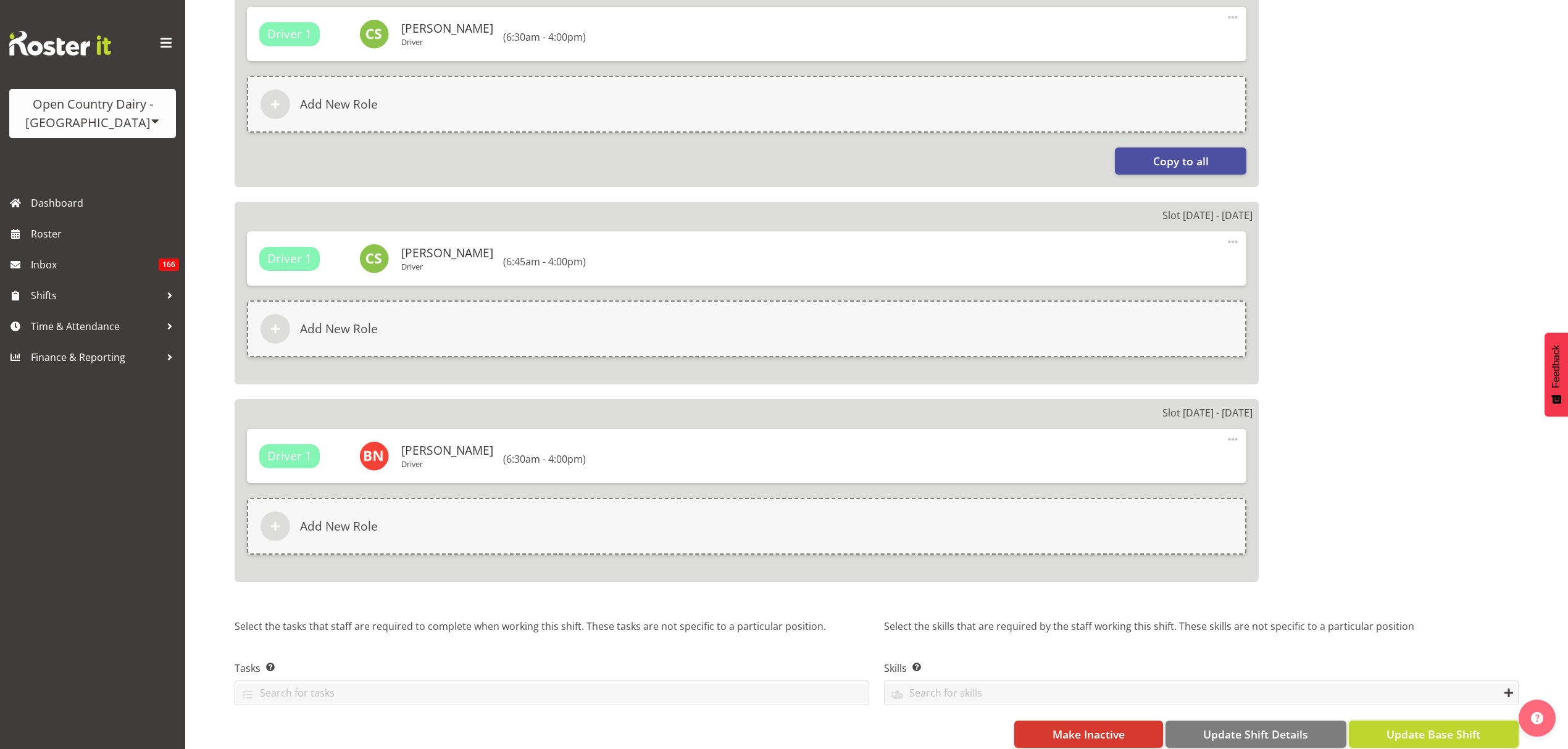
click at [1398, 726] on span "Update Base Shift" at bounding box center [1433, 734] width 94 height 16
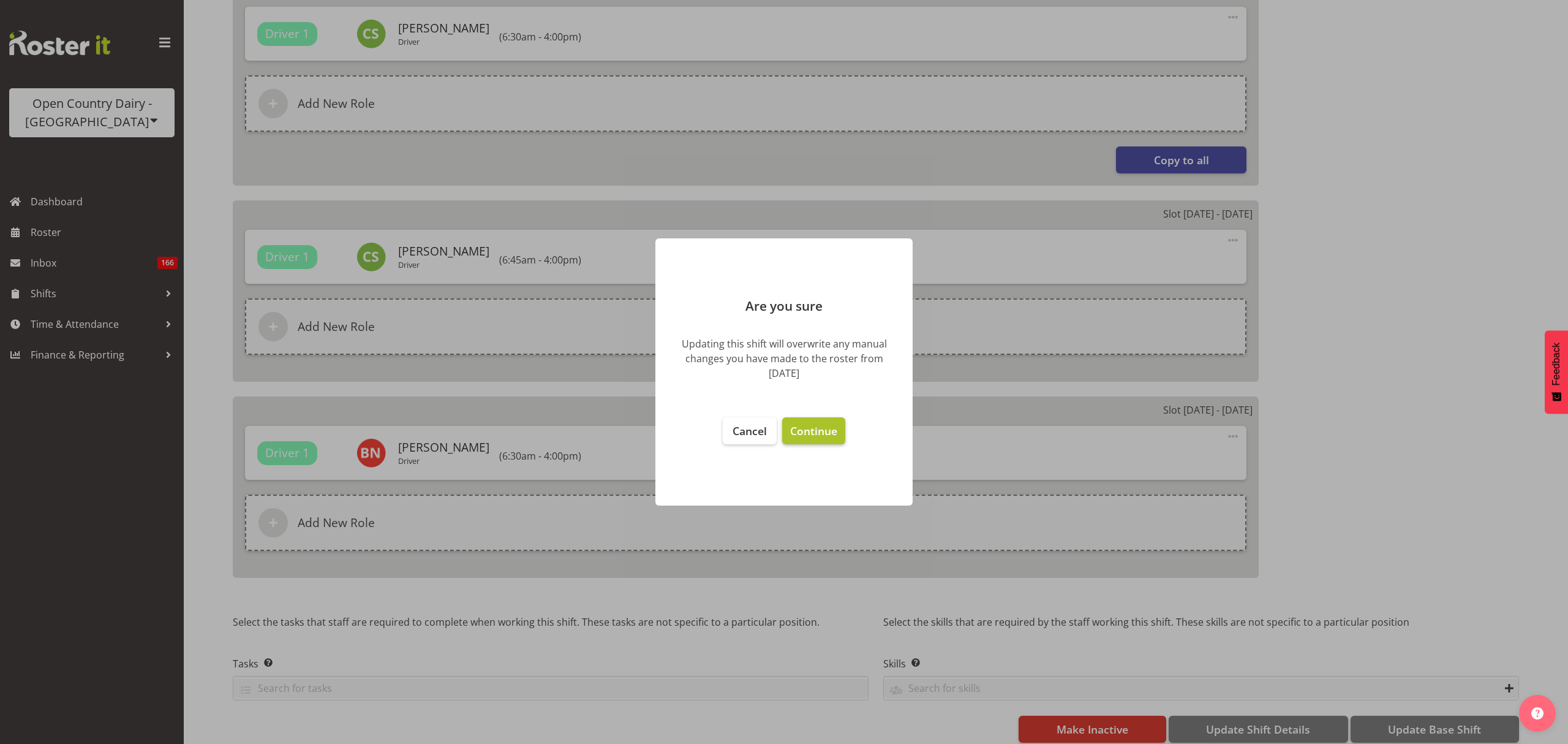
click at [816, 433] on span "Continue" at bounding box center [814, 431] width 47 height 14
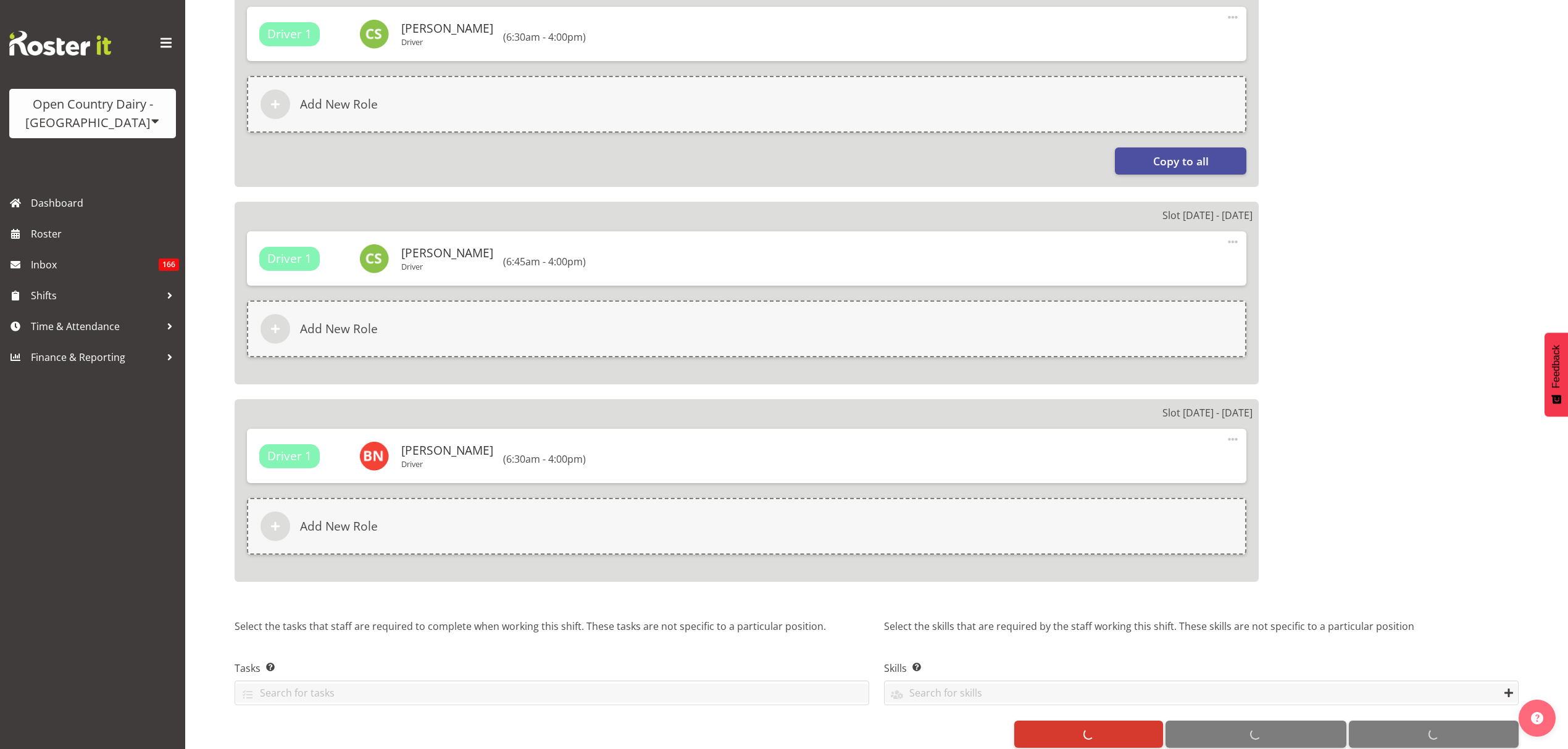
select select
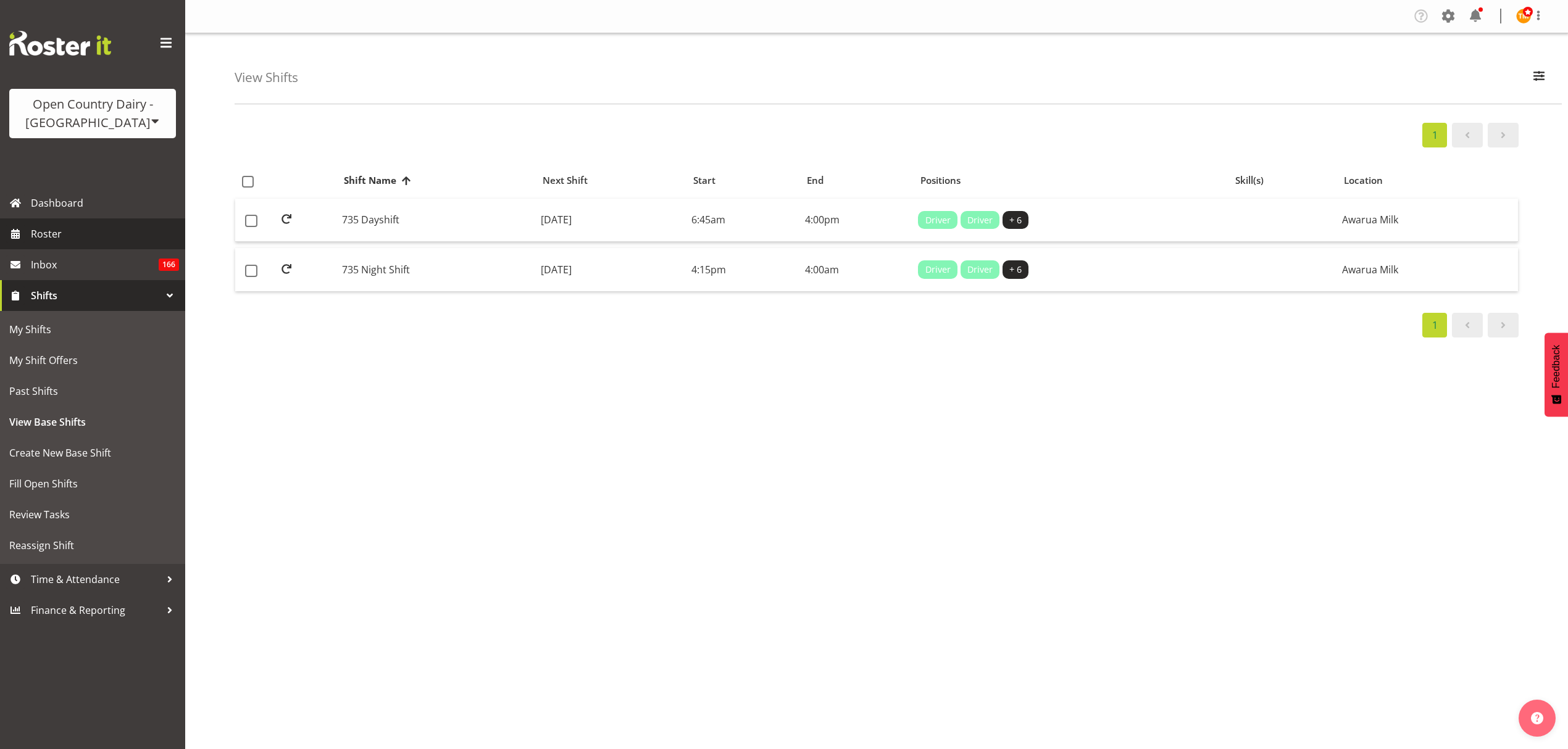
click at [82, 231] on span "Roster" at bounding box center [104, 234] width 148 height 18
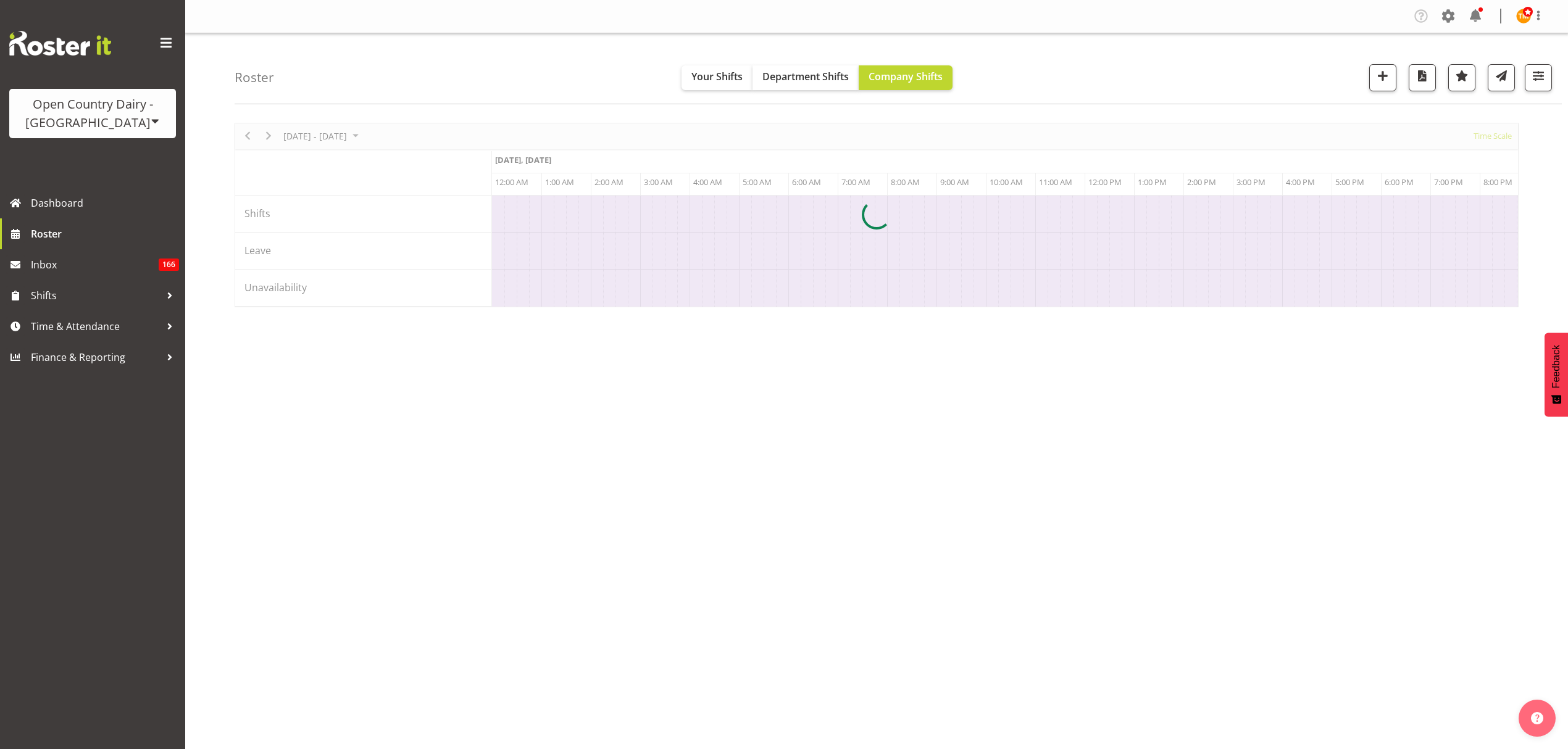
select select "shiftH"
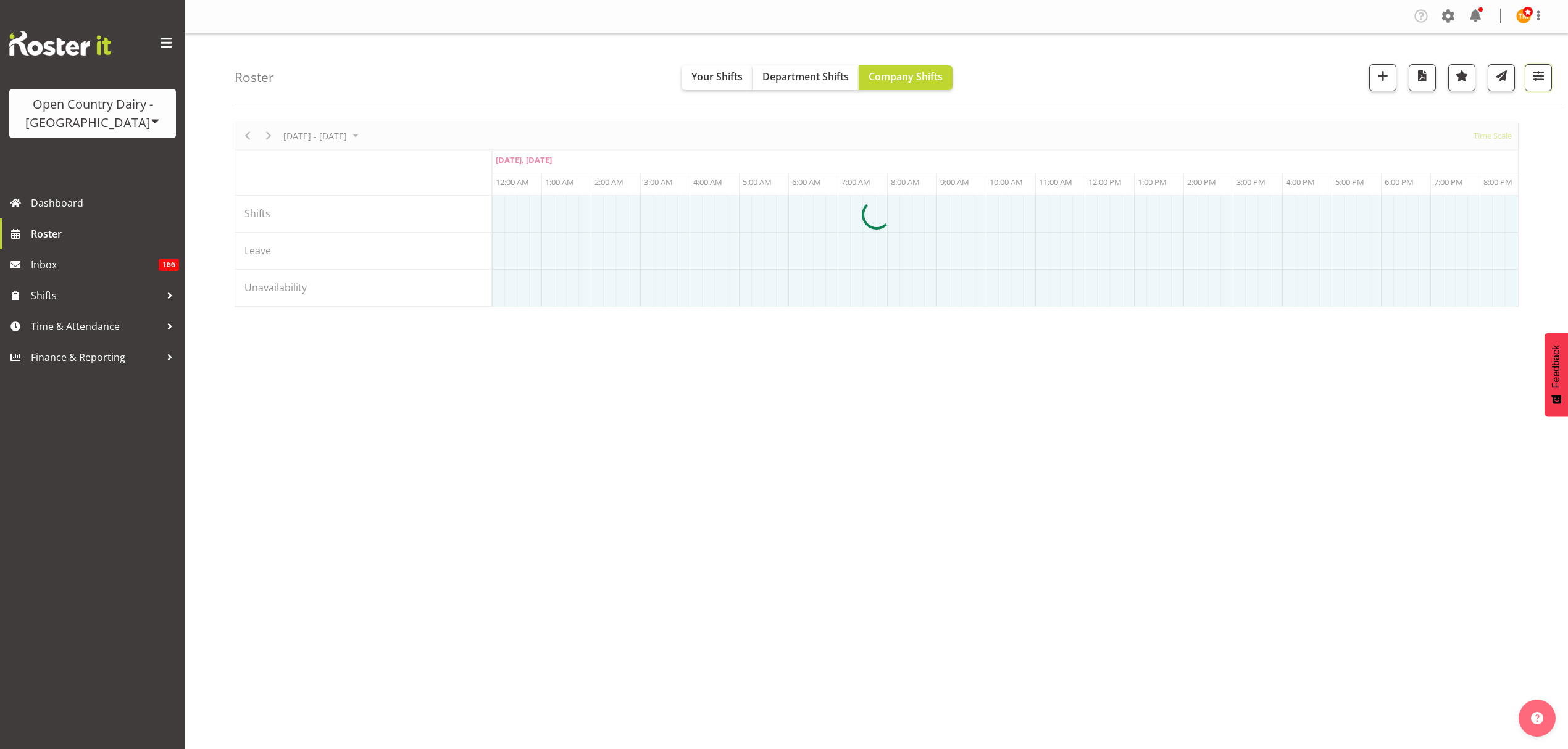
drag, startPoint x: 1536, startPoint y: 85, endPoint x: 1526, endPoint y: 124, distance: 40.3
click at [1536, 84] on span "button" at bounding box center [1538, 75] width 16 height 16
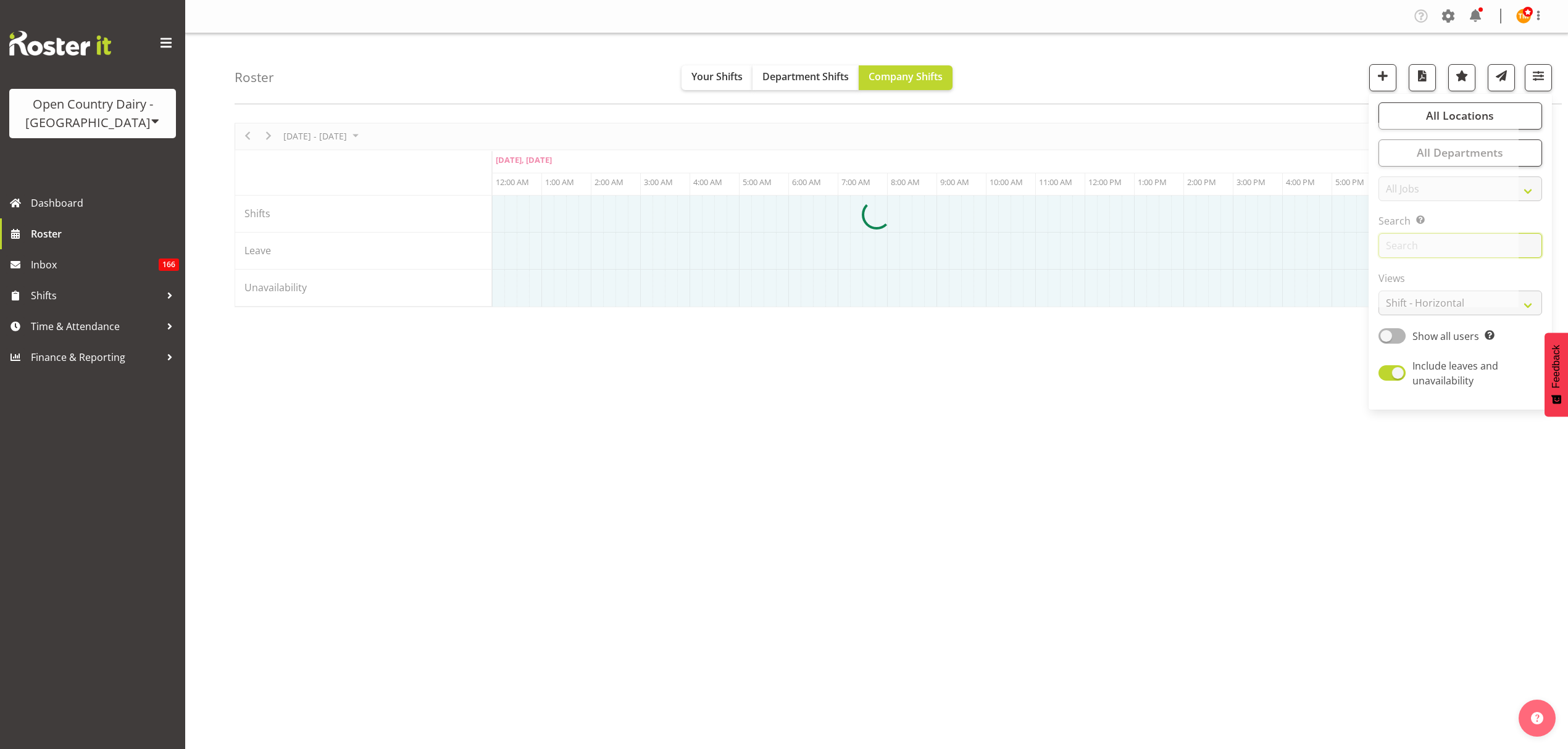
click at [1526, 245] on input "text" at bounding box center [1460, 245] width 164 height 24
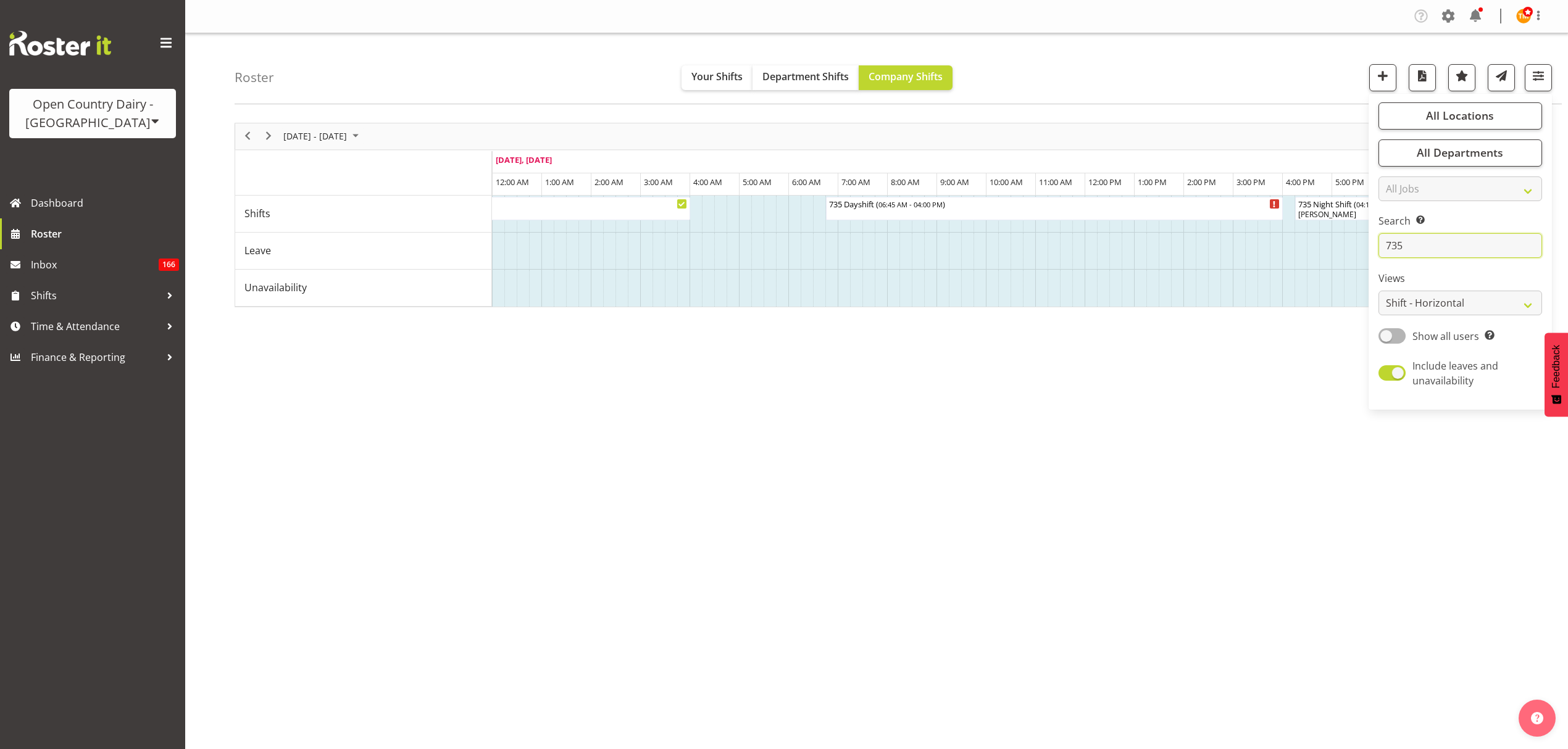
type input "735"
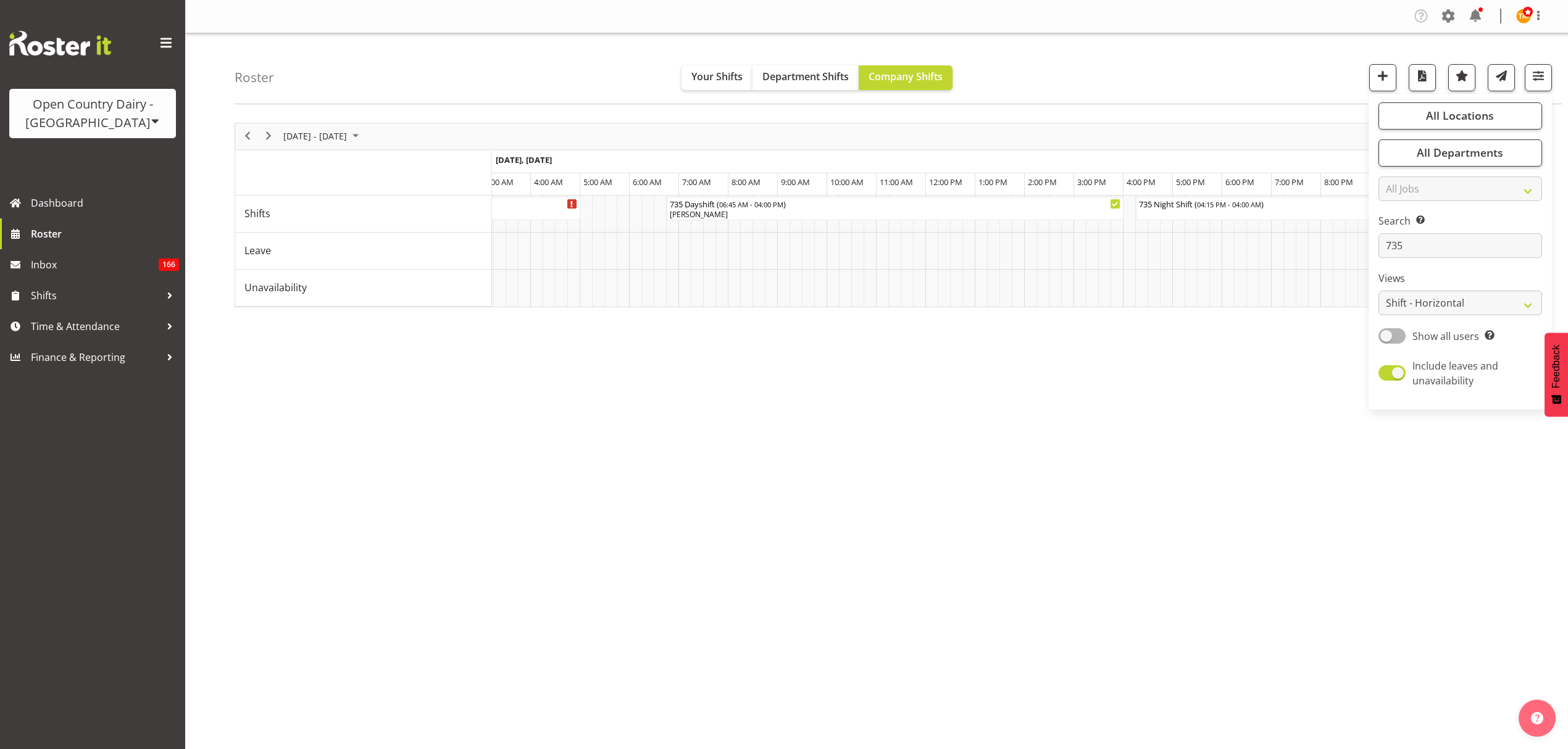
click at [1451, 230] on div "Search Search for a particular employee 735" at bounding box center [1460, 235] width 164 height 44
click at [1453, 231] on div "Search Search for a particular employee 735" at bounding box center [1460, 235] width 164 height 44
click at [1453, 235] on input "735" at bounding box center [1460, 245] width 164 height 24
click at [1453, 238] on input "735" at bounding box center [1460, 245] width 164 height 24
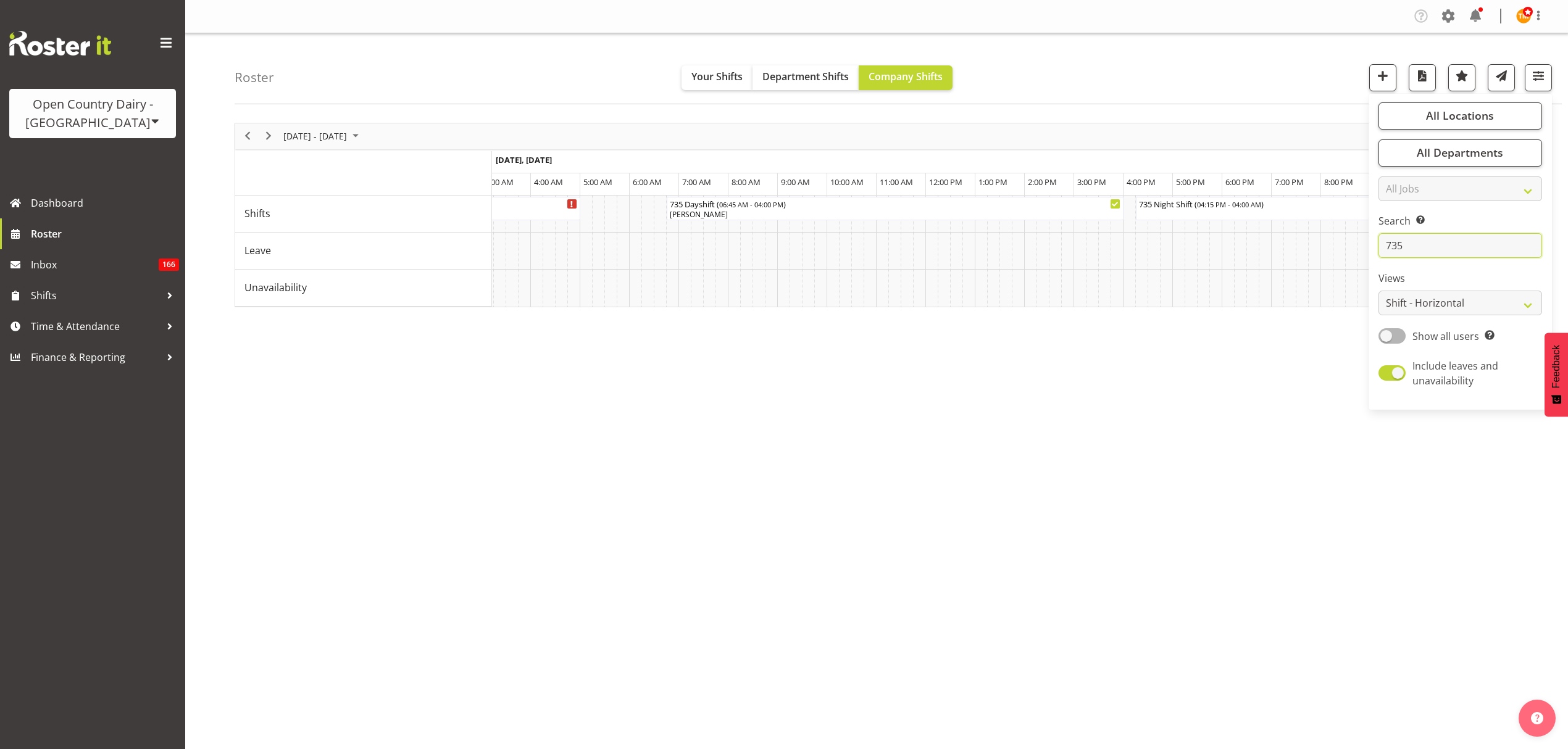
click at [1448, 250] on input "735" at bounding box center [1460, 245] width 164 height 24
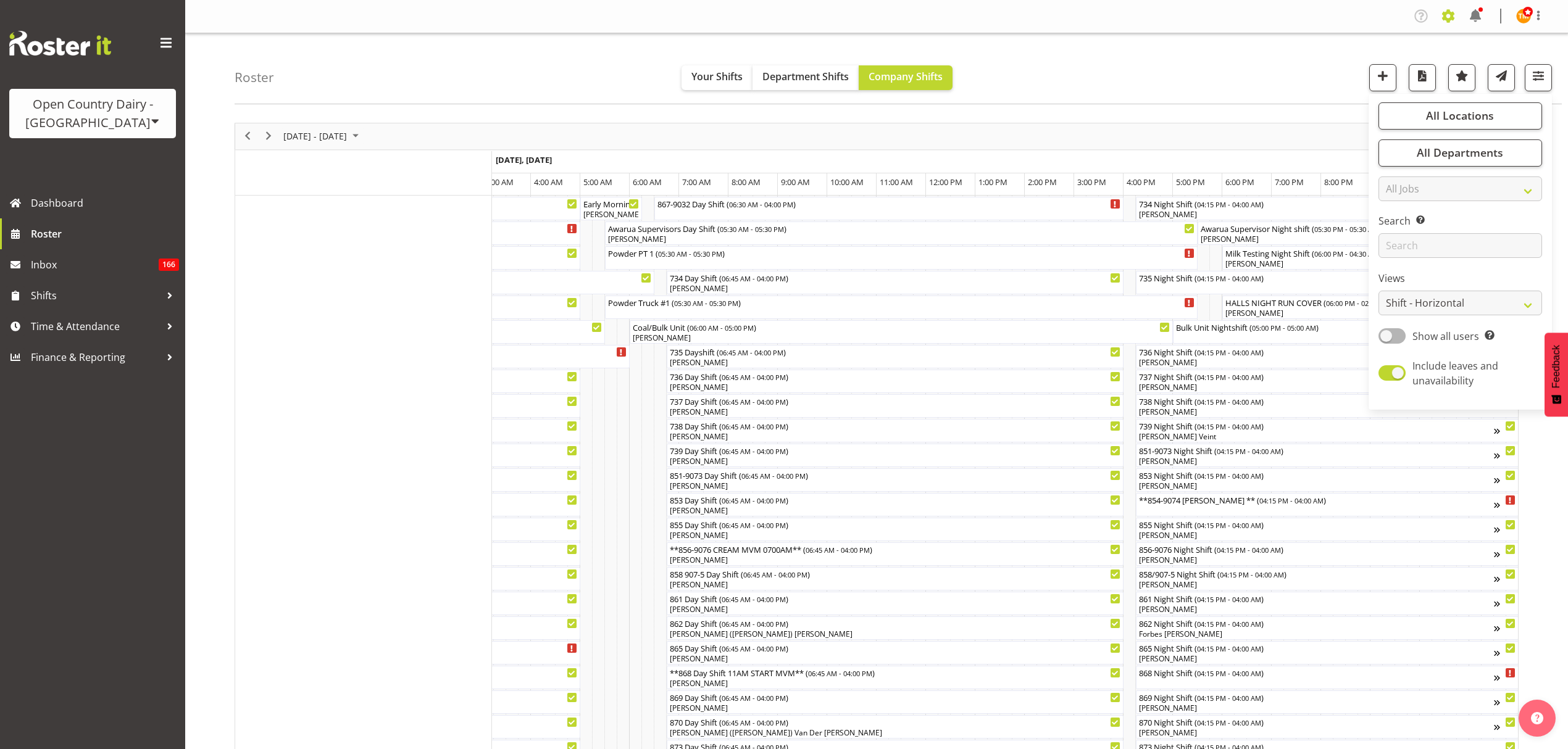
click at [1449, 18] on span at bounding box center [1448, 16] width 20 height 20
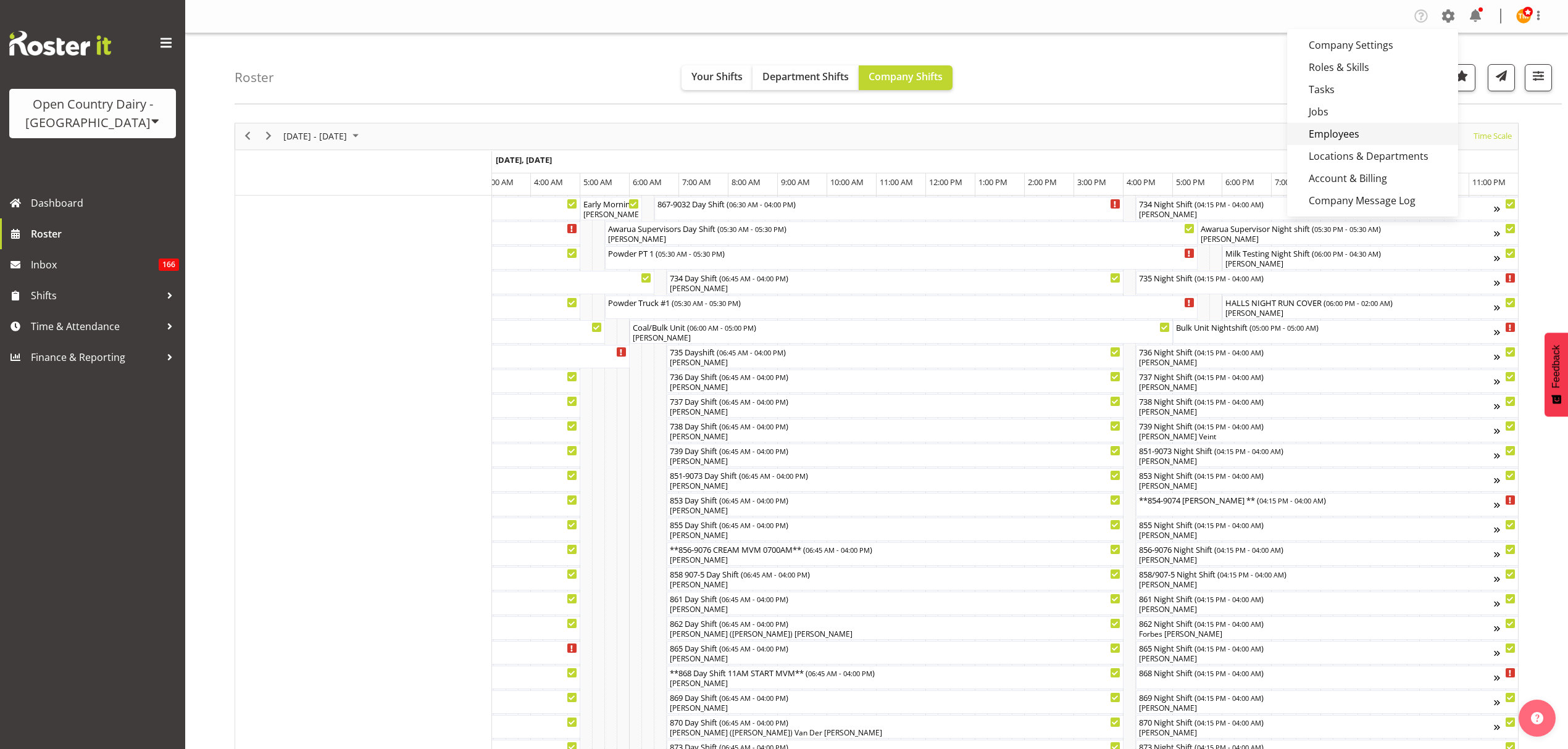
click at [1342, 126] on link "Employees" at bounding box center [1372, 133] width 171 height 22
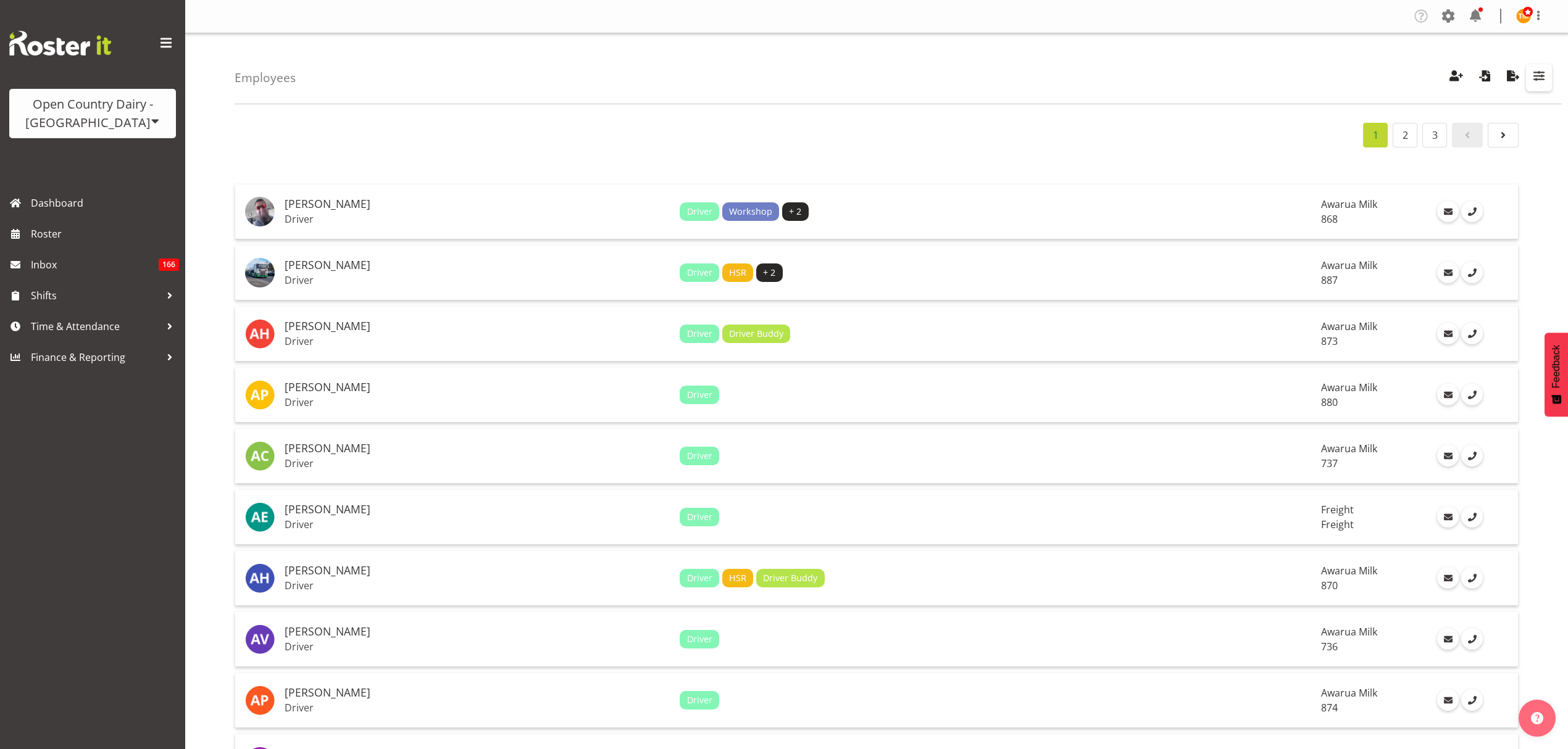
click at [1544, 78] on span "button" at bounding box center [1538, 75] width 16 height 16
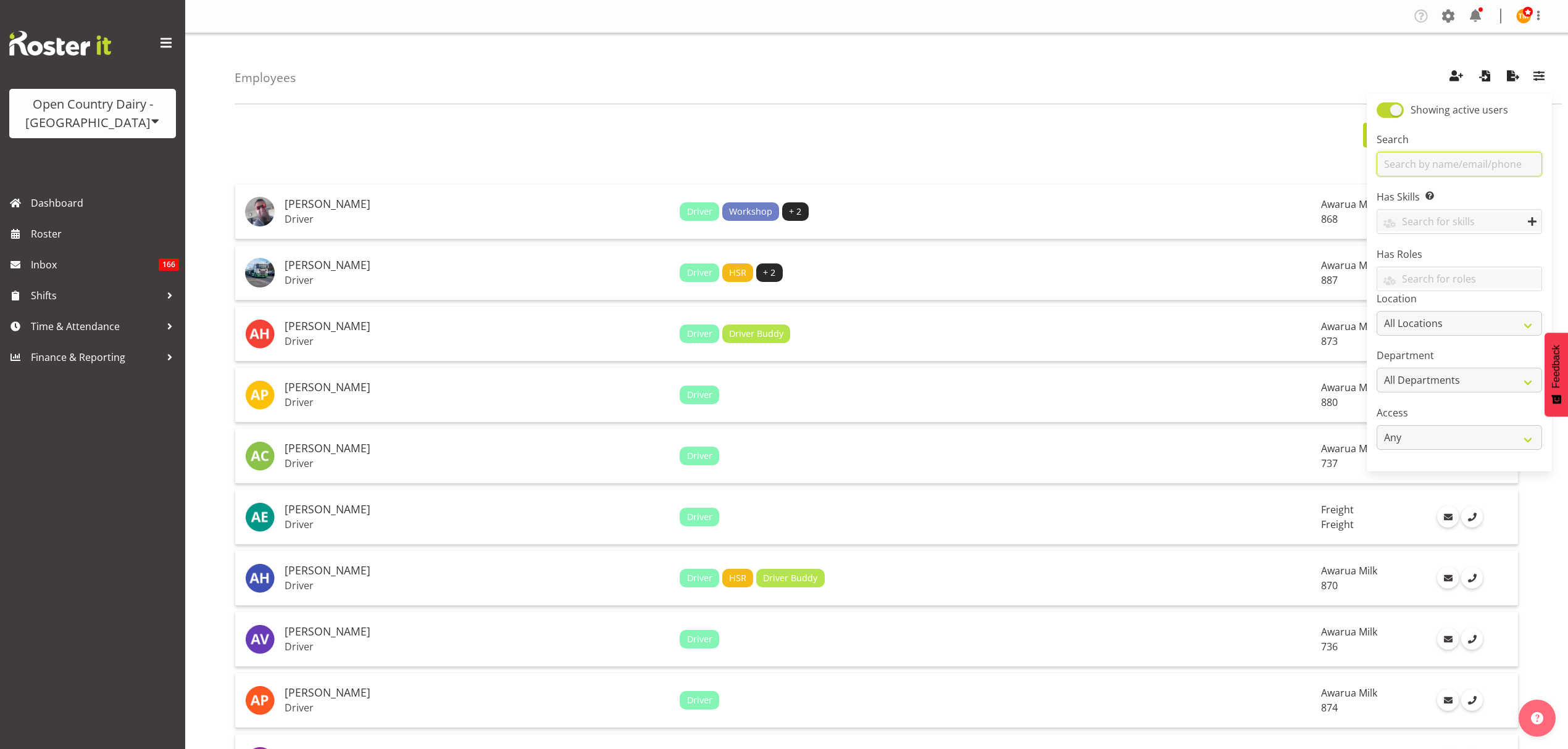
click at [1469, 156] on input "text" at bounding box center [1459, 164] width 165 height 24
click at [1423, 170] on input "text" at bounding box center [1459, 164] width 165 height 24
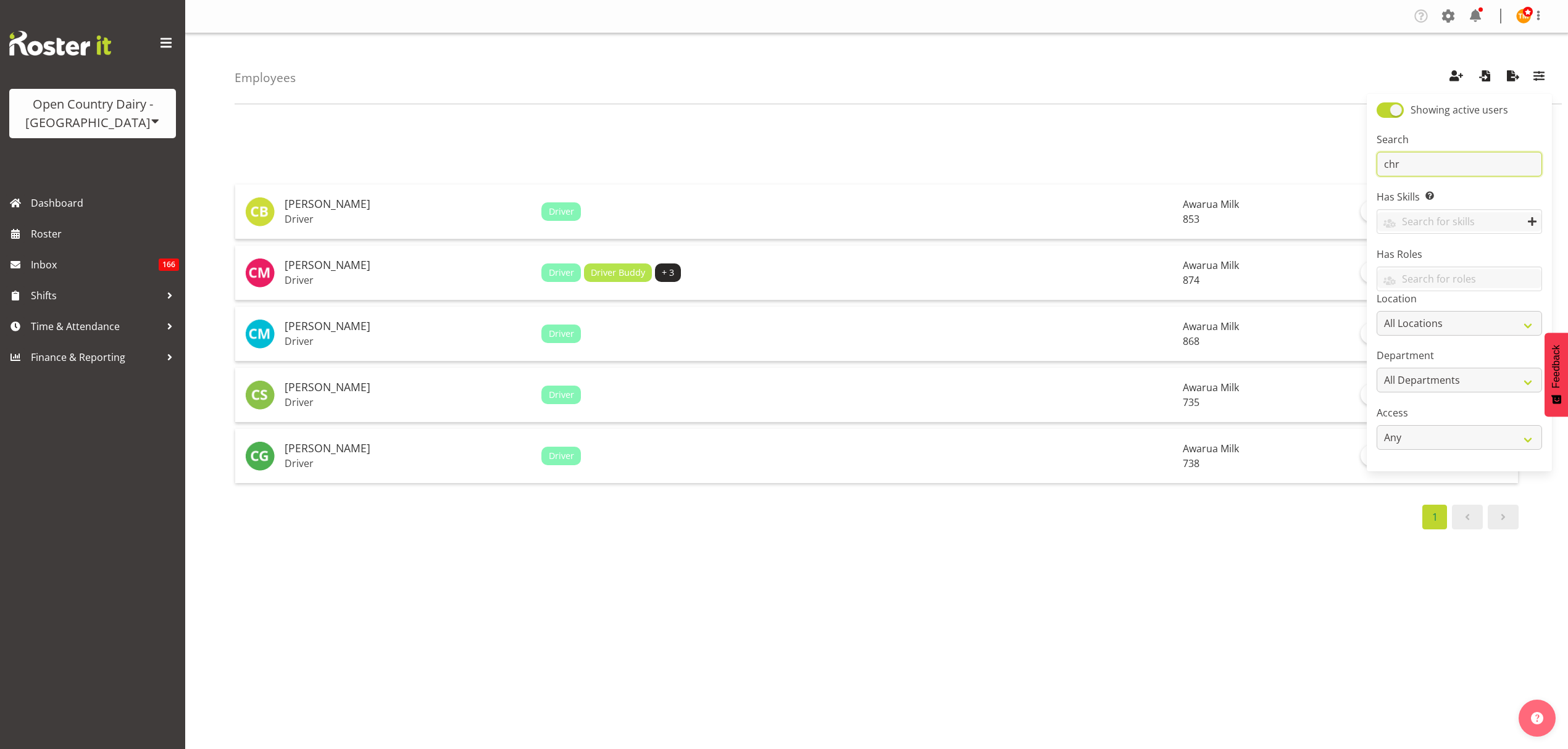
click at [1436, 171] on input "chr" at bounding box center [1459, 164] width 165 height 24
click at [1431, 159] on input "chr" at bounding box center [1459, 164] width 165 height 24
type input "chr"
drag, startPoint x: 411, startPoint y: 208, endPoint x: 418, endPoint y: 206, distance: 7.3
click at [413, 208] on h5 "[PERSON_NAME]" at bounding box center [408, 204] width 247 height 12
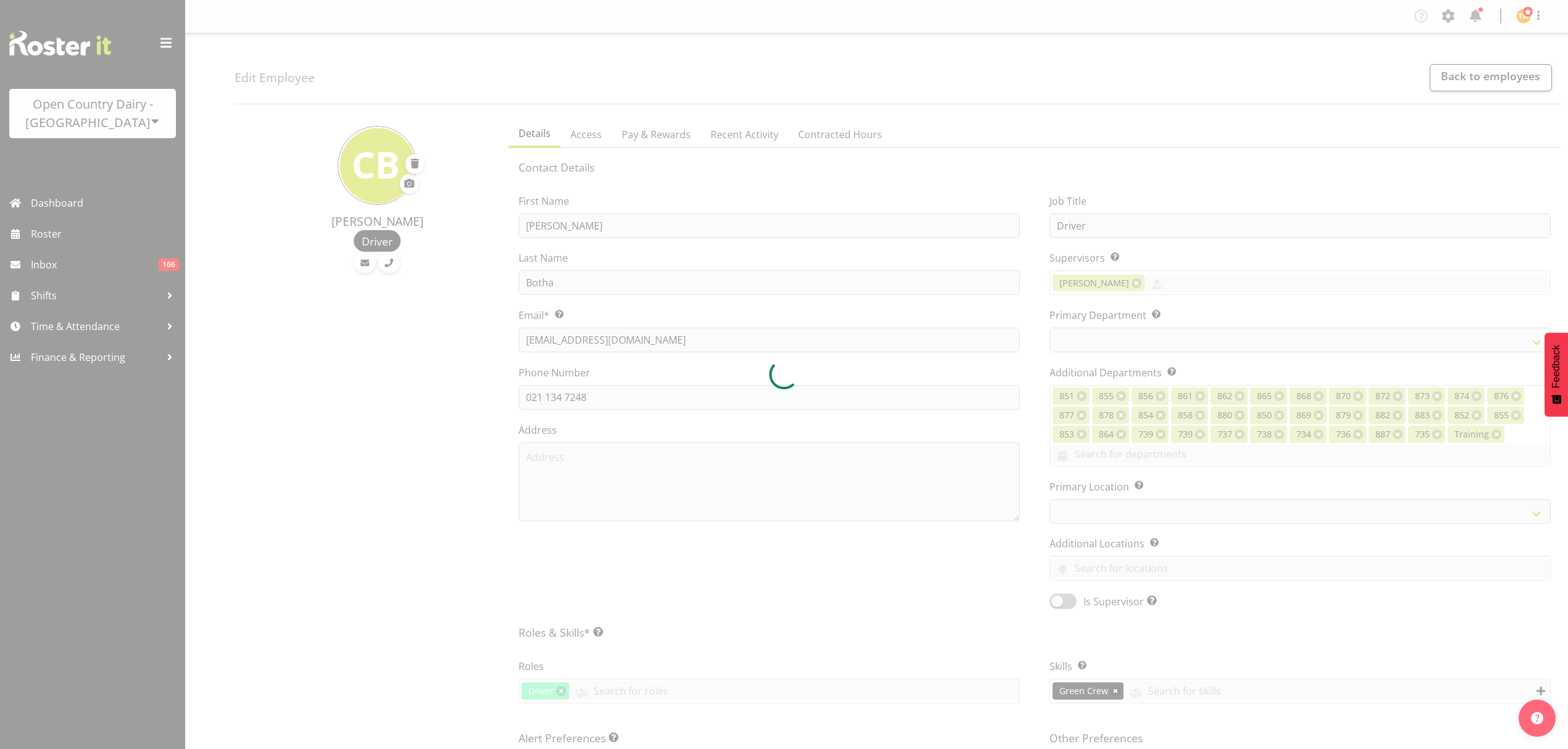
select select "TimelineWeek"
select select
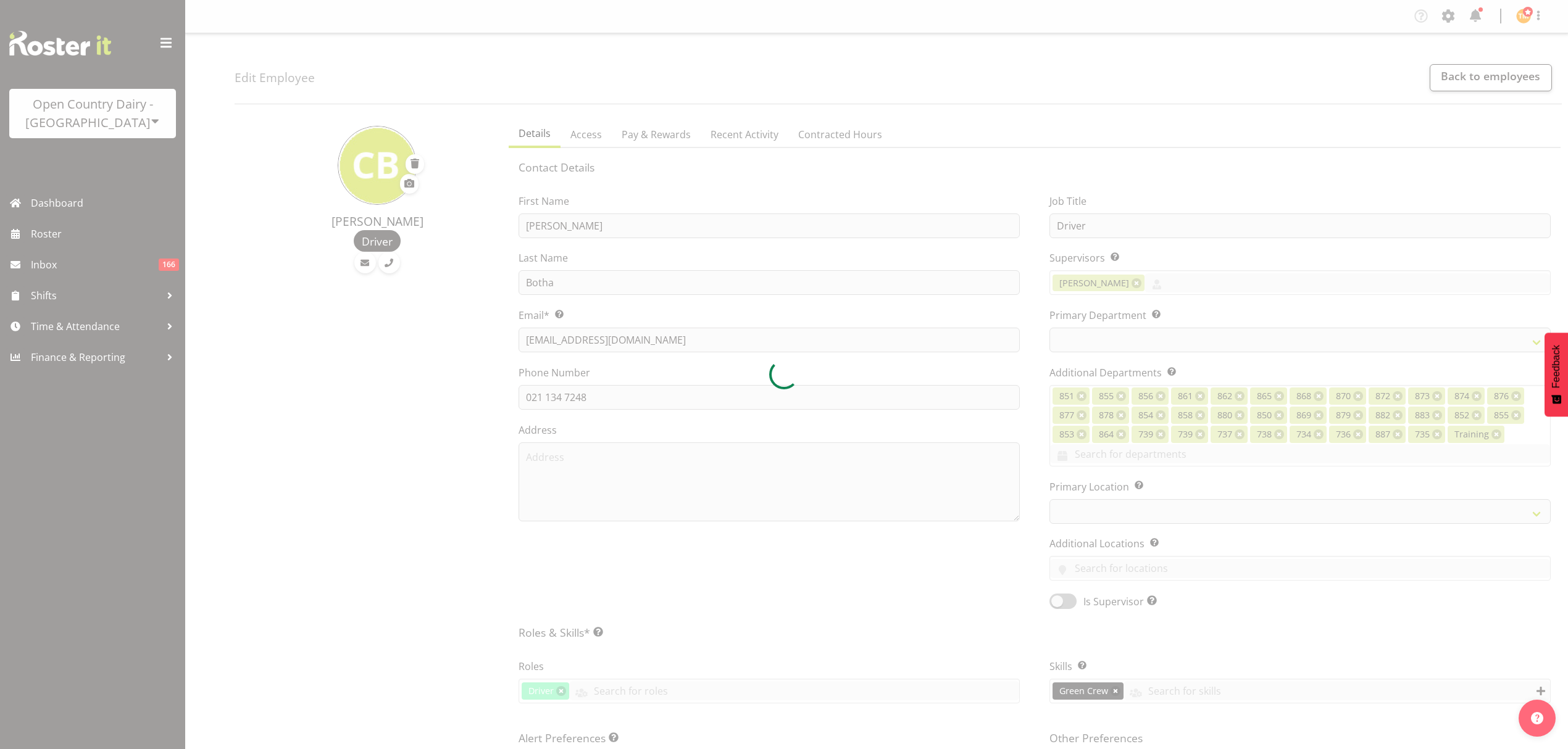
click at [735, 149] on div at bounding box center [784, 374] width 1568 height 749
click at [732, 127] on div at bounding box center [784, 374] width 1568 height 749
click at [793, 133] on div at bounding box center [784, 374] width 1568 height 749
click at [785, 142] on div at bounding box center [784, 374] width 1568 height 749
click at [777, 133] on div at bounding box center [784, 374] width 1568 height 749
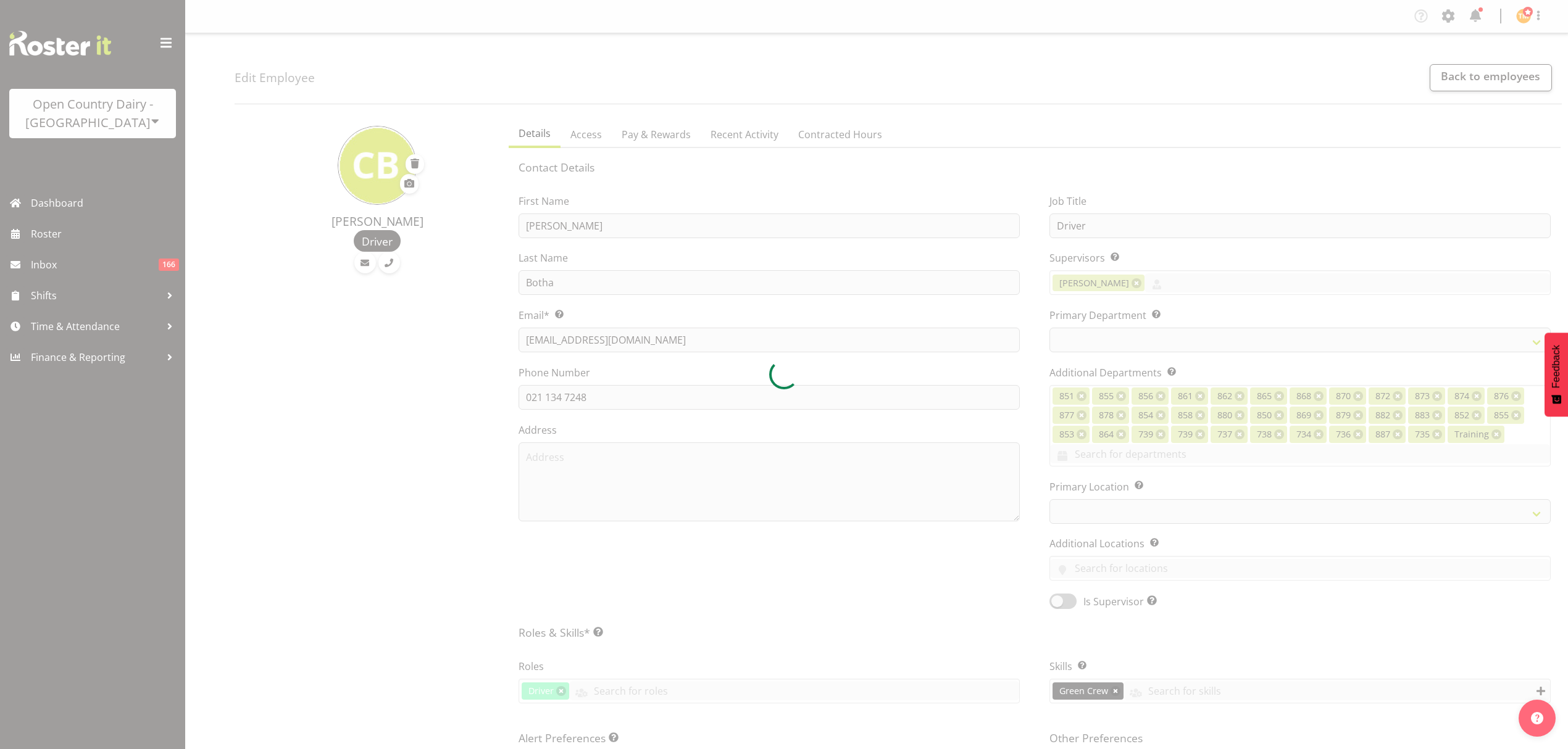
click at [842, 148] on div at bounding box center [784, 374] width 1568 height 749
click at [816, 138] on div at bounding box center [784, 374] width 1568 height 749
select select "669"
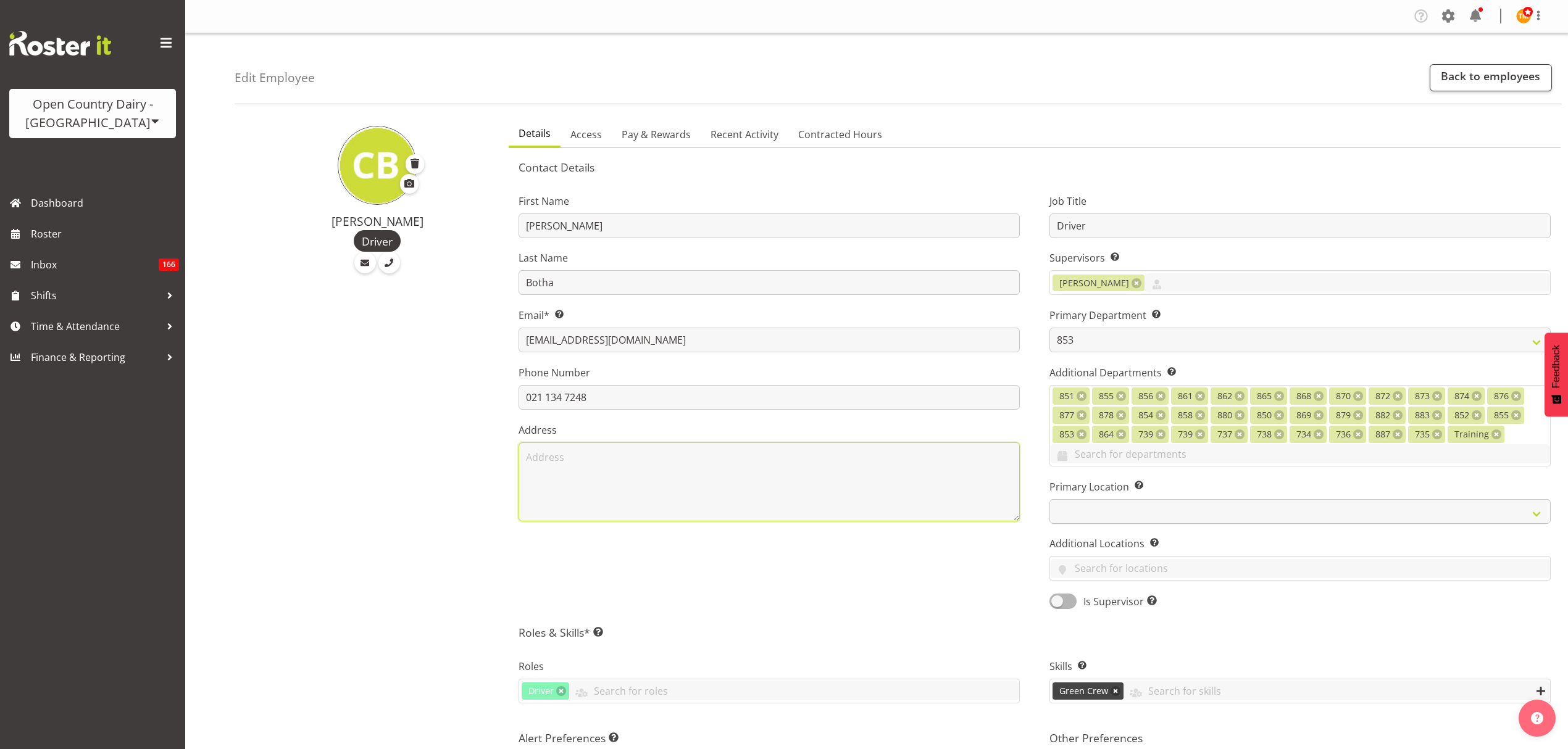
drag, startPoint x: 655, startPoint y: 443, endPoint x: 673, endPoint y: 433, distance: 20.6
click at [656, 443] on textarea at bounding box center [769, 482] width 502 height 79
click at [1477, 69] on link "Back to employees" at bounding box center [1490, 78] width 122 height 27
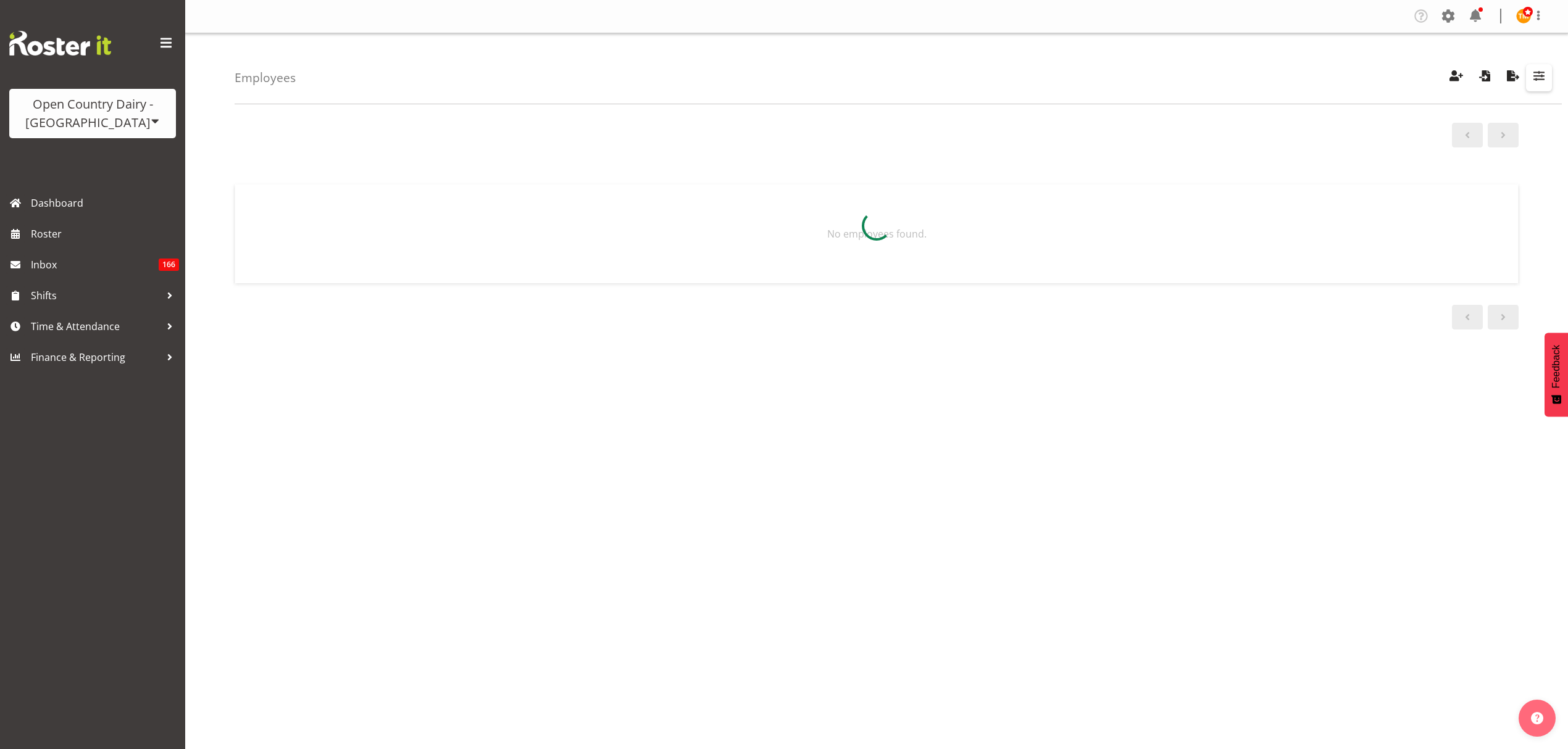
click at [1531, 82] on span "button" at bounding box center [1538, 75] width 16 height 16
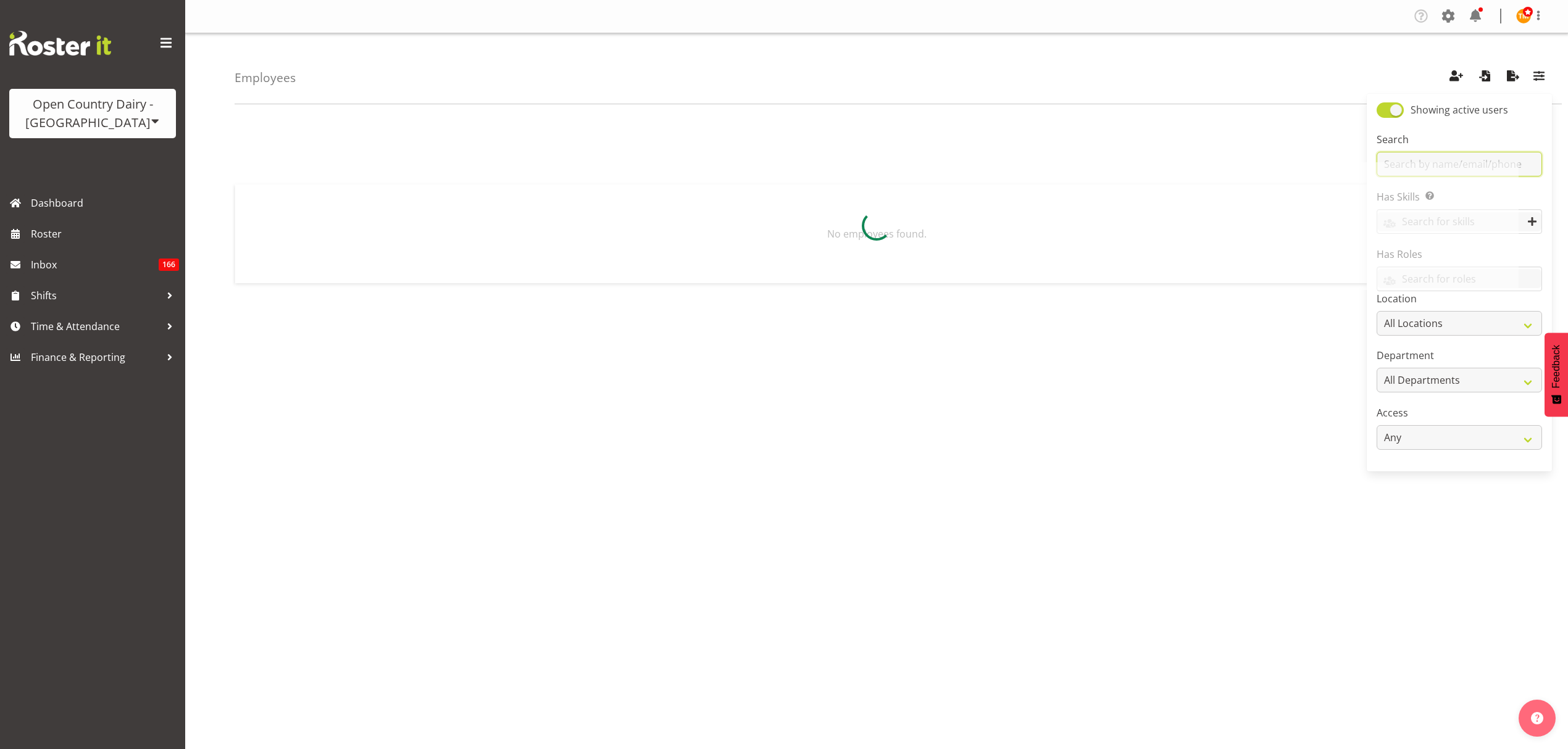
click at [1478, 161] on input "text" at bounding box center [1459, 164] width 165 height 24
type input "vinki"
click at [861, 218] on div "Driver Milk Reception" at bounding box center [857, 212] width 631 height 18
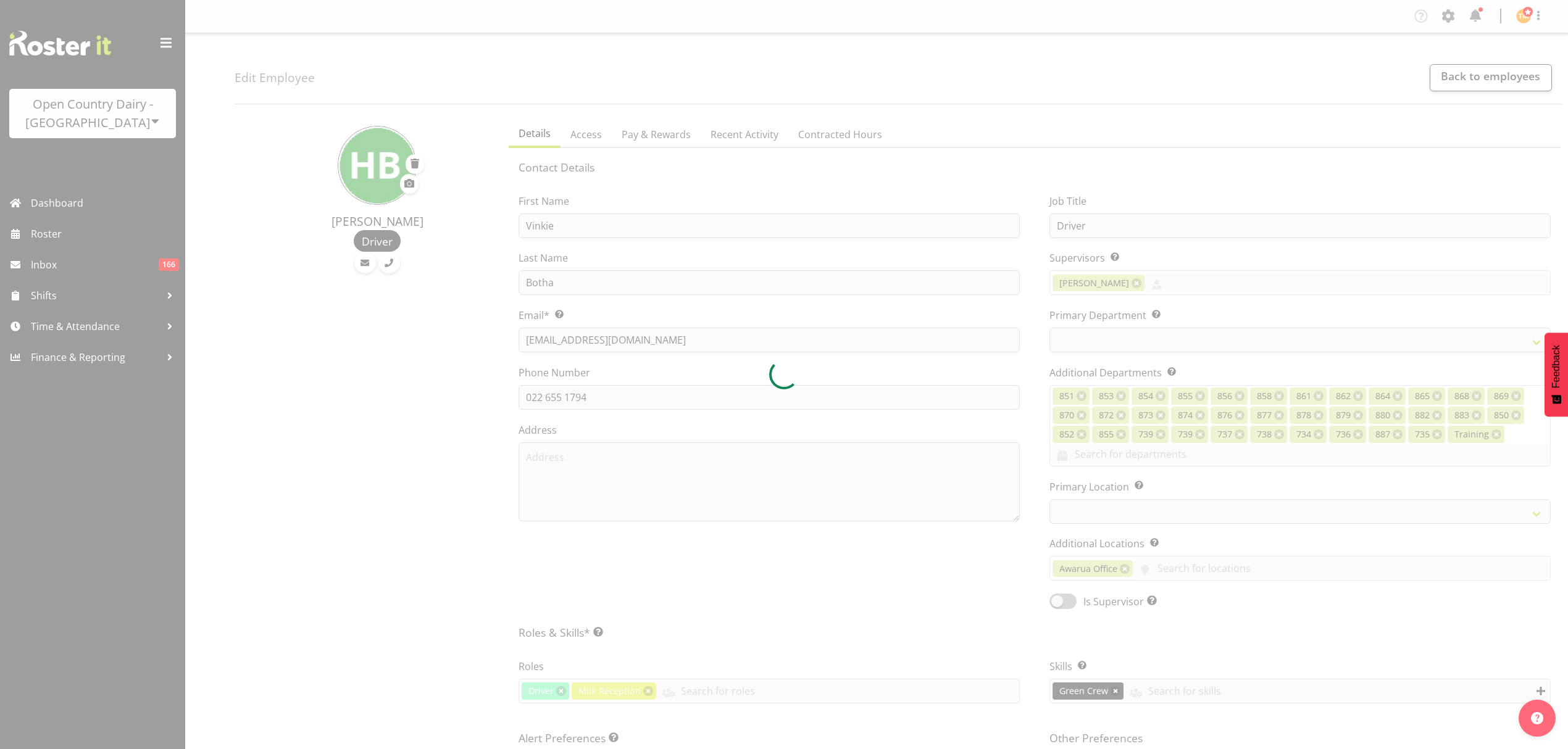
select select "TimelineWeek"
select select
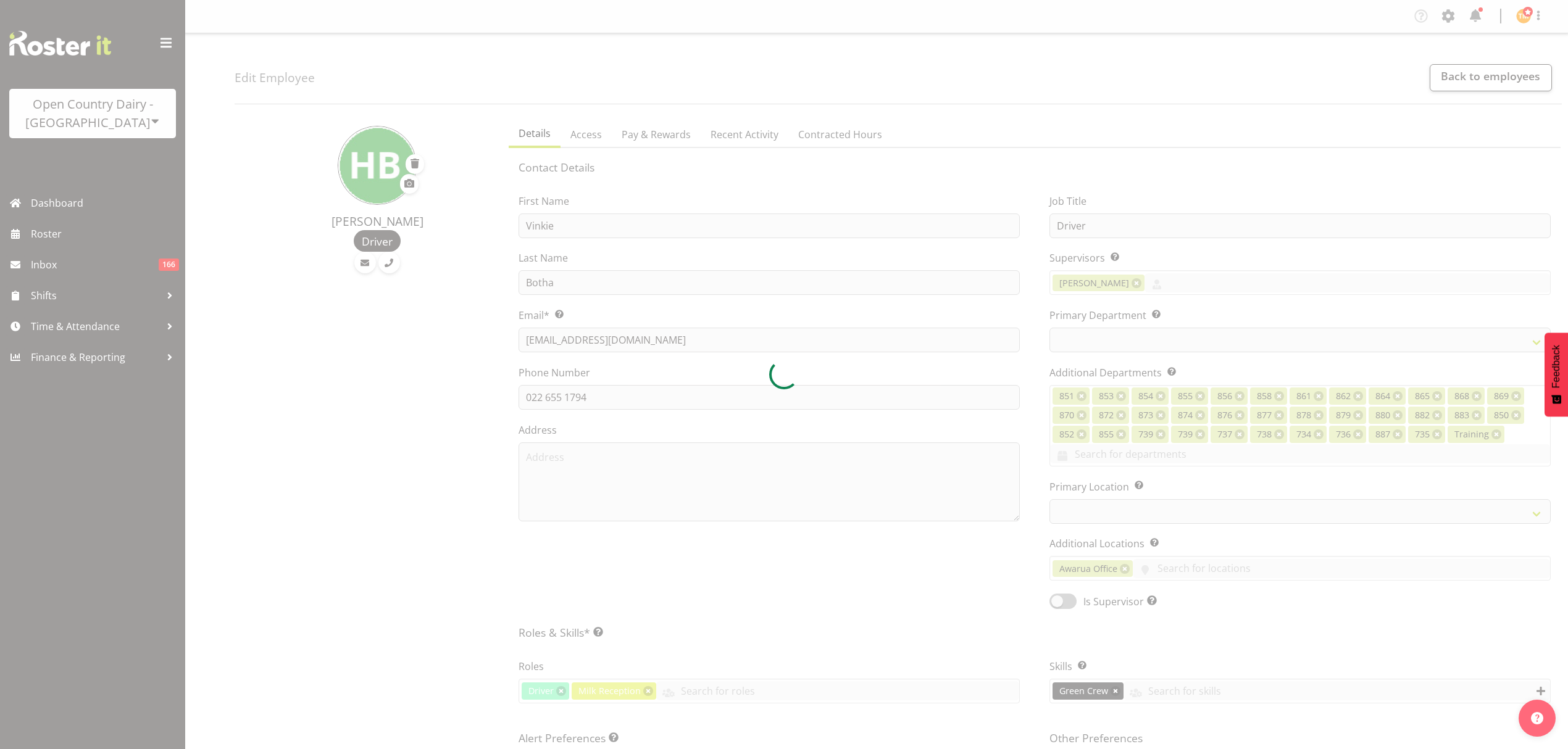
select select "691"
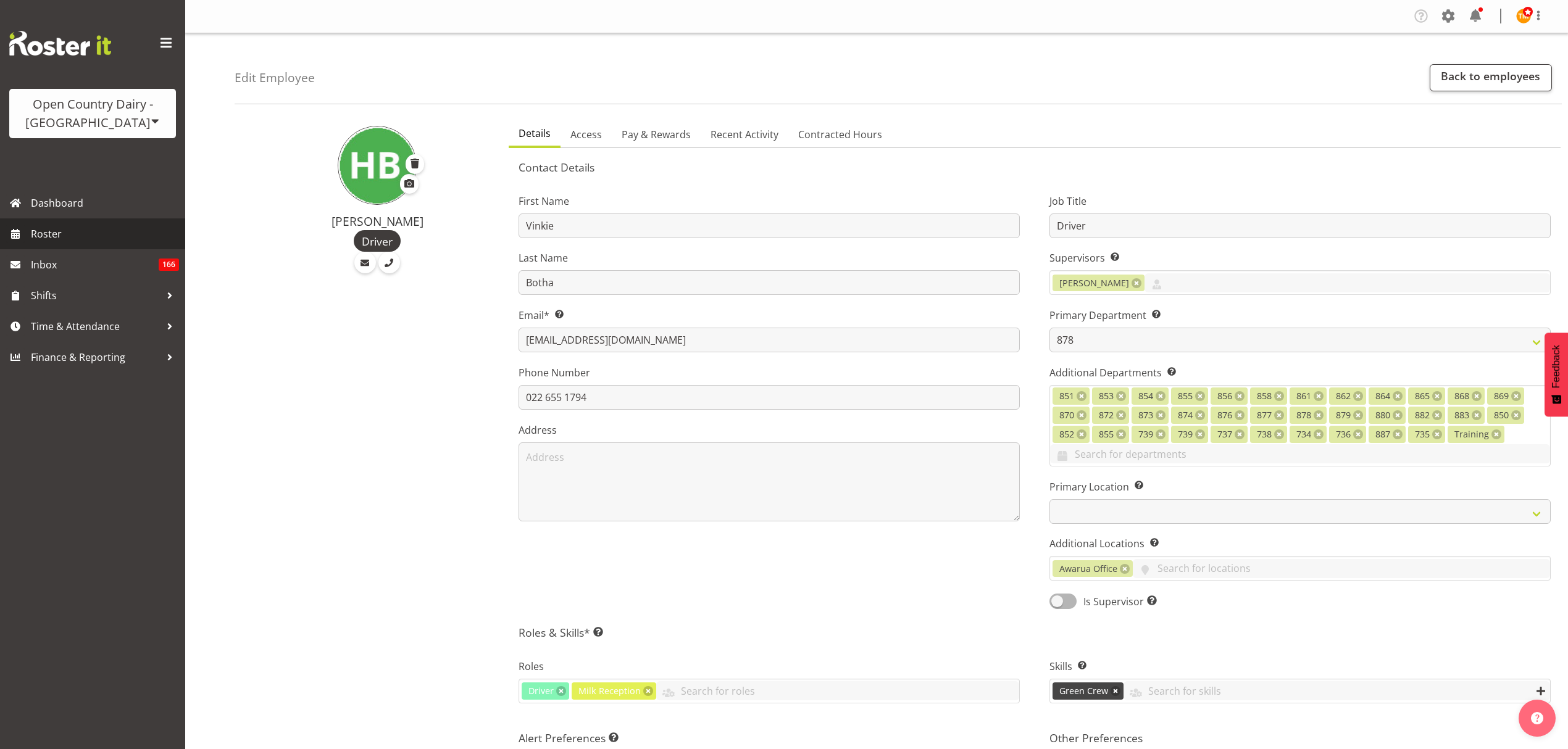
click at [72, 237] on span "Roster" at bounding box center [104, 234] width 148 height 18
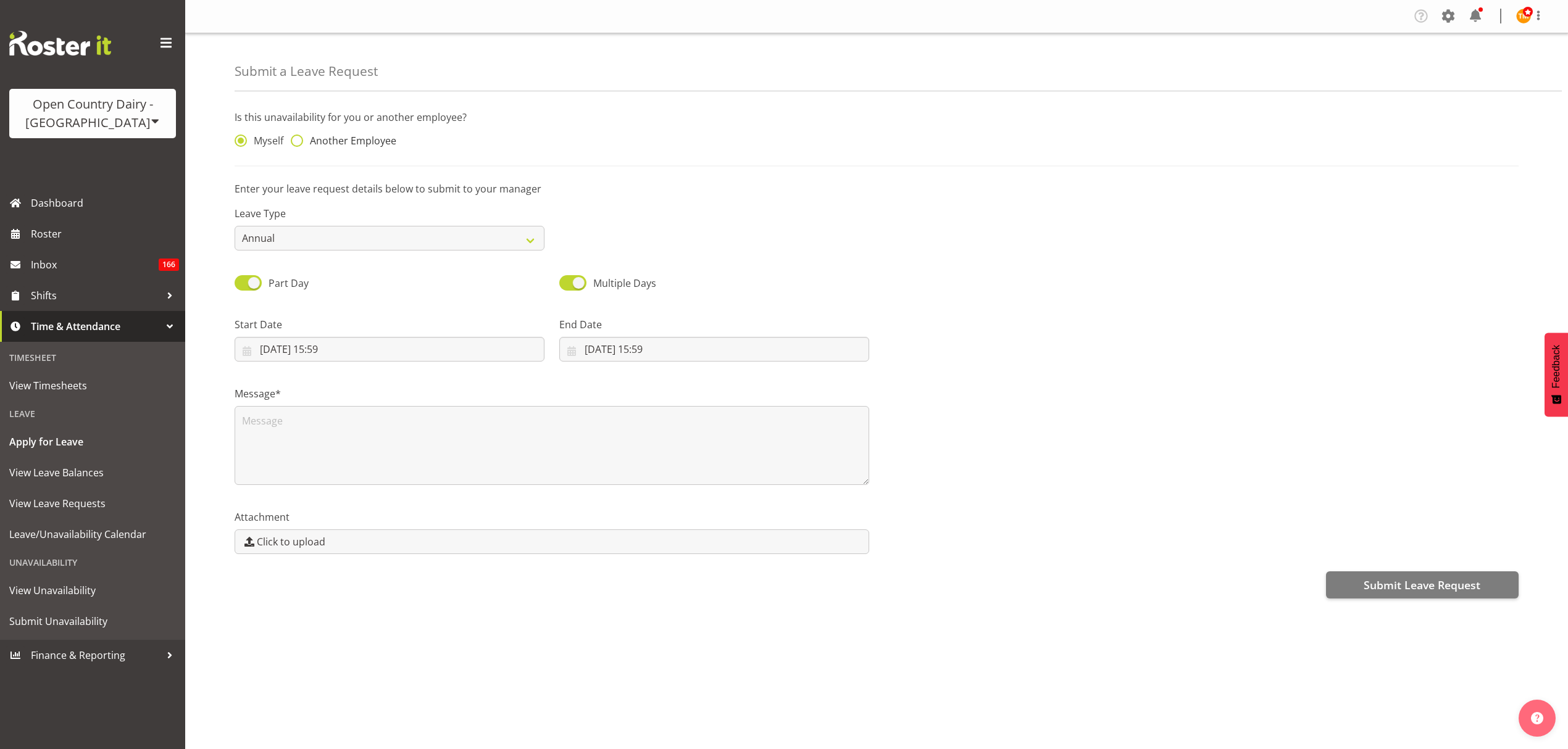
click at [333, 136] on span "Another Employee" at bounding box center [350, 141] width 93 height 12
click at [299, 137] on input "Another Employee" at bounding box center [294, 141] width 8 height 8
radio input "true"
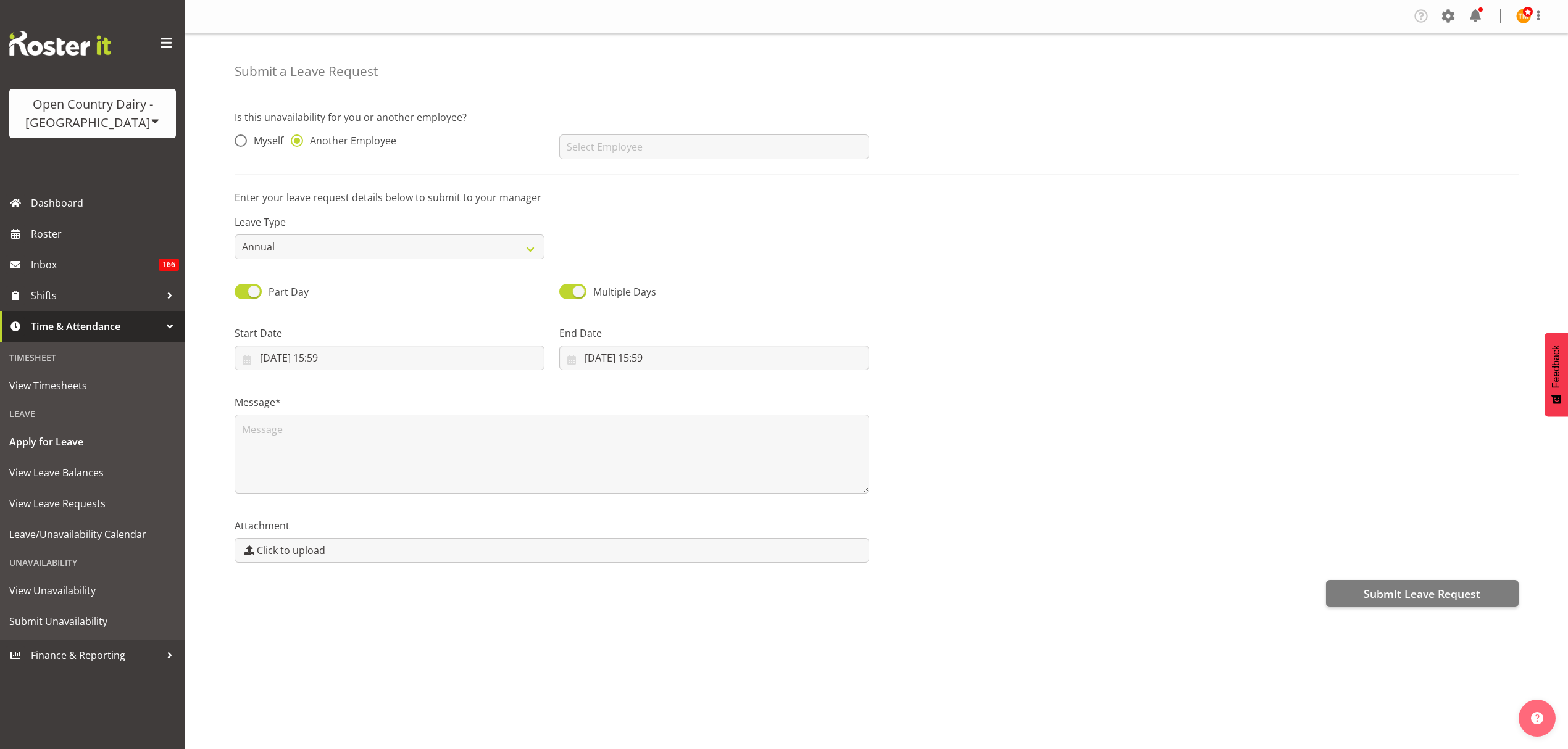
click at [601, 163] on div "No results found" at bounding box center [714, 142] width 325 height 50
click at [614, 147] on input "text" at bounding box center [714, 147] width 310 height 24
click at [610, 178] on span "[PERSON_NAME]" at bounding box center [608, 178] width 76 height 14
type input "[PERSON_NAME]"
click at [408, 274] on div "Part Day" at bounding box center [390, 287] width 325 height 42
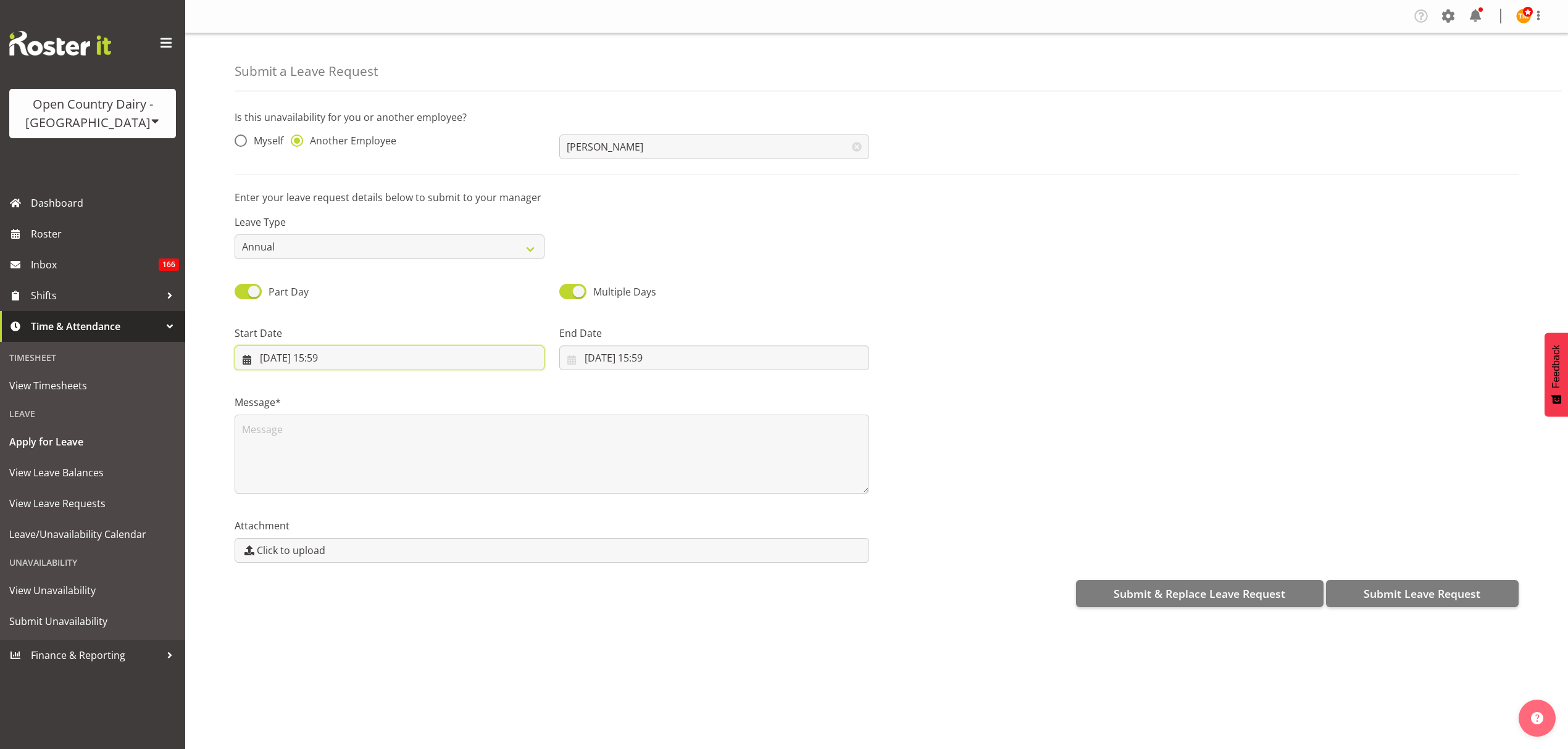
click at [375, 358] on input "25/09/2025, 15:59" at bounding box center [390, 357] width 310 height 24
click at [418, 537] on link "27" at bounding box center [422, 527] width 24 height 24
type input "27/09/2025, 15:59"
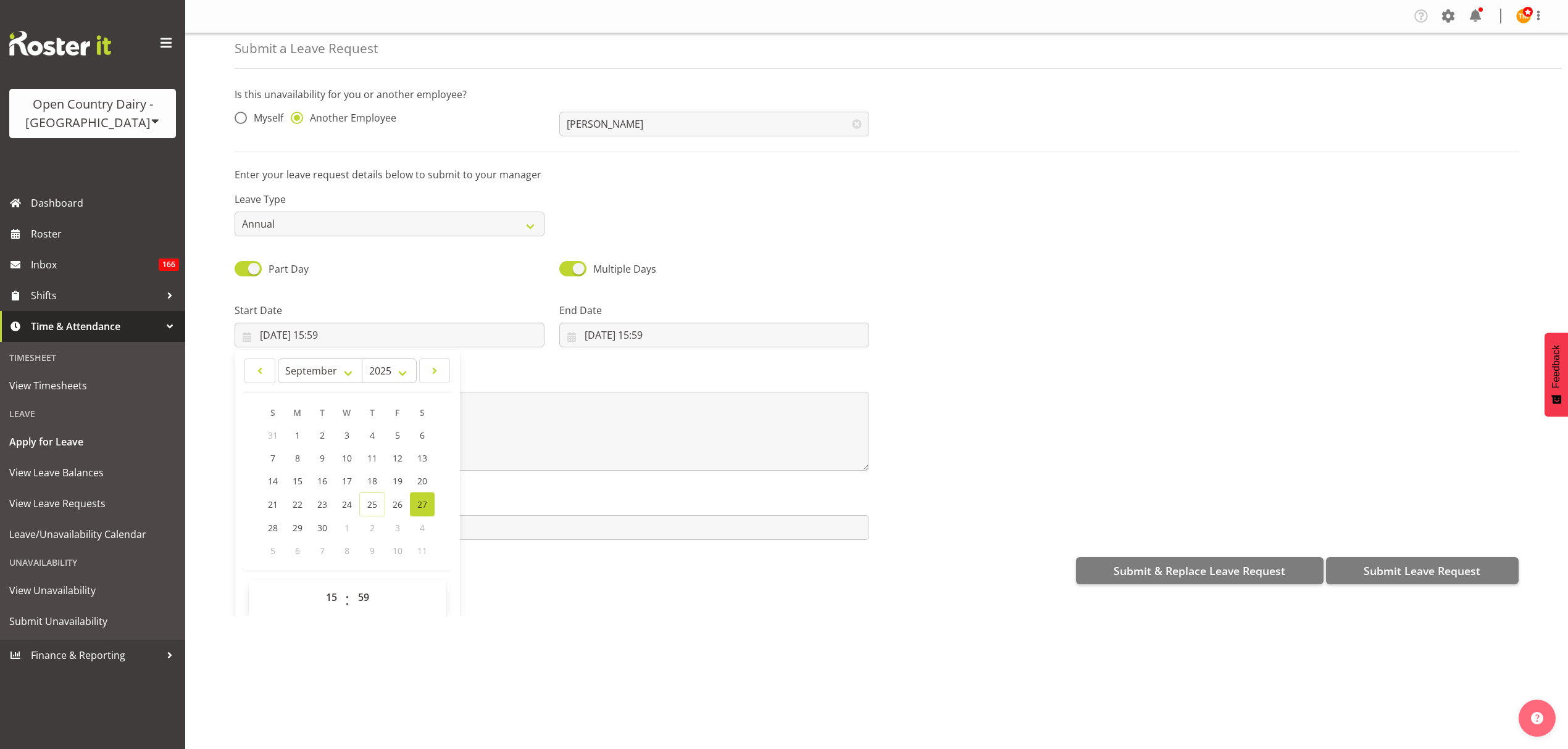
scroll to position [36, 0]
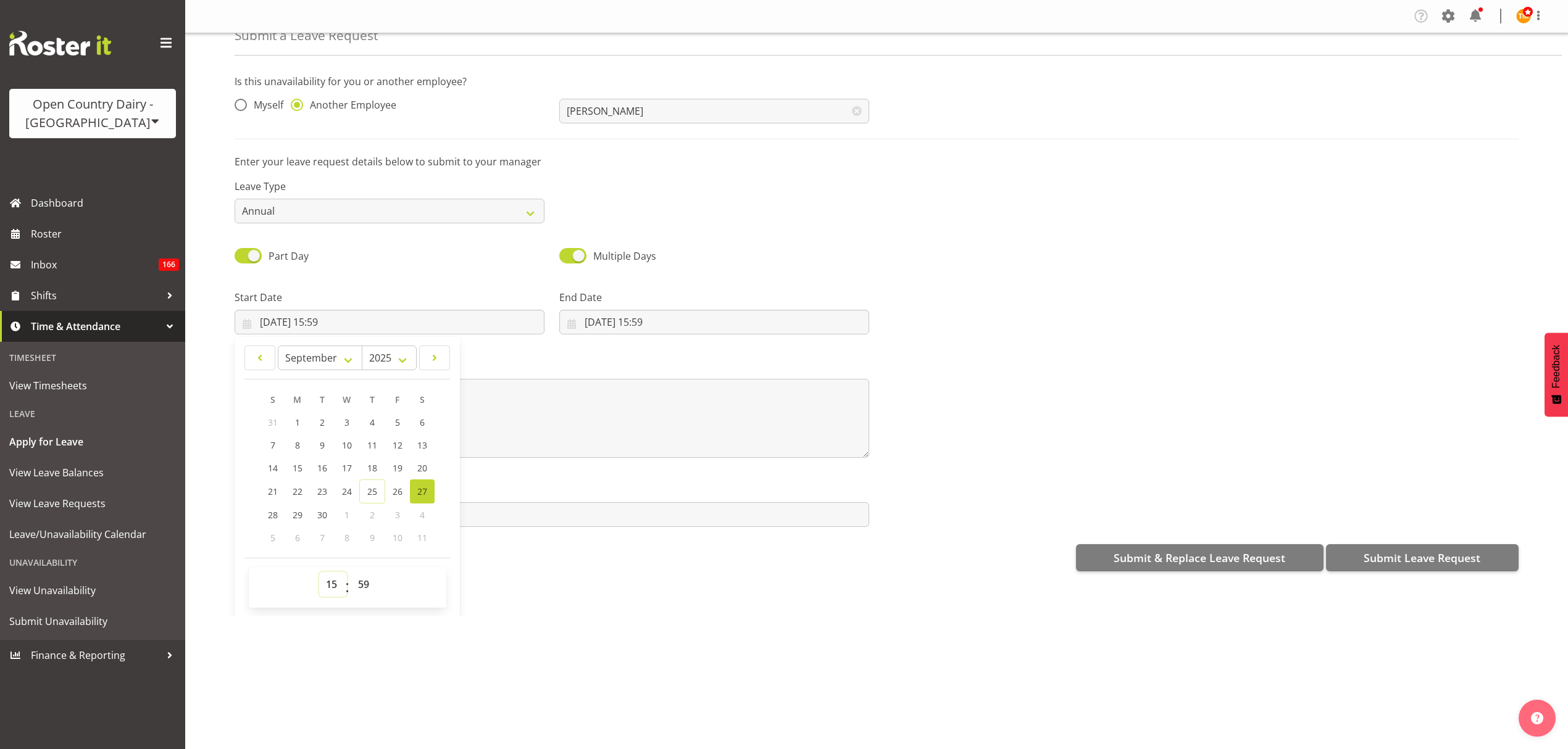
click at [338, 591] on select "00 01 02 03 04 05 06 07 08 09 10 11 12 13 14 15 16 17 18 19 20 21 22 23" at bounding box center [333, 584] width 27 height 24
select select "6"
click at [319, 573] on select "00 01 02 03 04 05 06 07 08 09 10 11 12 13 14 15 16 17 18 19 20 21 22 23" at bounding box center [333, 584] width 27 height 24
type input "27/09/2025, 06:59"
click at [364, 585] on select "00 01 02 03 04 05 06 07 08 09 10 11 12 13 14 15 16 17 18 19 20 21 22 23 24 25 2…" at bounding box center [365, 584] width 27 height 24
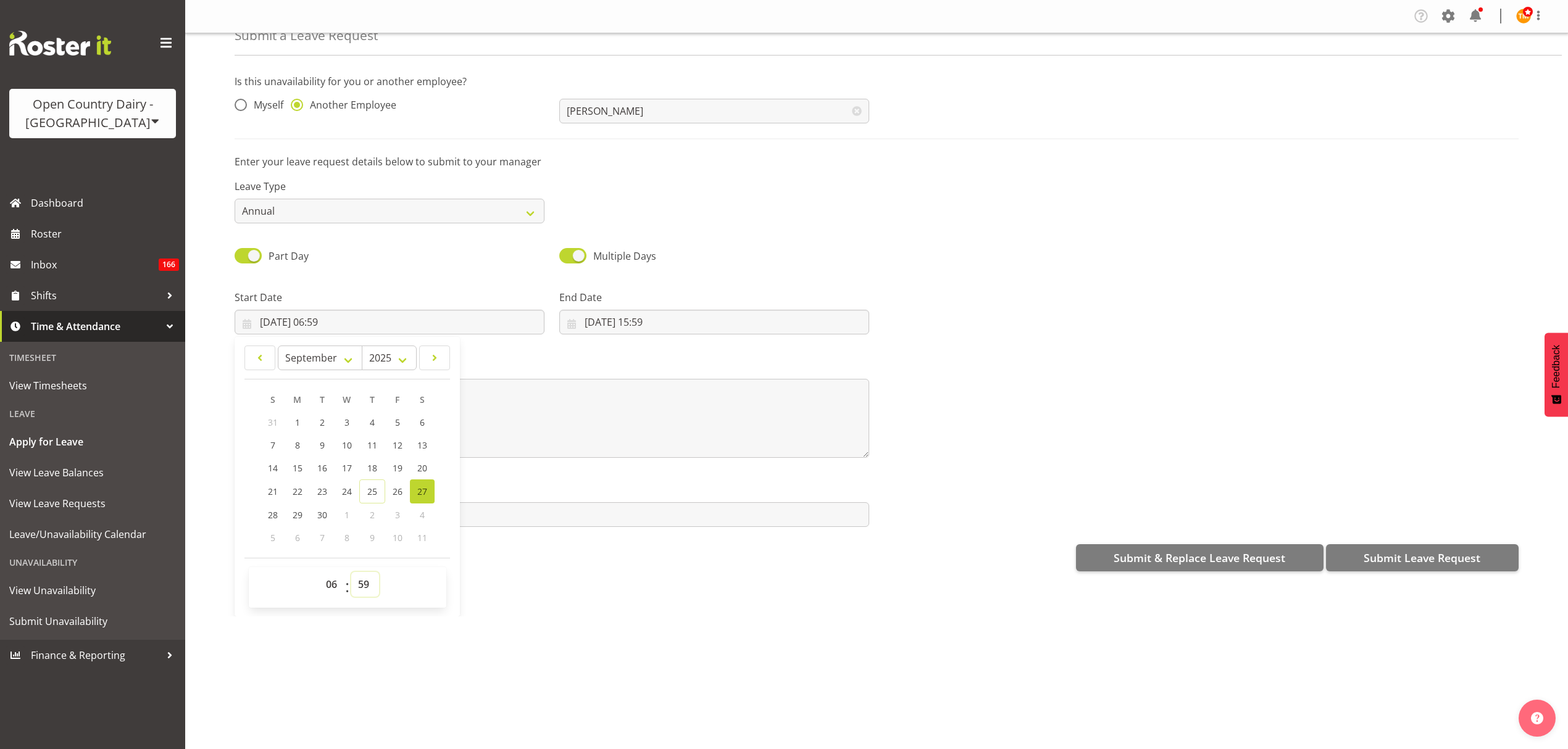
select select "0"
click at [351, 573] on select "00 01 02 03 04 05 06 07 08 09 10 11 12 13 14 15 16 17 18 19 20 21 22 23 24 25 2…" at bounding box center [365, 584] width 27 height 24
type input "27/09/2025, 06:00"
click at [470, 270] on div "Part Day" at bounding box center [390, 251] width 325 height 42
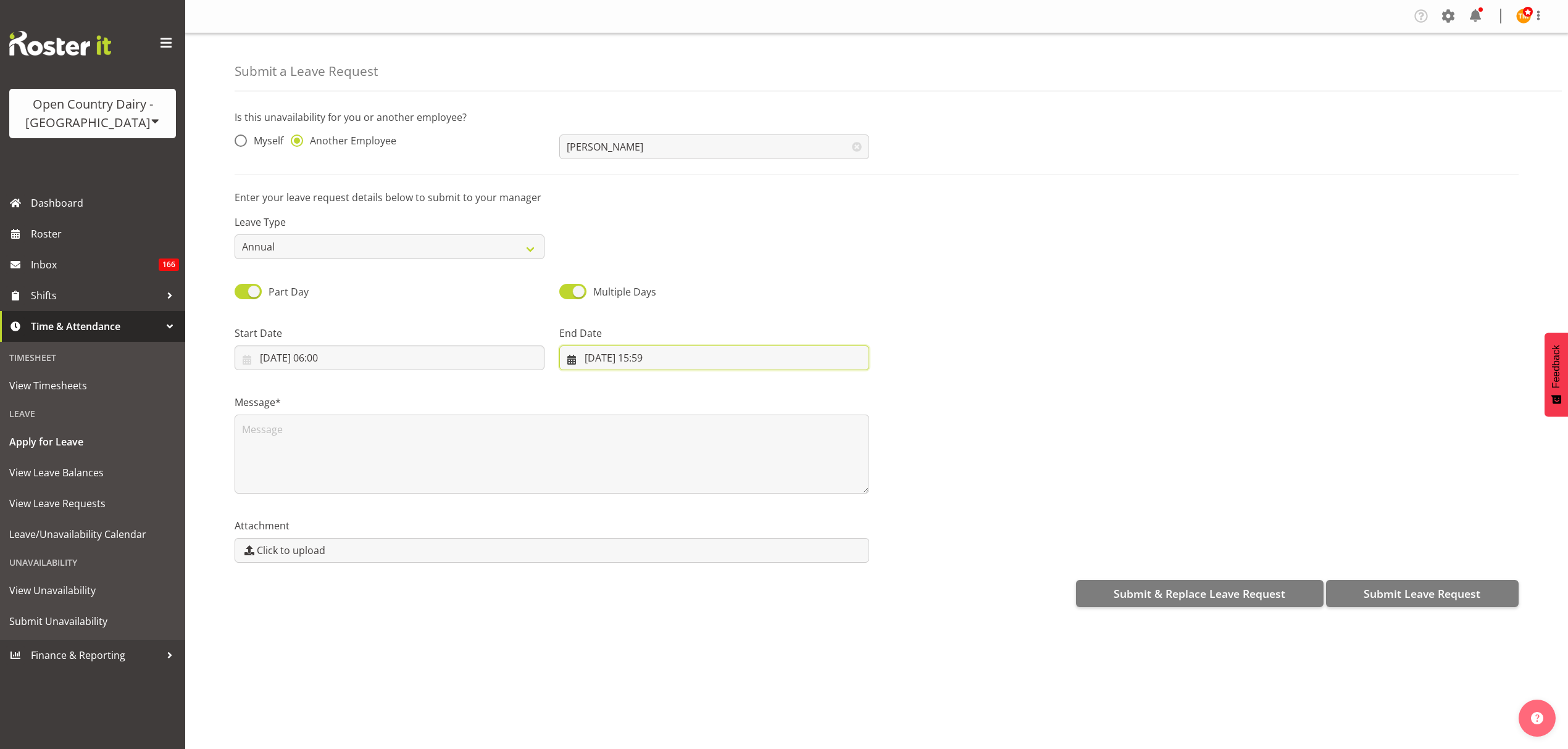
click at [595, 361] on input "25/09/2025, 15:59" at bounding box center [714, 357] width 310 height 24
click at [754, 530] on link "27" at bounding box center [747, 527] width 24 height 24
type input "27/09/2025, 15:59"
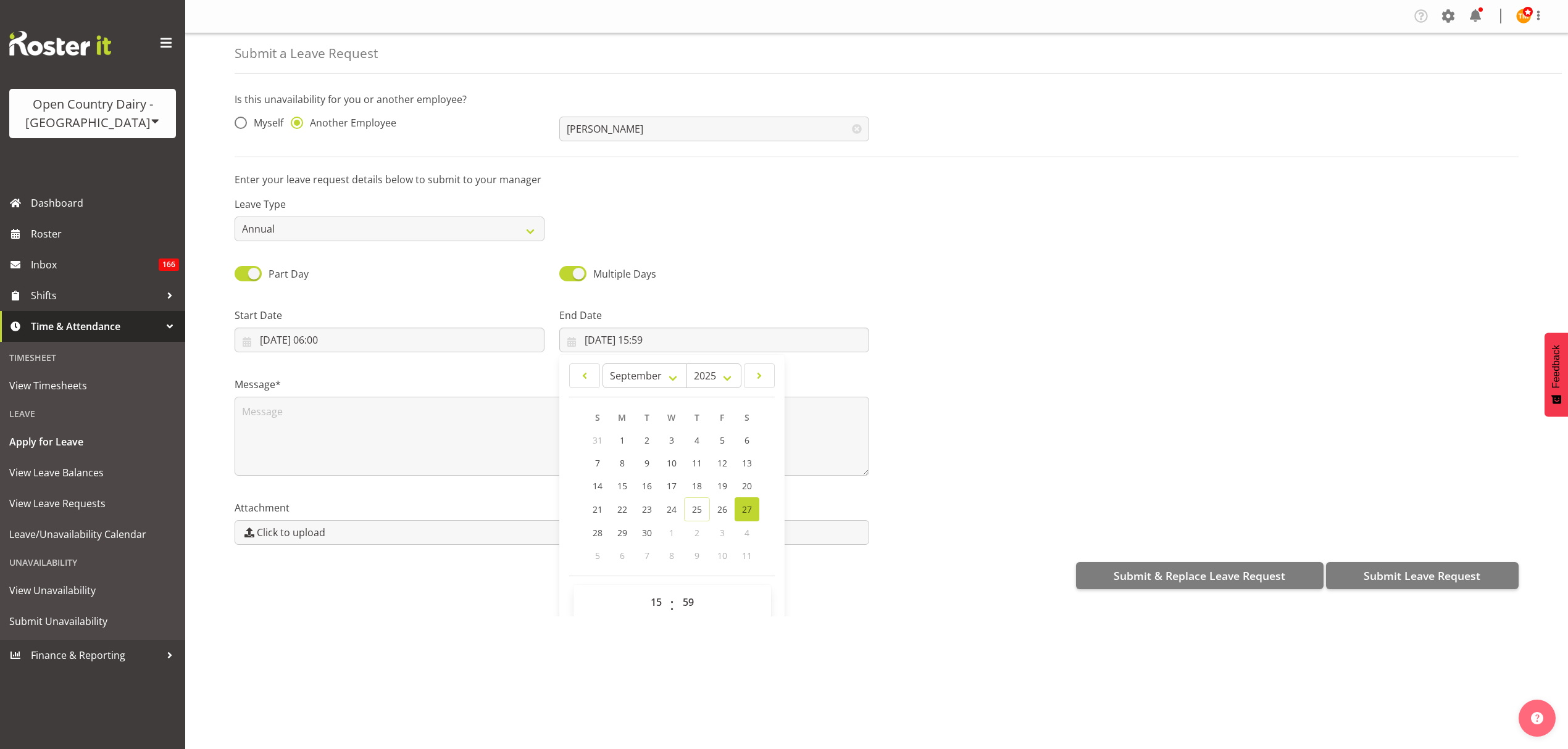
scroll to position [36, 0]
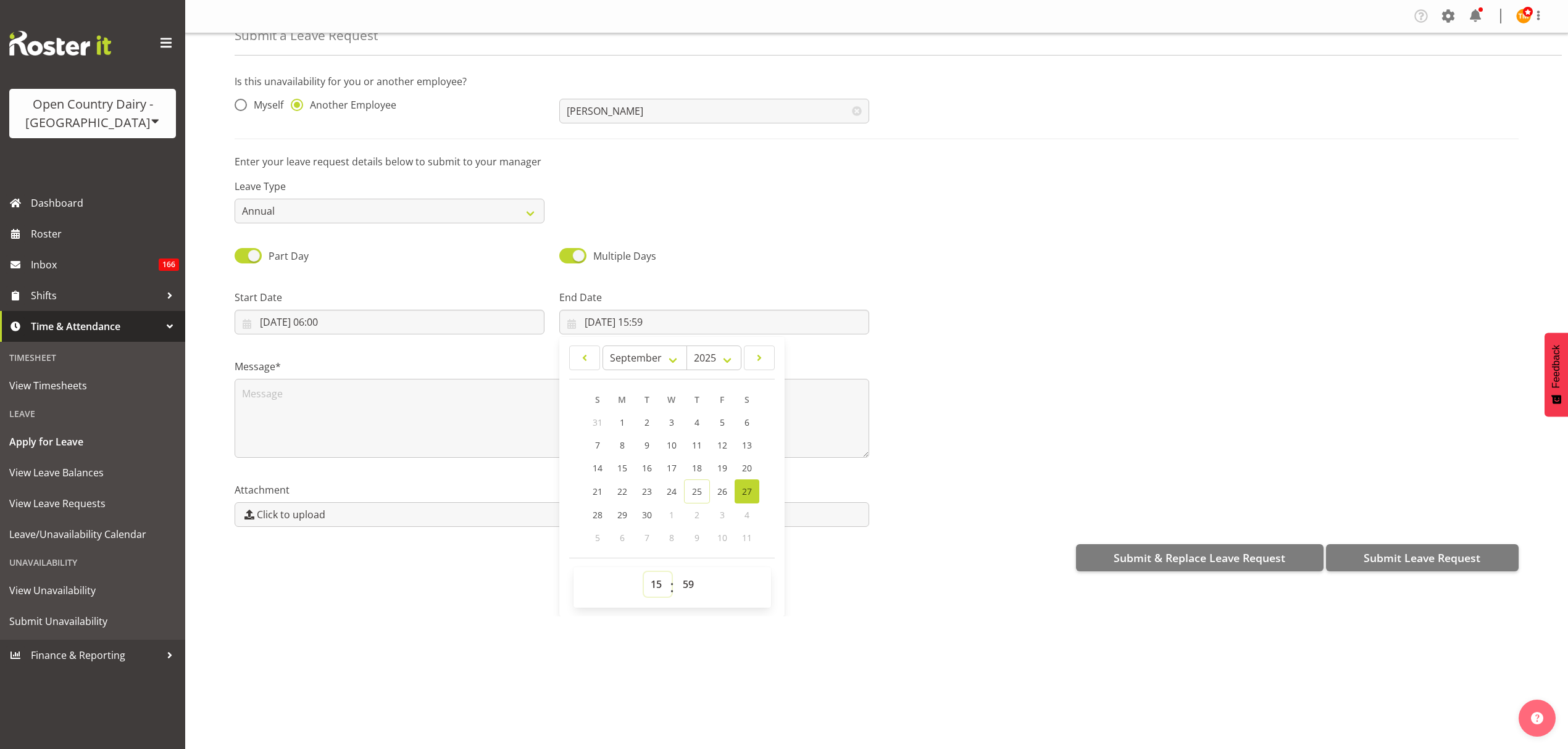
click at [653, 587] on select "00 01 02 03 04 05 06 07 08 09 10 11 12 13 14 15 16 17 18 19 20 21 22 23" at bounding box center [658, 584] width 27 height 24
select select "17"
click at [644, 573] on select "00 01 02 03 04 05 06 07 08 09 10 11 12 13 14 15 16 17 18 19 20 21 22 23" at bounding box center [658, 584] width 27 height 24
type input "27/09/2025, 17:59"
click at [453, 442] on textarea at bounding box center [552, 418] width 634 height 79
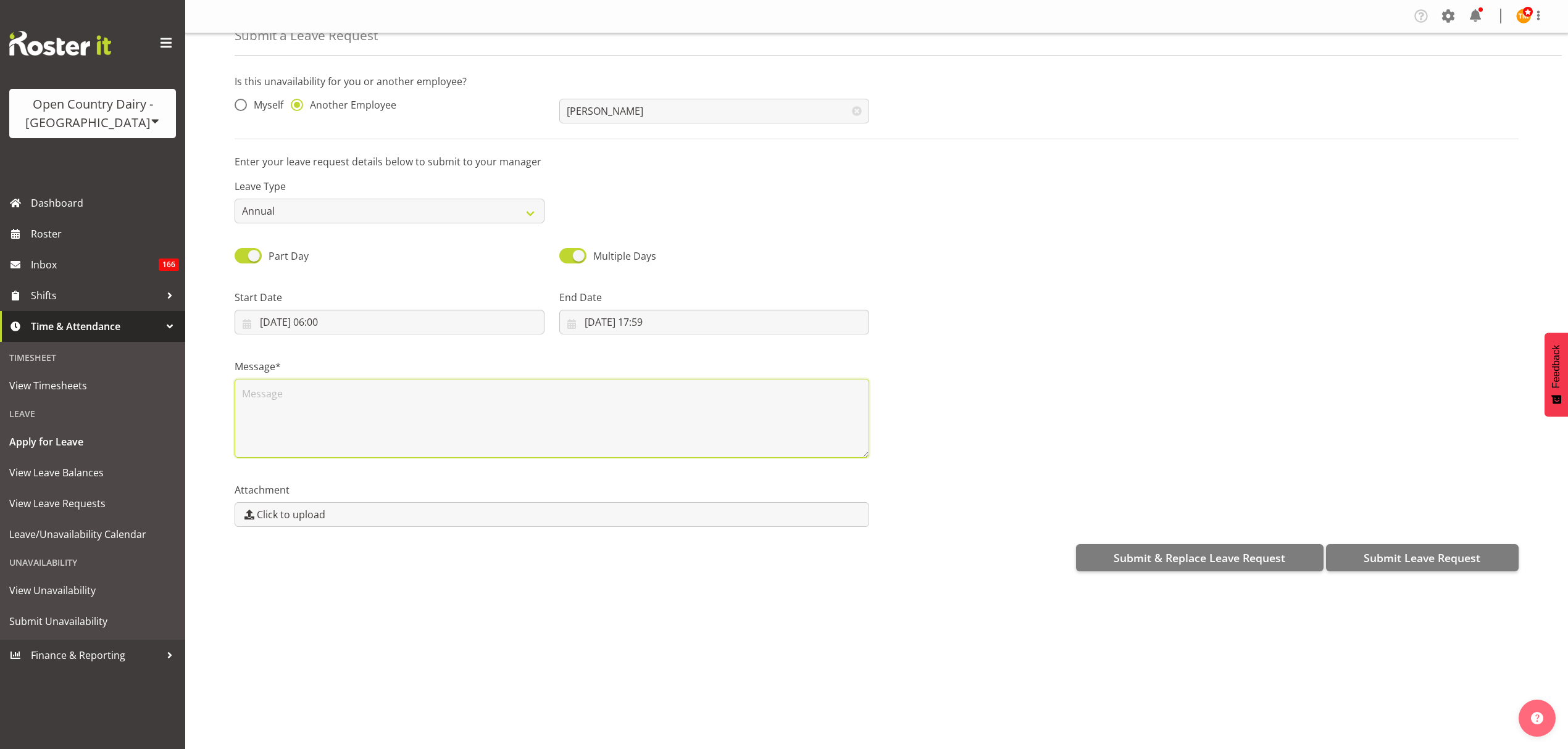
scroll to position [0, 0]
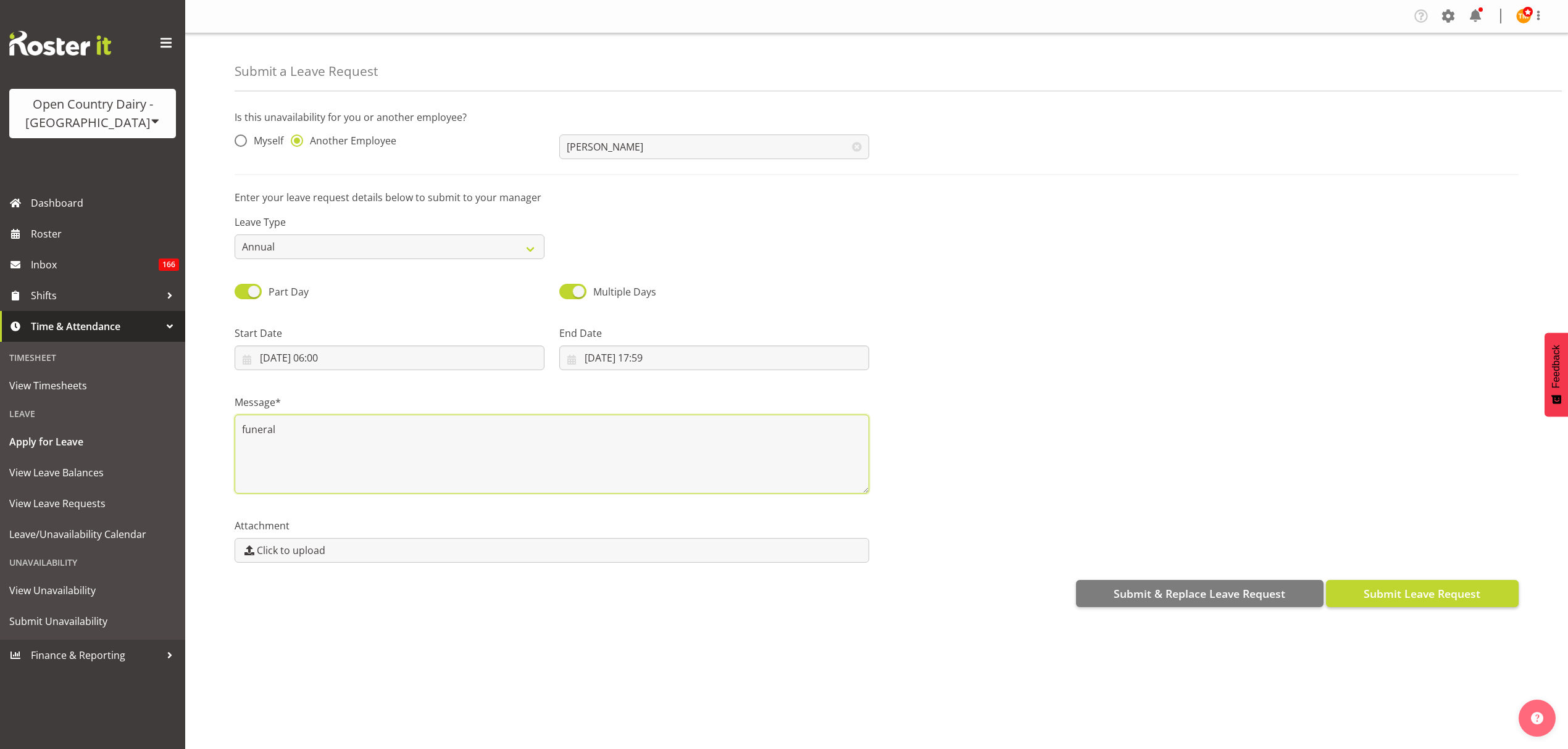
type textarea "funeral"
click at [1439, 600] on span "Submit Leave Request" at bounding box center [1422, 593] width 117 height 16
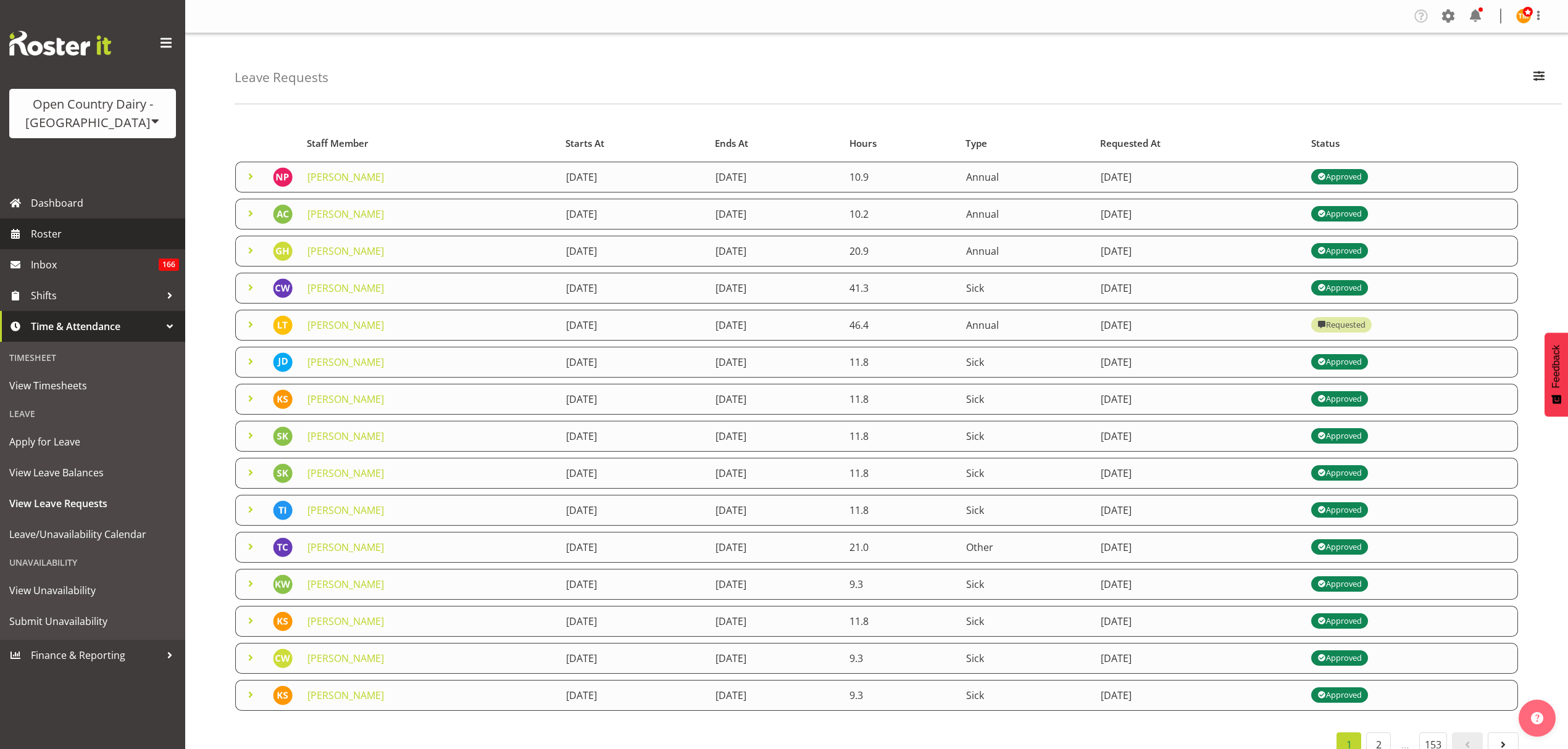
click at [87, 239] on span "Roster" at bounding box center [104, 234] width 148 height 18
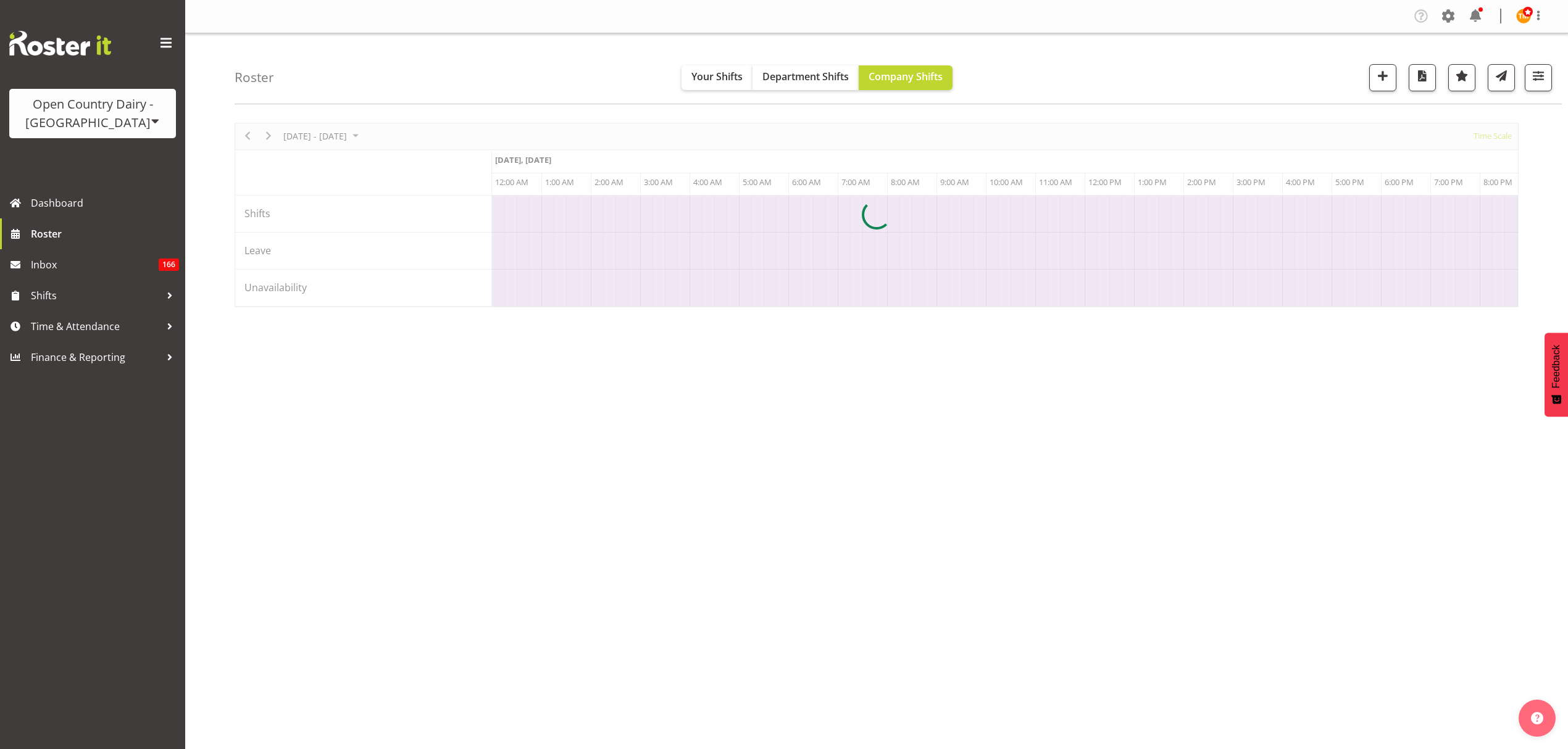
scroll to position [0, 3555]
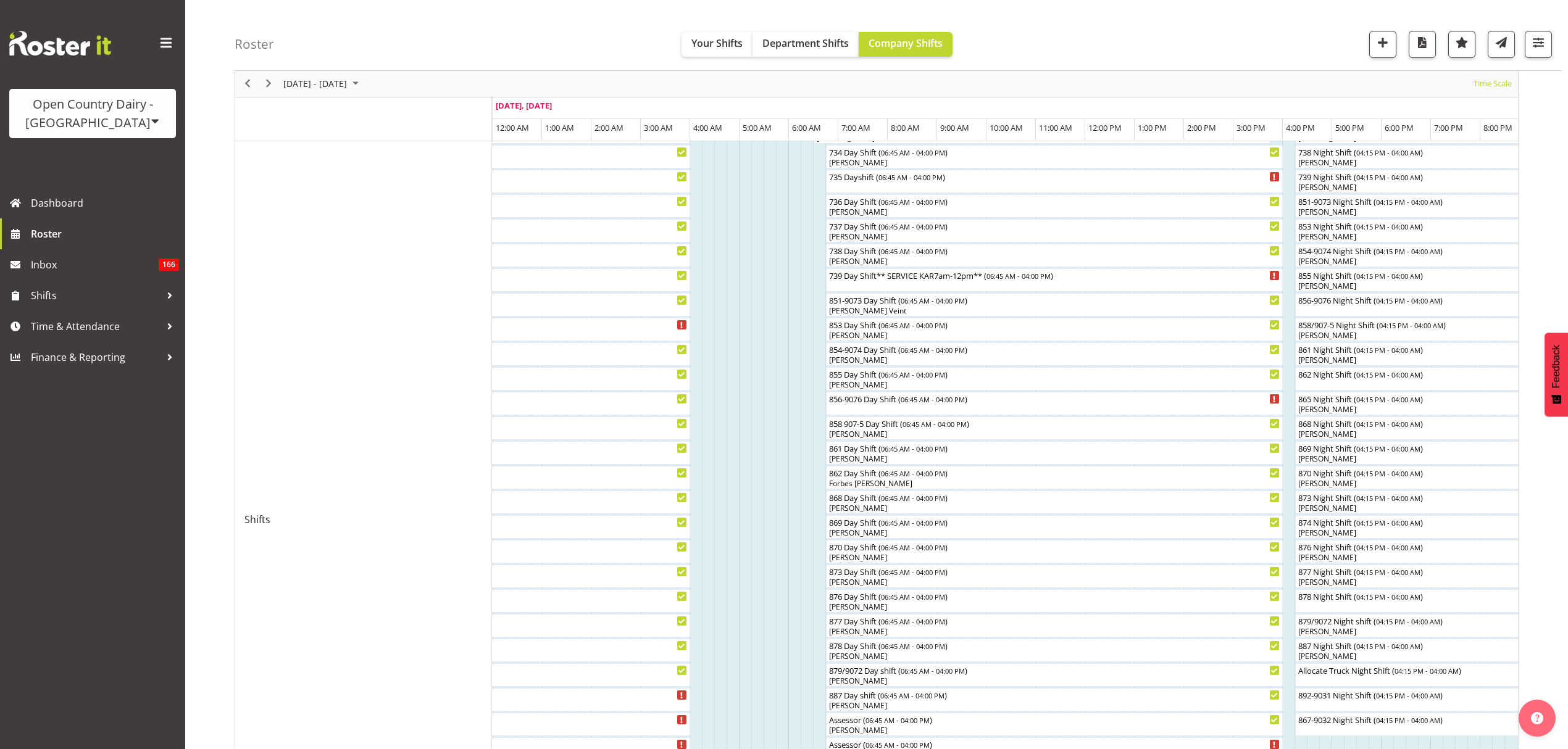
scroll to position [329, 0]
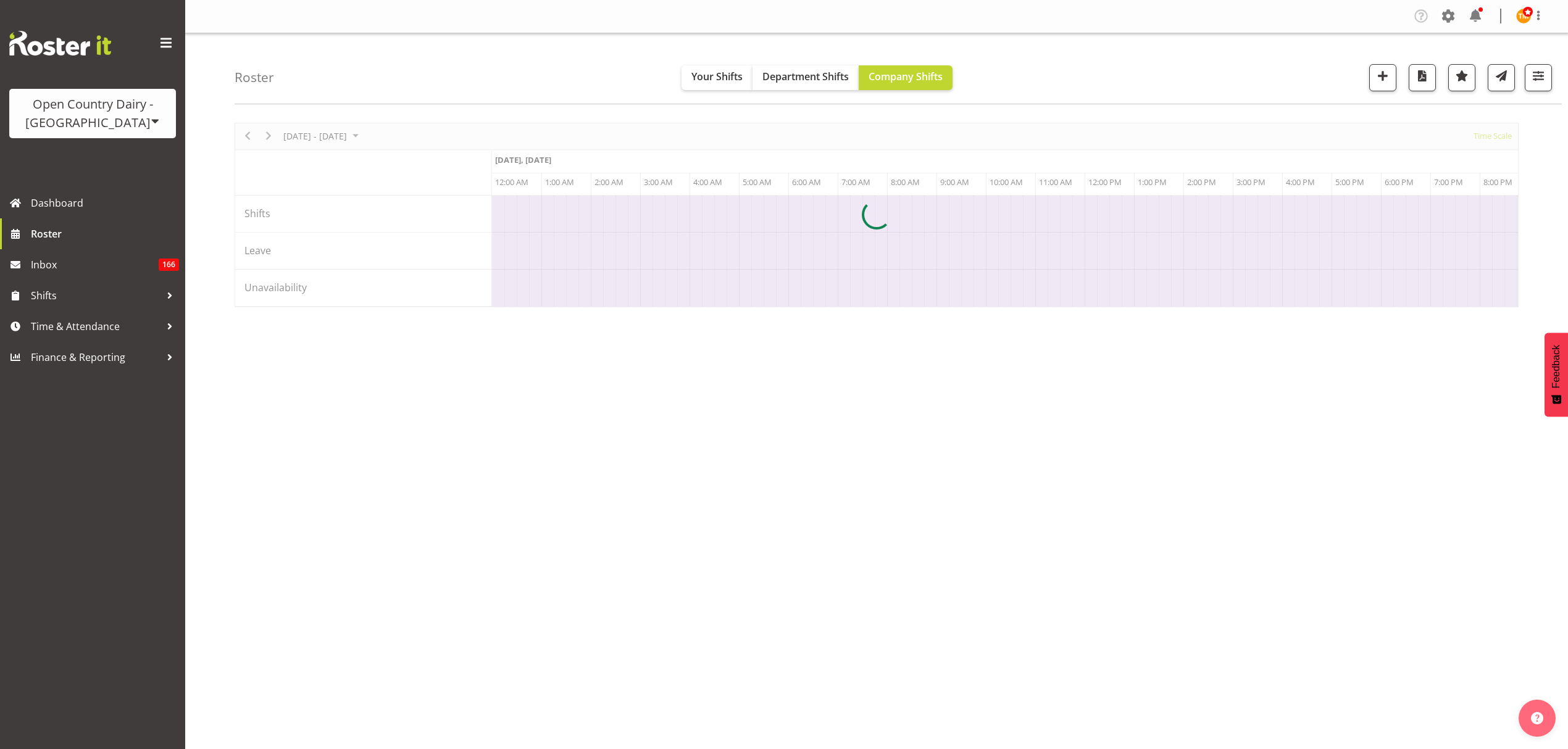
scroll to position [0, 3555]
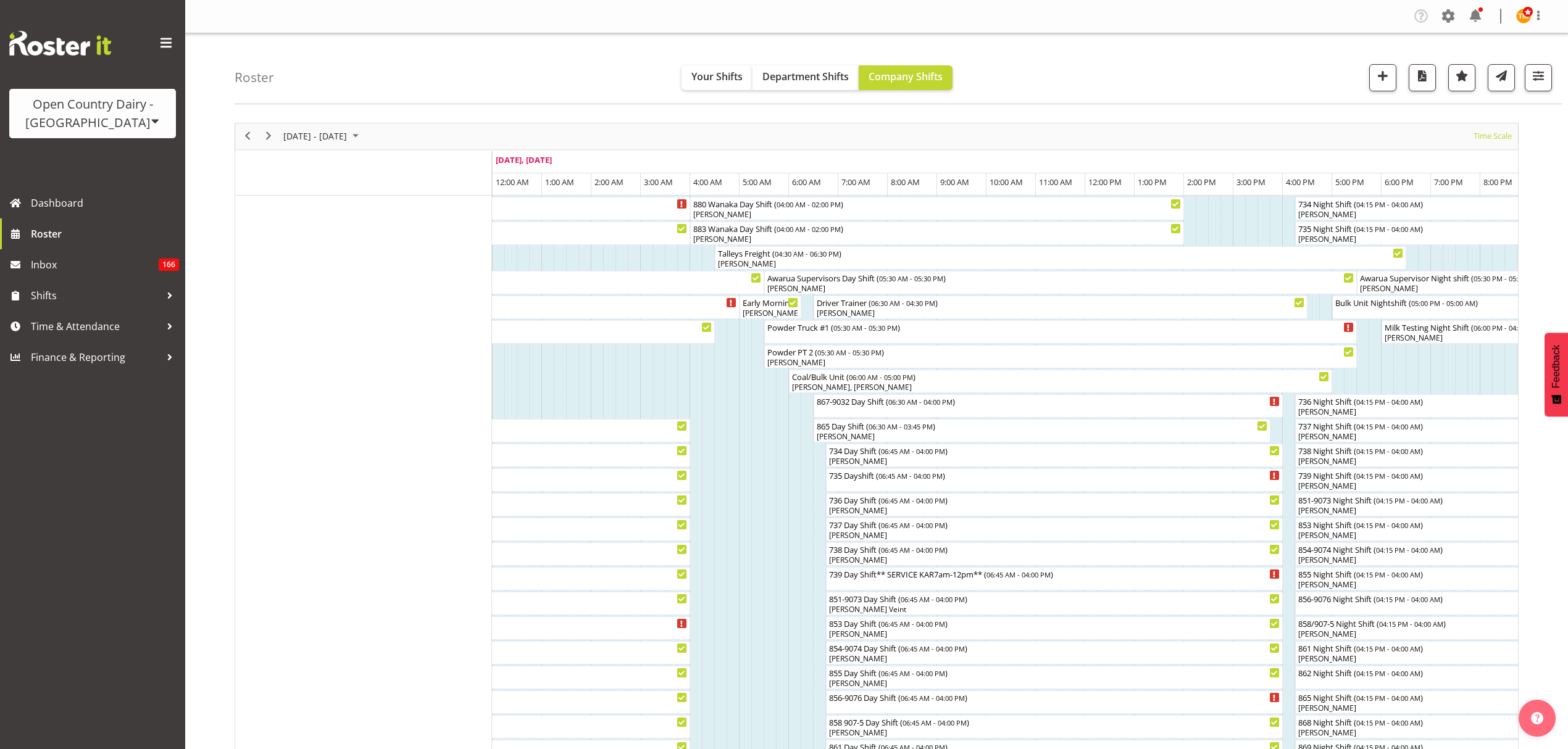
click at [1122, 45] on div "Roster Your Shifts Department Shifts Company Shifts All Locations Clear Awarua …" at bounding box center [898, 69] width 1327 height 71
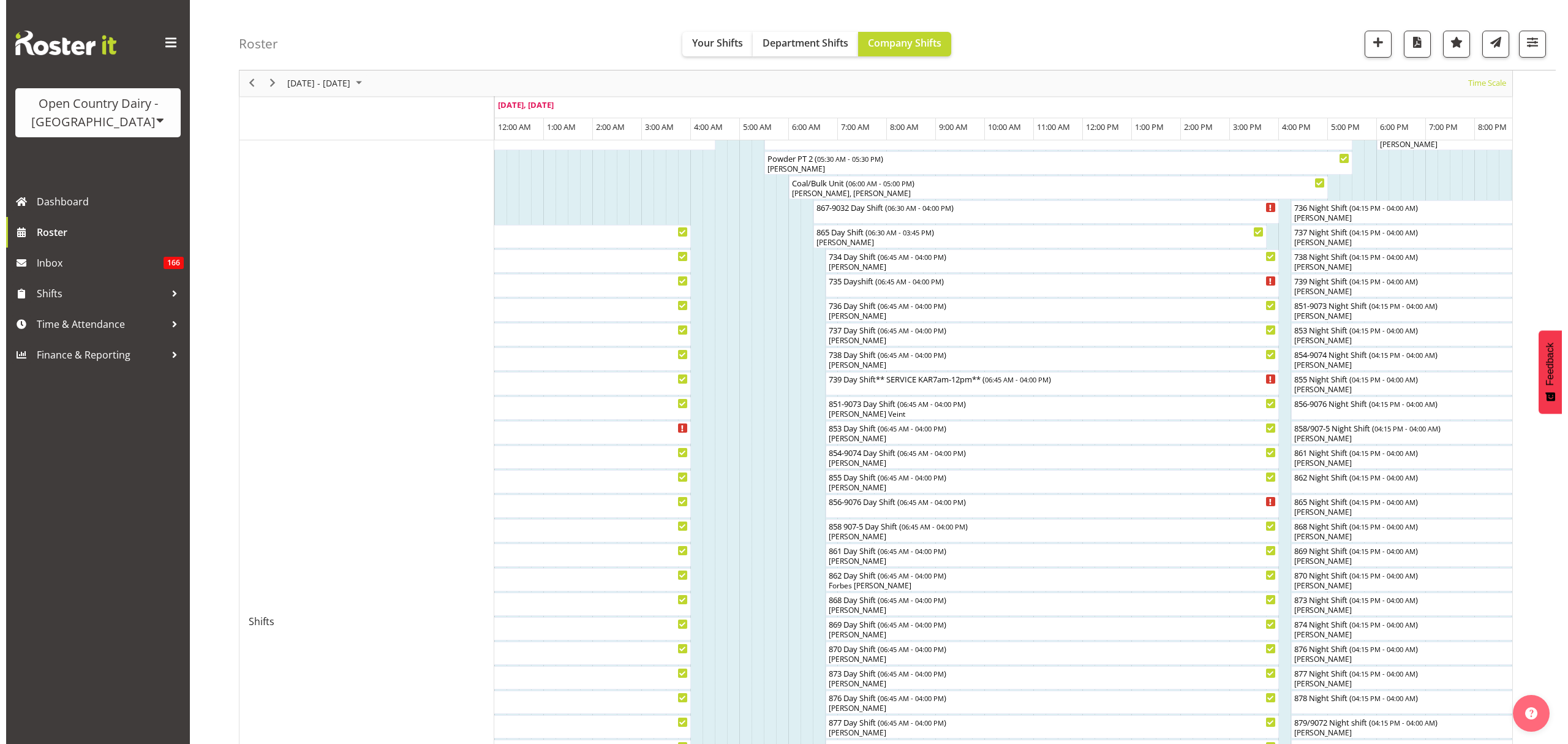
scroll to position [163, 0]
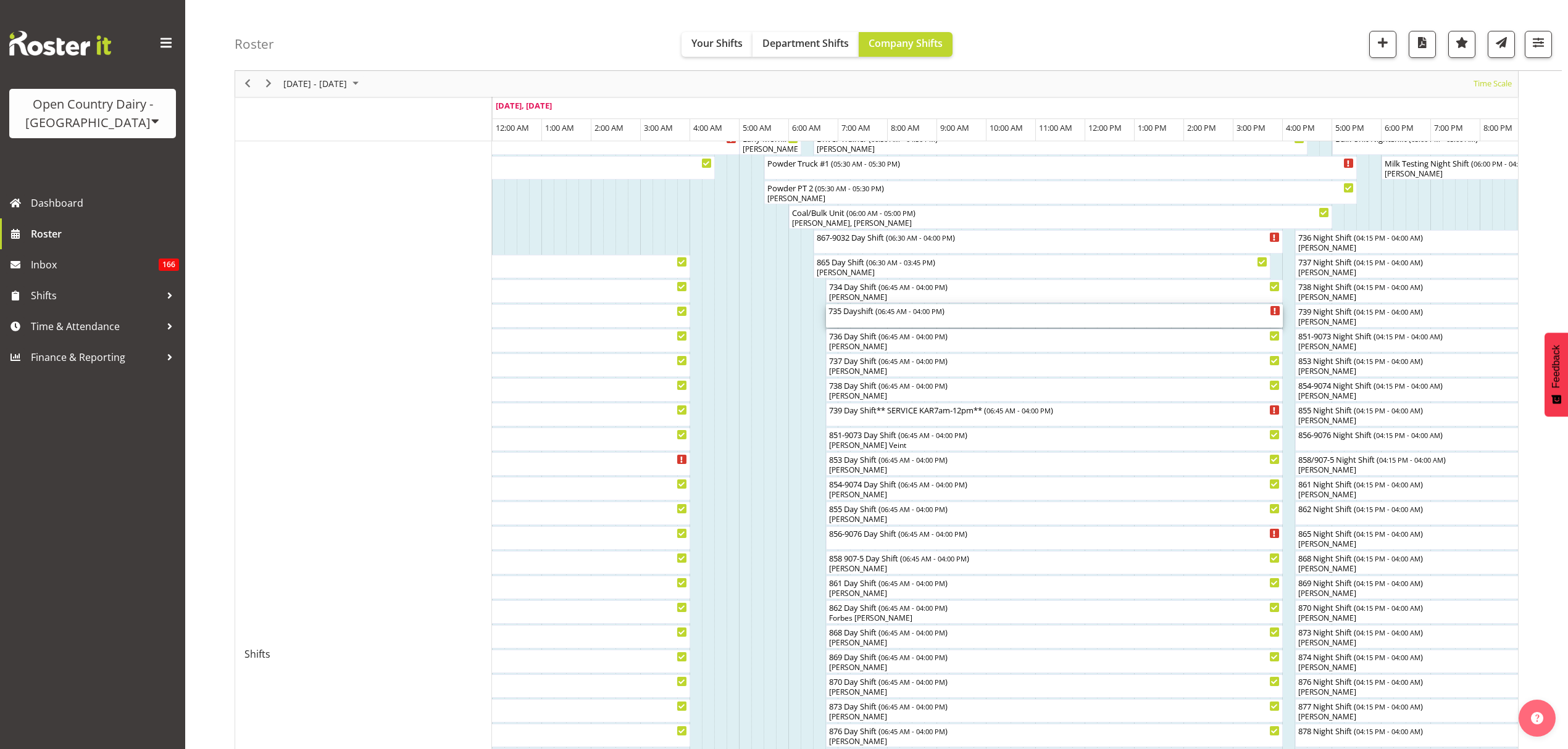
click at [877, 322] on div "735 Dayshift ( 06:45 AM - 04:00 PM )" at bounding box center [1054, 315] width 452 height 24
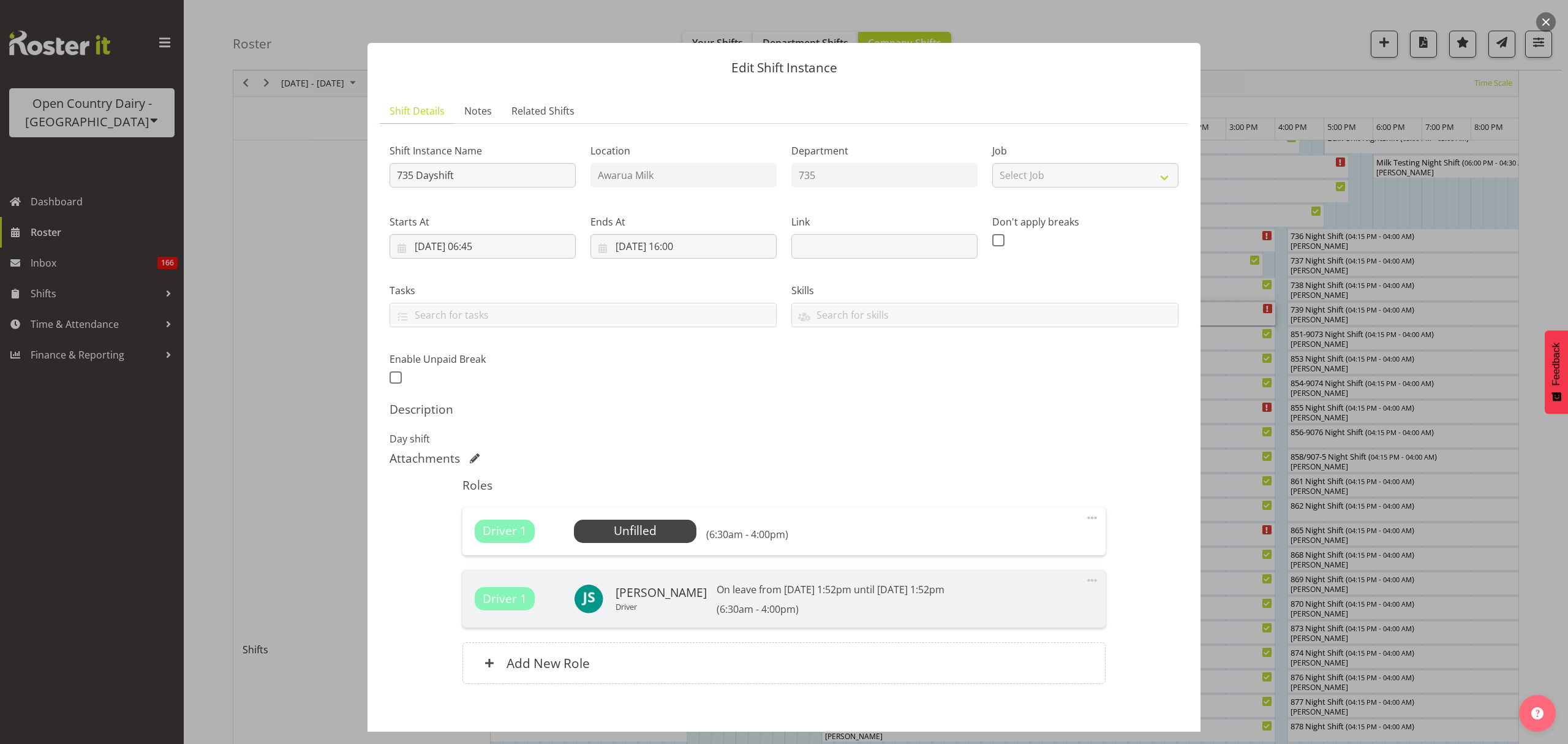
click at [1085, 582] on span at bounding box center [1091, 580] width 14 height 14
click at [1085, 584] on span at bounding box center [1091, 580] width 14 height 14
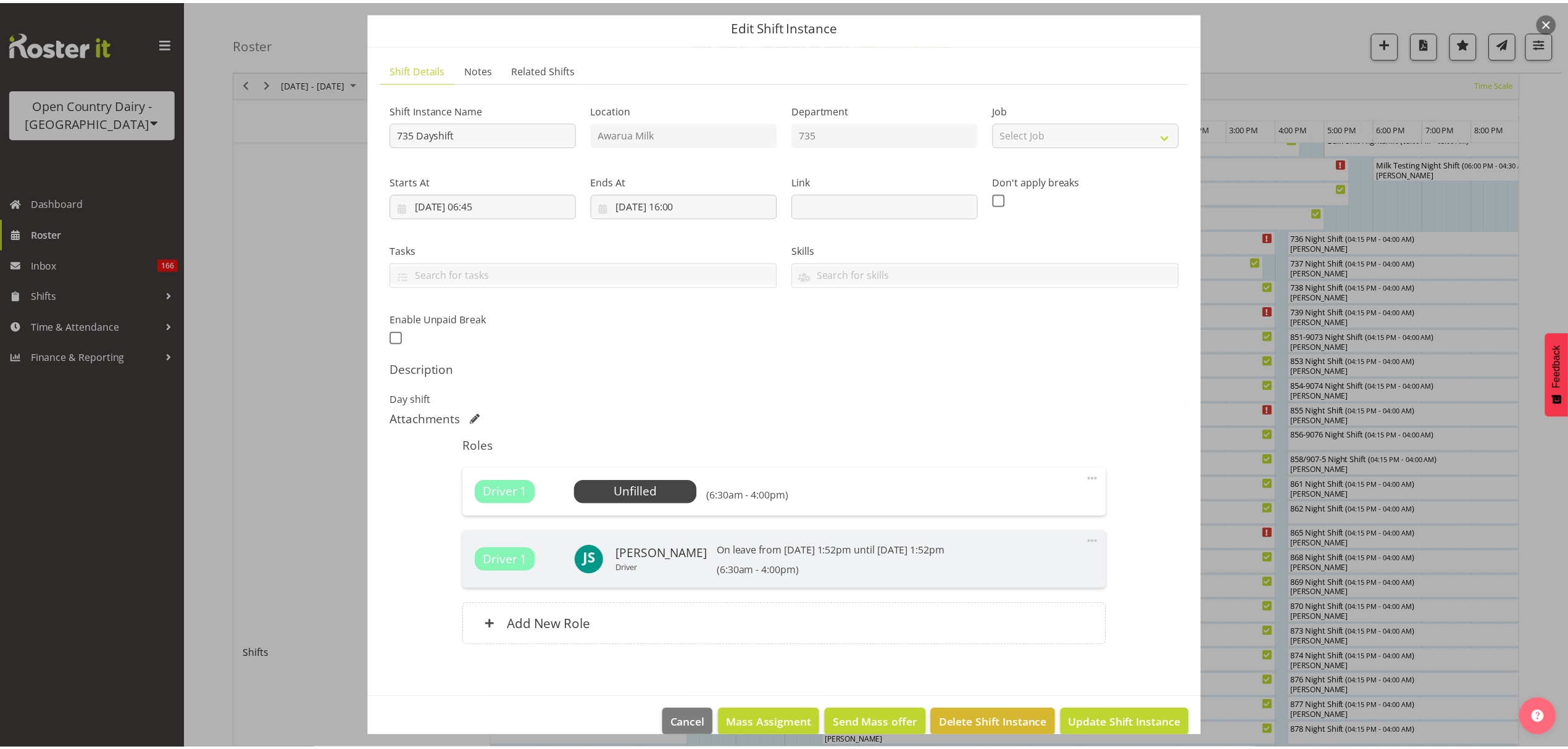
scroll to position [62, 0]
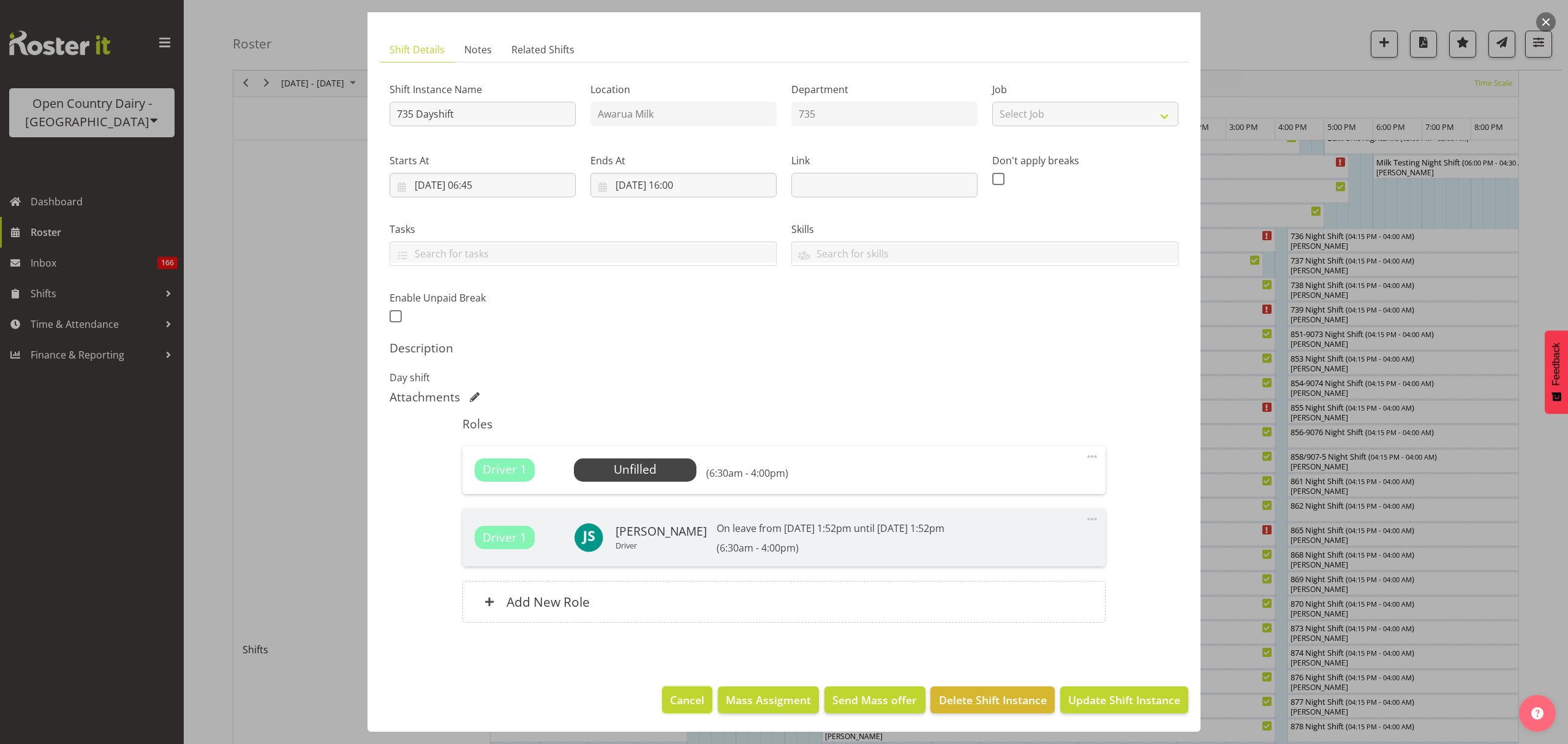
click at [688, 704] on span "Cancel" at bounding box center [687, 699] width 34 height 16
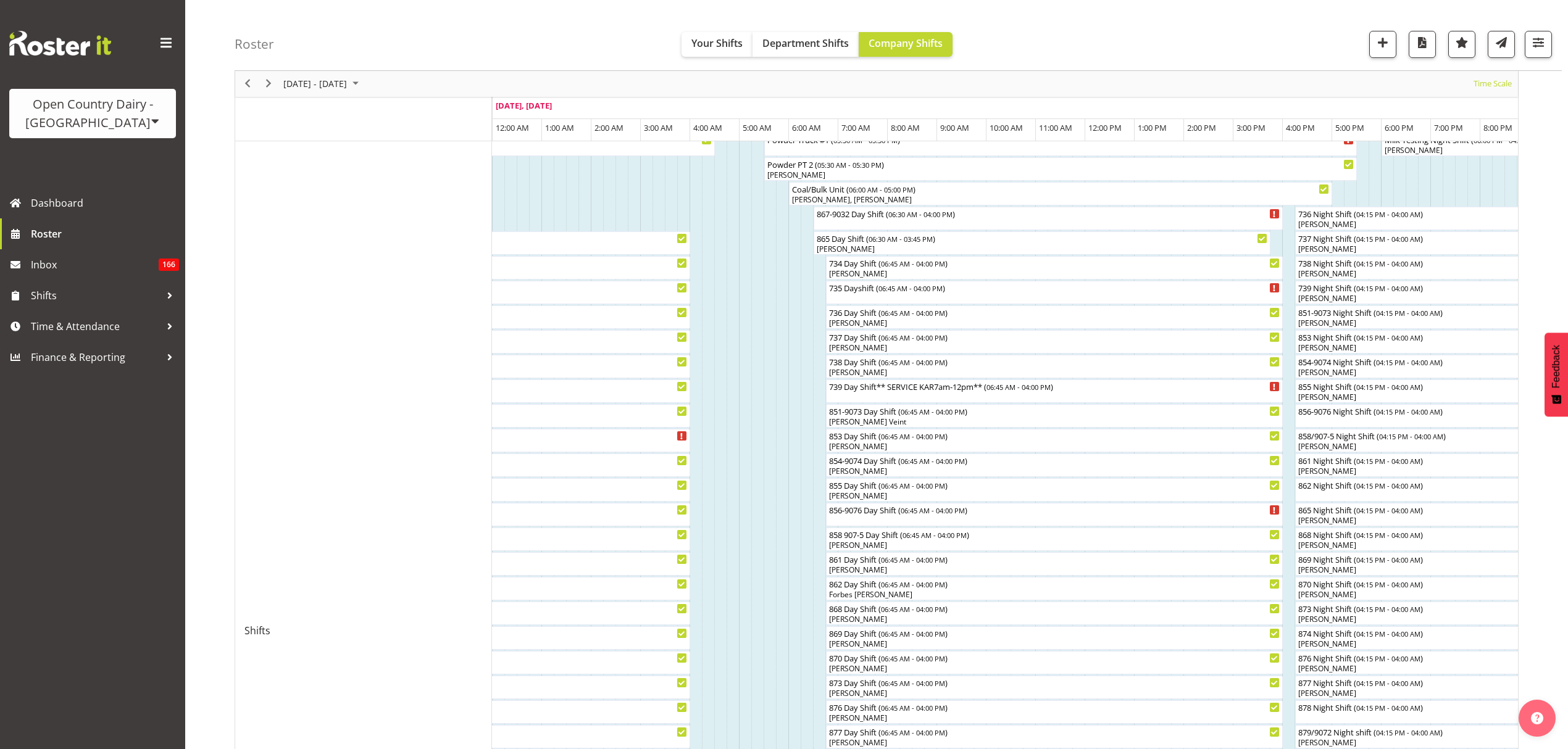
scroll to position [164, 0]
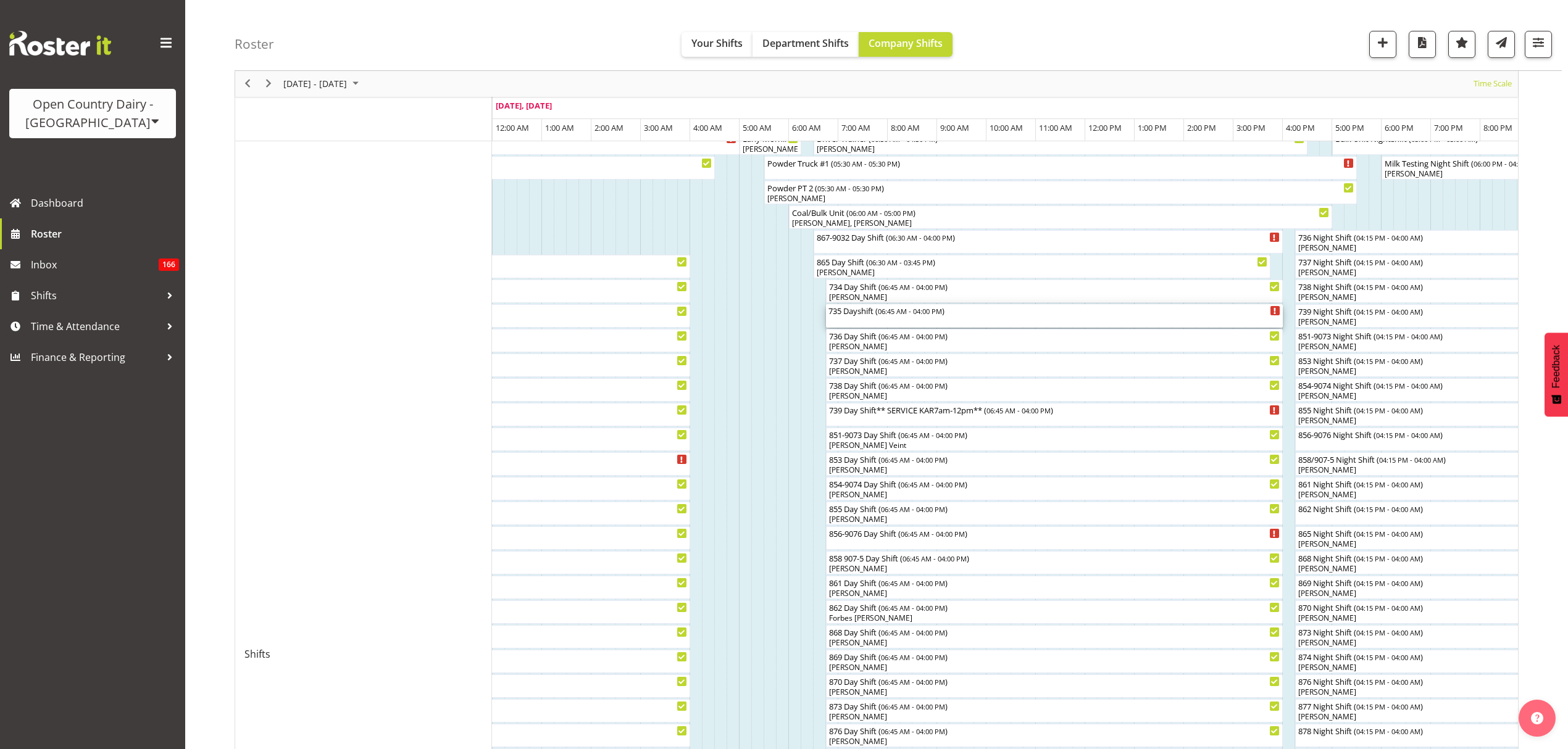
click at [871, 316] on div "735 Dayshift ( 06:45 AM - 04:00 PM )" at bounding box center [1054, 310] width 452 height 12
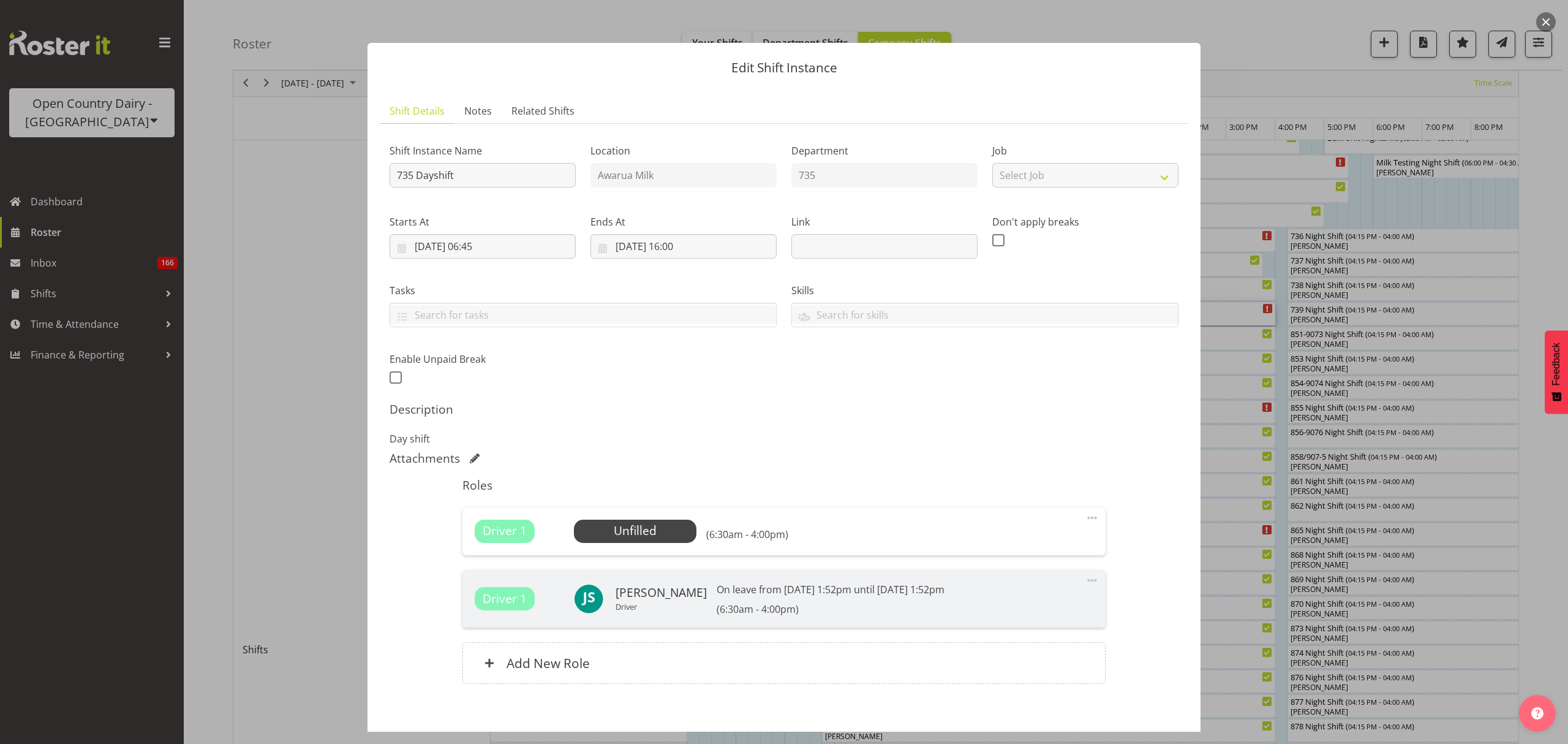
click at [1257, 344] on div at bounding box center [784, 372] width 1568 height 744
